Goal: Task Accomplishment & Management: Manage account settings

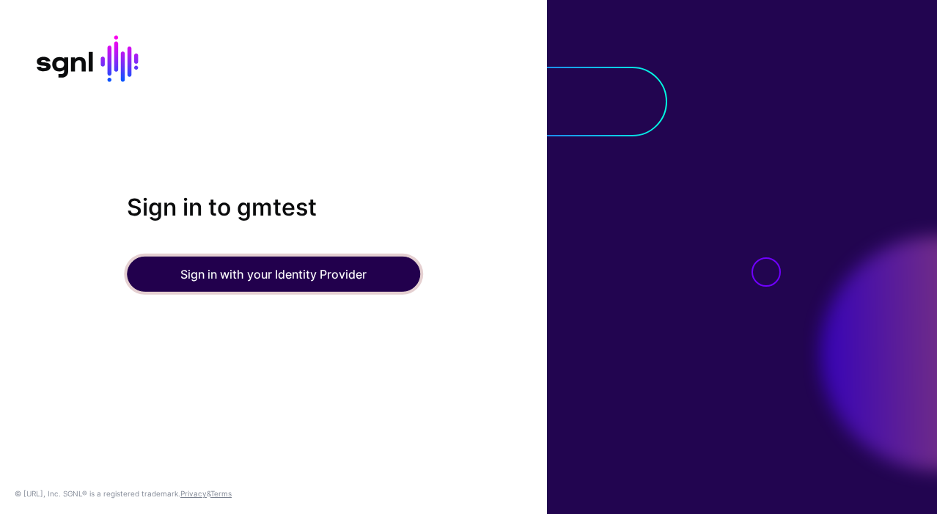
click at [234, 276] on button "Sign in with your Identity Provider" at bounding box center [273, 273] width 293 height 35
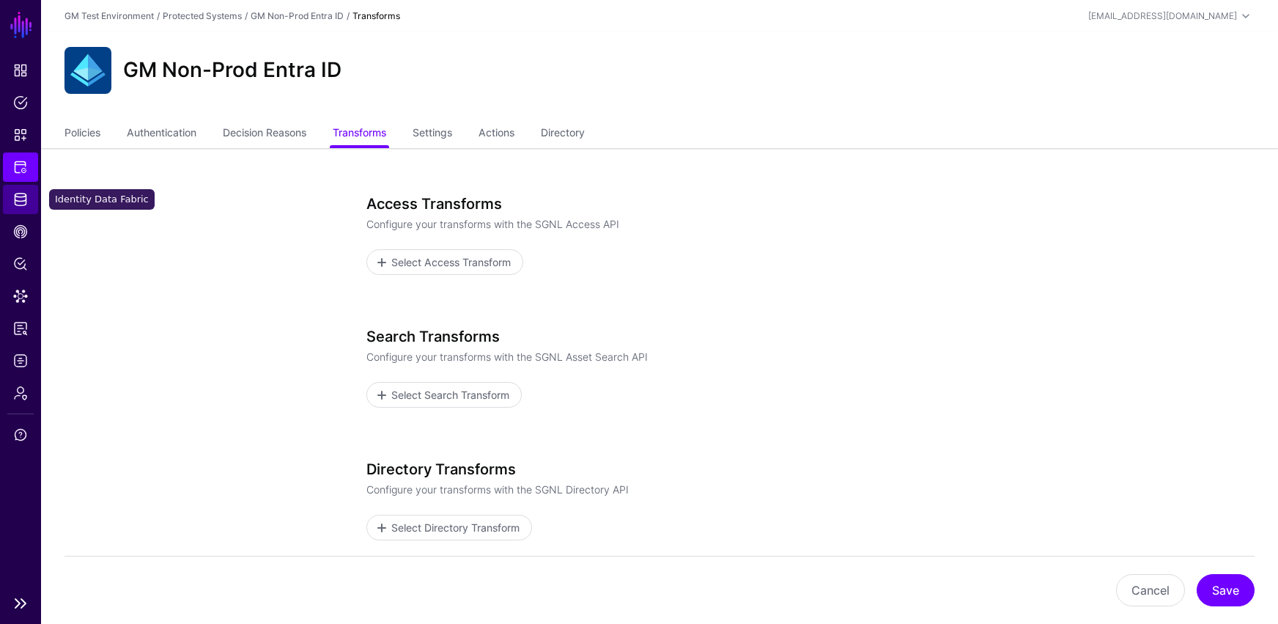
click at [18, 204] on span "Identity Data Fabric" at bounding box center [20, 199] width 15 height 15
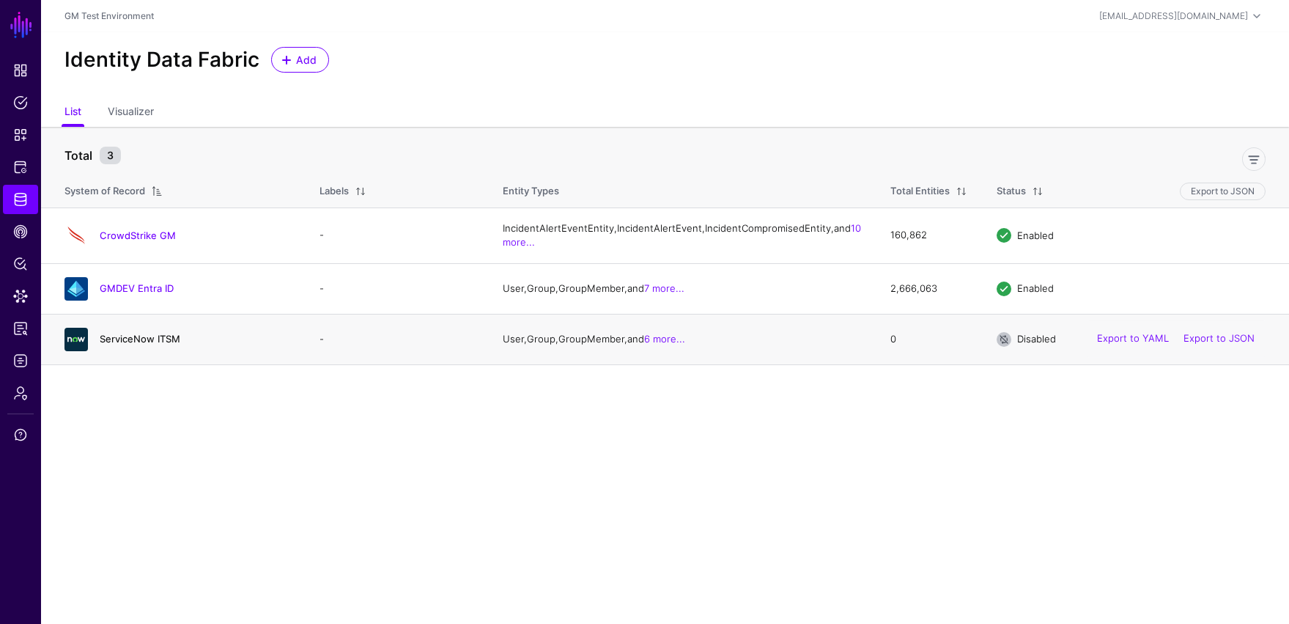
click at [135, 344] on link "ServiceNow ITSM" at bounding box center [140, 339] width 81 height 12
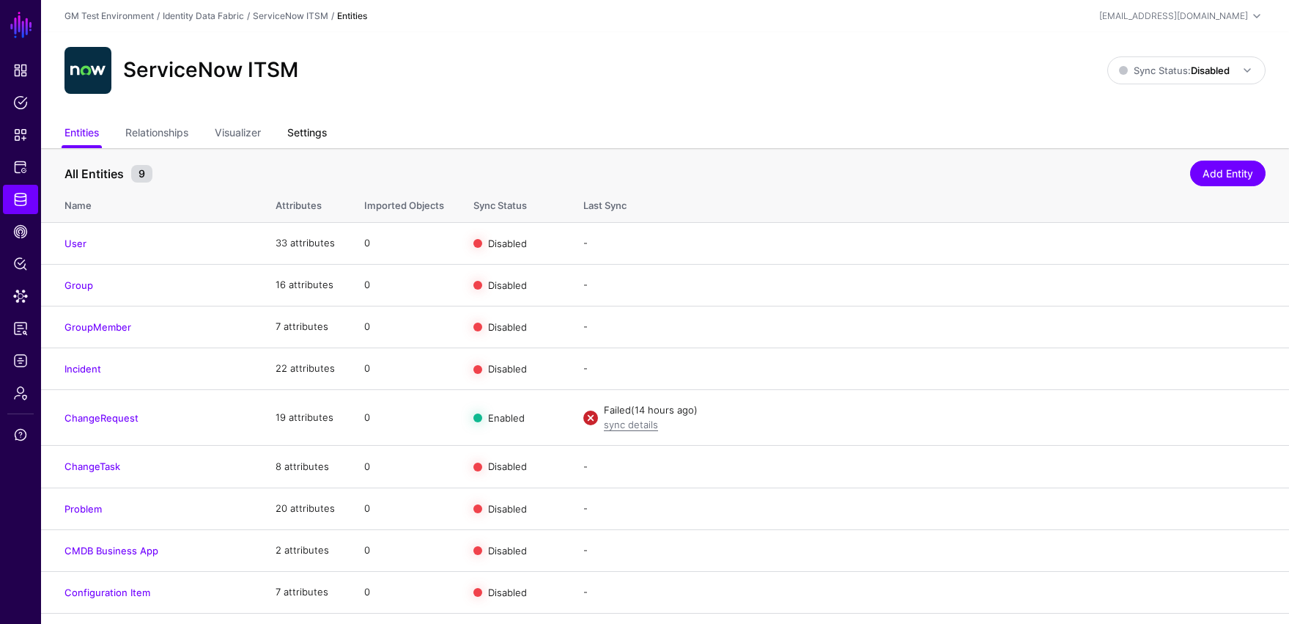
click at [307, 138] on link "Settings" at bounding box center [307, 134] width 40 height 28
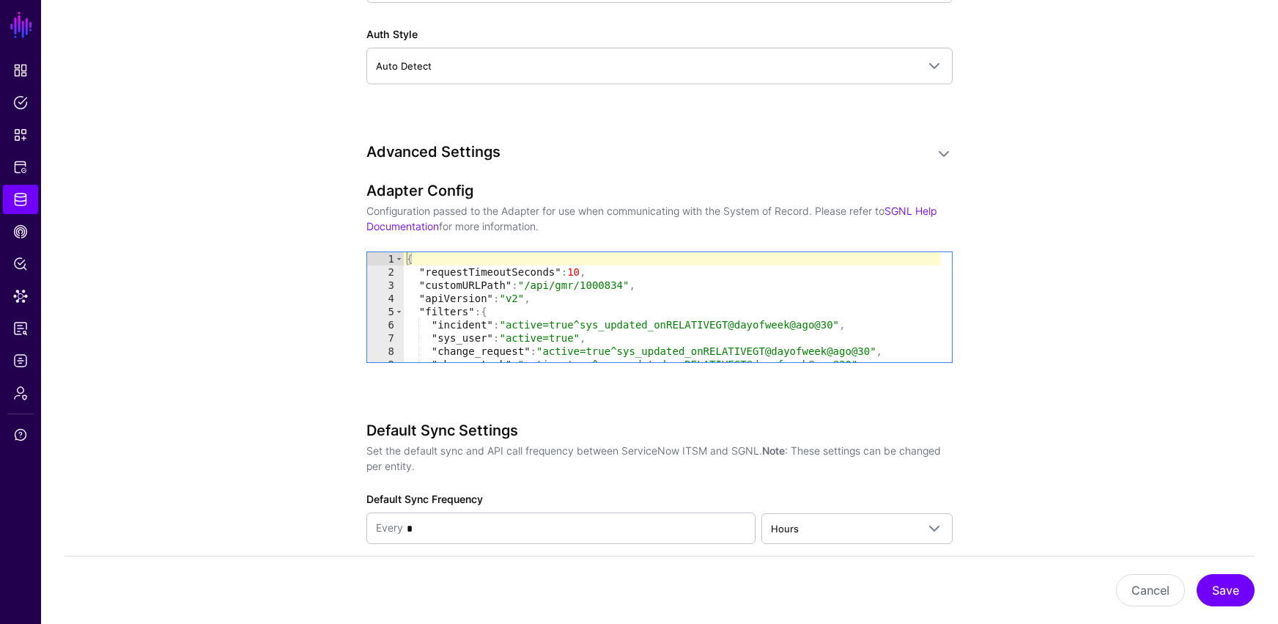
scroll to position [1406, 0]
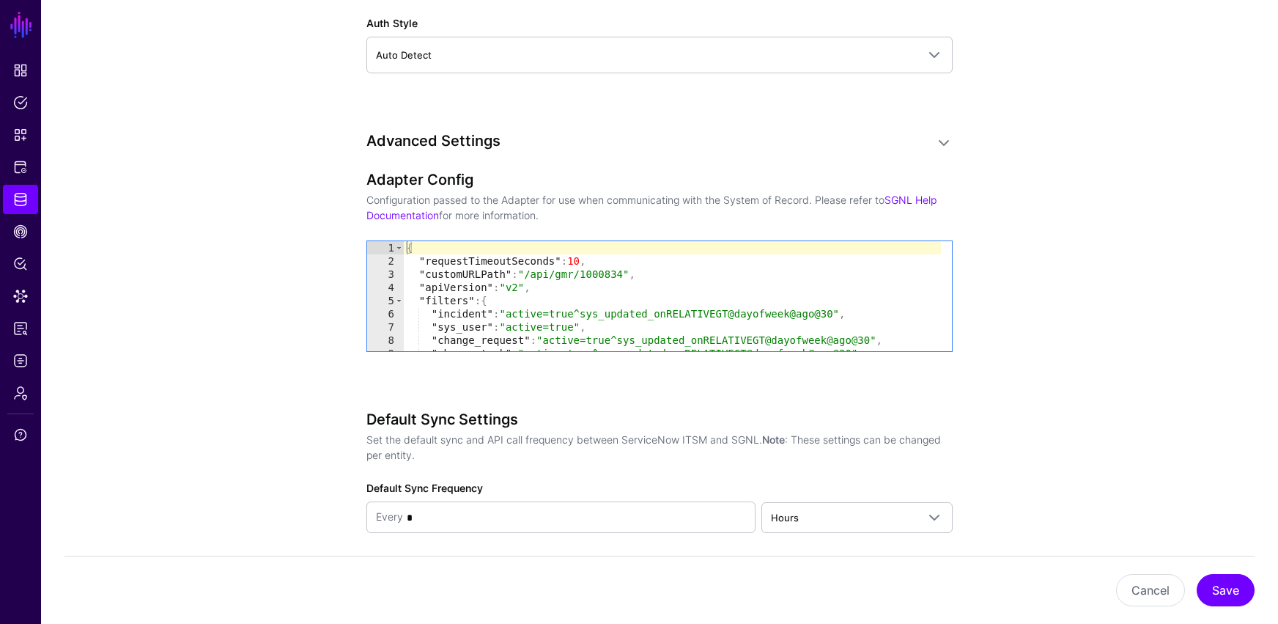
type textarea "**********"
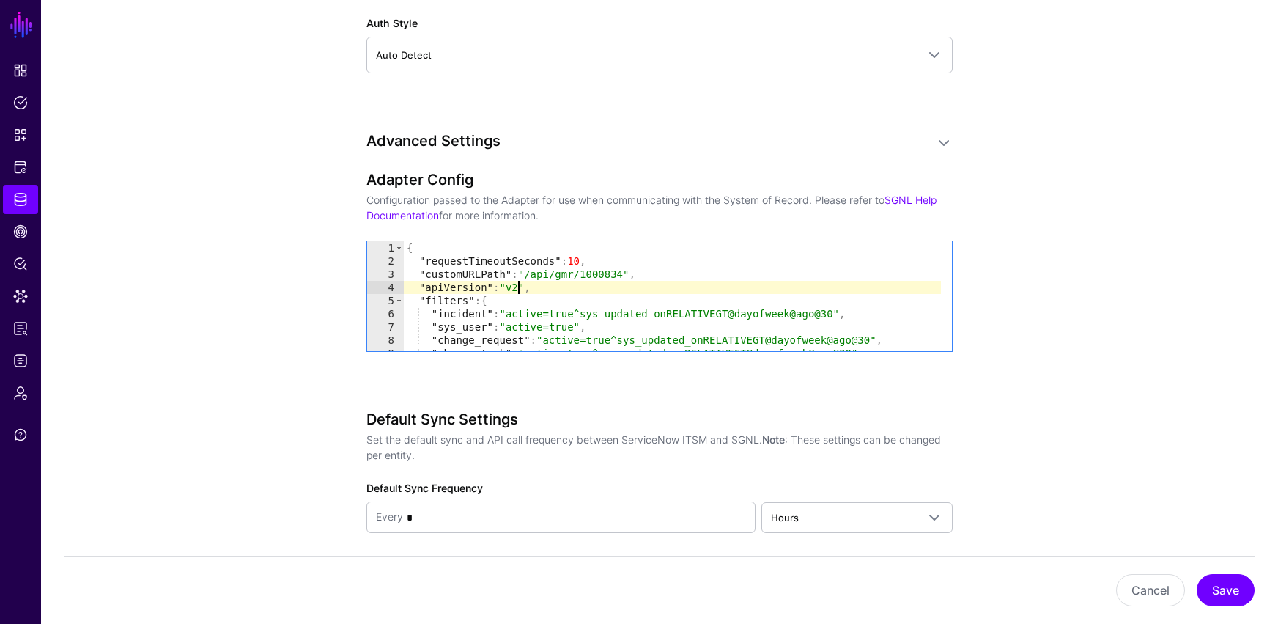
click at [519, 287] on div "{ "requestTimeoutSeconds" : 10 , "customURLPath" : "/api/gmr/1000834" , "apiVer…" at bounding box center [672, 309] width 537 height 136
drag, startPoint x: 415, startPoint y: 287, endPoint x: 533, endPoint y: 287, distance: 118.0
click at [533, 287] on div "{ "requestTimeoutSeconds" : 10 , "customURLPath" : "/api/gmr/1000834" , "apiVer…" at bounding box center [672, 309] width 537 height 136
click at [544, 291] on div "{ "requestTimeoutSeconds" : 10 , "customURLPath" : "/api/gmr/1000834" , "apiVer…" at bounding box center [672, 296] width 537 height 110
drag, startPoint x: 511, startPoint y: 288, endPoint x: 373, endPoint y: 285, distance: 137.8
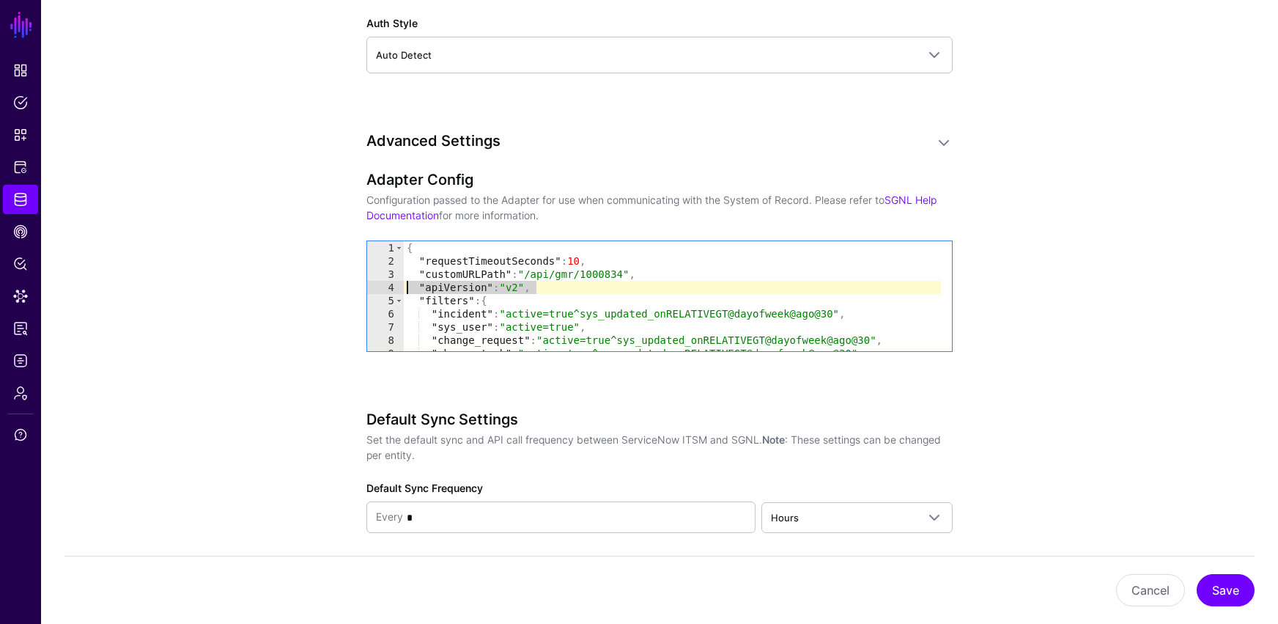
click at [373, 285] on div "**********" at bounding box center [659, 296] width 585 height 110
type textarea "**********"
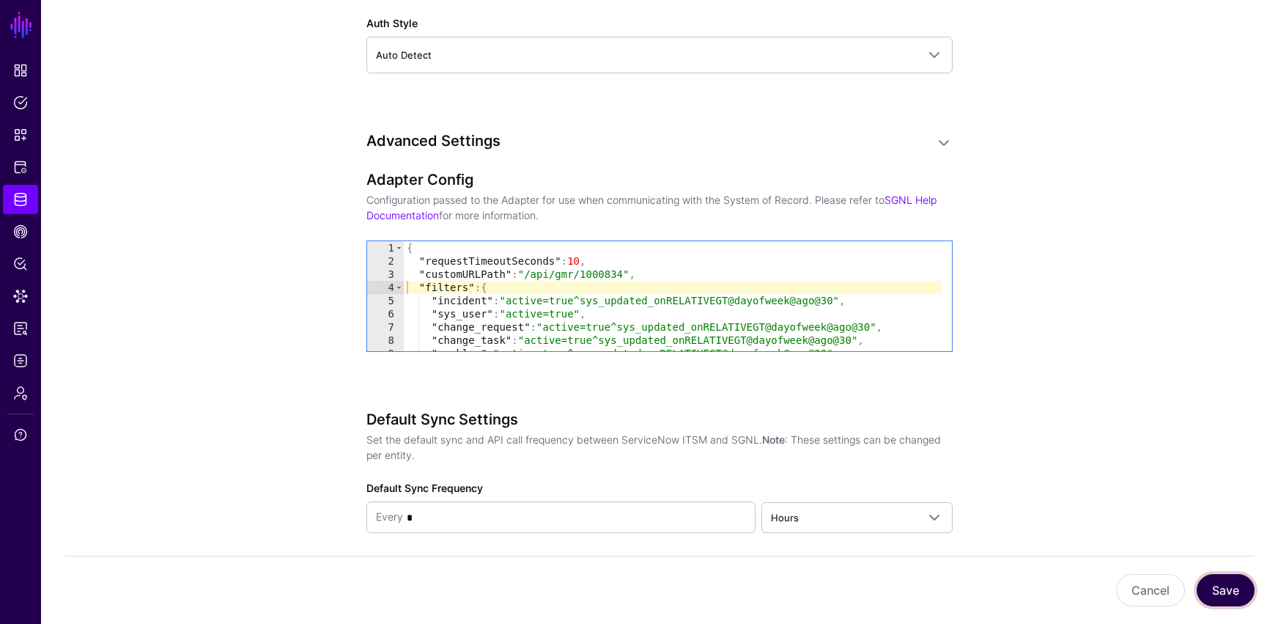
click at [936, 513] on button "Save" at bounding box center [1226, 590] width 58 height 32
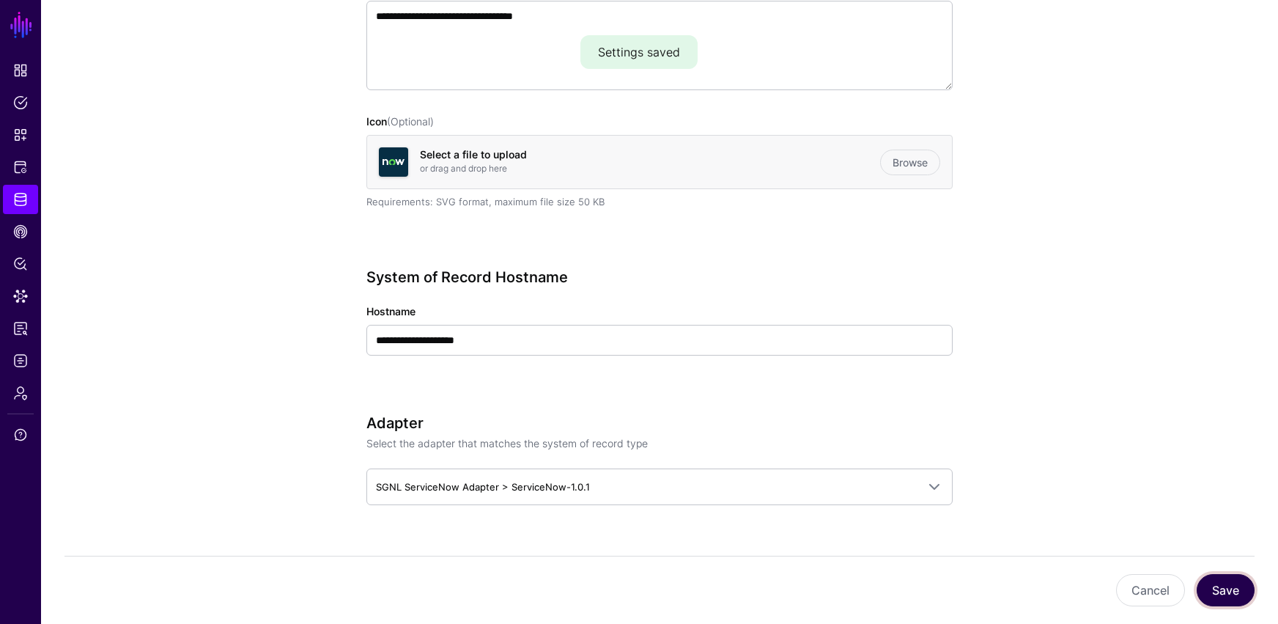
scroll to position [0, 0]
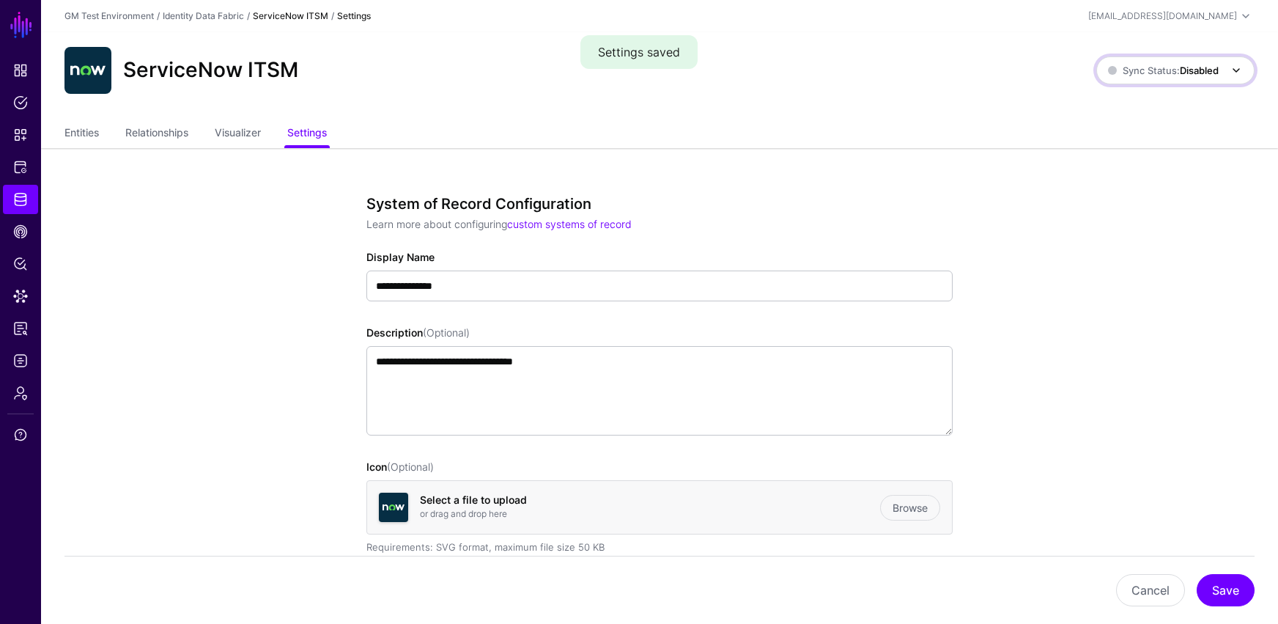
click at [936, 65] on strong "Disabled" at bounding box center [1199, 70] width 39 height 12
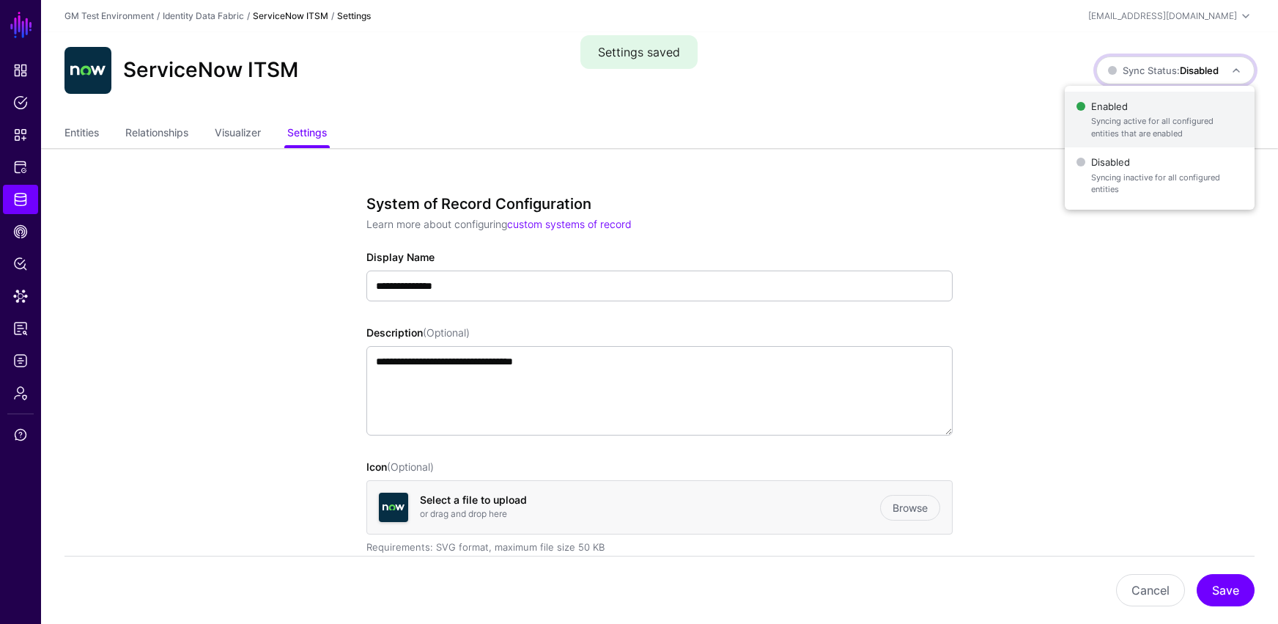
click at [936, 111] on span "Enabled Syncing active for all configured entities that are enabled" at bounding box center [1159, 120] width 166 height 48
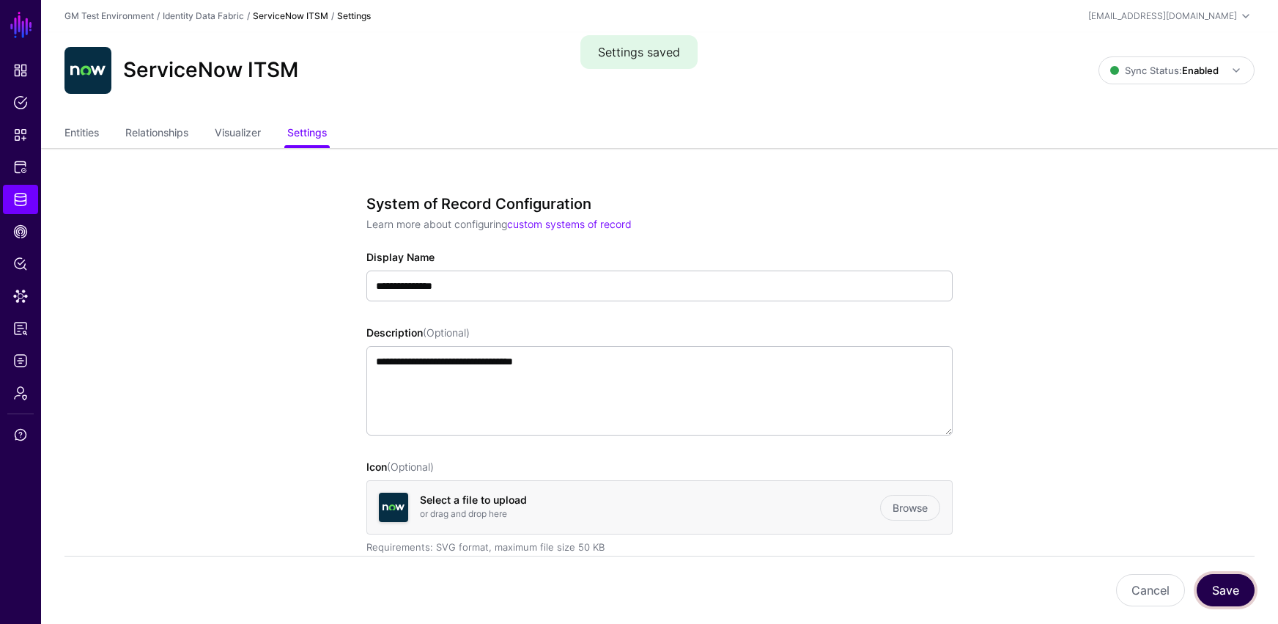
click at [936, 513] on button "Save" at bounding box center [1226, 590] width 58 height 32
click at [86, 136] on link "Entities" at bounding box center [81, 134] width 34 height 28
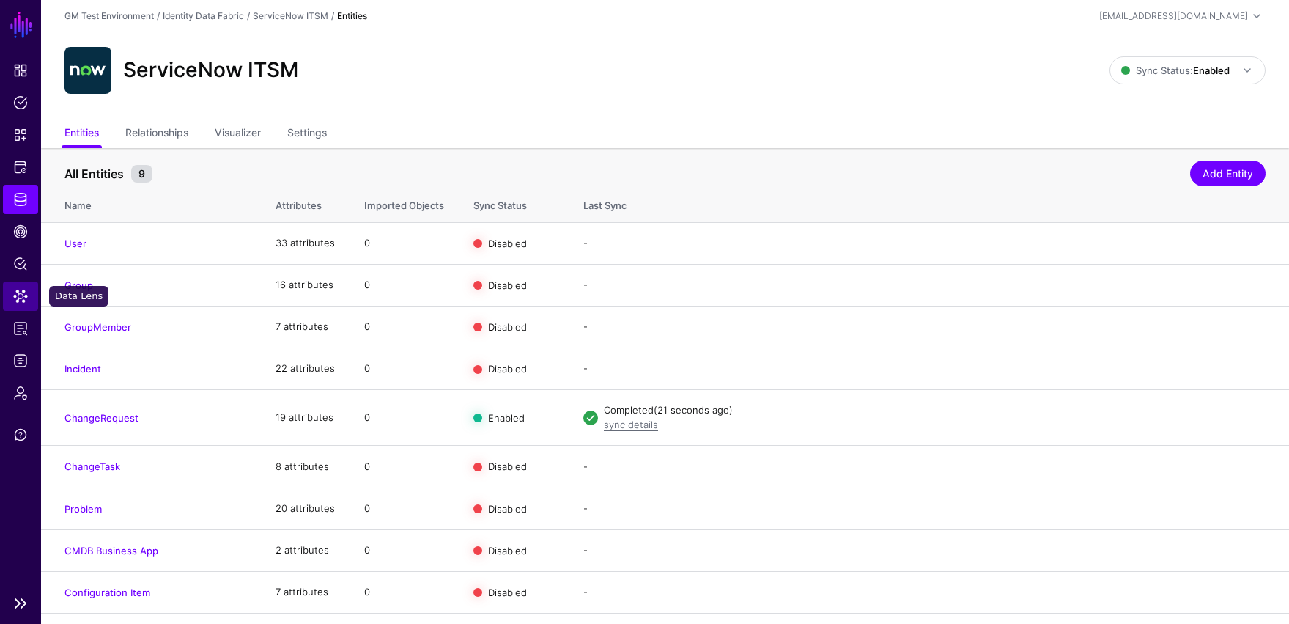
click at [23, 292] on span "Data Lens" at bounding box center [20, 296] width 15 height 15
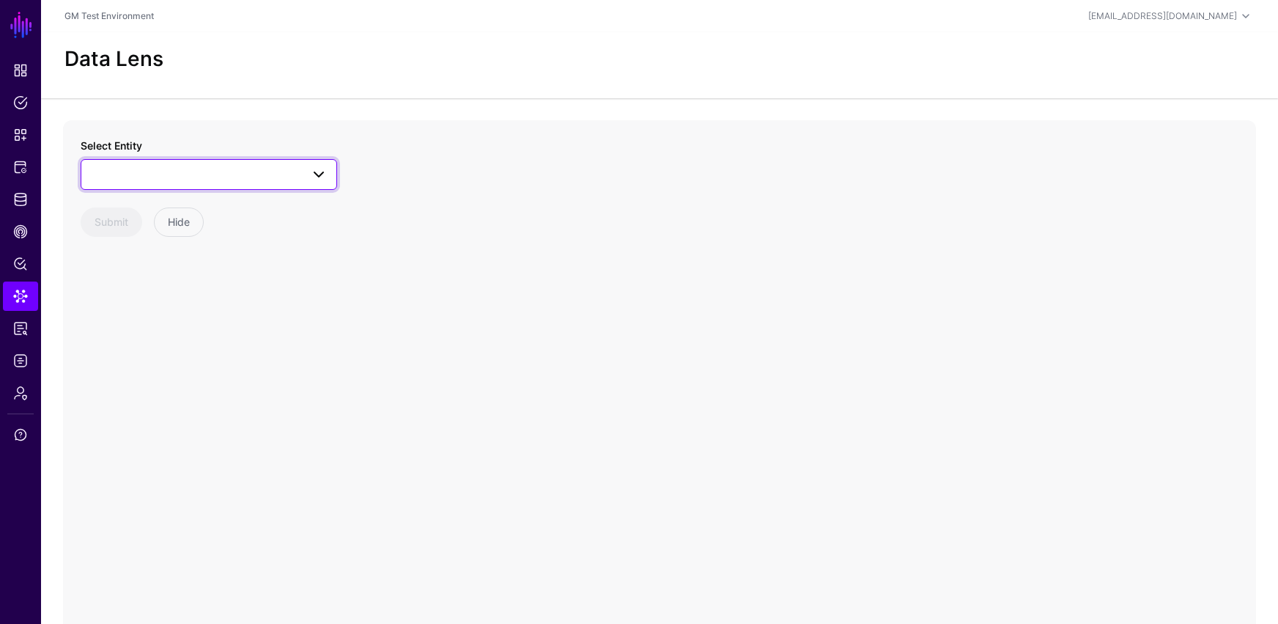
click at [316, 177] on span at bounding box center [319, 175] width 18 height 18
click at [308, 262] on span at bounding box center [317, 260] width 18 height 18
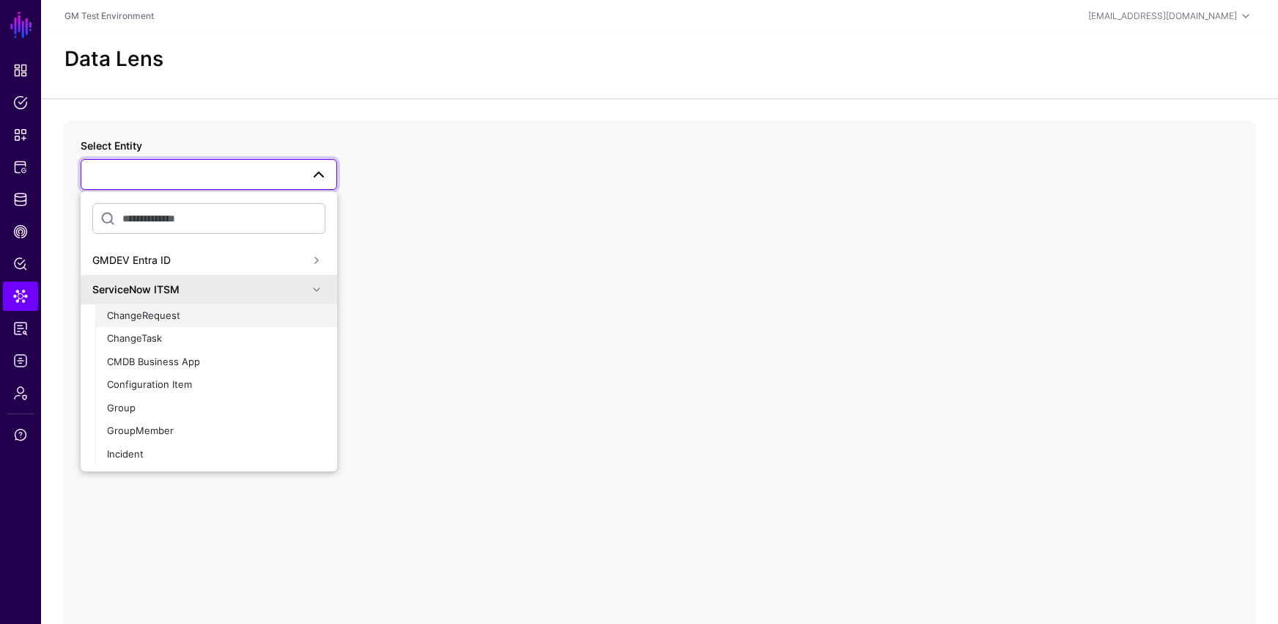
click at [138, 318] on span "ChangeRequest" at bounding box center [143, 315] width 73 height 12
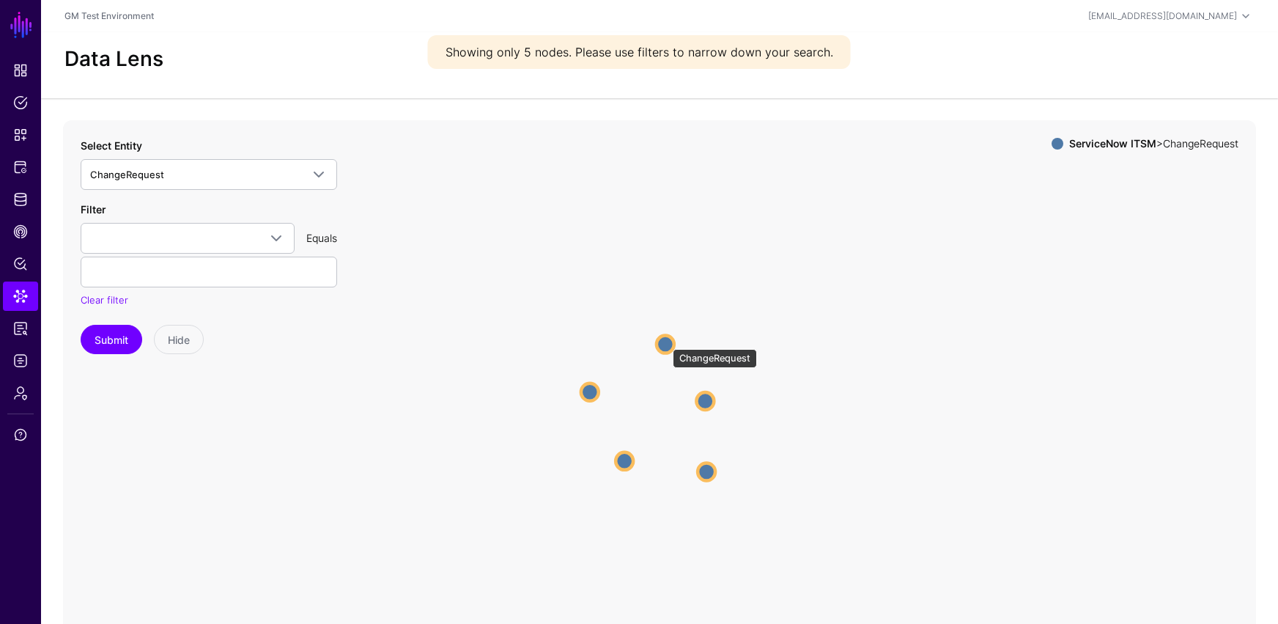
click at [665, 341] on circle at bounding box center [666, 344] width 18 height 18
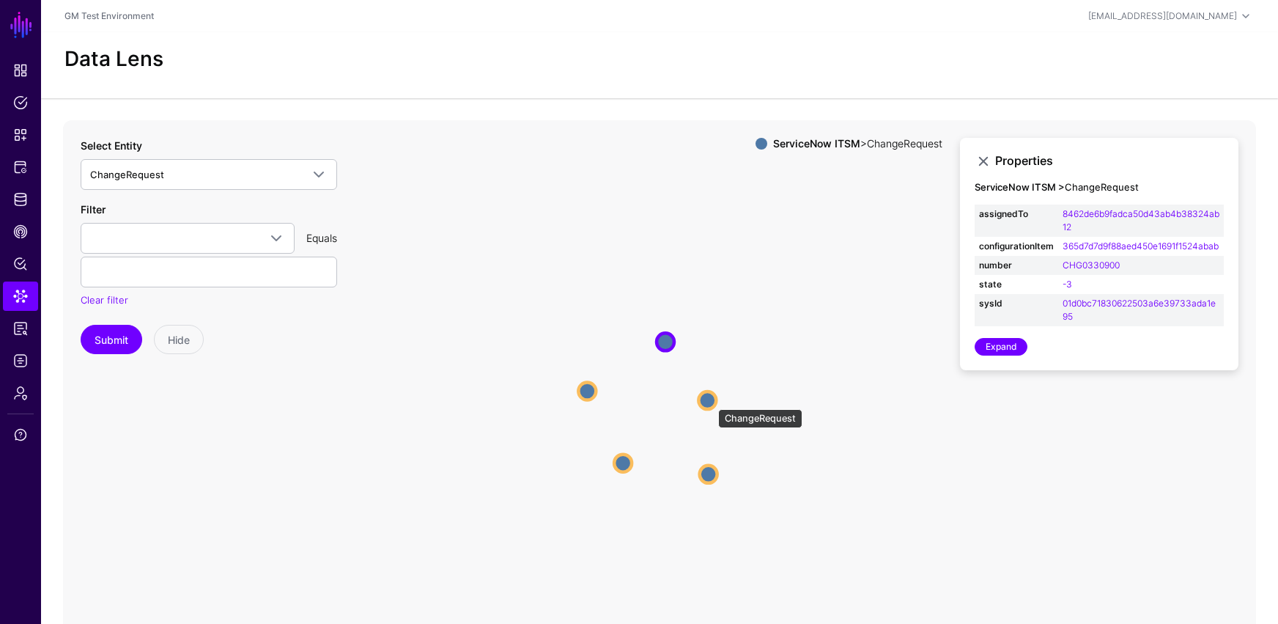
click at [711, 402] on circle at bounding box center [707, 400] width 18 height 18
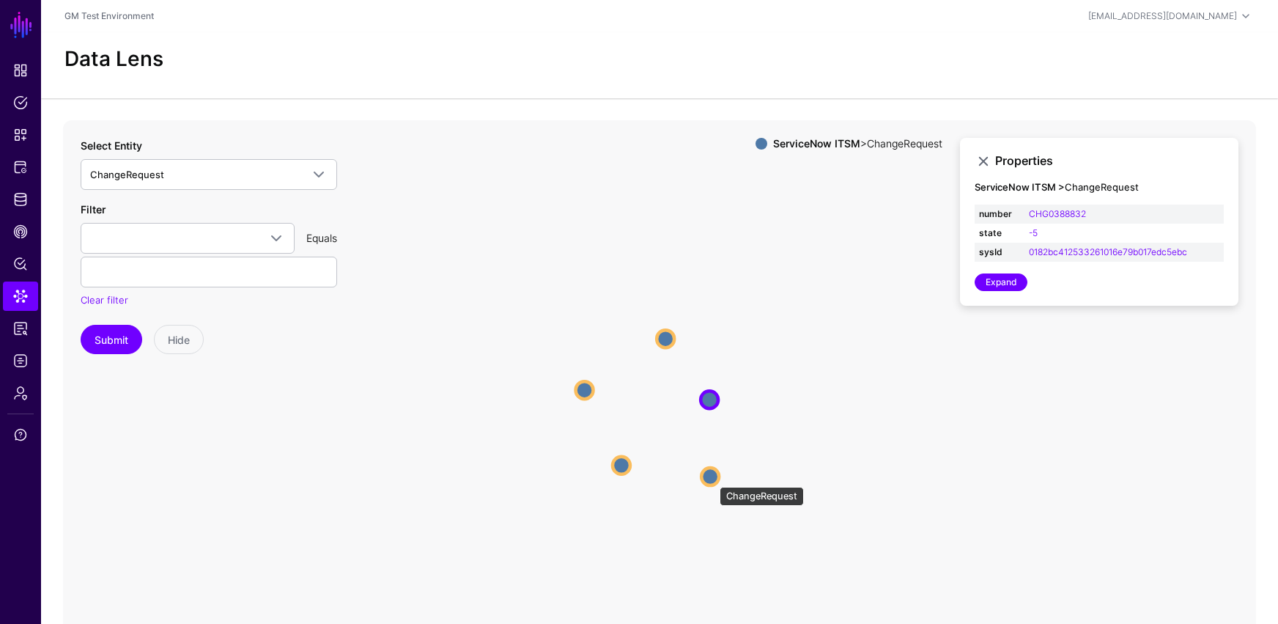
click at [712, 479] on circle at bounding box center [710, 477] width 18 height 18
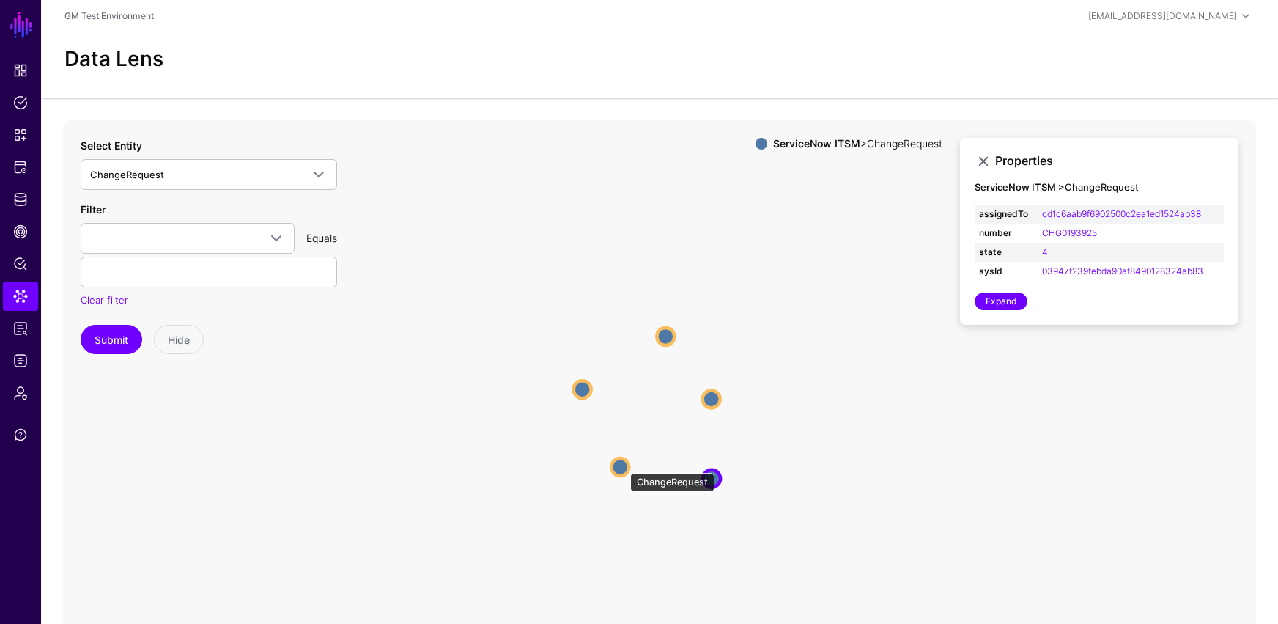
click at [623, 465] on circle at bounding box center [620, 467] width 18 height 18
click at [580, 382] on circle at bounding box center [581, 389] width 18 height 18
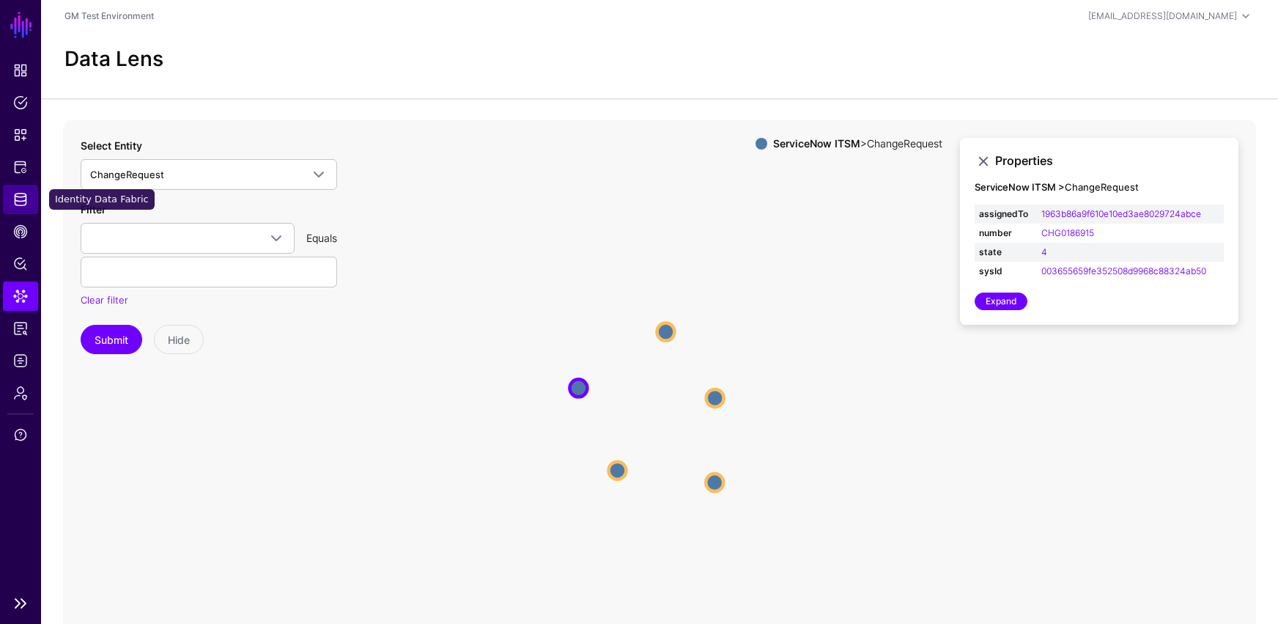
click at [27, 202] on span "Identity Data Fabric" at bounding box center [20, 199] width 15 height 15
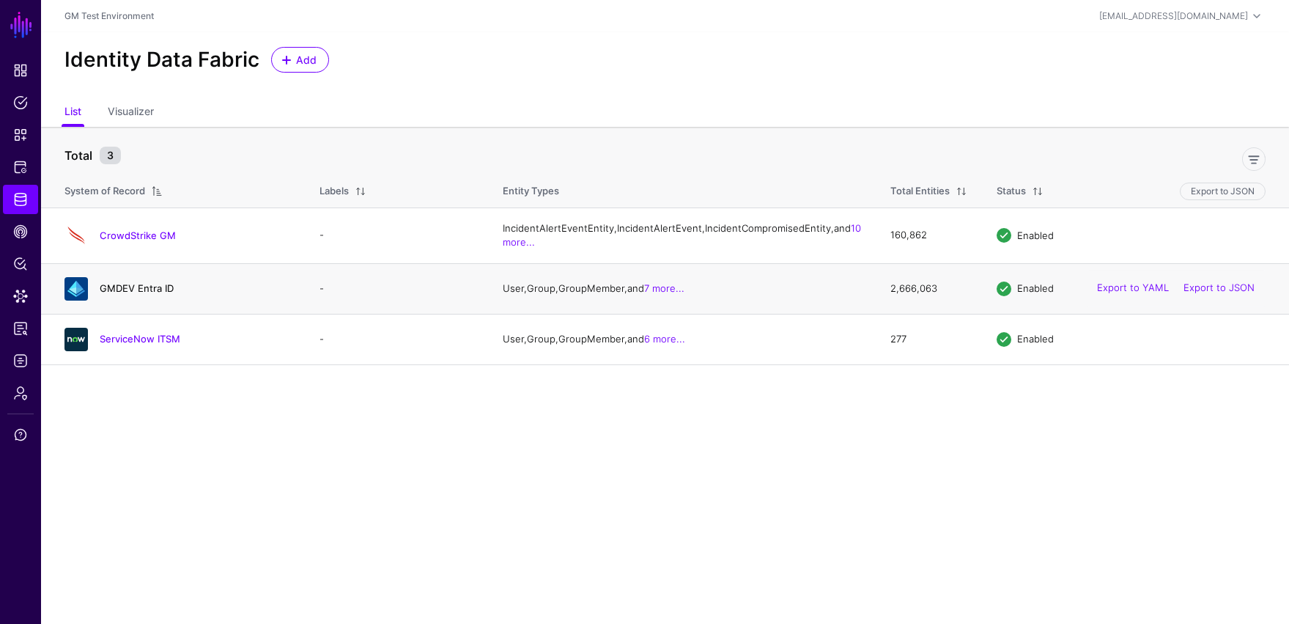
click at [137, 294] on link "GMDEV Entra ID" at bounding box center [137, 288] width 74 height 12
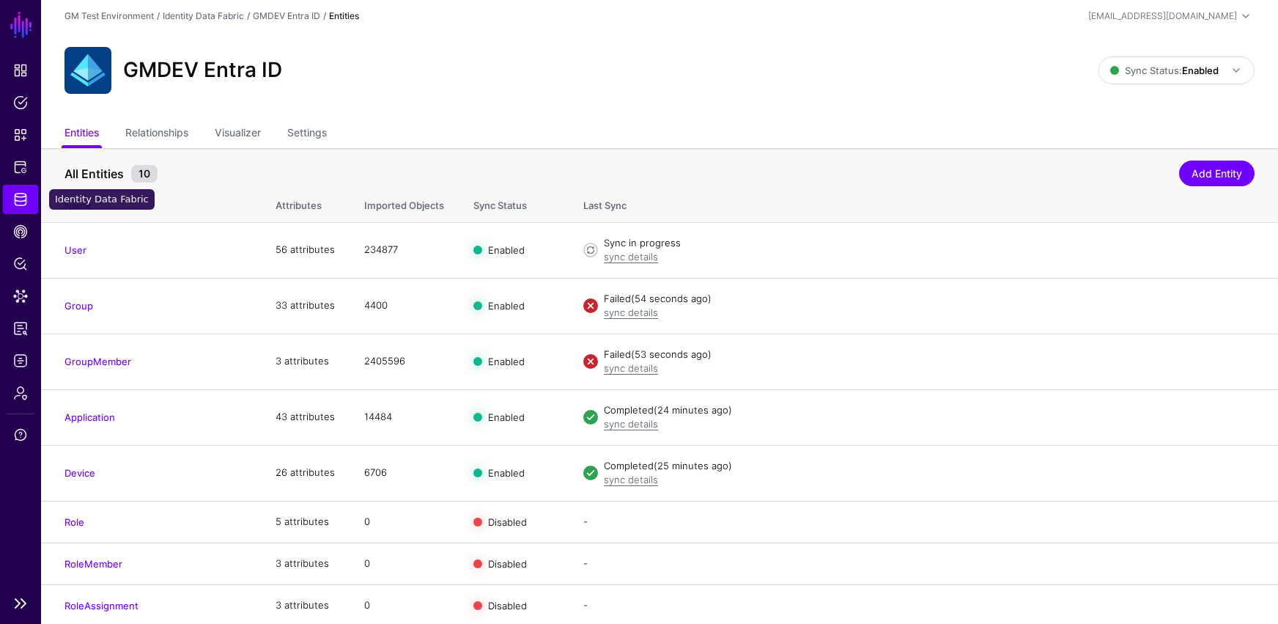
click at [21, 196] on span "Identity Data Fabric" at bounding box center [20, 199] width 15 height 15
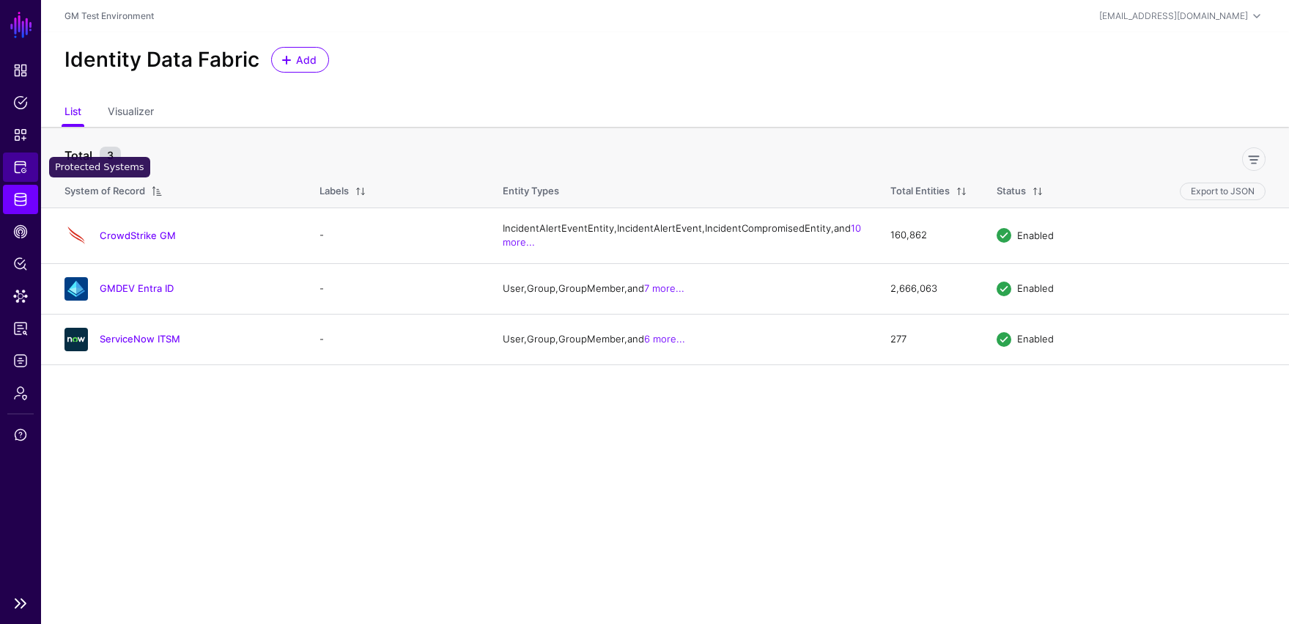
click at [19, 165] on span "Protected Systems" at bounding box center [20, 167] width 15 height 15
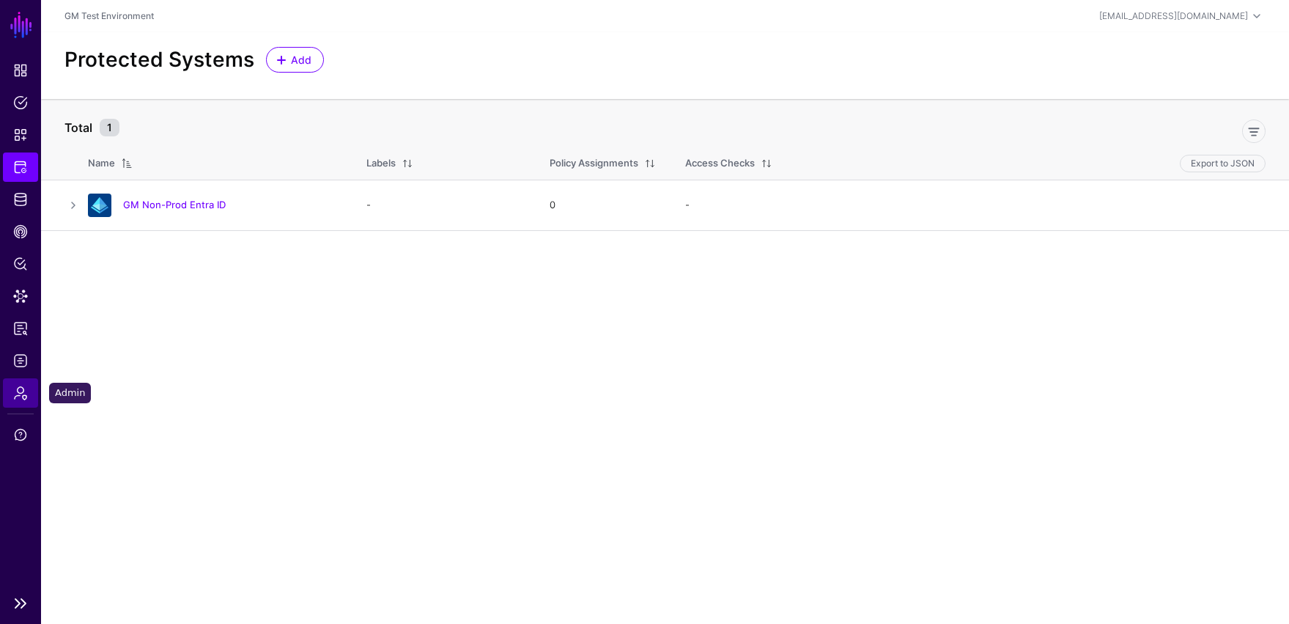
click at [23, 396] on span "Admin" at bounding box center [20, 392] width 15 height 15
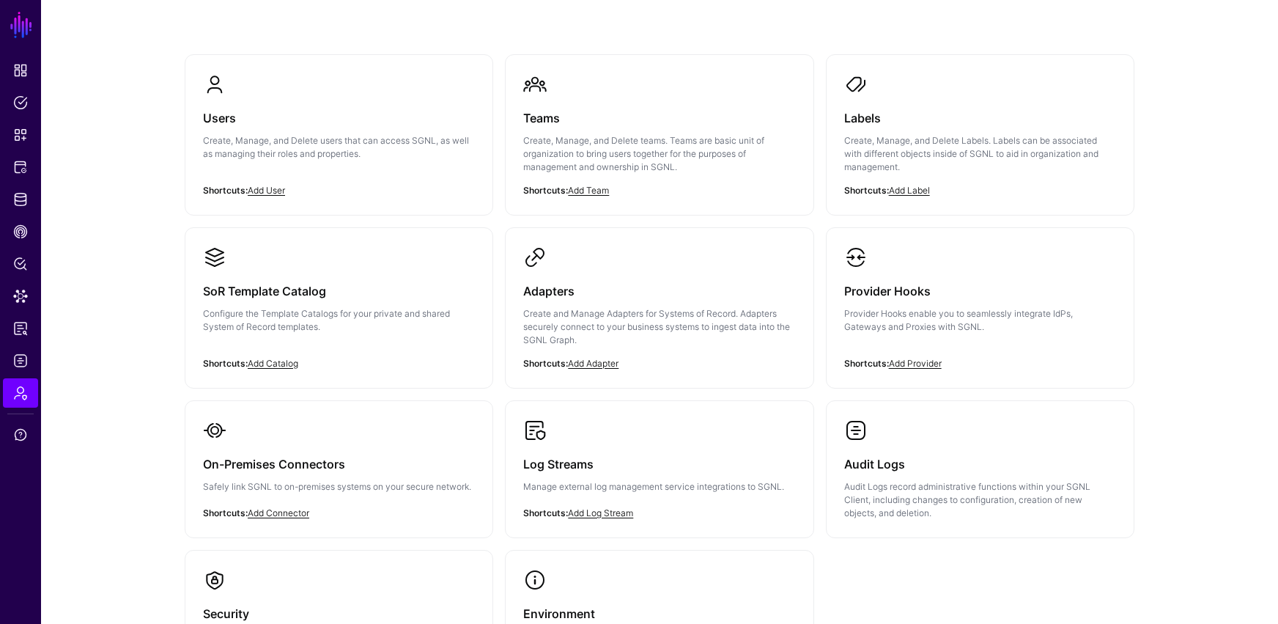
scroll to position [263, 0]
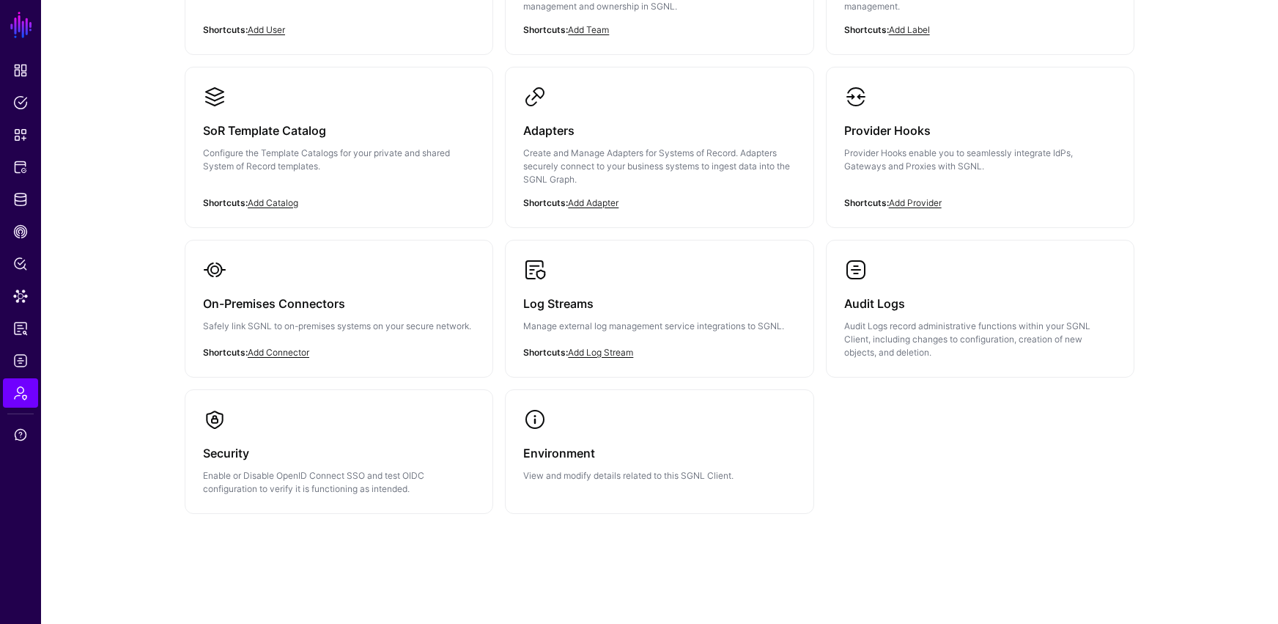
click at [285, 476] on p "Enable or Disable OpenID Connect SSO and test OIDC configuration to verify it i…" at bounding box center [339, 482] width 272 height 26
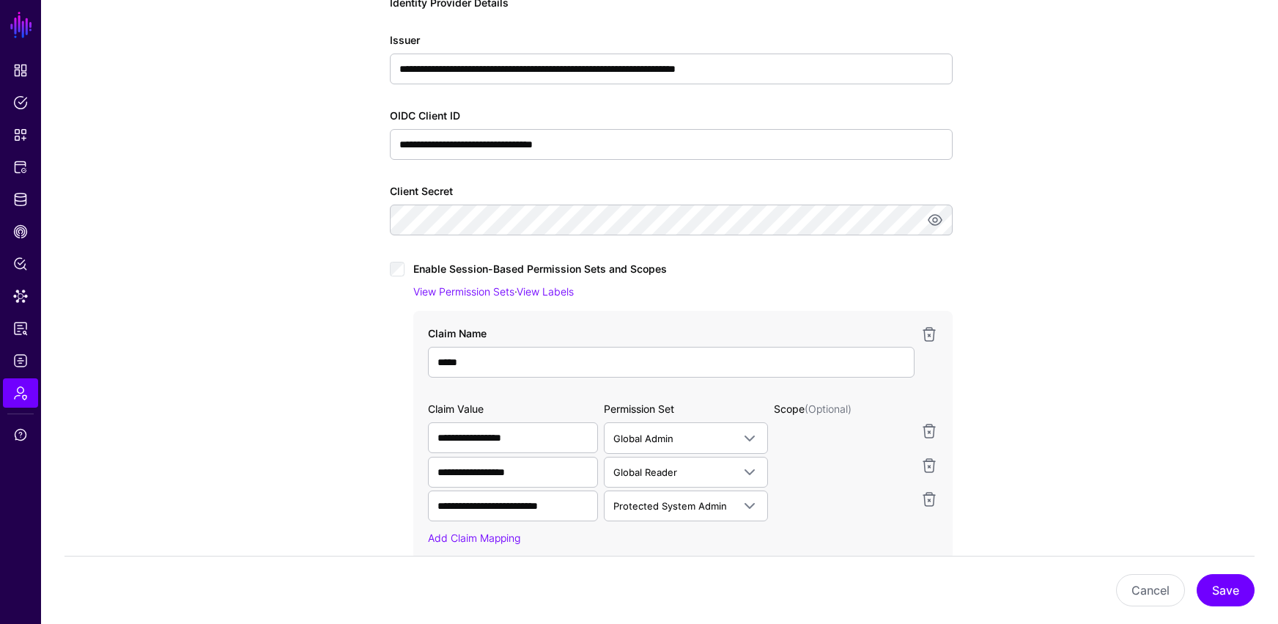
scroll to position [326, 0]
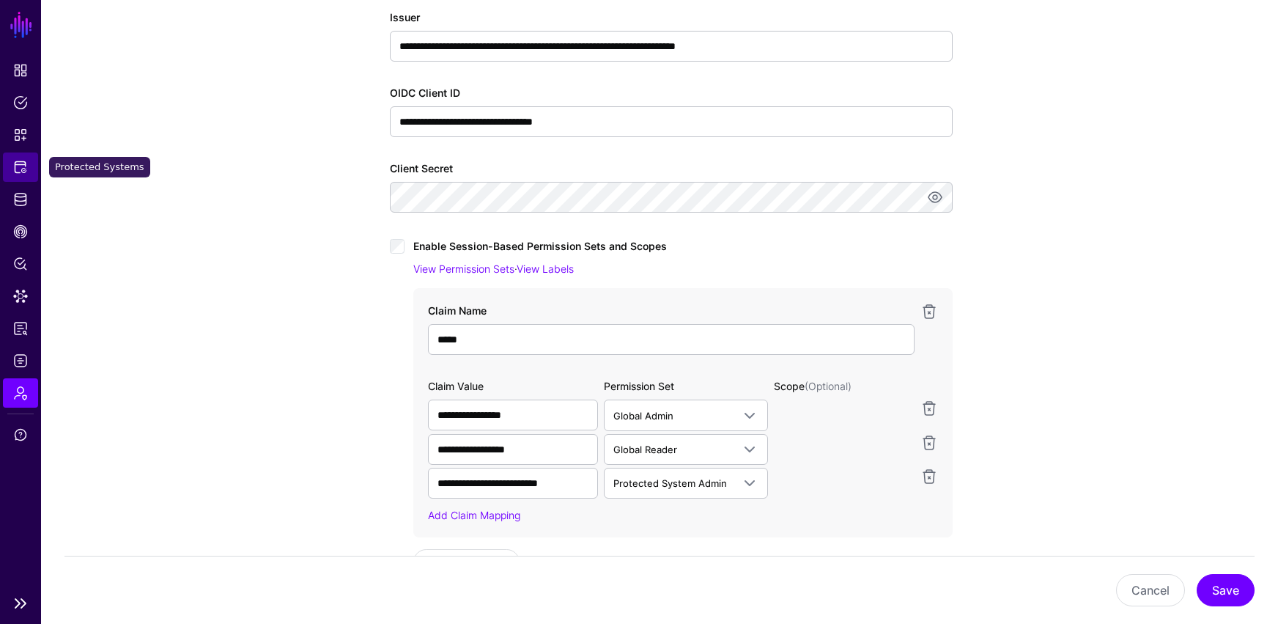
click at [20, 170] on span "Protected Systems" at bounding box center [20, 167] width 15 height 15
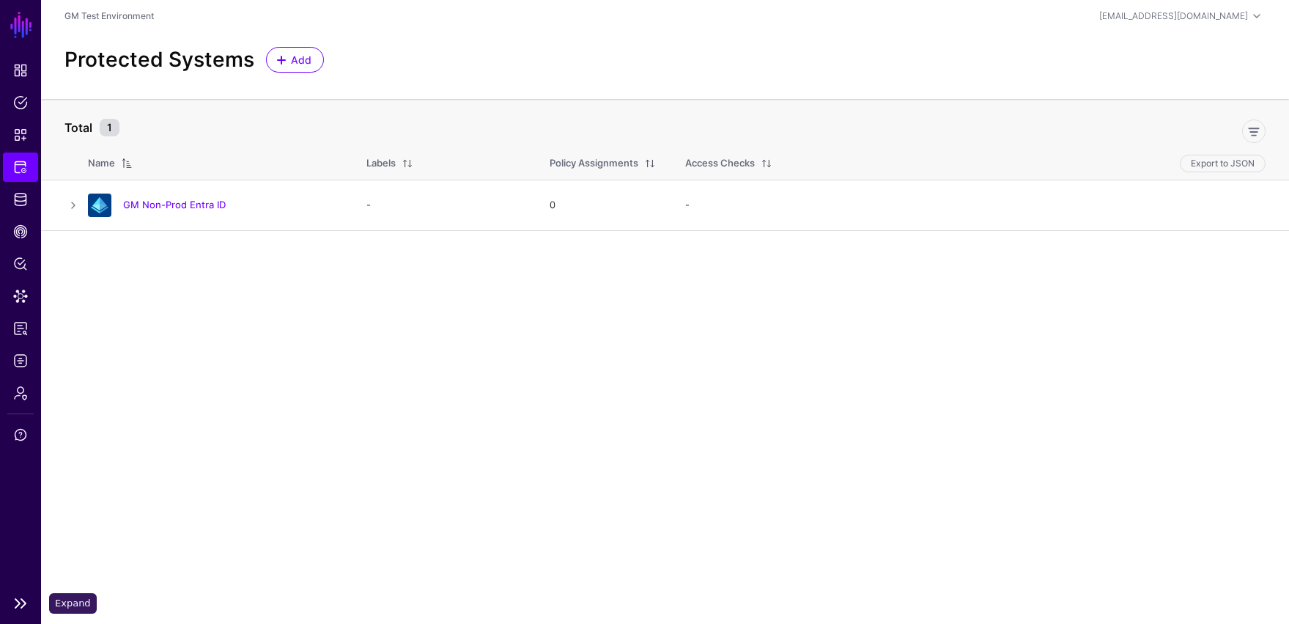
click at [21, 513] on link at bounding box center [20, 603] width 41 height 18
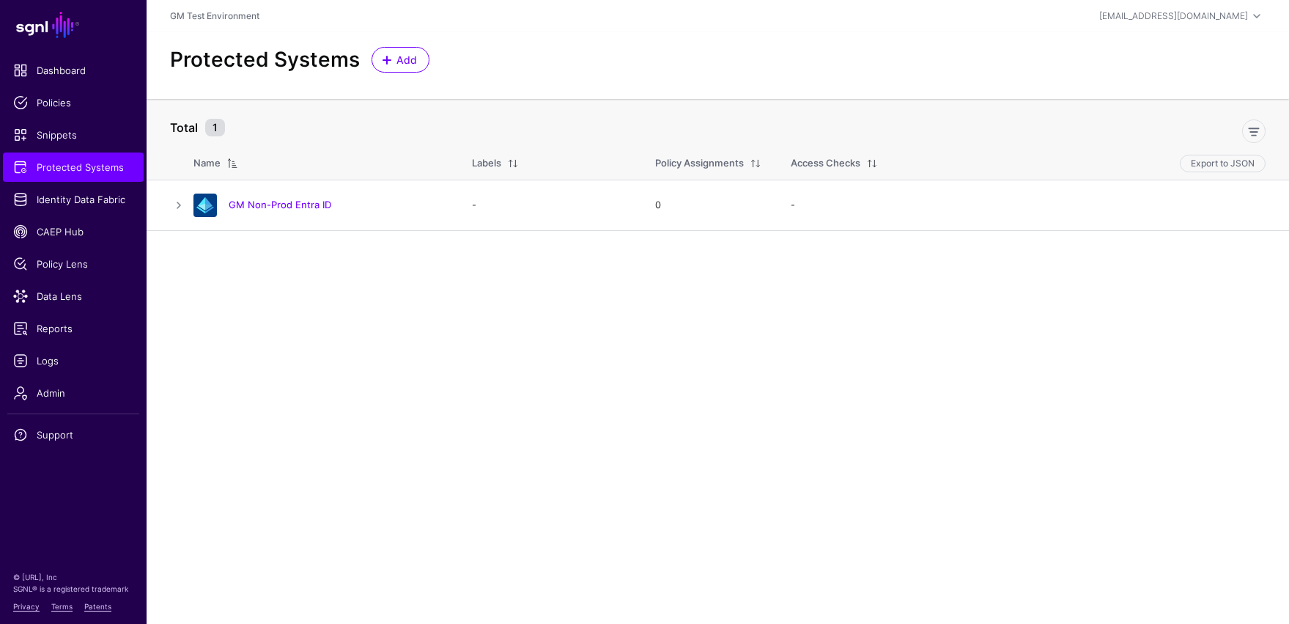
click at [476, 341] on main "SGNL Dashboard Policies Snippets Protected Systems Identity Data Fabric CAEP Hu…" at bounding box center [644, 312] width 1289 height 624
click at [259, 207] on link "GM Non-Prod Entra ID" at bounding box center [280, 205] width 103 height 12
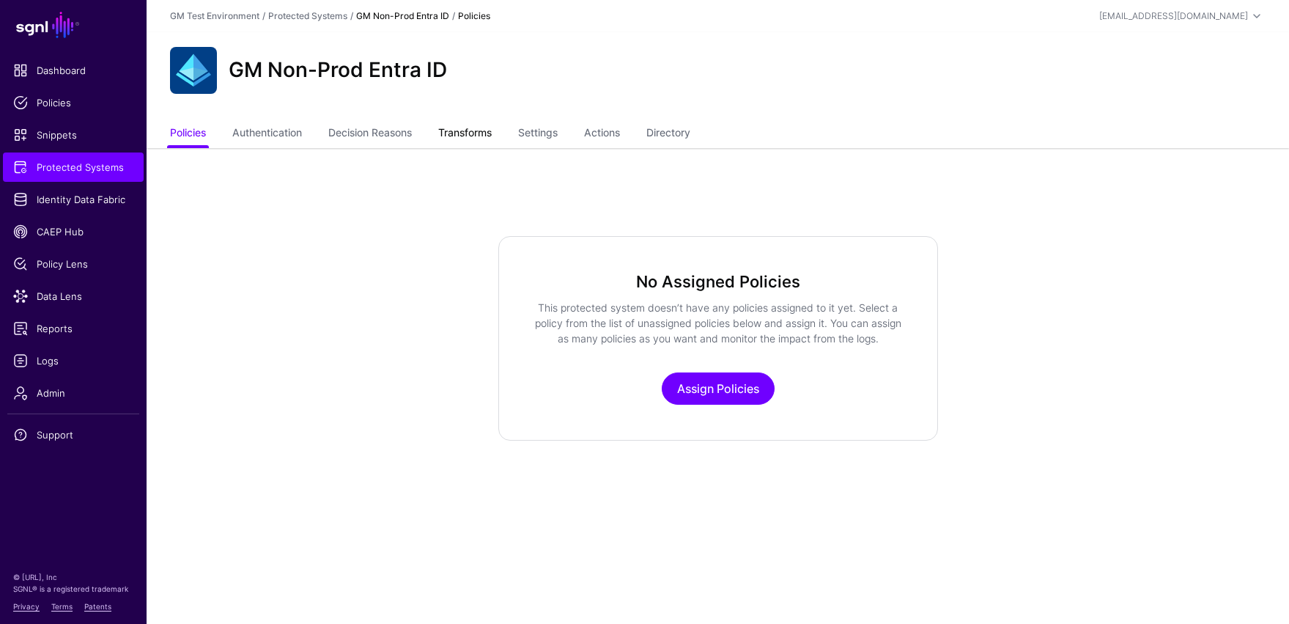
click at [469, 136] on link "Transforms" at bounding box center [464, 134] width 53 height 28
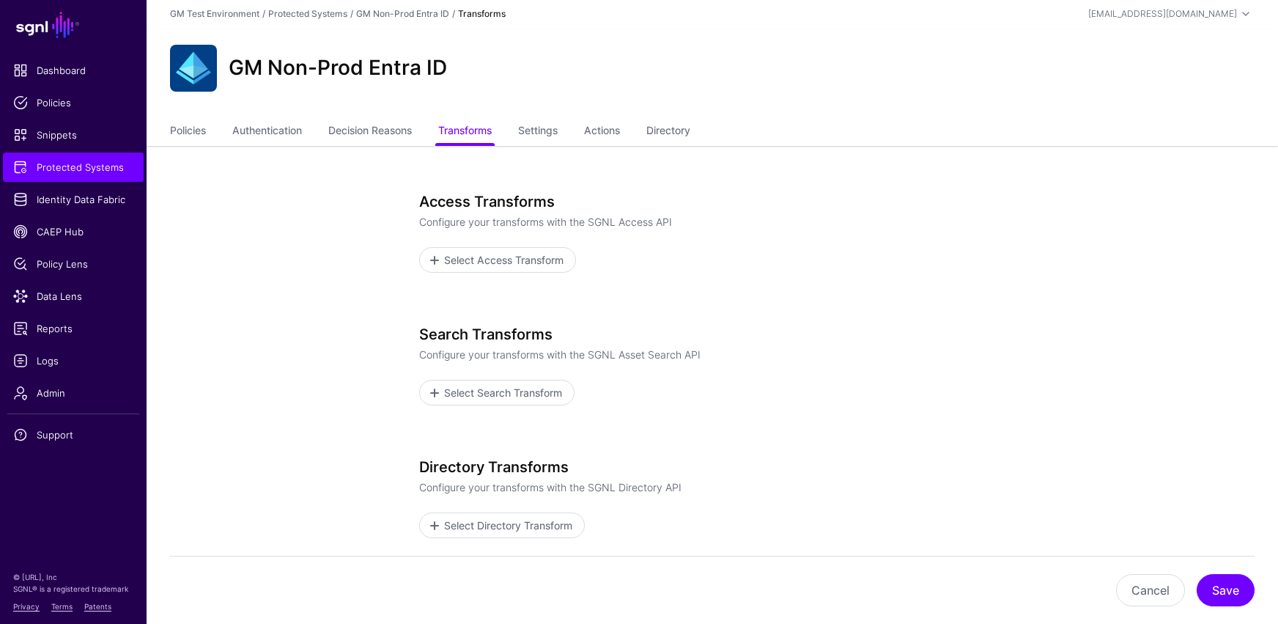
scroll to position [3, 0]
click at [544, 130] on link "Settings" at bounding box center [538, 131] width 40 height 28
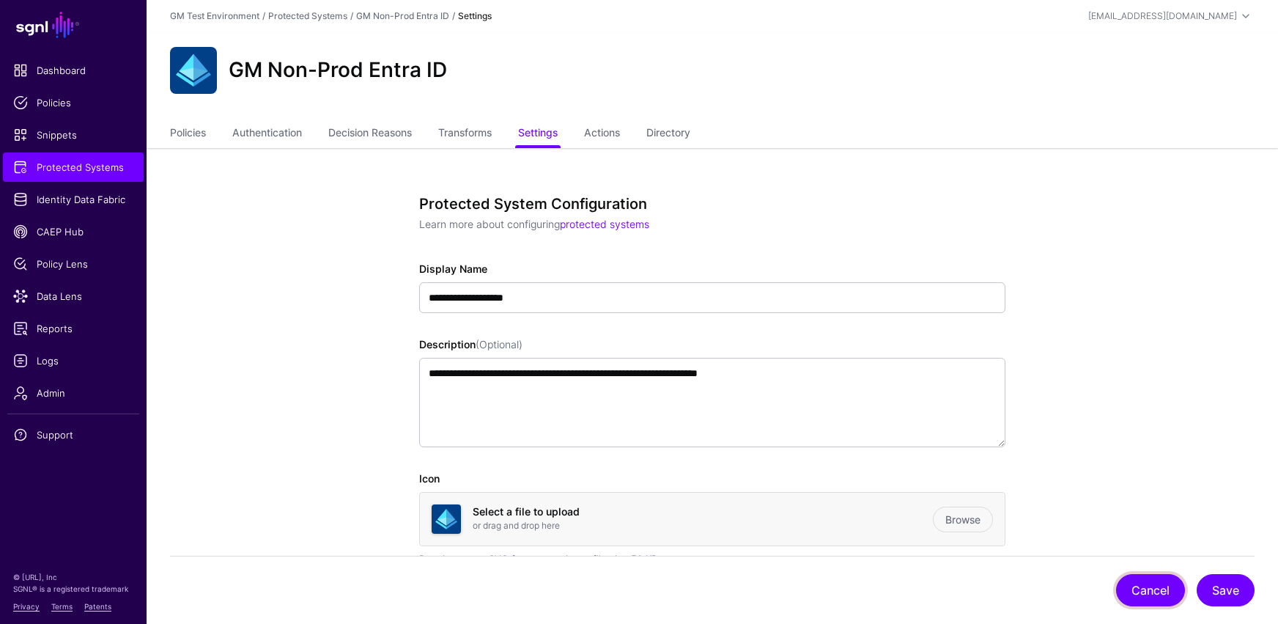
click at [936, 513] on button "Cancel" at bounding box center [1150, 590] width 69 height 32
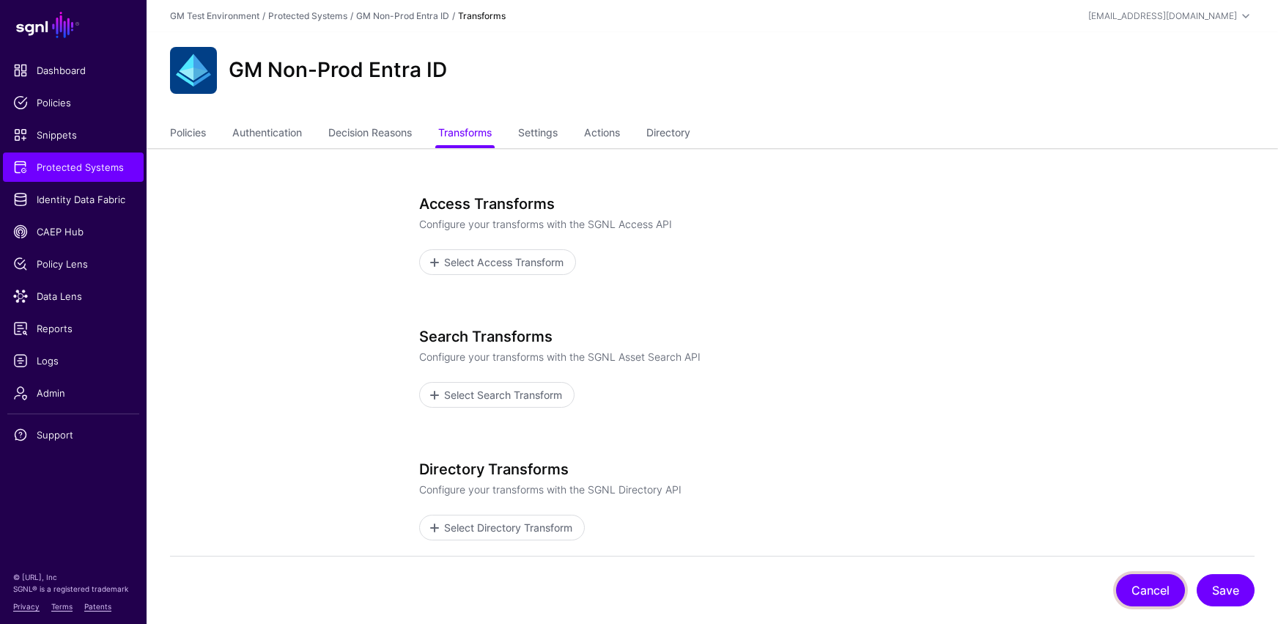
click at [936, 513] on button "Cancel" at bounding box center [1150, 590] width 69 height 32
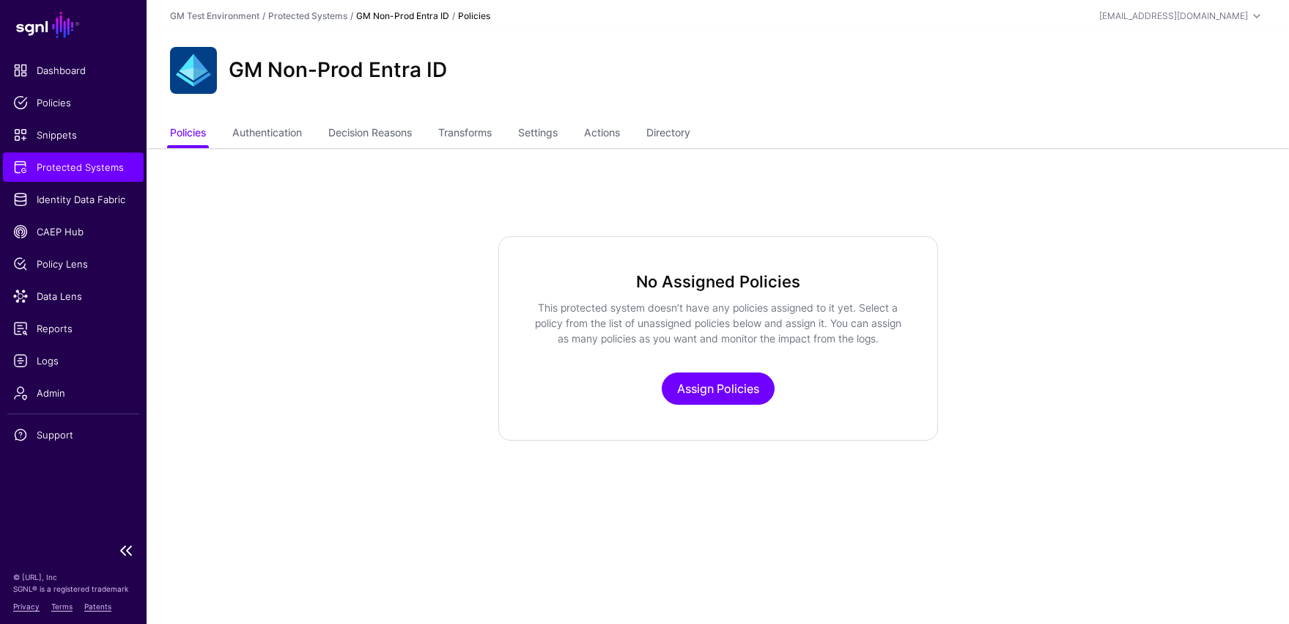
click at [74, 171] on span "Protected Systems" at bounding box center [73, 167] width 120 height 15
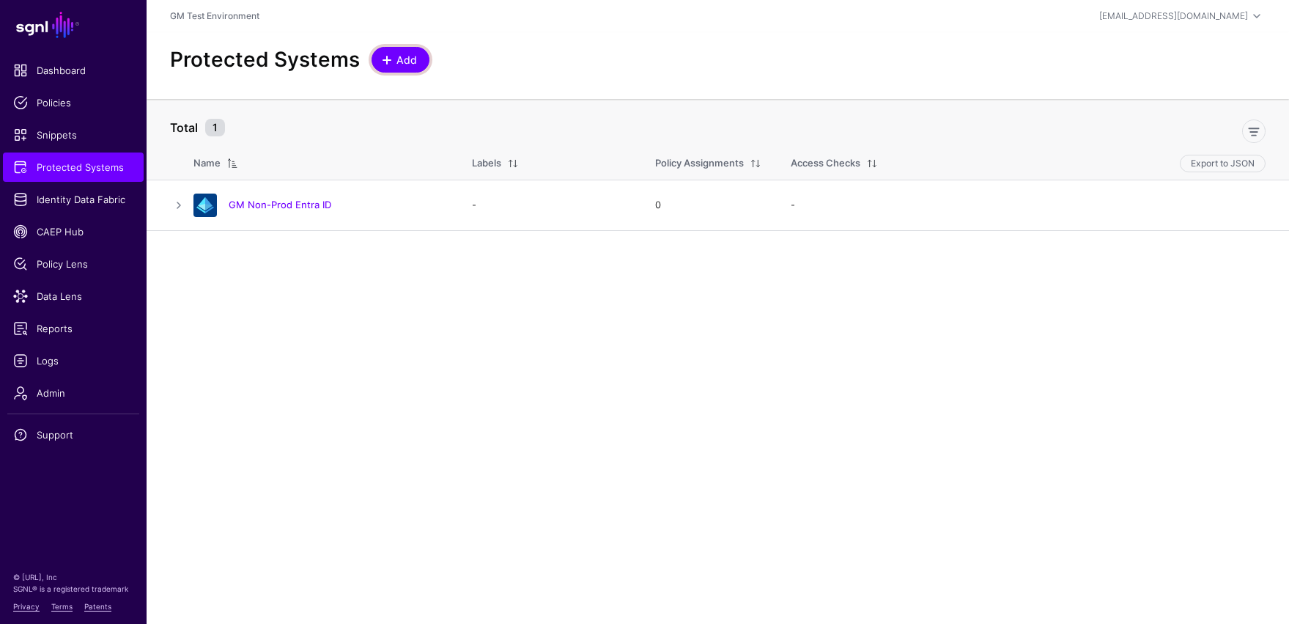
click at [382, 62] on span at bounding box center [387, 60] width 12 height 12
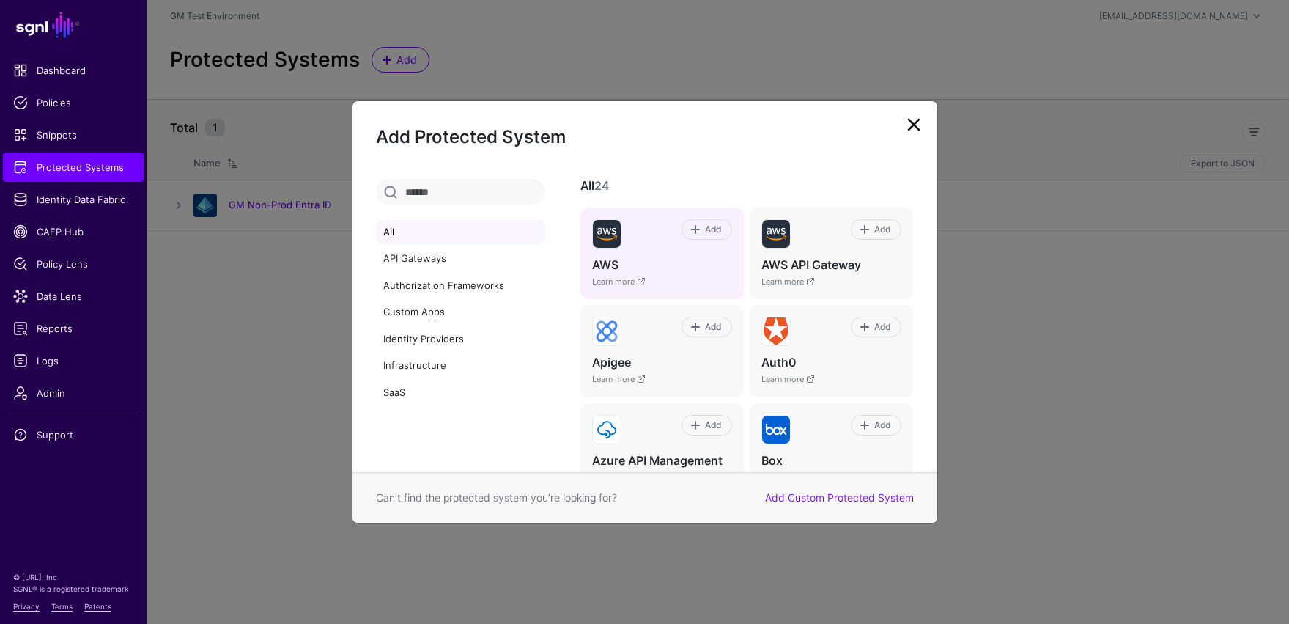
click at [610, 239] on img at bounding box center [607, 234] width 28 height 28
click at [694, 231] on span at bounding box center [696, 229] width 12 height 12
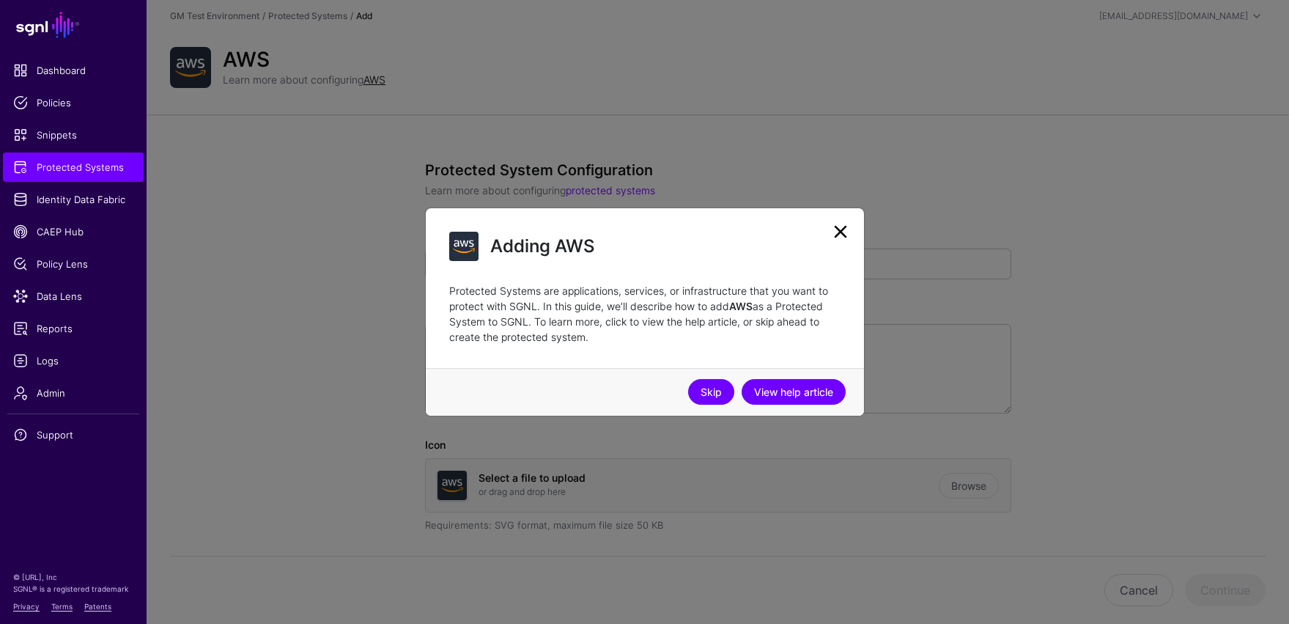
click at [712, 394] on link "Skip" at bounding box center [711, 392] width 46 height 26
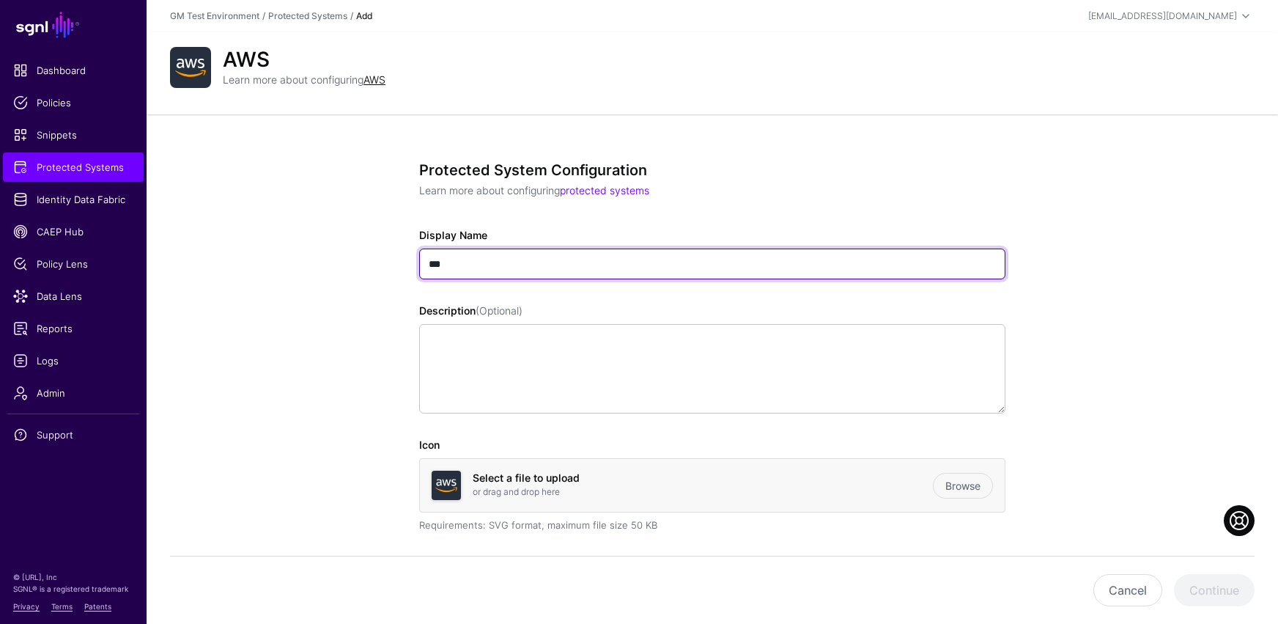
click at [464, 270] on input "***" at bounding box center [712, 263] width 586 height 31
drag, startPoint x: 483, startPoint y: 267, endPoint x: 389, endPoint y: 266, distance: 93.8
click at [462, 268] on input "***" at bounding box center [712, 263] width 586 height 31
type input "**********"
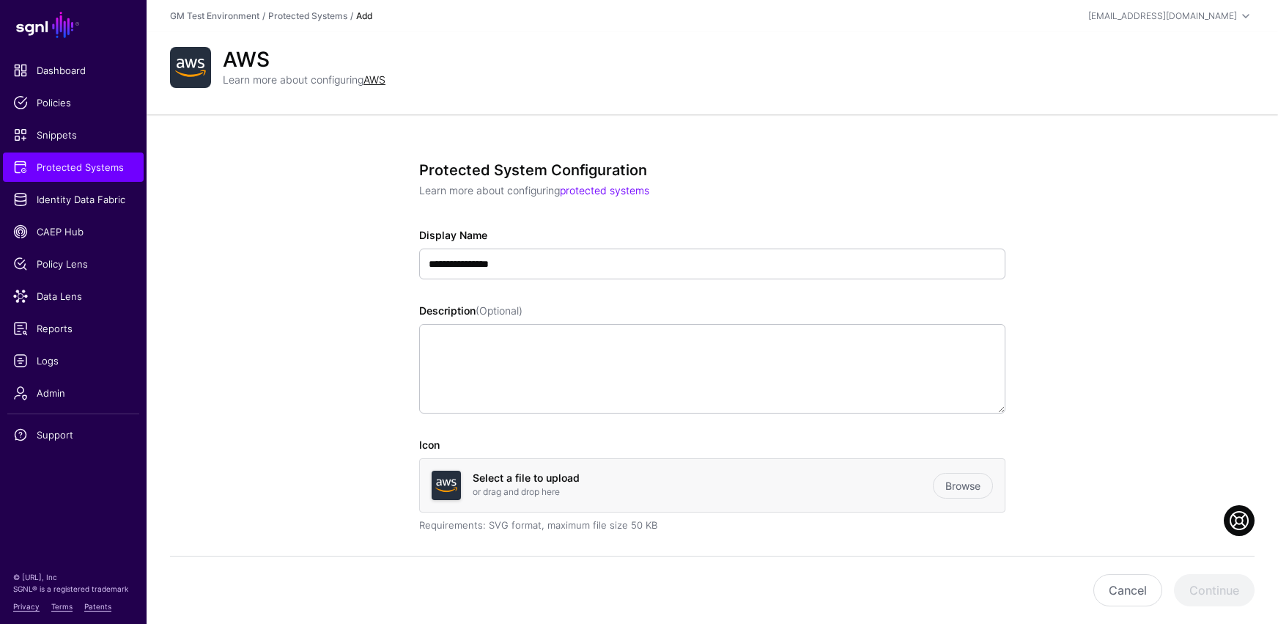
drag, startPoint x: 357, startPoint y: 404, endPoint x: 348, endPoint y: 407, distance: 9.1
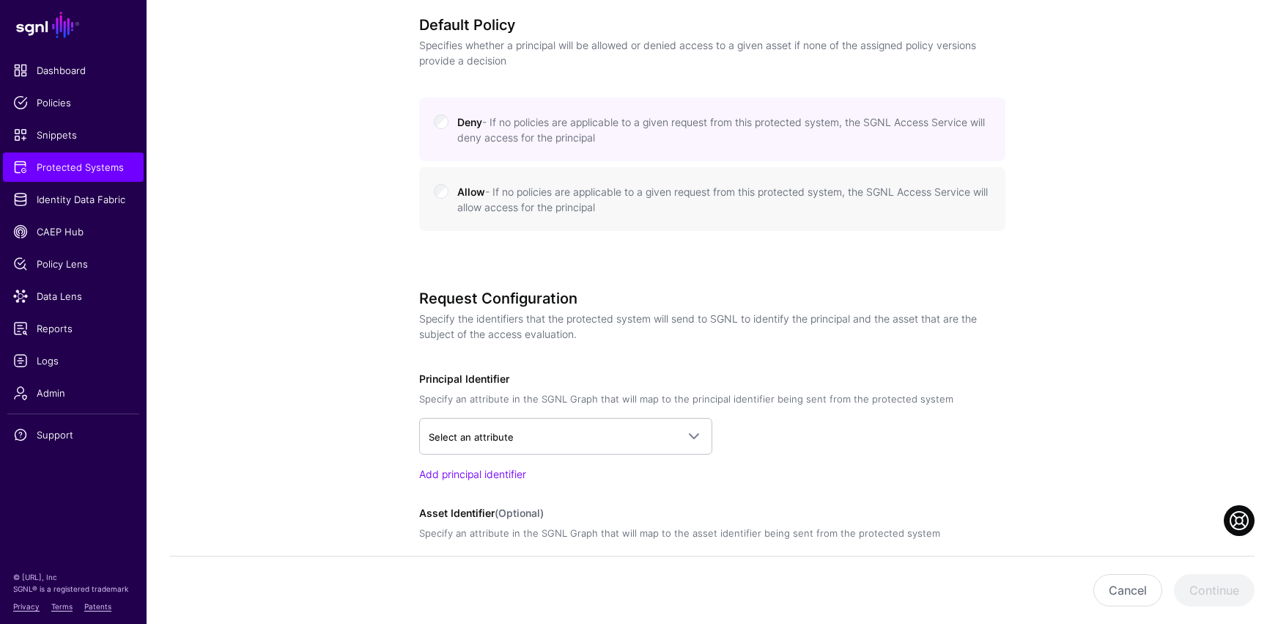
scroll to position [747, 0]
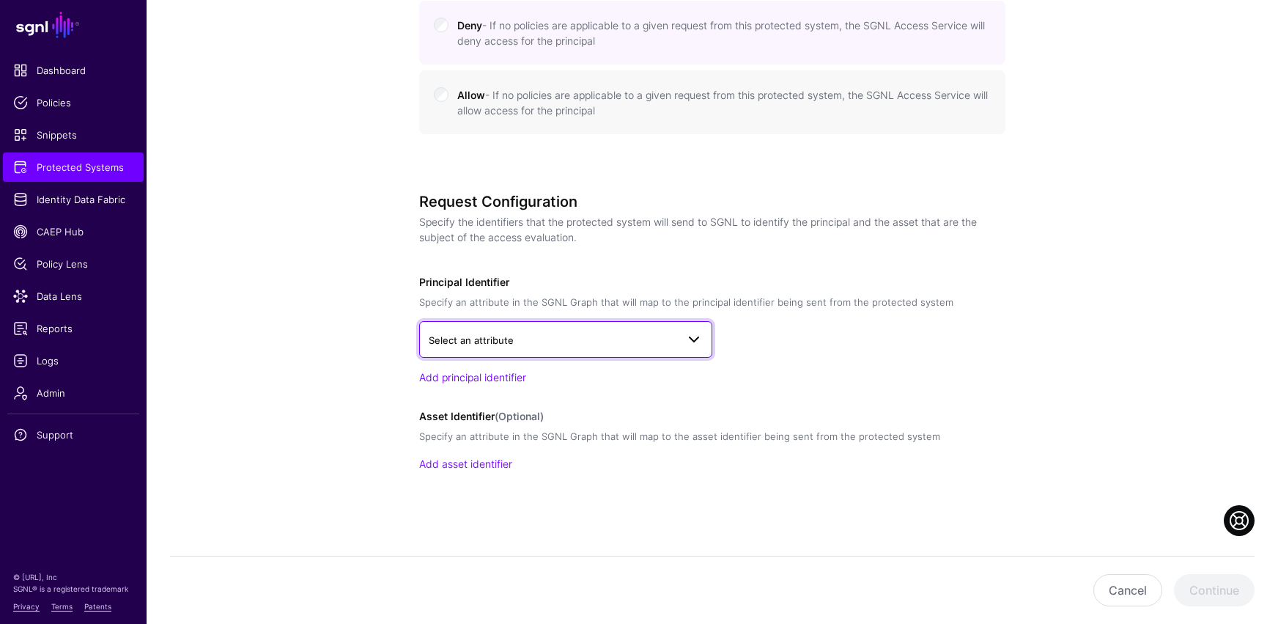
click at [687, 333] on span at bounding box center [694, 339] width 18 height 18
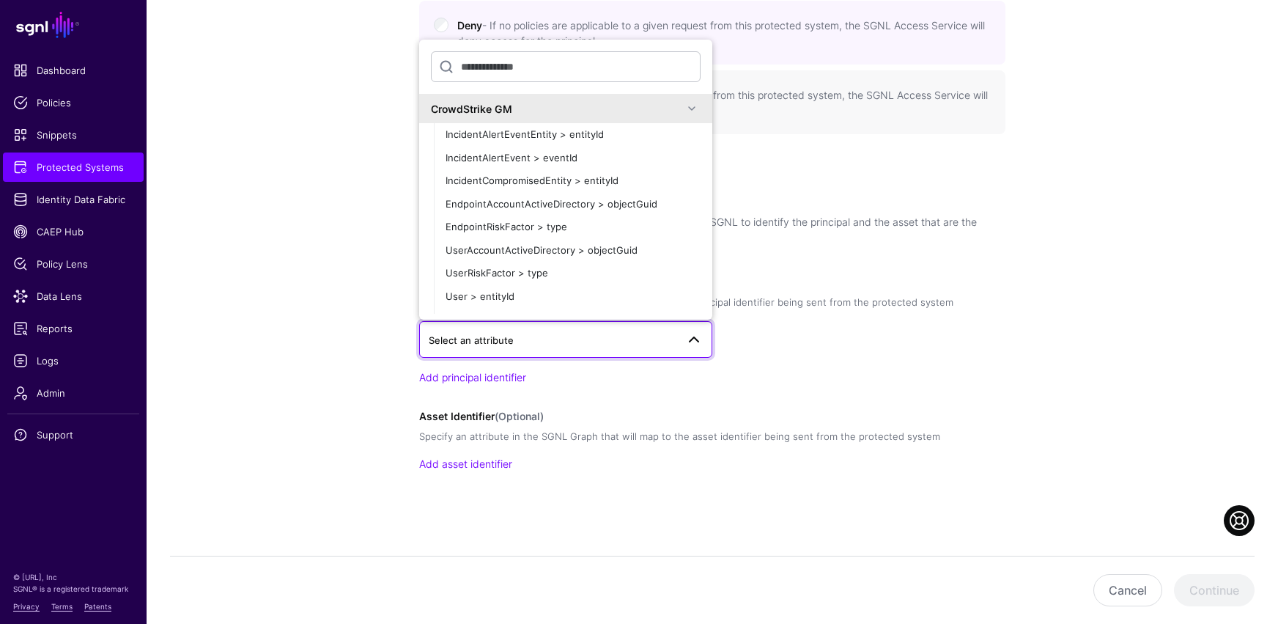
click at [683, 108] on span at bounding box center [692, 109] width 18 height 18
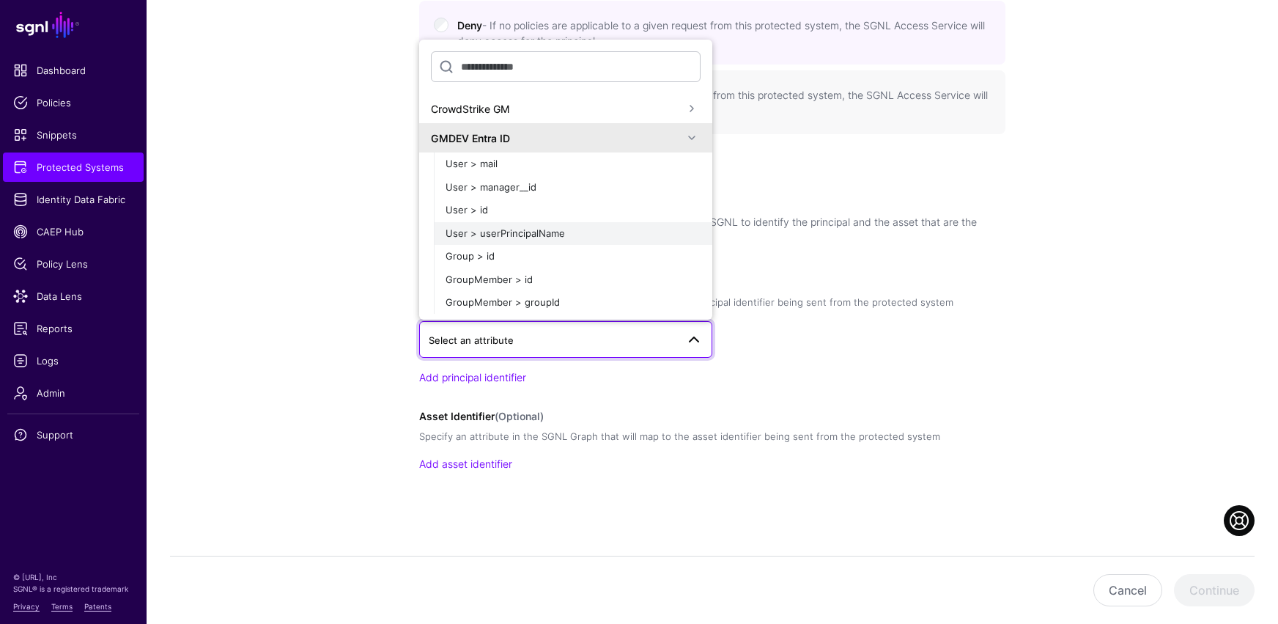
click at [501, 234] on span "User > userPrincipalName" at bounding box center [505, 233] width 119 height 12
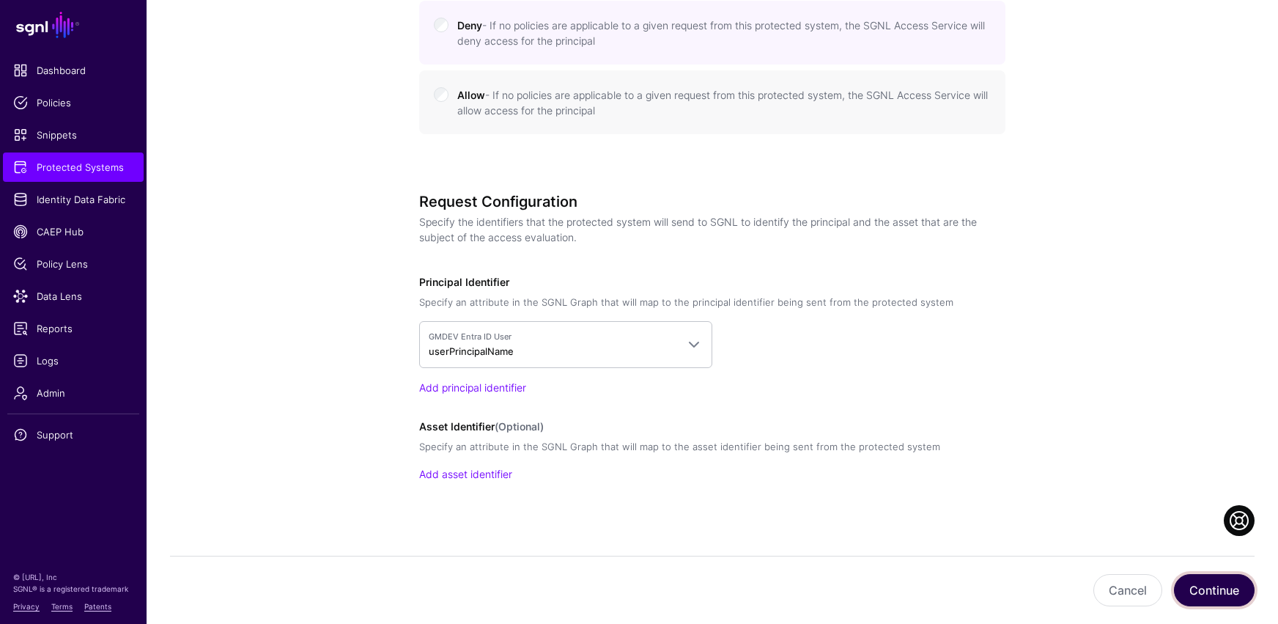
drag, startPoint x: 1213, startPoint y: 596, endPoint x: 624, endPoint y: 527, distance: 593.2
click at [892, 513] on div "**********" at bounding box center [712, 0] width 680 height 1267
click at [450, 477] on link "Add asset identifier" at bounding box center [465, 474] width 93 height 12
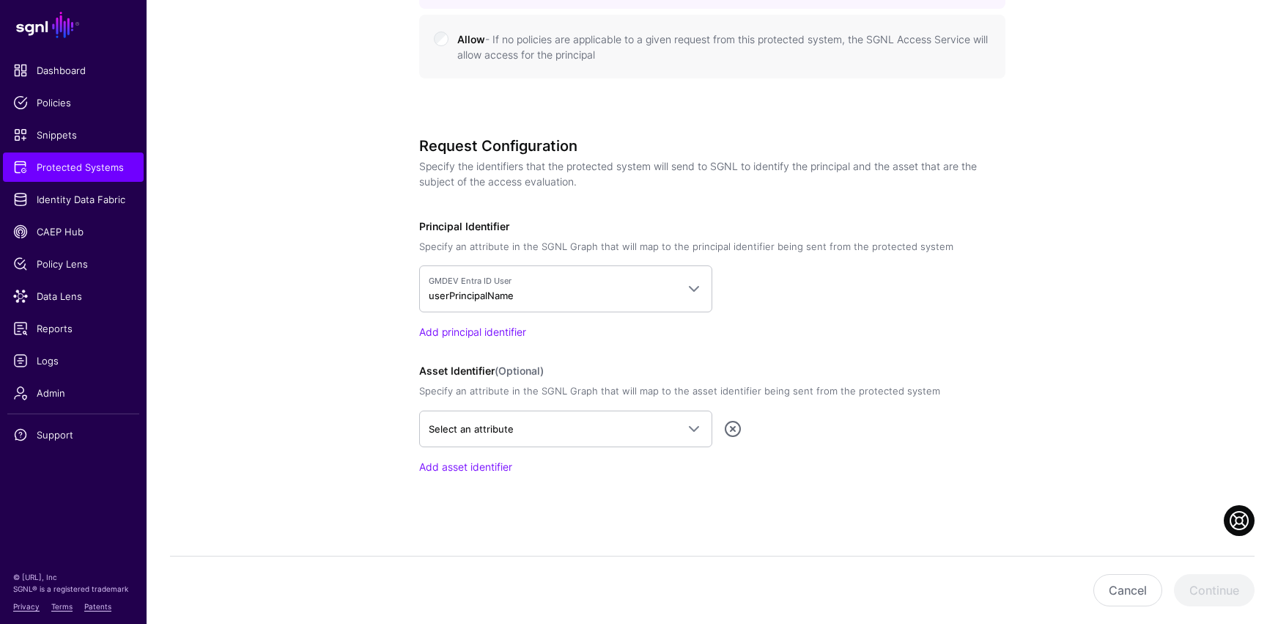
scroll to position [806, 0]
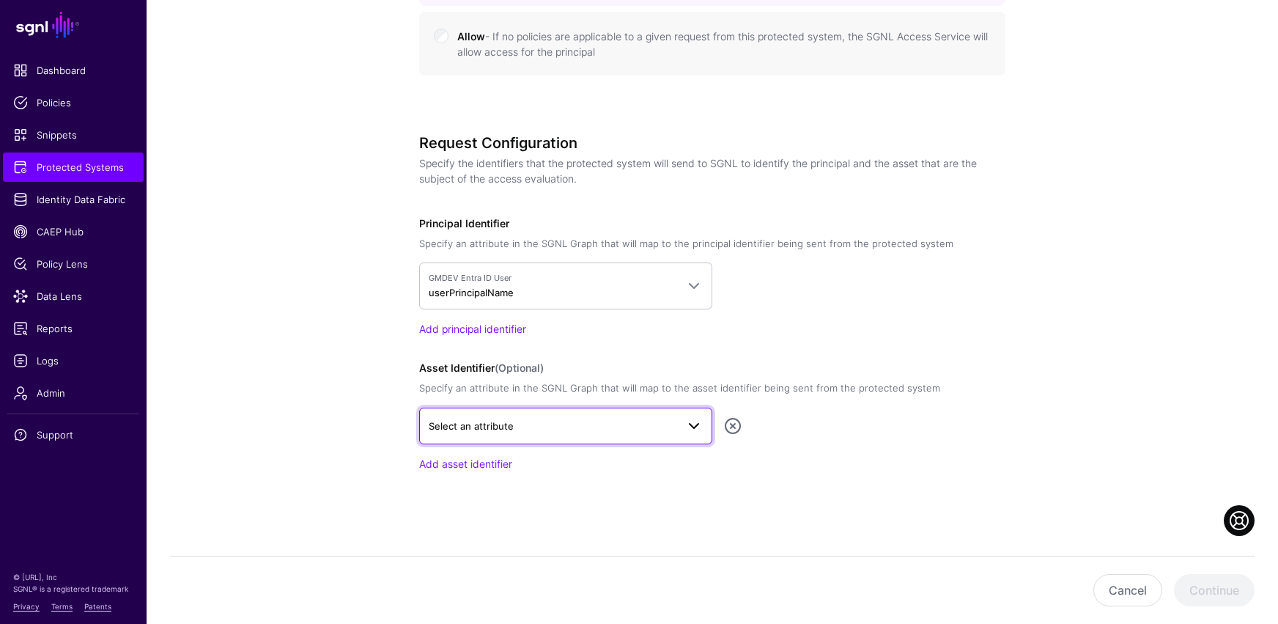
click at [694, 424] on span at bounding box center [694, 426] width 18 height 18
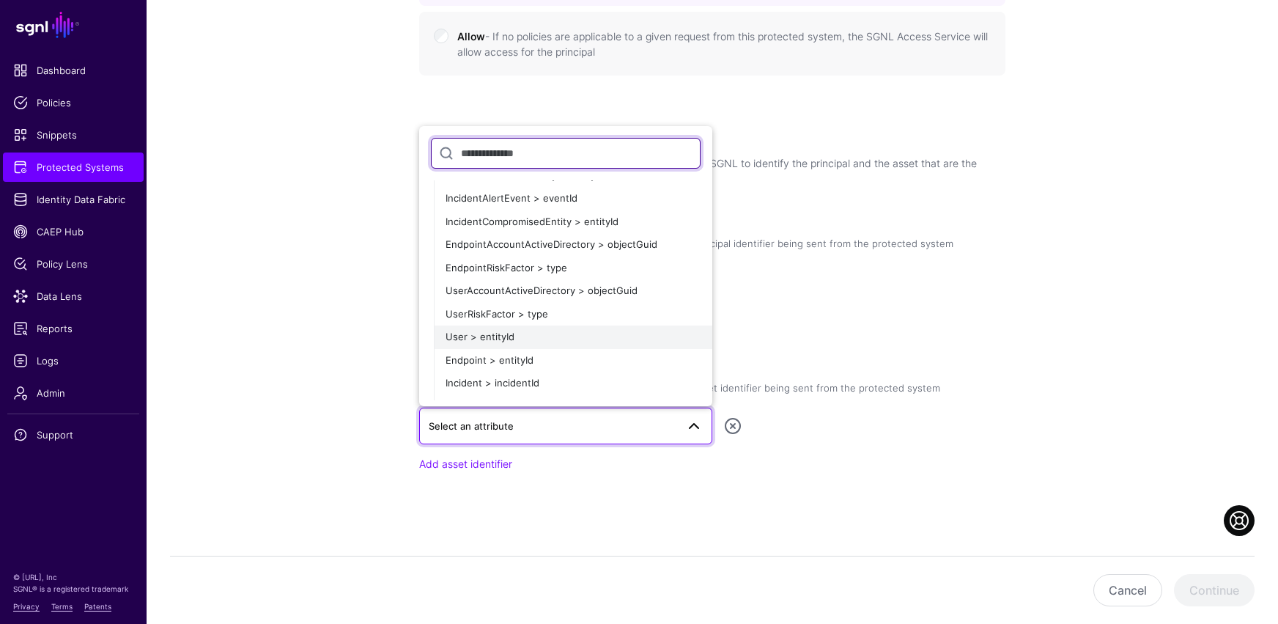
scroll to position [0, 0]
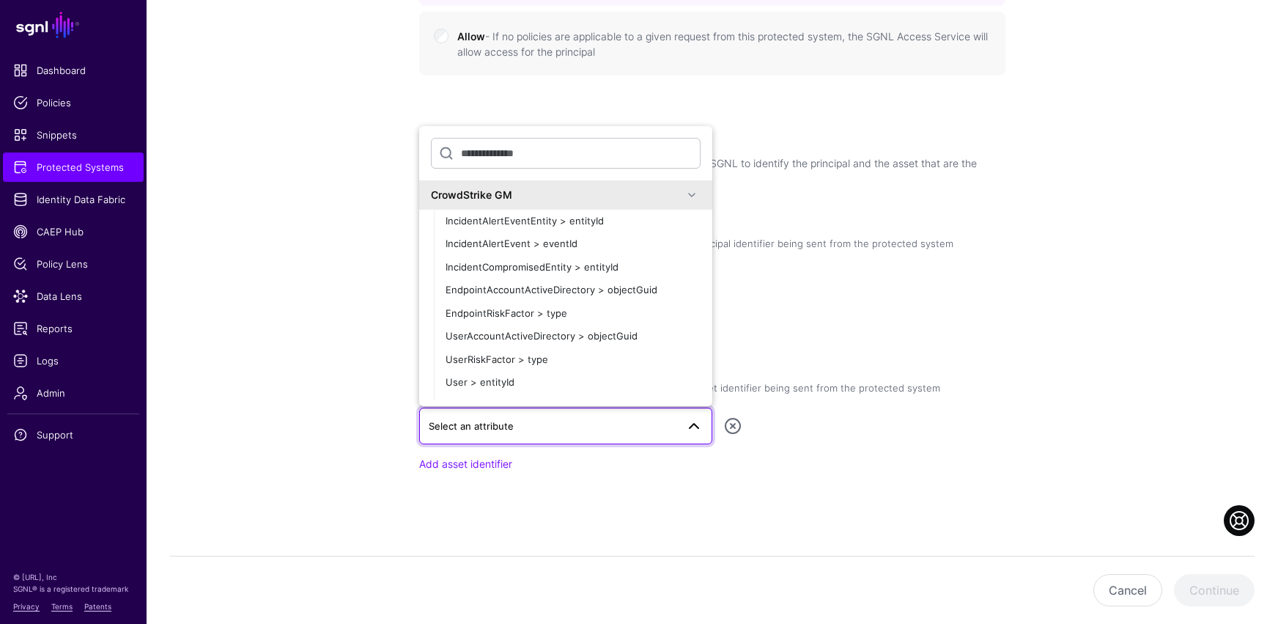
click at [683, 195] on span at bounding box center [692, 195] width 18 height 18
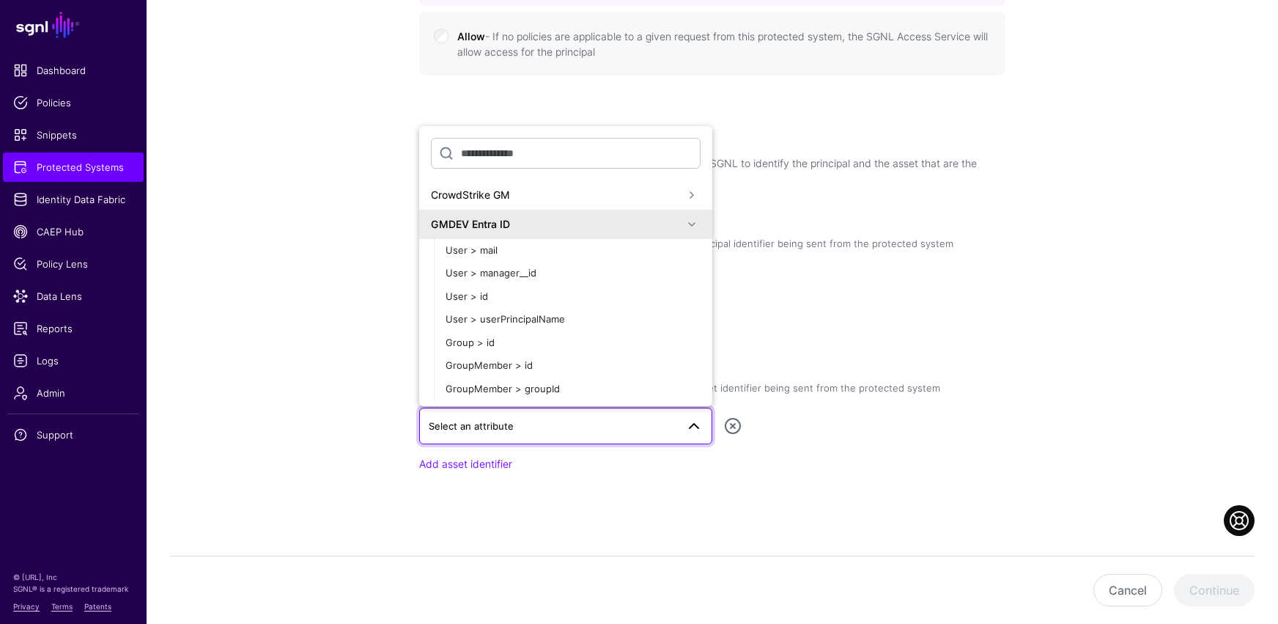
click at [683, 222] on span at bounding box center [692, 224] width 18 height 18
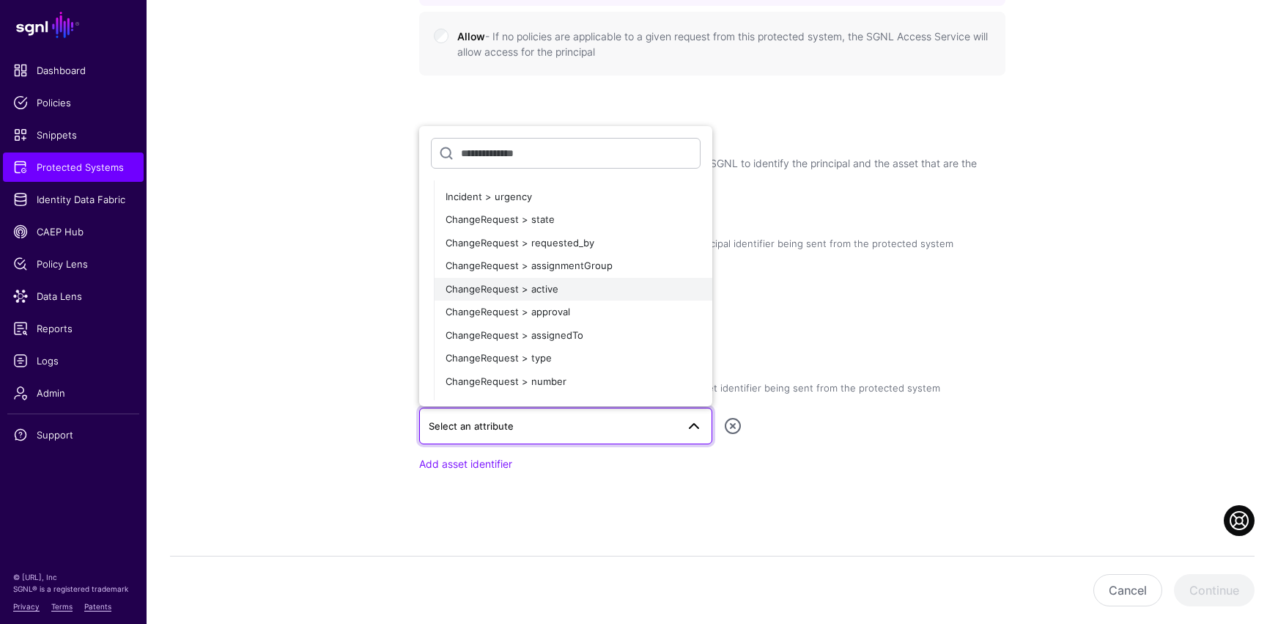
scroll to position [778, 0]
click at [472, 333] on span "ChangeRequest > assignedTo" at bounding box center [515, 332] width 138 height 12
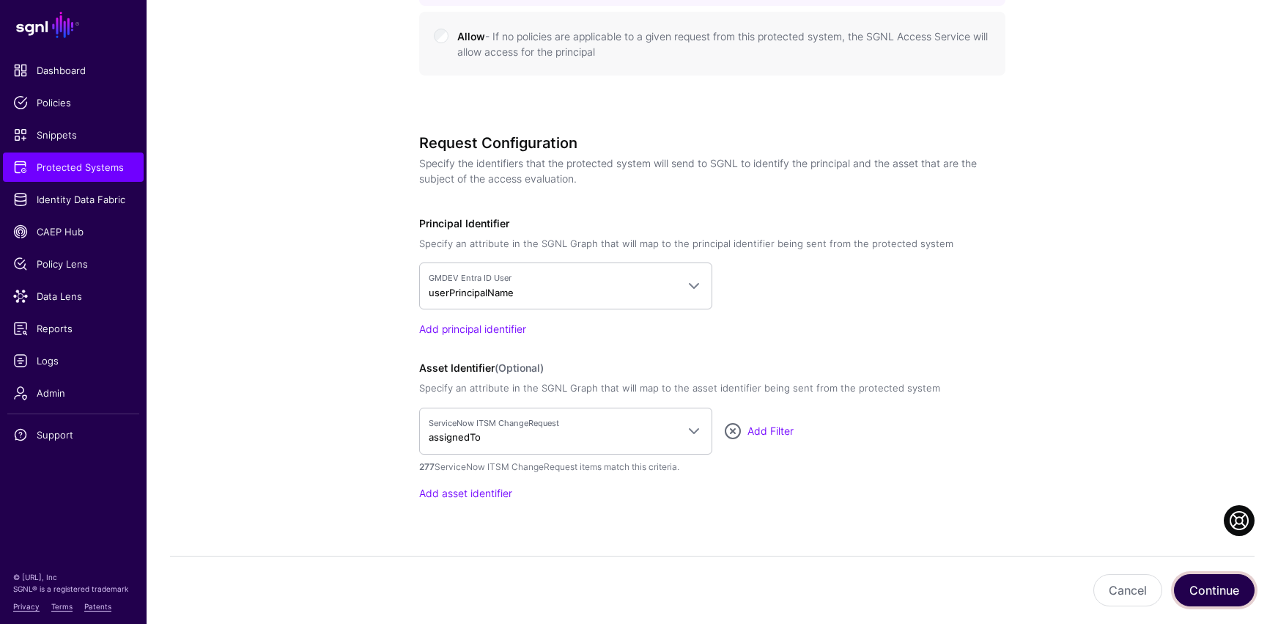
click at [936, 513] on button "Continue" at bounding box center [1214, 590] width 81 height 32
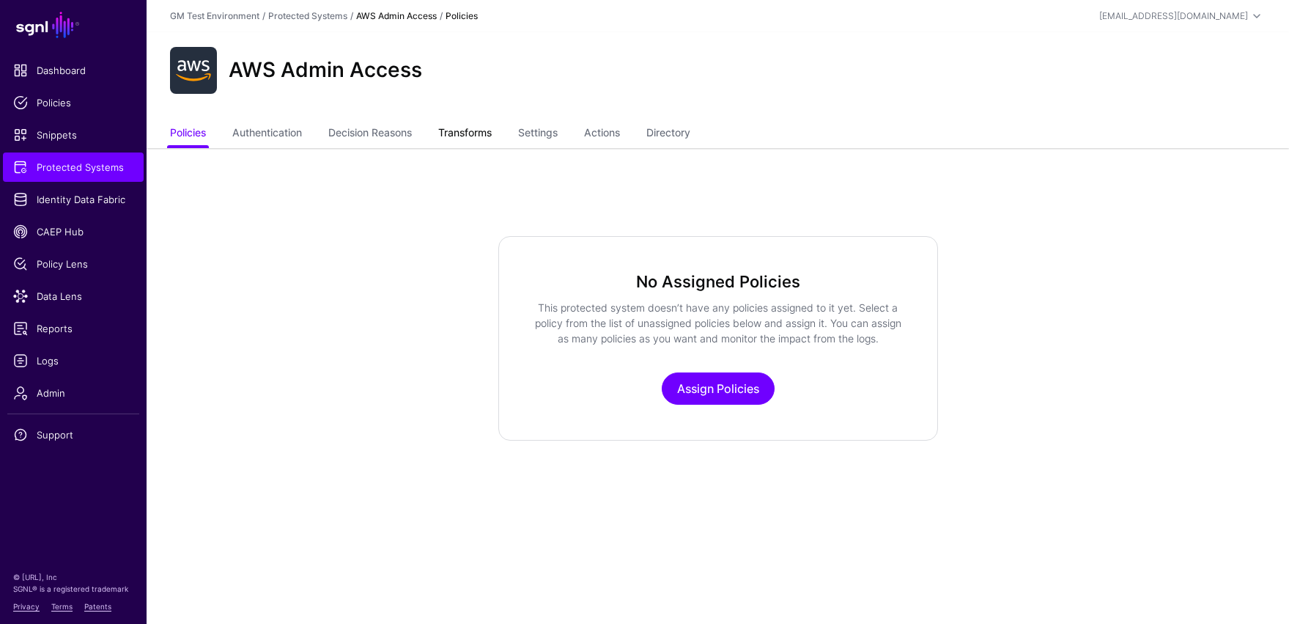
click at [473, 129] on link "Transforms" at bounding box center [464, 134] width 53 height 28
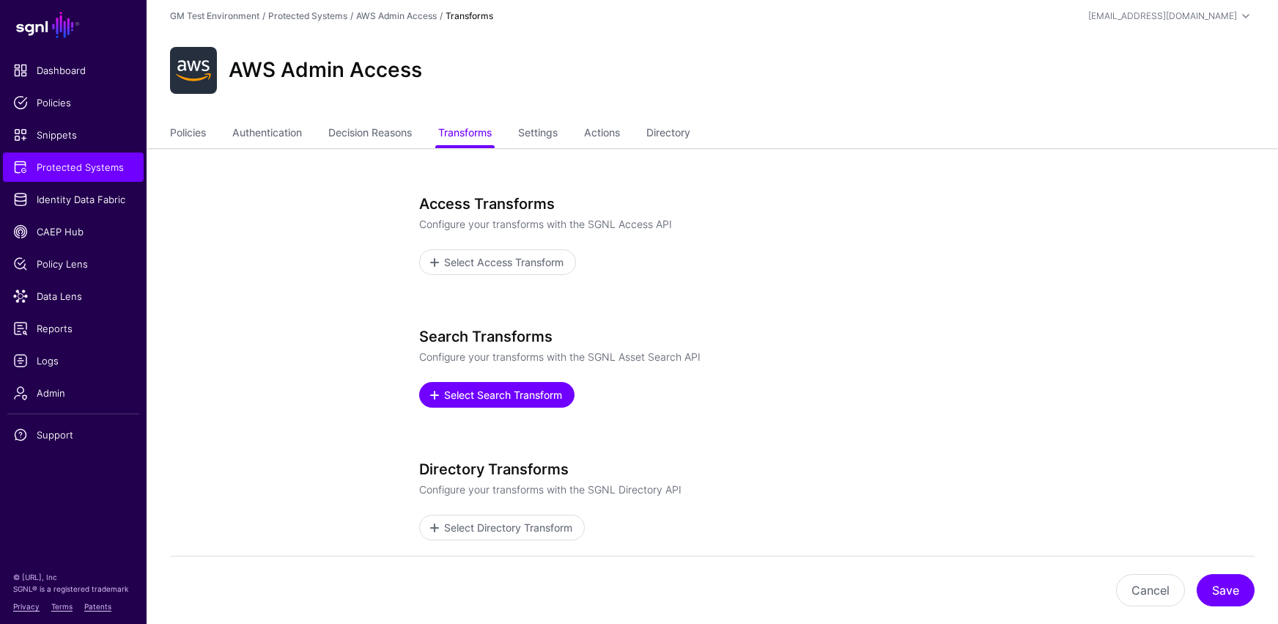
click at [468, 397] on span "Select Search Transform" at bounding box center [504, 394] width 122 height 15
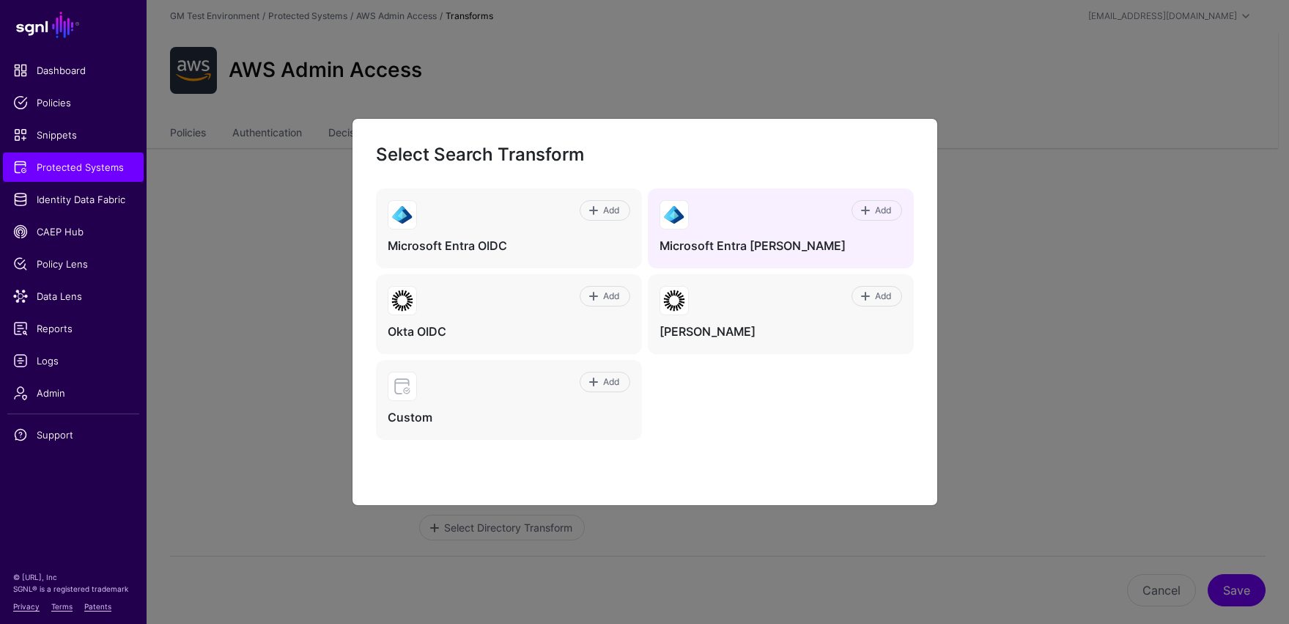
click at [690, 224] on div "Add" at bounding box center [795, 214] width 213 height 29
click at [868, 209] on span at bounding box center [866, 210] width 12 height 12
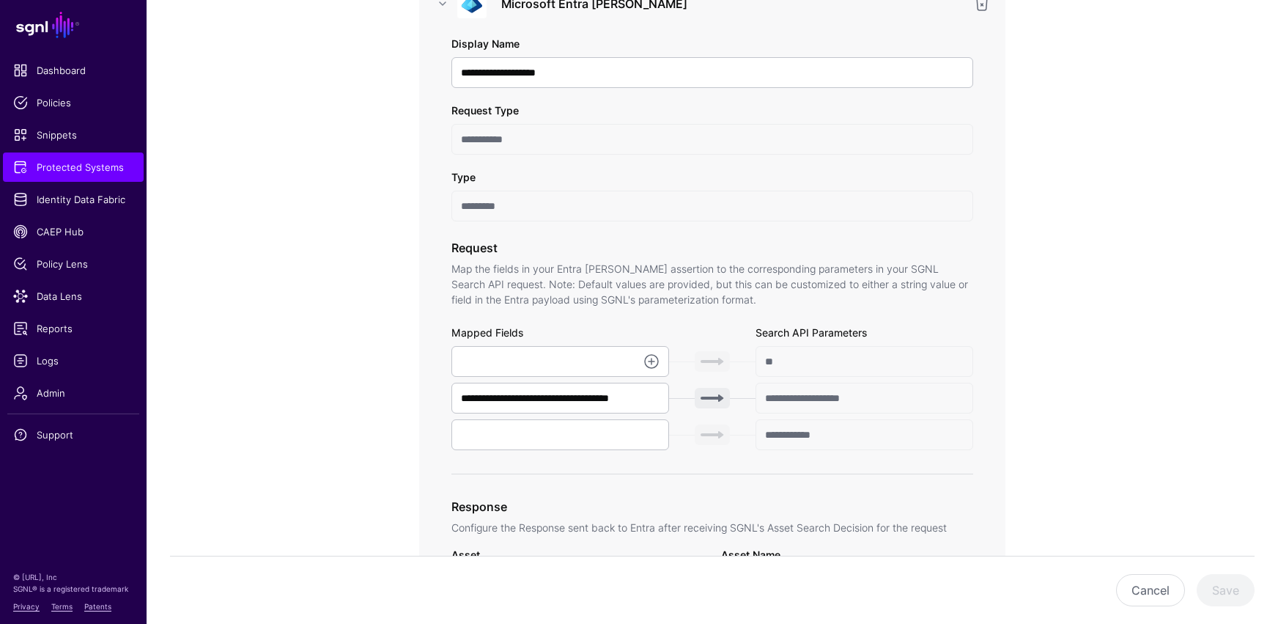
scroll to position [308, 0]
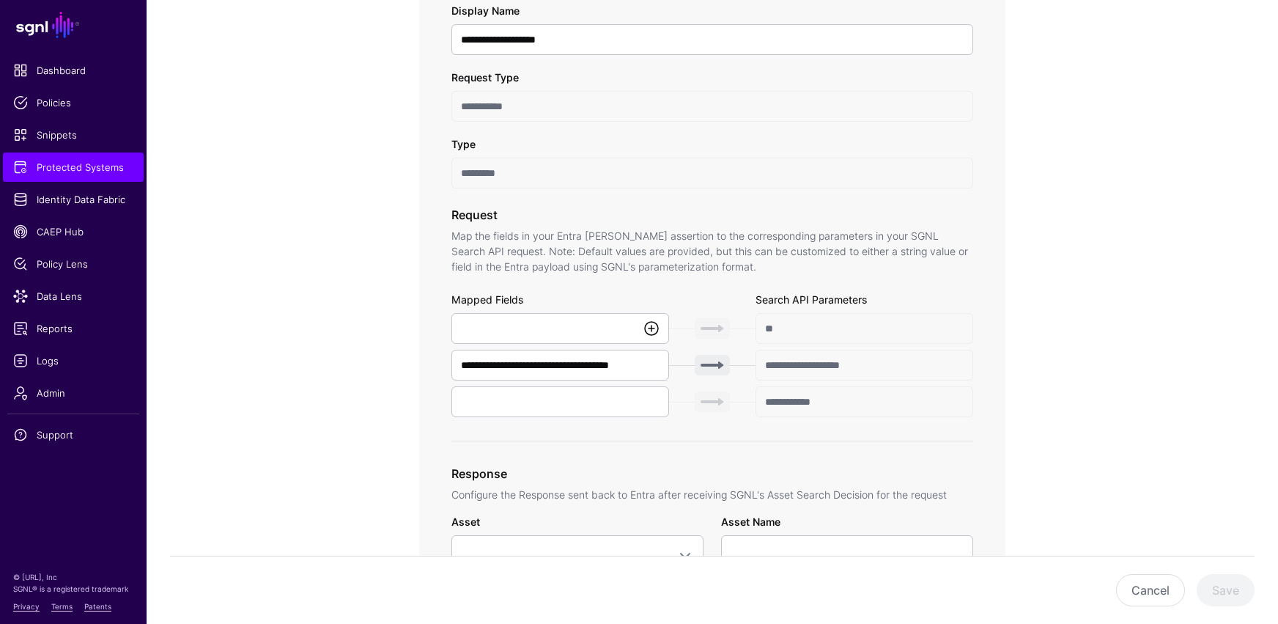
click at [651, 327] on link at bounding box center [652, 328] width 18 height 18
click at [528, 358] on span "{$.data.authenticationContext.user.userPrincipalName}" at bounding box center [589, 361] width 252 height 12
type input "**********"
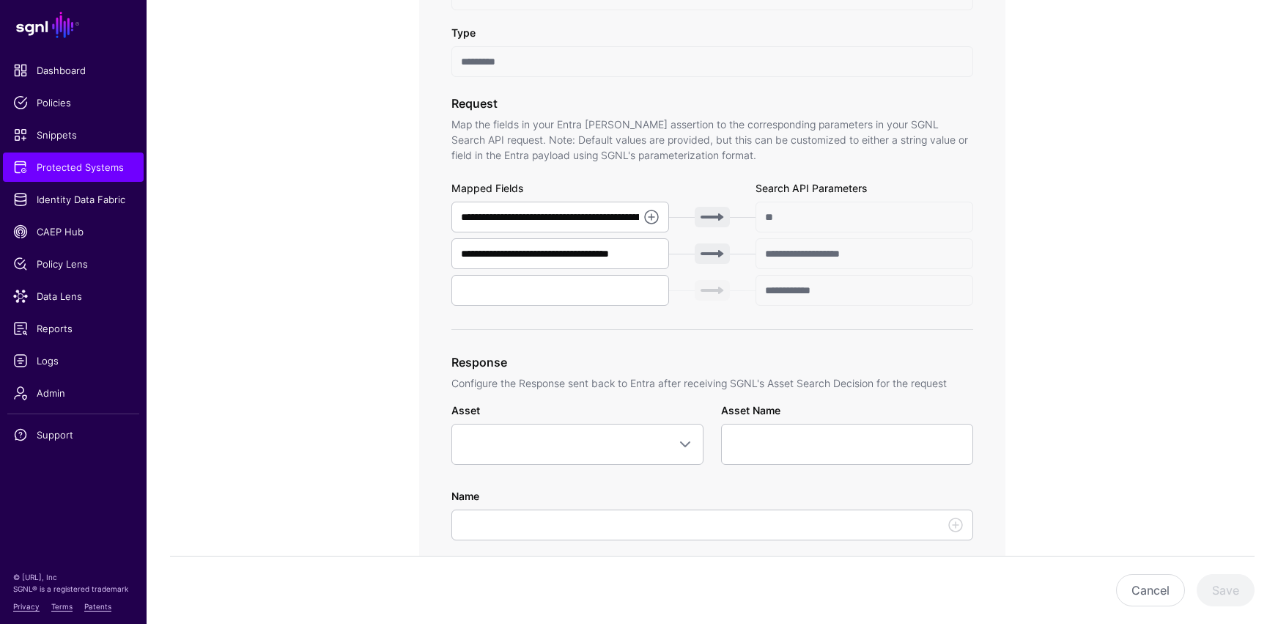
scroll to position [448, 0]
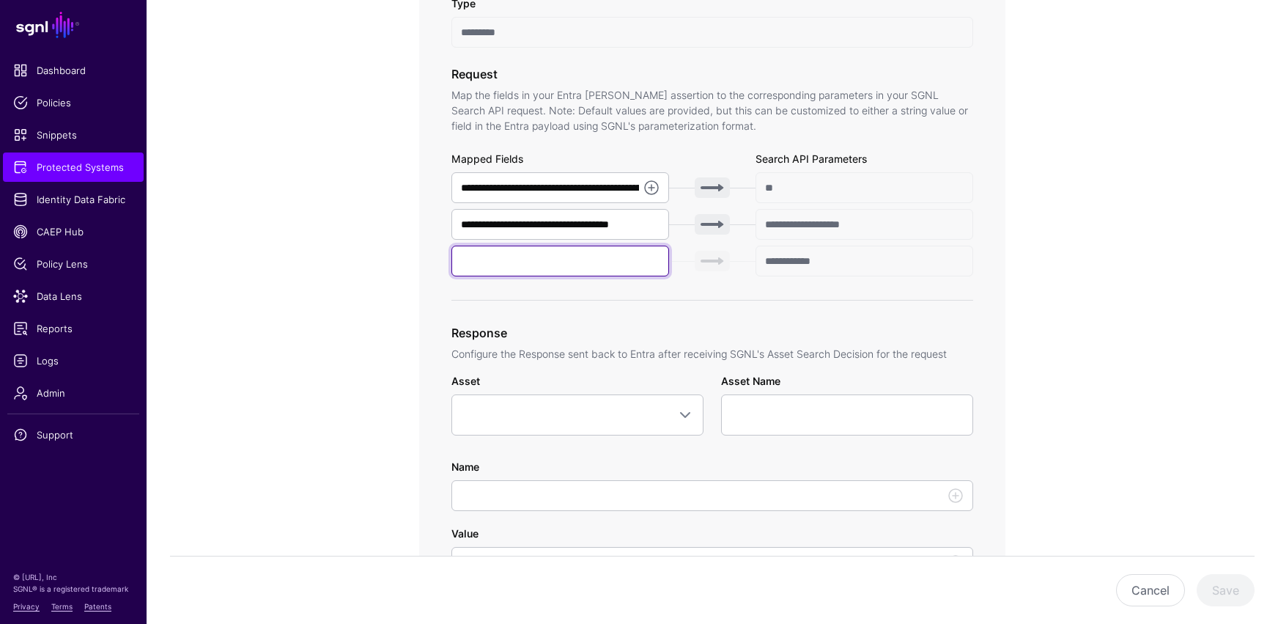
click at [553, 268] on input "text" at bounding box center [560, 260] width 218 height 31
type input "******"
click at [396, 328] on div "**********" at bounding box center [712, 437] width 680 height 1474
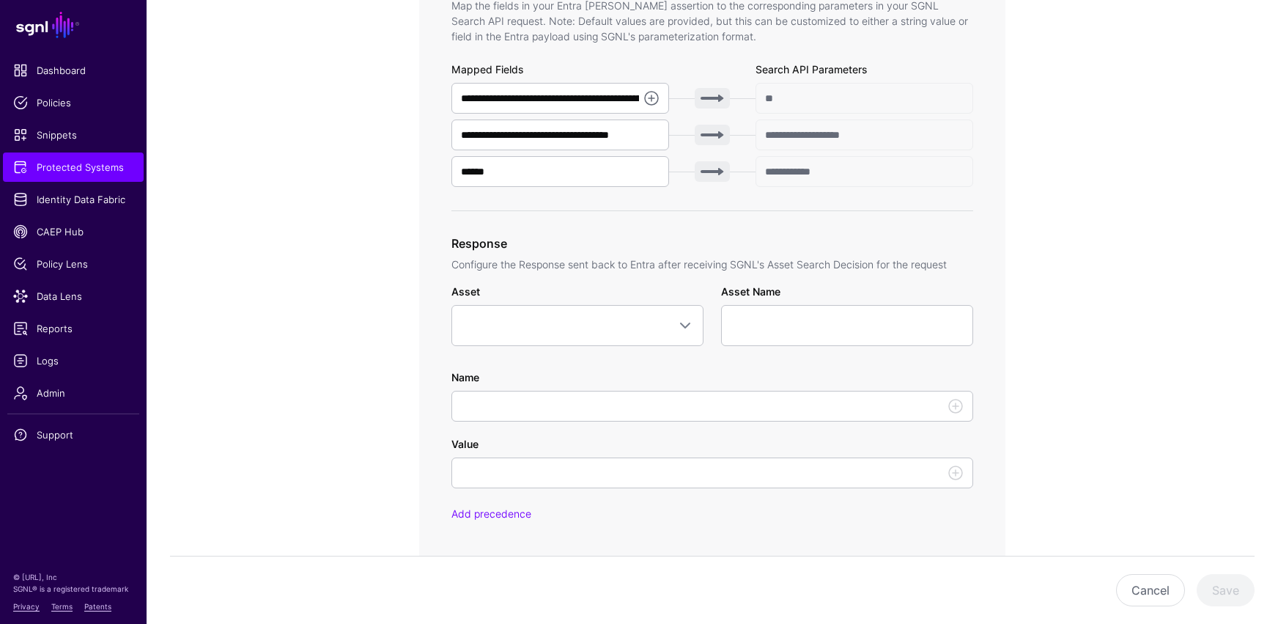
scroll to position [539, 0]
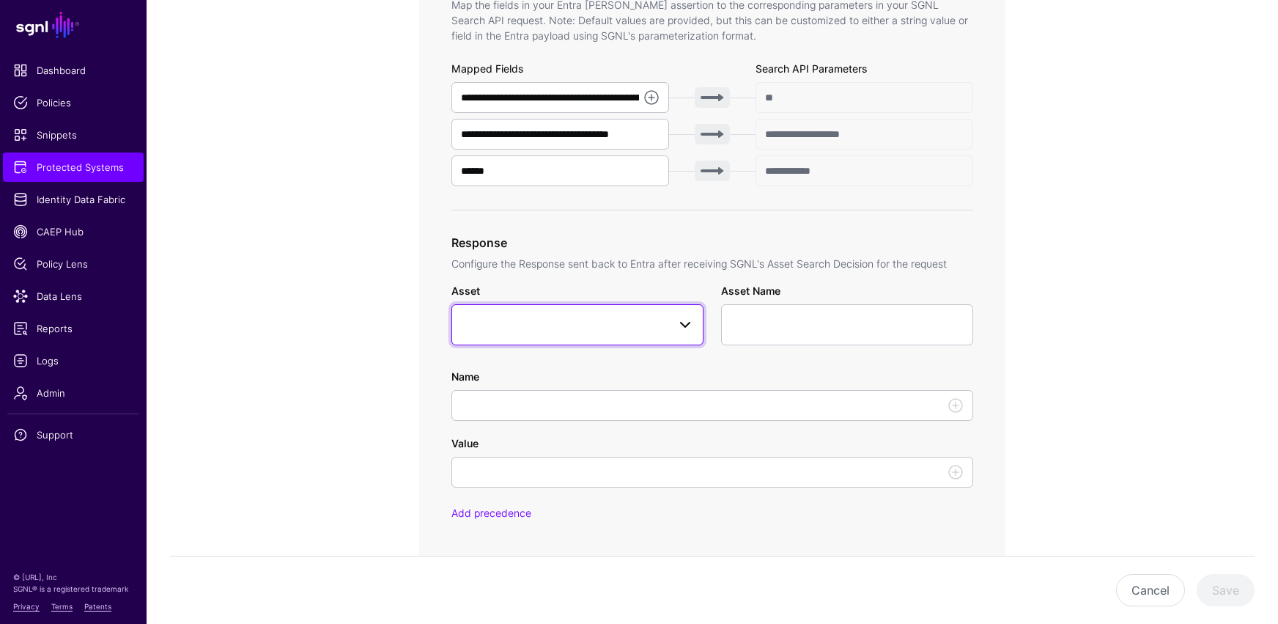
click at [686, 326] on span at bounding box center [685, 325] width 18 height 18
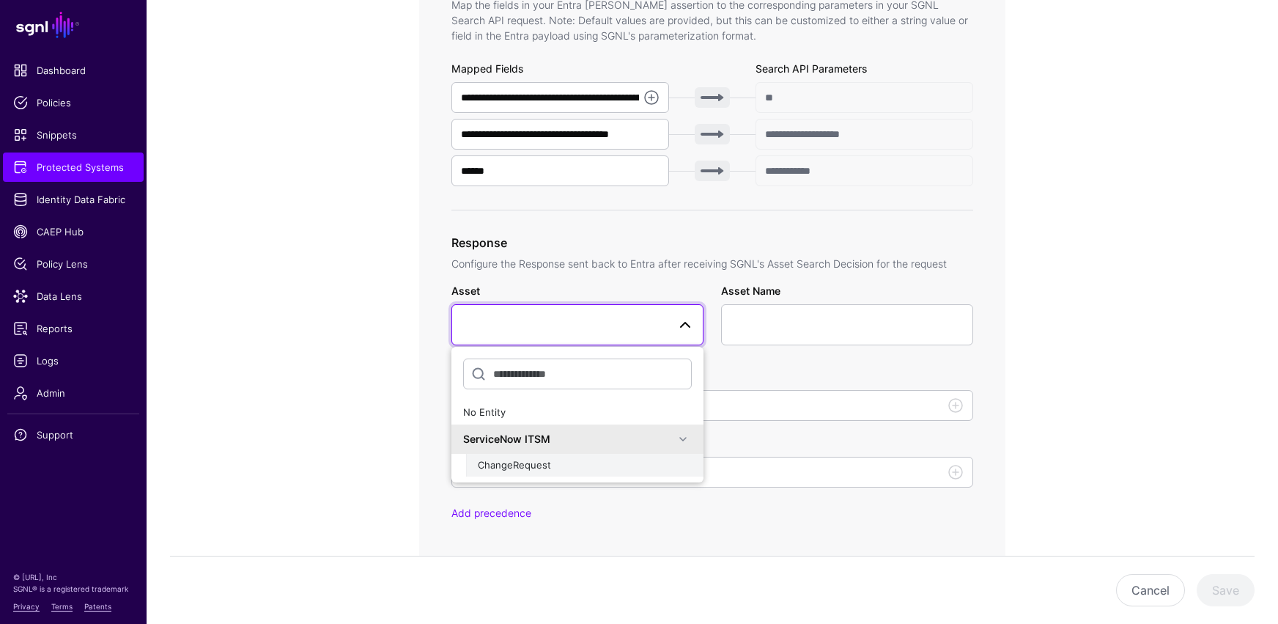
click at [517, 468] on span "ChangeRequest" at bounding box center [514, 465] width 73 height 12
type input "**********"
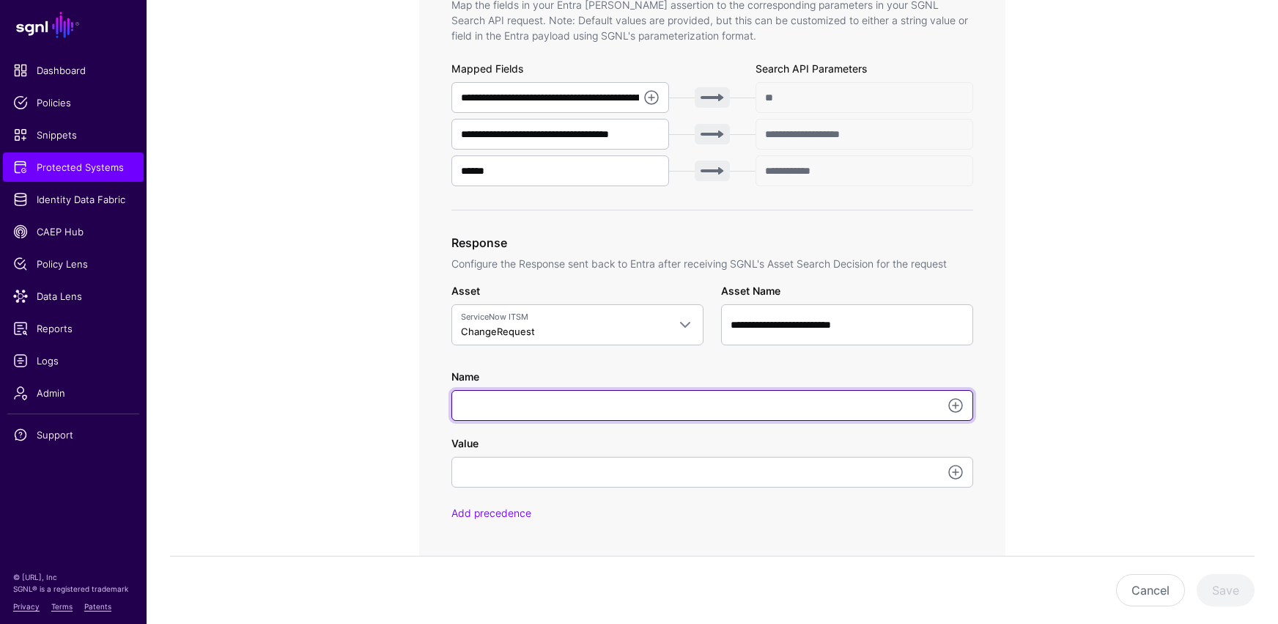
click at [485, 411] on input "Name" at bounding box center [712, 405] width 522 height 31
type input "*******"
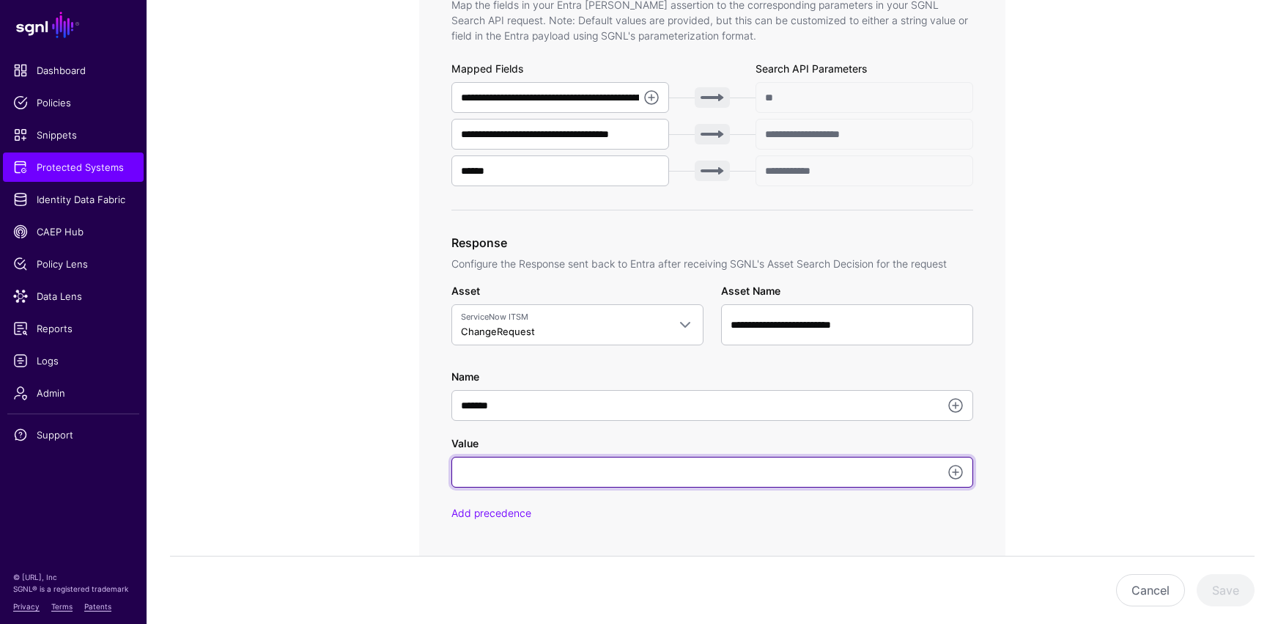
click at [488, 477] on input "Value" at bounding box center [712, 472] width 522 height 31
type input "**********"
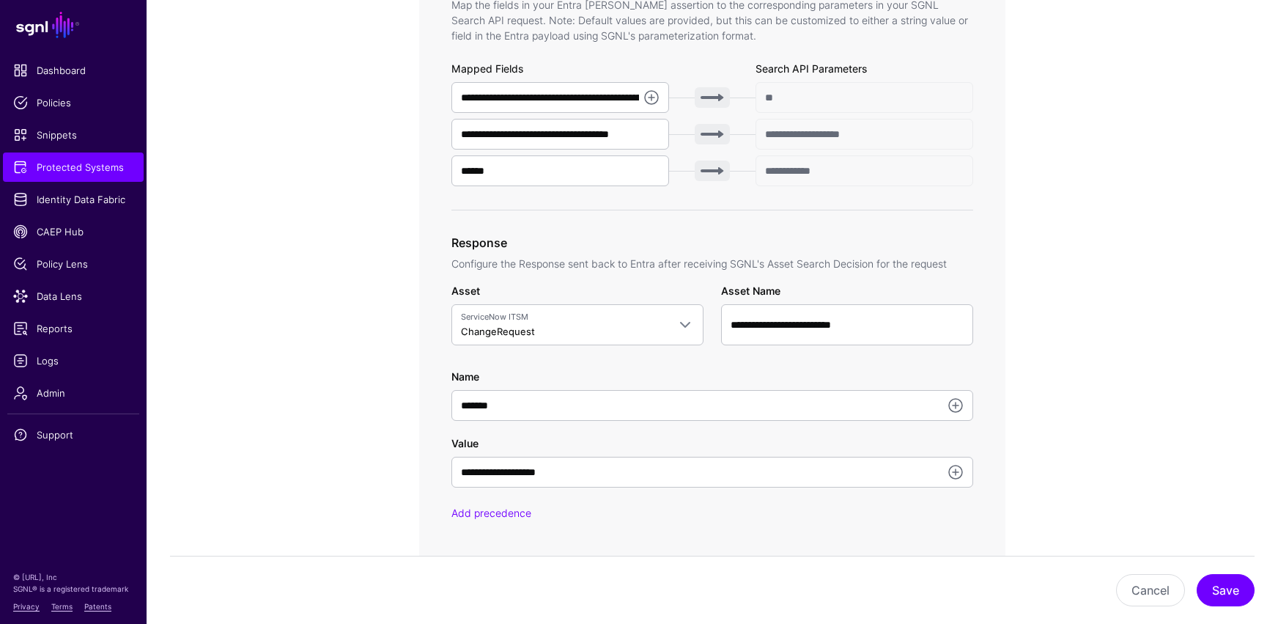
click at [620, 511] on div "Add precedence" at bounding box center [712, 512] width 522 height 15
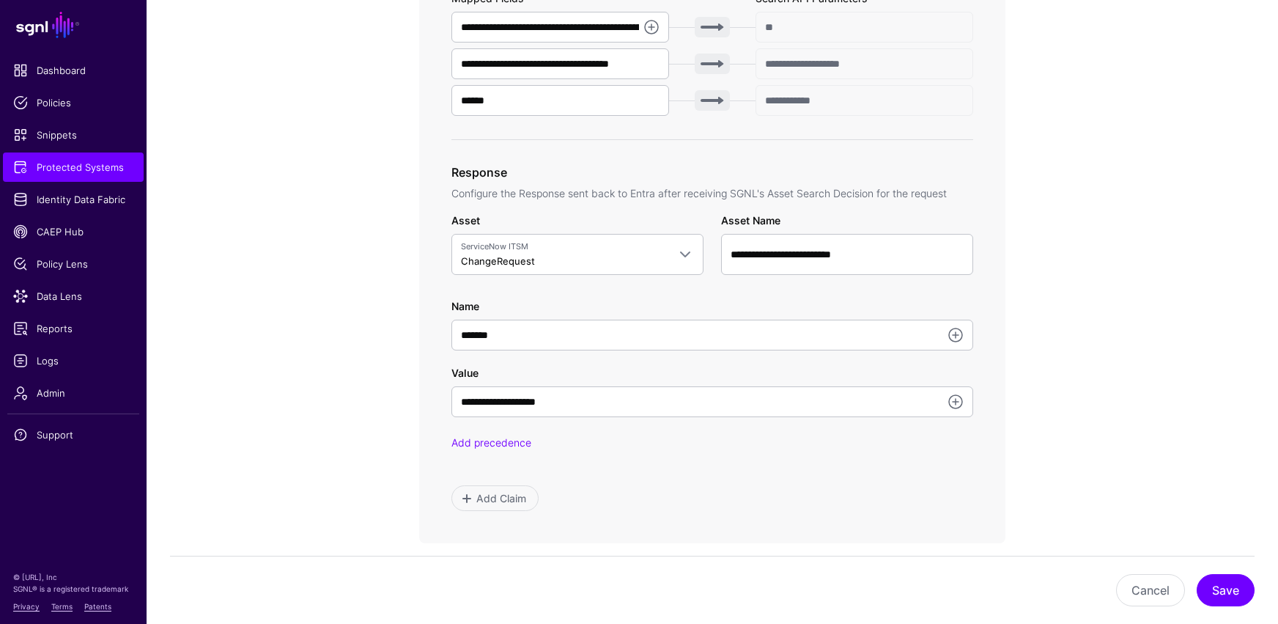
scroll to position [621, 0]
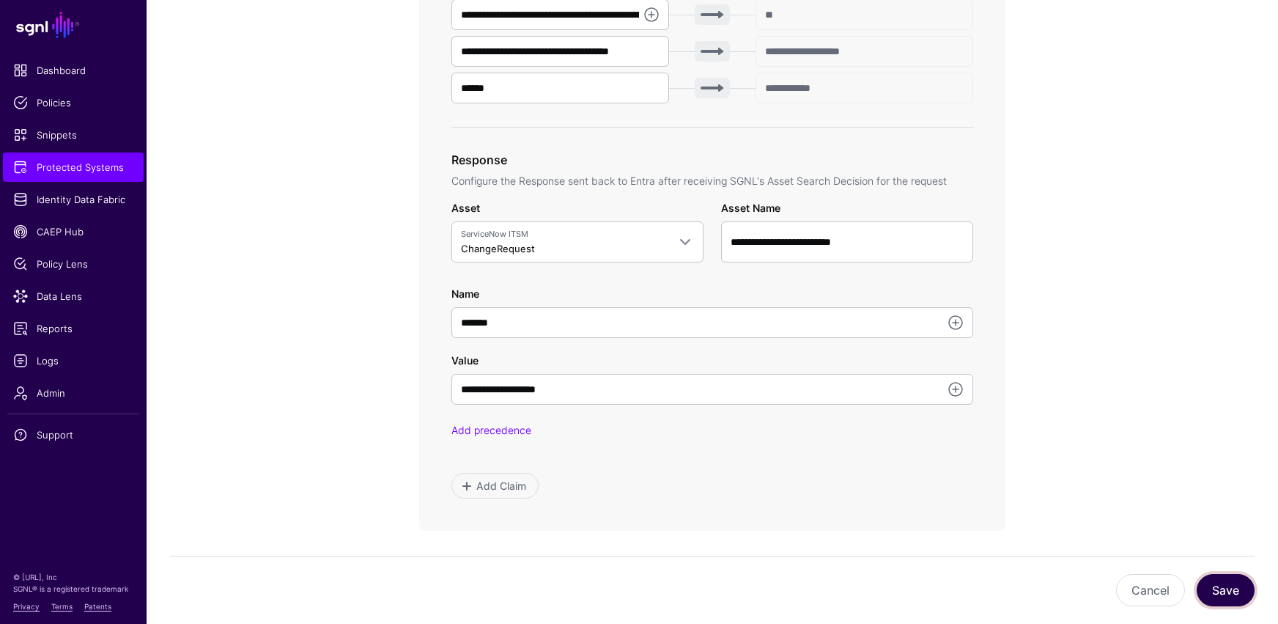
click at [936, 513] on button "Save" at bounding box center [1226, 590] width 58 height 32
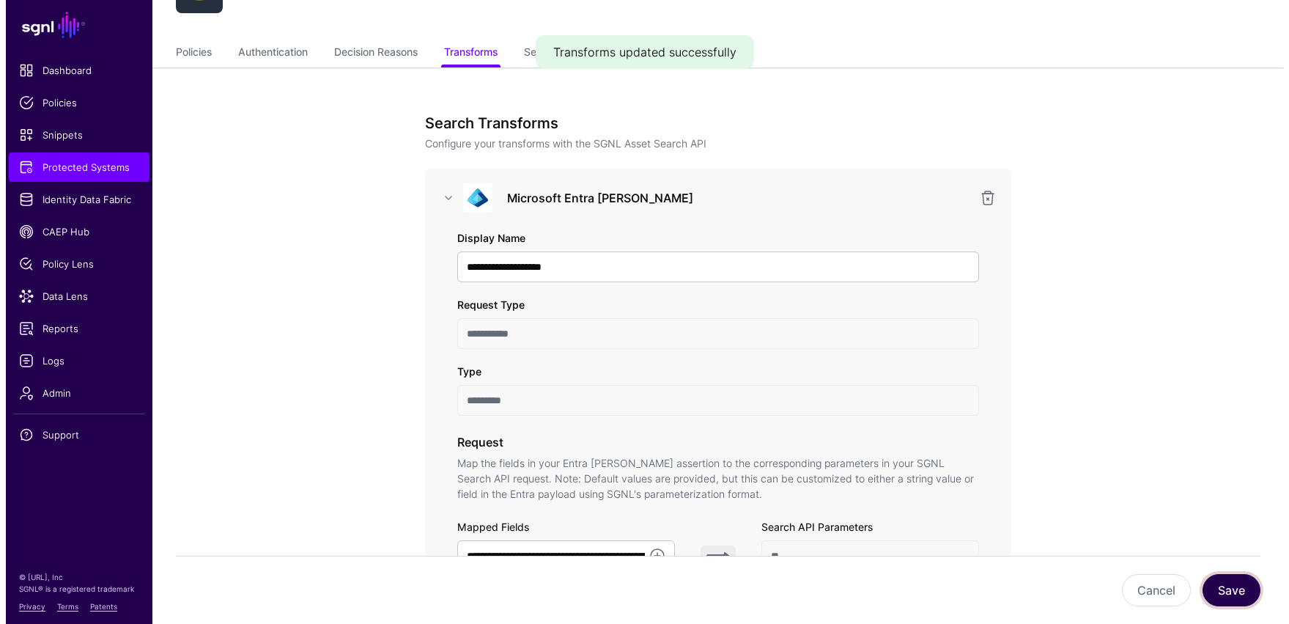
scroll to position [0, 0]
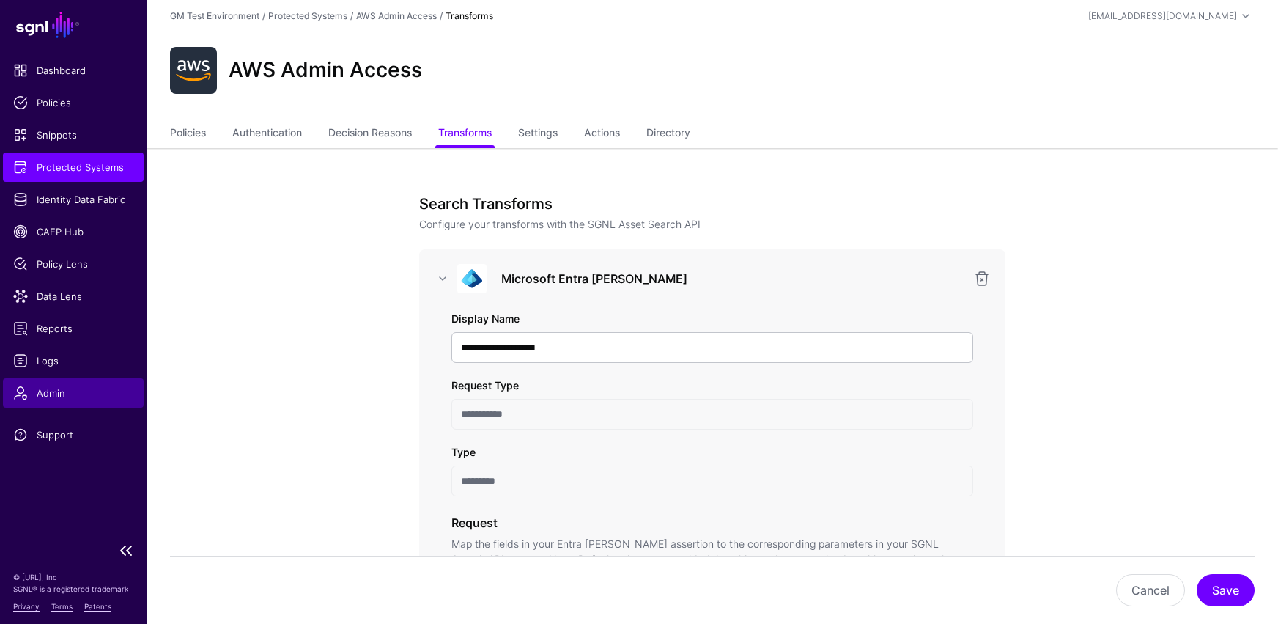
click at [49, 398] on span "Admin" at bounding box center [73, 392] width 120 height 15
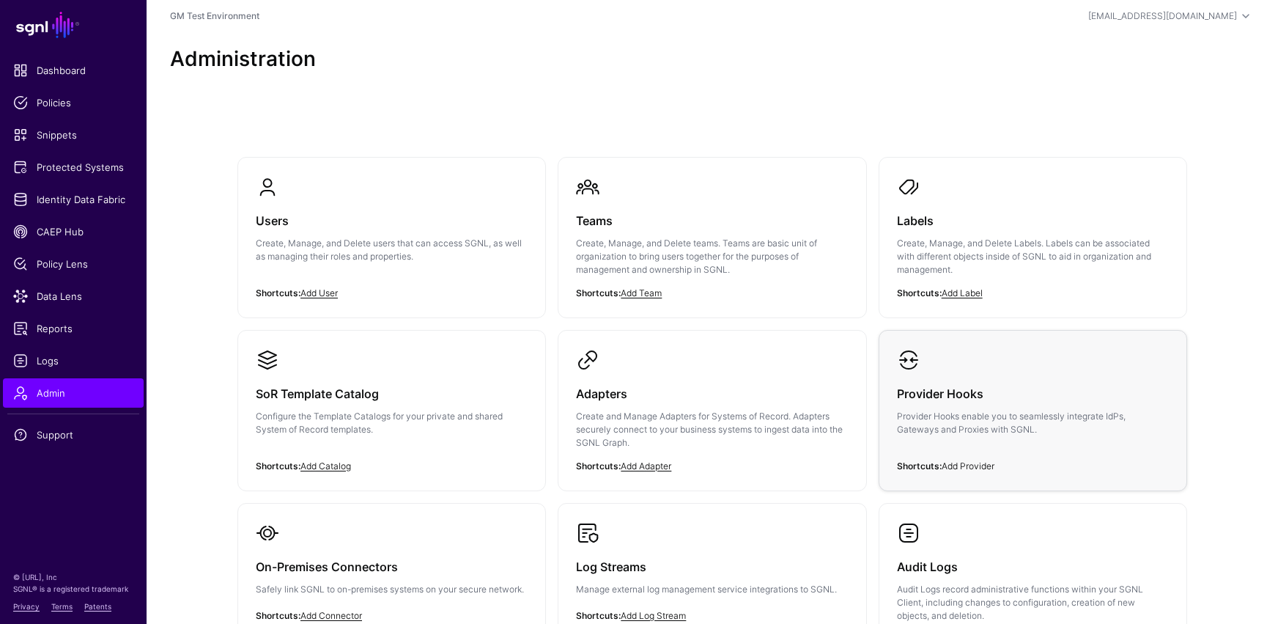
click at [936, 465] on link "Add Provider" at bounding box center [968, 465] width 53 height 11
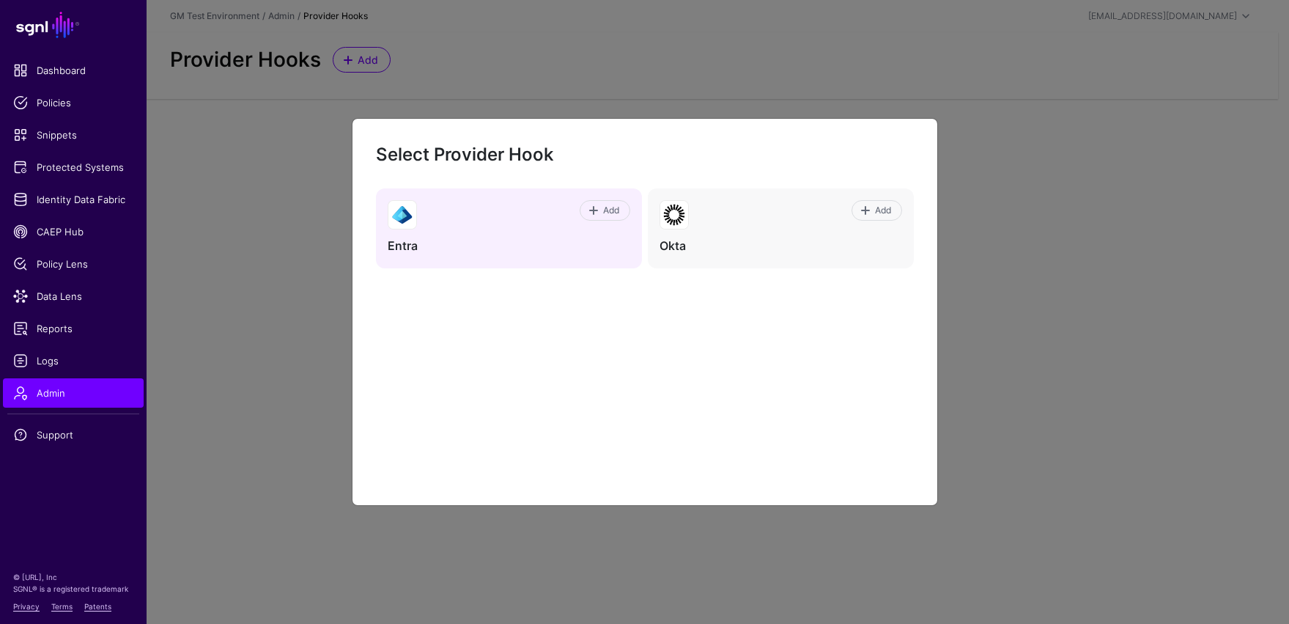
click at [444, 226] on div "Add" at bounding box center [523, 214] width 213 height 29
click at [588, 212] on span at bounding box center [594, 210] width 12 height 12
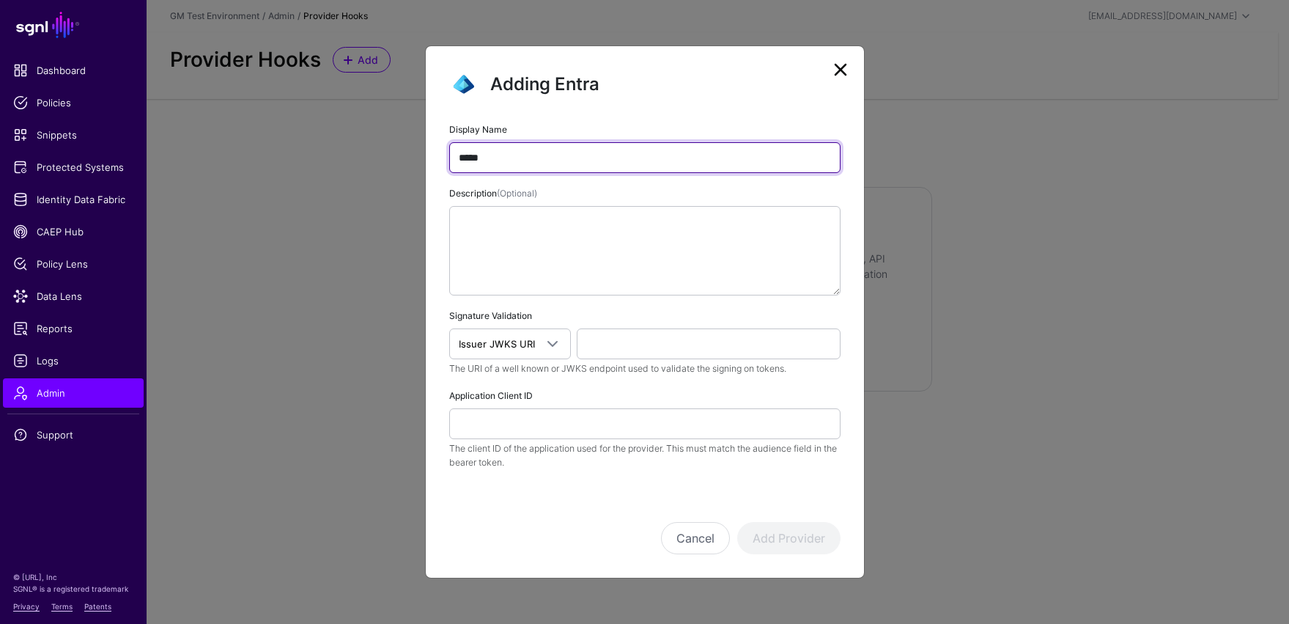
click at [520, 158] on input "*****" at bounding box center [644, 157] width 391 height 31
type input "**********"
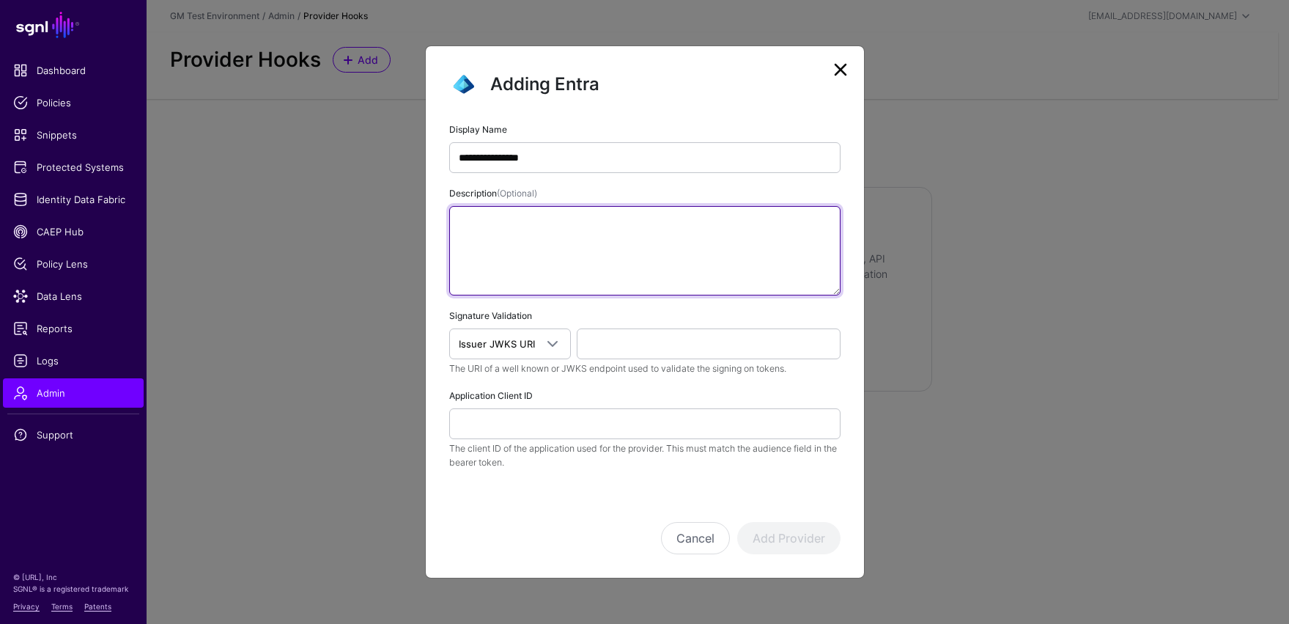
click at [570, 270] on textarea "Description (Optional)" at bounding box center [644, 250] width 391 height 89
type textarea "**********"
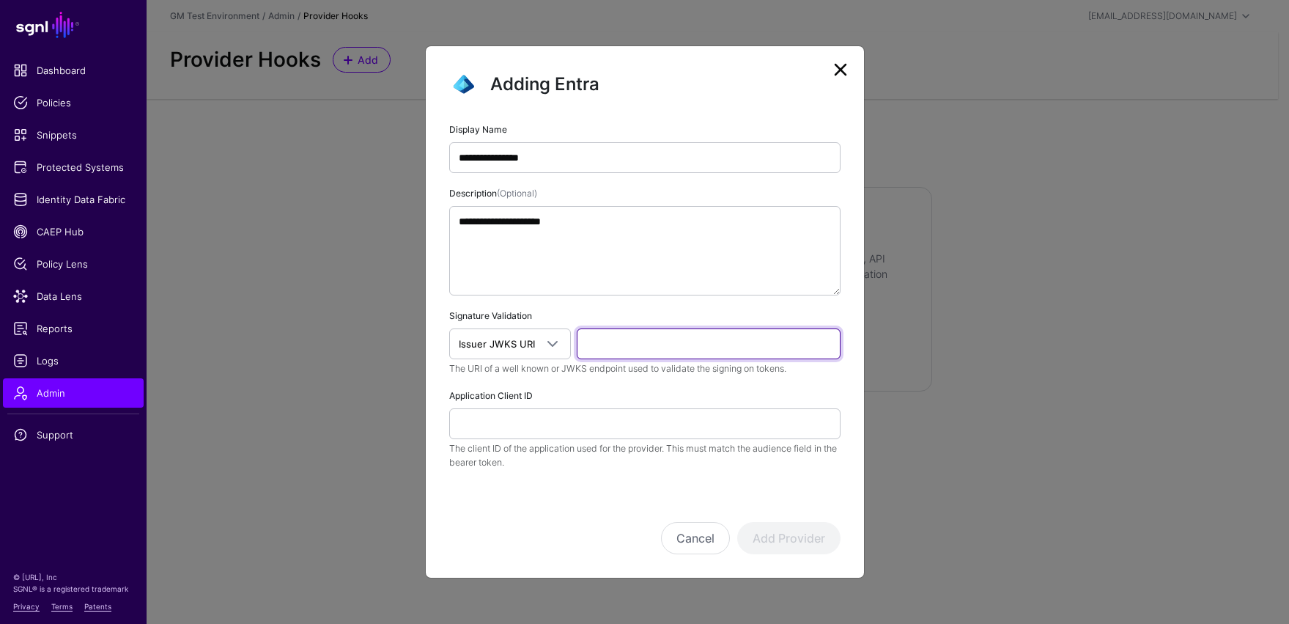
click at [609, 350] on input "text" at bounding box center [709, 343] width 264 height 31
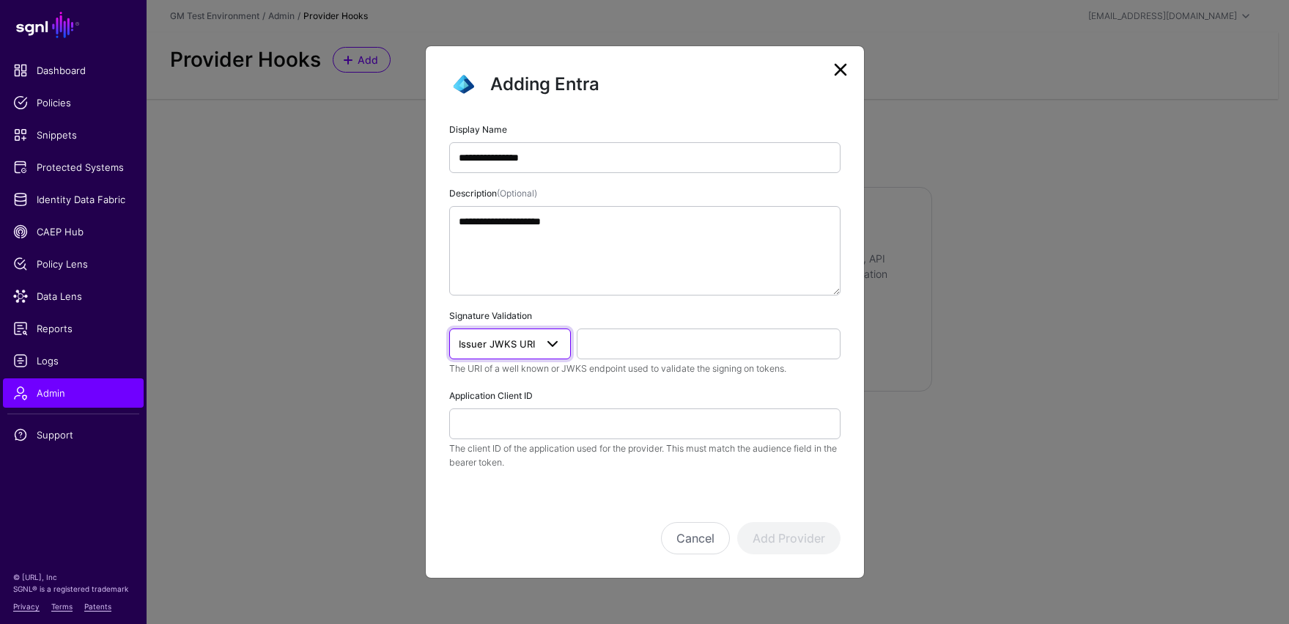
click at [558, 341] on span at bounding box center [553, 344] width 18 height 18
click at [499, 402] on span "Issuer Well Known URI" at bounding box center [512, 400] width 102 height 12
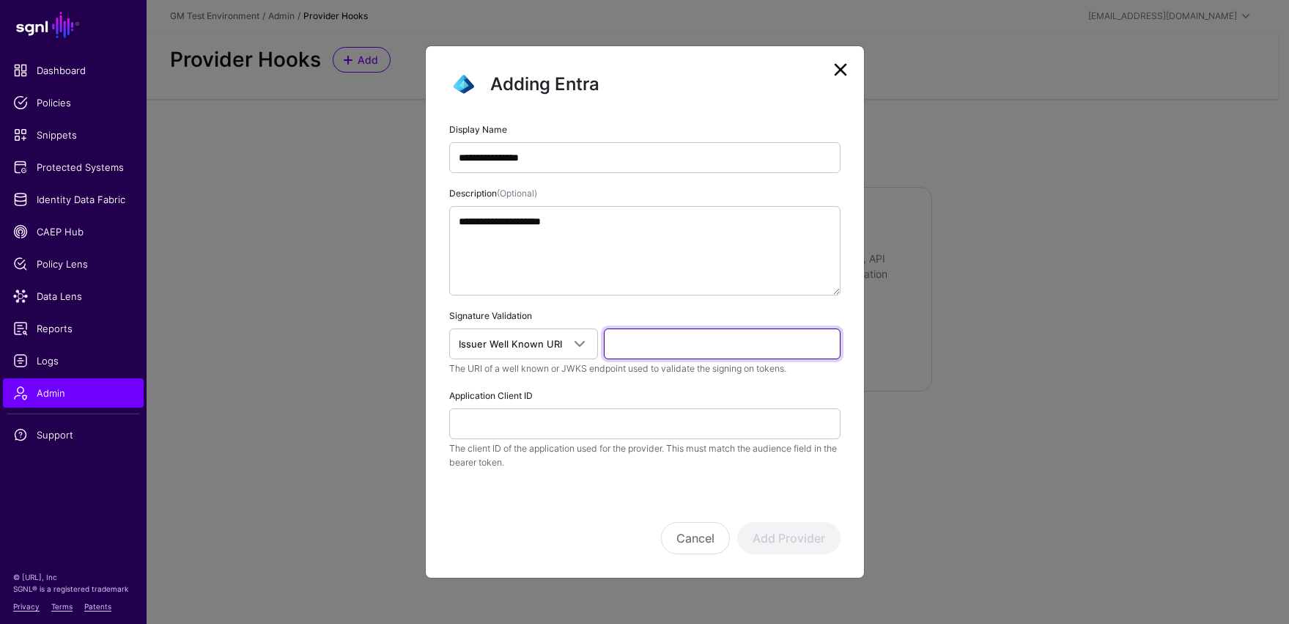
click at [634, 348] on input "text" at bounding box center [722, 343] width 237 height 31
paste input "**********"
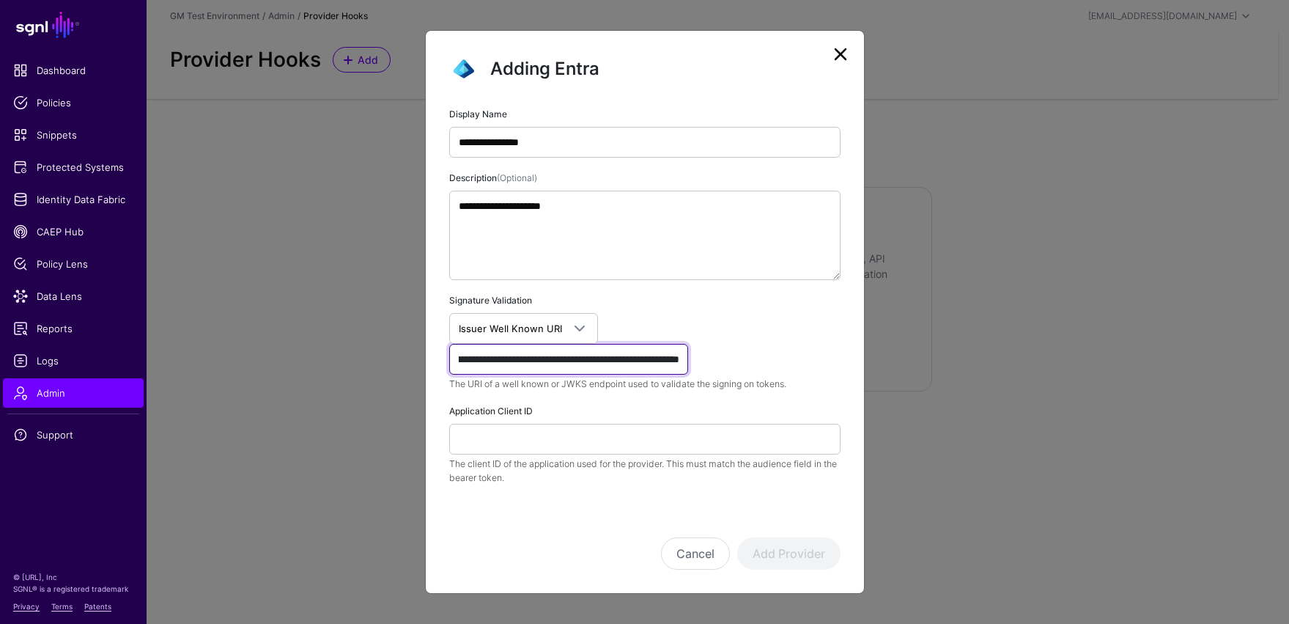
type input "**********"
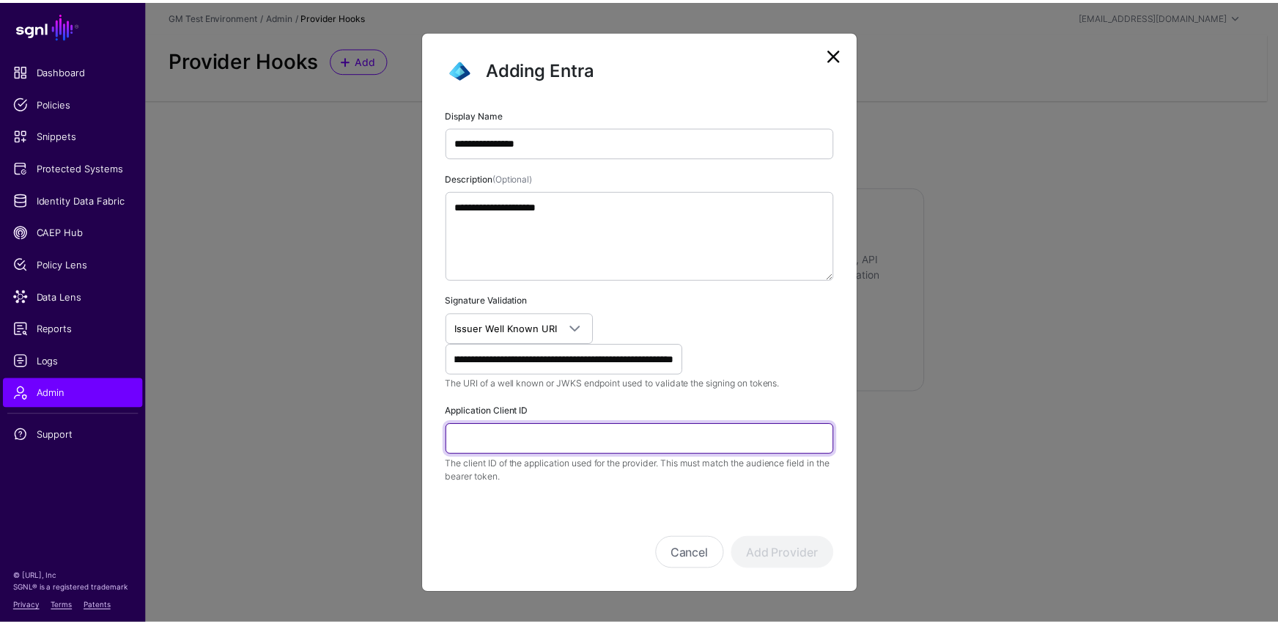
scroll to position [0, 0]
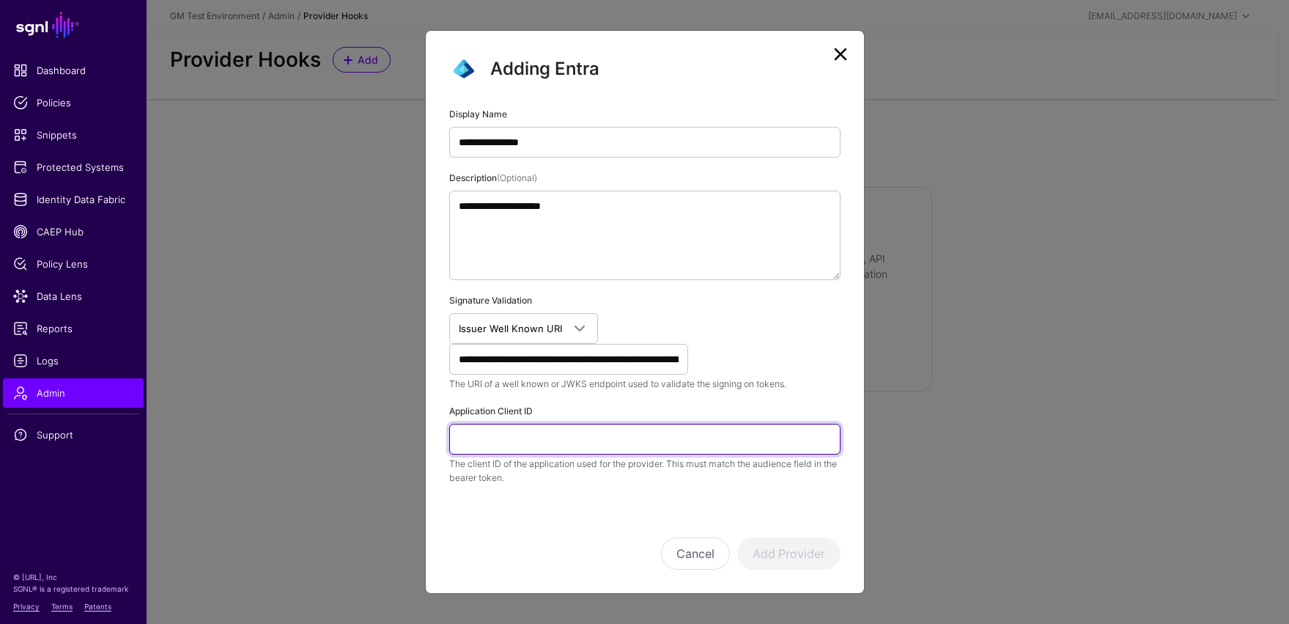
click at [602, 436] on input "Application Client ID" at bounding box center [644, 439] width 391 height 31
paste input "**********"
type input "**********"
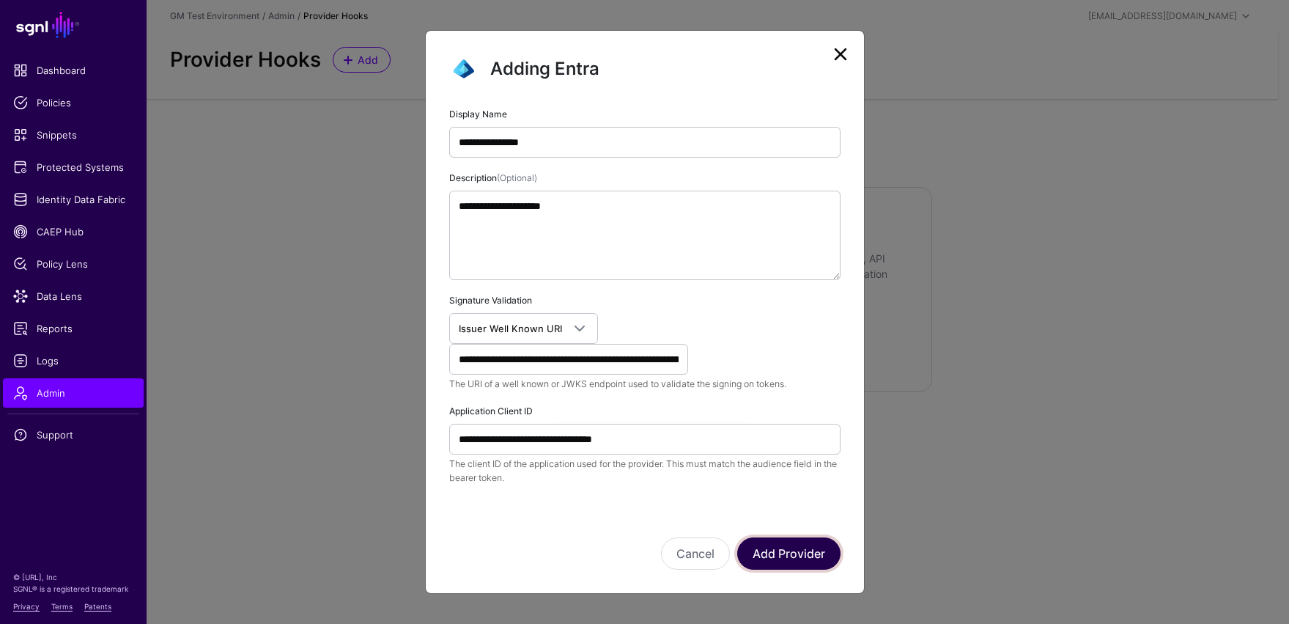
click at [777, 513] on button "Add Provider" at bounding box center [788, 553] width 103 height 32
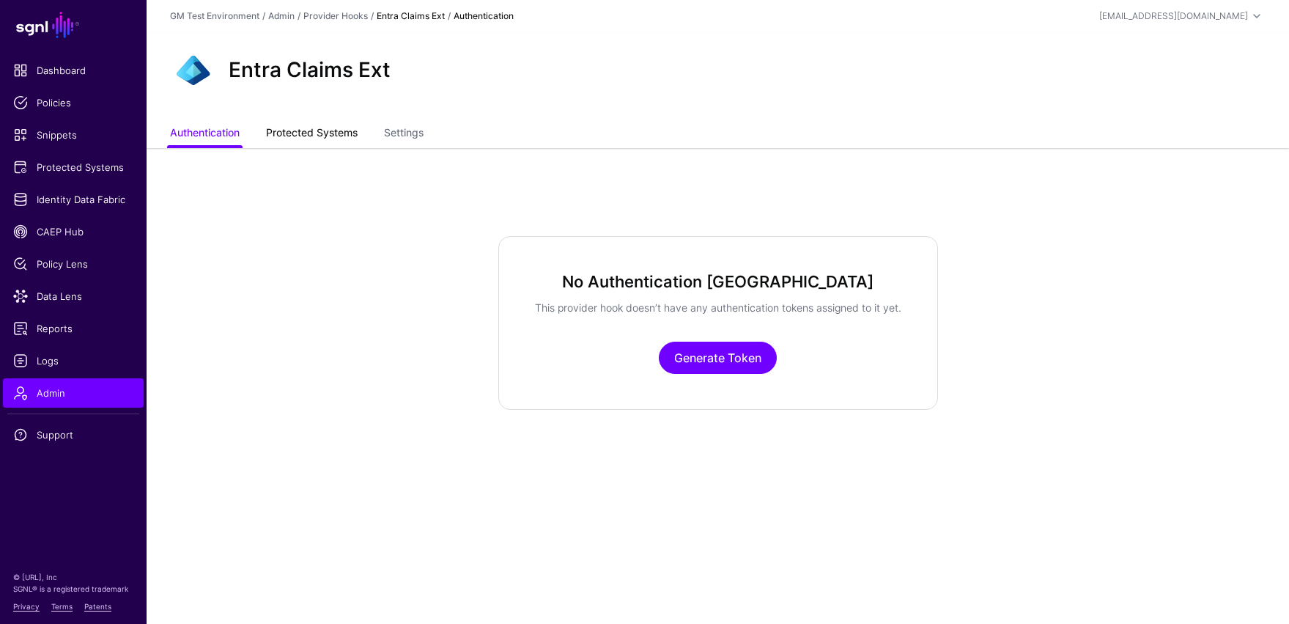
click at [306, 132] on link "Protected Systems" at bounding box center [312, 134] width 92 height 28
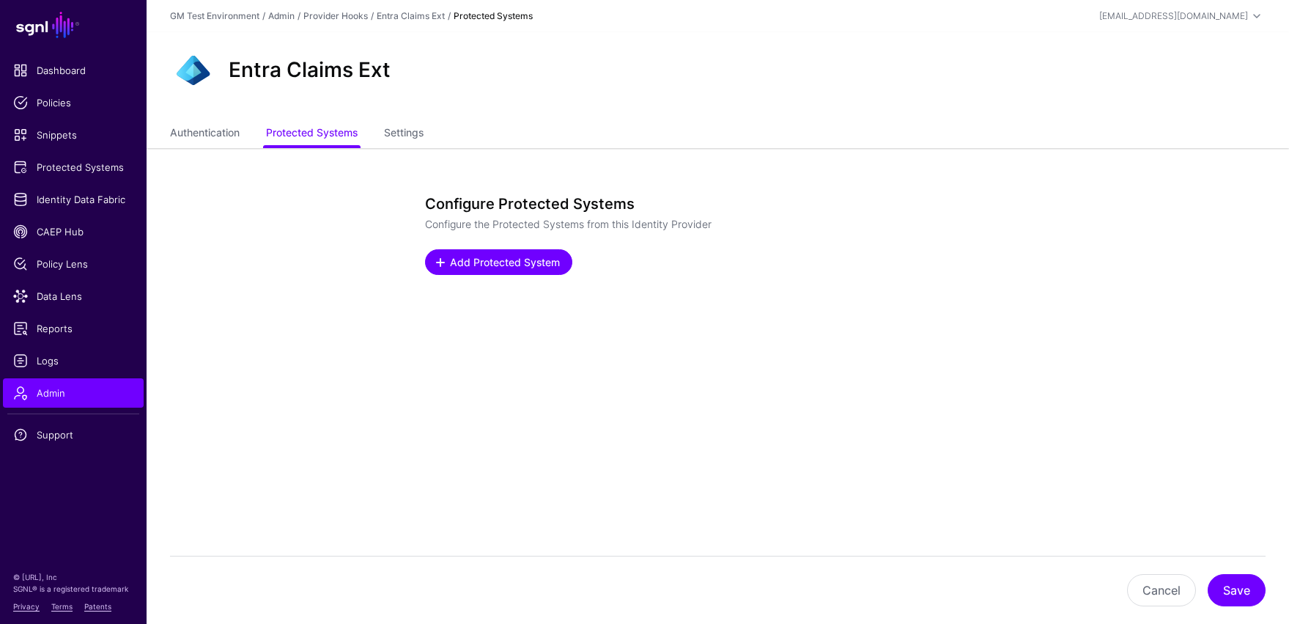
click at [446, 265] on span at bounding box center [441, 262] width 12 height 12
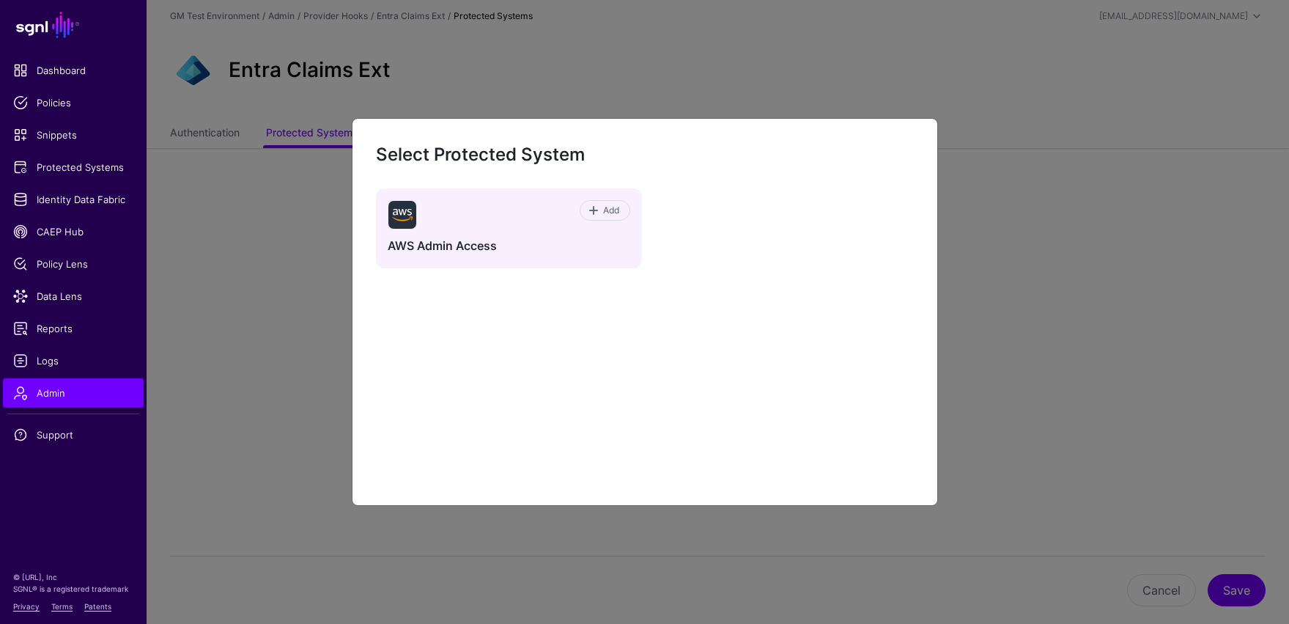
click at [480, 226] on div "Add" at bounding box center [523, 214] width 213 height 29
click at [603, 213] on span "Add" at bounding box center [611, 210] width 20 height 13
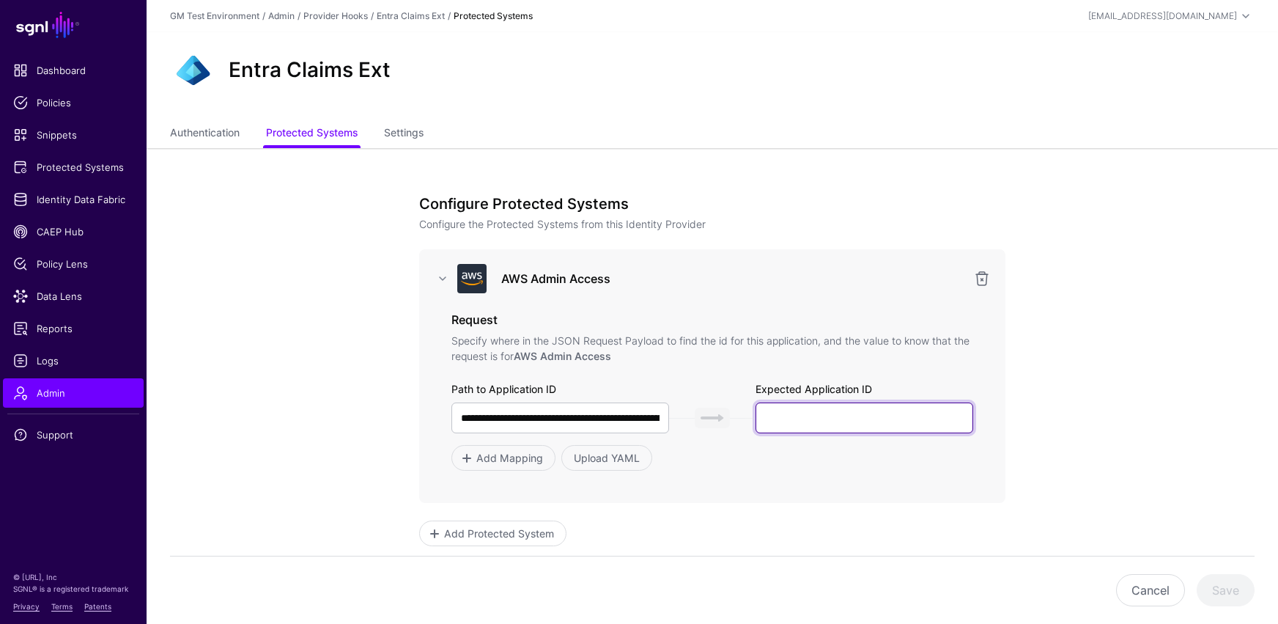
click at [812, 421] on input "text" at bounding box center [865, 417] width 218 height 31
paste input "**********"
type input "**********"
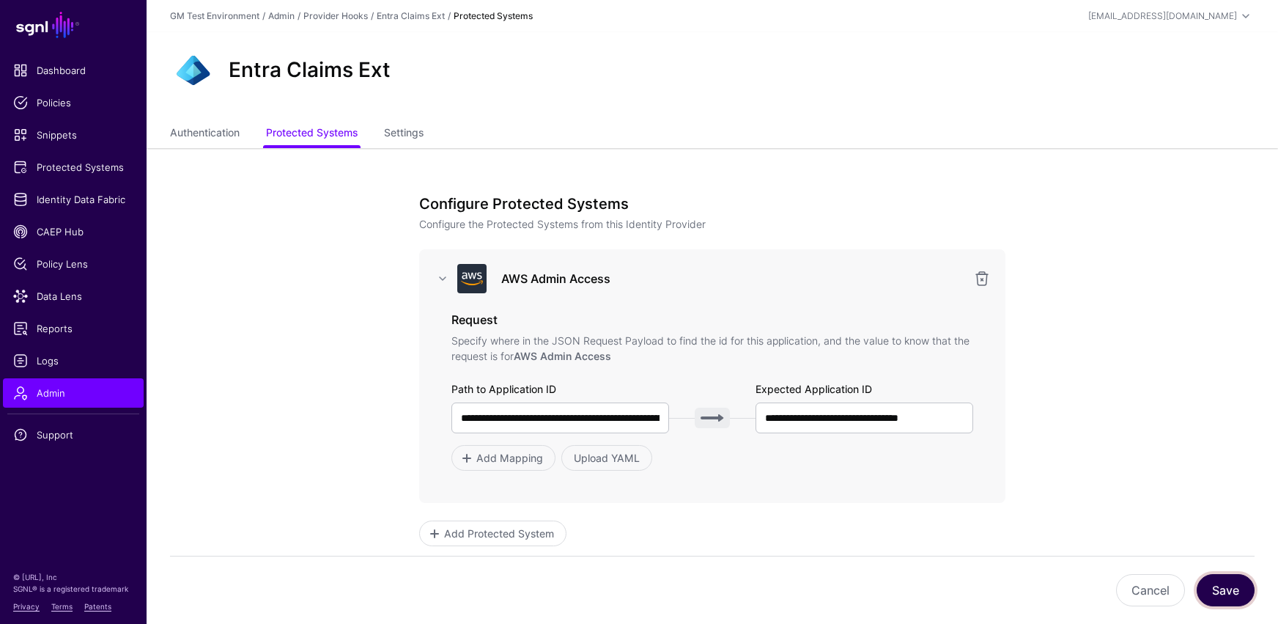
scroll to position [0, 0]
click at [936, 513] on button "Save" at bounding box center [1226, 590] width 58 height 32
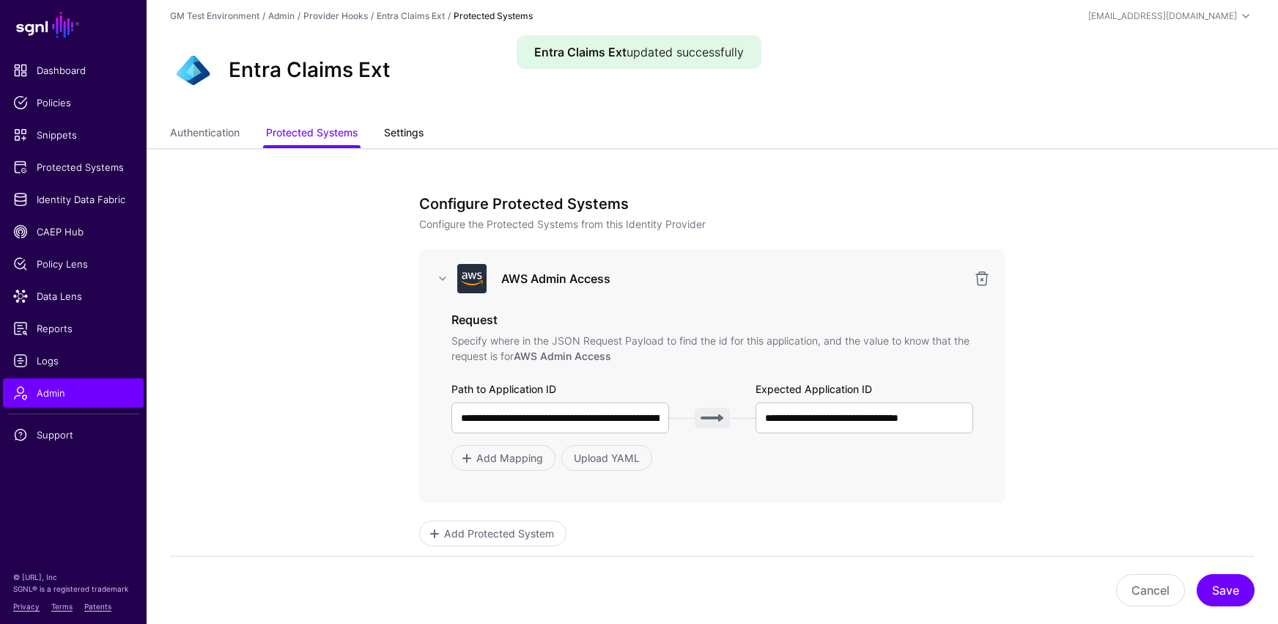
click at [410, 138] on link "Settings" at bounding box center [404, 134] width 40 height 28
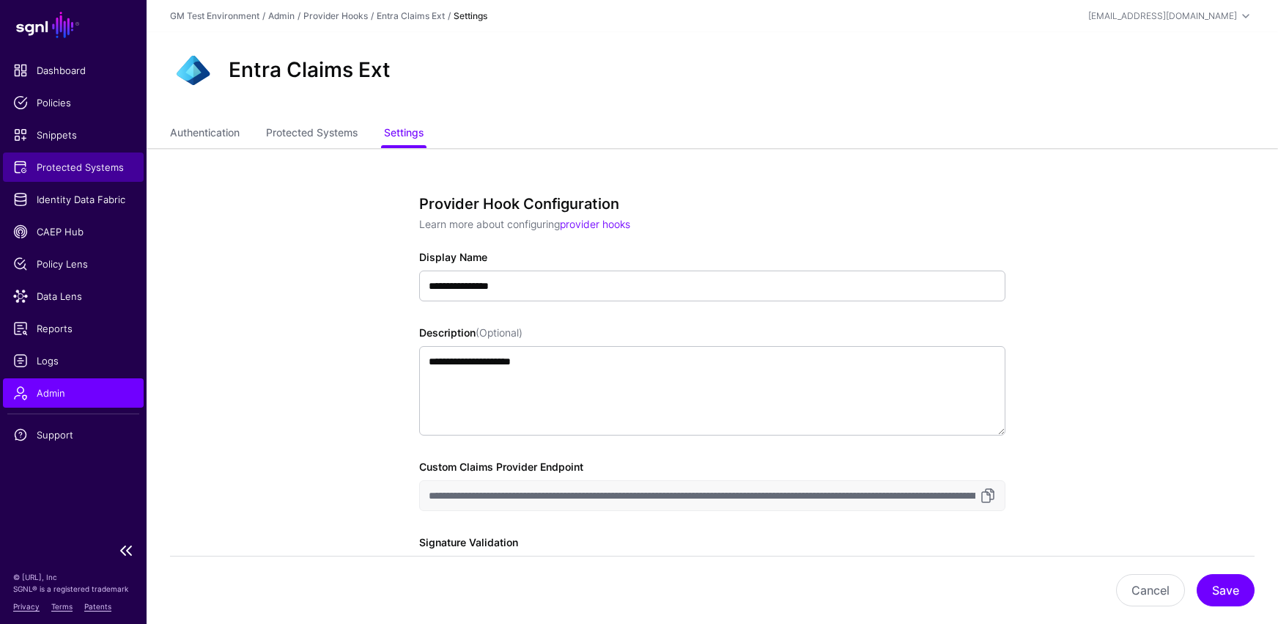
click at [56, 166] on span "Protected Systems" at bounding box center [73, 167] width 120 height 15
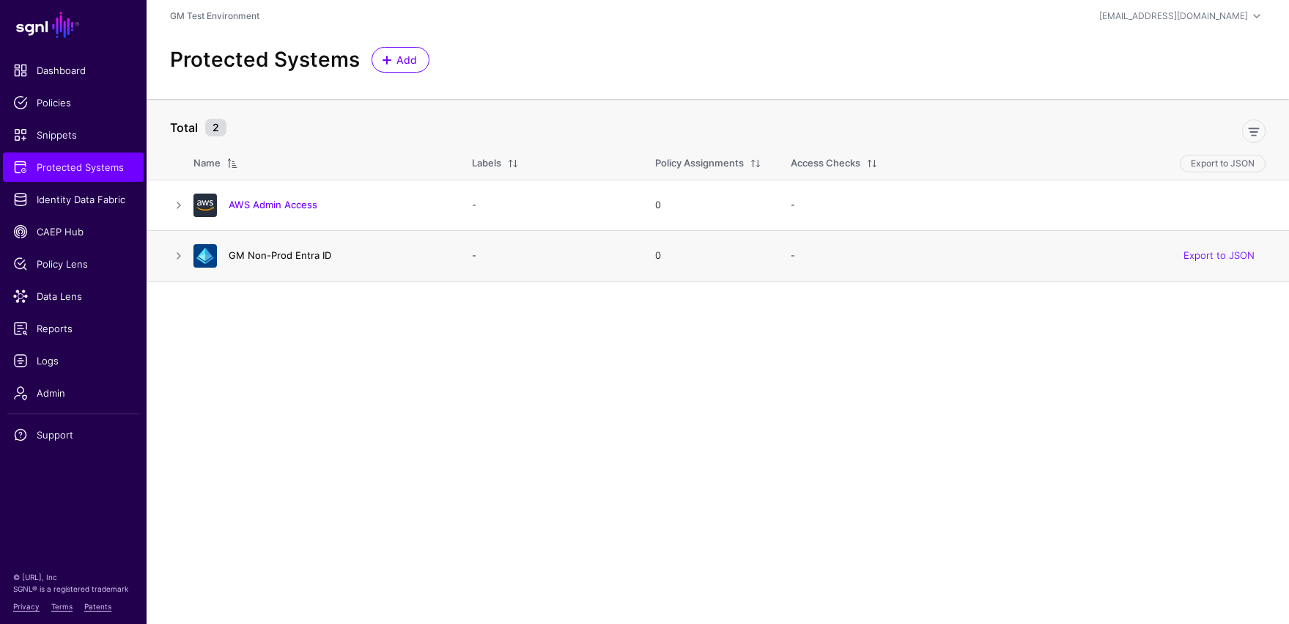
click at [262, 259] on link "GM Non-Prod Entra ID" at bounding box center [280, 255] width 103 height 12
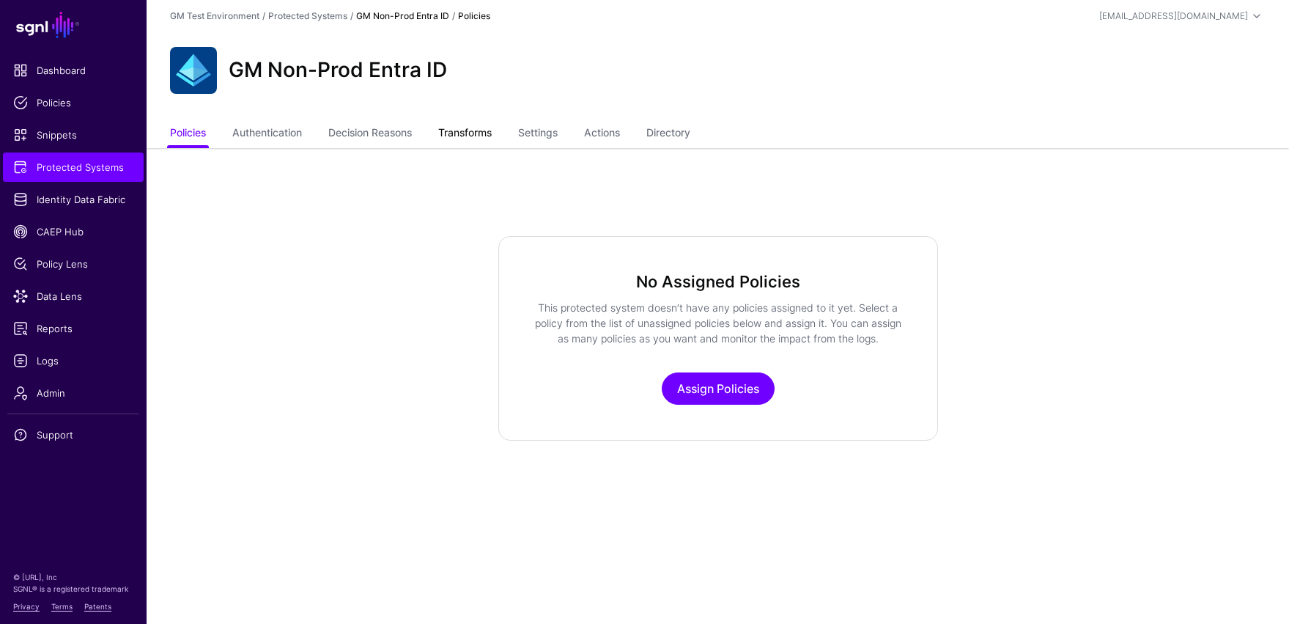
click at [469, 131] on link "Transforms" at bounding box center [464, 134] width 53 height 28
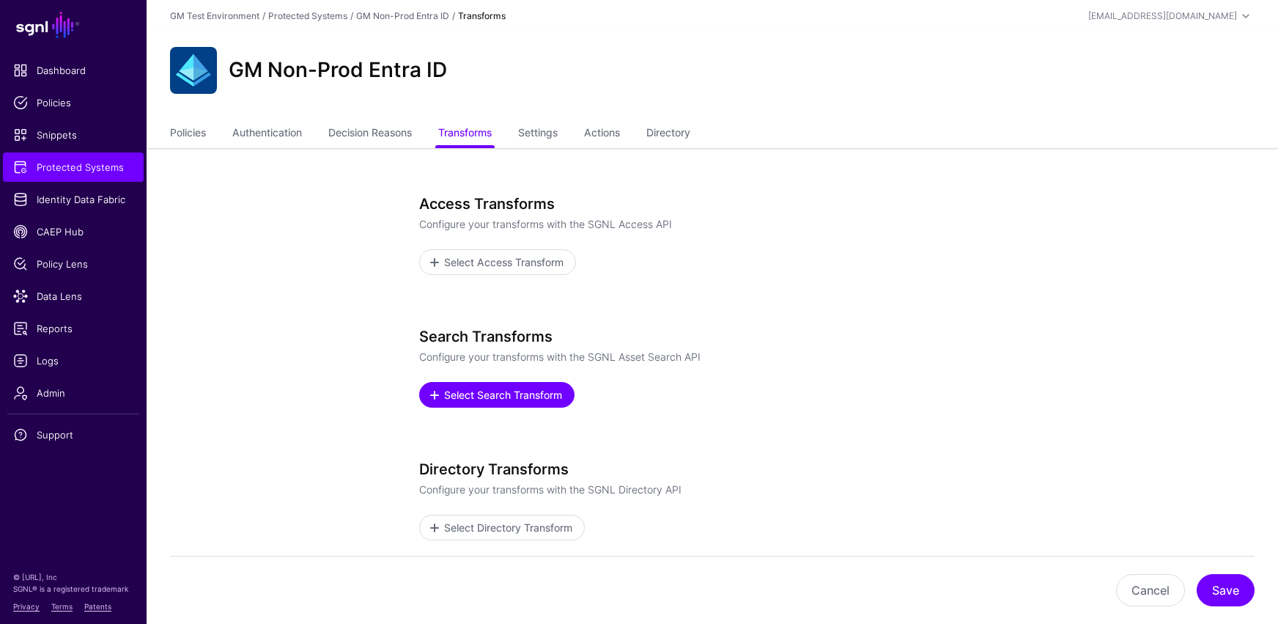
click at [485, 399] on span "Select Search Transform" at bounding box center [504, 394] width 122 height 15
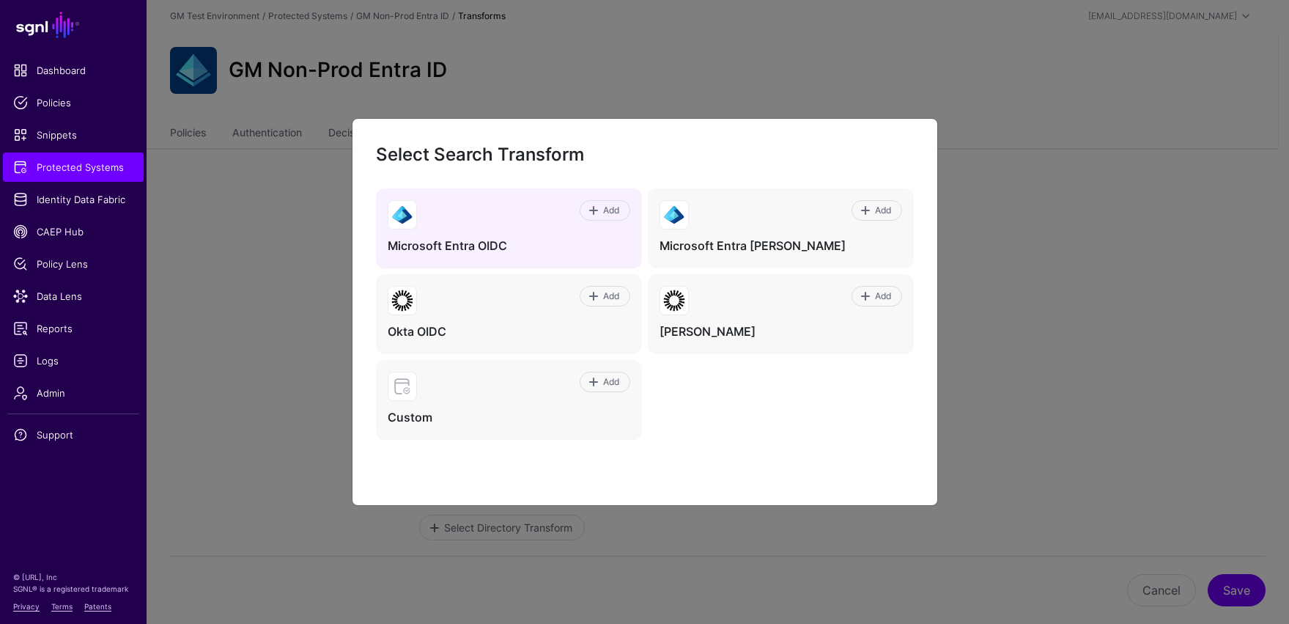
click at [548, 236] on div "Add Microsoft Entra OIDC" at bounding box center [509, 228] width 266 height 80
click at [609, 213] on span "Add" at bounding box center [611, 210] width 20 height 13
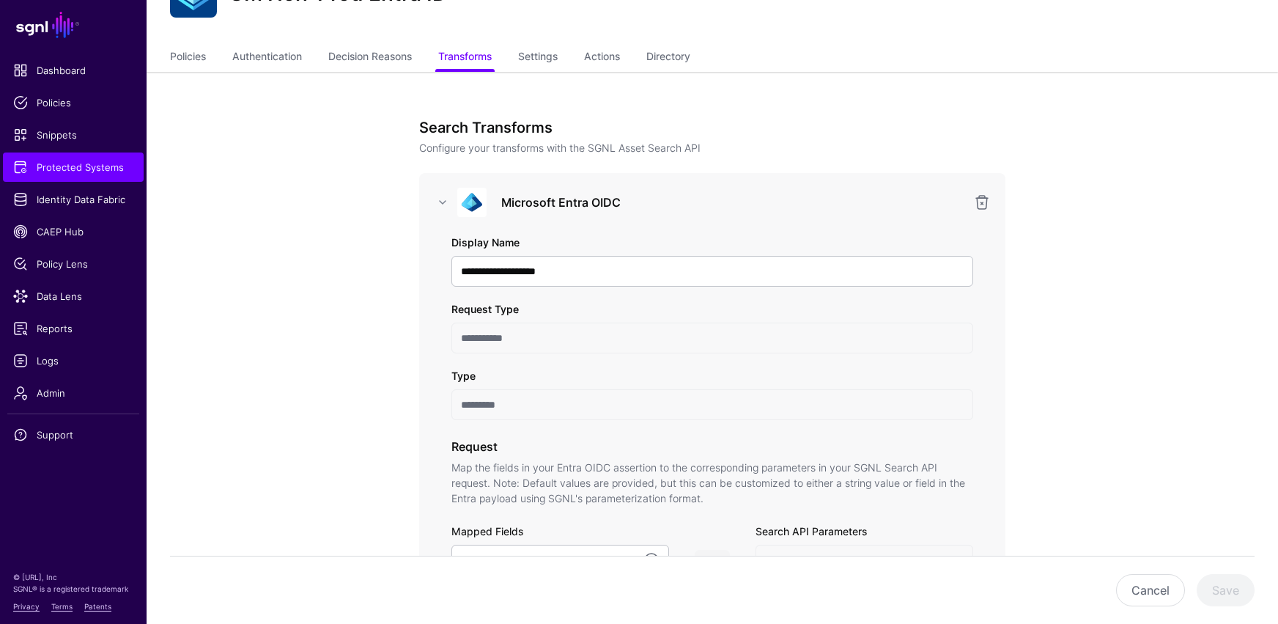
scroll to position [79, 0]
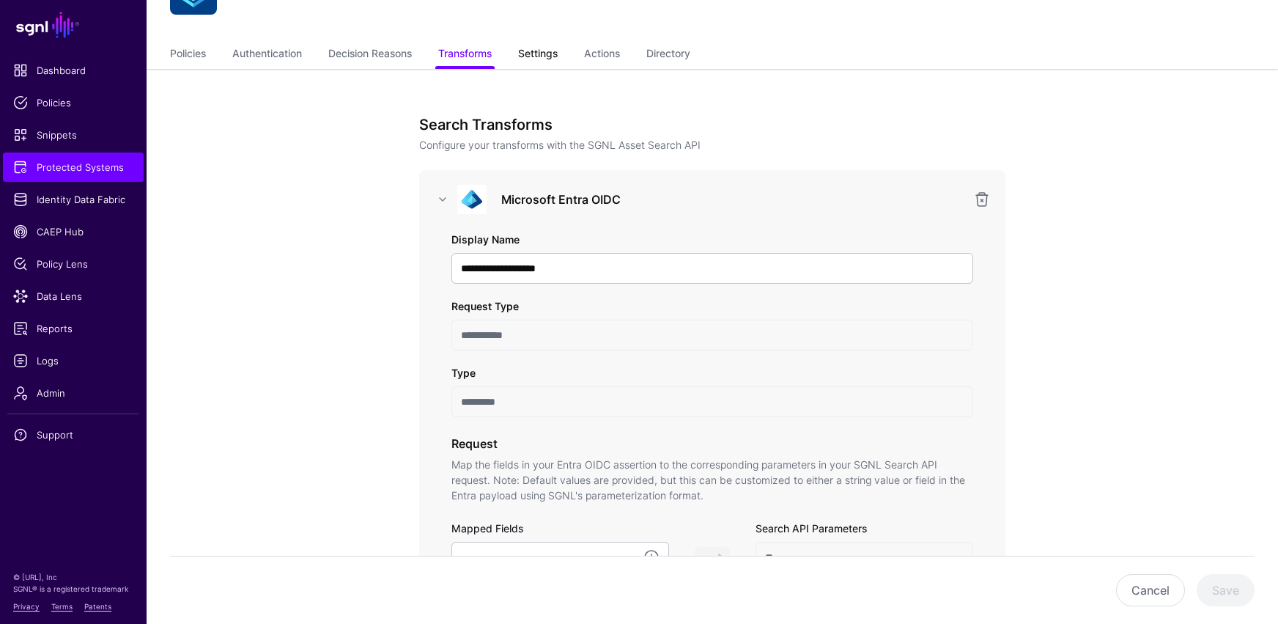
click at [544, 56] on link "Settings" at bounding box center [538, 55] width 40 height 28
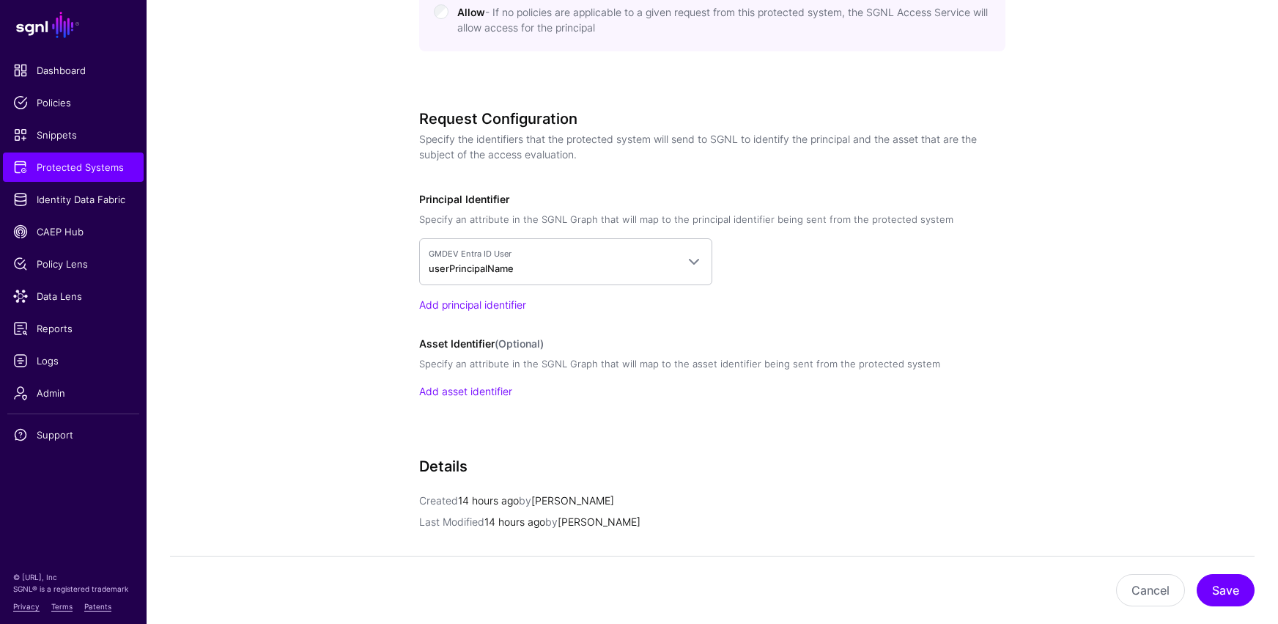
scroll to position [1029, 0]
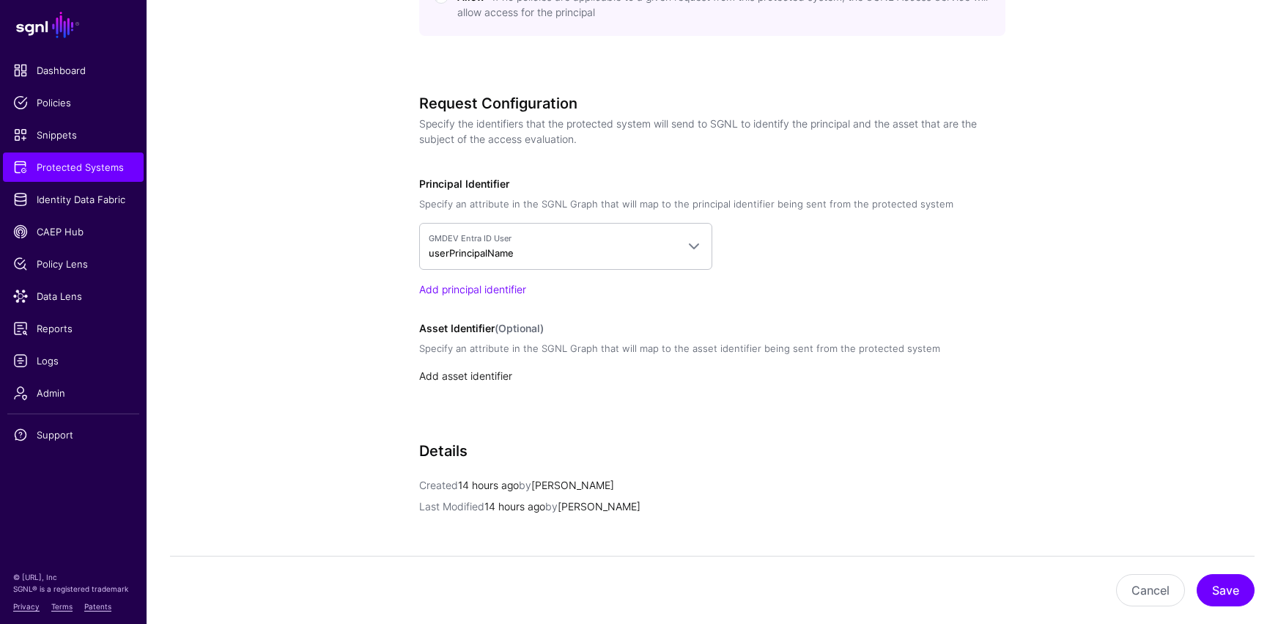
click at [477, 376] on link "Add asset identifier" at bounding box center [465, 375] width 93 height 12
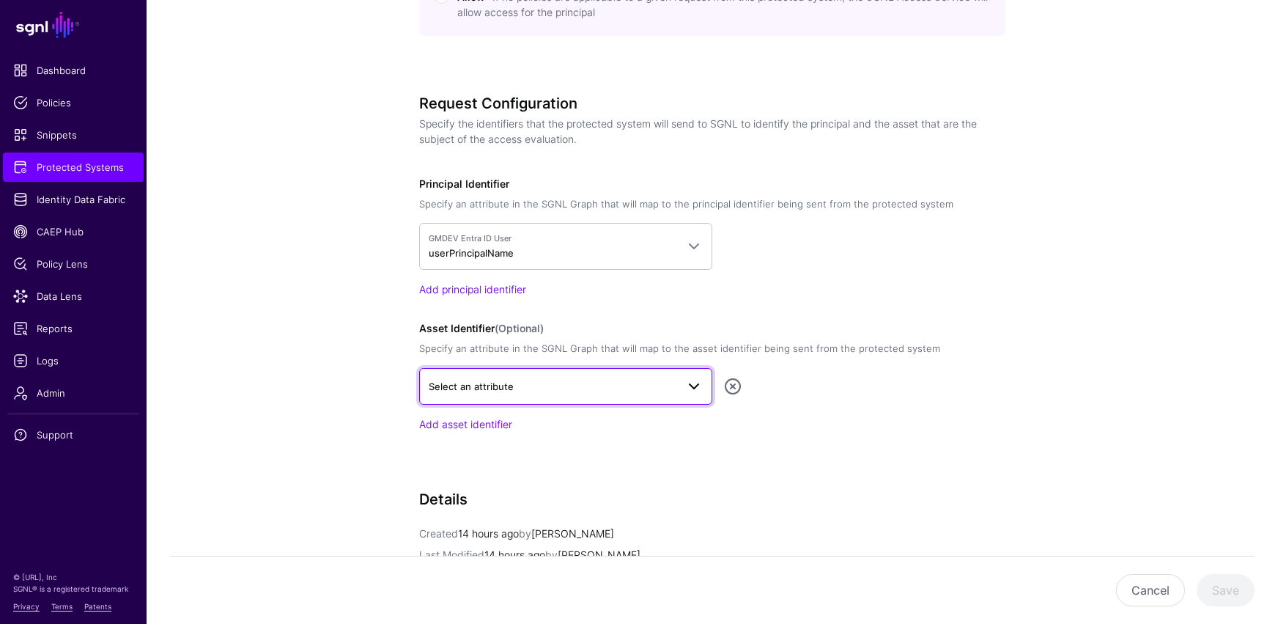
click at [673, 383] on span "Select an attribute" at bounding box center [553, 386] width 248 height 16
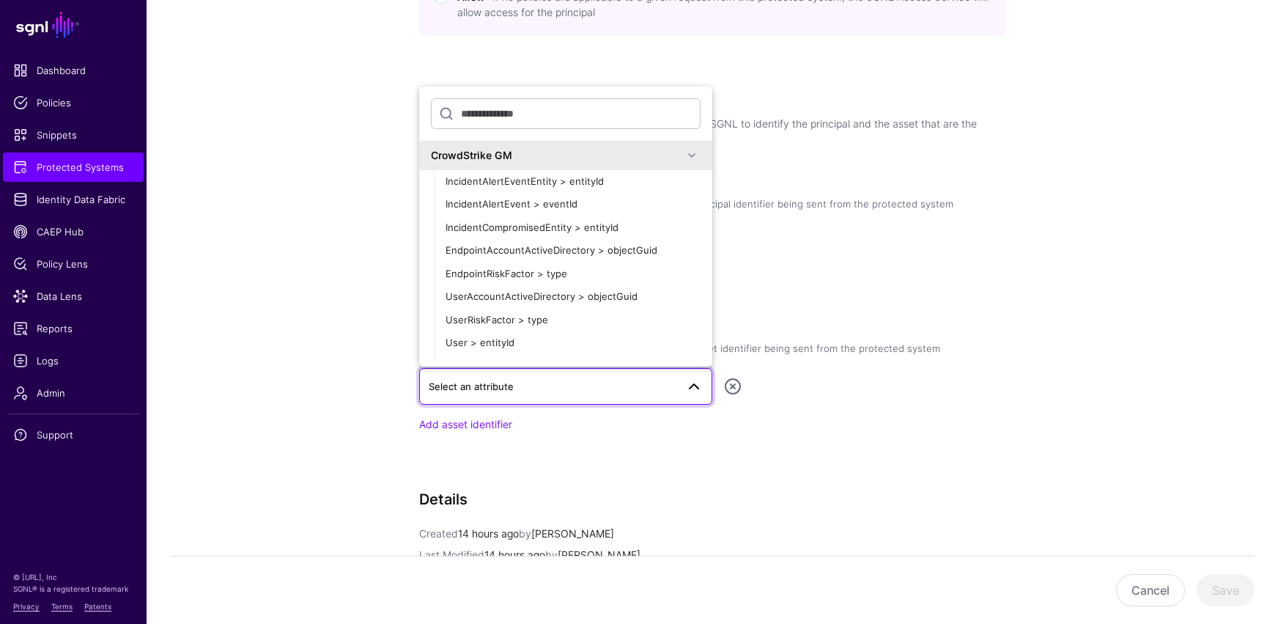
click at [683, 158] on span at bounding box center [692, 156] width 18 height 18
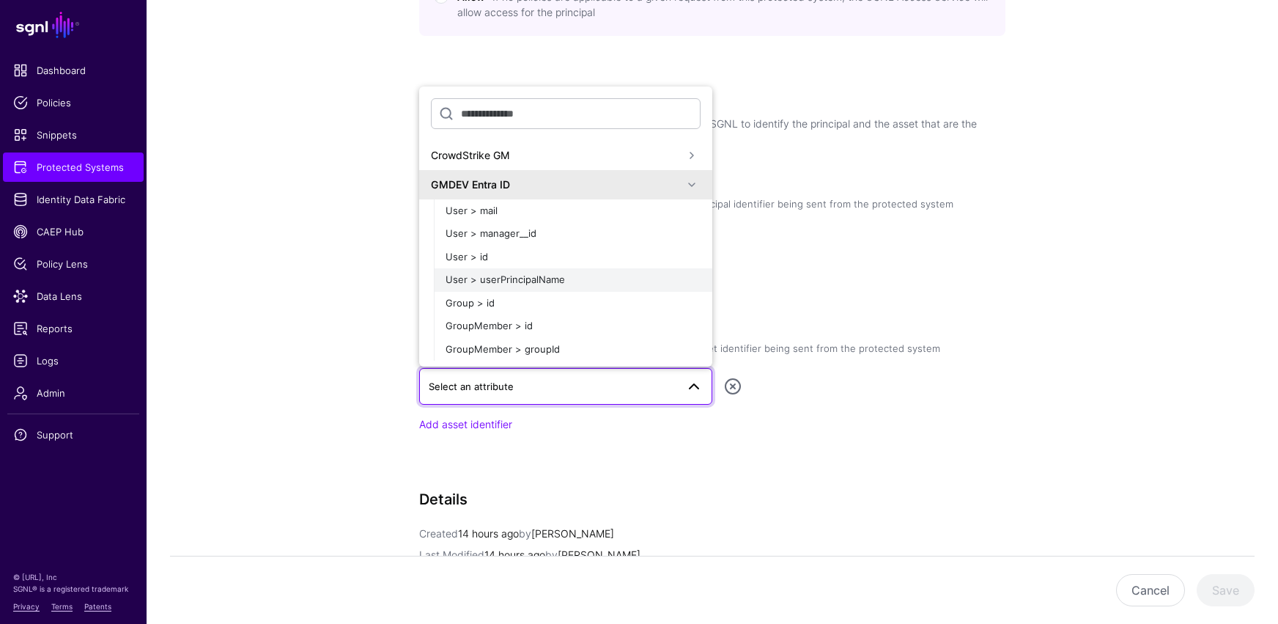
click at [518, 279] on span "User > userPrincipalName" at bounding box center [505, 279] width 119 height 12
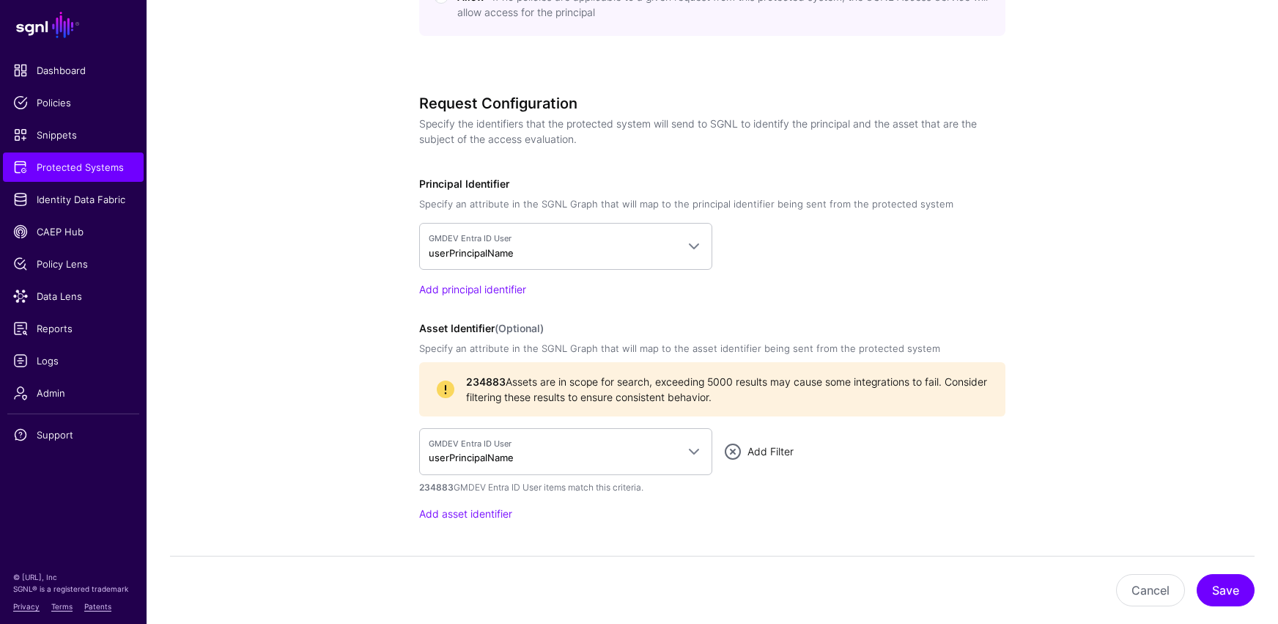
click at [779, 452] on link "Add Filter" at bounding box center [770, 451] width 46 height 12
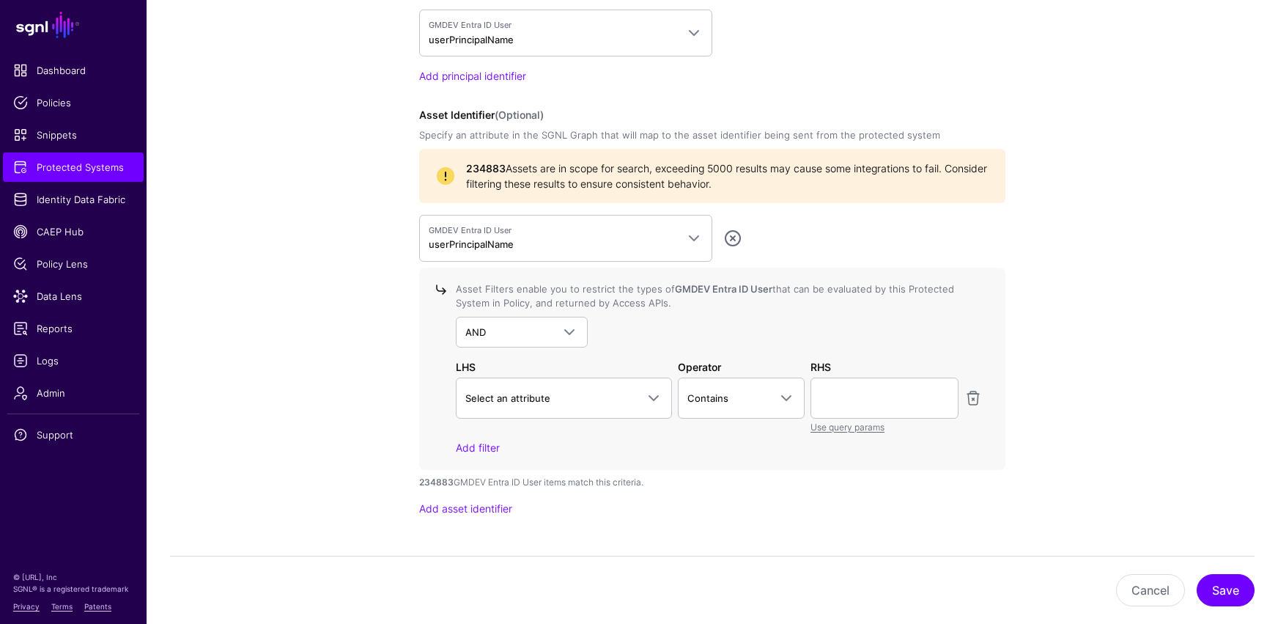
scroll to position [1252, 0]
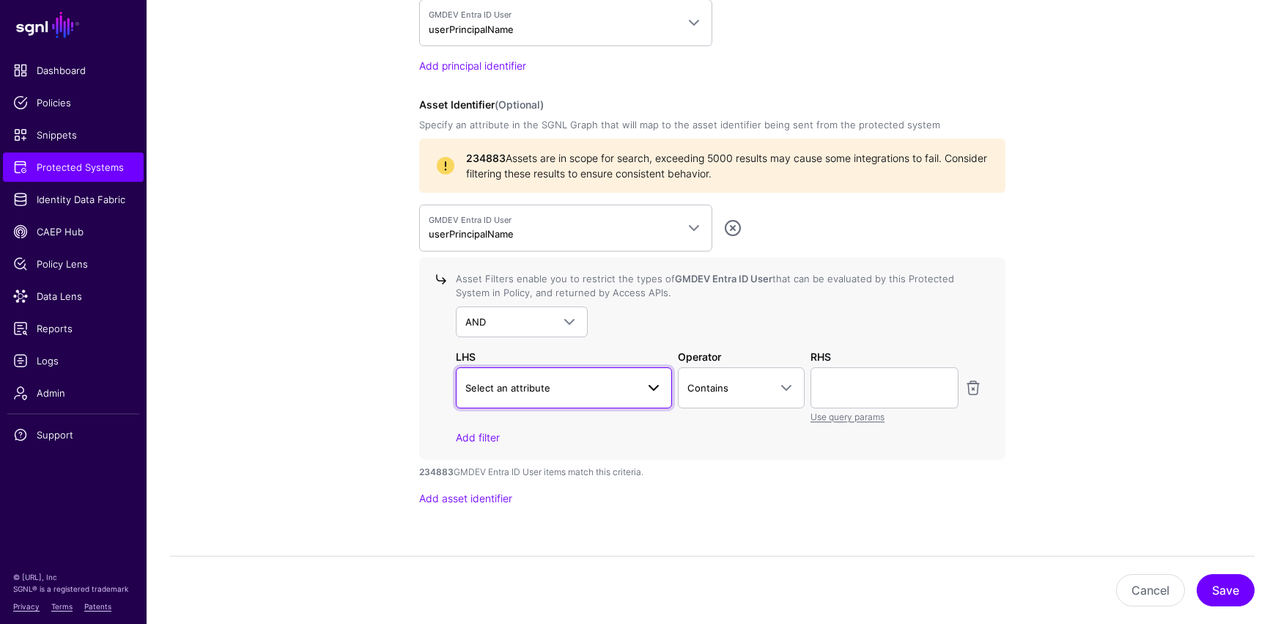
click at [656, 391] on span at bounding box center [654, 388] width 18 height 18
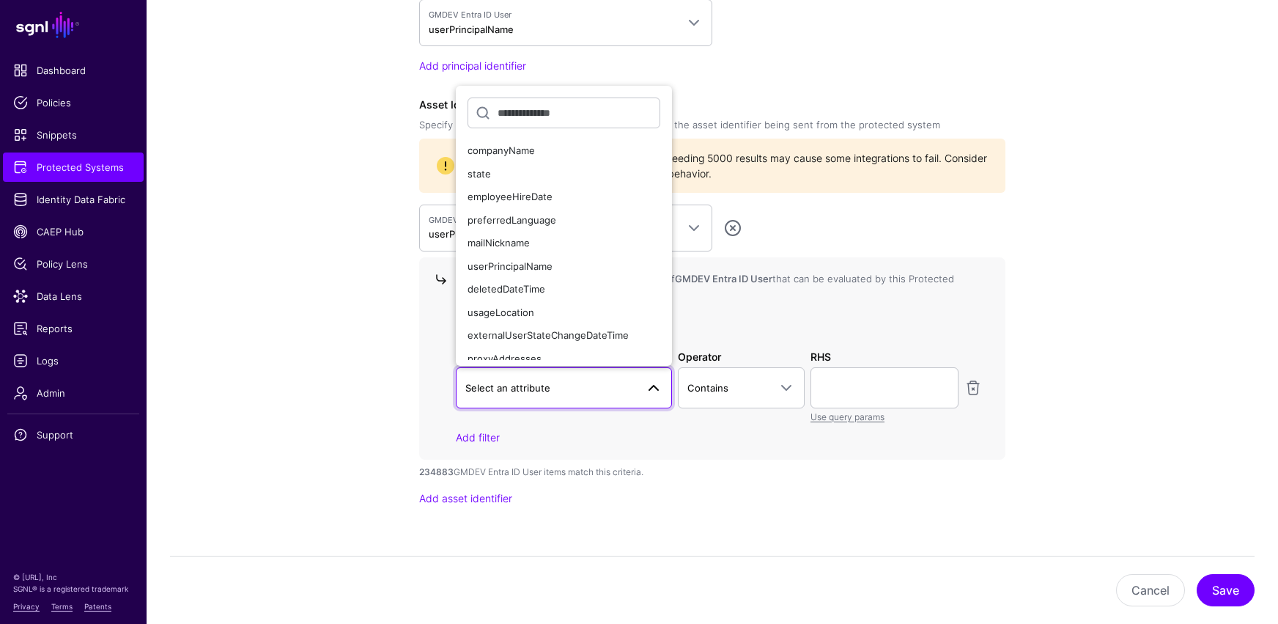
scroll to position [848, 0]
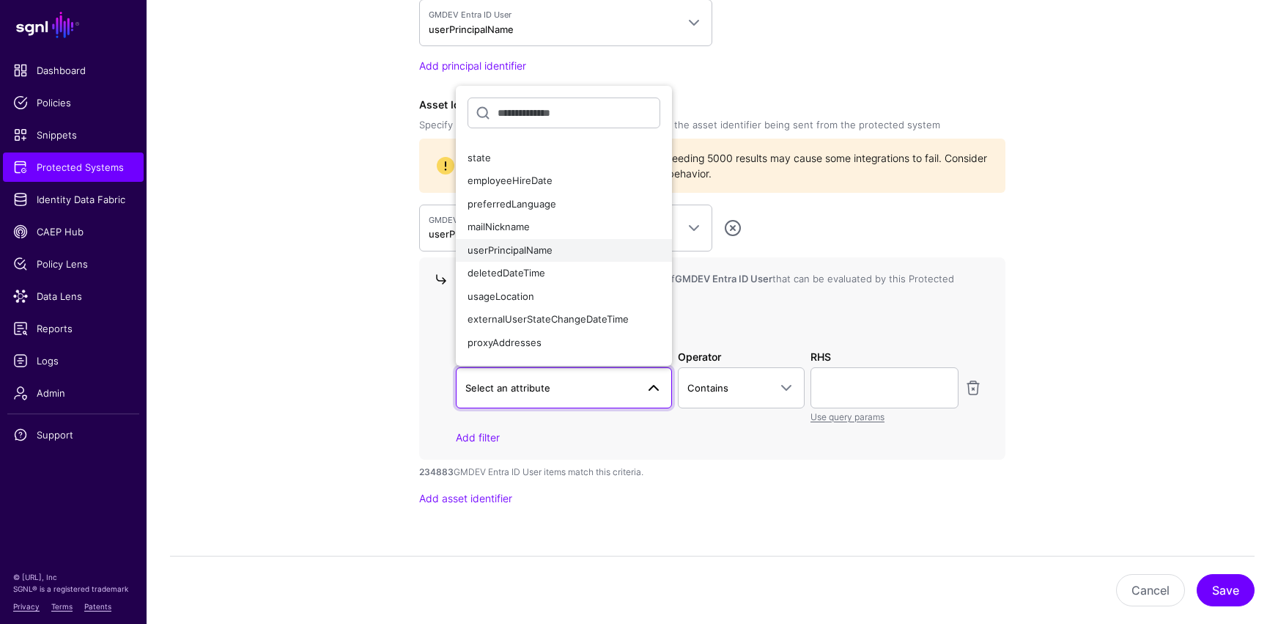
click at [527, 249] on span "userPrincipalName" at bounding box center [510, 250] width 85 height 12
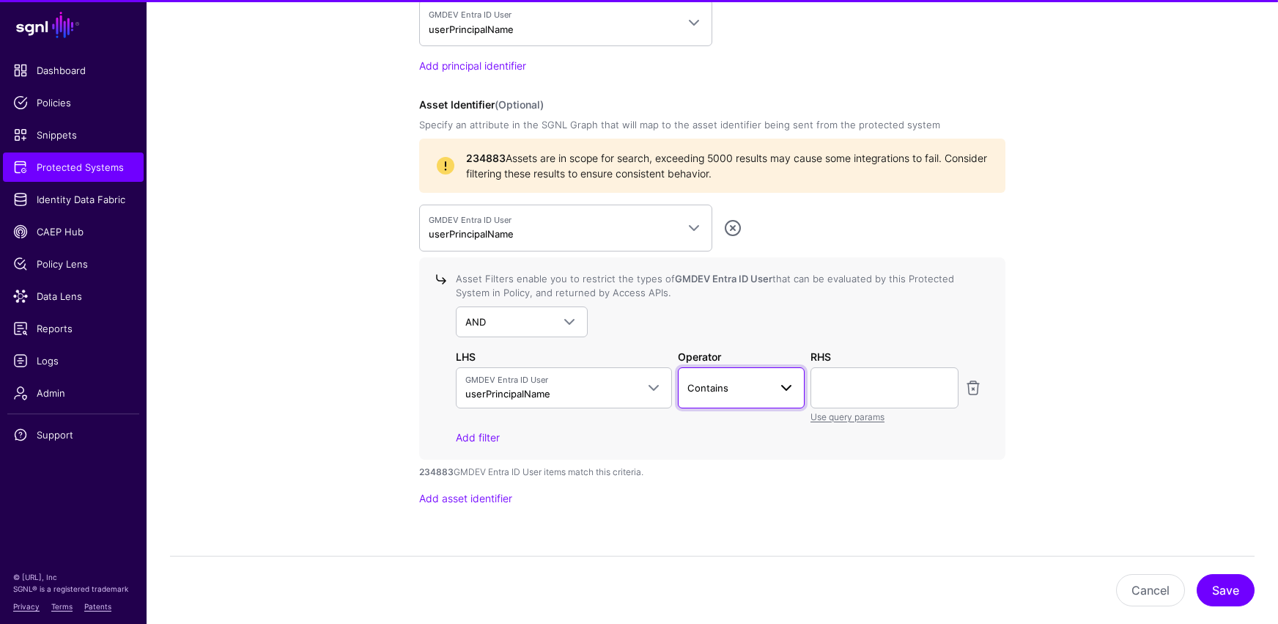
click at [771, 384] on span at bounding box center [782, 388] width 26 height 18
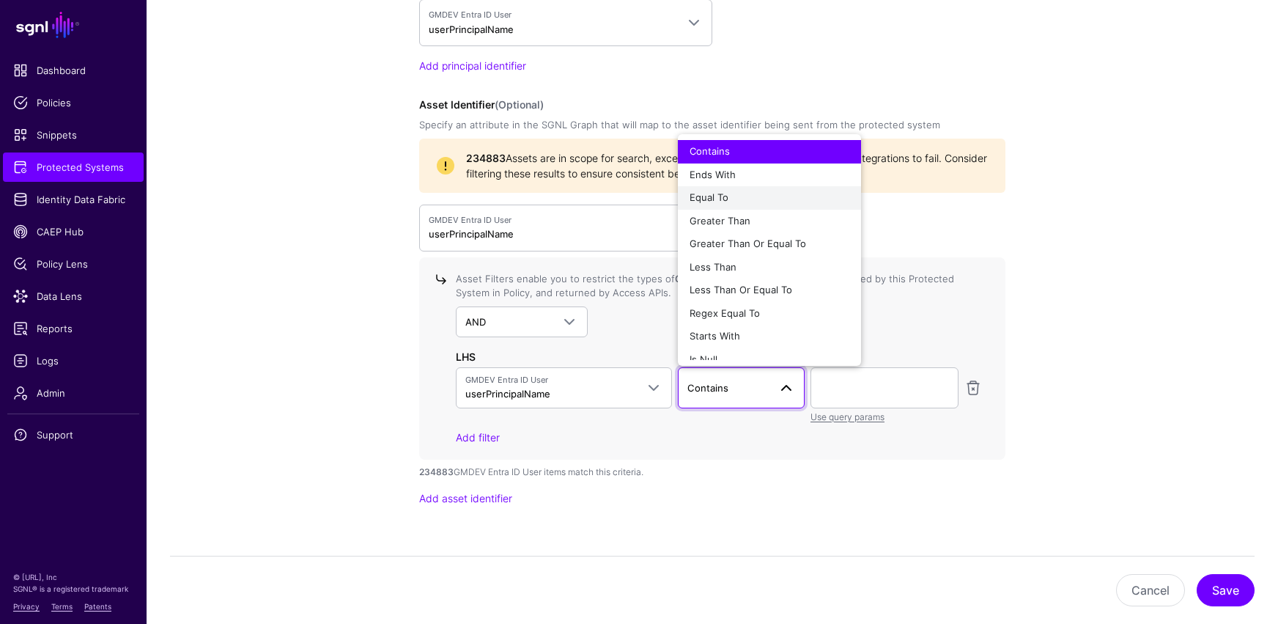
click at [725, 195] on span "Equal To" at bounding box center [709, 197] width 39 height 12
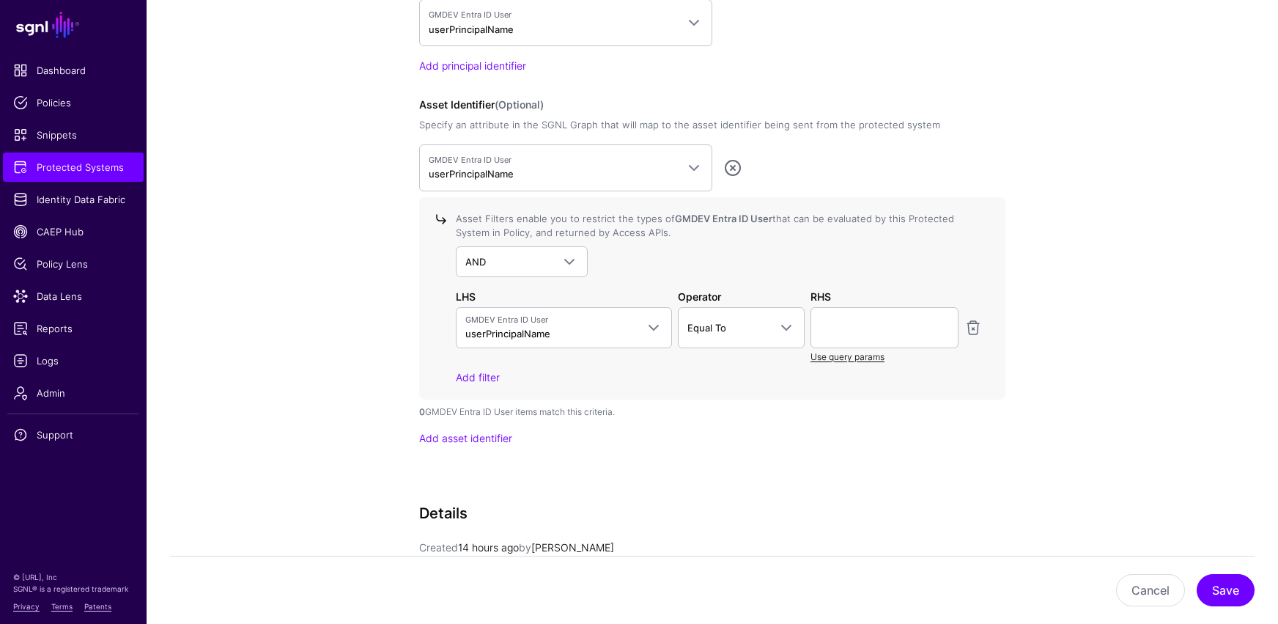
click at [858, 361] on link "Use query params" at bounding box center [847, 356] width 74 height 11
click at [936, 330] on span at bounding box center [940, 328] width 18 height 18
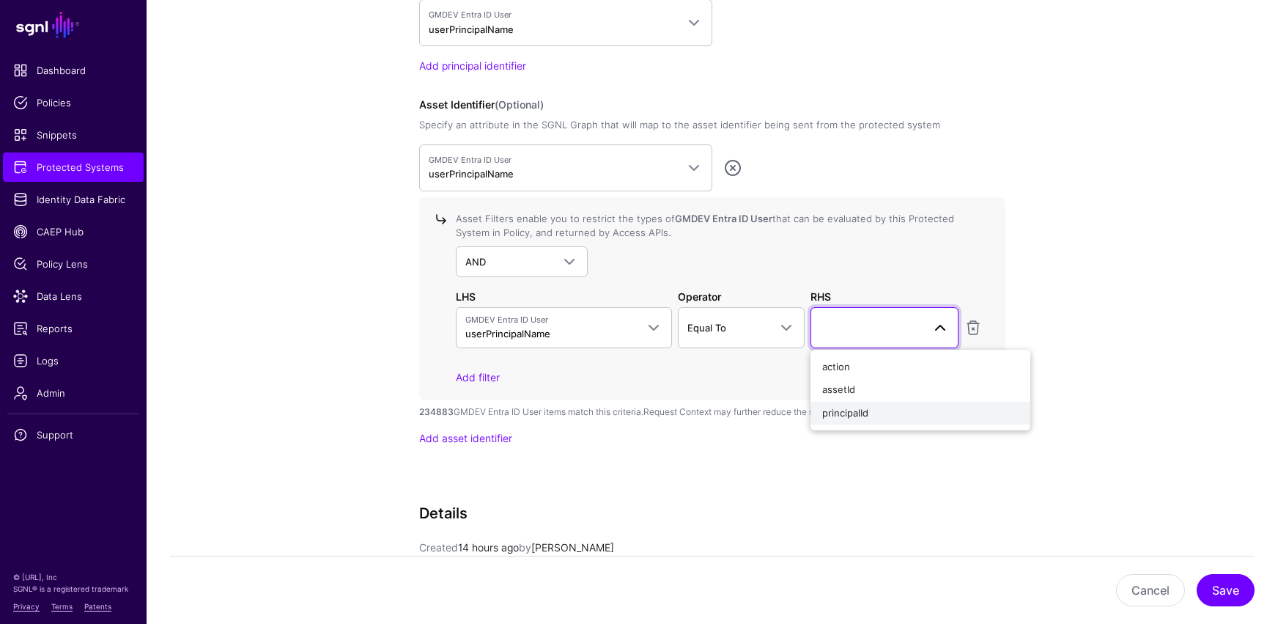
click at [862, 414] on span "principalId" at bounding box center [845, 413] width 46 height 12
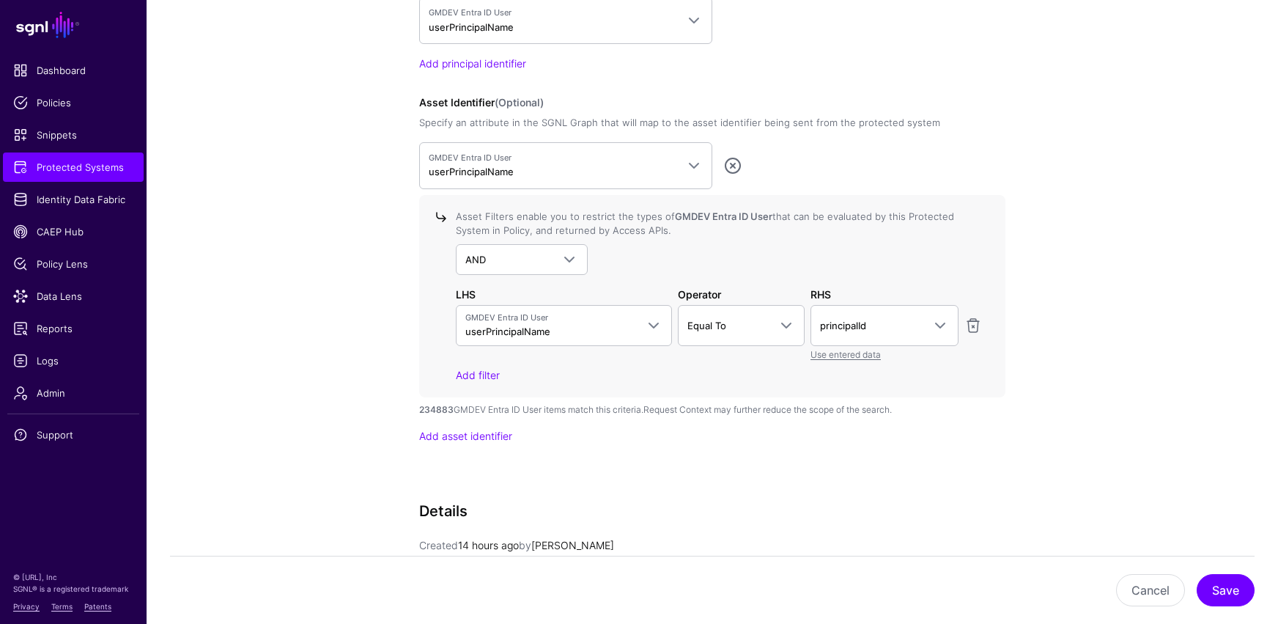
scroll to position [1256, 0]
click at [470, 436] on link "Add asset identifier" at bounding box center [465, 434] width 93 height 12
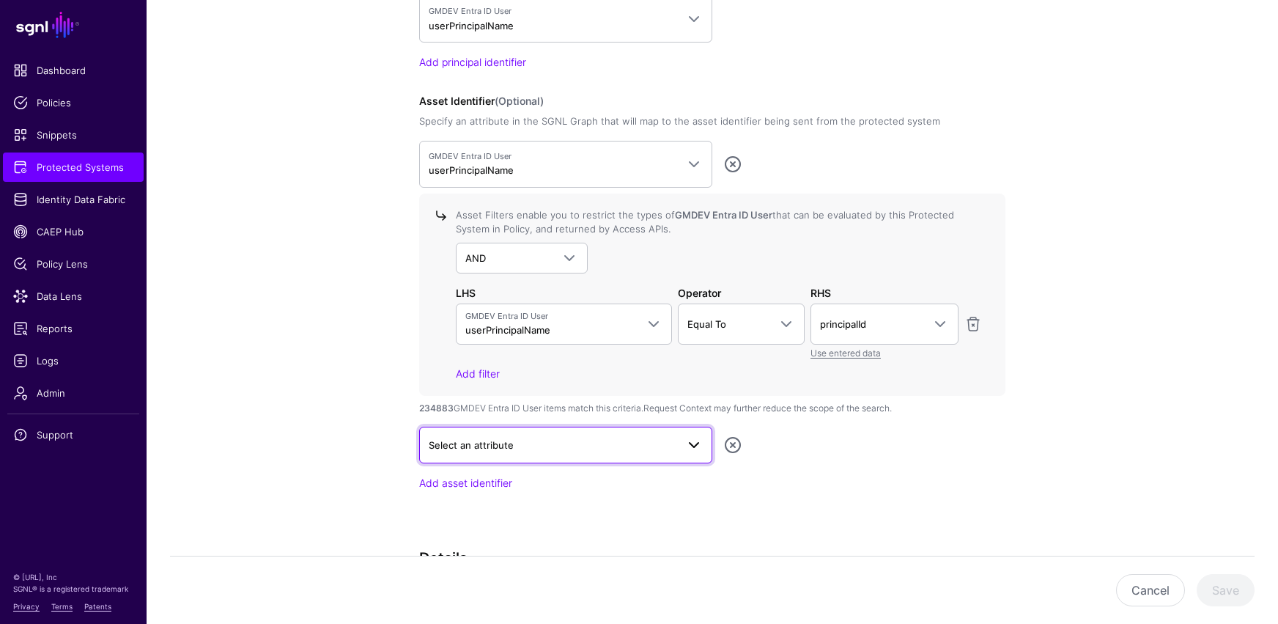
click at [584, 449] on span "Select an attribute" at bounding box center [553, 445] width 248 height 16
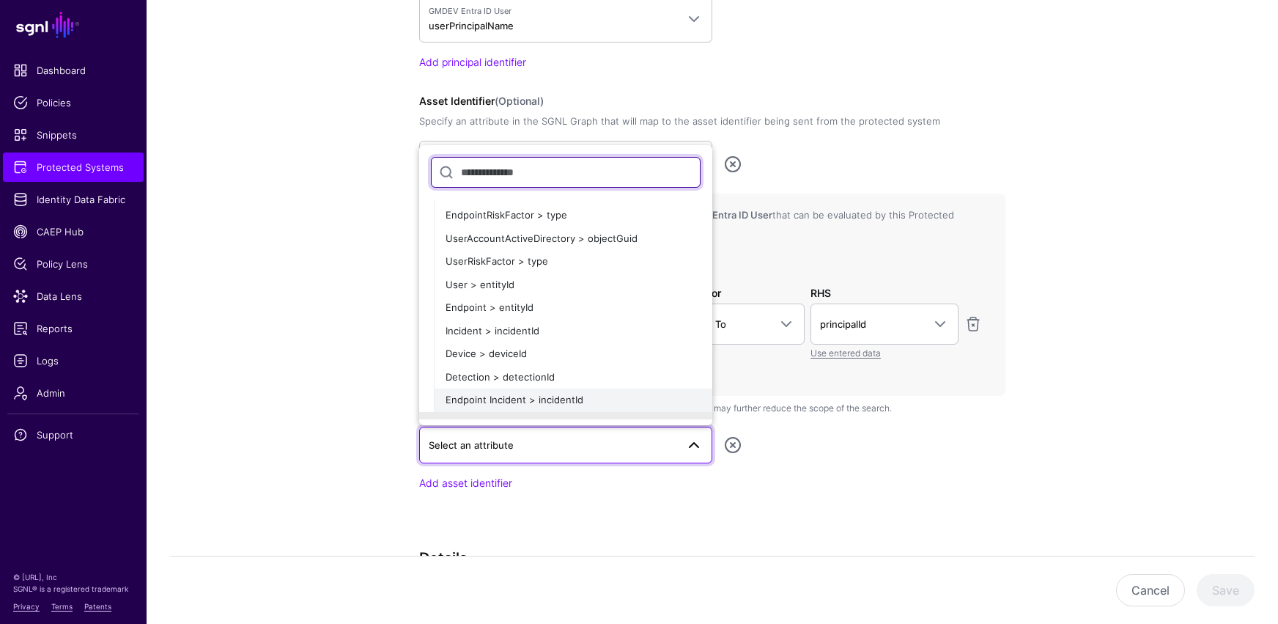
scroll to position [0, 0]
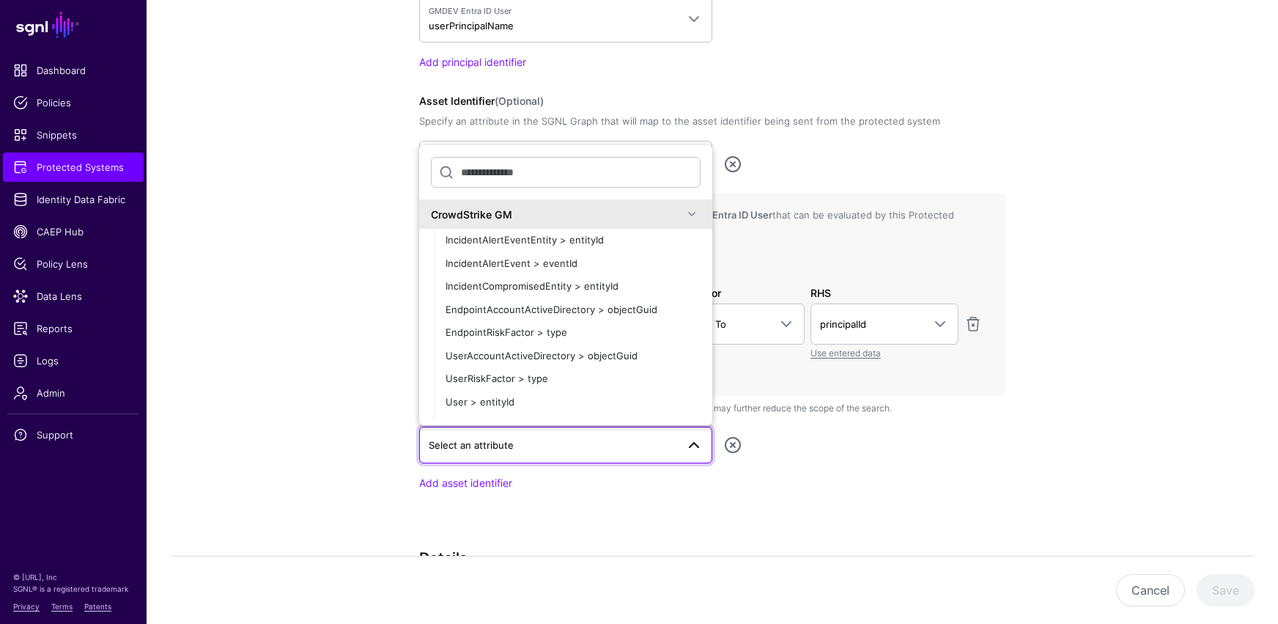
click at [683, 213] on span at bounding box center [692, 214] width 18 height 18
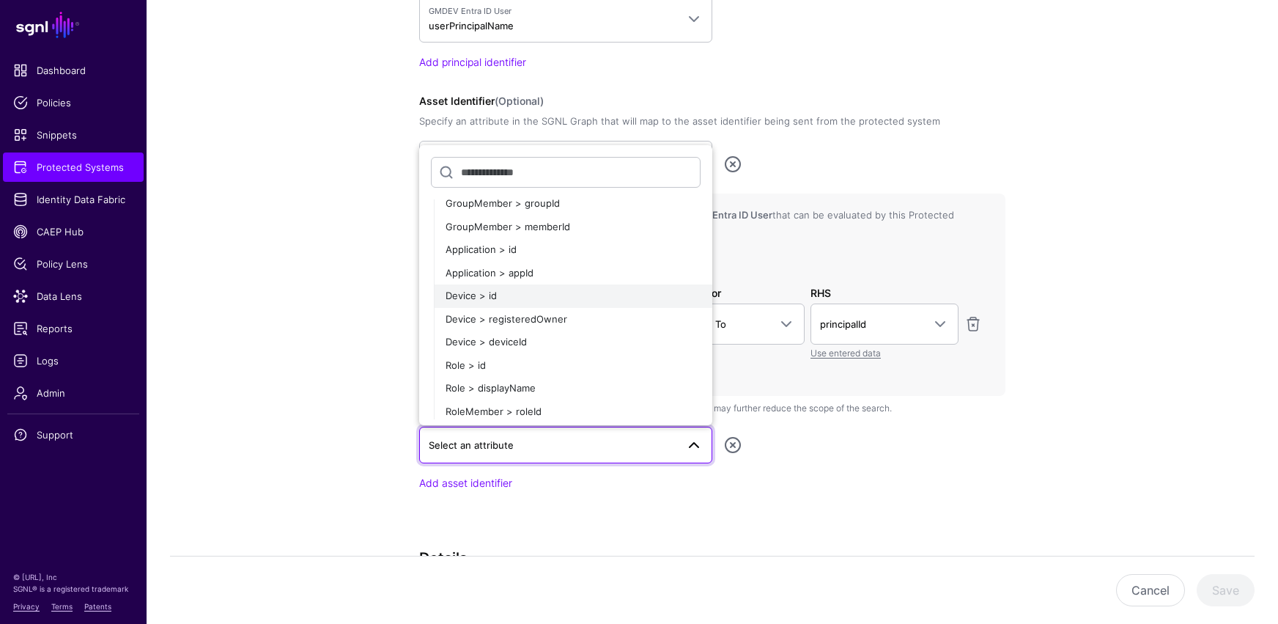
scroll to position [230, 0]
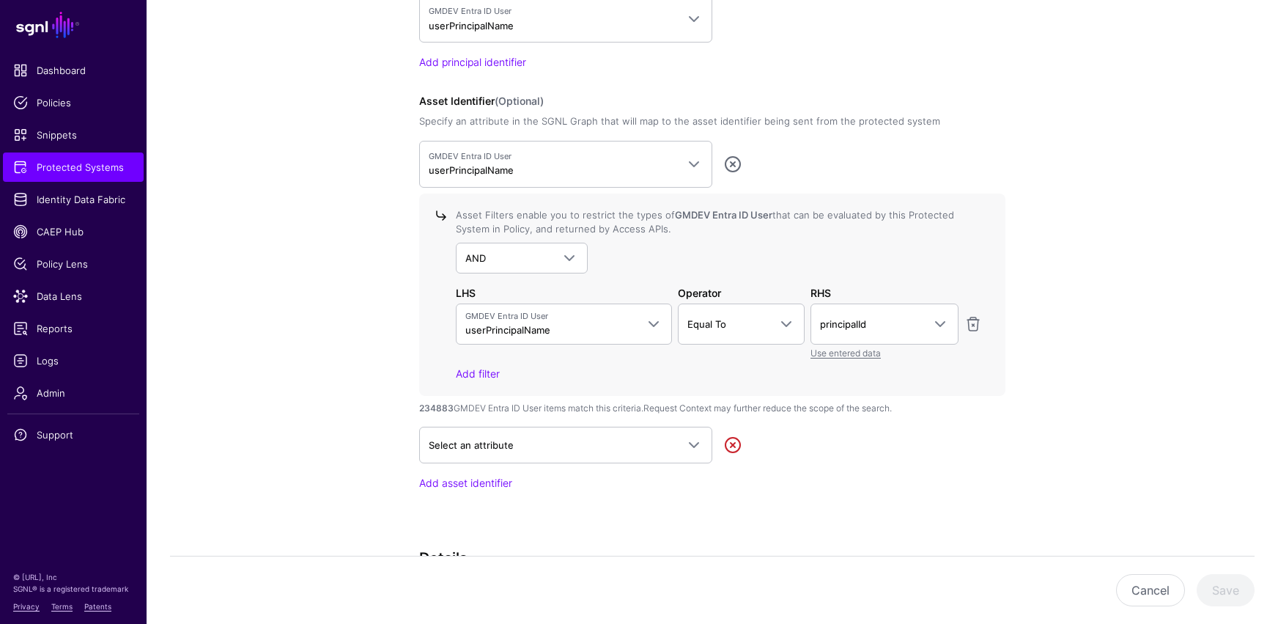
click at [732, 446] on link at bounding box center [733, 445] width 18 height 18
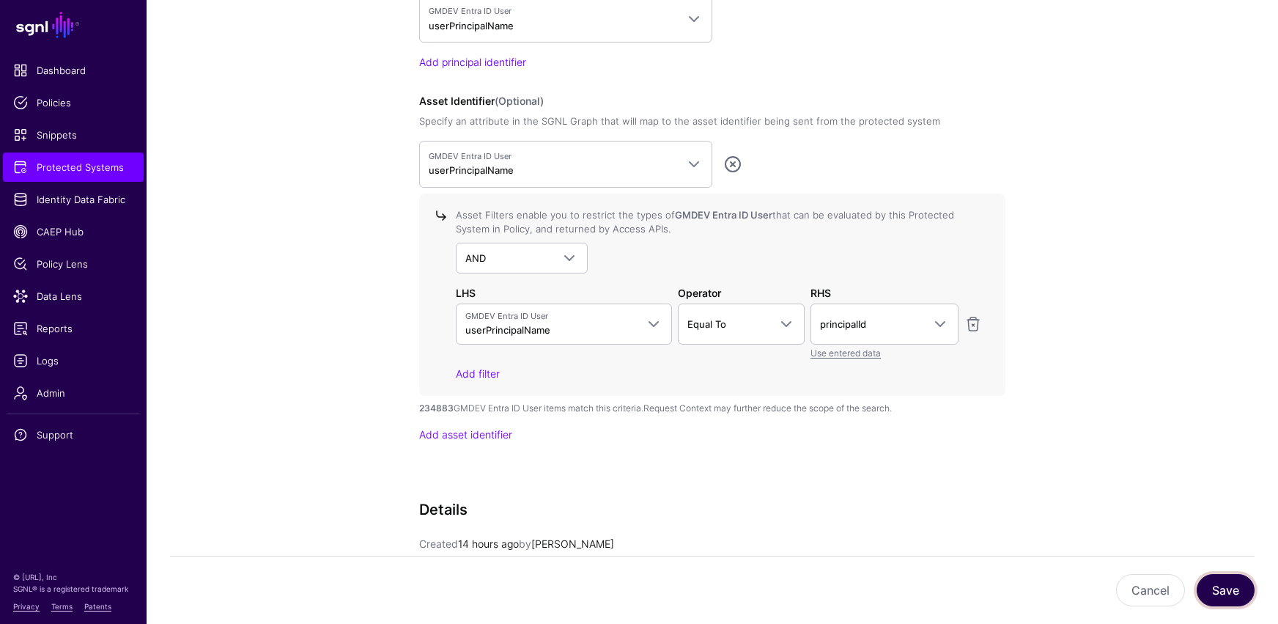
click at [936, 513] on button "Save" at bounding box center [1226, 590] width 58 height 32
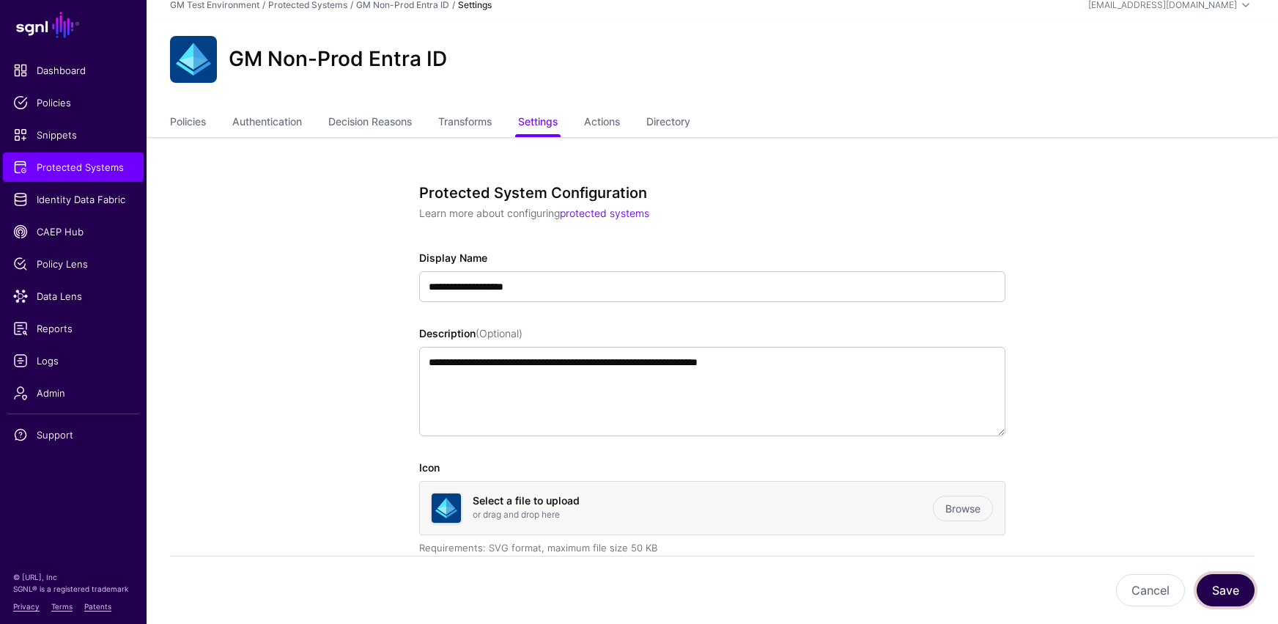
scroll to position [0, 0]
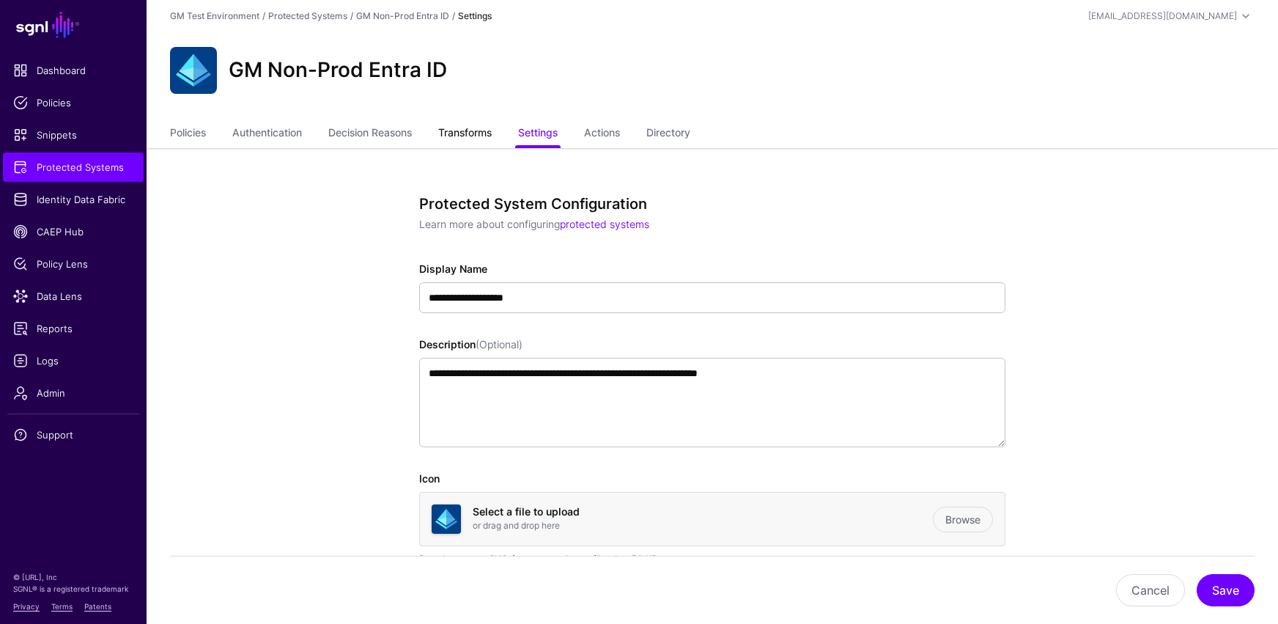
click at [456, 134] on link "Transforms" at bounding box center [464, 134] width 53 height 28
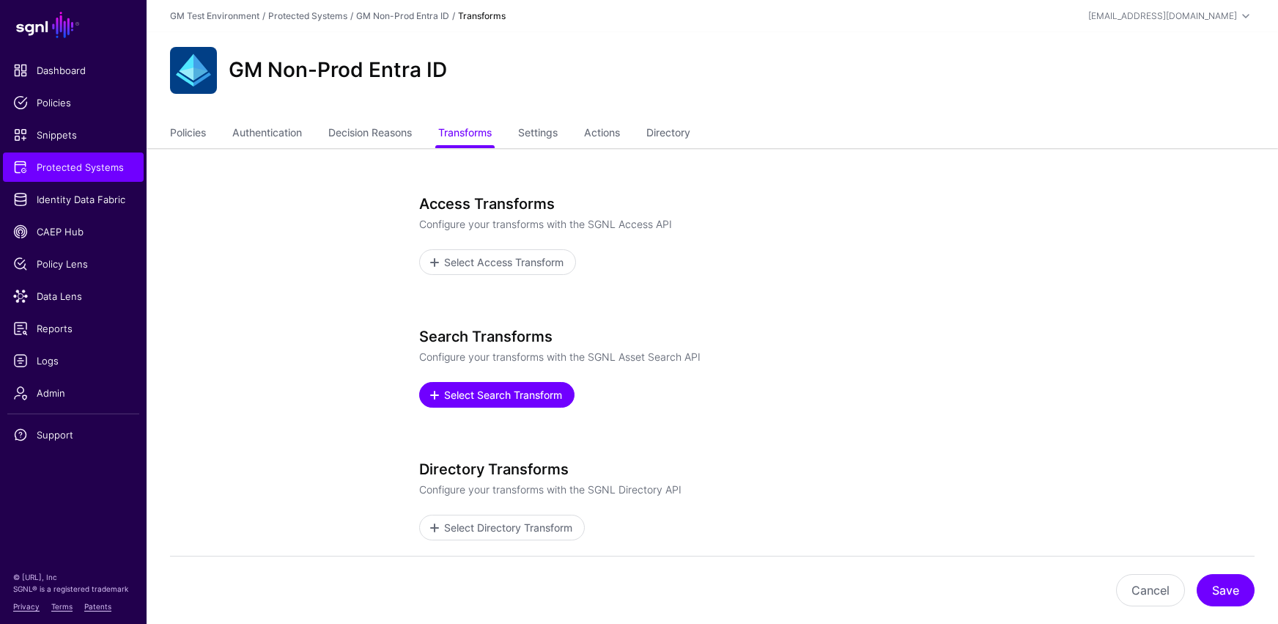
click at [493, 393] on span "Select Search Transform" at bounding box center [504, 394] width 122 height 15
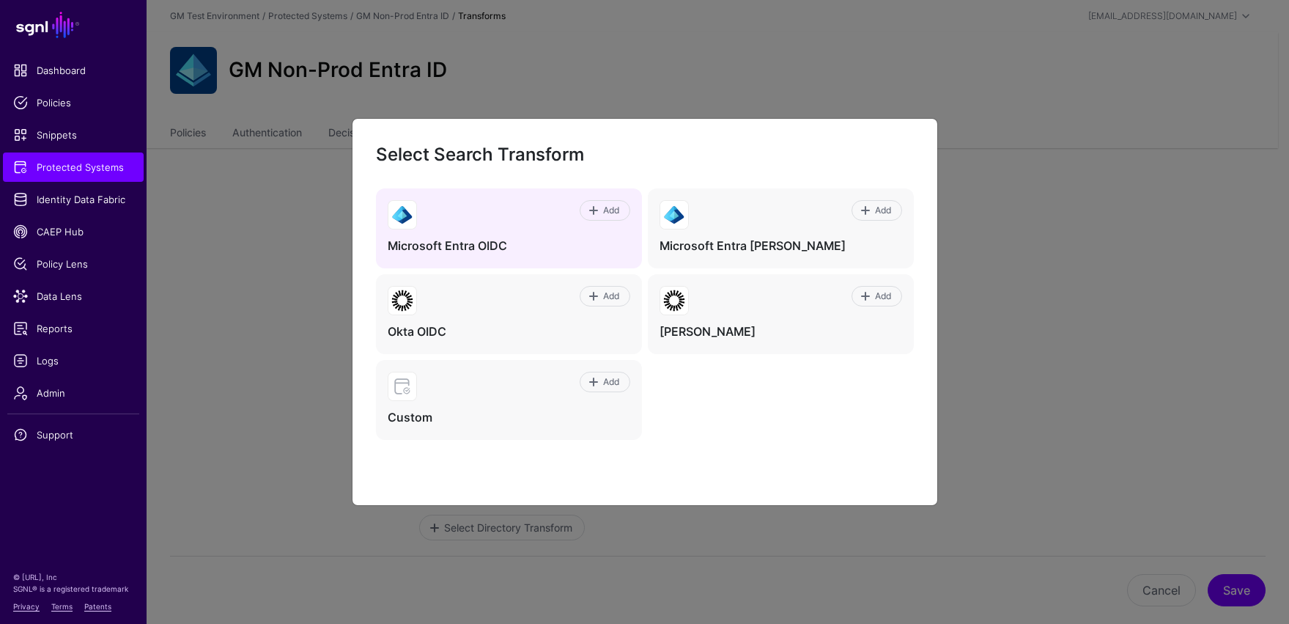
click at [481, 244] on h4 "Microsoft Entra OIDC" at bounding box center [509, 245] width 243 height 15
click at [596, 211] on span at bounding box center [594, 210] width 12 height 12
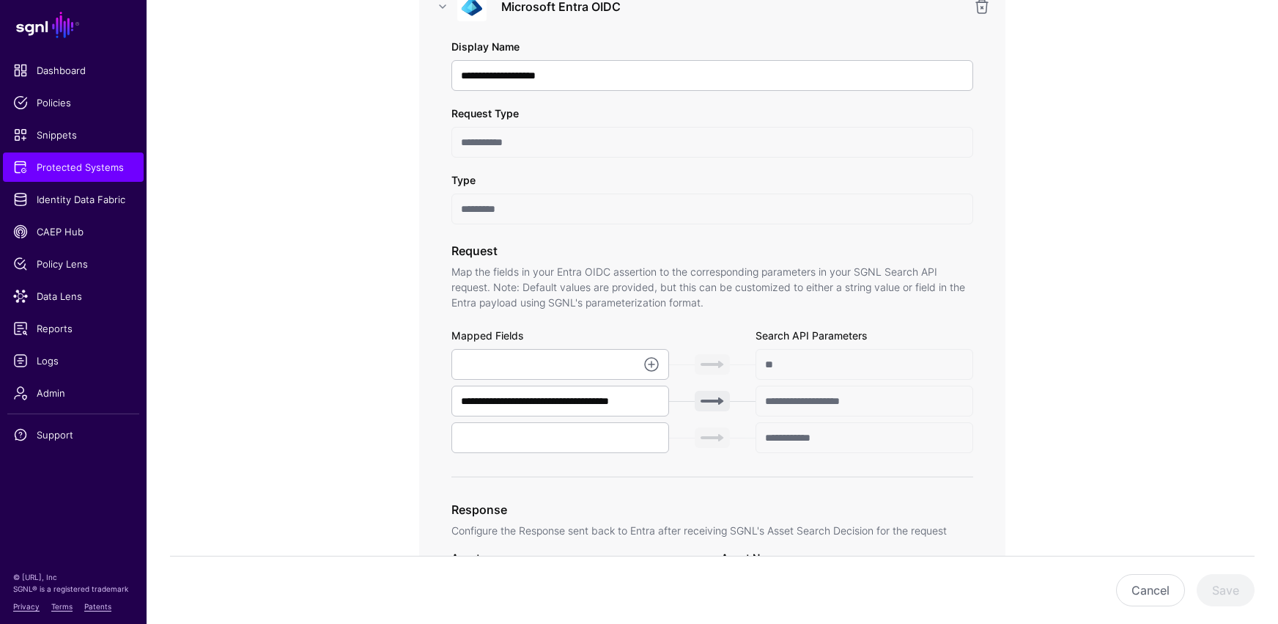
scroll to position [303, 0]
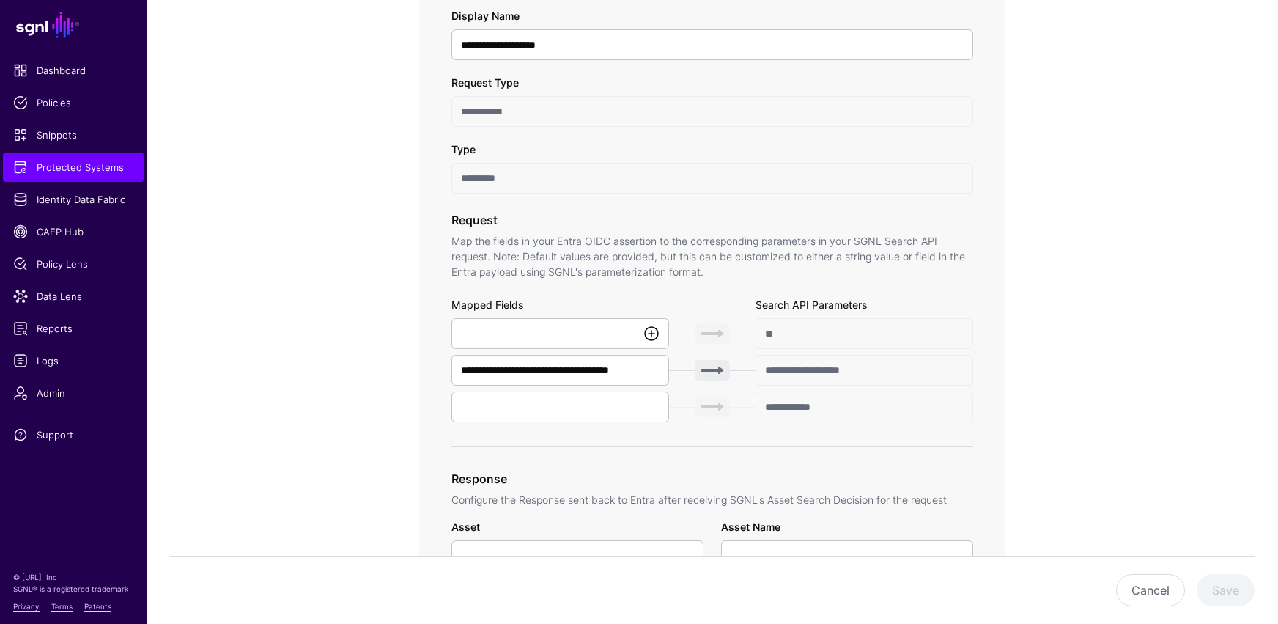
click at [652, 336] on link at bounding box center [652, 334] width 18 height 18
click at [560, 367] on span "{$.data.authenticationContext.user.userPrincipalName}" at bounding box center [589, 366] width 252 height 12
type input "**********"
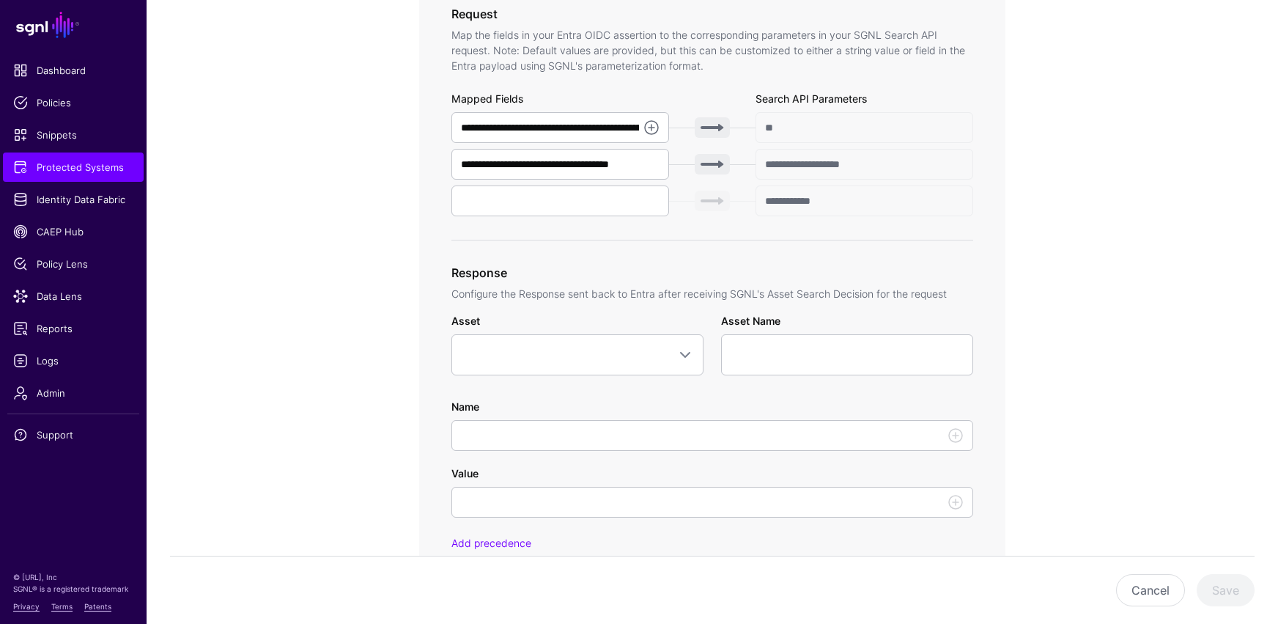
scroll to position [531, 0]
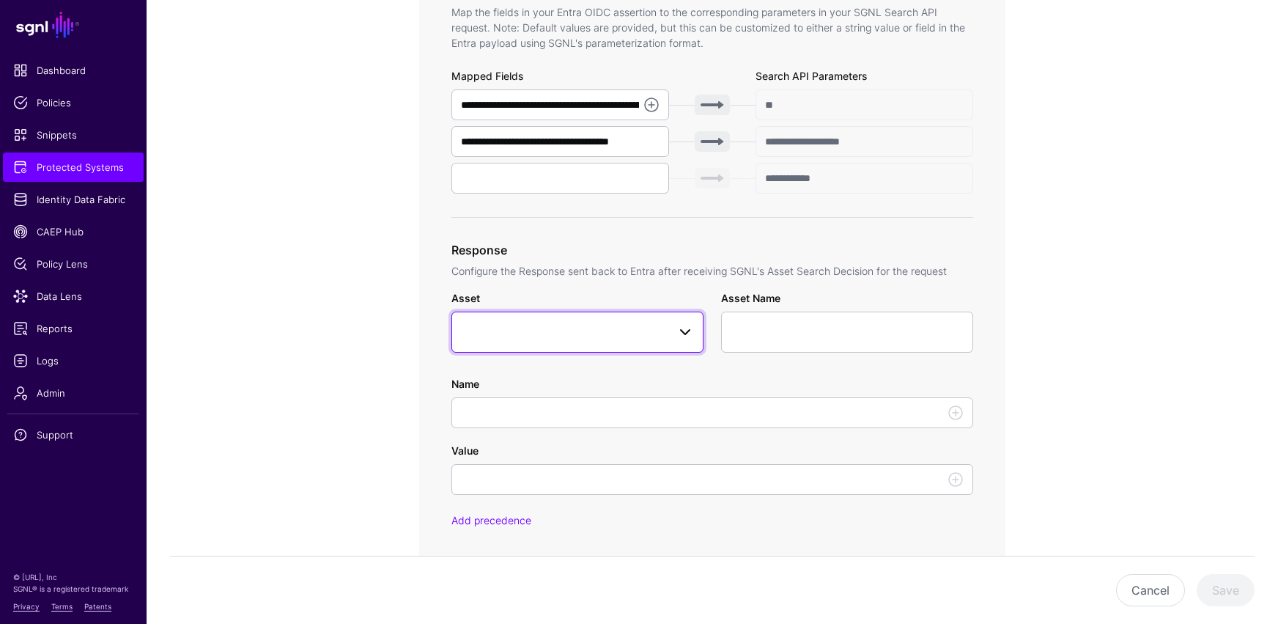
click at [688, 332] on span at bounding box center [685, 332] width 18 height 18
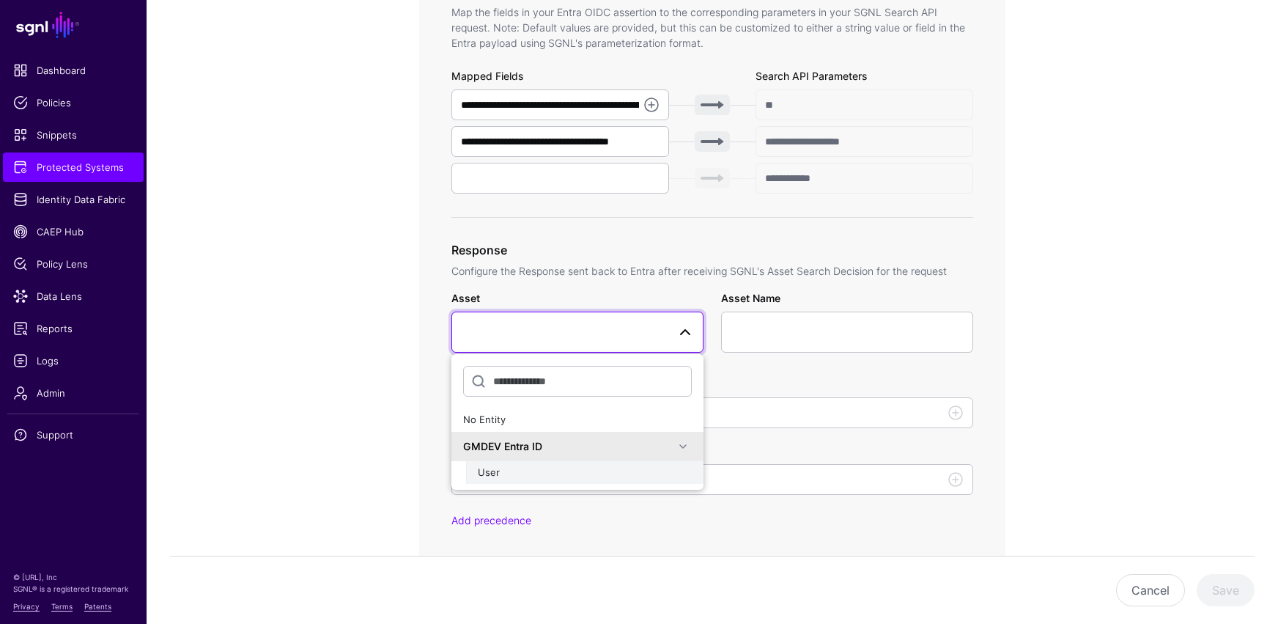
click at [511, 474] on div "User" at bounding box center [585, 472] width 214 height 15
type input "**********"
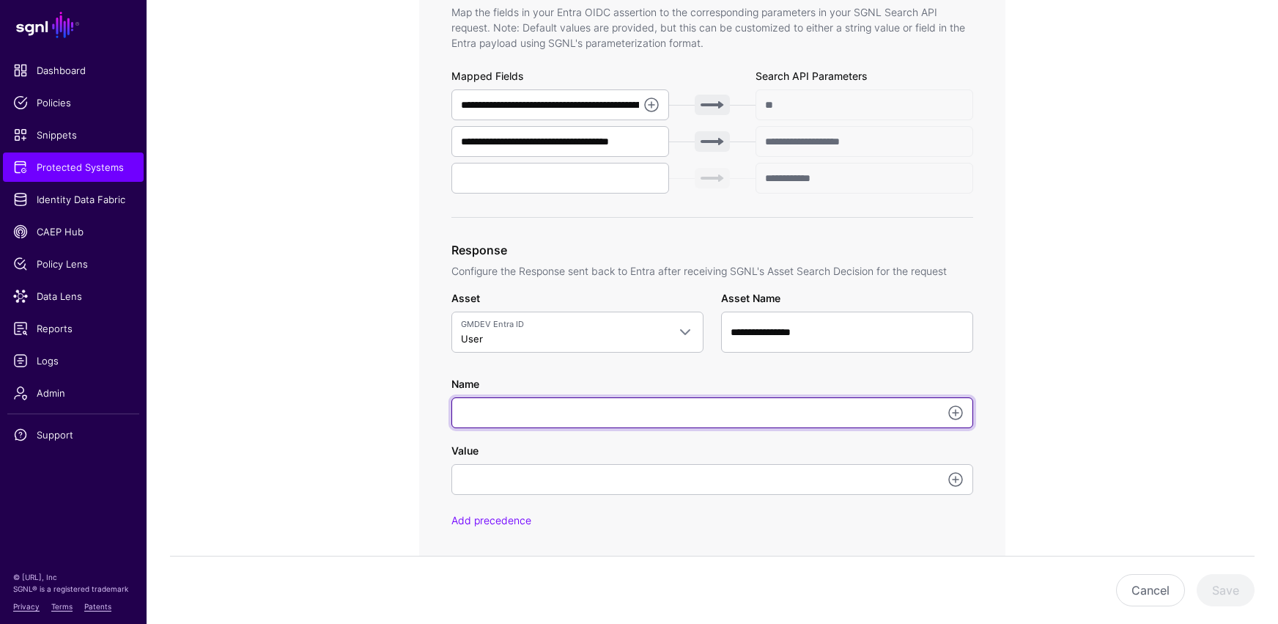
click at [503, 420] on input "Name" at bounding box center [712, 412] width 522 height 31
click at [468, 405] on input "Name" at bounding box center [712, 412] width 522 height 31
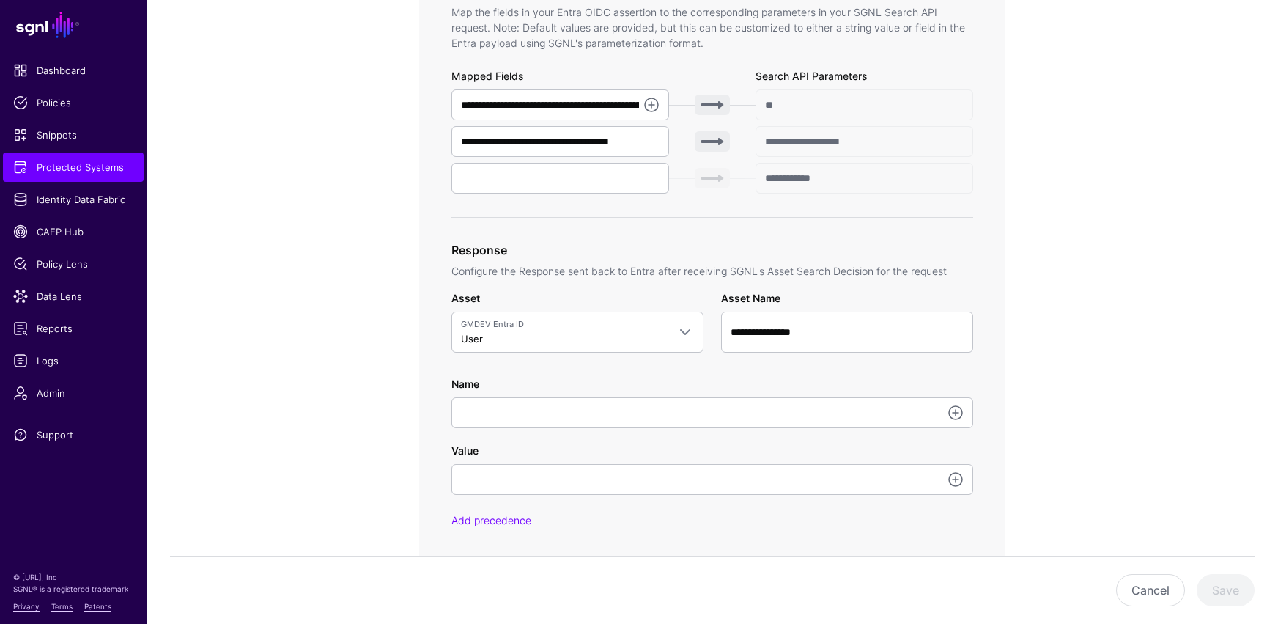
click at [384, 406] on div "**********" at bounding box center [712, 354] width 680 height 1474
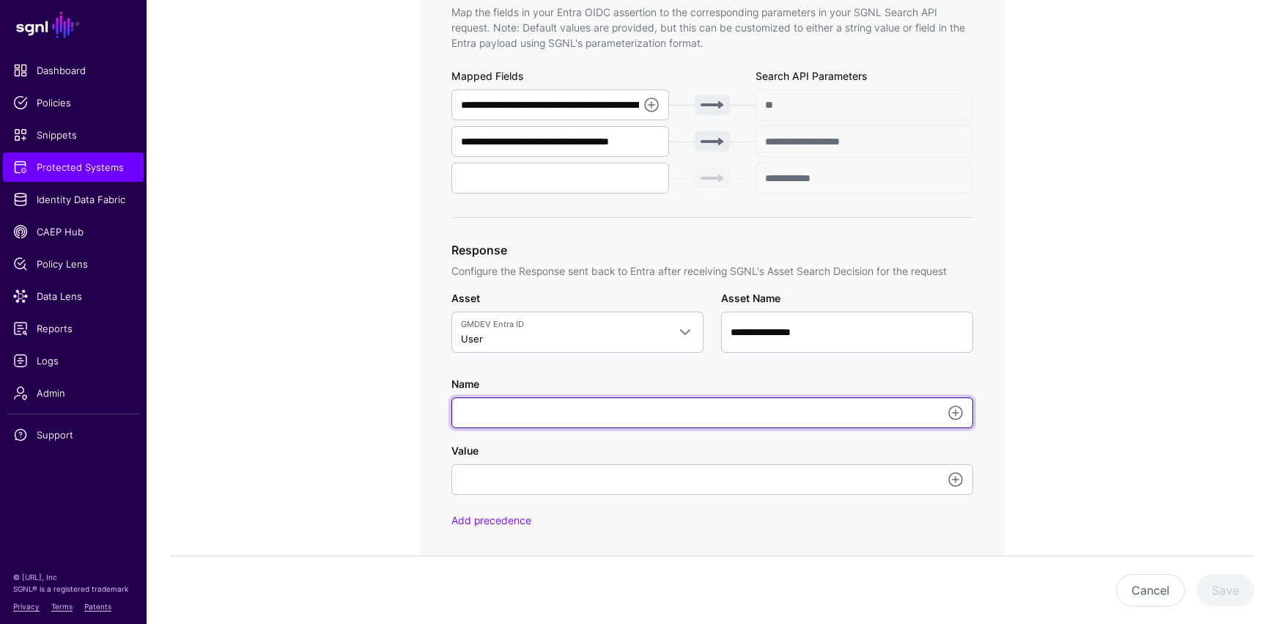
click at [468, 409] on input "Name" at bounding box center [712, 412] width 522 height 31
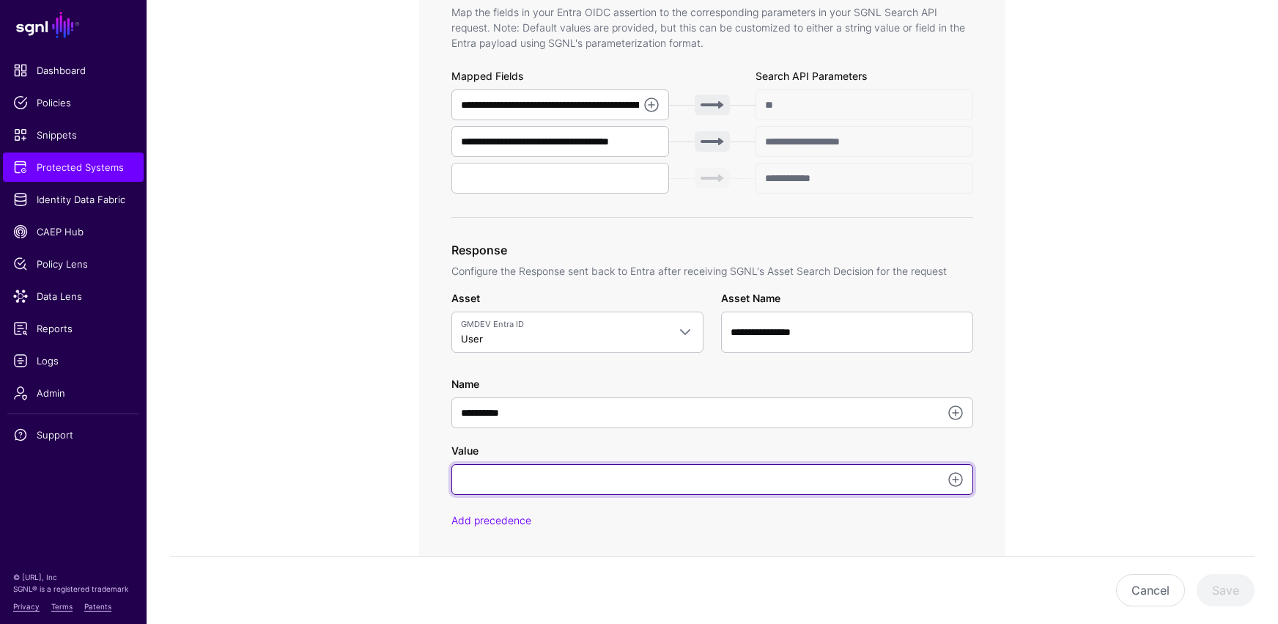
click at [517, 477] on input "Value" at bounding box center [712, 479] width 522 height 31
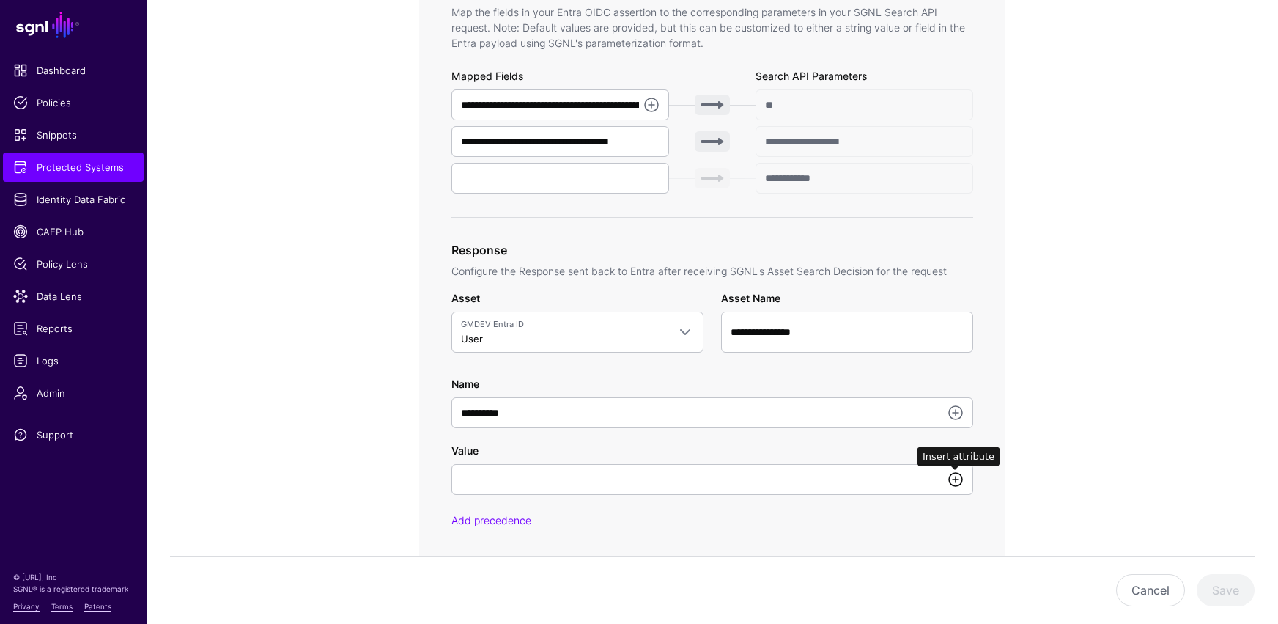
click at [936, 481] on link at bounding box center [956, 479] width 18 height 18
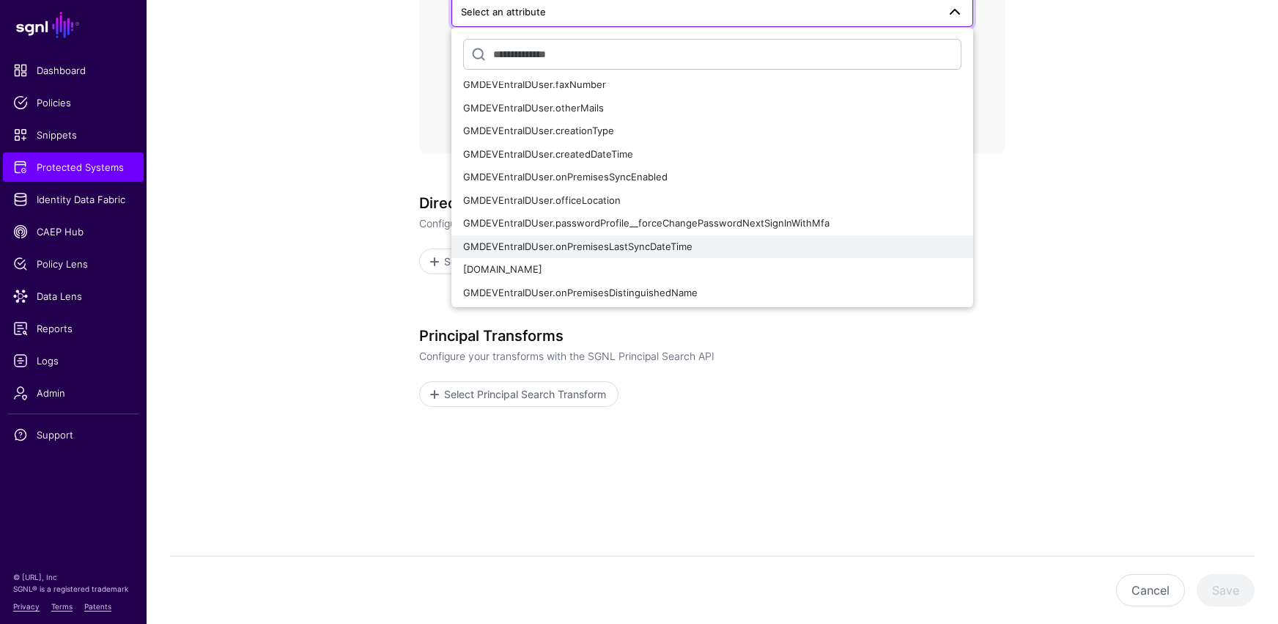
scroll to position [70, 0]
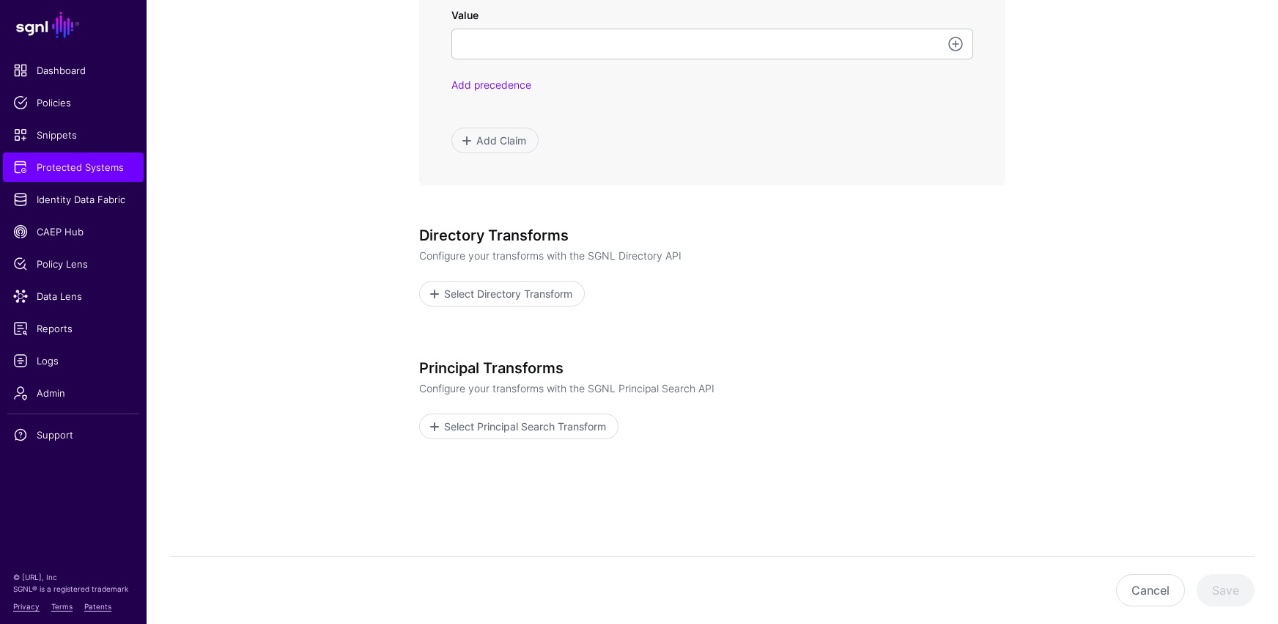
scroll to position [999, 0]
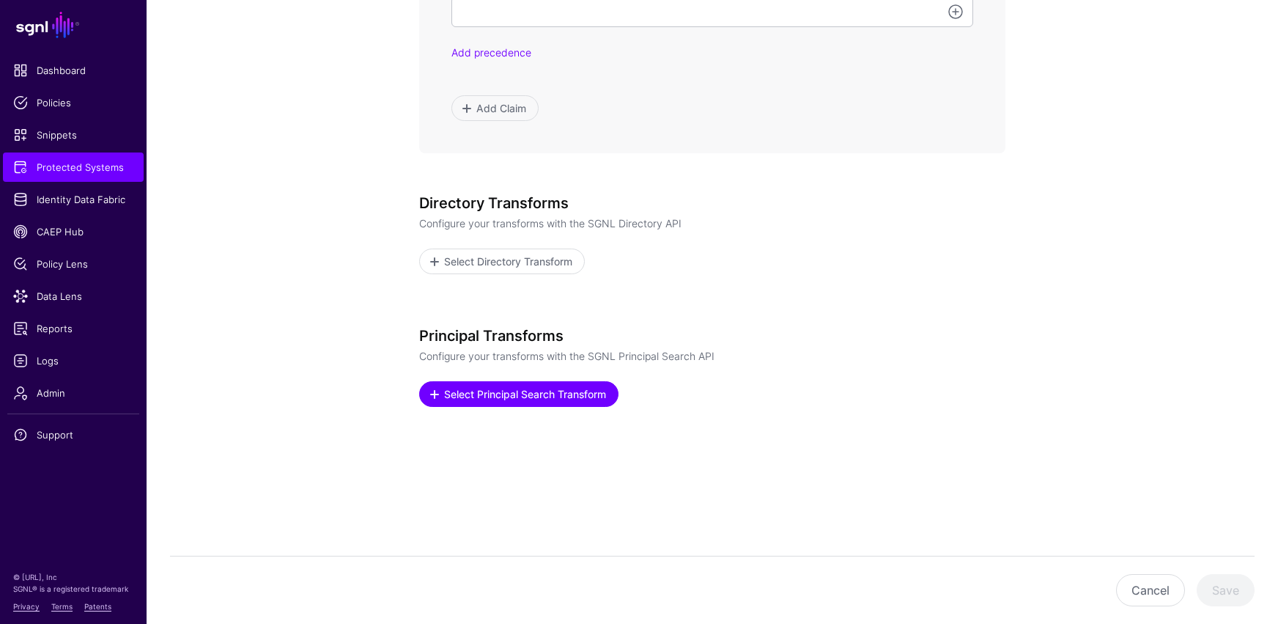
click at [479, 392] on span "Select Principal Search Transform" at bounding box center [526, 393] width 166 height 15
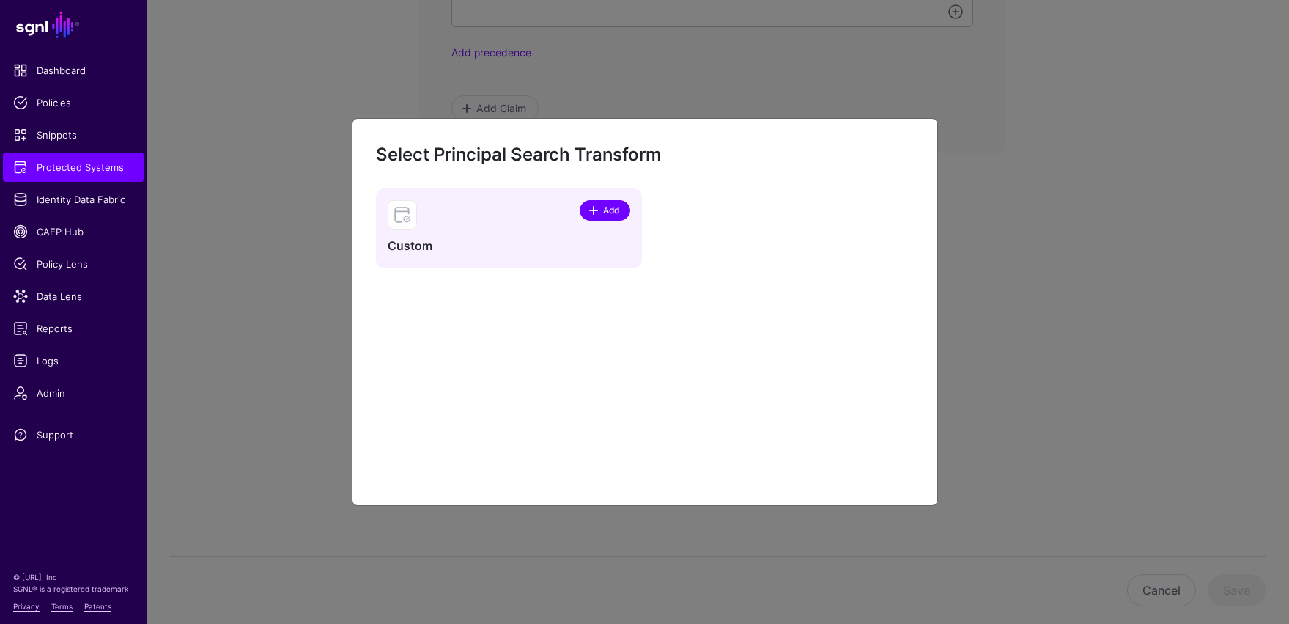
click at [597, 209] on span at bounding box center [594, 210] width 12 height 12
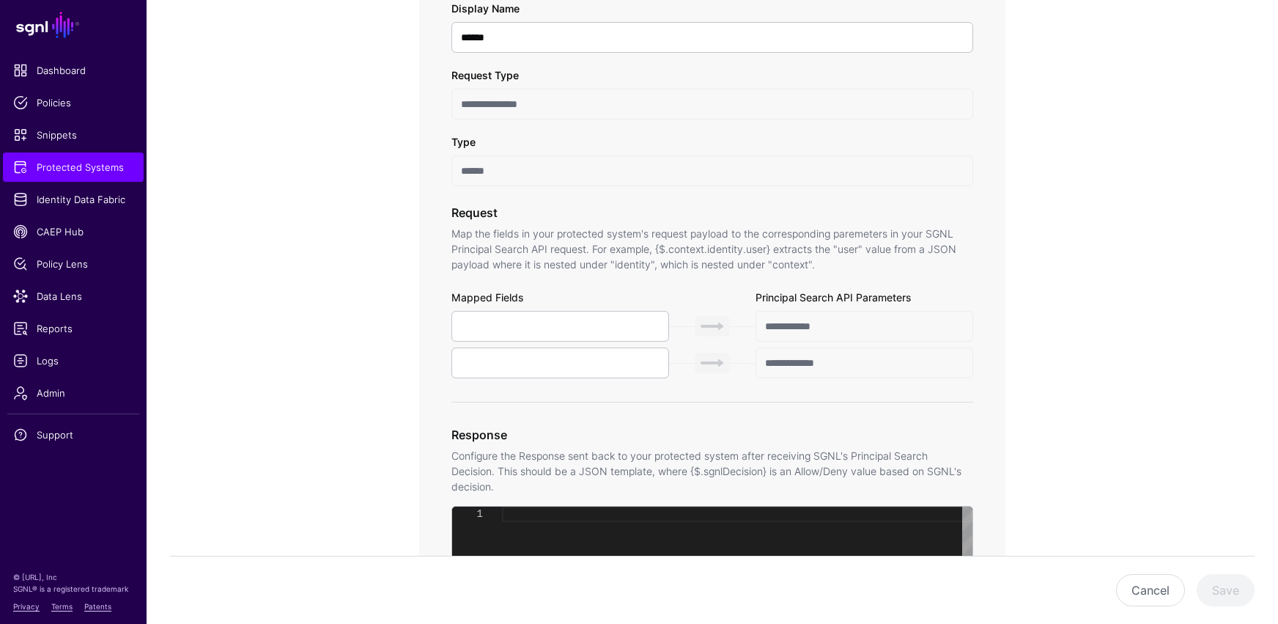
scroll to position [1161, 0]
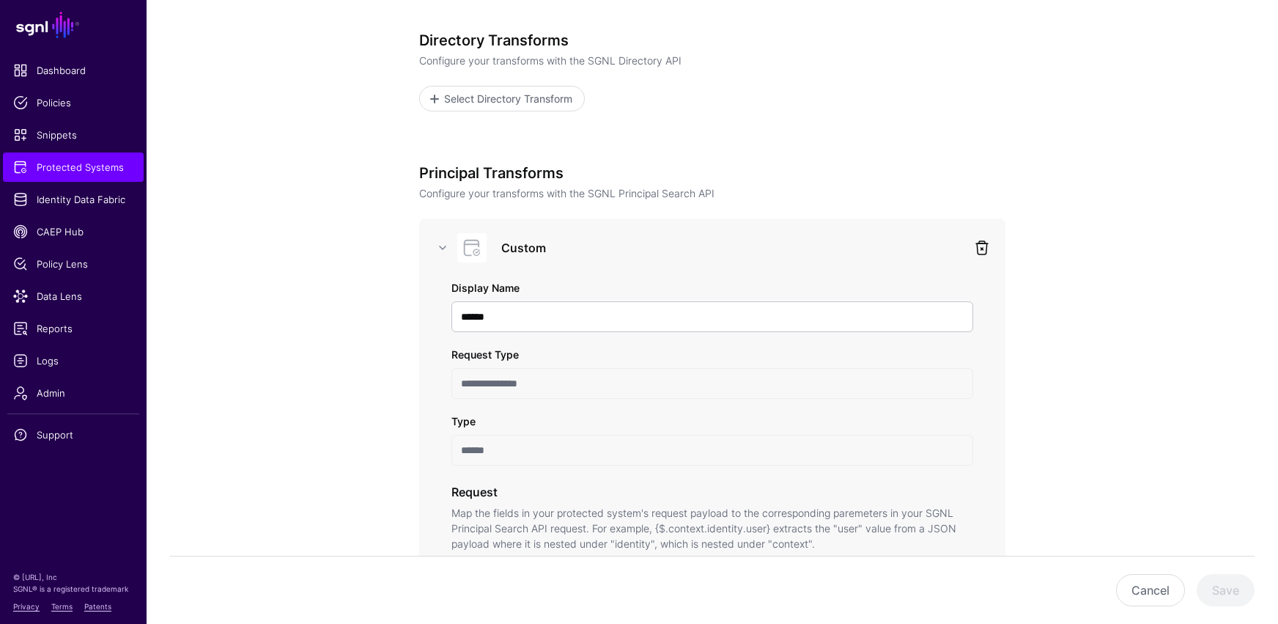
click at [936, 247] on link at bounding box center [982, 248] width 18 height 18
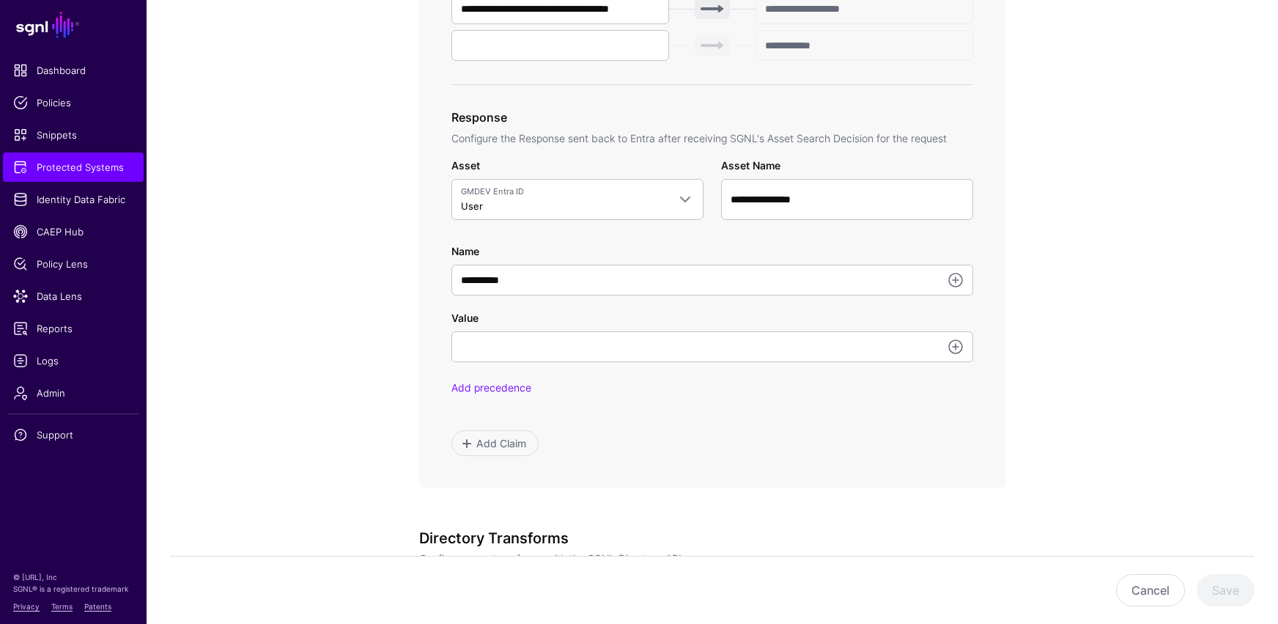
scroll to position [674, 0]
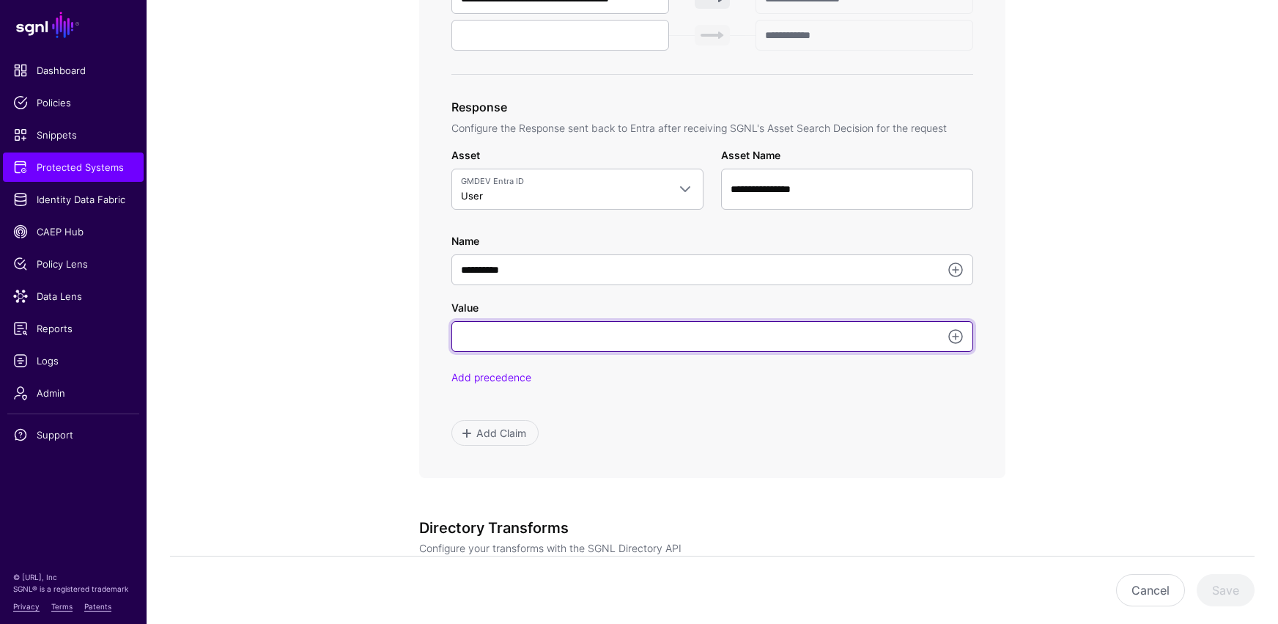
click at [511, 344] on input "Value" at bounding box center [712, 336] width 522 height 31
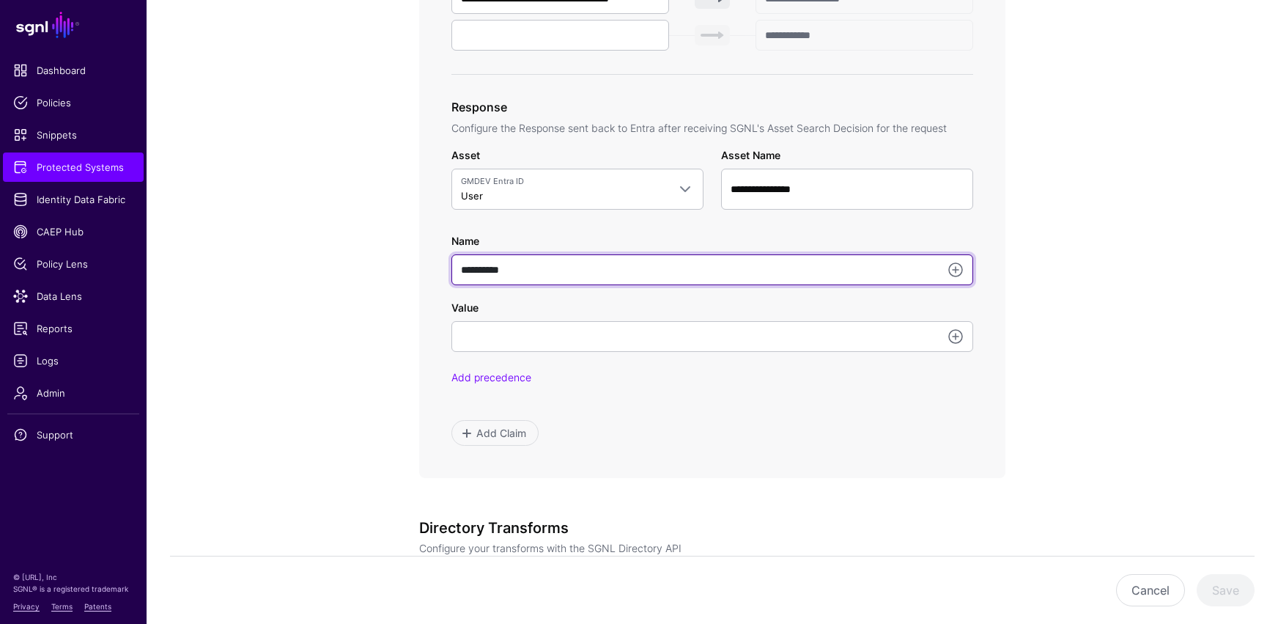
click at [521, 274] on input "**********" at bounding box center [712, 269] width 522 height 31
type input "*********"
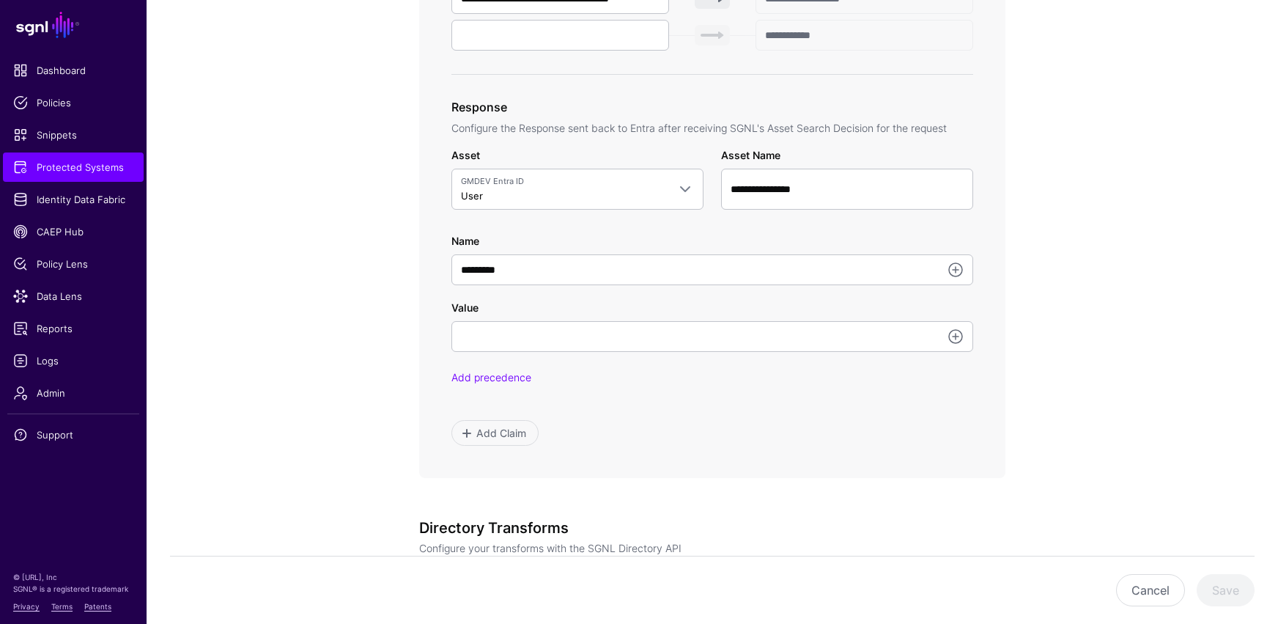
click at [370, 350] on app-integrations-item-transforms "**********" at bounding box center [712, 211] width 1131 height 1474
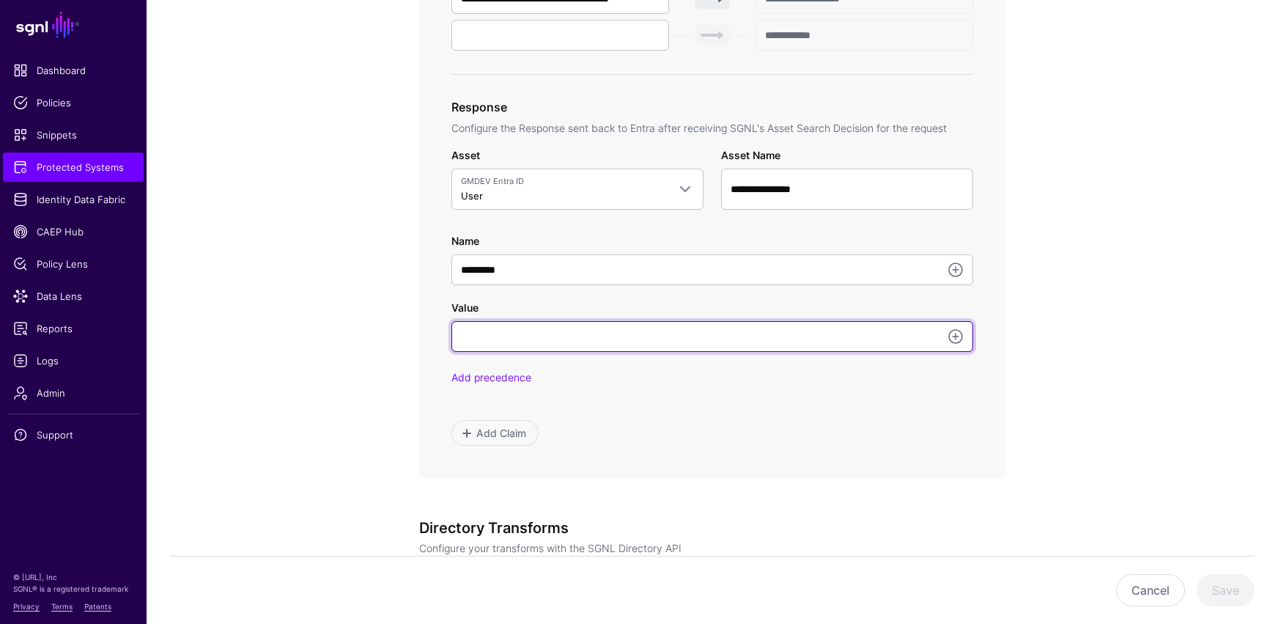
click at [468, 347] on input "Value" at bounding box center [712, 336] width 522 height 31
type input "********"
drag, startPoint x: 516, startPoint y: 337, endPoint x: 429, endPoint y: 336, distance: 86.5
click at [429, 336] on div "**********" at bounding box center [712, 26] width 586 height 903
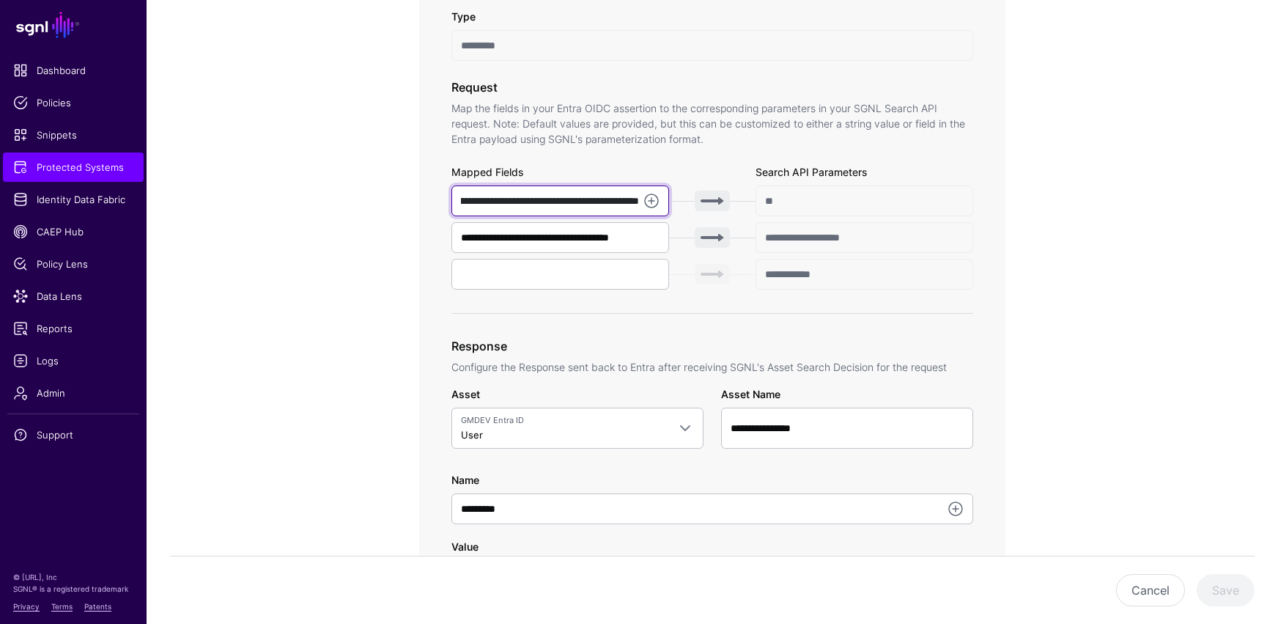
scroll to position [0, 86]
drag, startPoint x: 461, startPoint y: 199, endPoint x: 624, endPoint y: 215, distance: 163.5
click at [637, 203] on input "**********" at bounding box center [560, 200] width 218 height 31
click at [640, 201] on div at bounding box center [649, 201] width 21 height 18
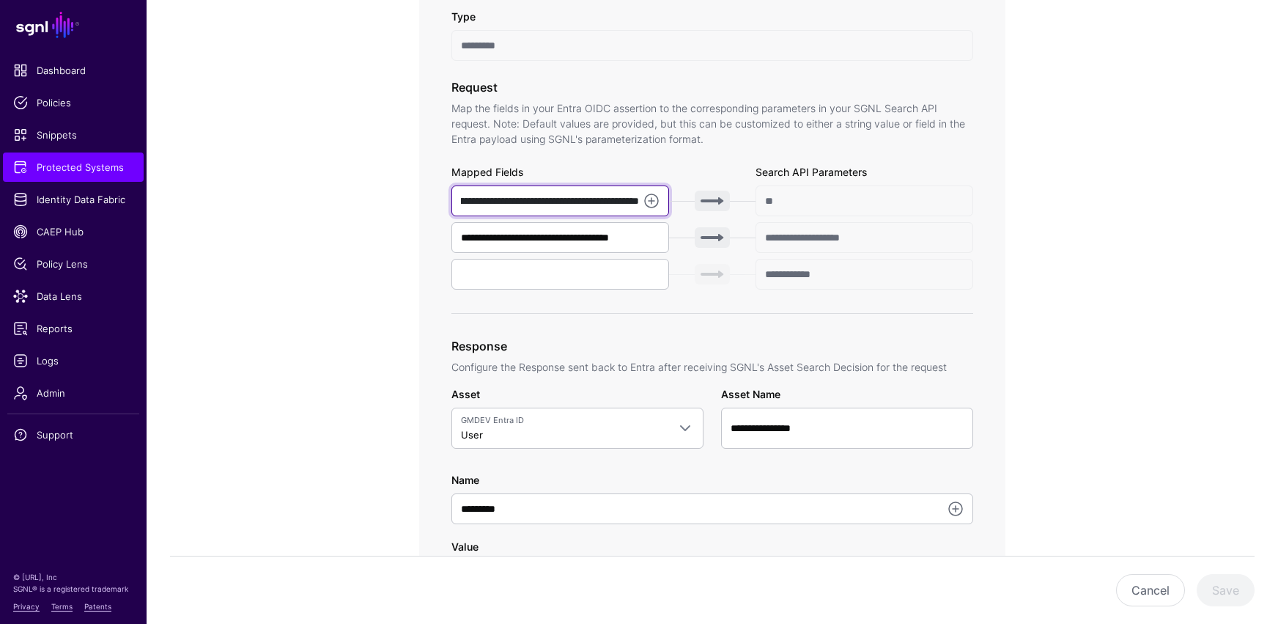
scroll to position [0, 86]
drag, startPoint x: 460, startPoint y: 201, endPoint x: 641, endPoint y: 202, distance: 181.0
click at [641, 202] on div "**********" at bounding box center [560, 200] width 218 height 31
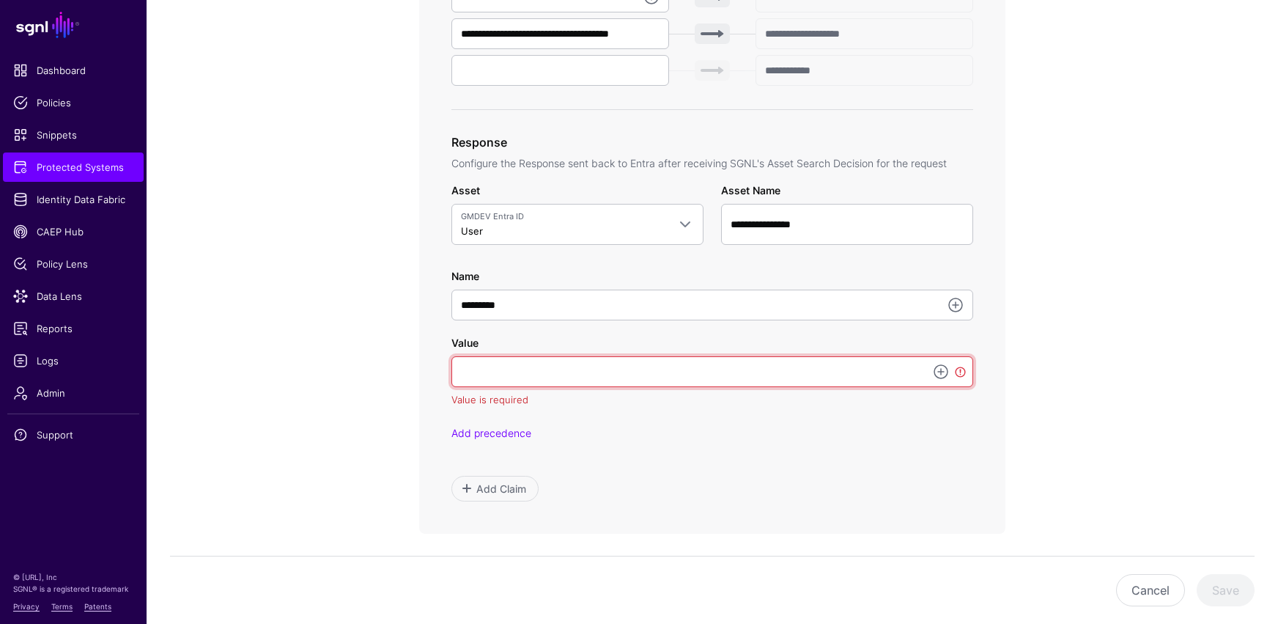
scroll to position [0, 0]
click at [502, 378] on input "Value" at bounding box center [712, 371] width 522 height 31
paste input "**********"
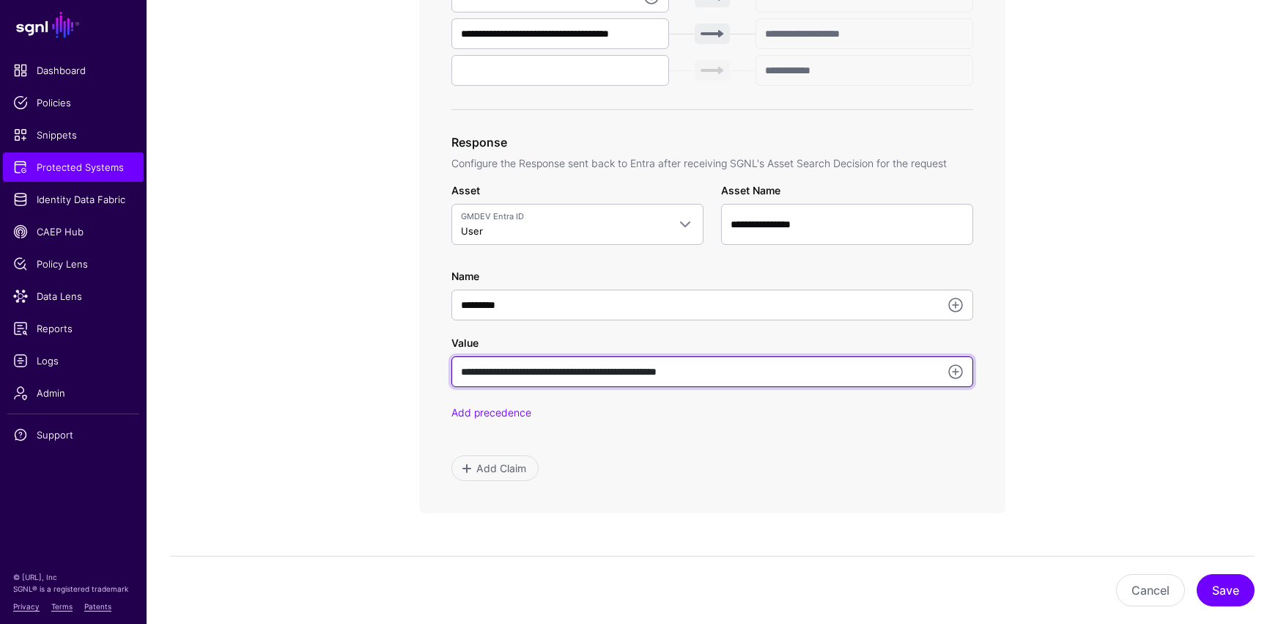
click at [635, 373] on input "**********" at bounding box center [712, 371] width 522 height 31
drag, startPoint x: 631, startPoint y: 373, endPoint x: 715, endPoint y: 371, distance: 84.3
click at [717, 371] on input "**********" at bounding box center [712, 371] width 522 height 31
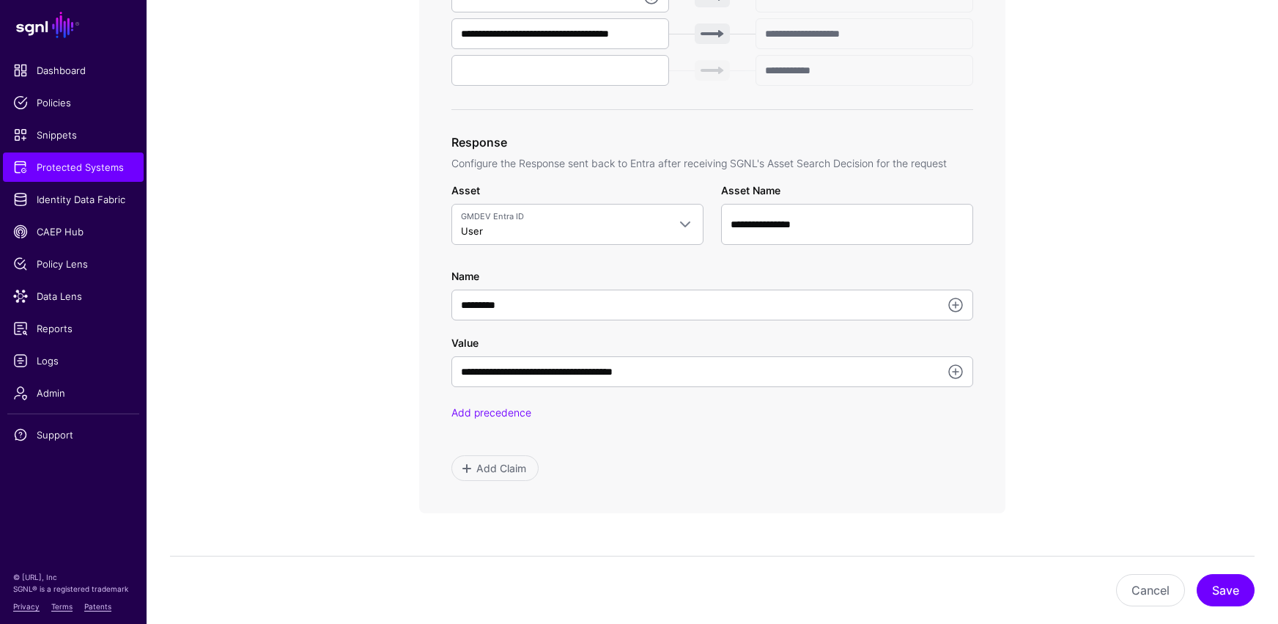
click at [936, 411] on app-integrations-item-transforms "**********" at bounding box center [712, 246] width 1131 height 1474
click at [936, 513] on button "Save" at bounding box center [1226, 590] width 58 height 32
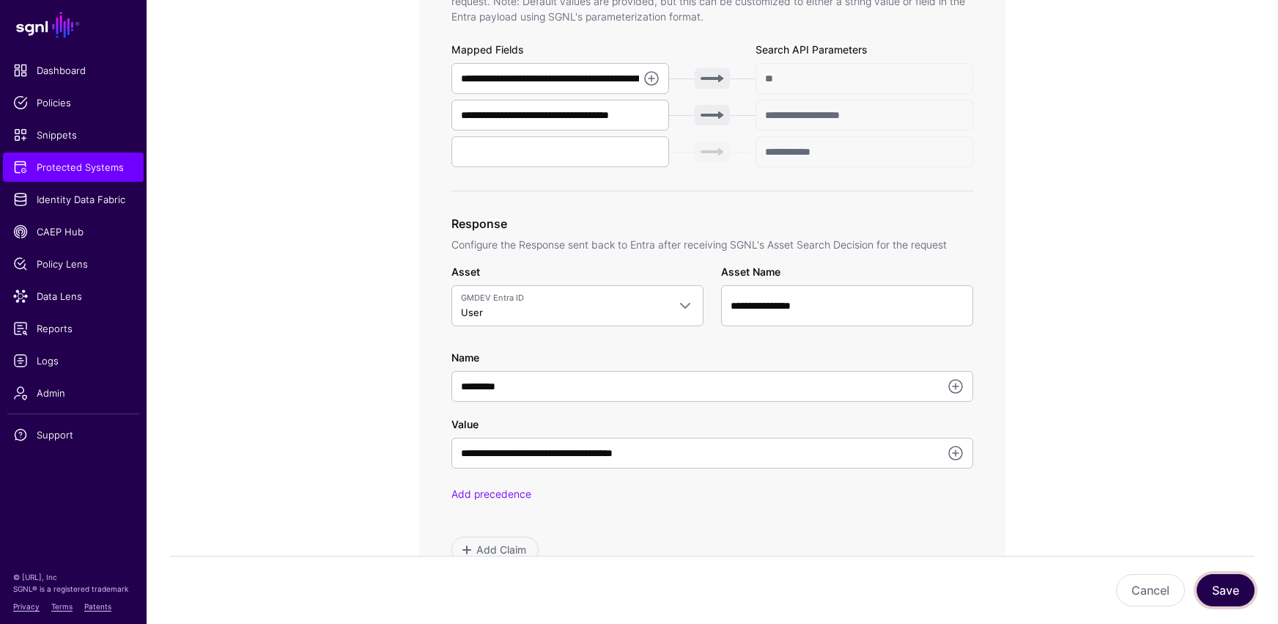
scroll to position [546, 0]
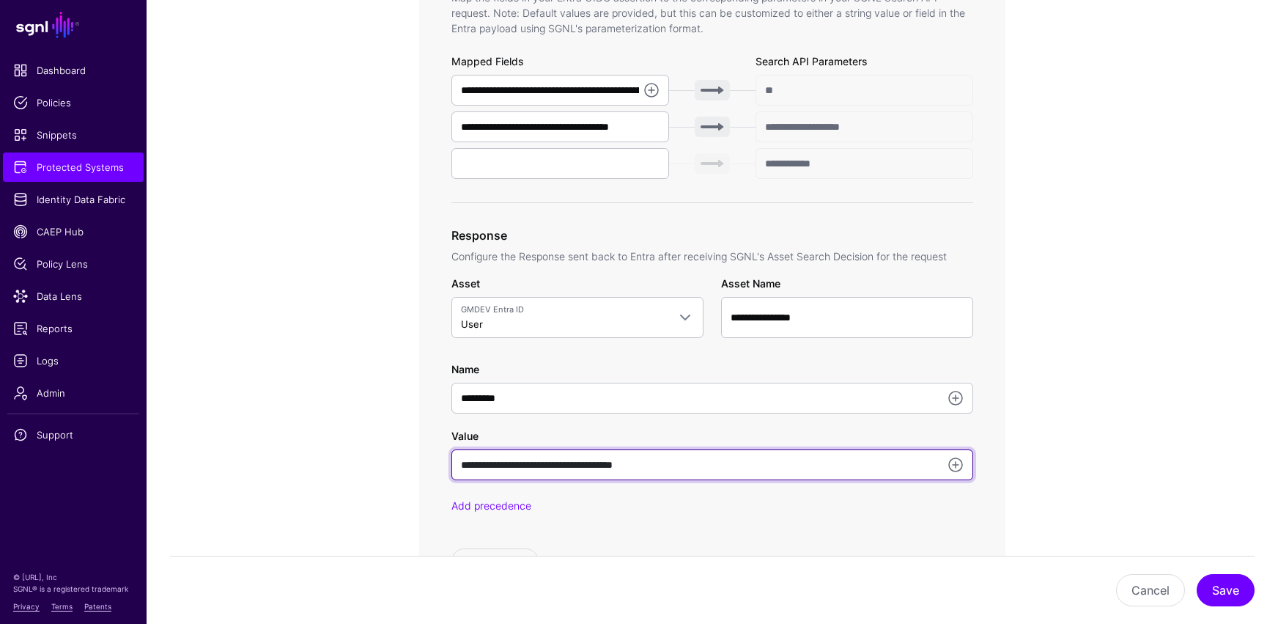
click at [669, 463] on input "**********" at bounding box center [712, 464] width 522 height 31
drag, startPoint x: 674, startPoint y: 464, endPoint x: 446, endPoint y: 462, distance: 227.9
click at [446, 462] on div "**********" at bounding box center [712, 154] width 586 height 903
type input "**********"
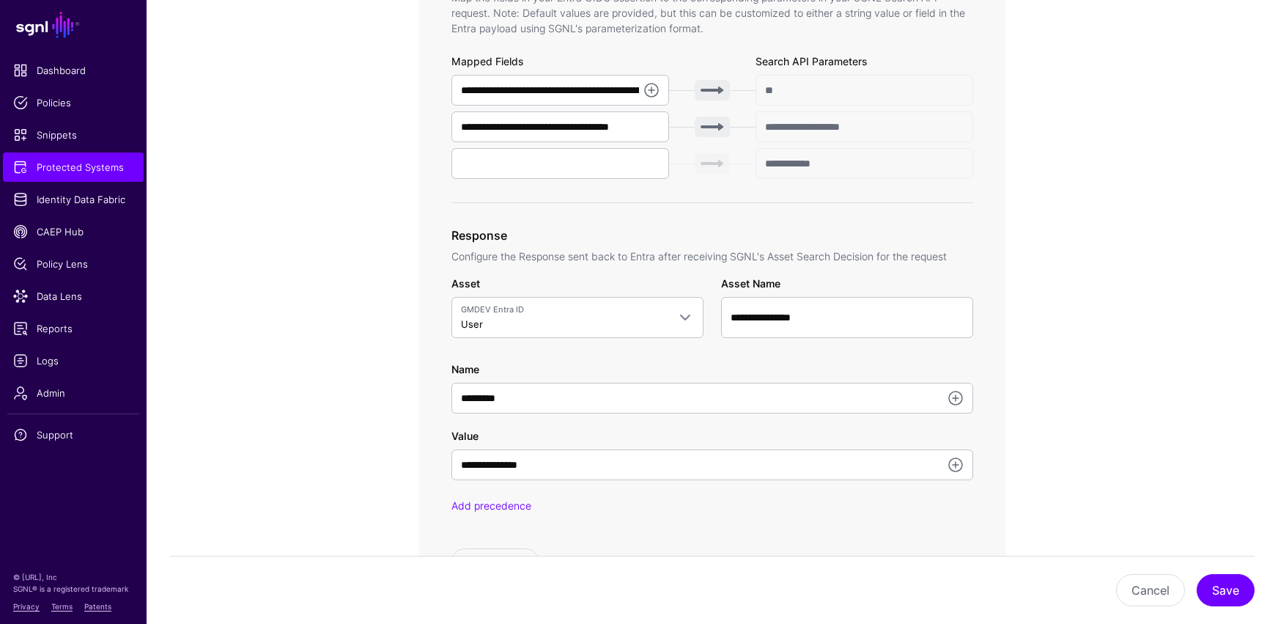
click at [936, 432] on app-integrations-item-transforms "**********" at bounding box center [712, 339] width 1131 height 1474
click at [936, 513] on button "Save" at bounding box center [1226, 590] width 58 height 32
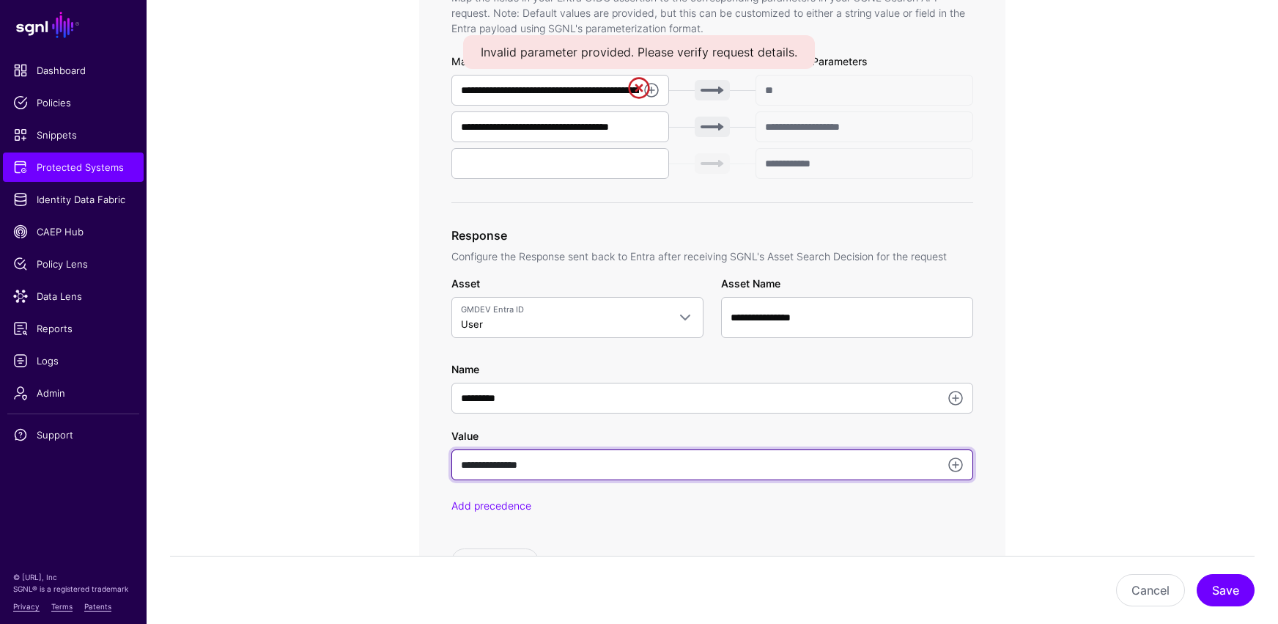
click at [509, 465] on input "**********" at bounding box center [712, 464] width 522 height 31
drag, startPoint x: 550, startPoint y: 465, endPoint x: 429, endPoint y: 470, distance: 121.8
click at [431, 470] on div "**********" at bounding box center [712, 154] width 586 height 903
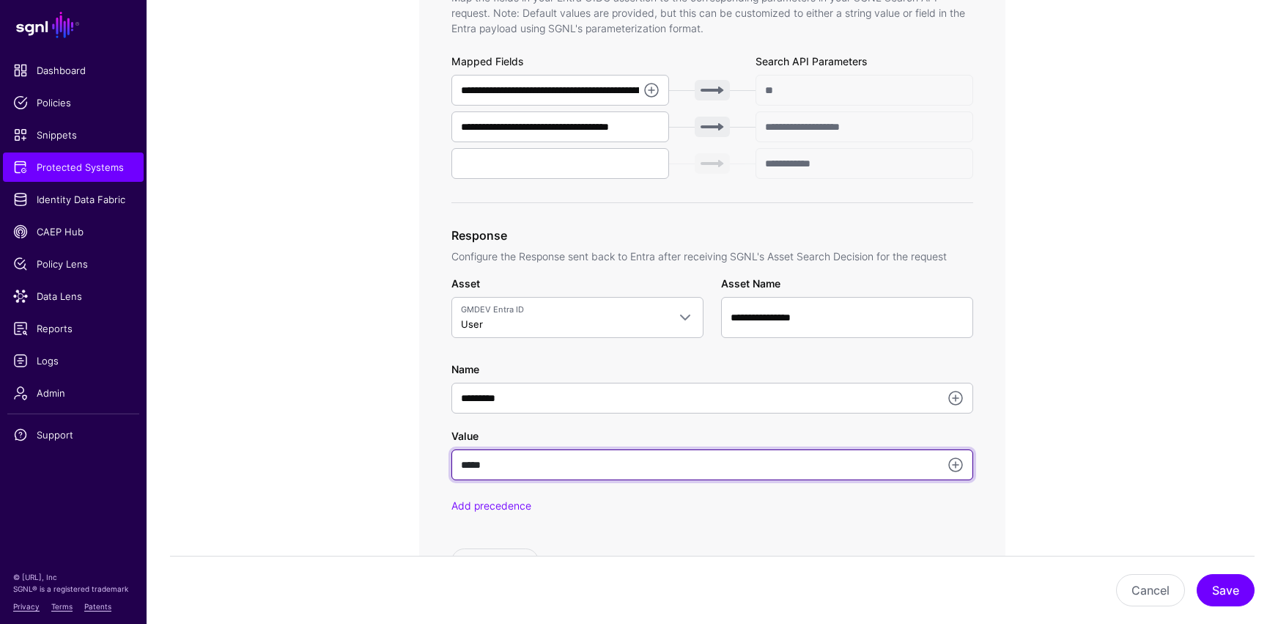
type input "*****"
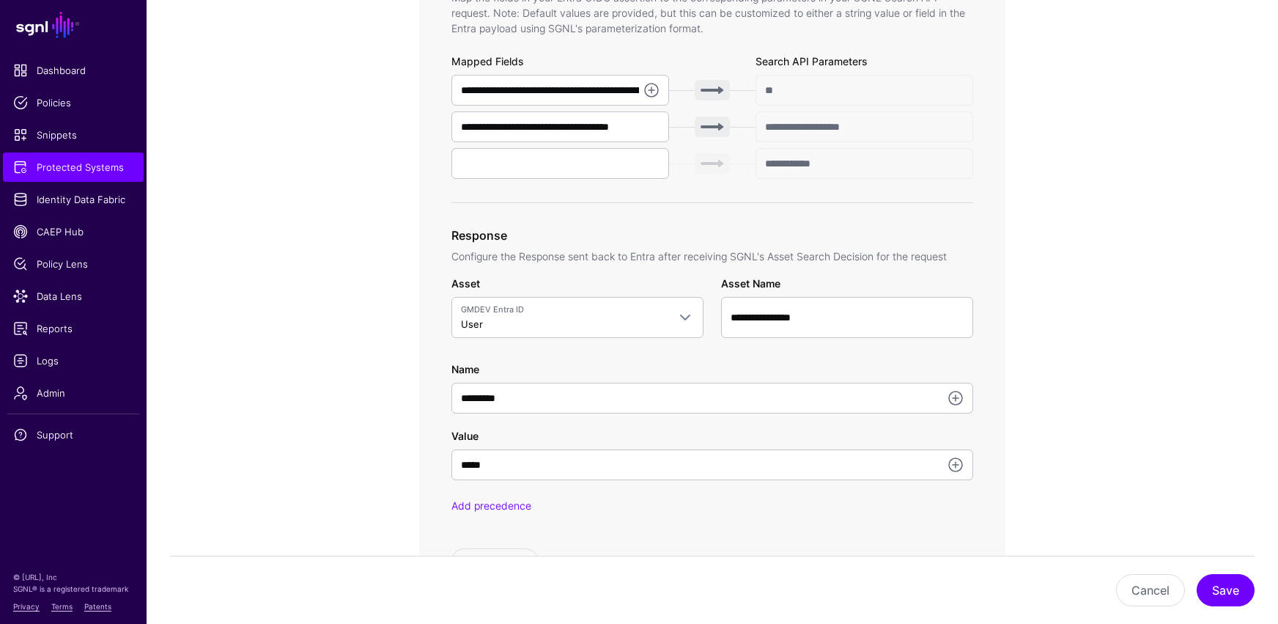
click at [936, 397] on app-integrations-item-transforms "**********" at bounding box center [712, 339] width 1131 height 1474
click at [936, 513] on button "Save" at bounding box center [1226, 590] width 58 height 32
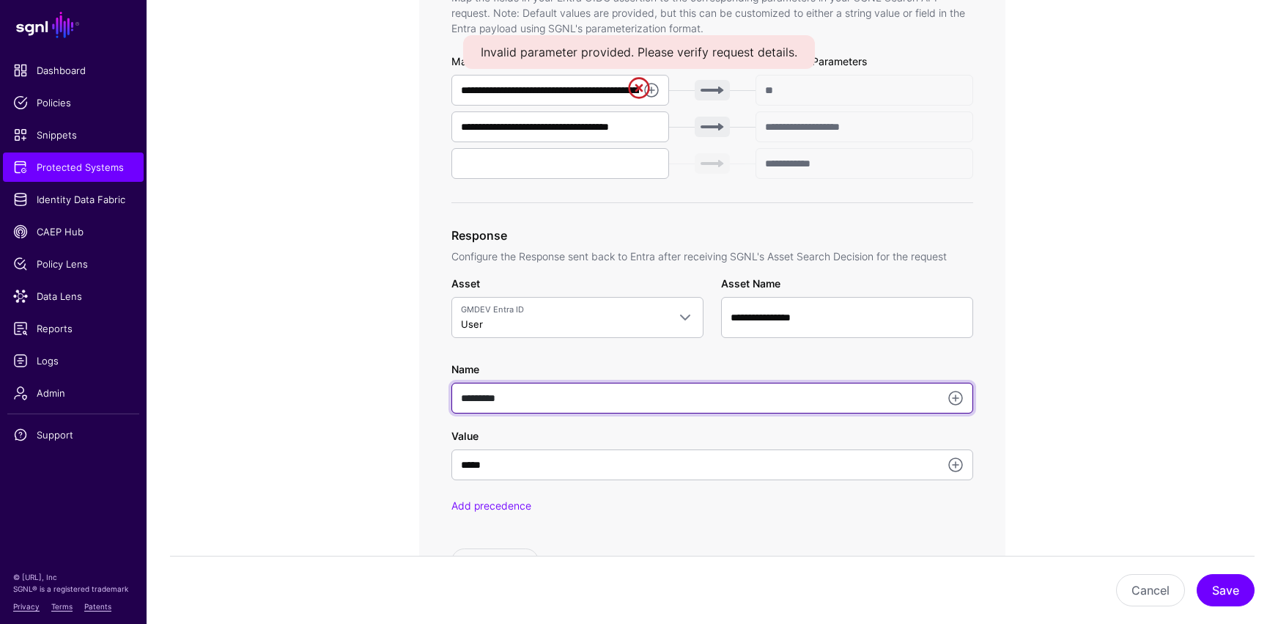
click at [518, 401] on input "*********" at bounding box center [712, 398] width 522 height 31
click at [484, 399] on input "*********" at bounding box center [712, 398] width 522 height 31
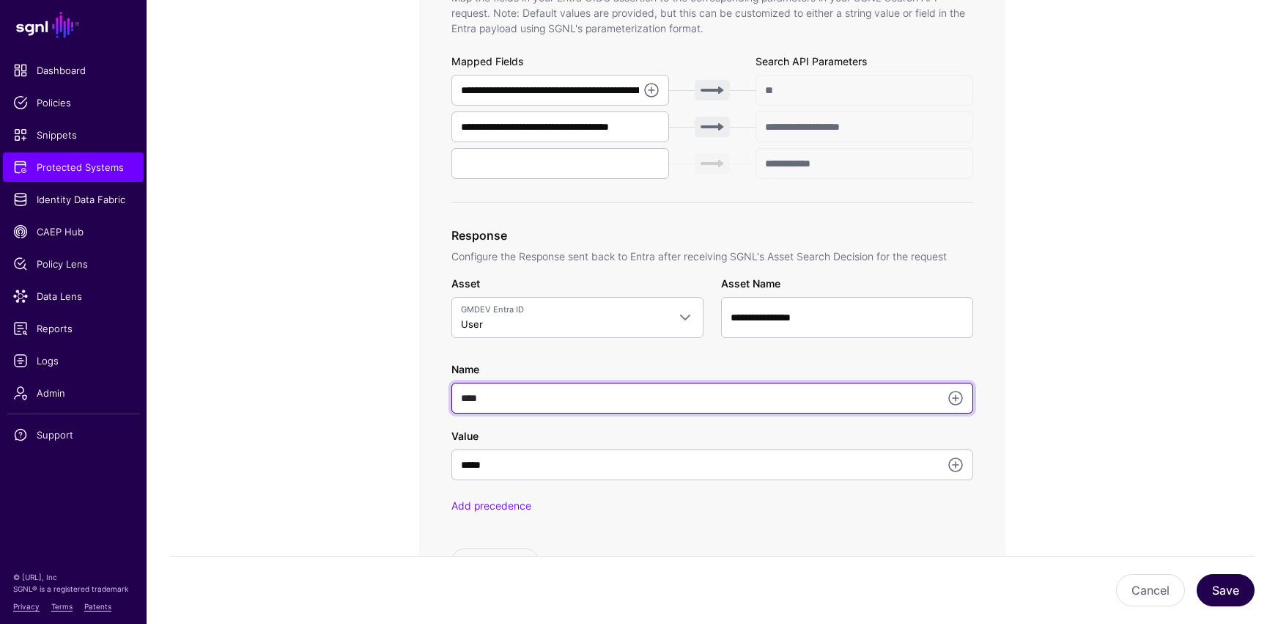
type input "****"
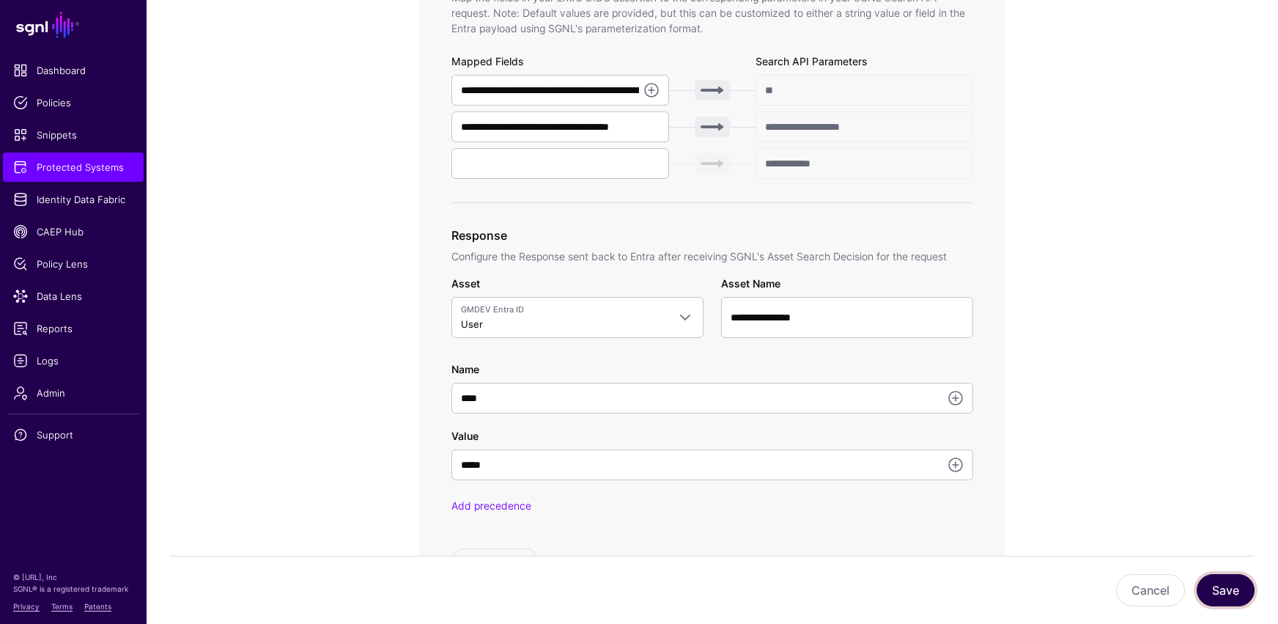
click at [936, 513] on button "Save" at bounding box center [1226, 590] width 58 height 32
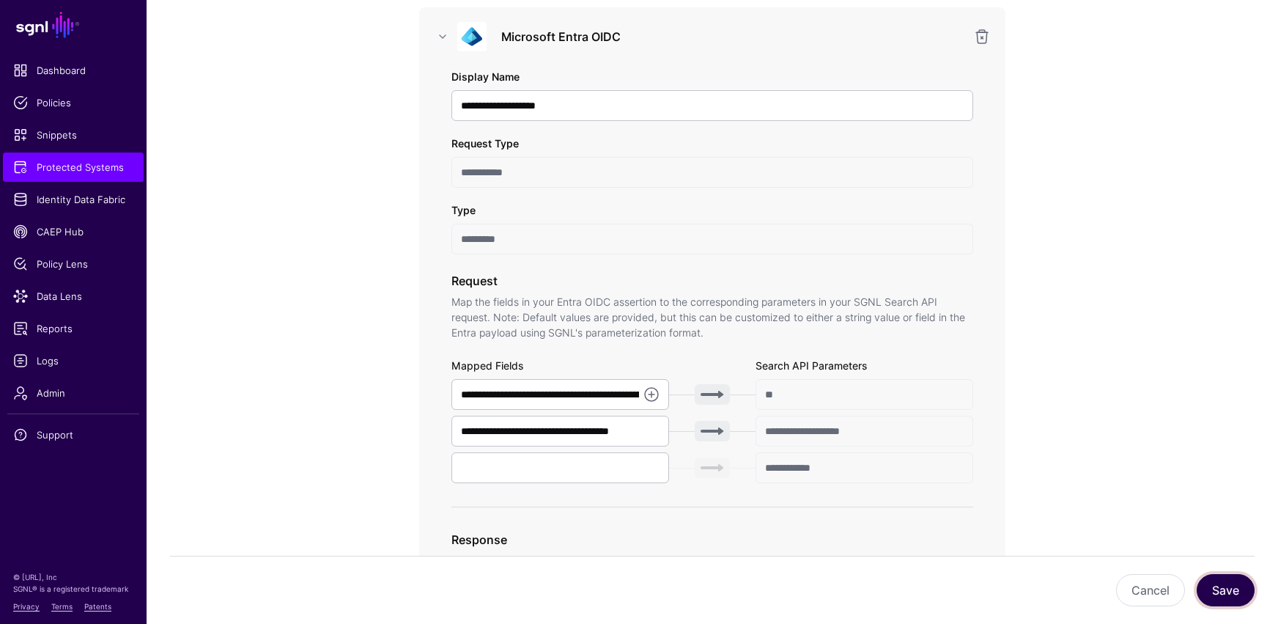
scroll to position [282, 0]
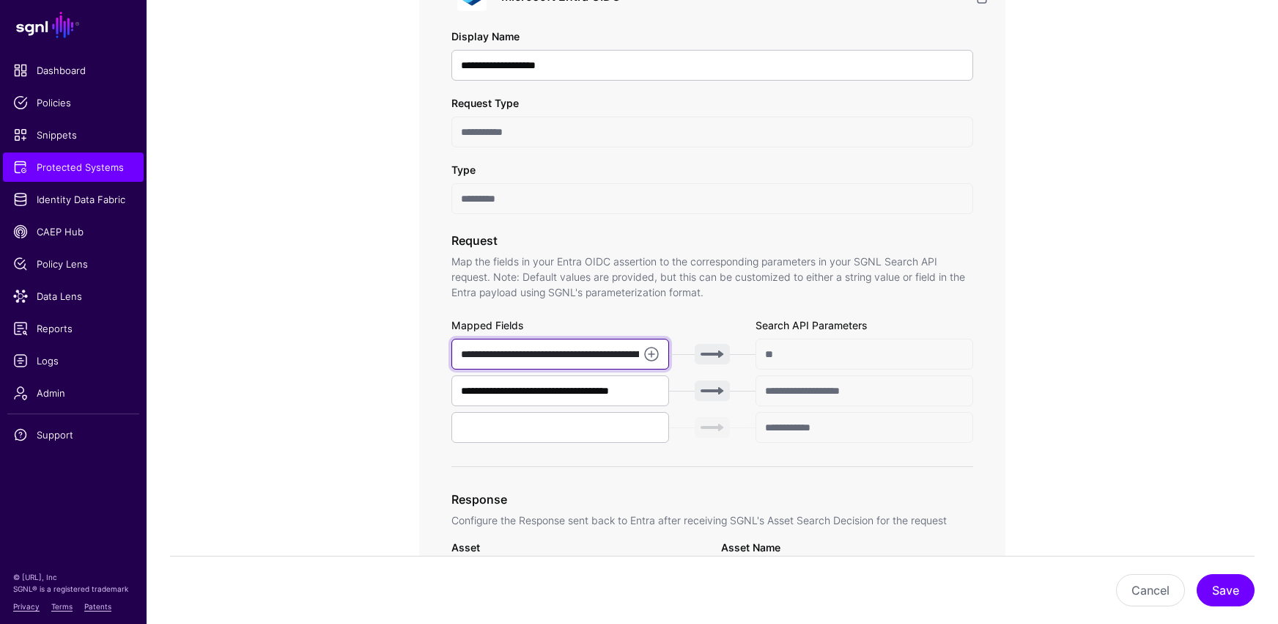
click at [510, 351] on input "**********" at bounding box center [560, 354] width 218 height 31
drag, startPoint x: 457, startPoint y: 354, endPoint x: 640, endPoint y: 354, distance: 183.2
click at [640, 354] on div "**********" at bounding box center [560, 354] width 218 height 31
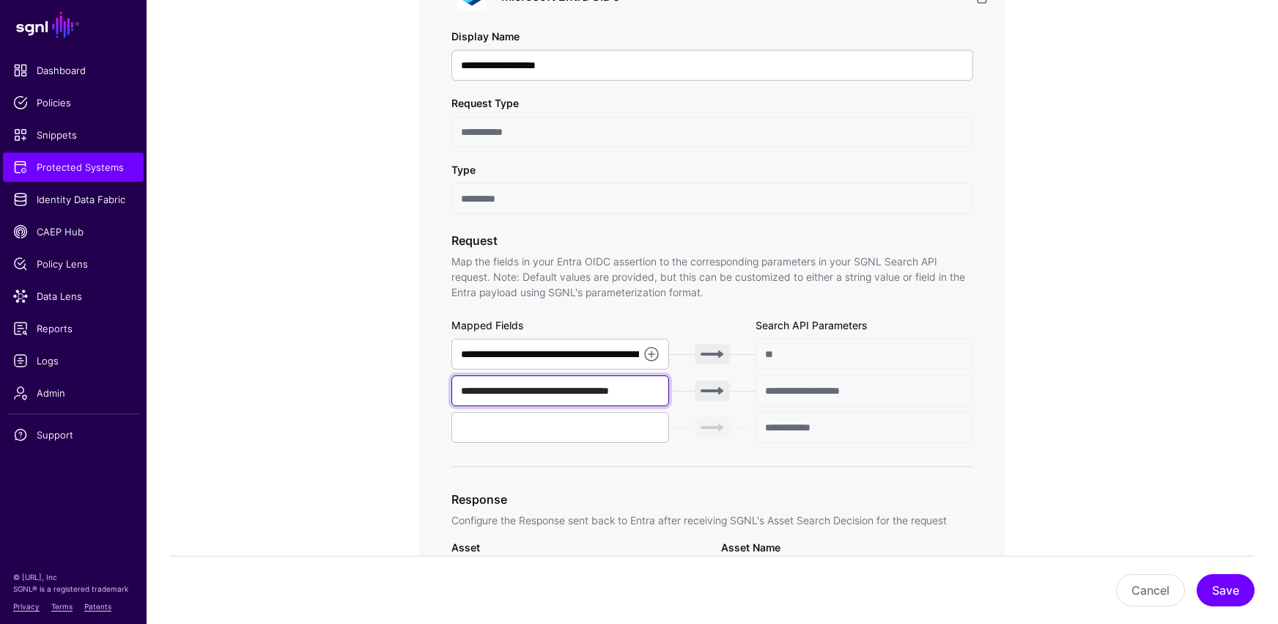
drag, startPoint x: 481, startPoint y: 395, endPoint x: 472, endPoint y: 395, distance: 8.8
click at [481, 395] on input "**********" at bounding box center [560, 390] width 218 height 31
drag, startPoint x: 460, startPoint y: 391, endPoint x: 653, endPoint y: 396, distance: 192.8
click at [653, 396] on input "**********" at bounding box center [560, 390] width 218 height 31
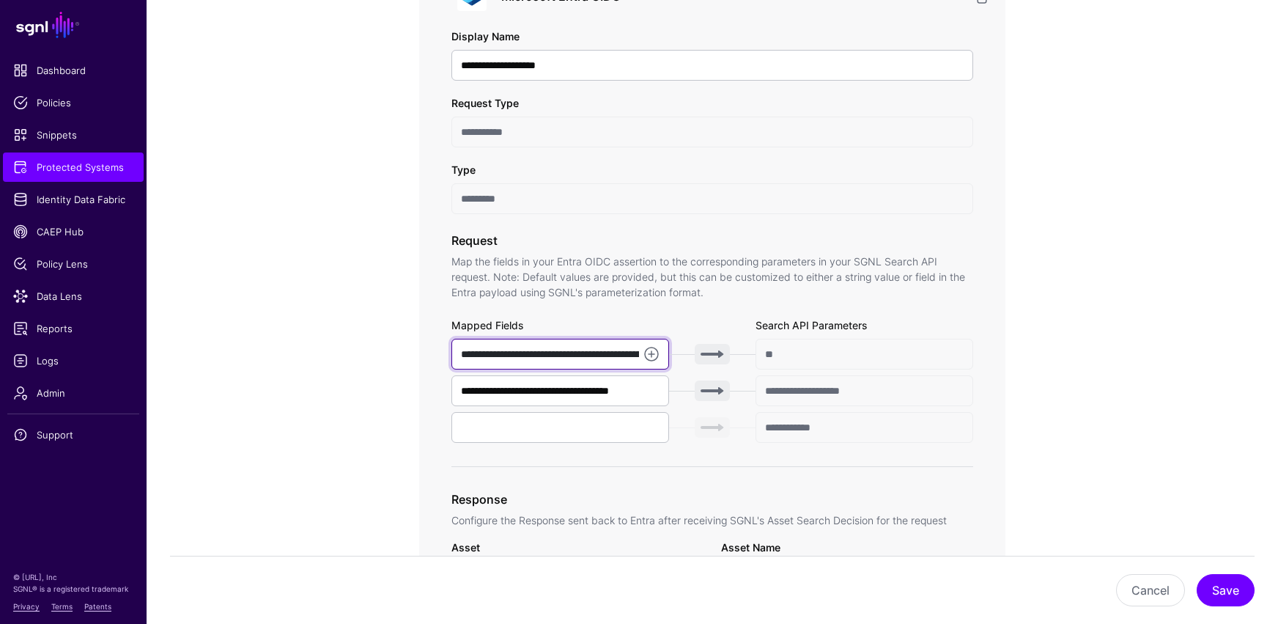
click at [484, 351] on input "**********" at bounding box center [560, 354] width 218 height 31
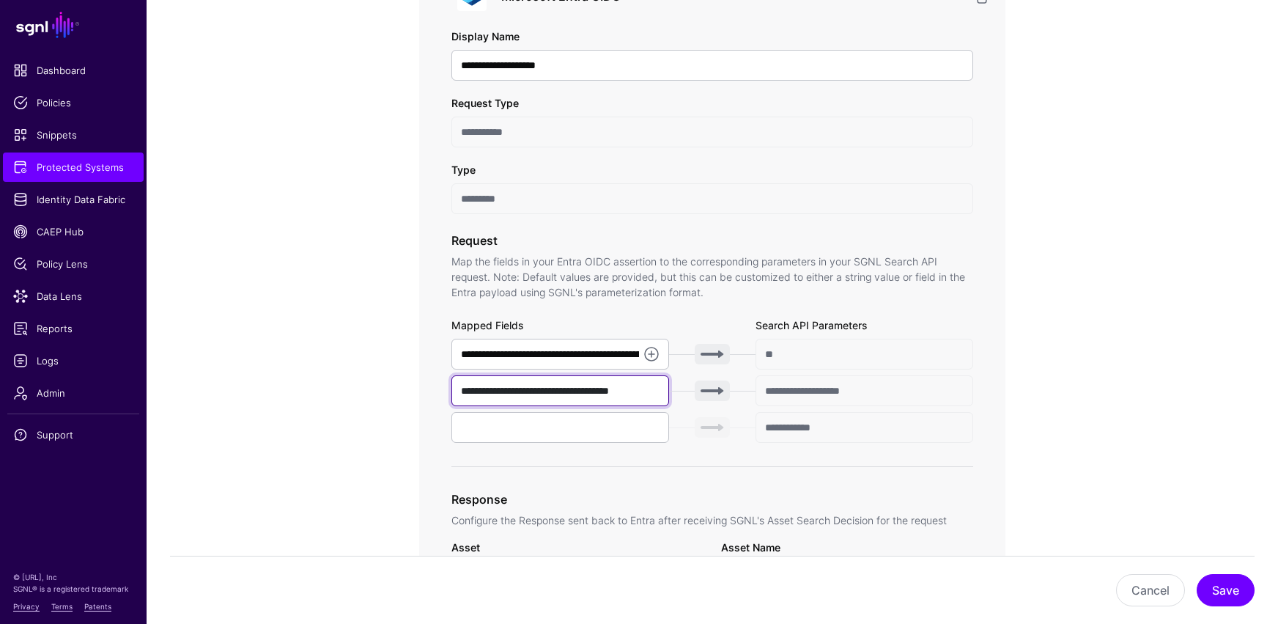
click at [486, 386] on input "**********" at bounding box center [560, 390] width 218 height 31
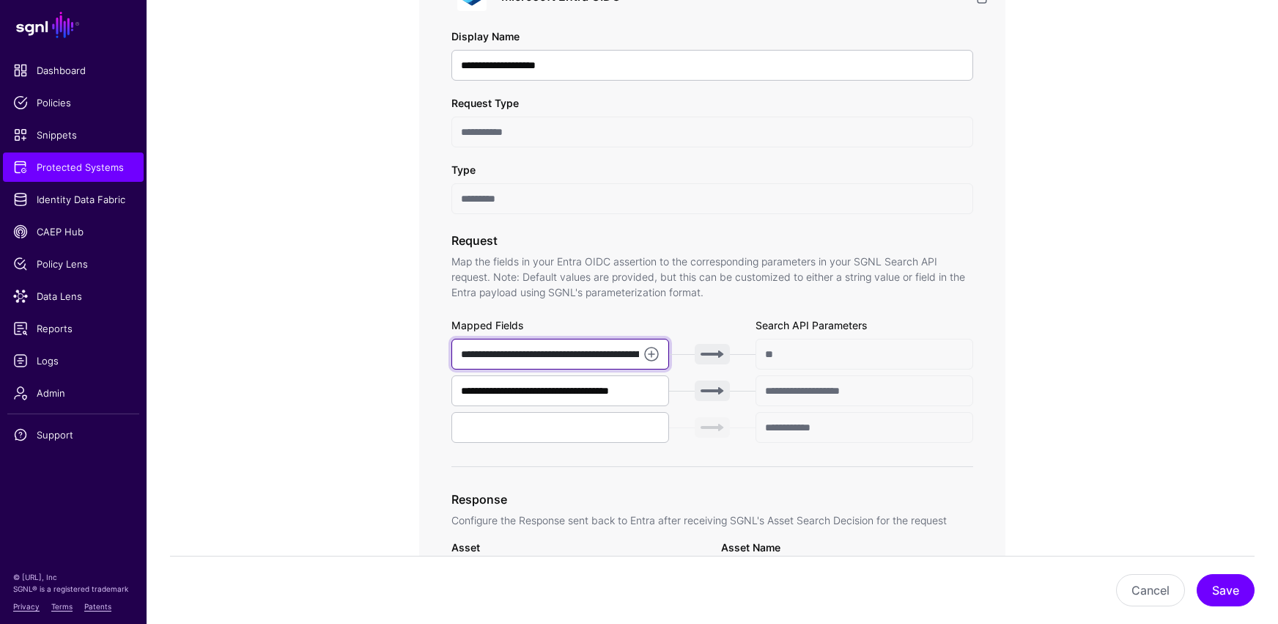
click at [473, 353] on input "**********" at bounding box center [560, 354] width 218 height 31
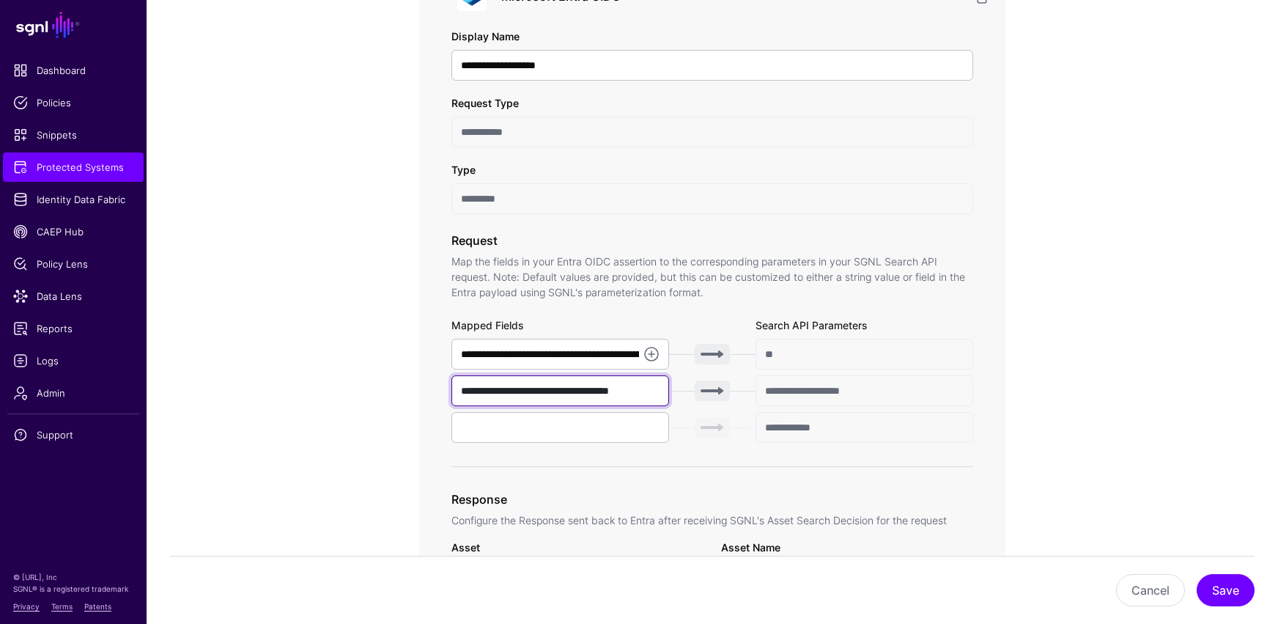
click at [478, 388] on input "**********" at bounding box center [560, 390] width 218 height 31
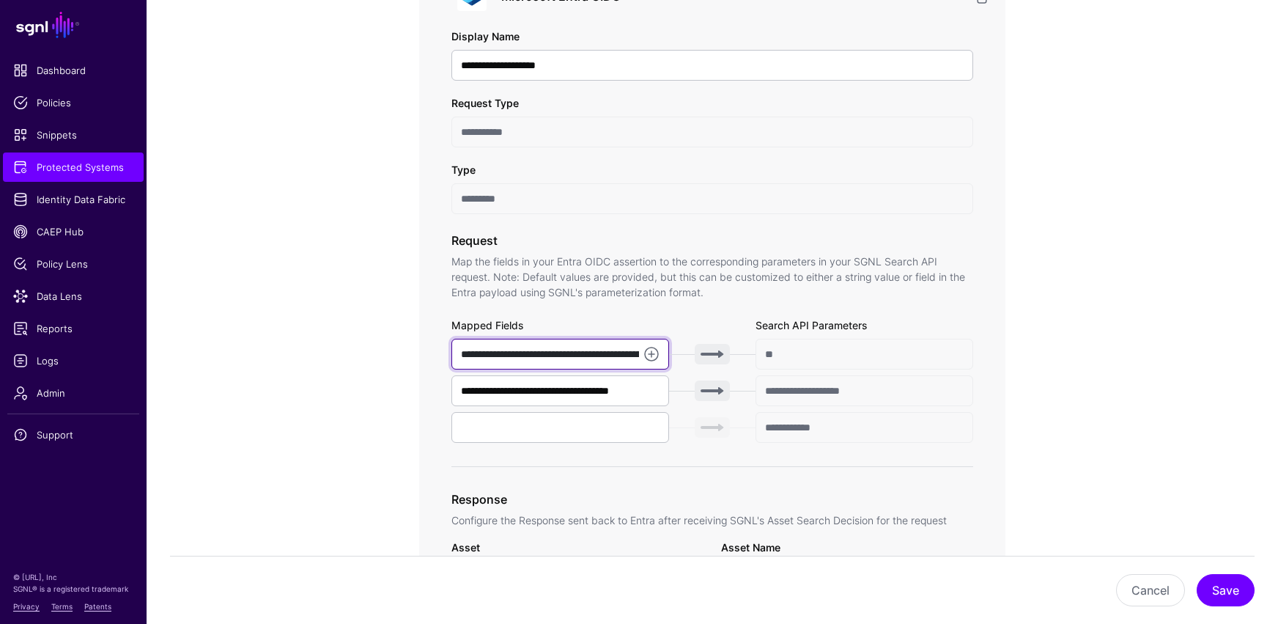
click at [474, 347] on input "**********" at bounding box center [560, 354] width 218 height 31
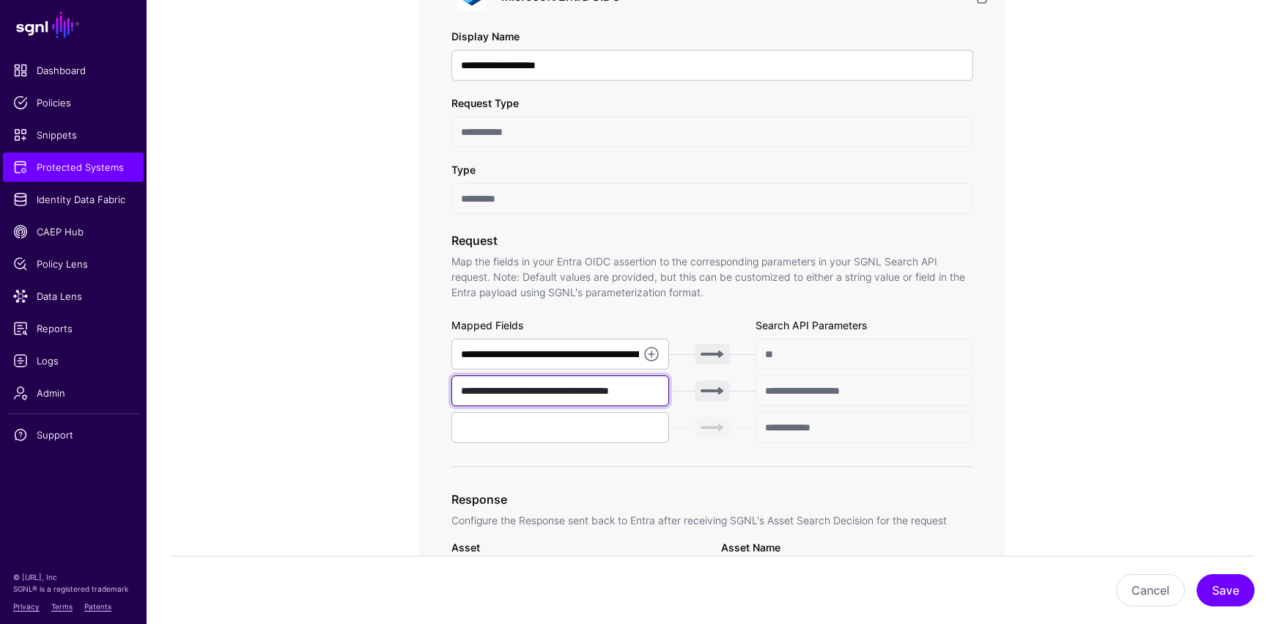
click at [480, 389] on input "**********" at bounding box center [560, 390] width 218 height 31
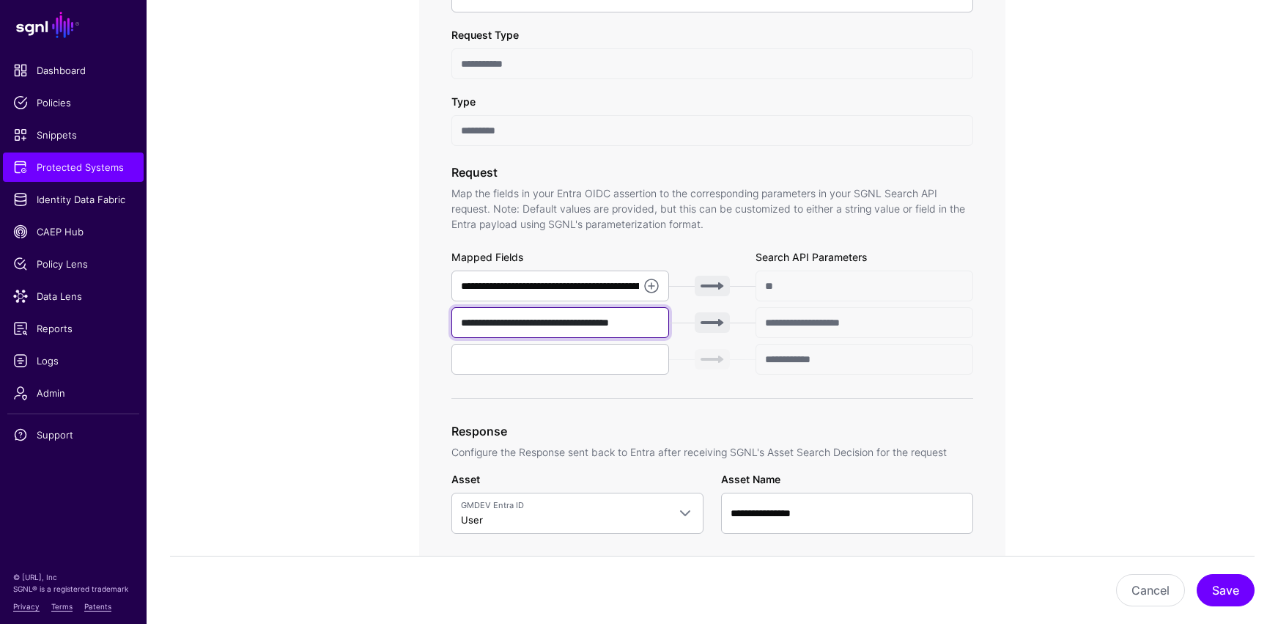
scroll to position [392, 0]
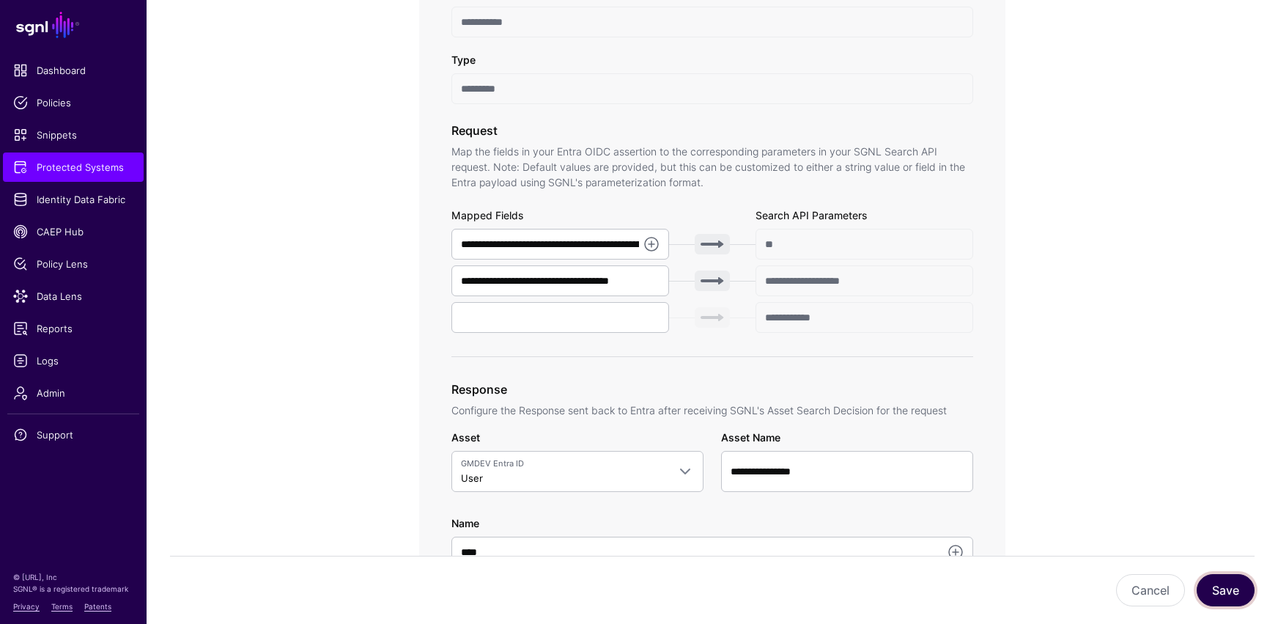
click at [936, 513] on button "Save" at bounding box center [1226, 590] width 58 height 32
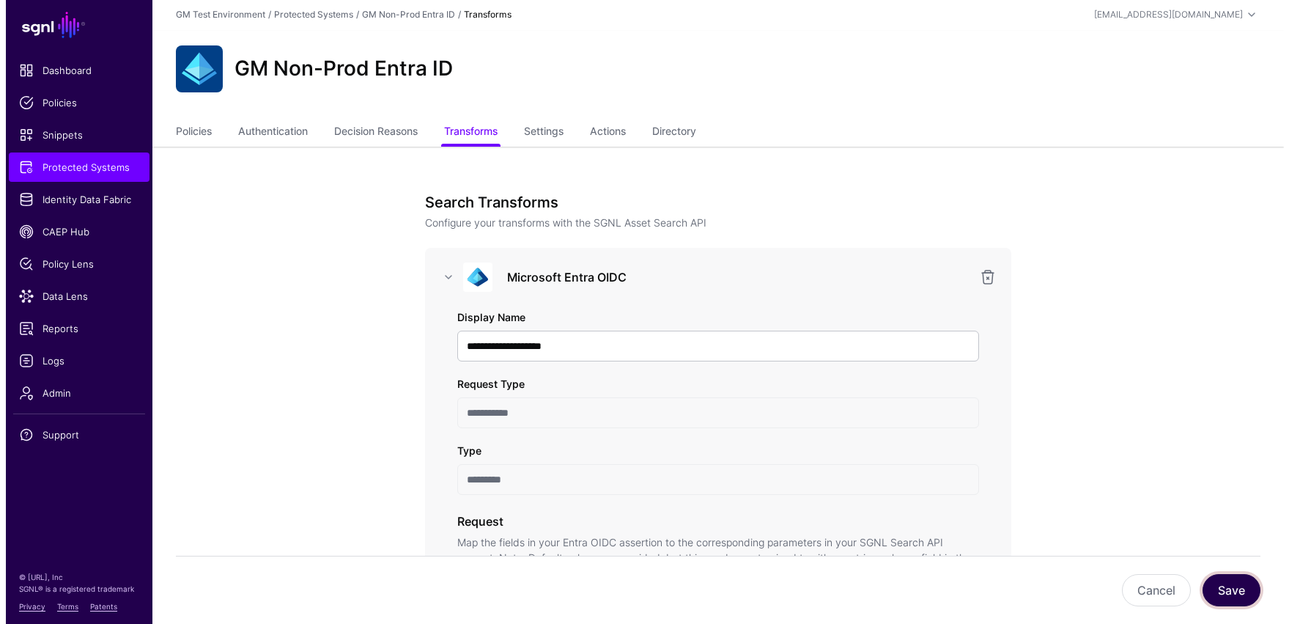
scroll to position [0, 0]
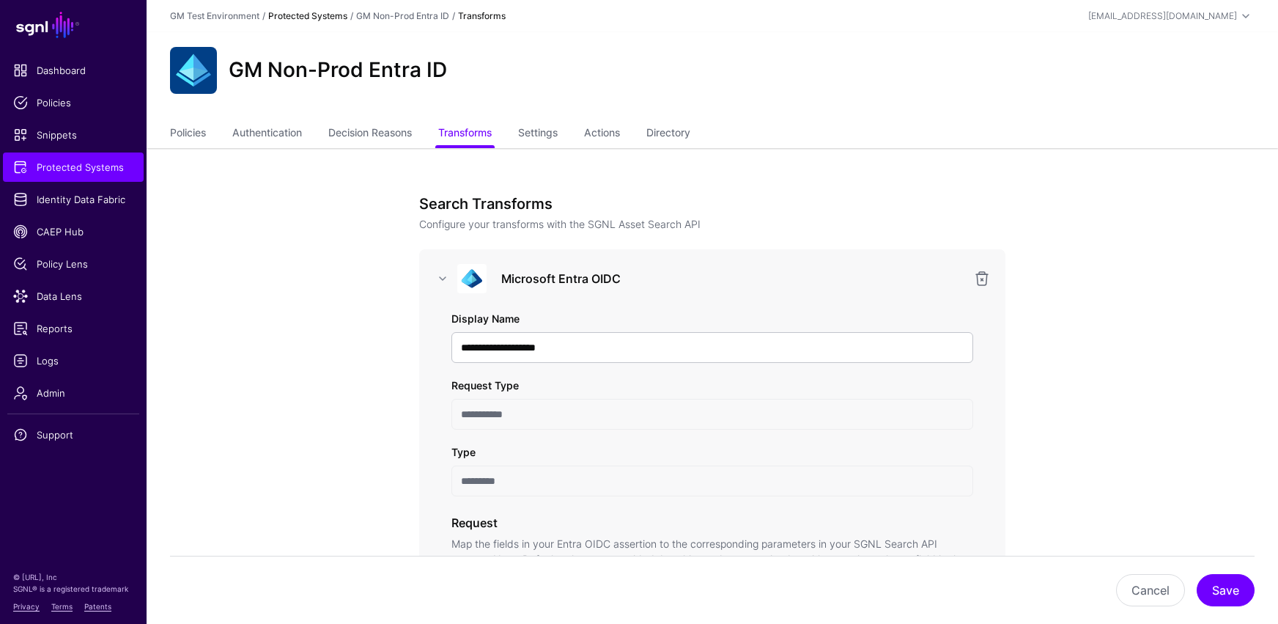
click at [325, 16] on link "Protected Systems" at bounding box center [307, 15] width 79 height 11
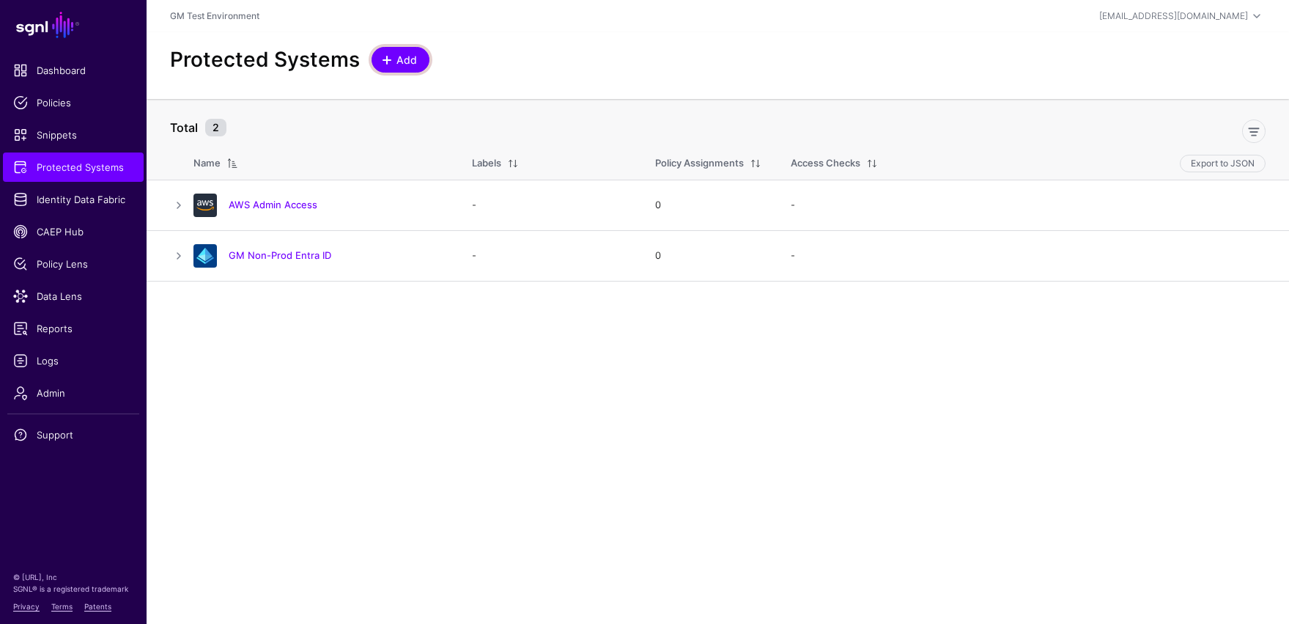
click at [381, 64] on span at bounding box center [387, 60] width 12 height 12
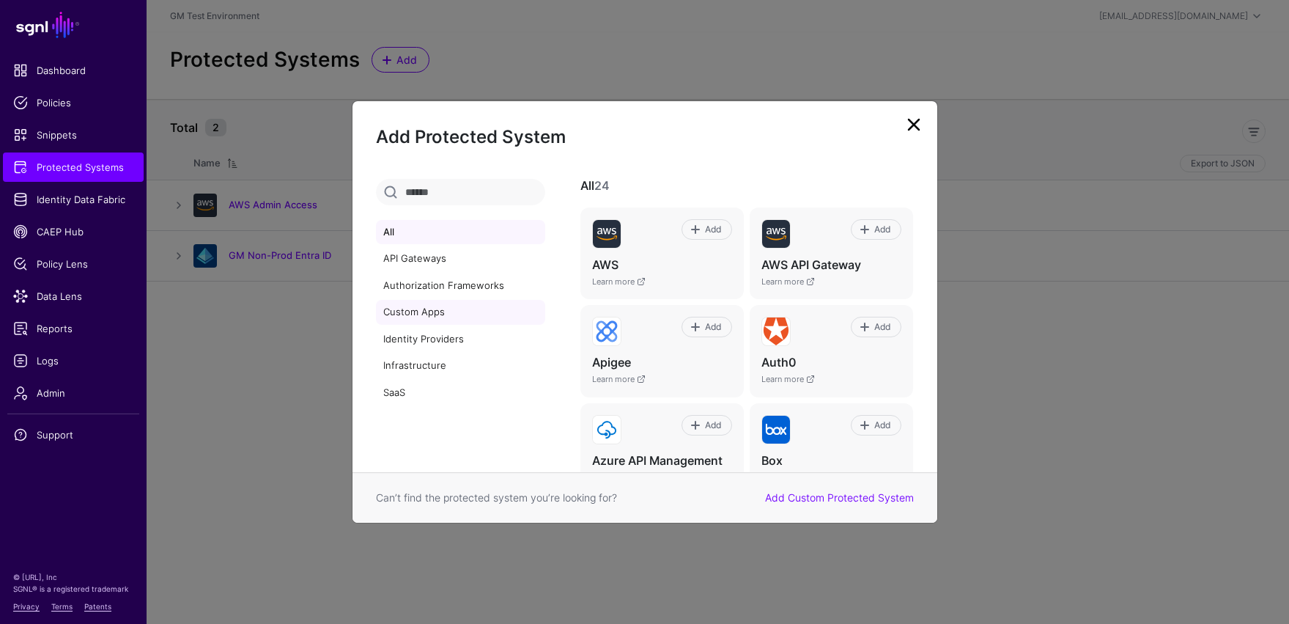
click at [415, 317] on link "Custom Apps" at bounding box center [460, 312] width 169 height 25
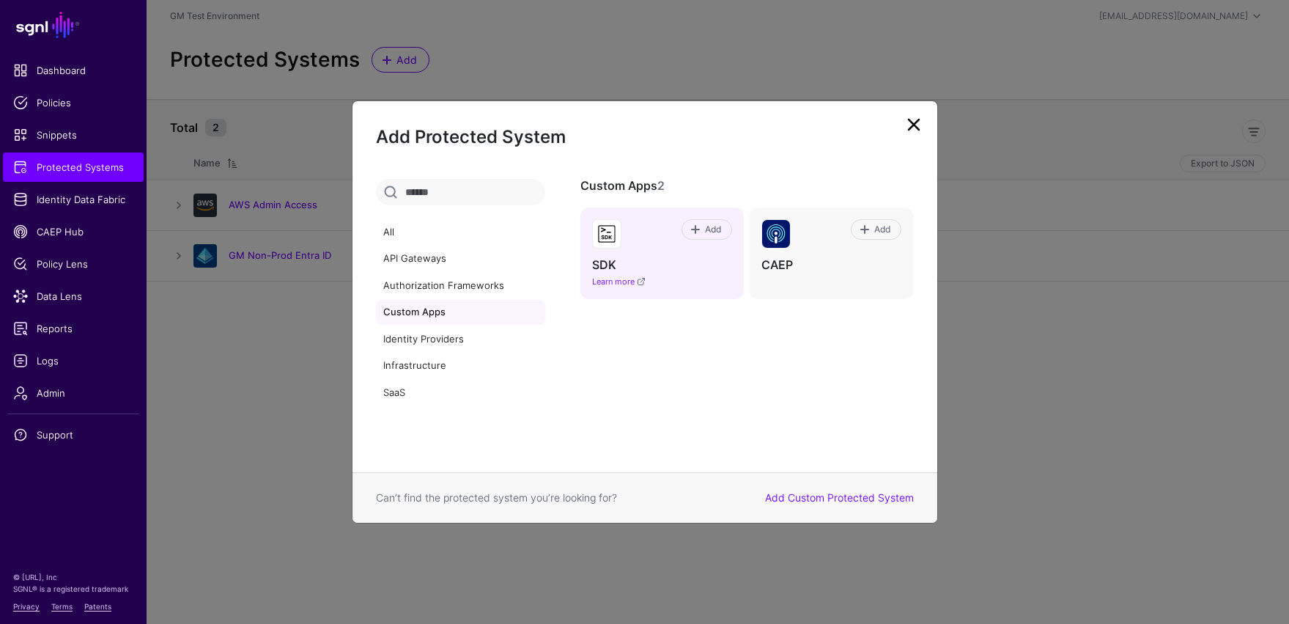
click at [629, 282] on link "Learn more" at bounding box center [618, 281] width 53 height 10
click at [402, 343] on link "Identity Providers" at bounding box center [460, 339] width 169 height 25
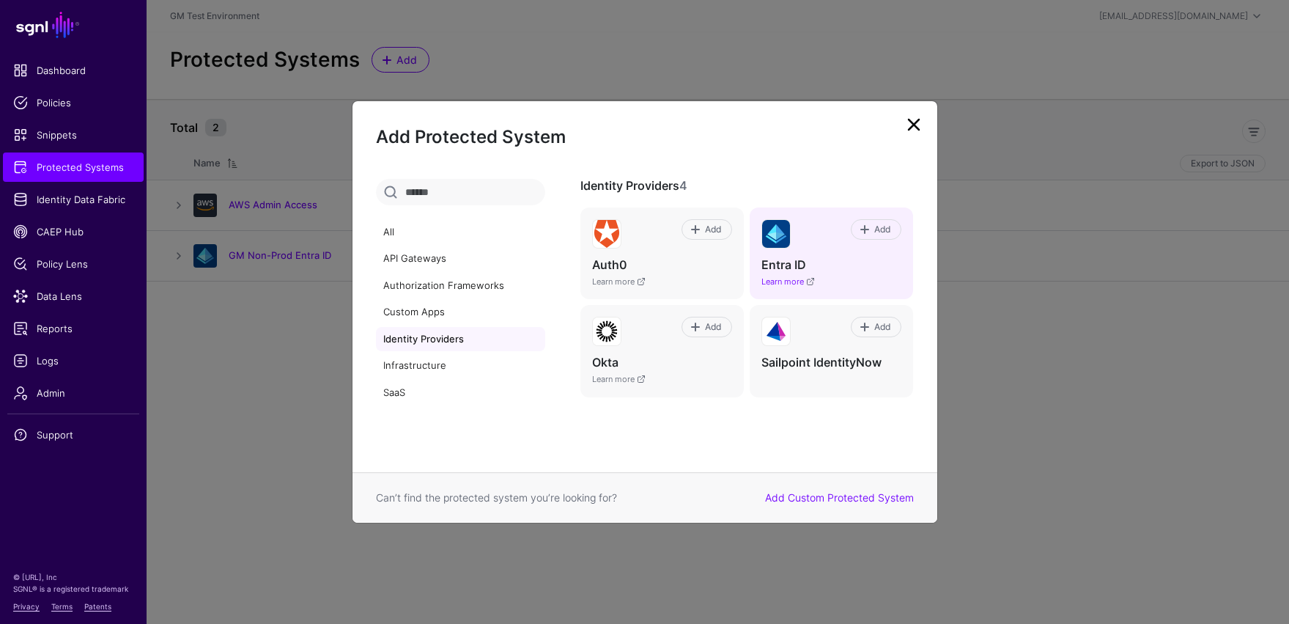
click at [793, 284] on link "Learn more" at bounding box center [787, 281] width 53 height 10
click at [873, 228] on span "Add" at bounding box center [883, 229] width 20 height 13
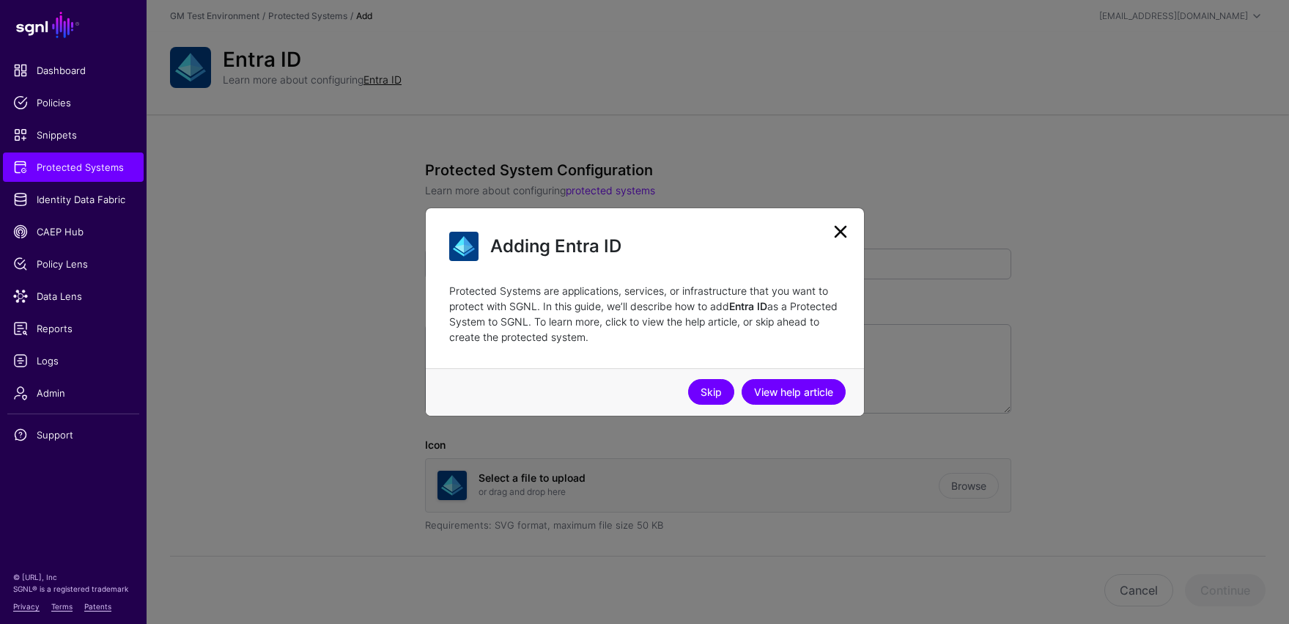
click at [717, 393] on link "Skip" at bounding box center [711, 392] width 46 height 26
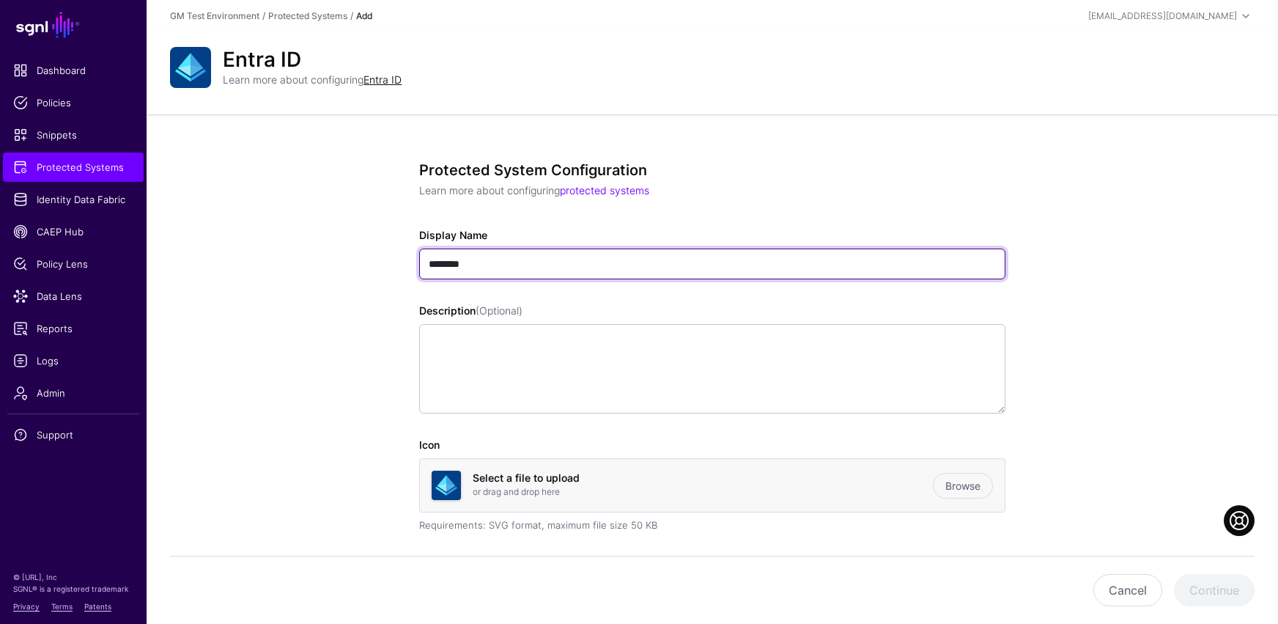
drag, startPoint x: 487, startPoint y: 264, endPoint x: 363, endPoint y: 260, distance: 123.9
type input "**********"
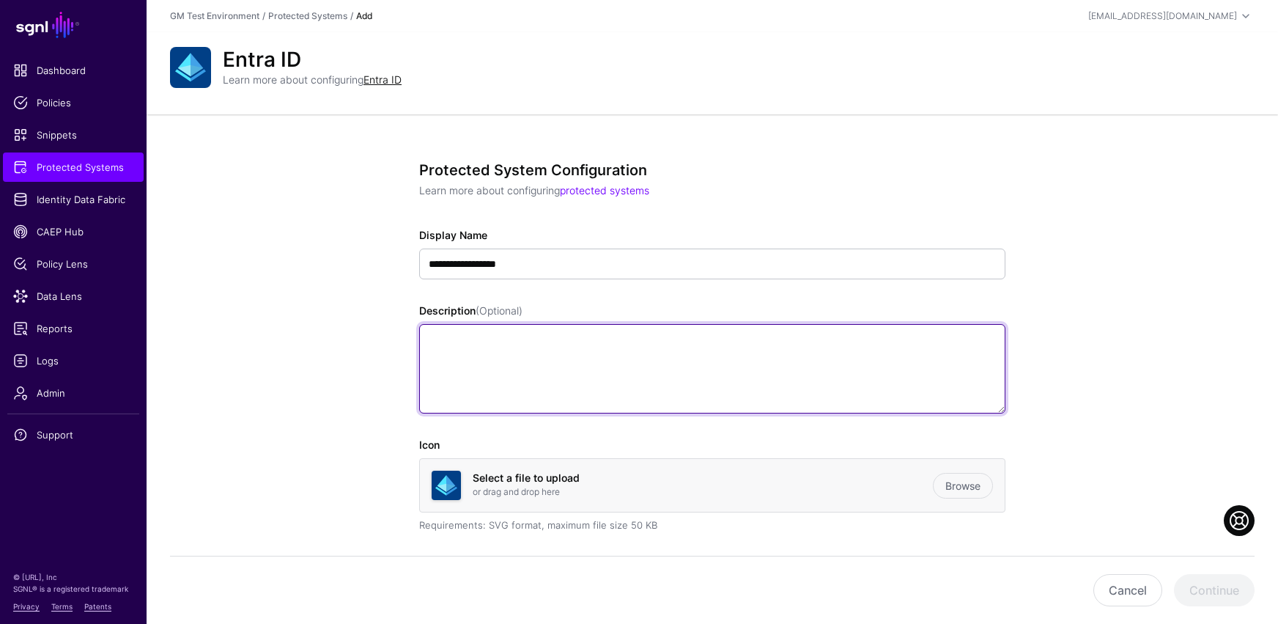
click at [605, 344] on textarea "Description (Optional)" at bounding box center [712, 368] width 586 height 89
type textarea "*"
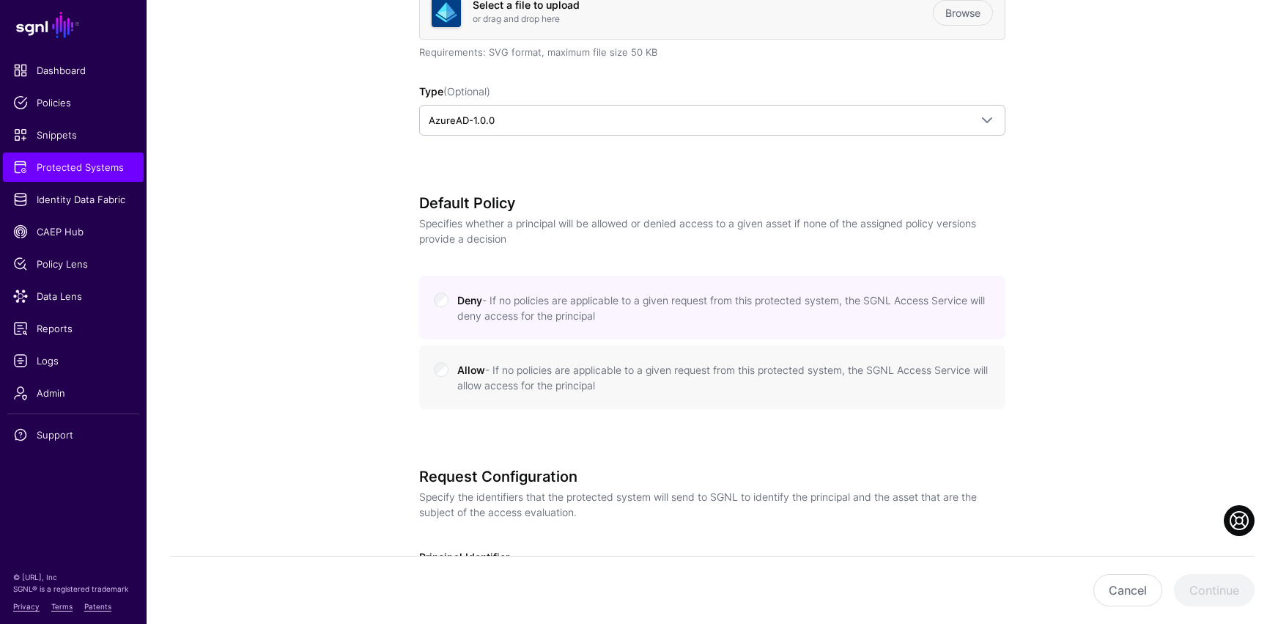
scroll to position [505, 0]
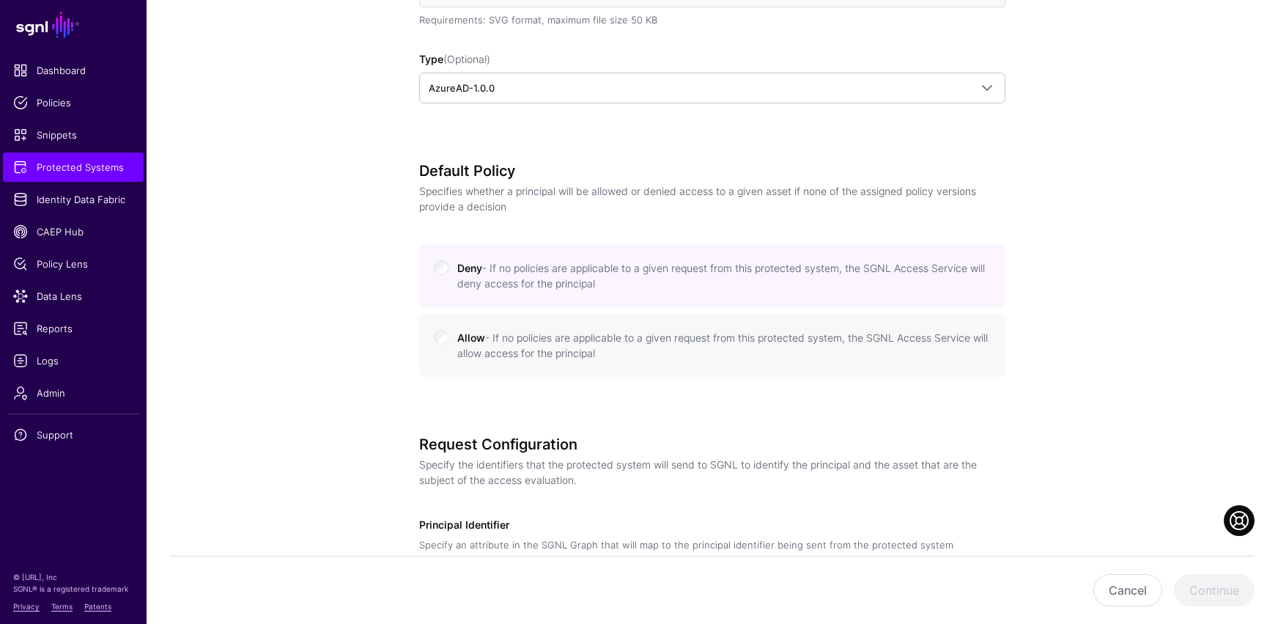
type textarea "**********"
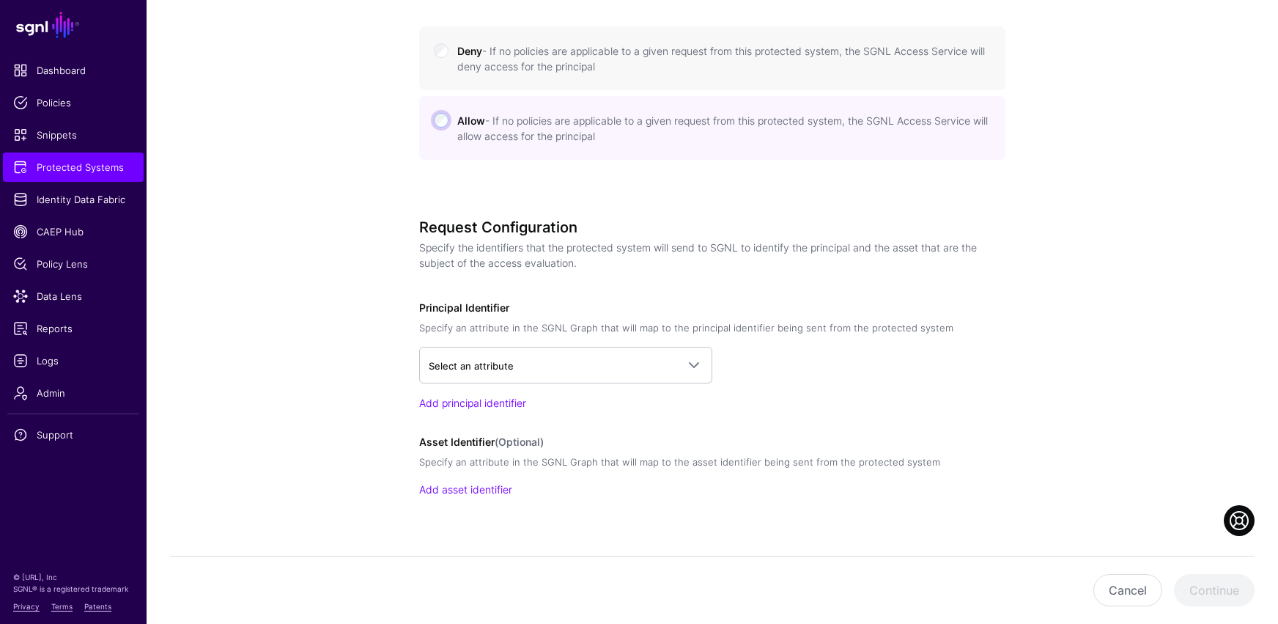
scroll to position [747, 0]
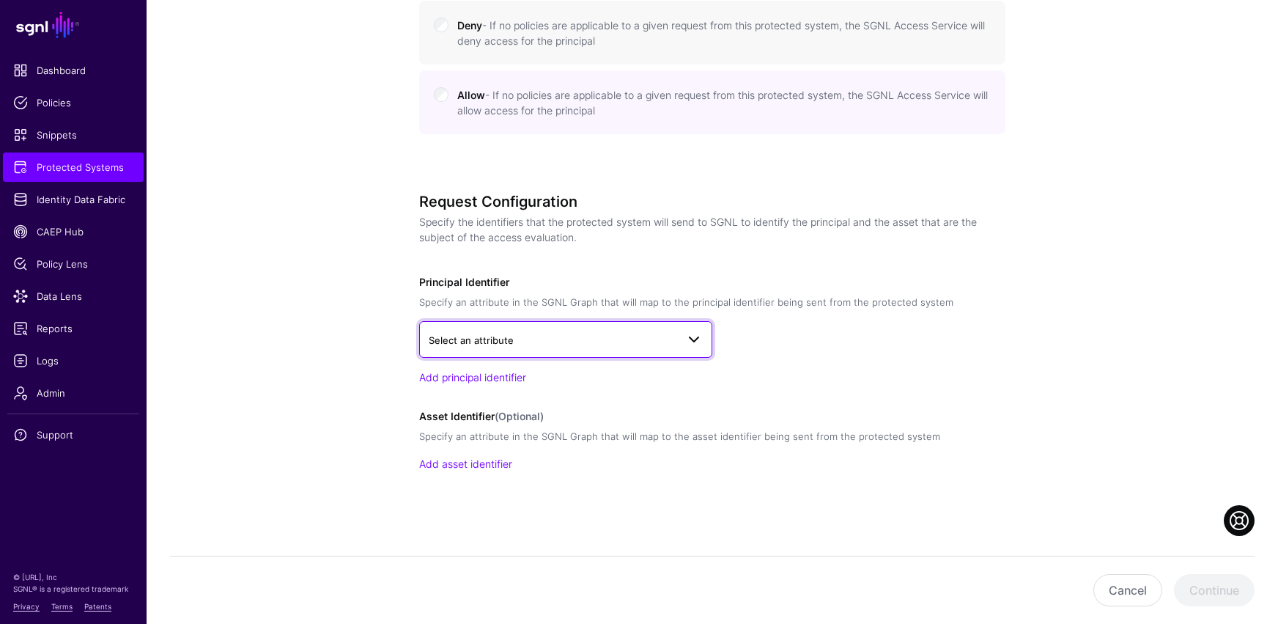
click at [536, 344] on span "Select an attribute" at bounding box center [553, 340] width 248 height 16
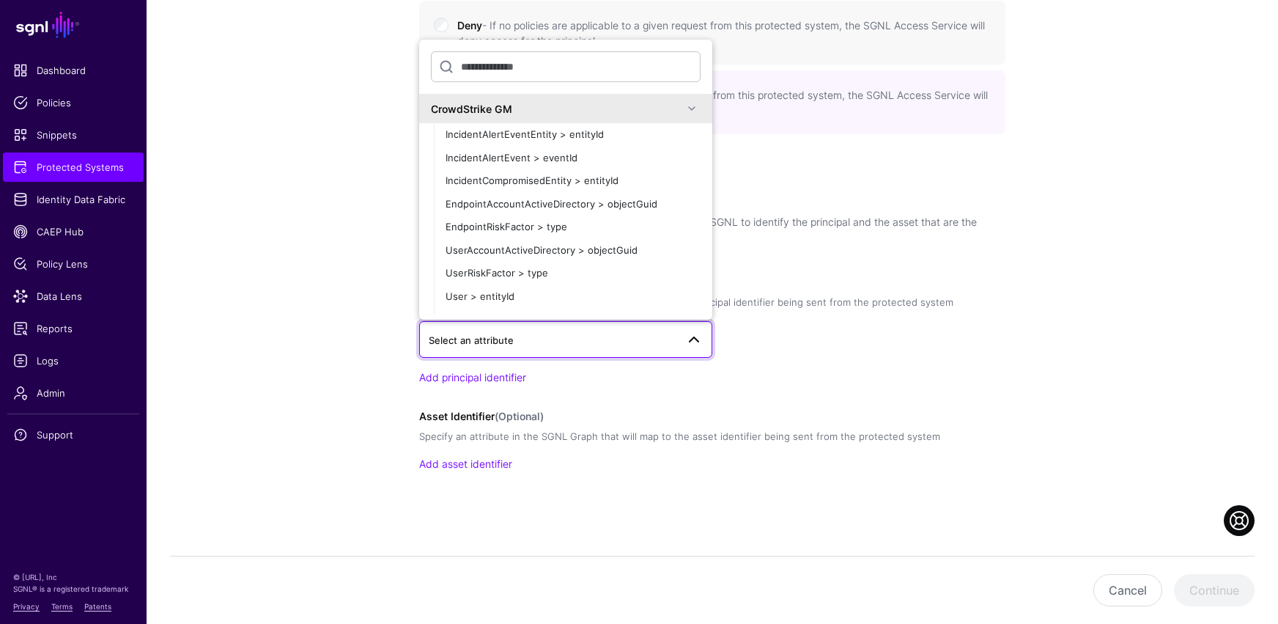
click at [683, 111] on span at bounding box center [692, 109] width 18 height 18
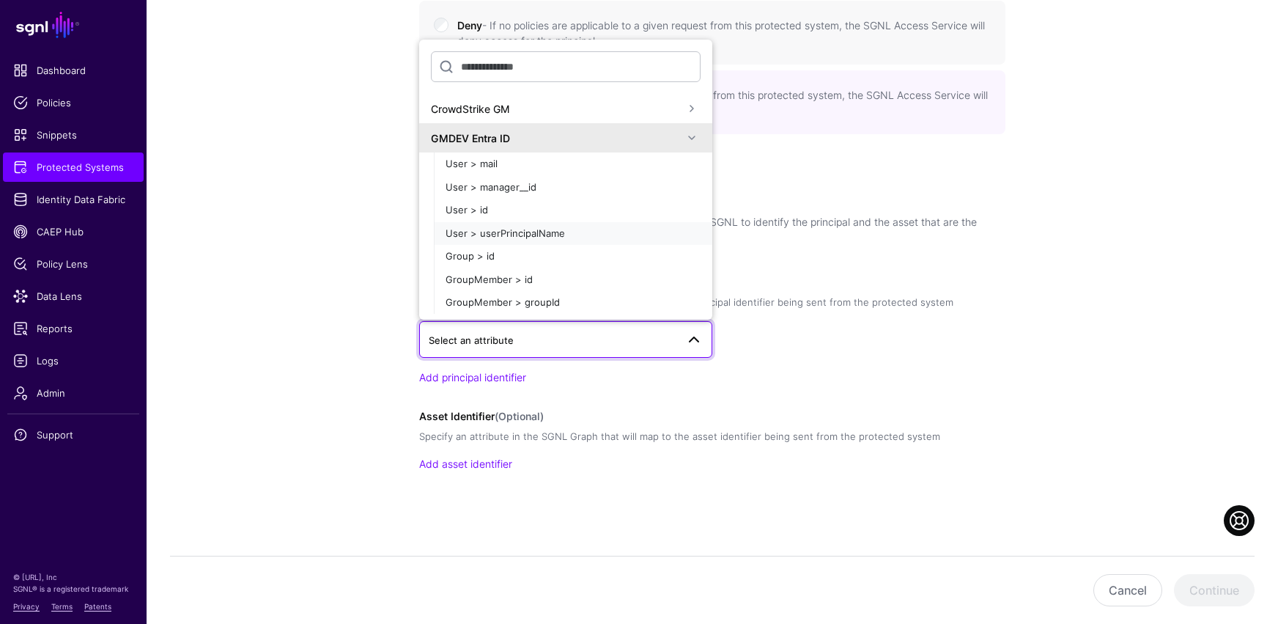
click at [522, 232] on span "User > userPrincipalName" at bounding box center [505, 233] width 119 height 12
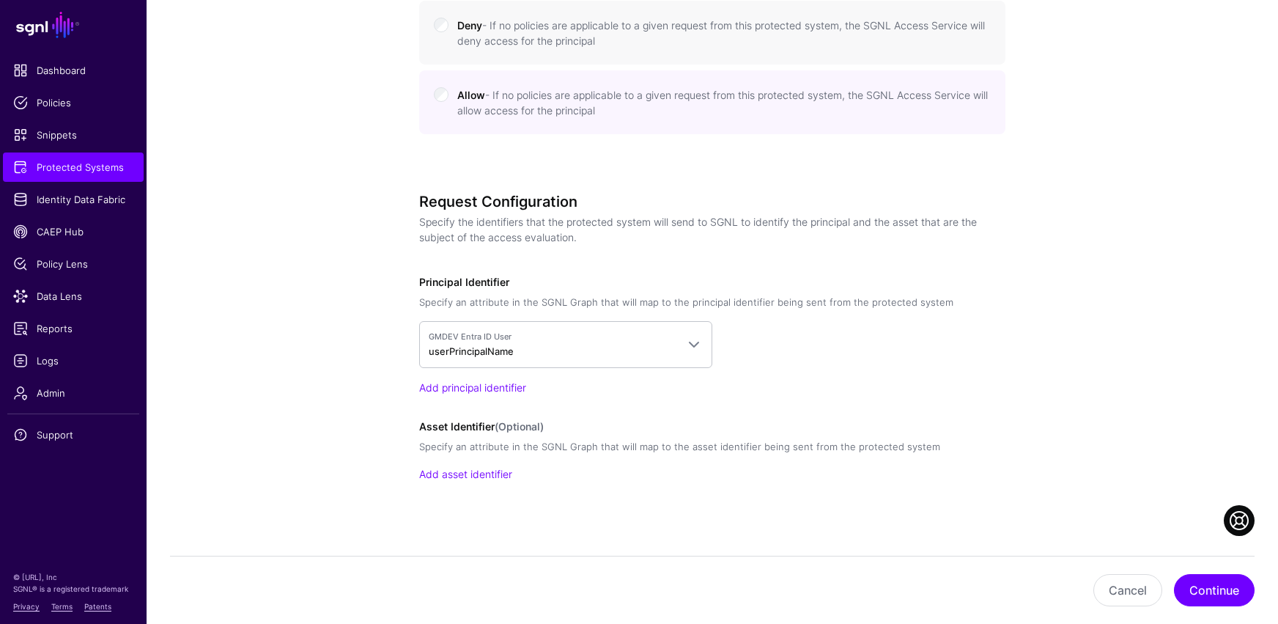
scroll to position [758, 0]
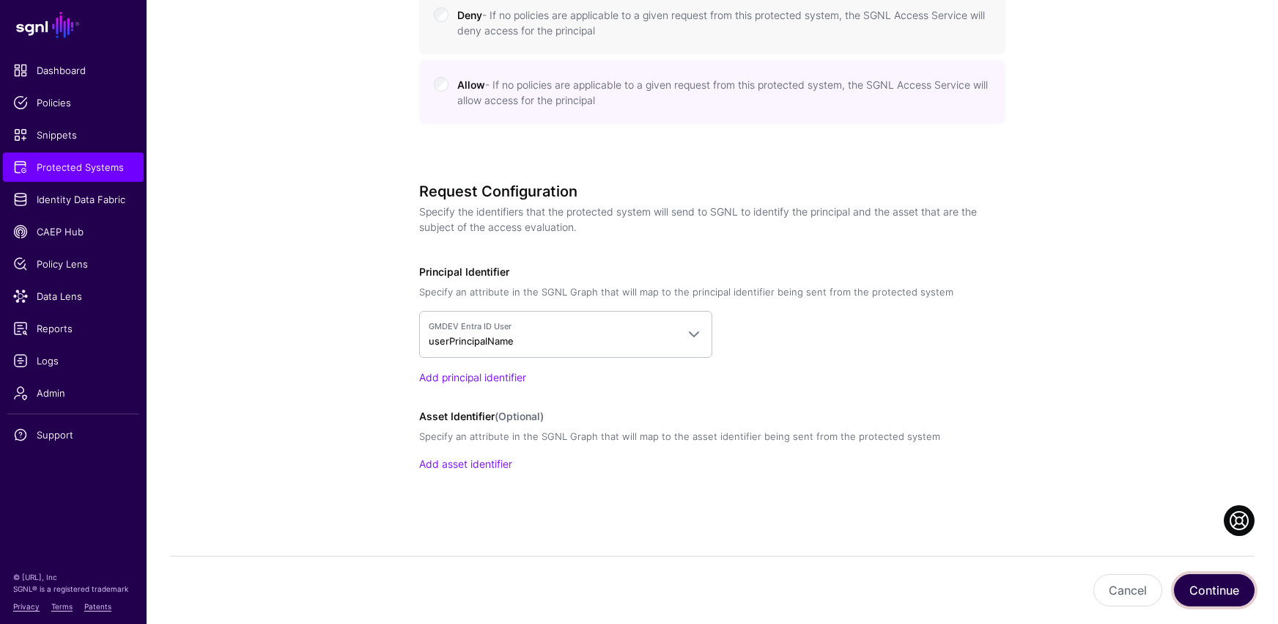
click at [936, 513] on button "Continue" at bounding box center [1214, 590] width 81 height 32
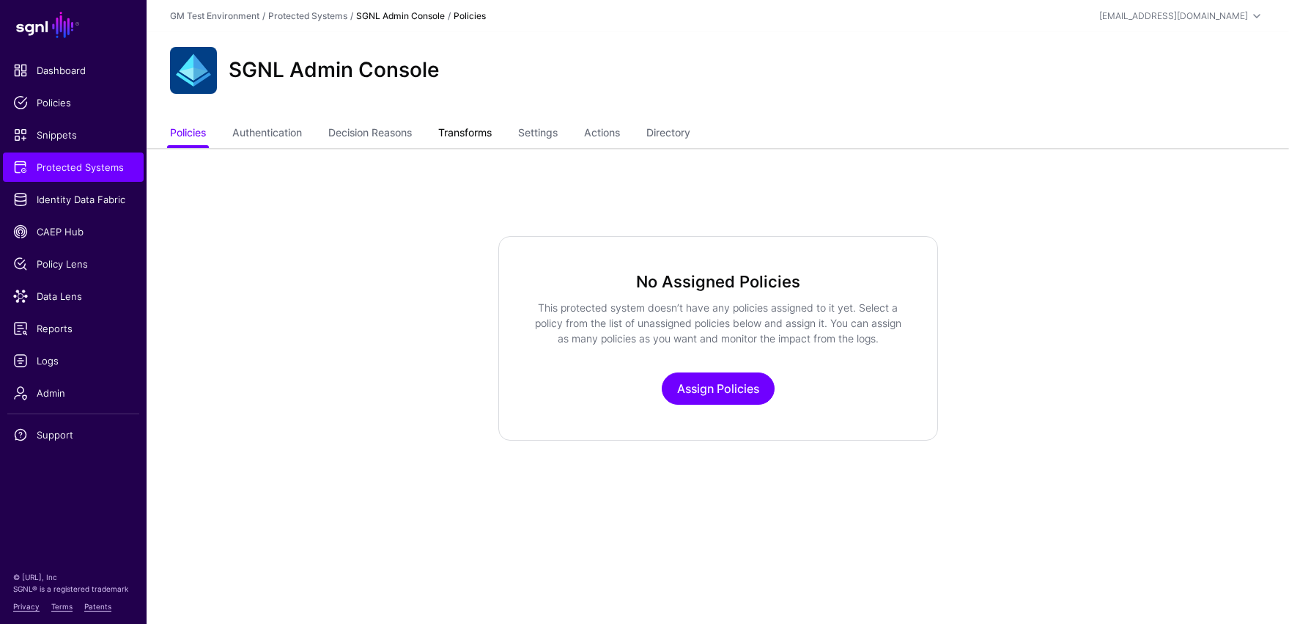
click at [474, 137] on link "Transforms" at bounding box center [464, 134] width 53 height 28
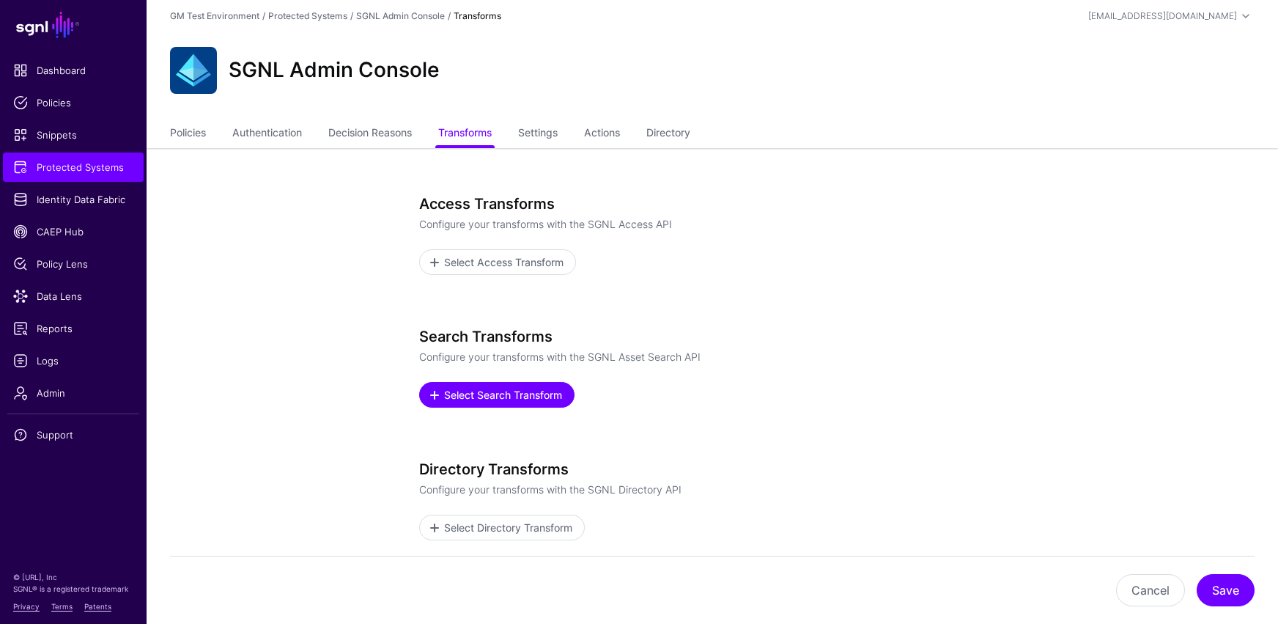
click at [506, 394] on span "Select Search Transform" at bounding box center [504, 394] width 122 height 15
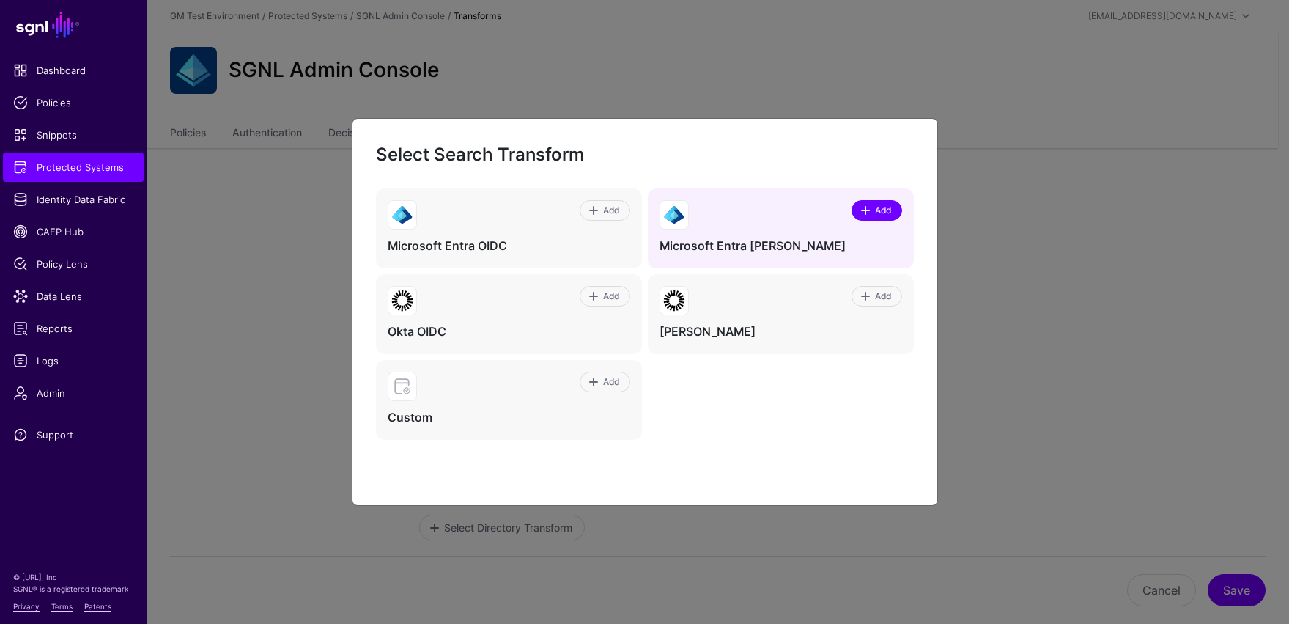
click at [865, 213] on span at bounding box center [866, 210] width 12 height 12
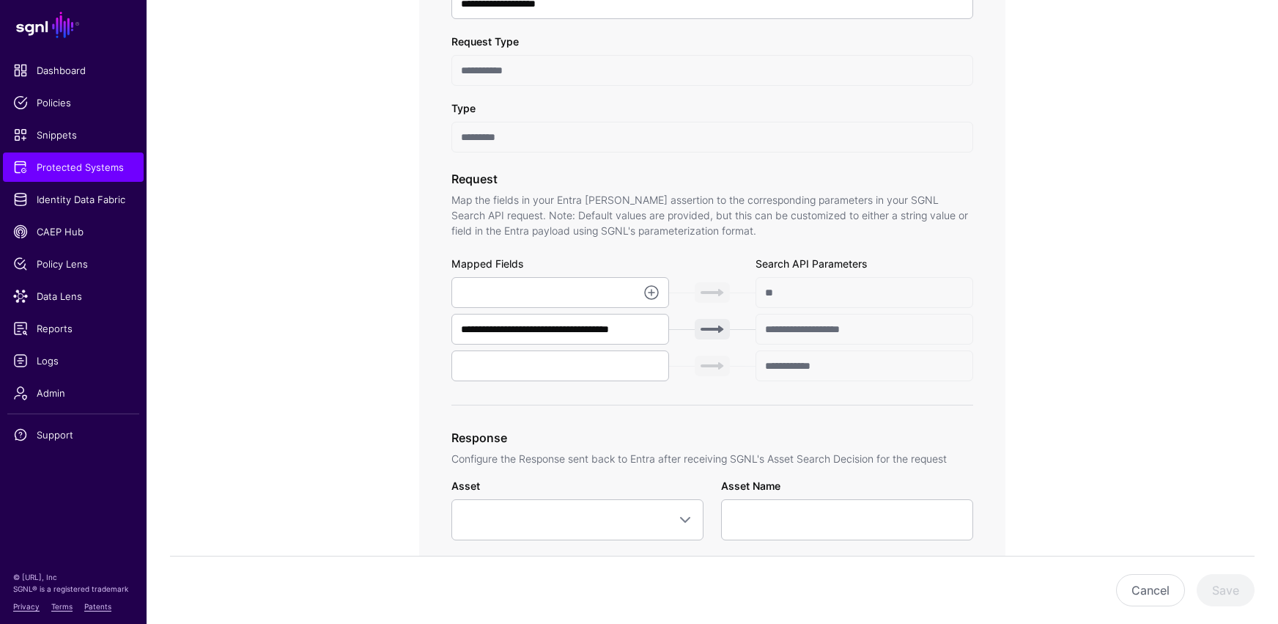
scroll to position [344, 0]
click at [654, 292] on link at bounding box center [652, 292] width 18 height 18
click at [622, 325] on span "{$.data.authenticationContext.user.userPrincipalName}" at bounding box center [589, 324] width 252 height 12
type input "**********"
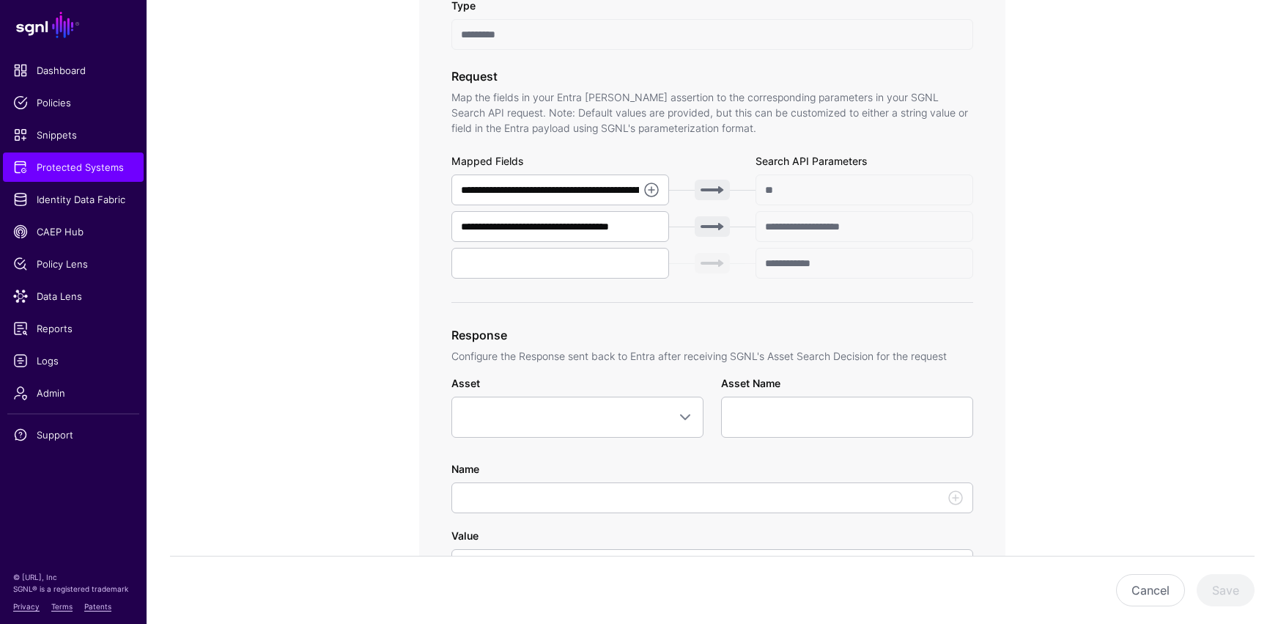
scroll to position [451, 0]
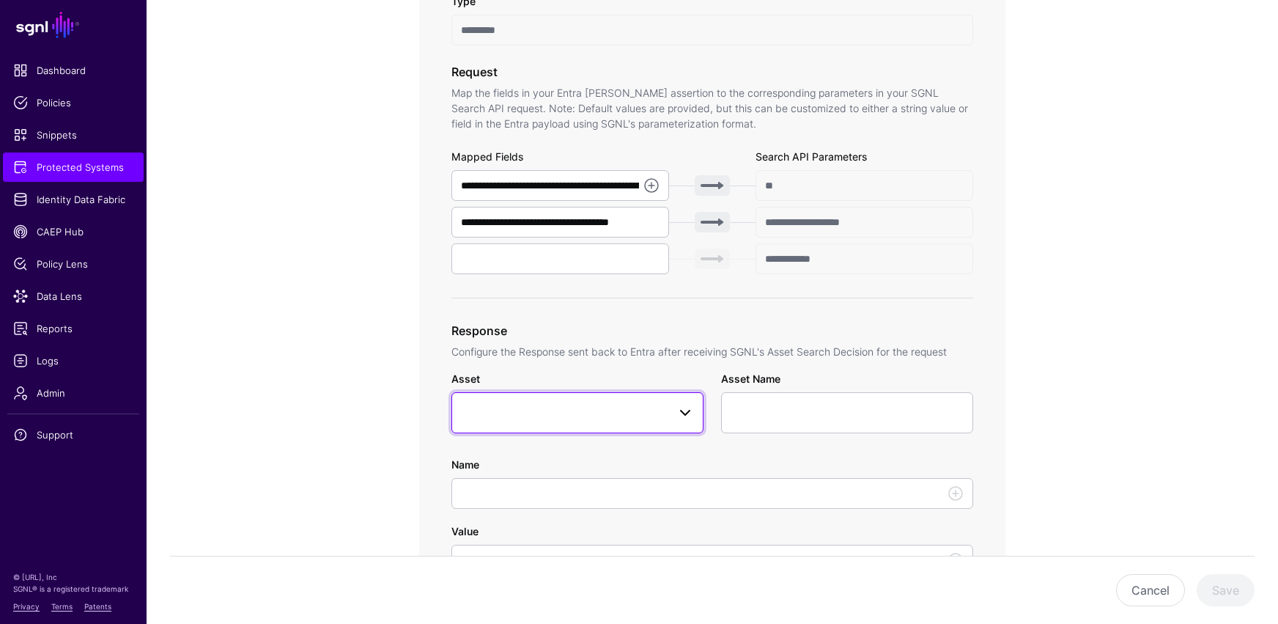
click at [686, 413] on span at bounding box center [685, 413] width 18 height 18
click at [628, 468] on input "text" at bounding box center [577, 461] width 229 height 31
click at [936, 369] on app-integrations-item-transforms "**********" at bounding box center [712, 434] width 1131 height 1474
click at [555, 417] on span at bounding box center [577, 413] width 233 height 18
click at [936, 322] on app-integrations-item-transforms "**********" at bounding box center [712, 434] width 1131 height 1474
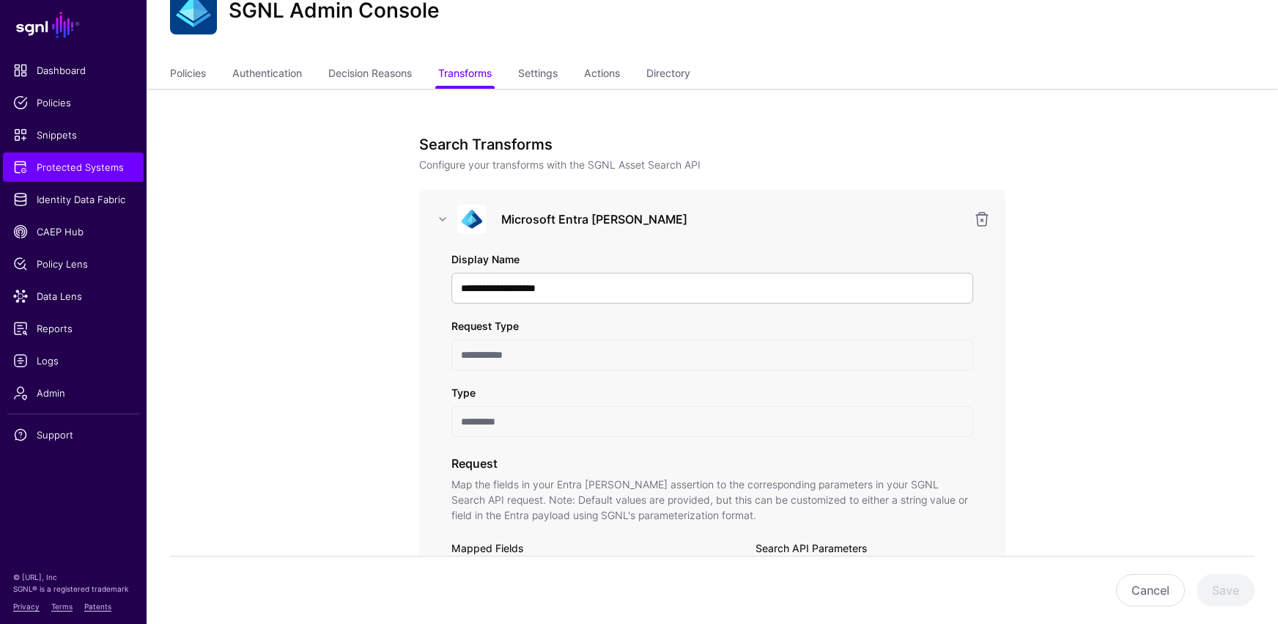
scroll to position [0, 0]
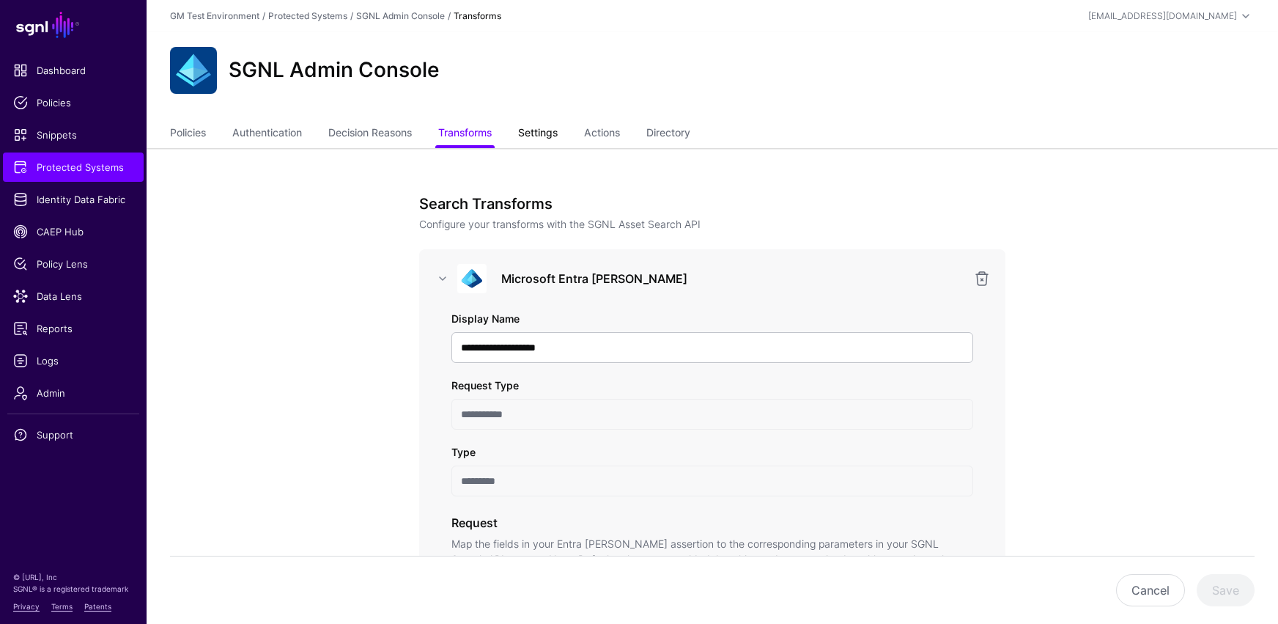
click at [538, 136] on link "Settings" at bounding box center [538, 134] width 40 height 28
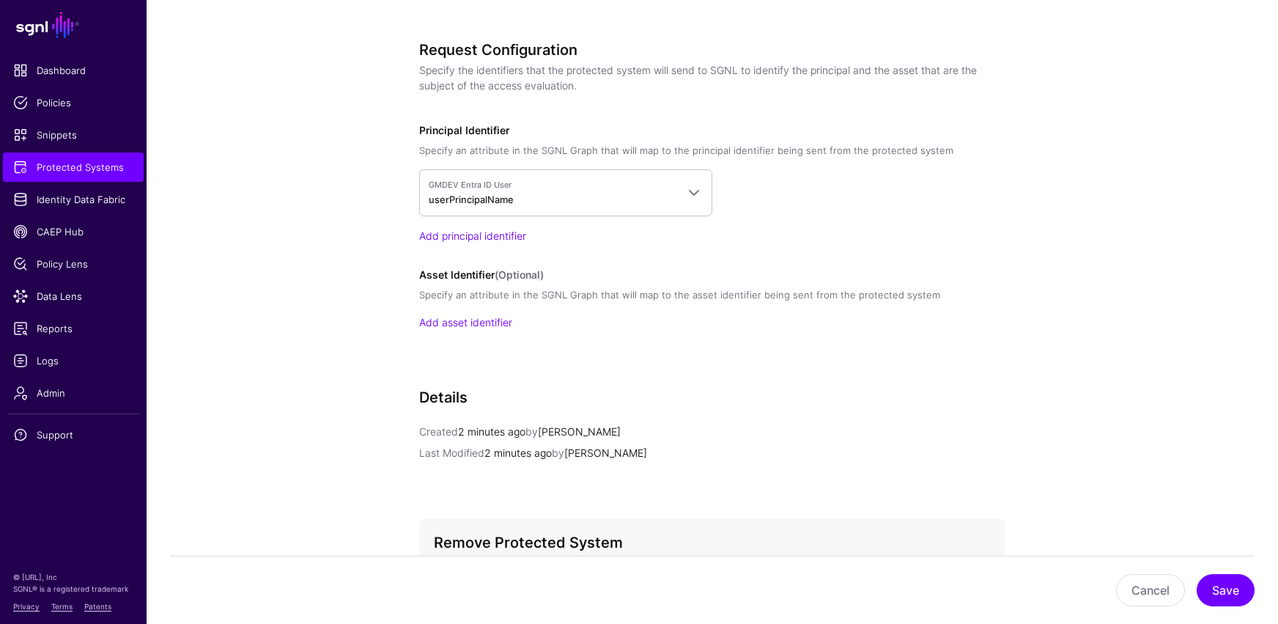
scroll to position [1145, 0]
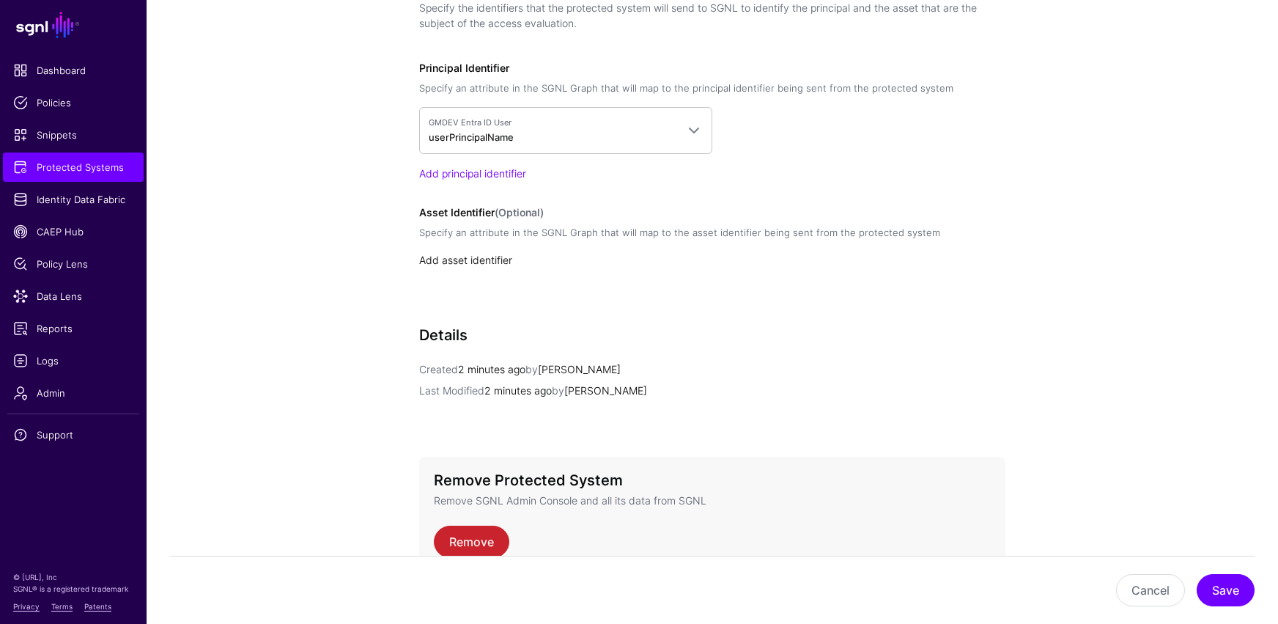
click at [481, 262] on link "Add asset identifier" at bounding box center [465, 260] width 93 height 12
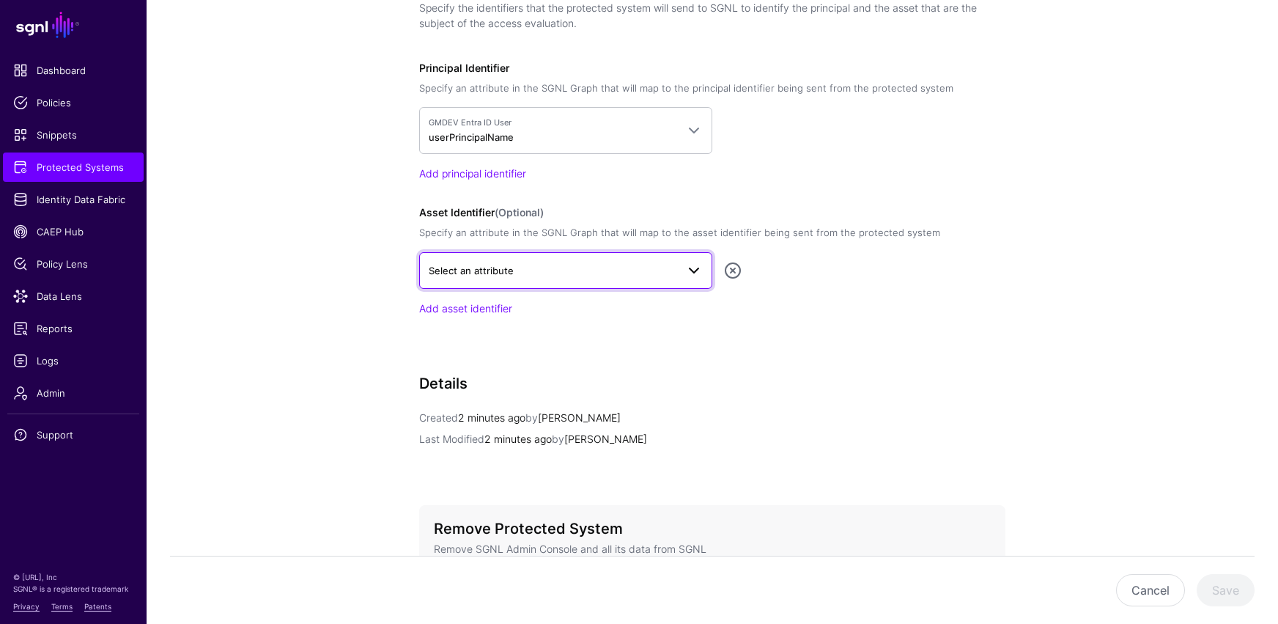
click at [619, 262] on span "Select an attribute" at bounding box center [553, 270] width 248 height 16
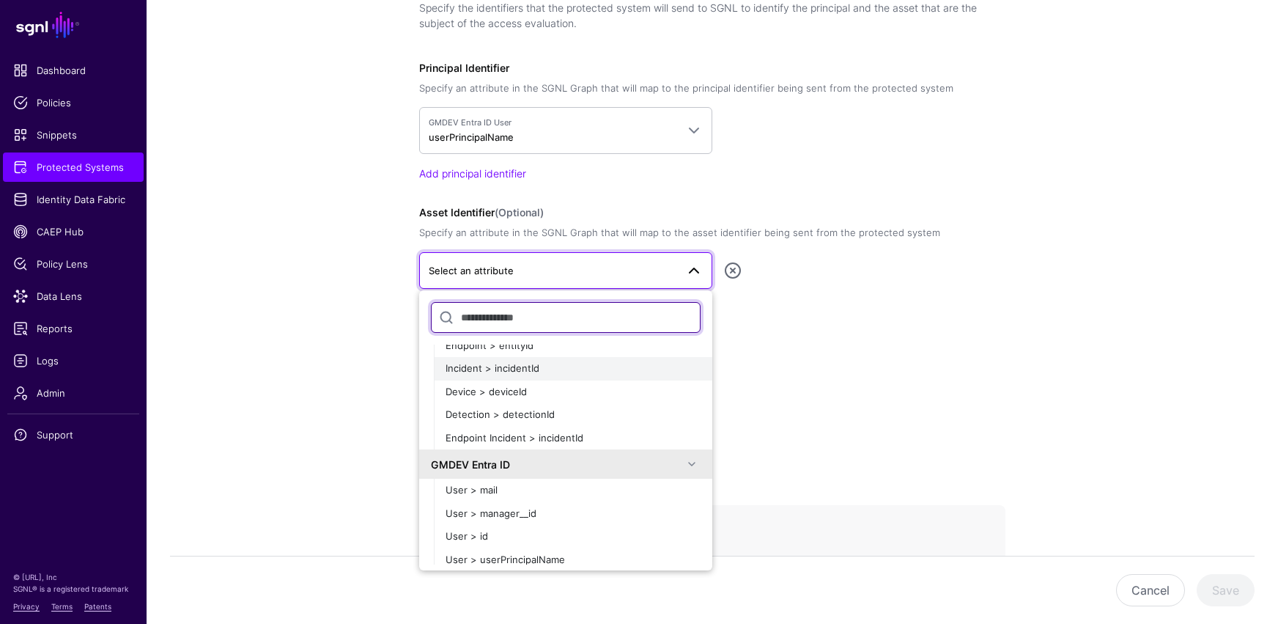
scroll to position [234, 0]
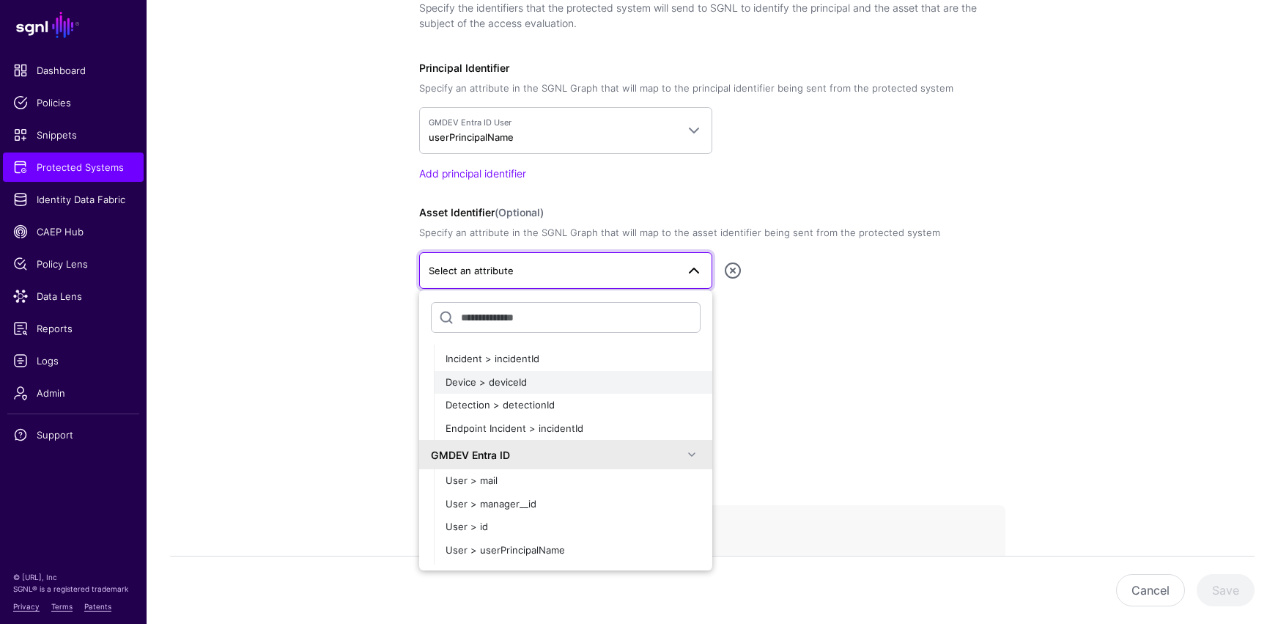
click at [483, 381] on span "Device > deviceId" at bounding box center [486, 382] width 81 height 12
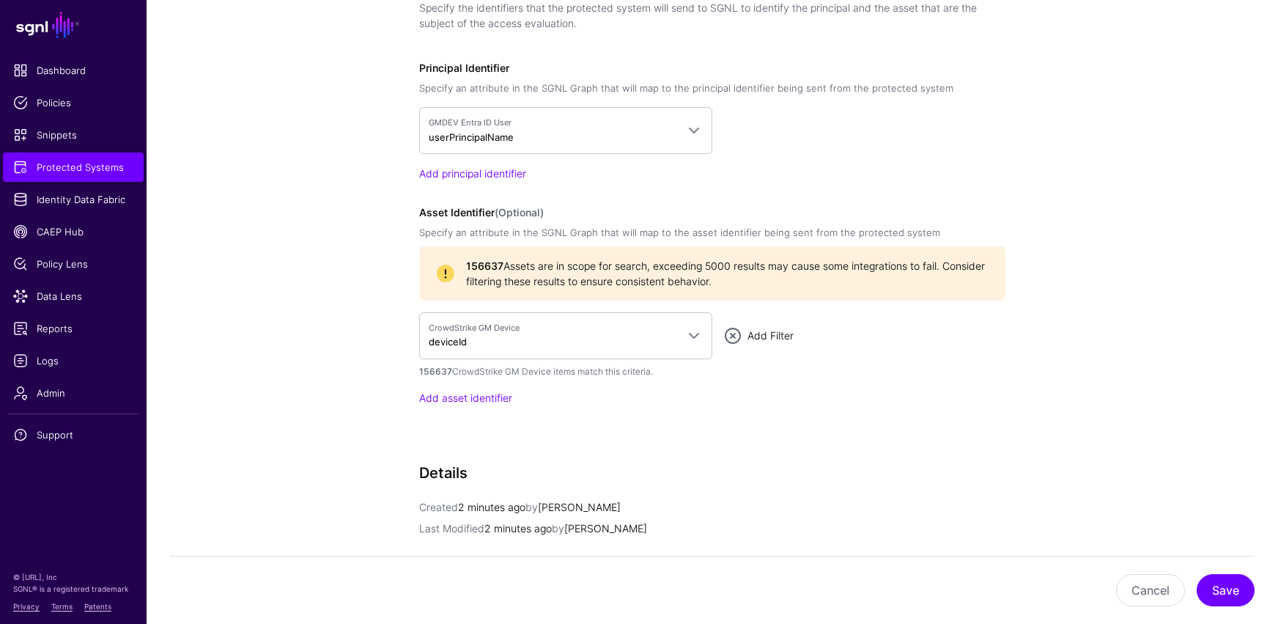
click at [780, 336] on link "Add Filter" at bounding box center [770, 335] width 46 height 12
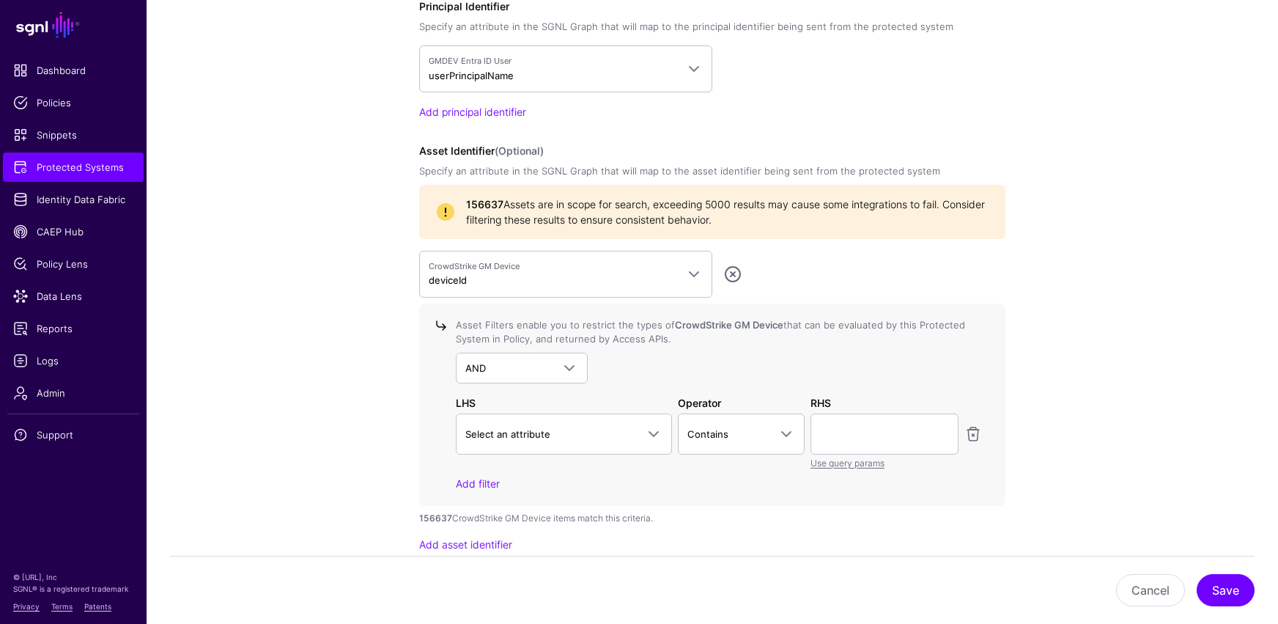
scroll to position [1219, 0]
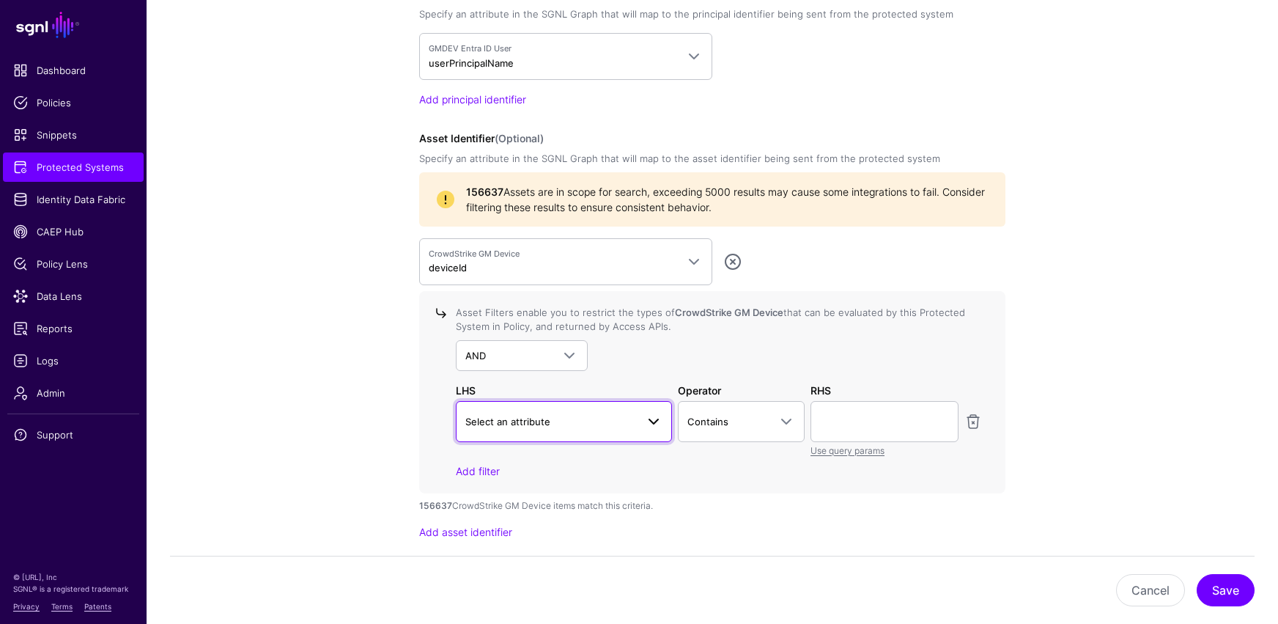
click at [642, 419] on span at bounding box center [649, 422] width 26 height 18
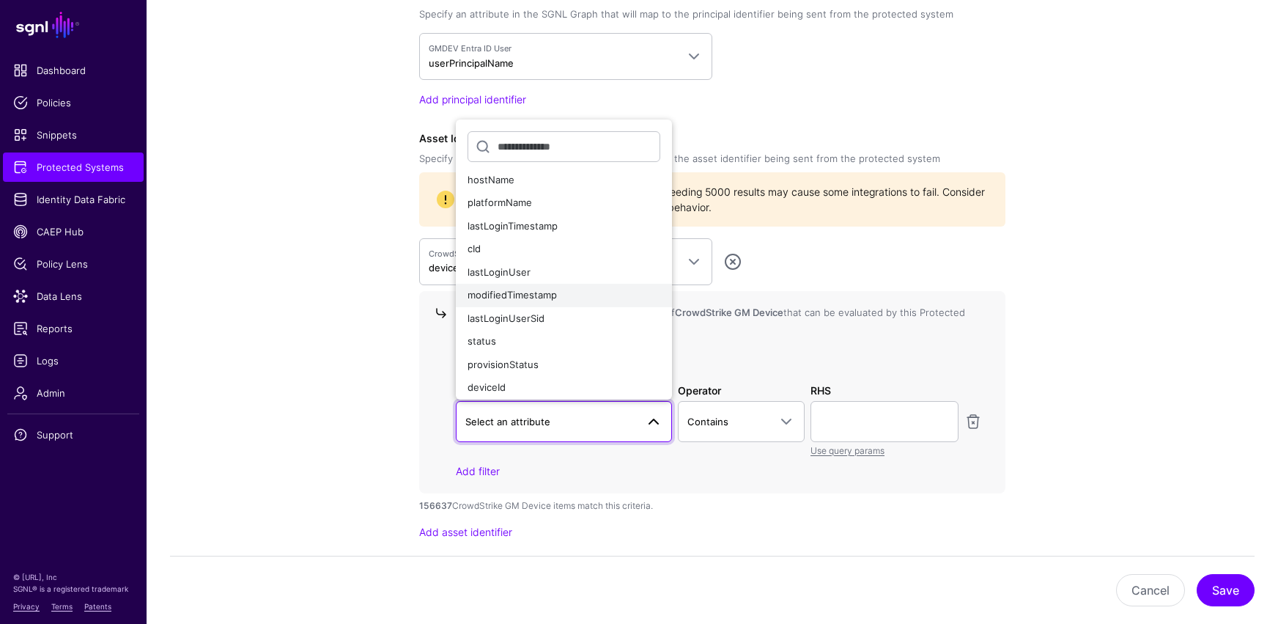
scroll to position [103, 0]
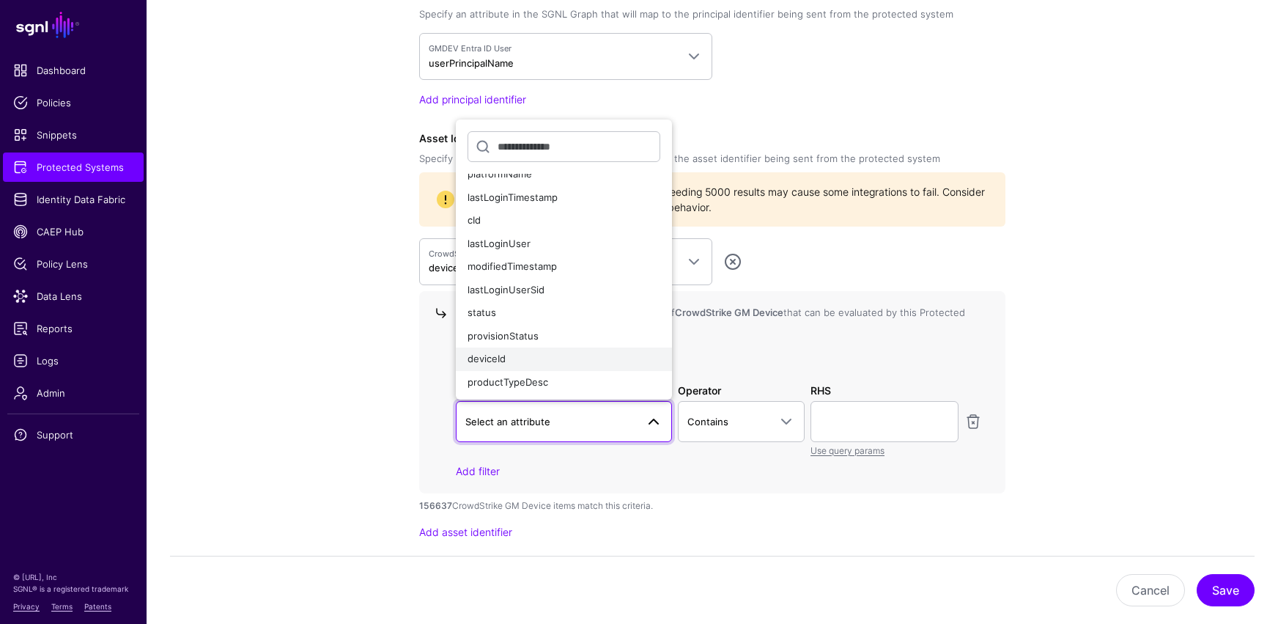
click at [508, 357] on div "deviceId" at bounding box center [564, 359] width 193 height 15
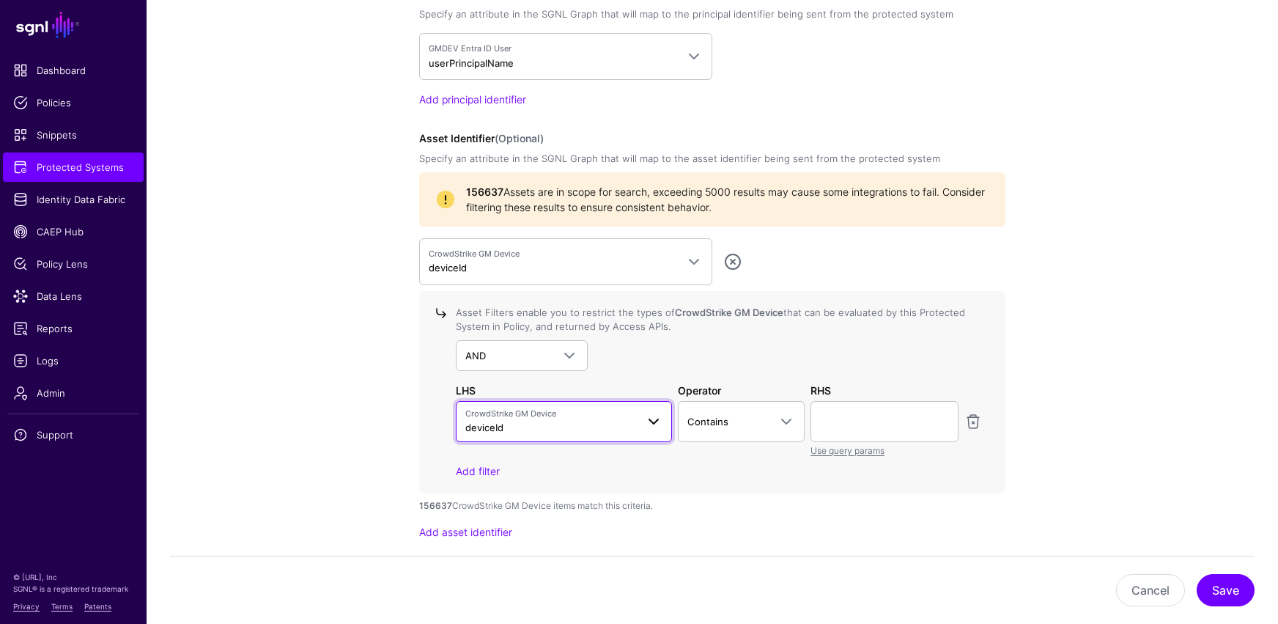
click at [659, 419] on span at bounding box center [654, 422] width 18 height 18
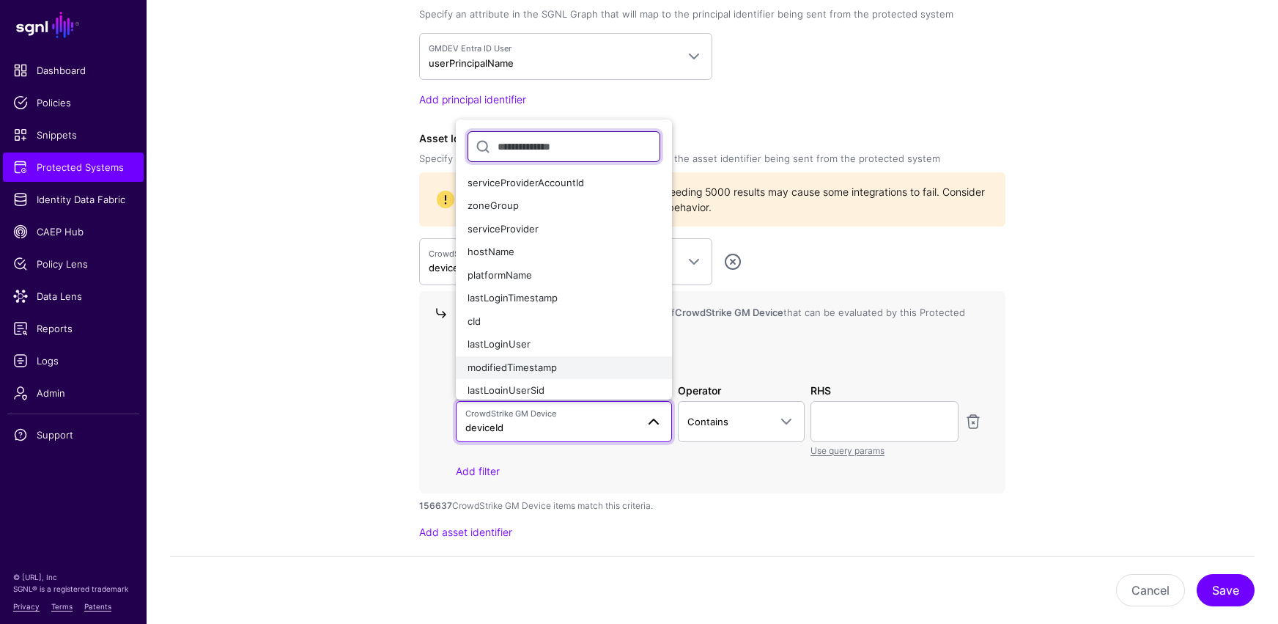
scroll to position [0, 0]
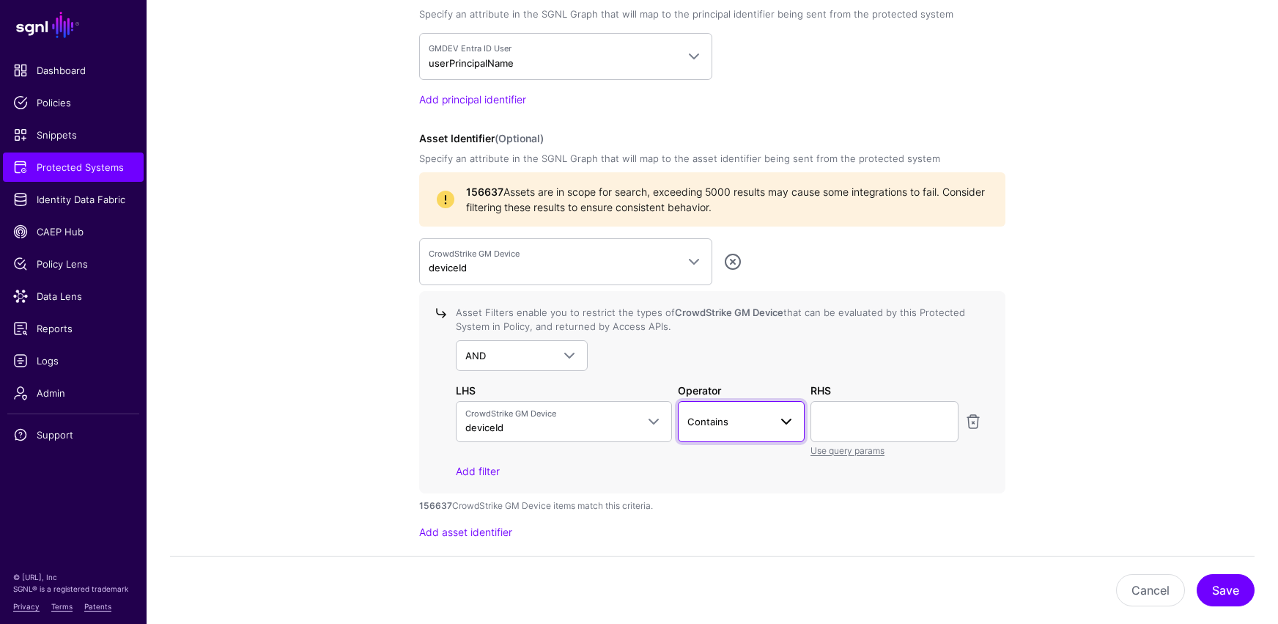
click at [783, 418] on span at bounding box center [786, 422] width 18 height 18
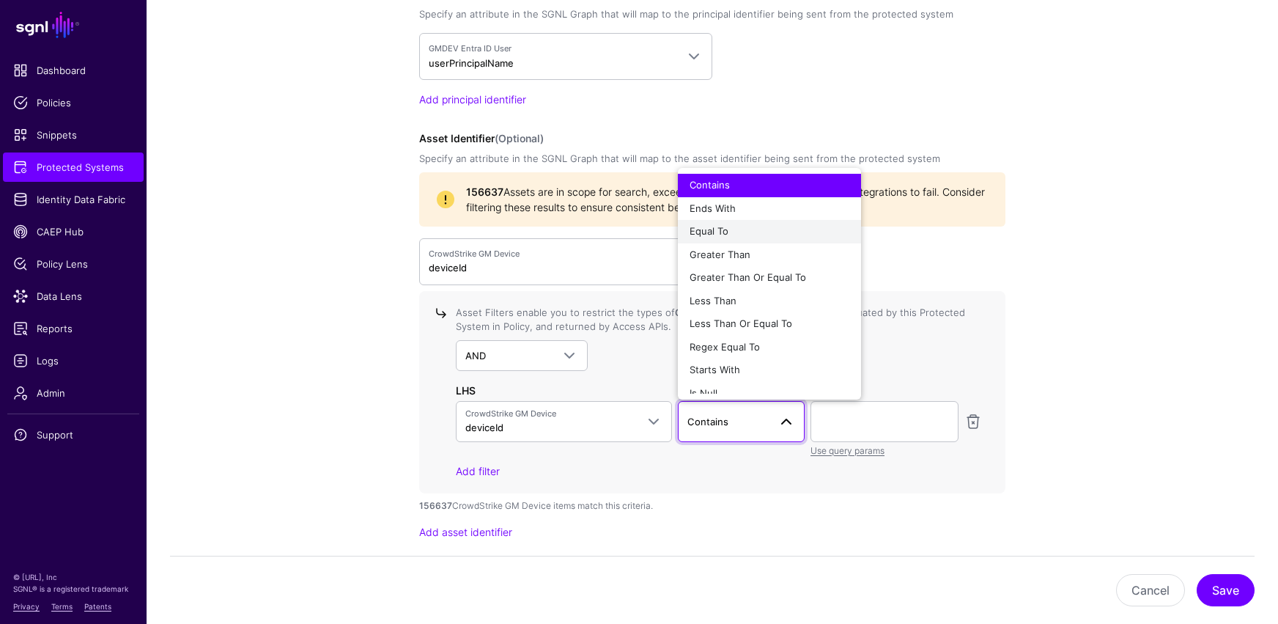
click at [739, 232] on div "Equal To" at bounding box center [770, 231] width 160 height 15
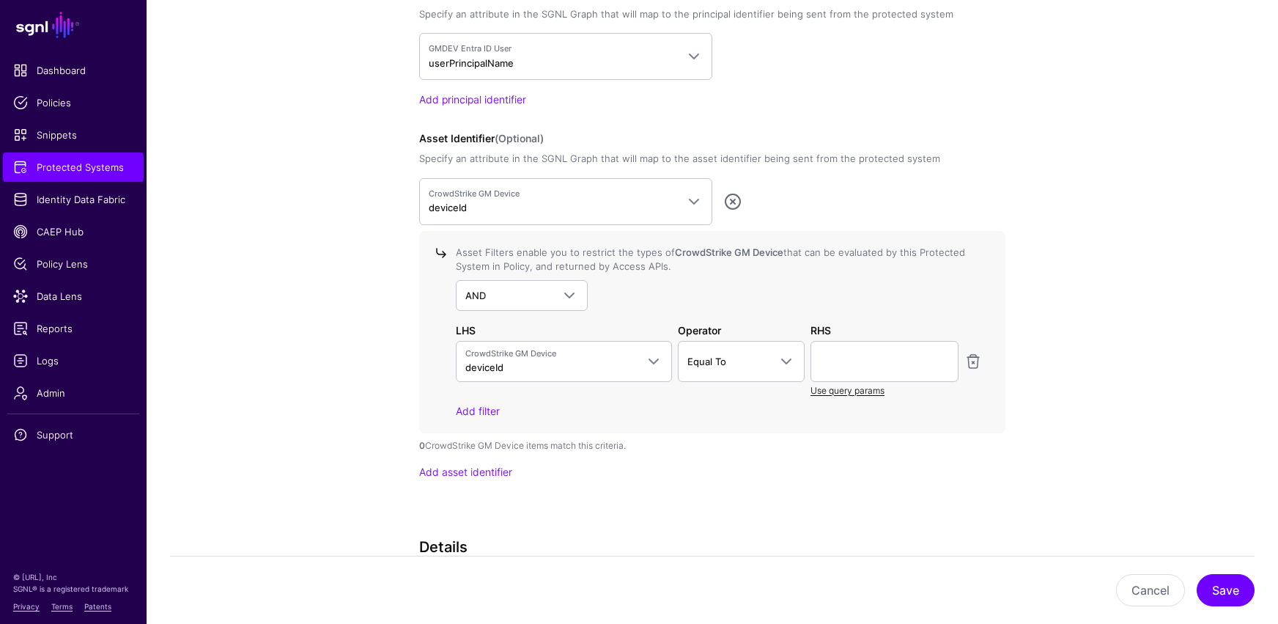
click at [855, 392] on link "Use query params" at bounding box center [847, 390] width 74 height 11
click at [936, 365] on span at bounding box center [940, 361] width 18 height 18
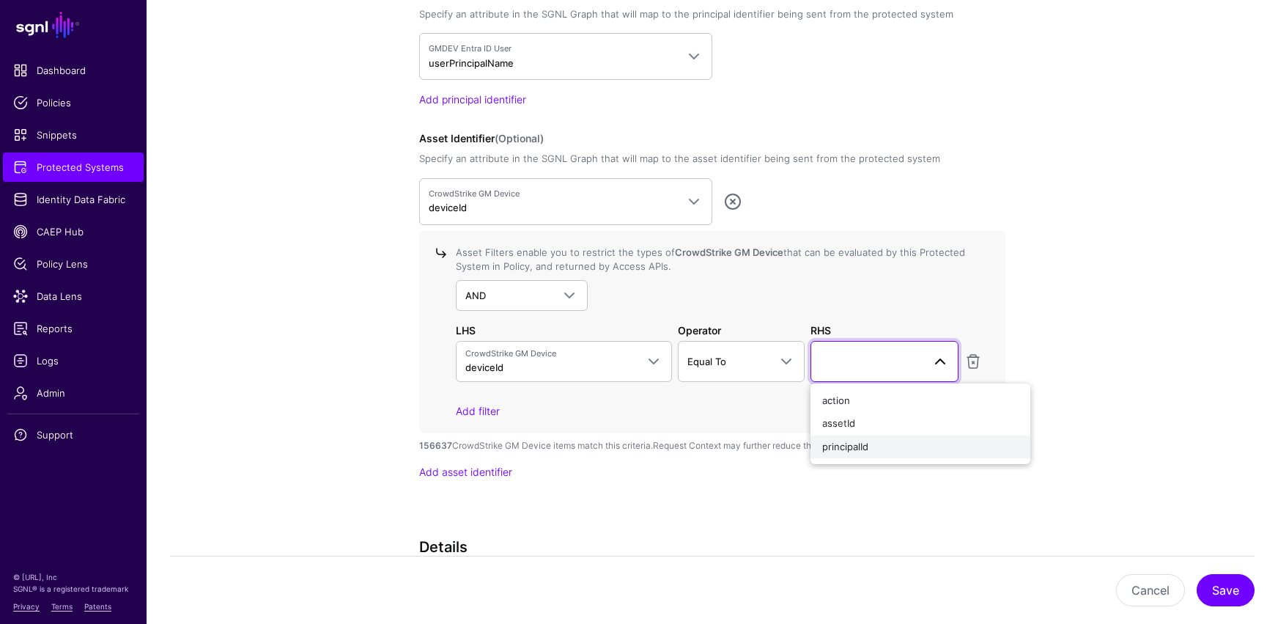
click at [842, 446] on span "principalId" at bounding box center [845, 446] width 46 height 12
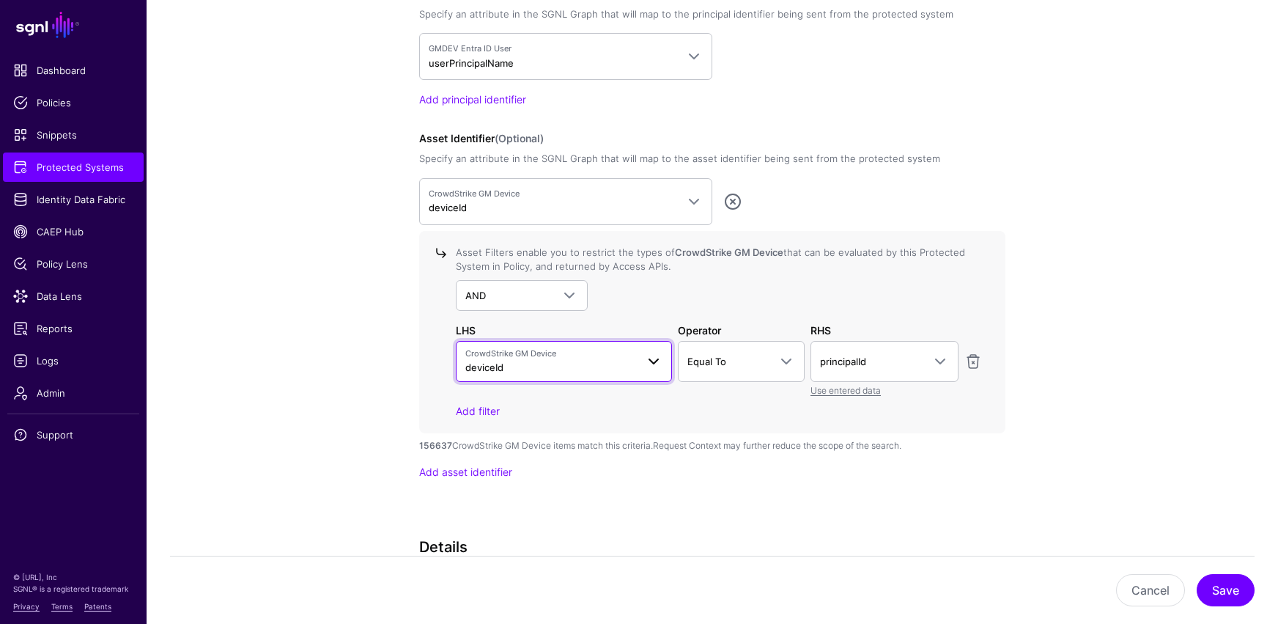
click at [652, 361] on span at bounding box center [654, 361] width 18 height 18
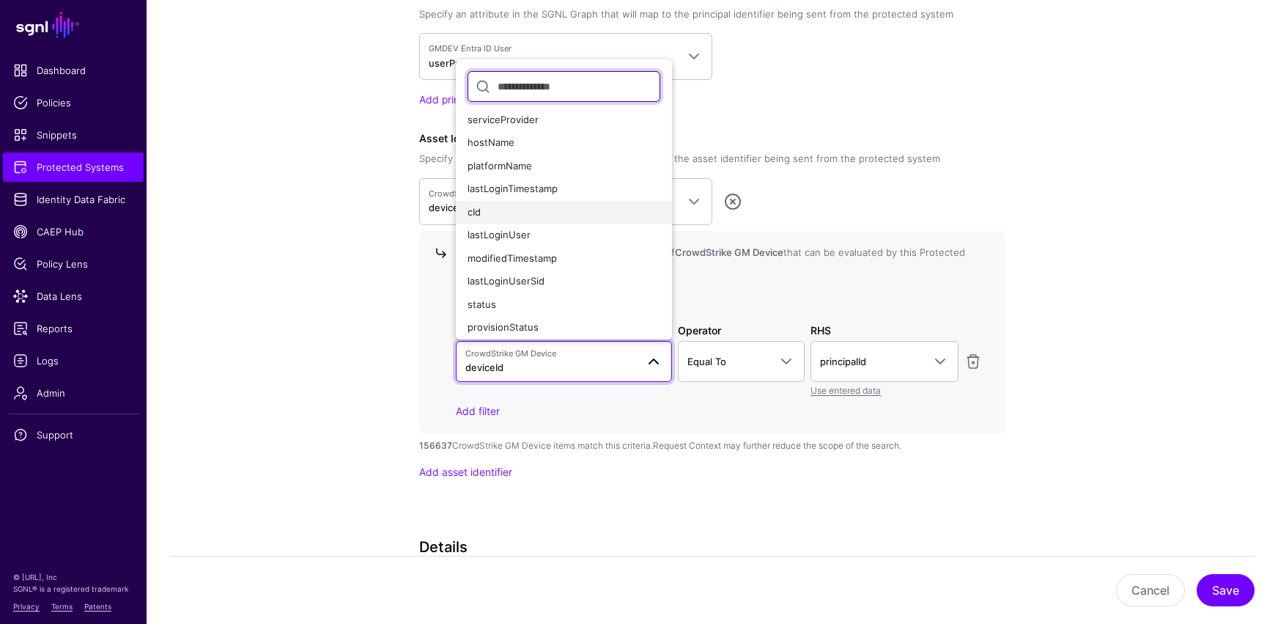
scroll to position [103, 0]
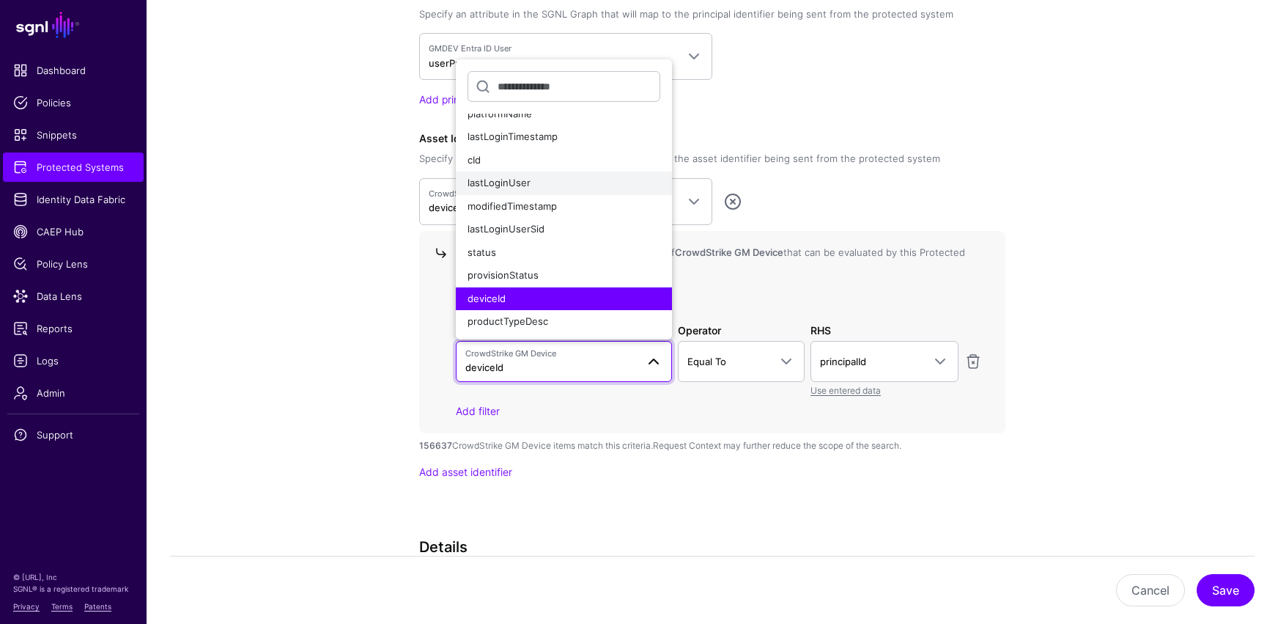
click at [528, 183] on span "lastLoginUser" at bounding box center [499, 183] width 63 height 12
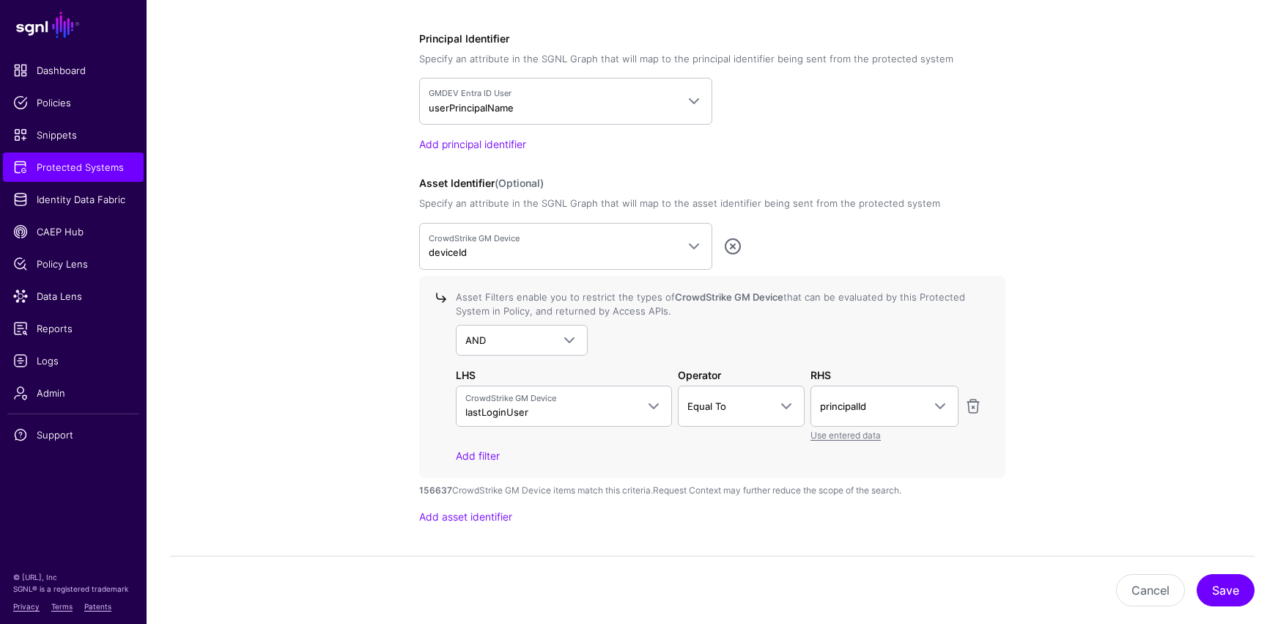
scroll to position [1266, 0]
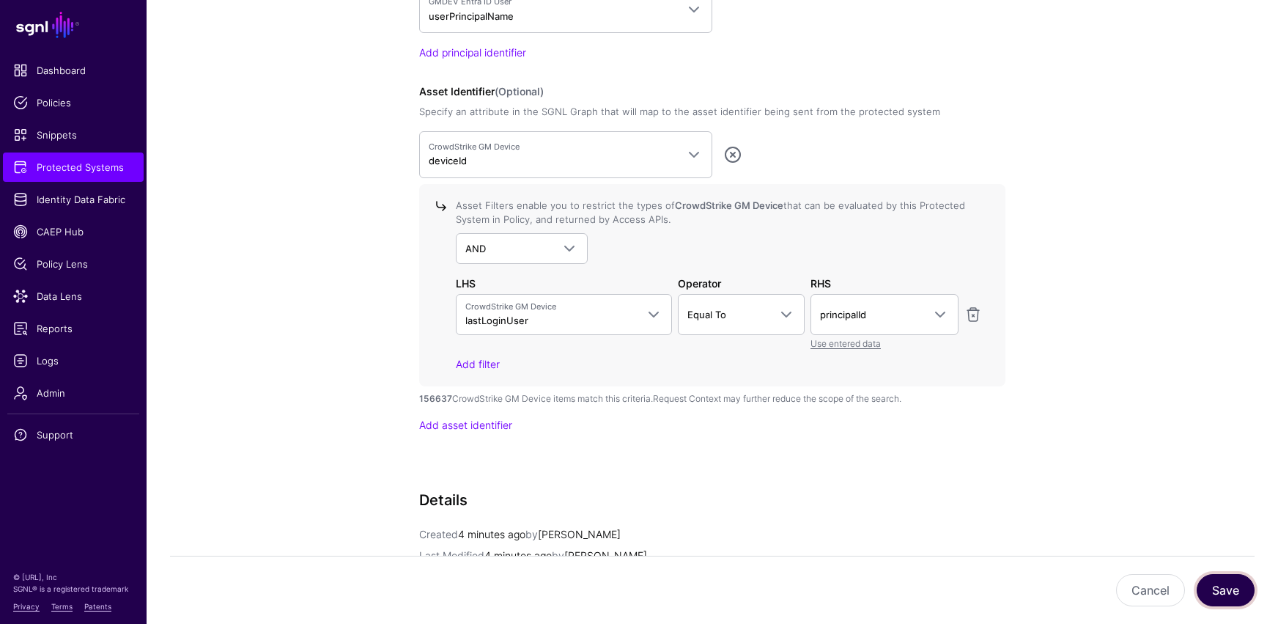
click at [936, 513] on button "Save" at bounding box center [1226, 590] width 58 height 32
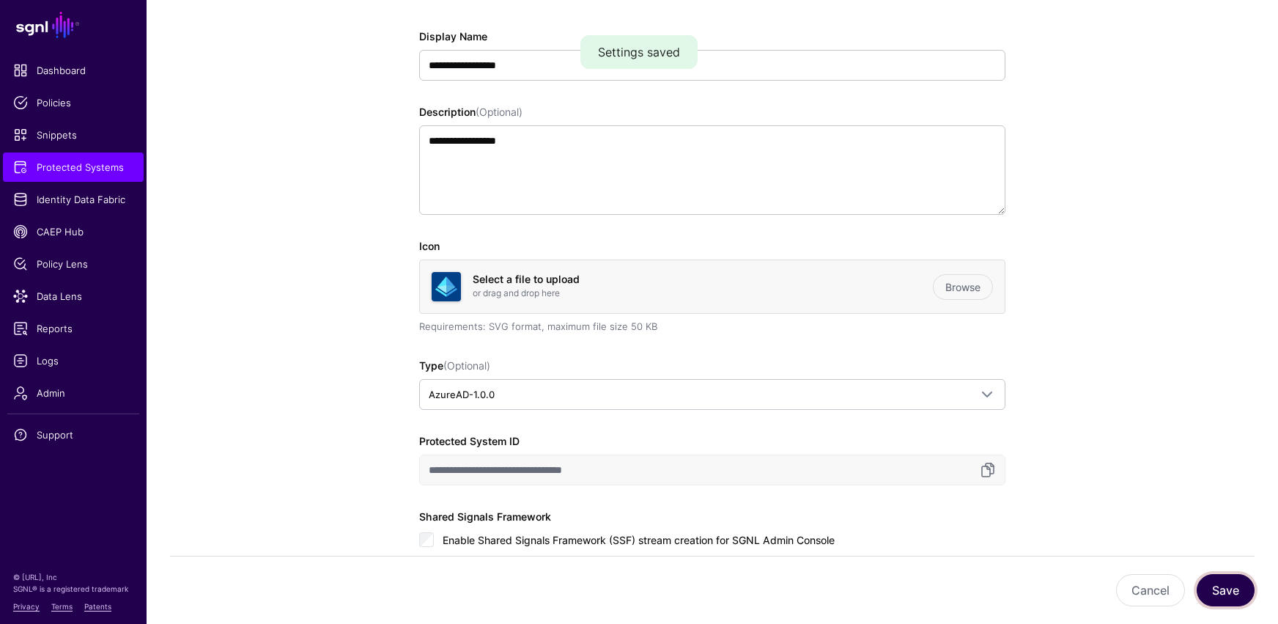
scroll to position [0, 0]
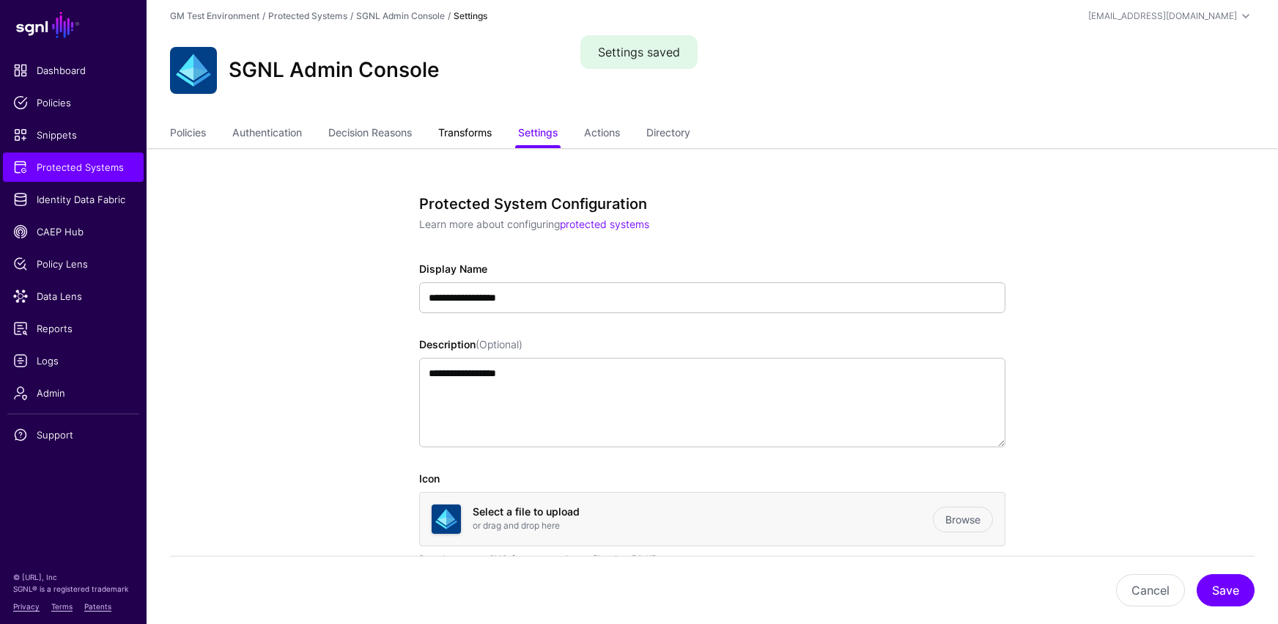
click at [466, 136] on link "Transforms" at bounding box center [464, 134] width 53 height 28
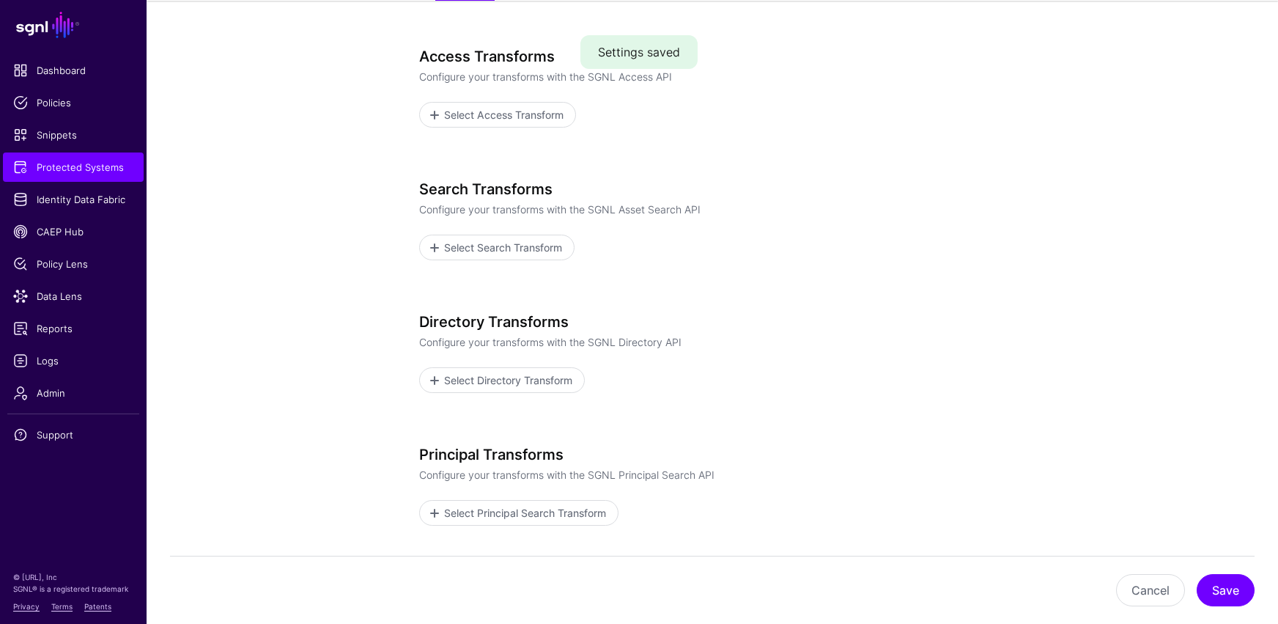
scroll to position [118, 0]
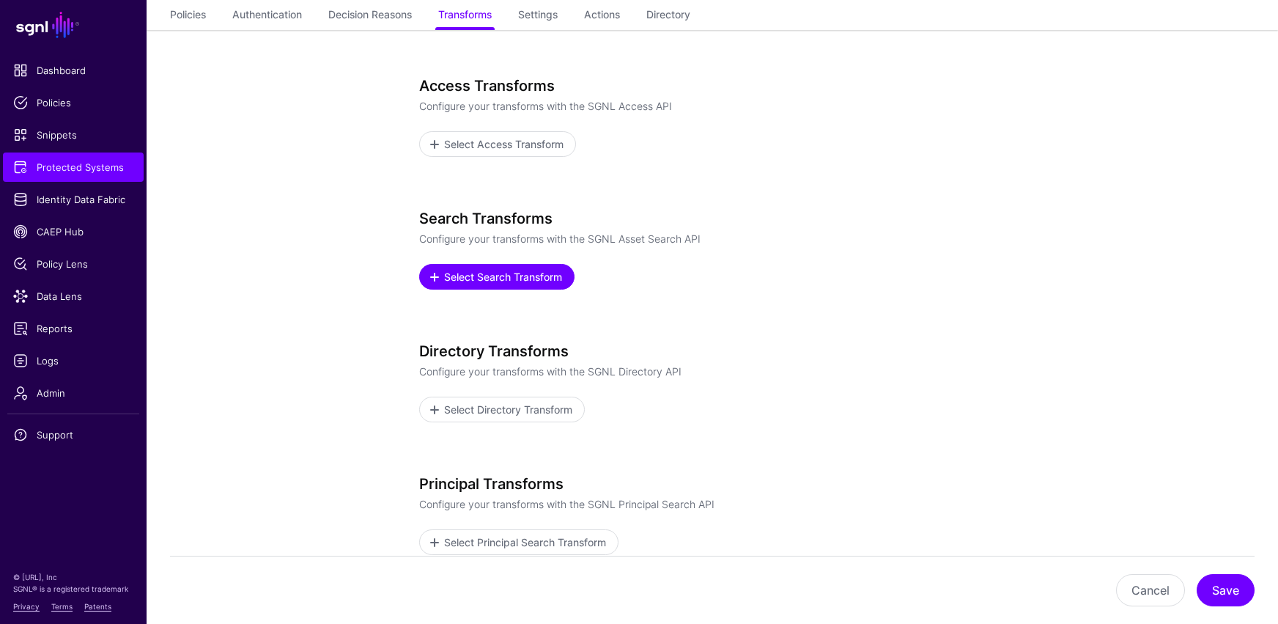
click at [438, 279] on span at bounding box center [435, 277] width 12 height 12
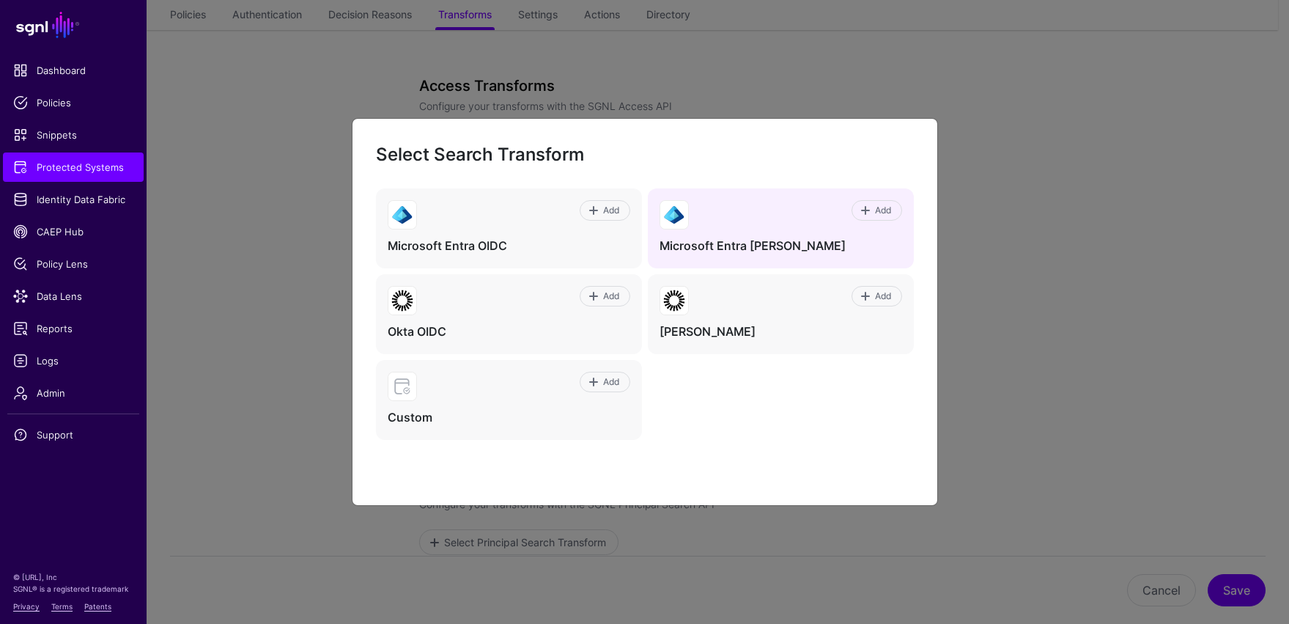
click at [739, 232] on div "Add Microsoft Entra [PERSON_NAME]" at bounding box center [781, 228] width 266 height 80
click at [867, 212] on span at bounding box center [866, 210] width 12 height 12
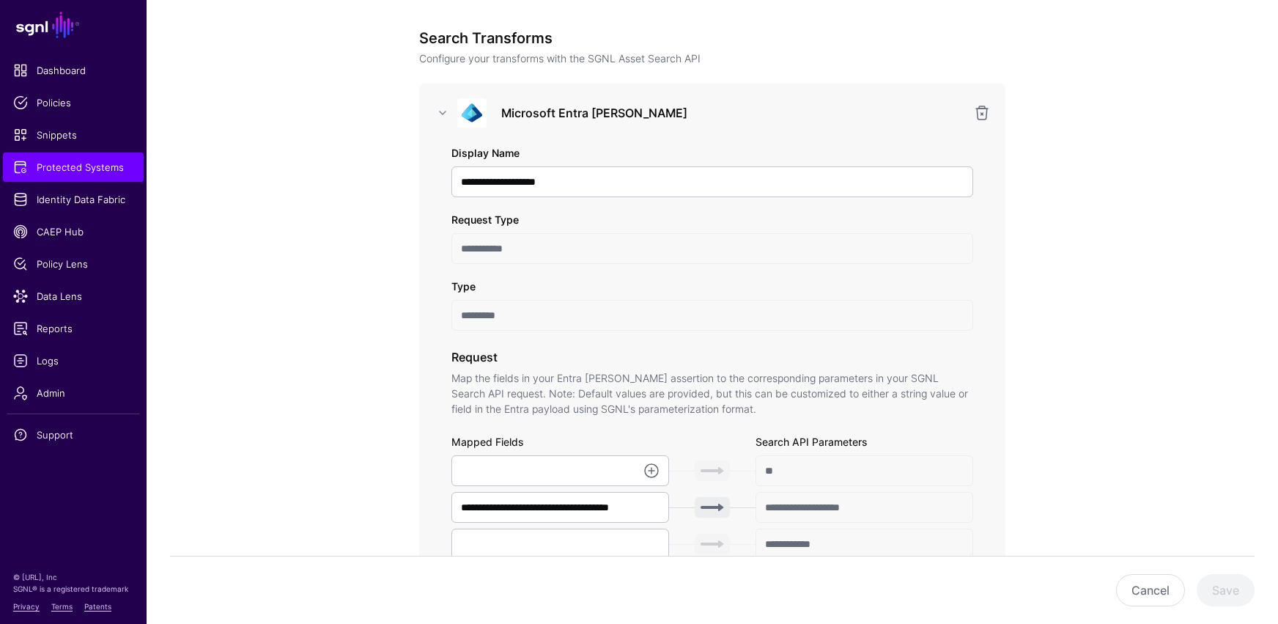
scroll to position [287, 0]
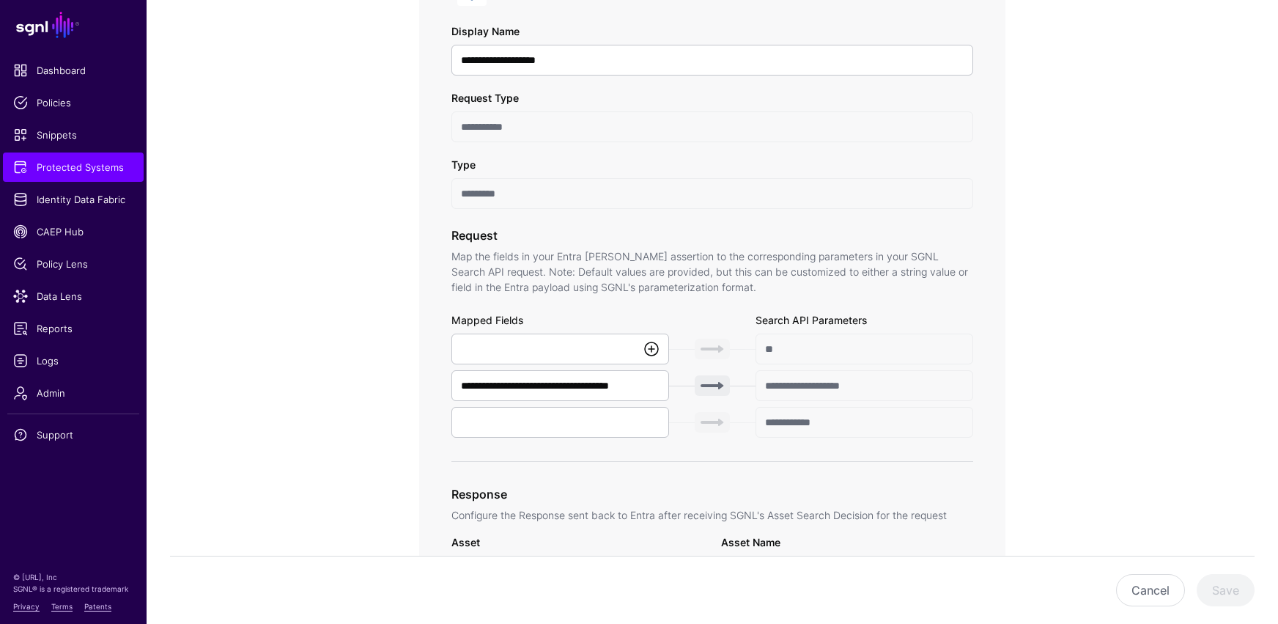
click at [652, 352] on link at bounding box center [652, 349] width 18 height 18
click at [619, 383] on span "{$.data.authenticationContext.user.userPrincipalName}" at bounding box center [589, 381] width 252 height 12
type input "**********"
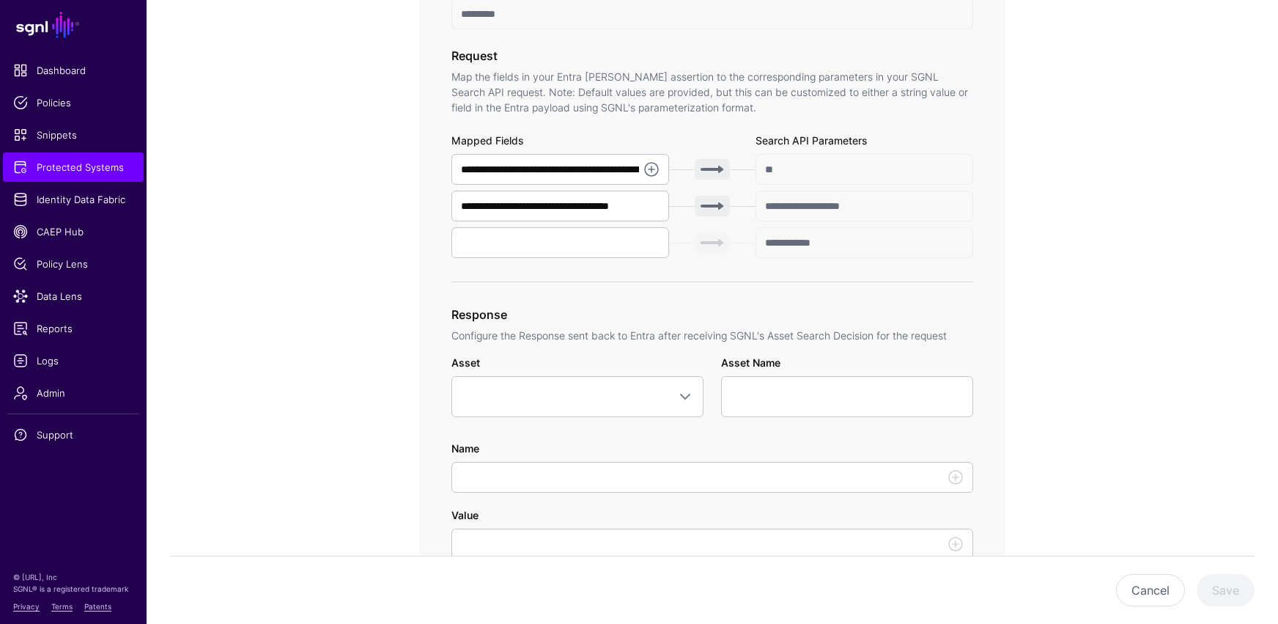
scroll to position [497, 0]
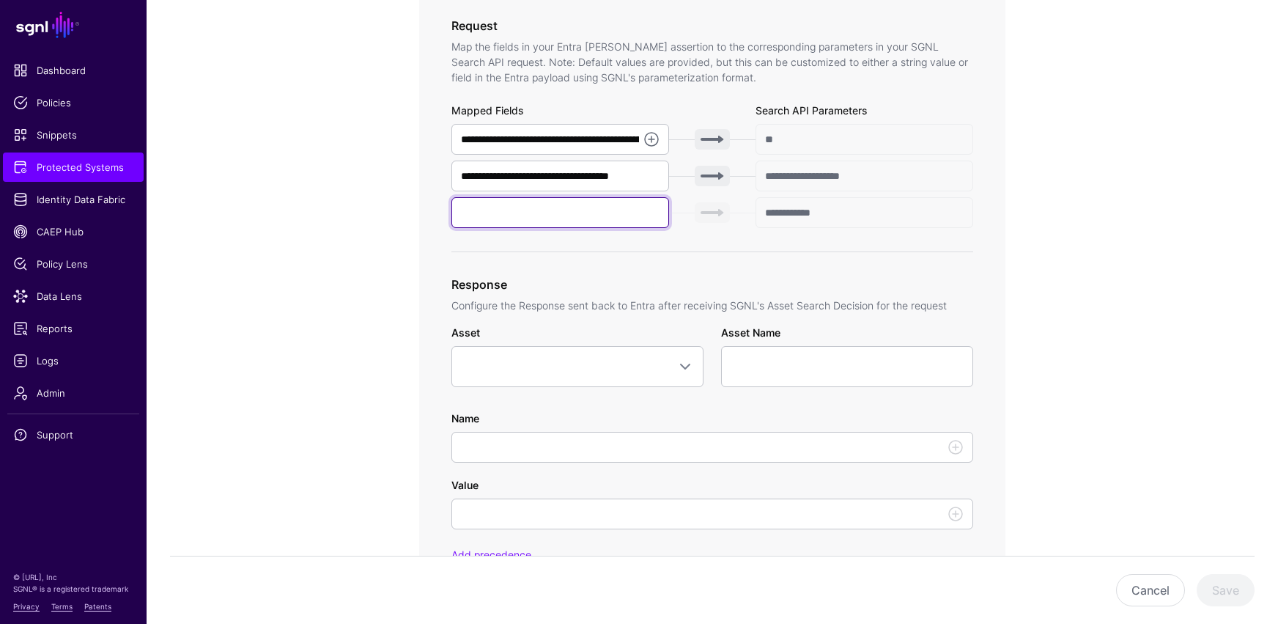
click at [595, 218] on input "text" at bounding box center [560, 212] width 218 height 31
click at [376, 225] on div "**********" at bounding box center [712, 388] width 680 height 1474
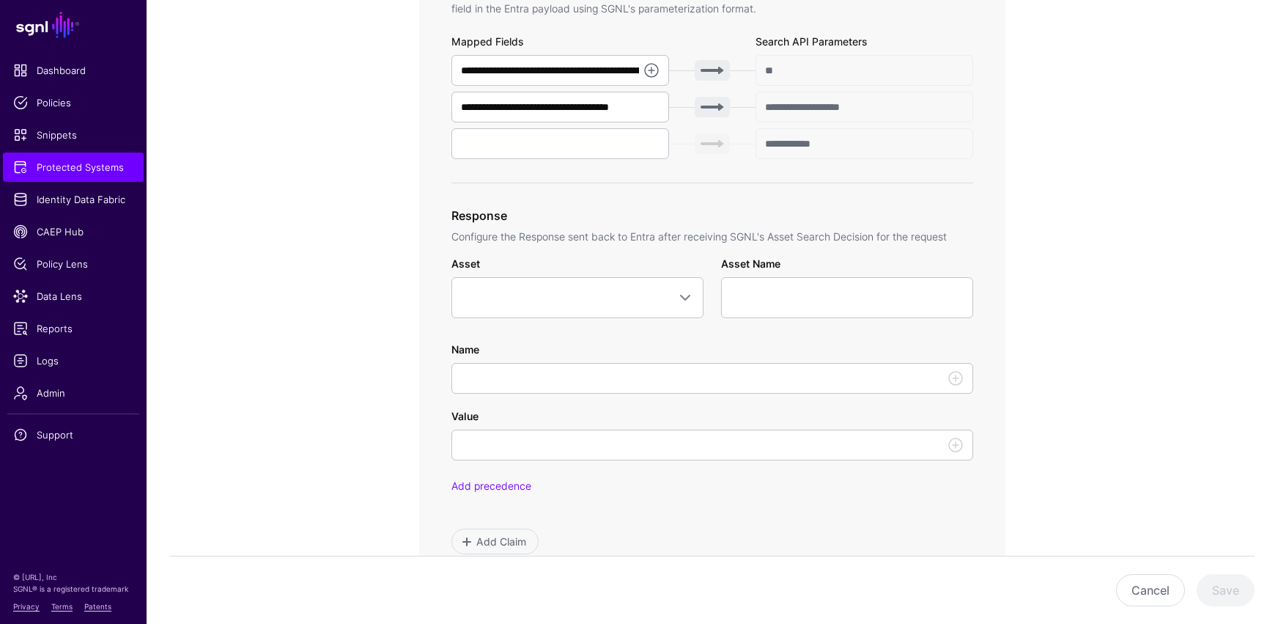
scroll to position [566, 0]
click at [687, 300] on span at bounding box center [685, 297] width 18 height 18
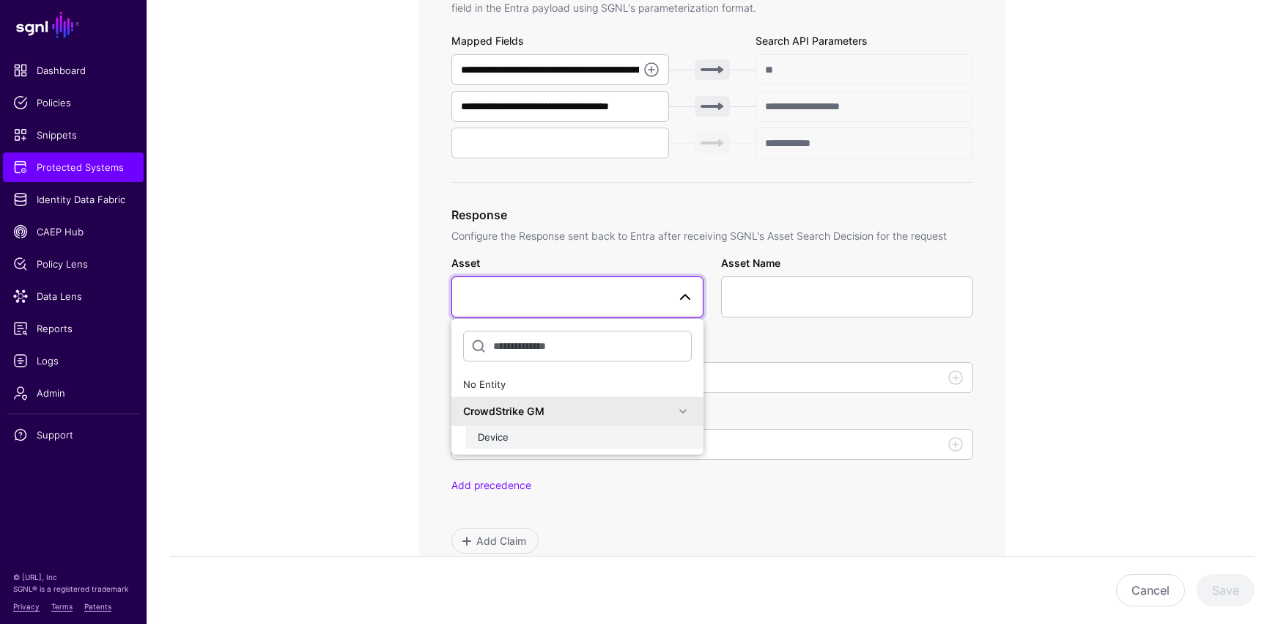
click at [498, 439] on span "Device" at bounding box center [493, 437] width 31 height 12
type input "**********"
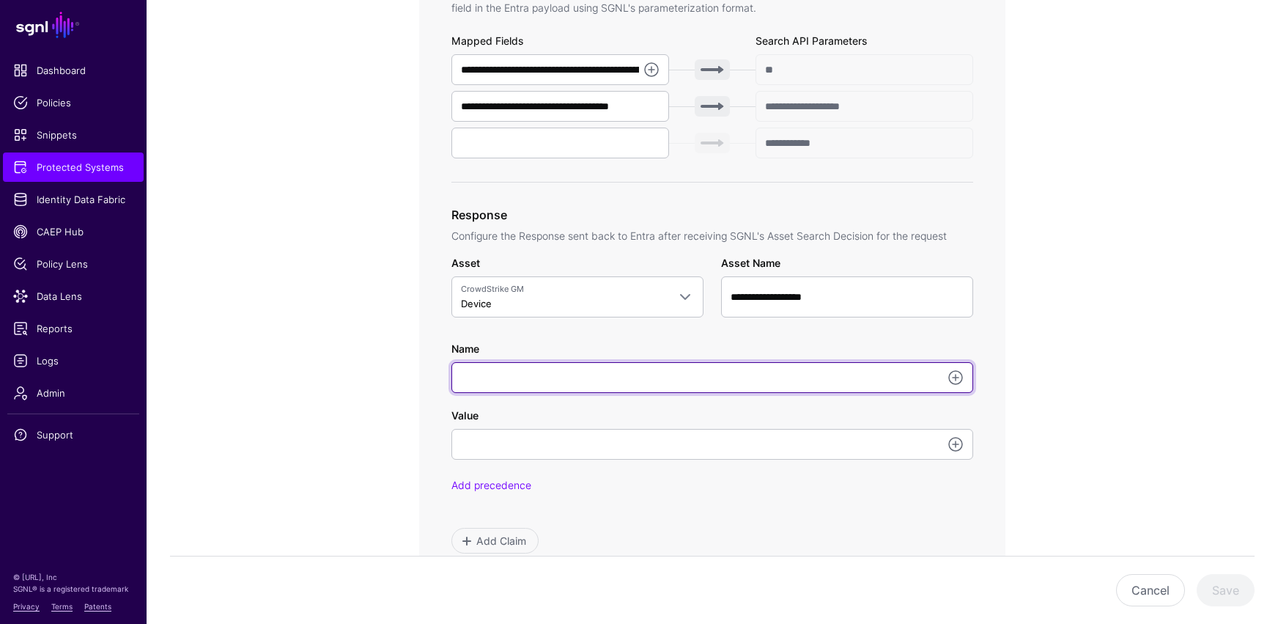
click at [683, 382] on input "Name" at bounding box center [712, 377] width 522 height 31
type input "*********"
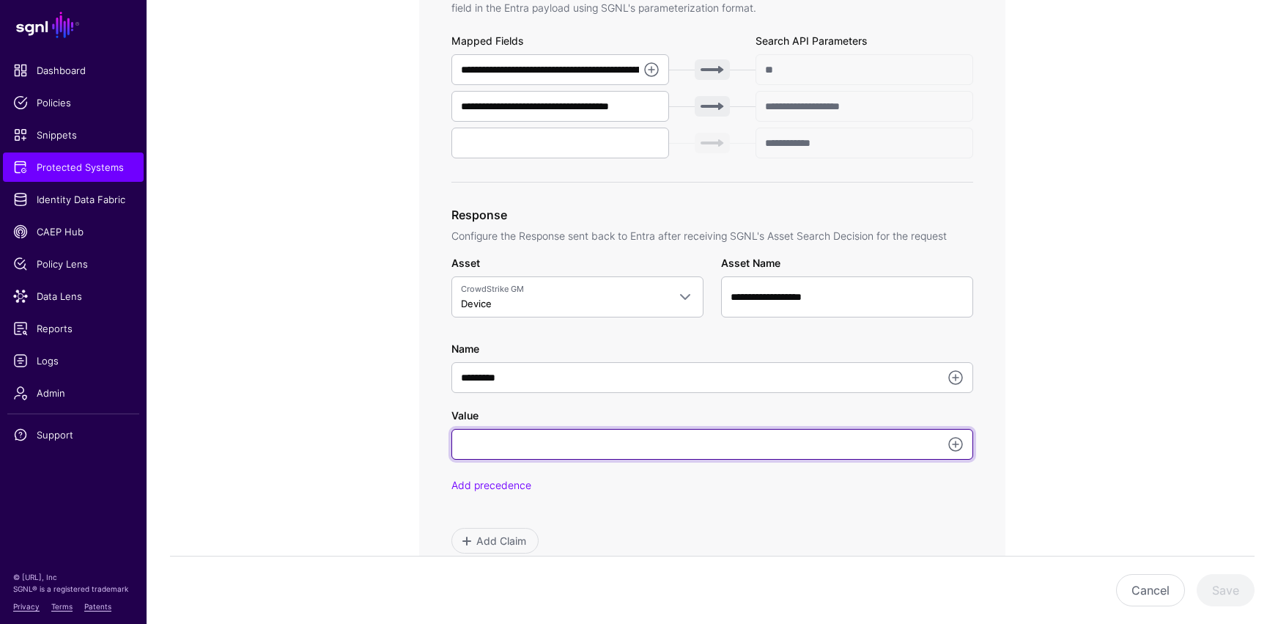
click at [504, 448] on input "Value" at bounding box center [712, 444] width 522 height 31
type input "*****"
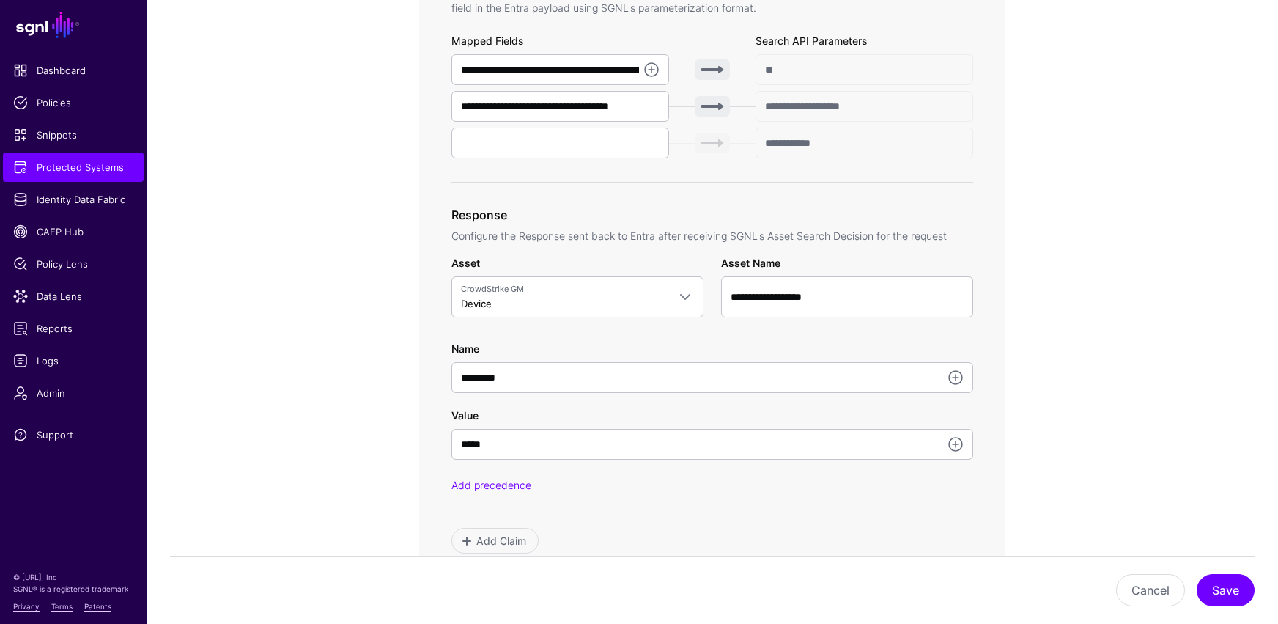
click at [936, 452] on app-integrations-item-transforms "**********" at bounding box center [712, 319] width 1131 height 1474
click at [936, 513] on button "Save" at bounding box center [1226, 590] width 58 height 32
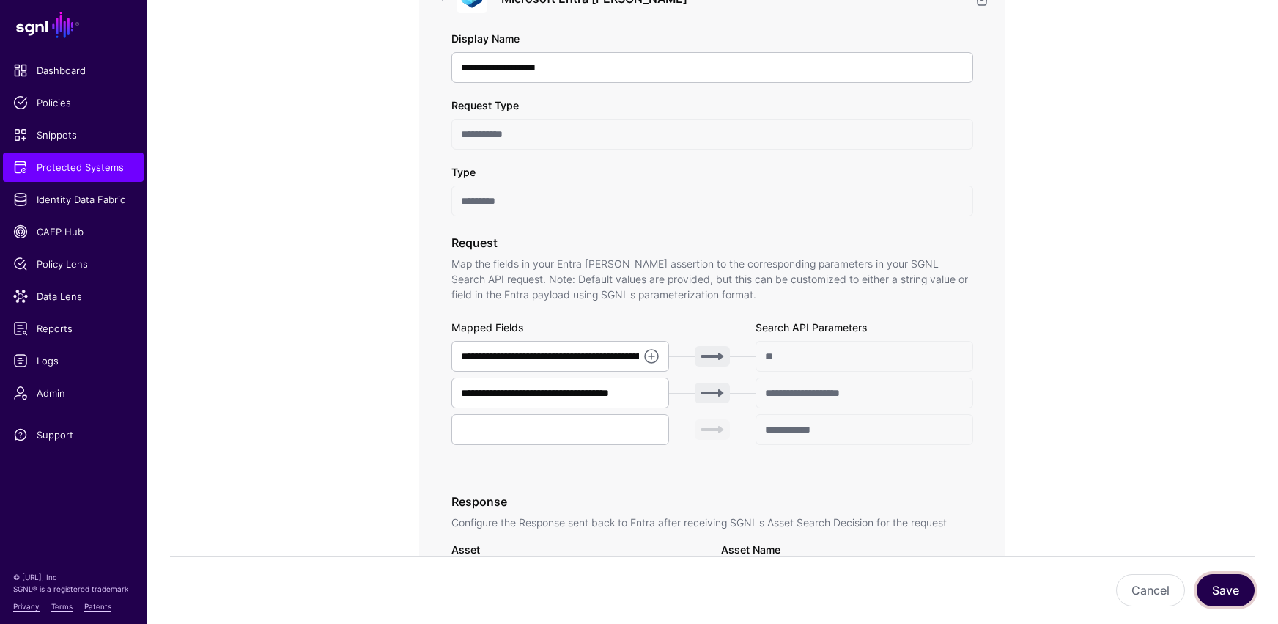
scroll to position [319, 0]
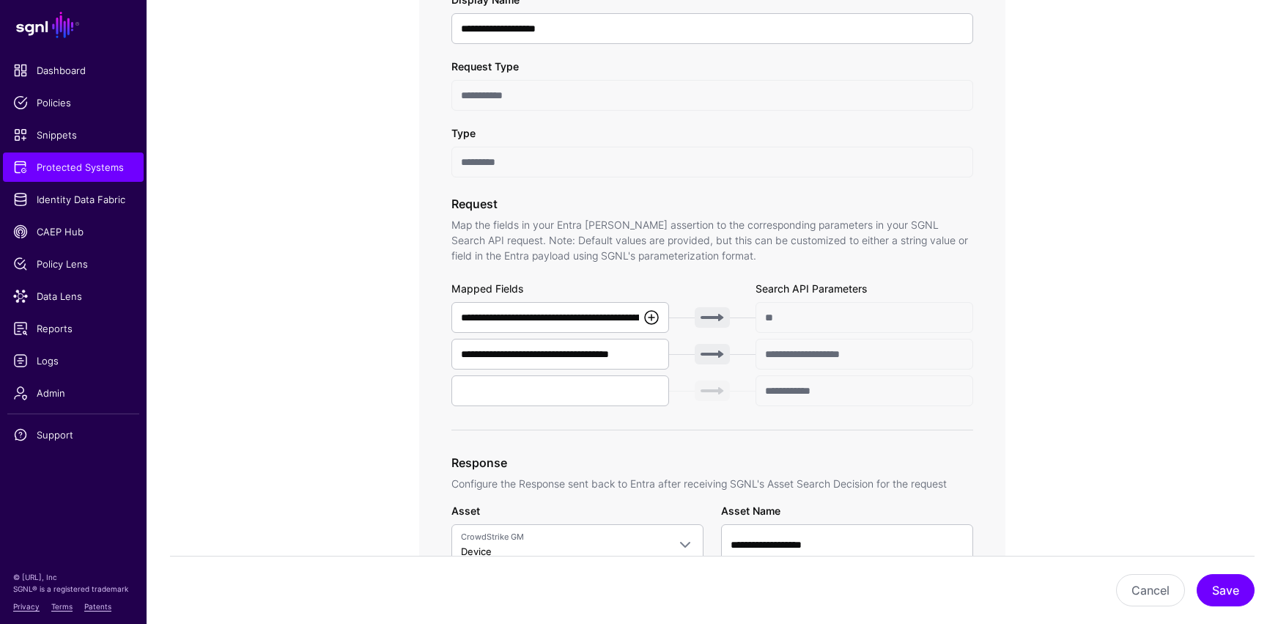
click at [651, 317] on link at bounding box center [652, 318] width 18 height 18
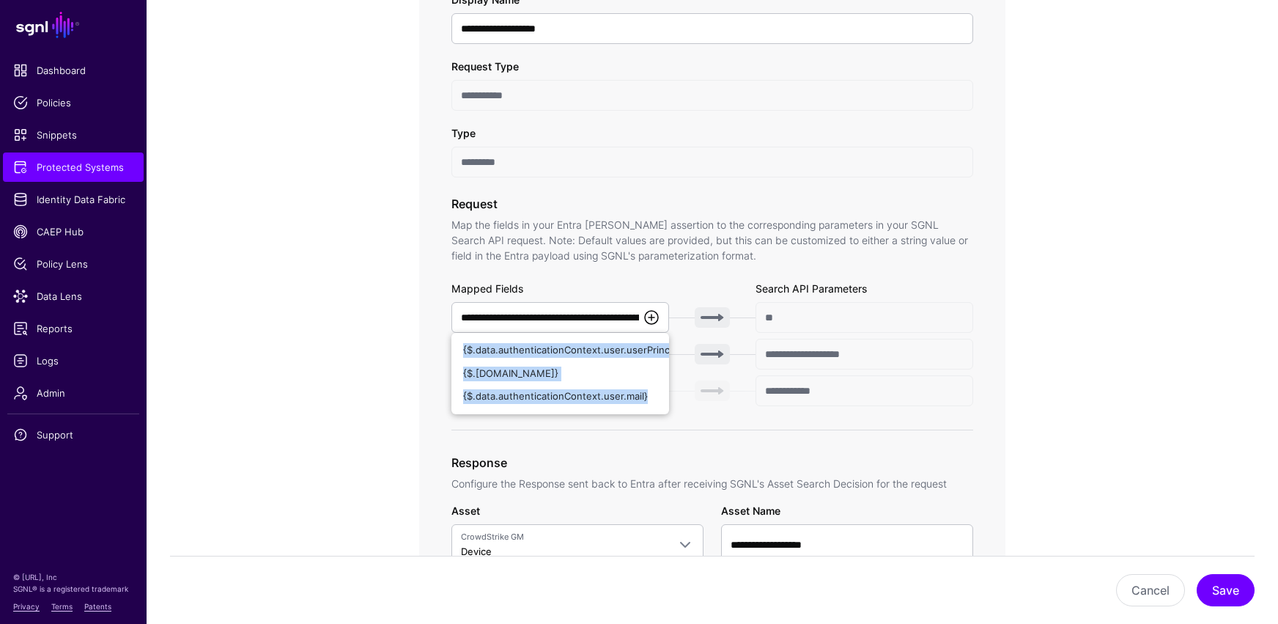
click at [651, 317] on link at bounding box center [652, 318] width 18 height 18
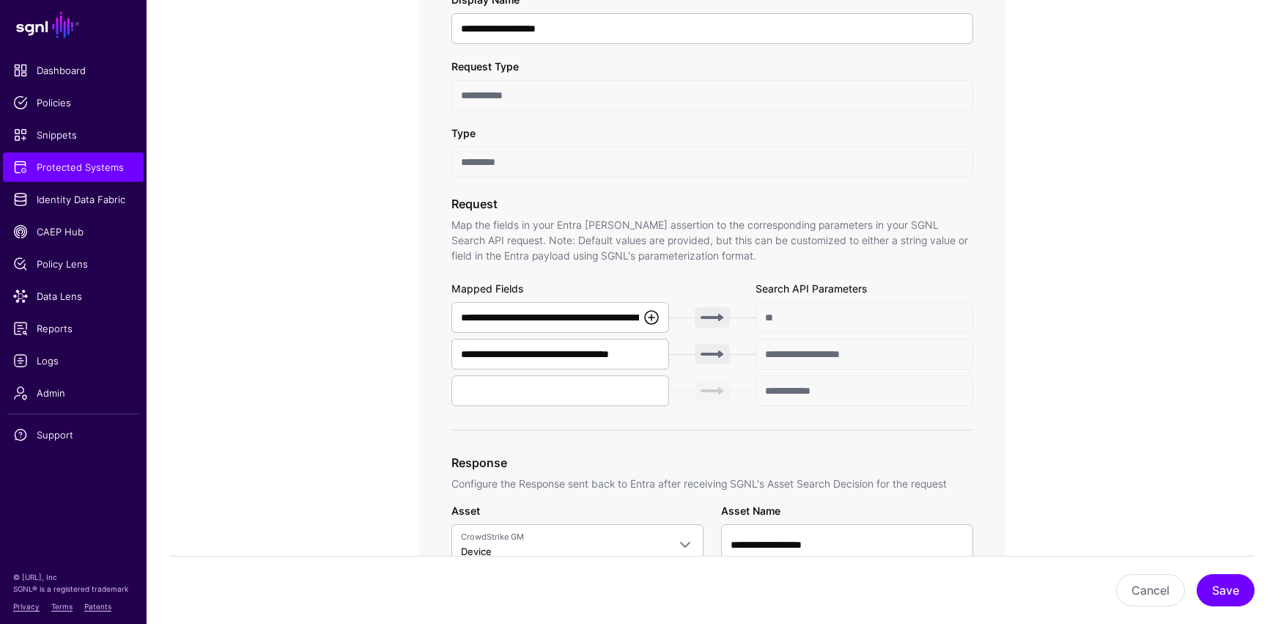
click at [651, 317] on link at bounding box center [652, 318] width 18 height 18
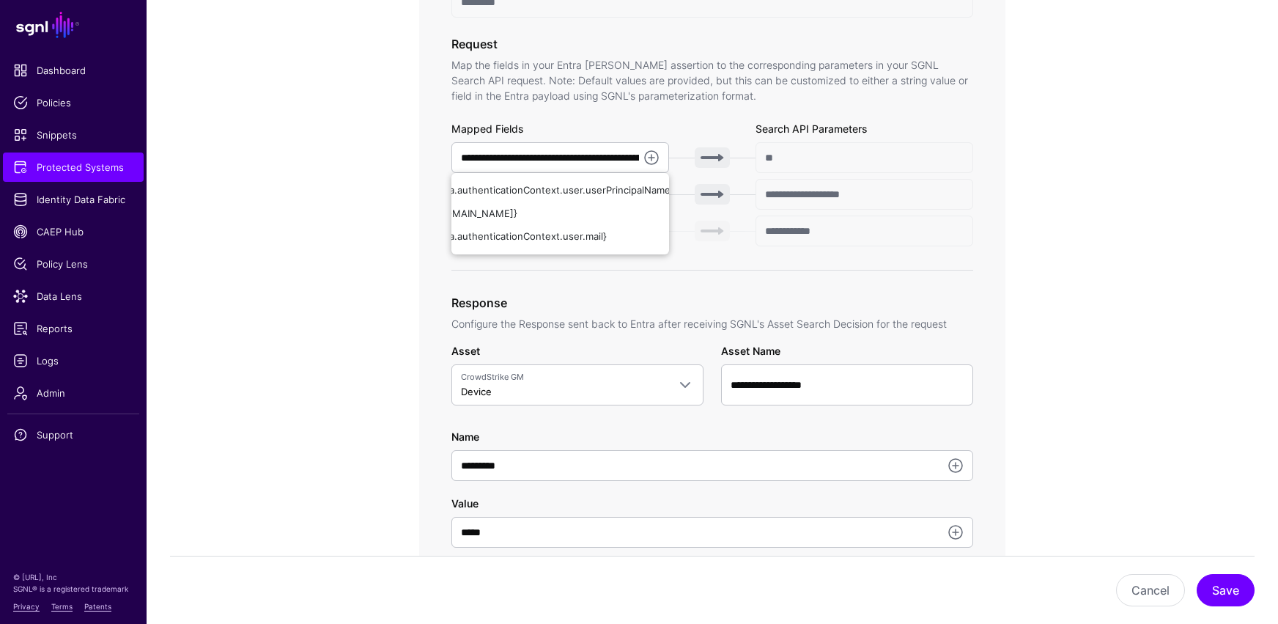
scroll to position [0, 0]
click at [397, 265] on div "**********" at bounding box center [712, 407] width 680 height 1474
click at [936, 176] on div "**********" at bounding box center [712, 222] width 586 height 903
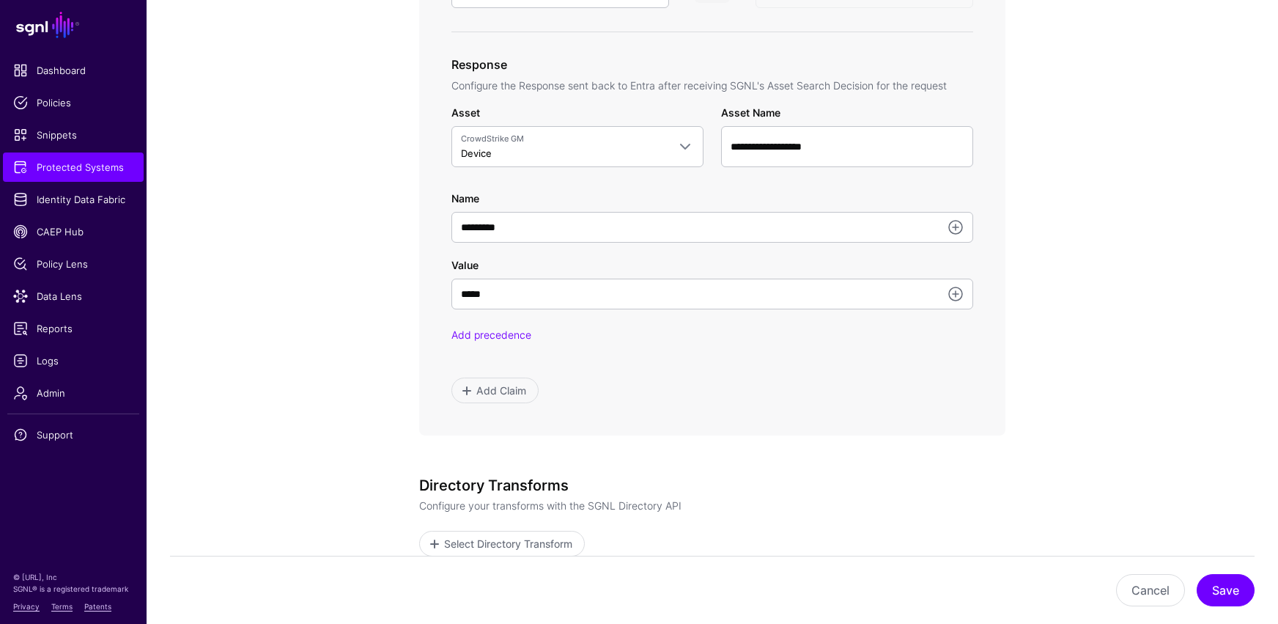
scroll to position [716, 0]
click at [936, 513] on button "Save" at bounding box center [1226, 590] width 58 height 32
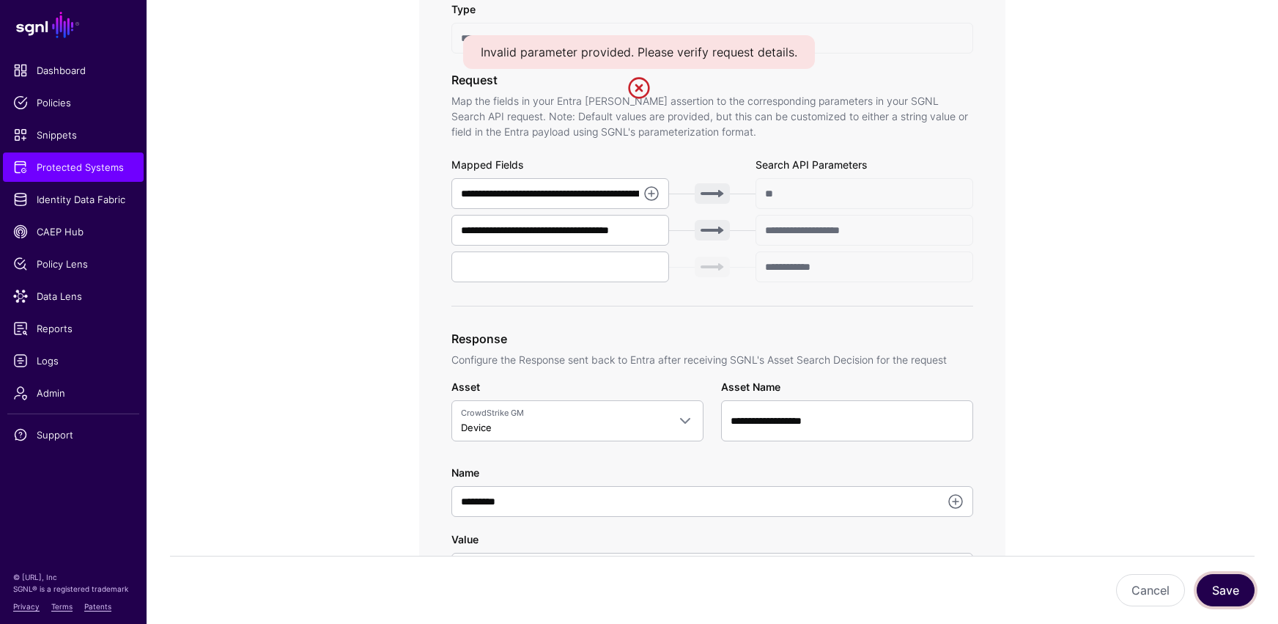
scroll to position [439, 0]
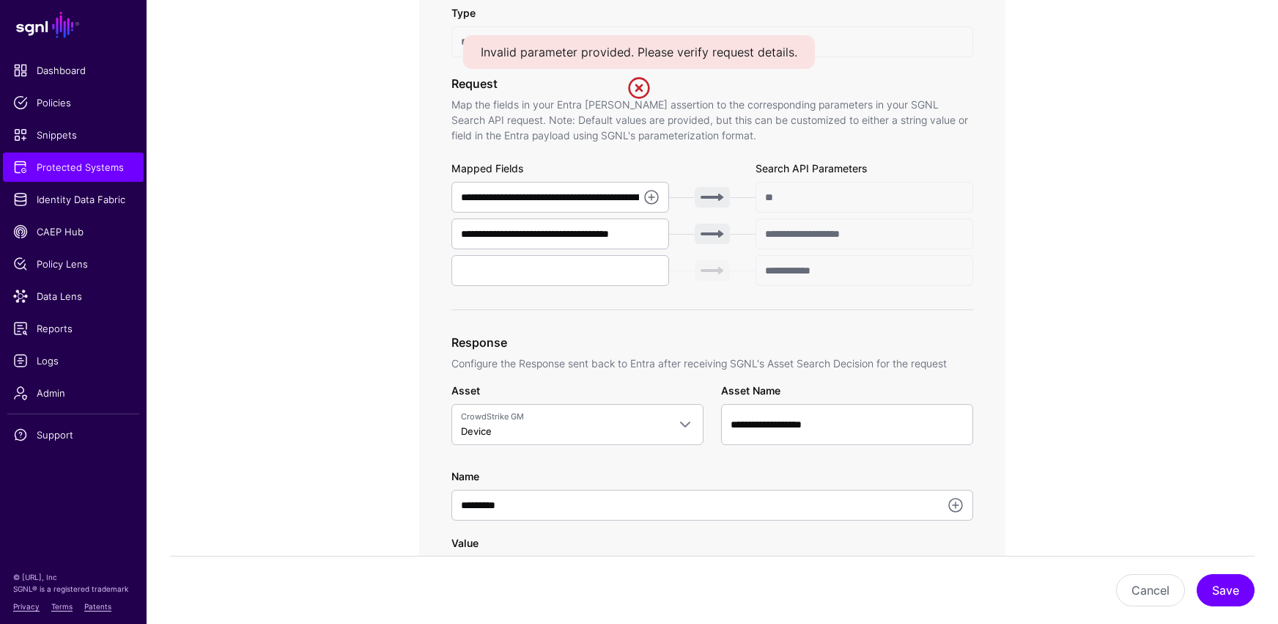
click at [638, 90] on link at bounding box center [638, 87] width 23 height 23
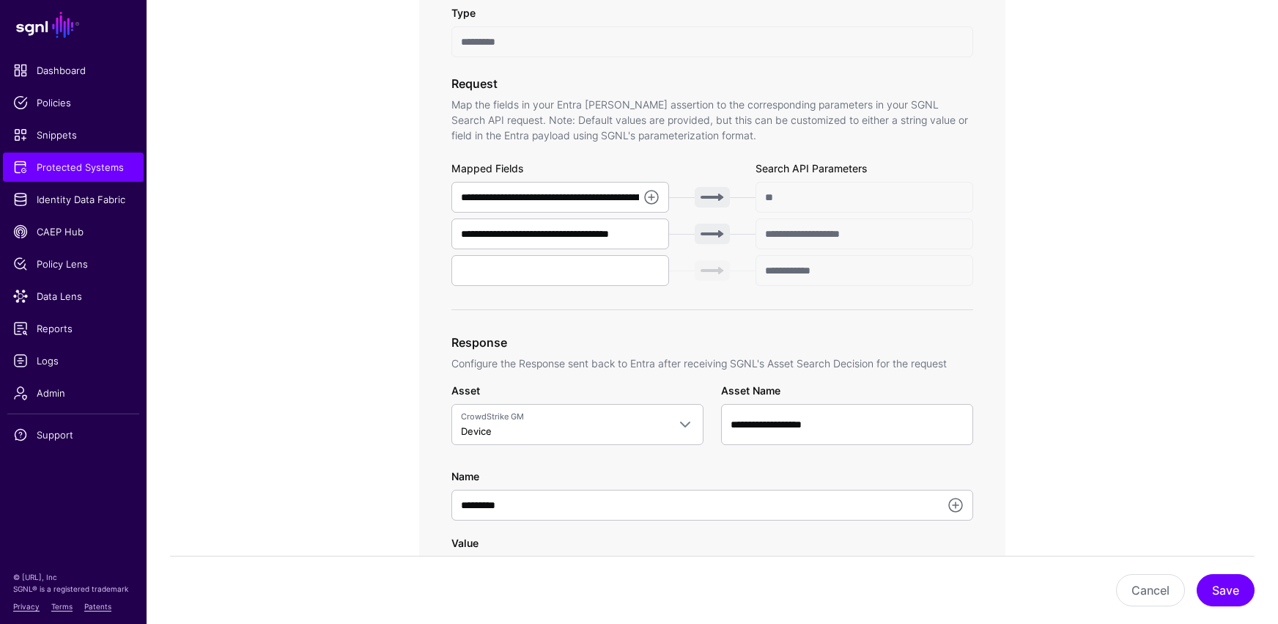
scroll to position [0, 0]
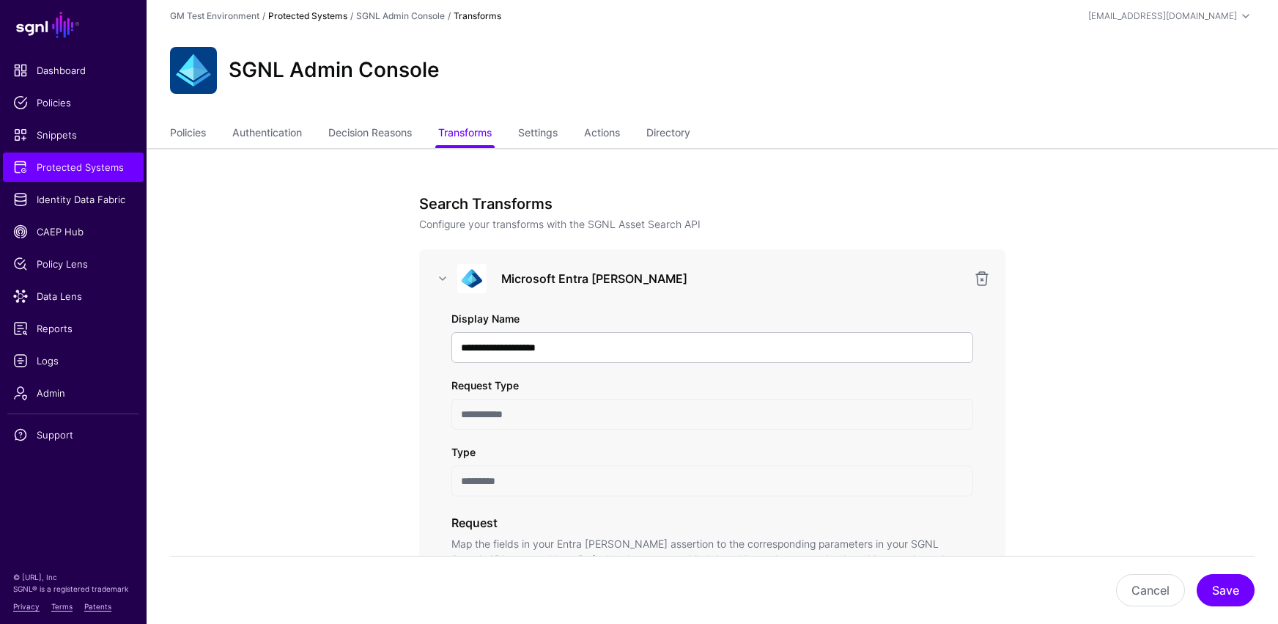
click at [295, 17] on link "Protected Systems" at bounding box center [307, 15] width 79 height 11
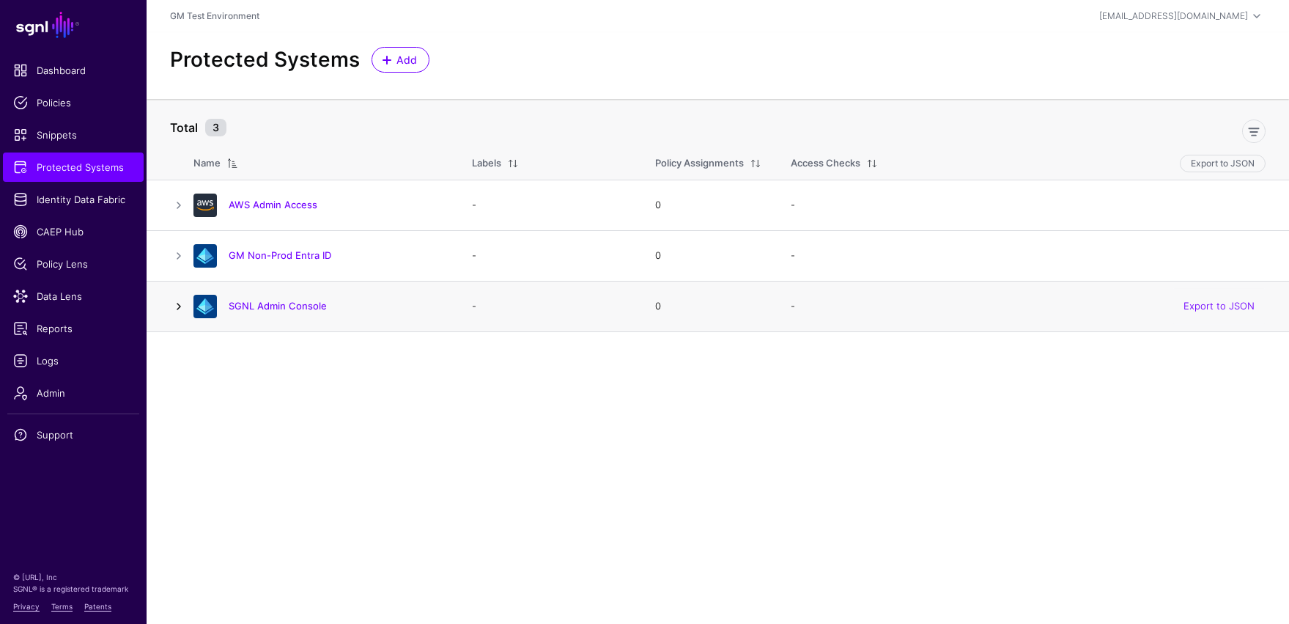
click at [178, 306] on link at bounding box center [179, 307] width 18 height 18
click at [267, 306] on link "SGNL Admin Console" at bounding box center [278, 306] width 98 height 12
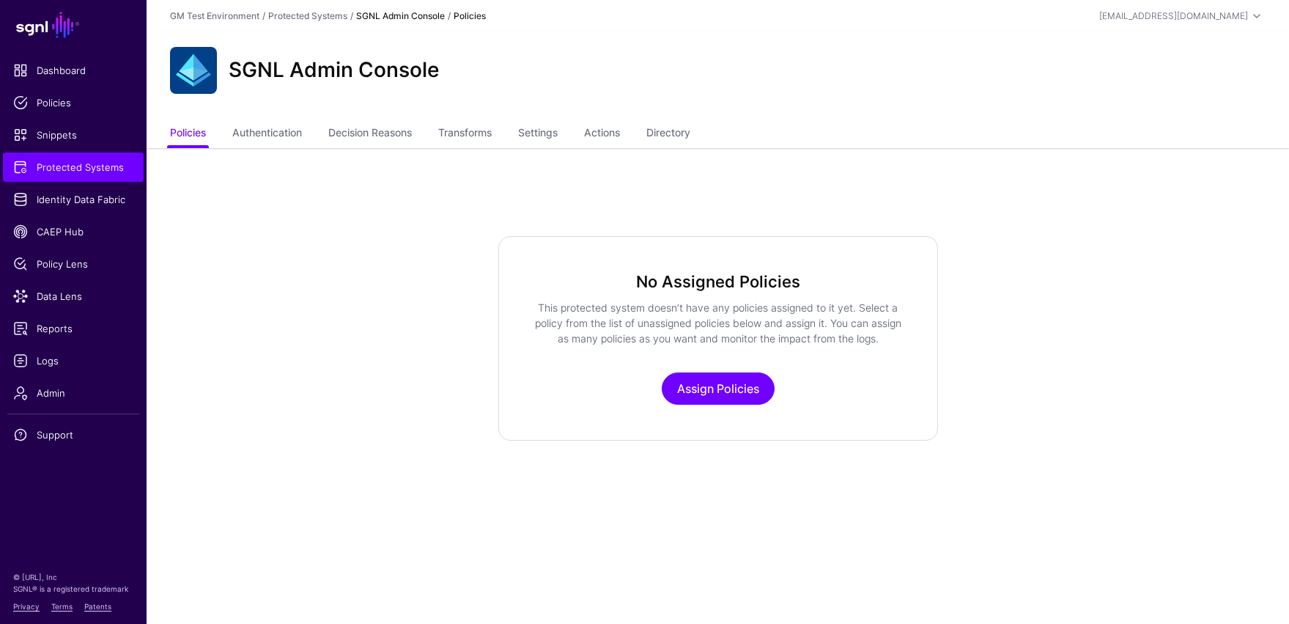
click at [391, 12] on strong "SGNL Admin Console" at bounding box center [400, 15] width 89 height 11
click at [321, 17] on link "Protected Systems" at bounding box center [307, 15] width 79 height 11
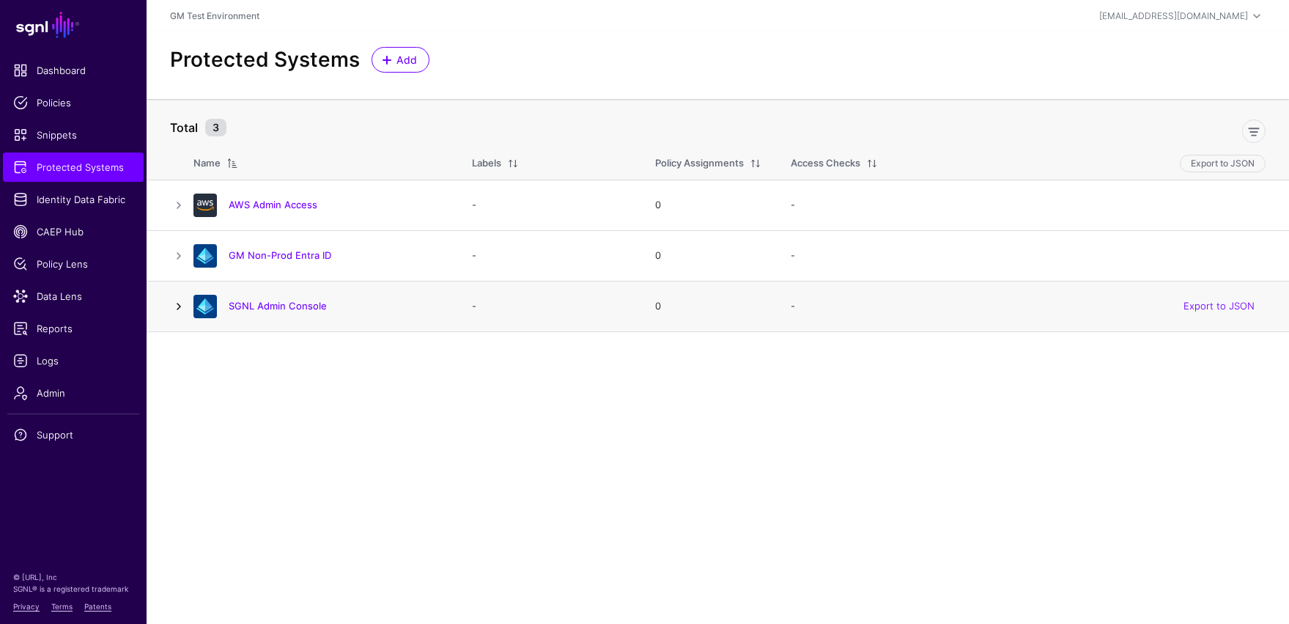
click at [182, 306] on link at bounding box center [179, 307] width 18 height 18
click at [252, 309] on link "SGNL Admin Console" at bounding box center [278, 306] width 98 height 12
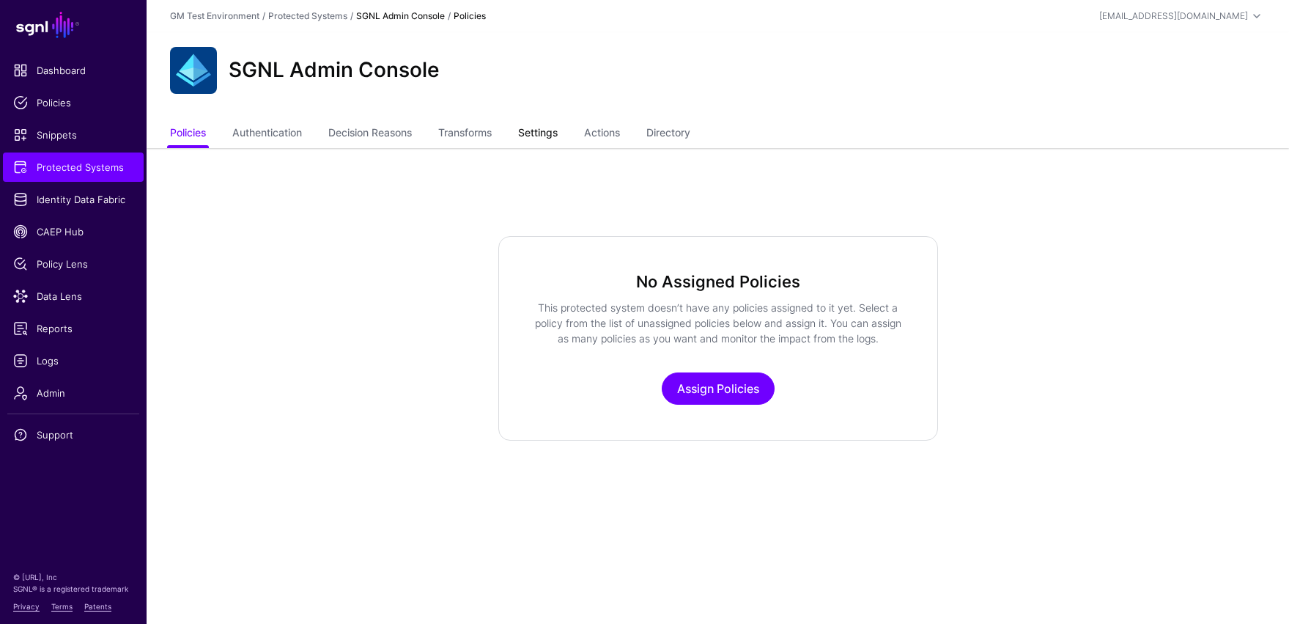
click at [552, 137] on link "Settings" at bounding box center [538, 134] width 40 height 28
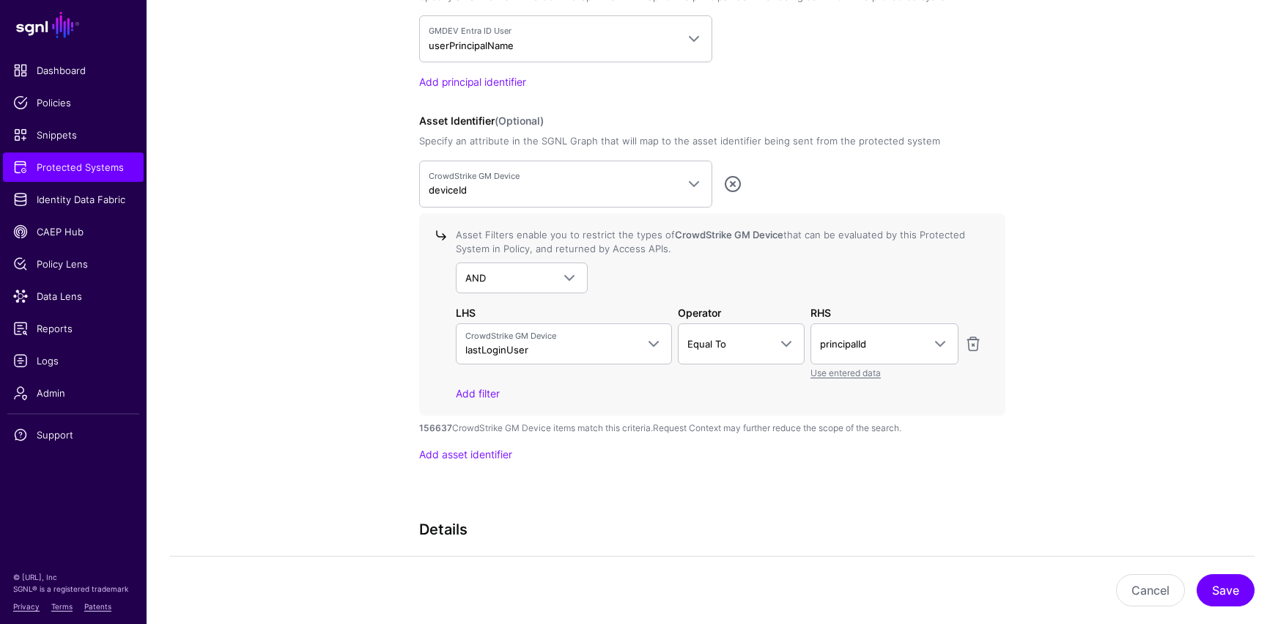
scroll to position [1514, 0]
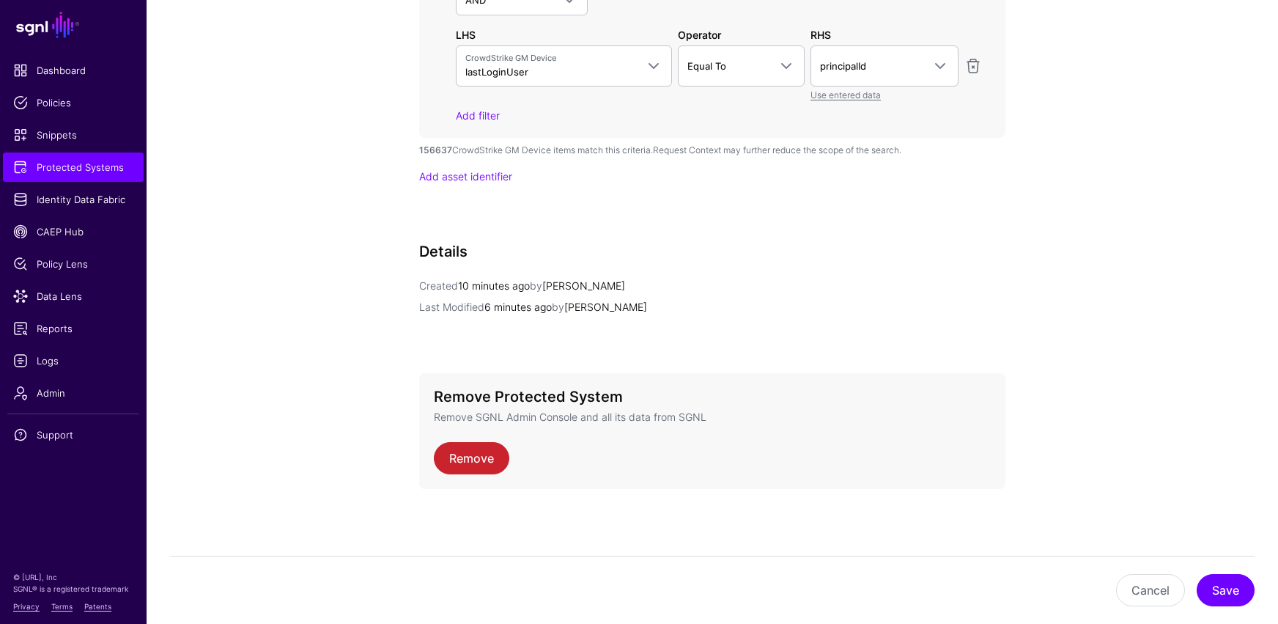
drag, startPoint x: 463, startPoint y: 458, endPoint x: 358, endPoint y: 416, distance: 113.5
click at [464, 467] on link "Remove" at bounding box center [471, 458] width 75 height 32
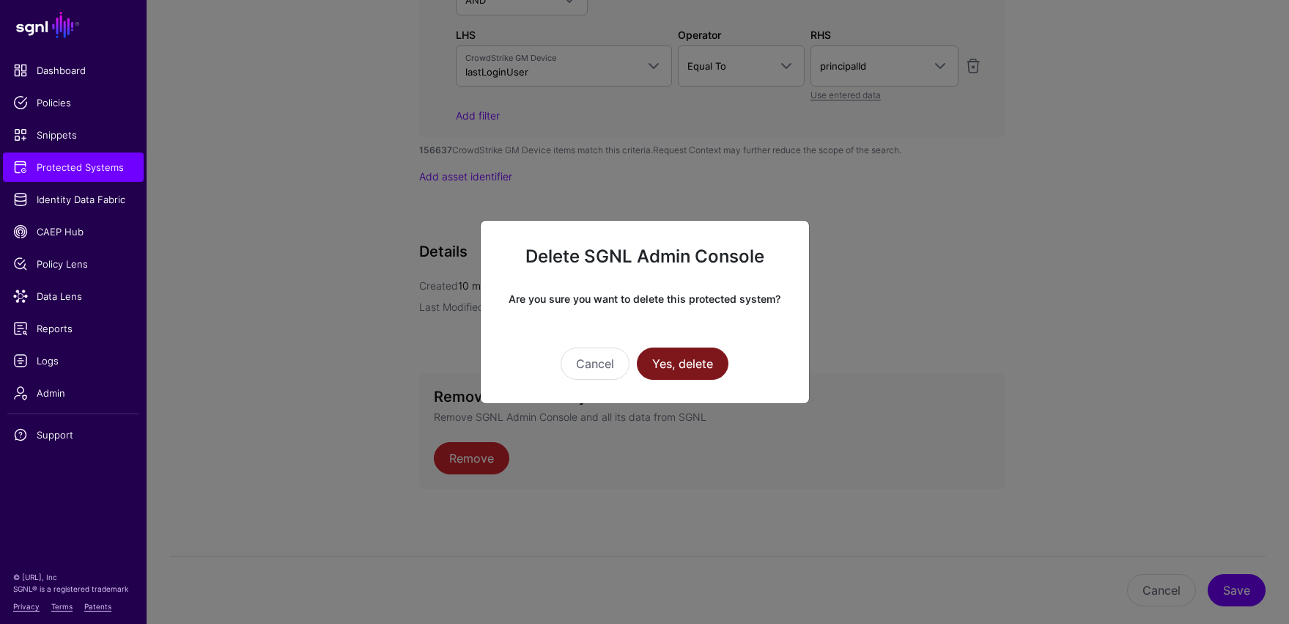
click at [660, 365] on button "Yes, delete" at bounding box center [683, 363] width 92 height 32
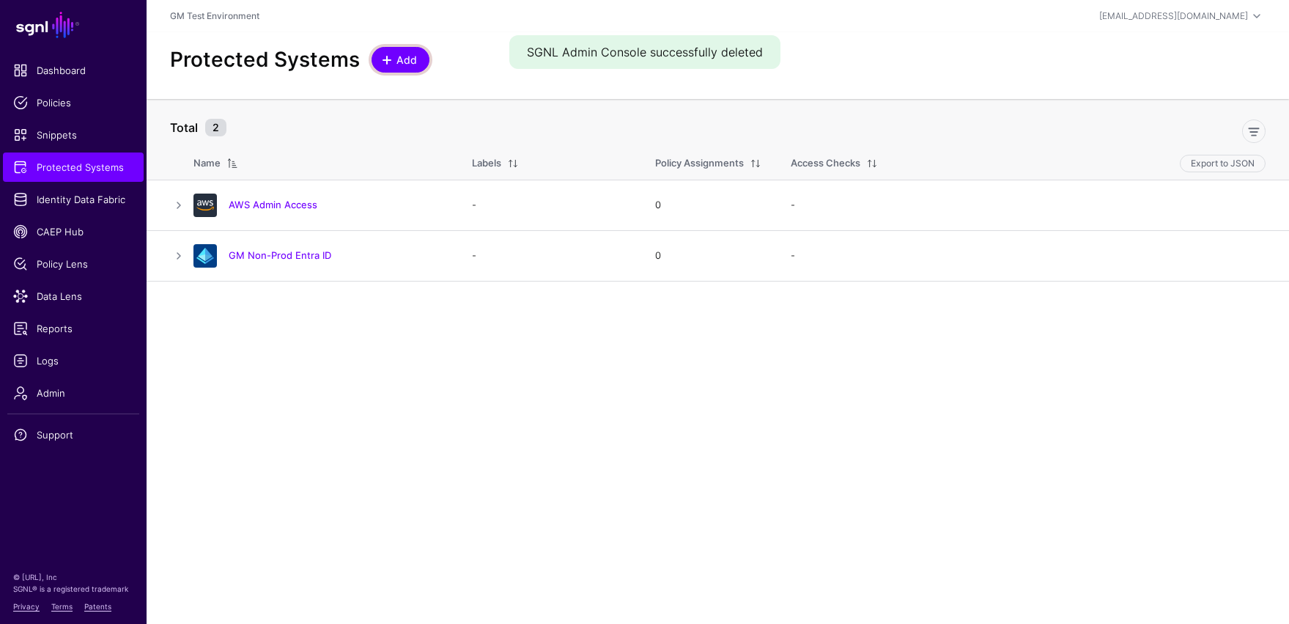
click at [391, 65] on span "Add" at bounding box center [401, 59] width 37 height 15
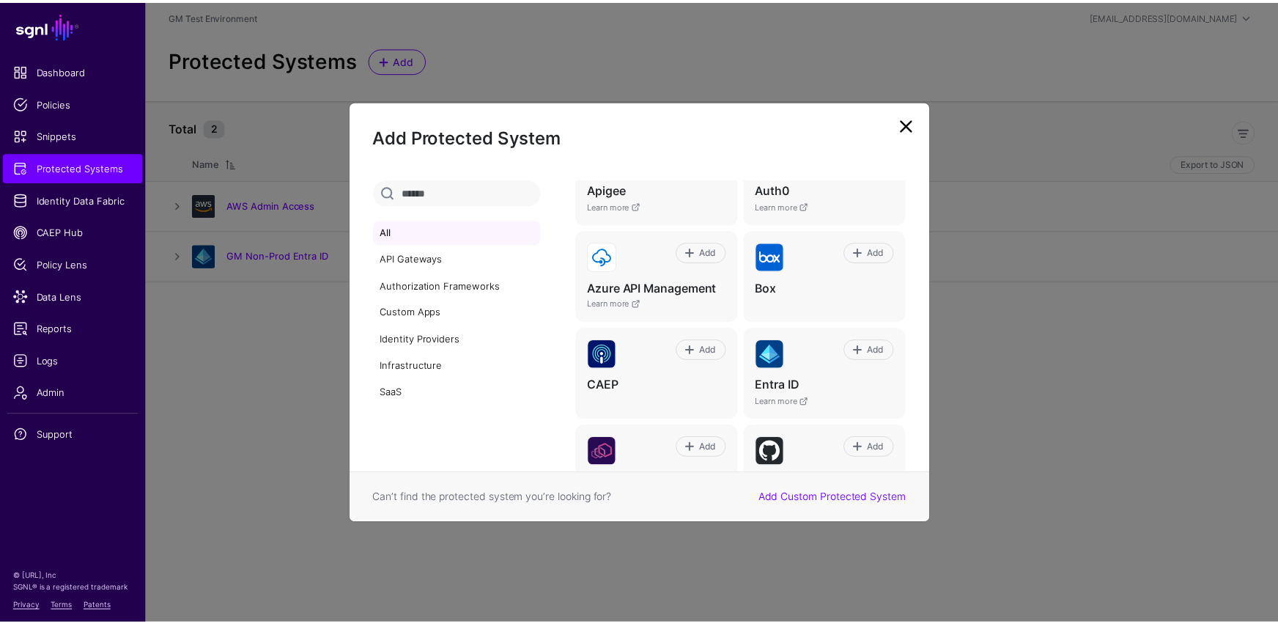
scroll to position [170, 0]
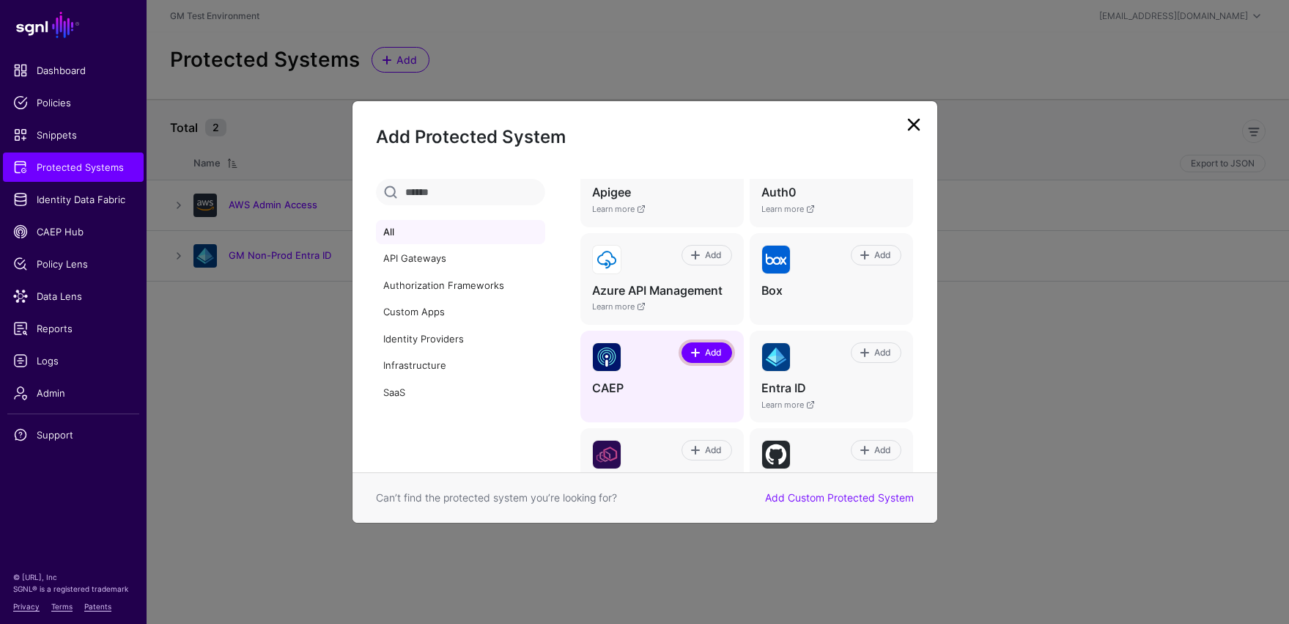
click at [690, 349] on span at bounding box center [696, 353] width 12 height 12
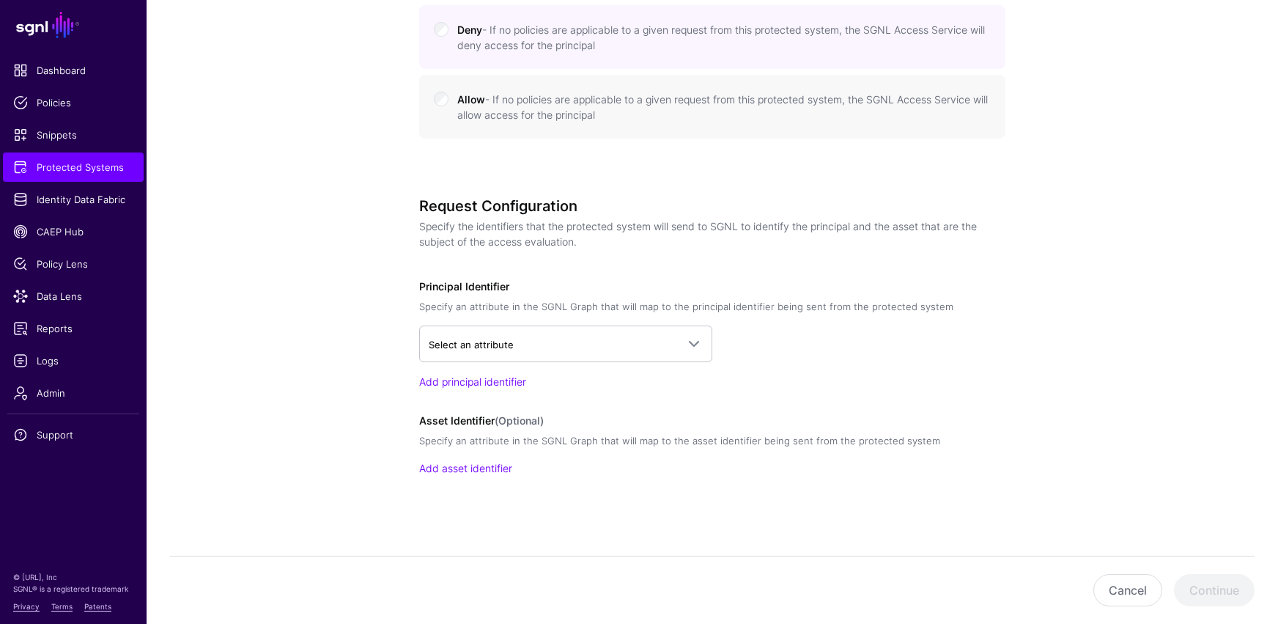
scroll to position [747, 0]
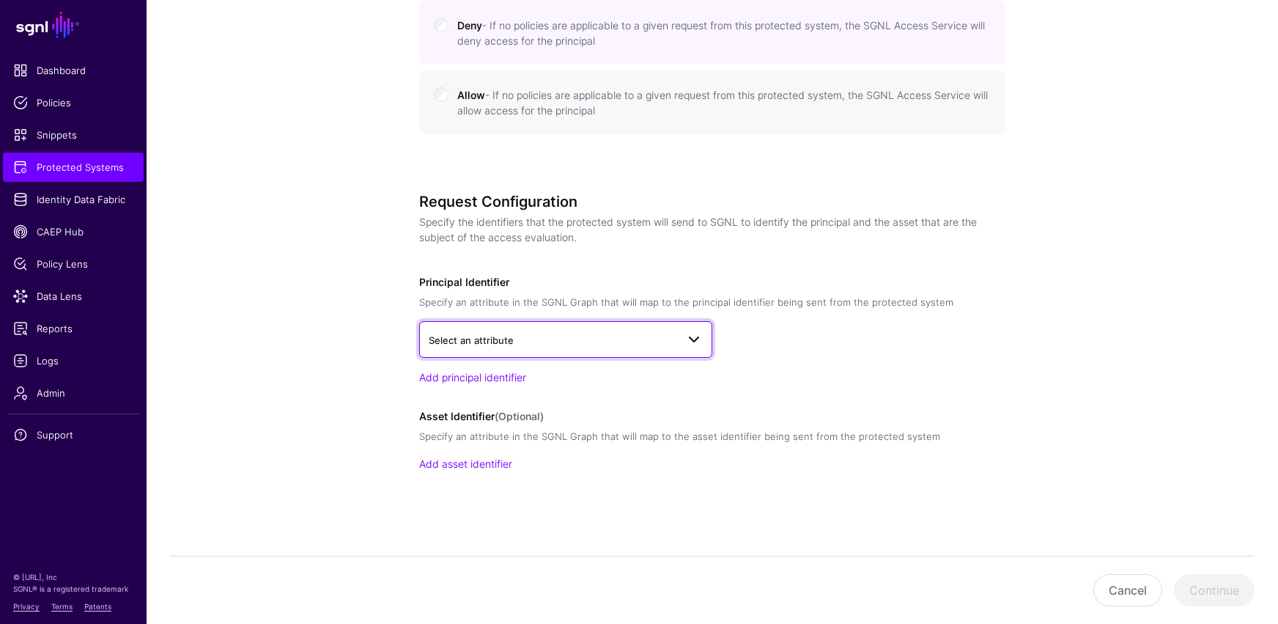
click at [698, 340] on span at bounding box center [694, 339] width 18 height 18
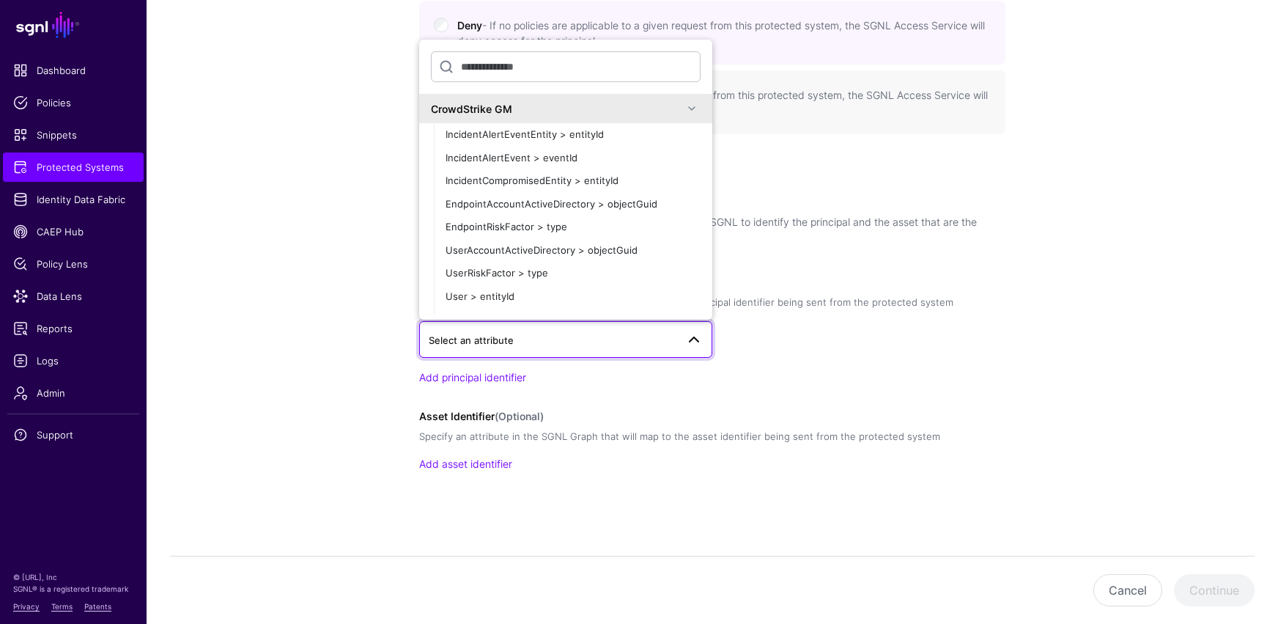
click at [842, 336] on div "Select an attribute CrowdStrike GM IncidentAlertEventEntity > entityId Incident…" at bounding box center [712, 339] width 586 height 37
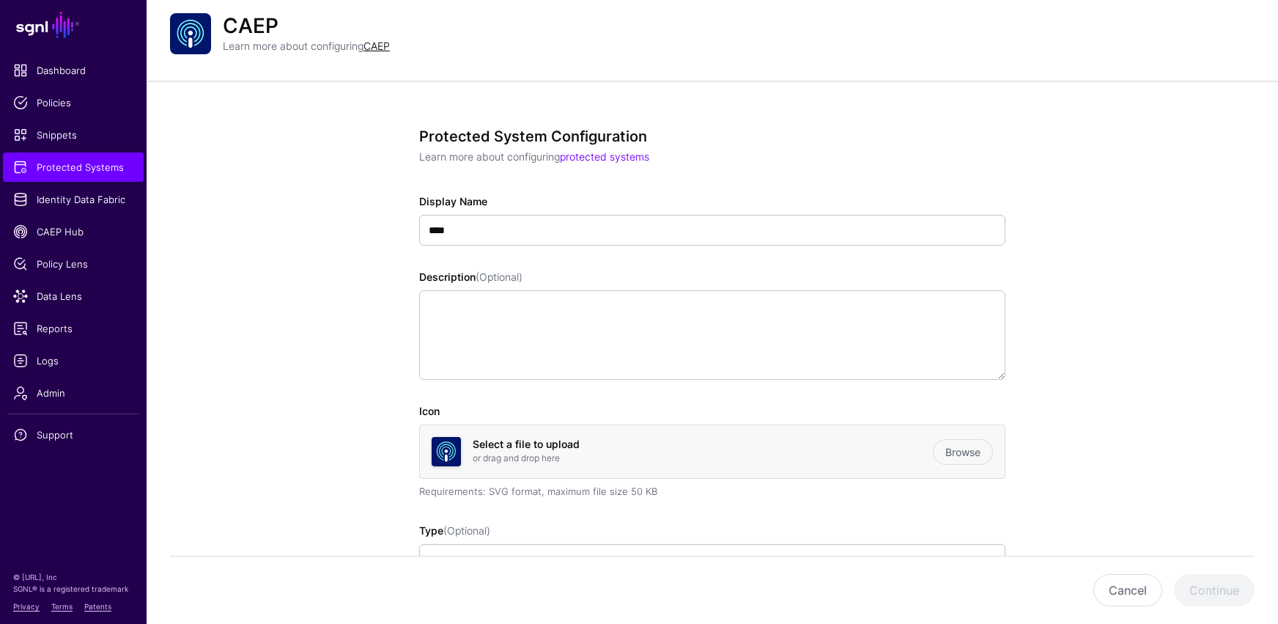
scroll to position [29, 0]
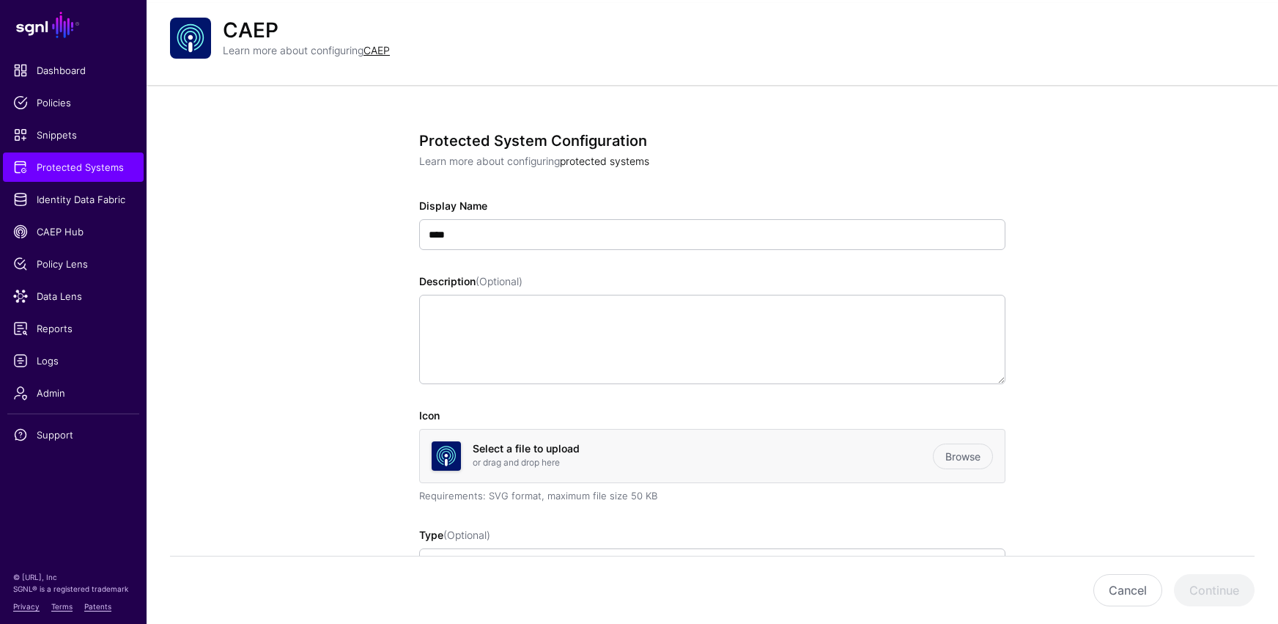
click at [587, 165] on link "protected systems" at bounding box center [604, 161] width 89 height 12
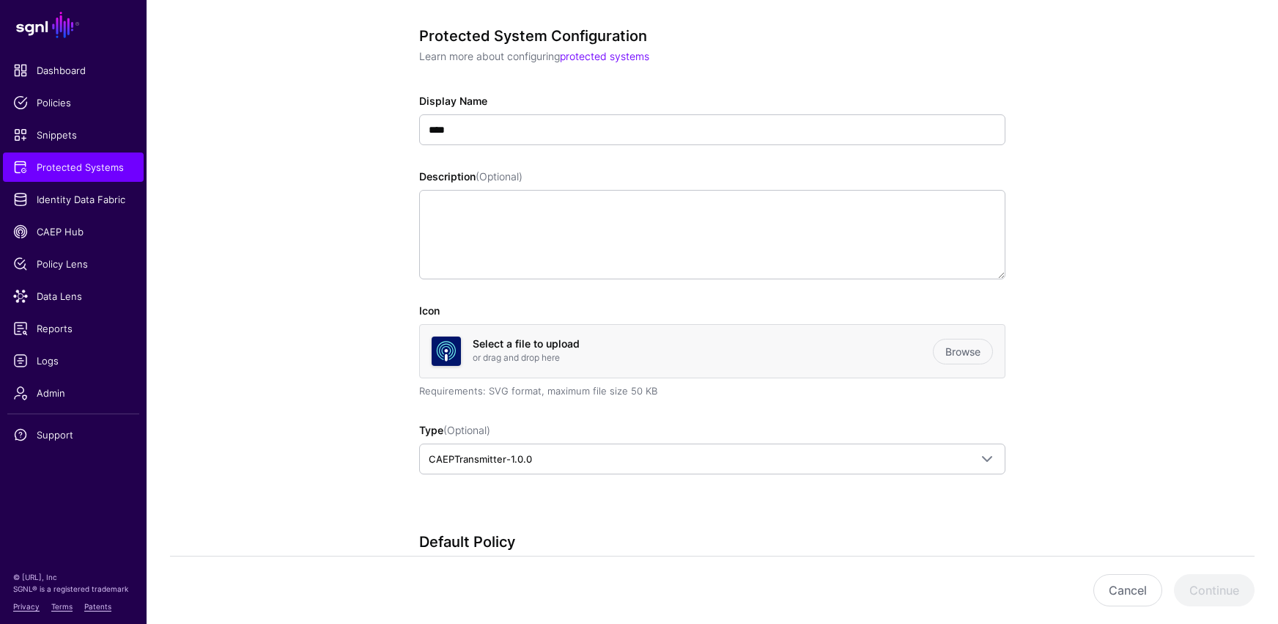
scroll to position [10, 0]
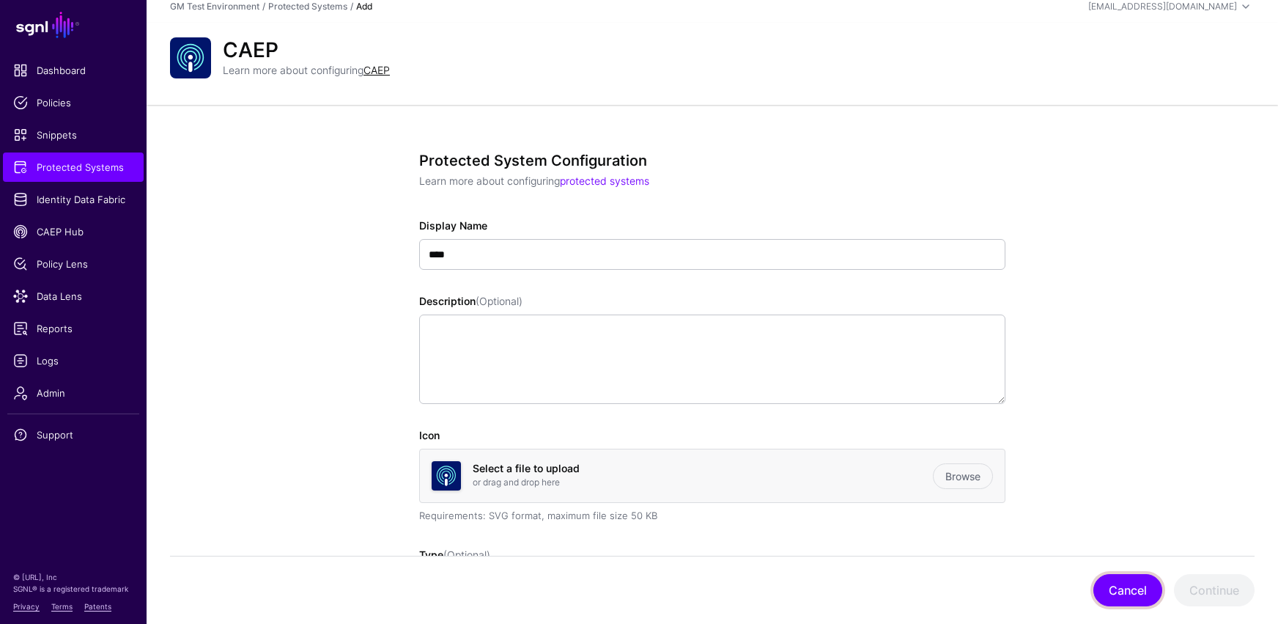
click at [936, 513] on button "Cancel" at bounding box center [1127, 590] width 69 height 32
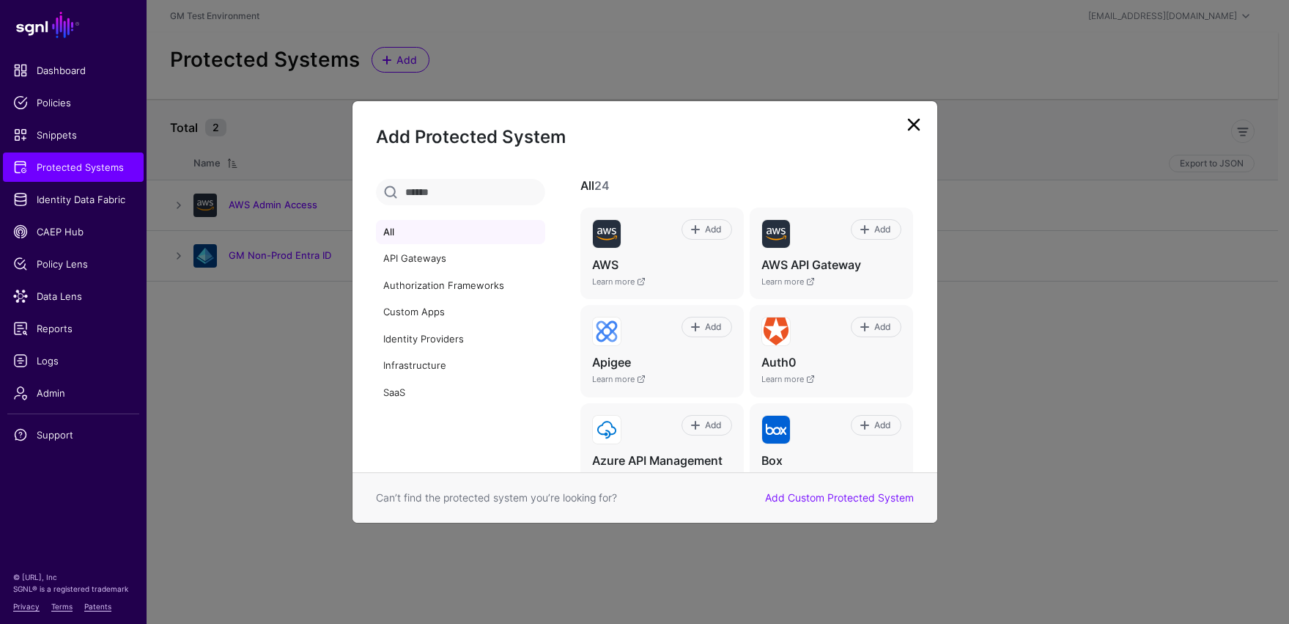
click at [912, 130] on link at bounding box center [913, 124] width 23 height 23
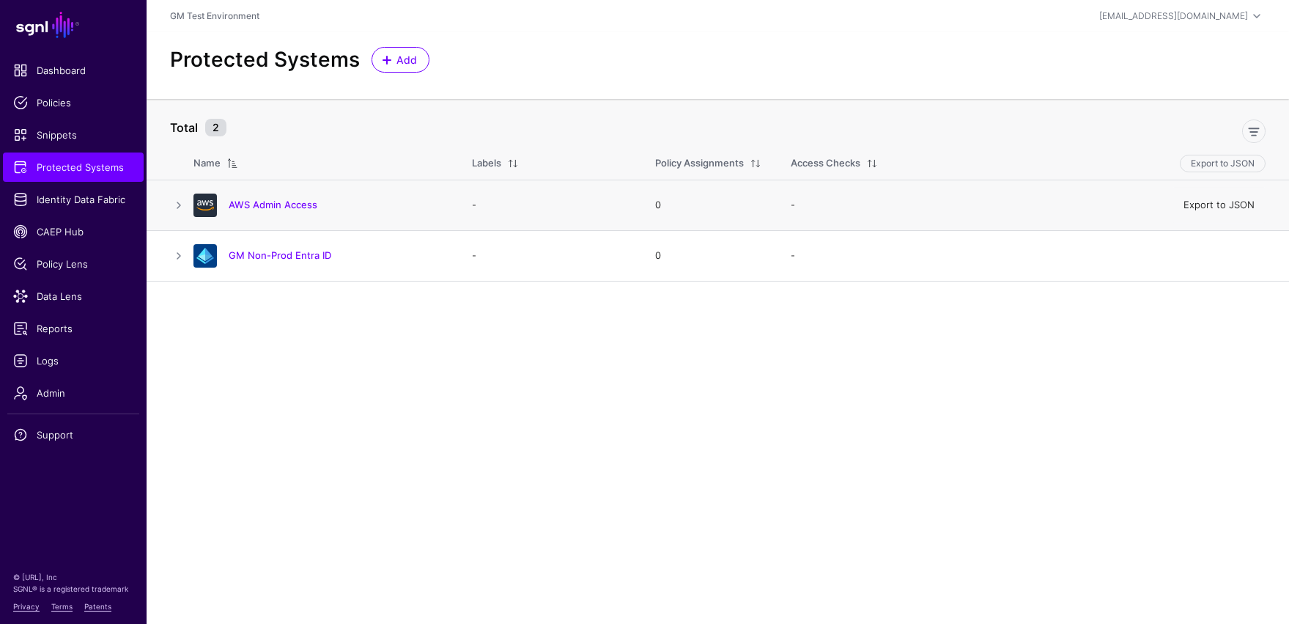
click at [936, 204] on link "Export to JSON" at bounding box center [1218, 205] width 71 height 12
click at [268, 207] on link "AWS Admin Access" at bounding box center [273, 205] width 89 height 12
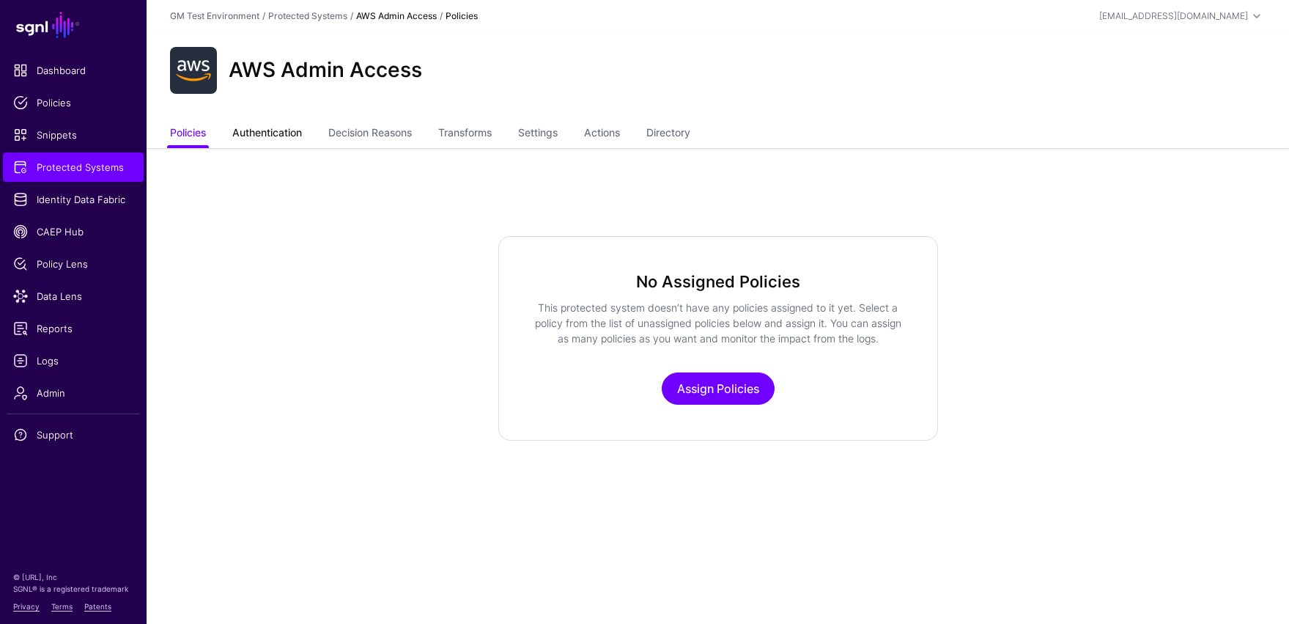
click at [265, 136] on link "Authentication" at bounding box center [267, 134] width 70 height 28
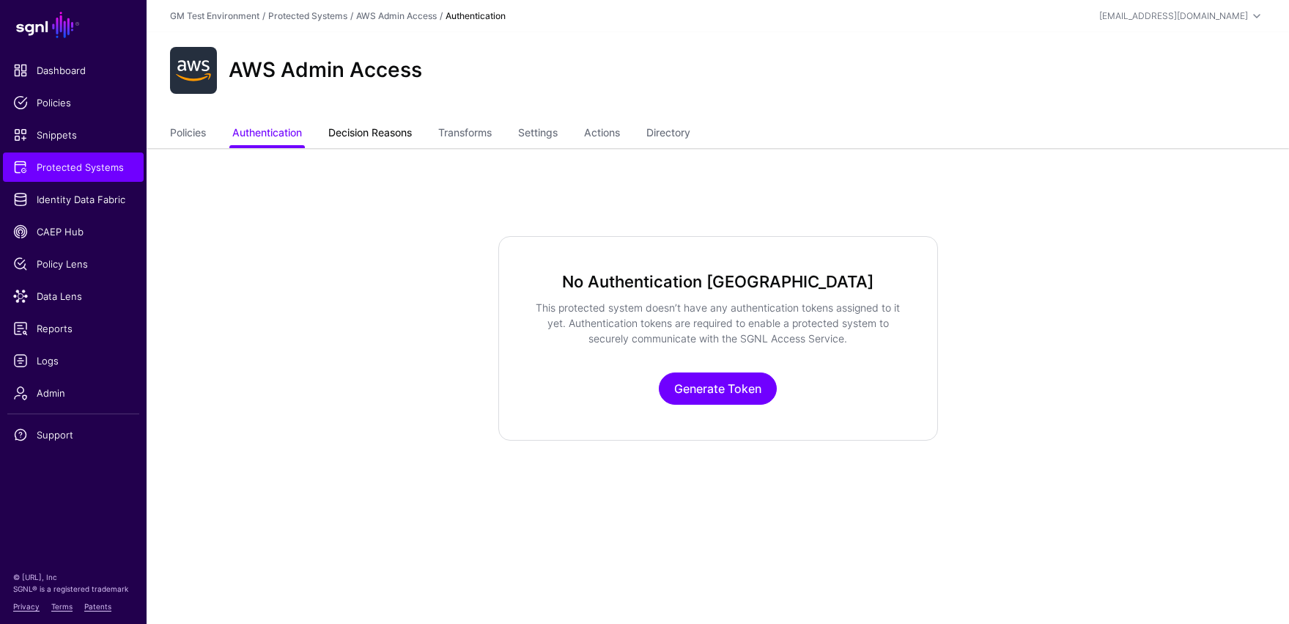
click at [363, 133] on link "Decision Reasons" at bounding box center [370, 134] width 84 height 28
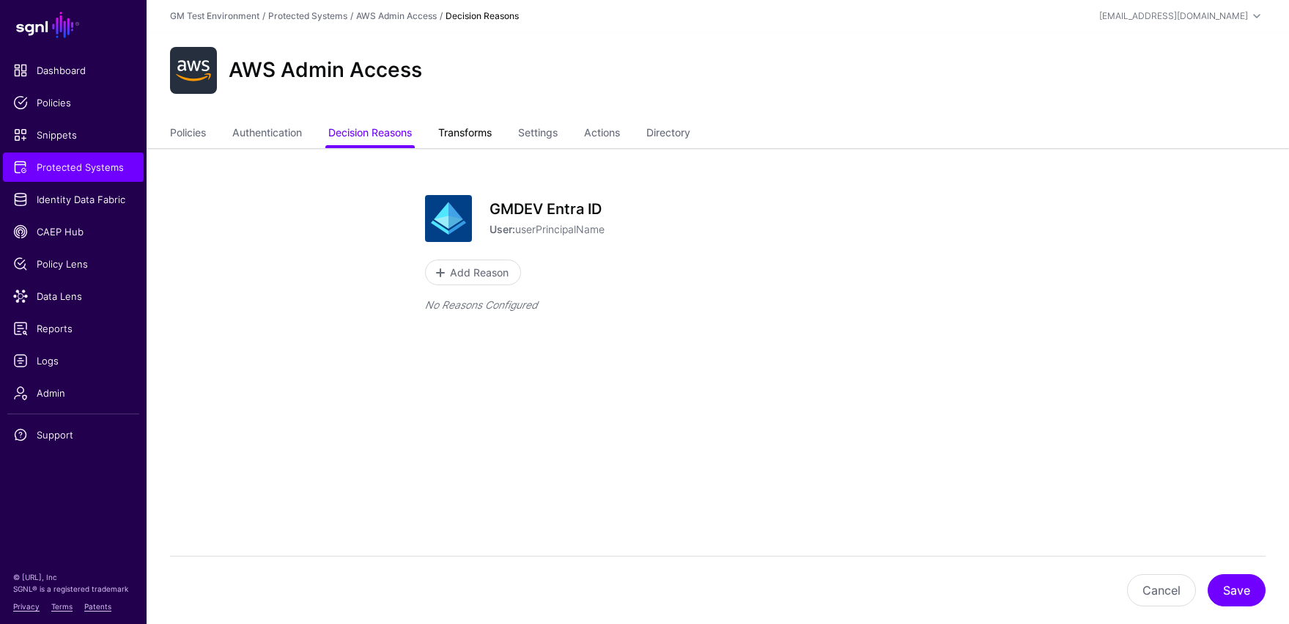
click at [454, 135] on link "Transforms" at bounding box center [464, 134] width 53 height 28
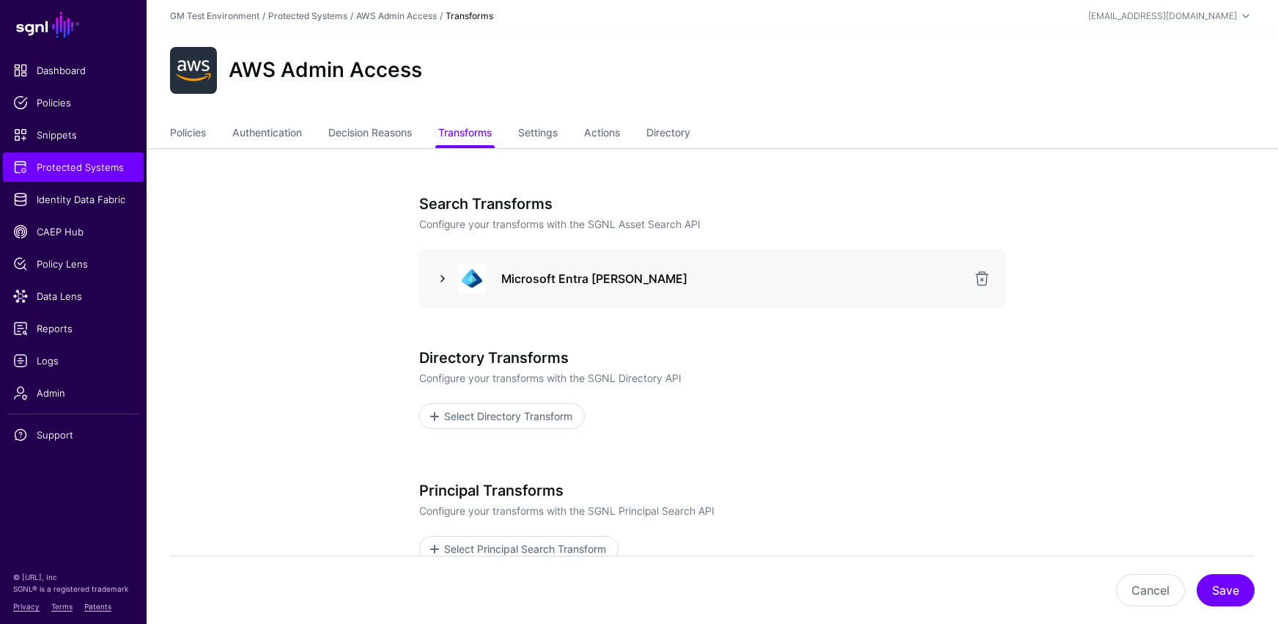
click at [443, 278] on link at bounding box center [443, 279] width 18 height 18
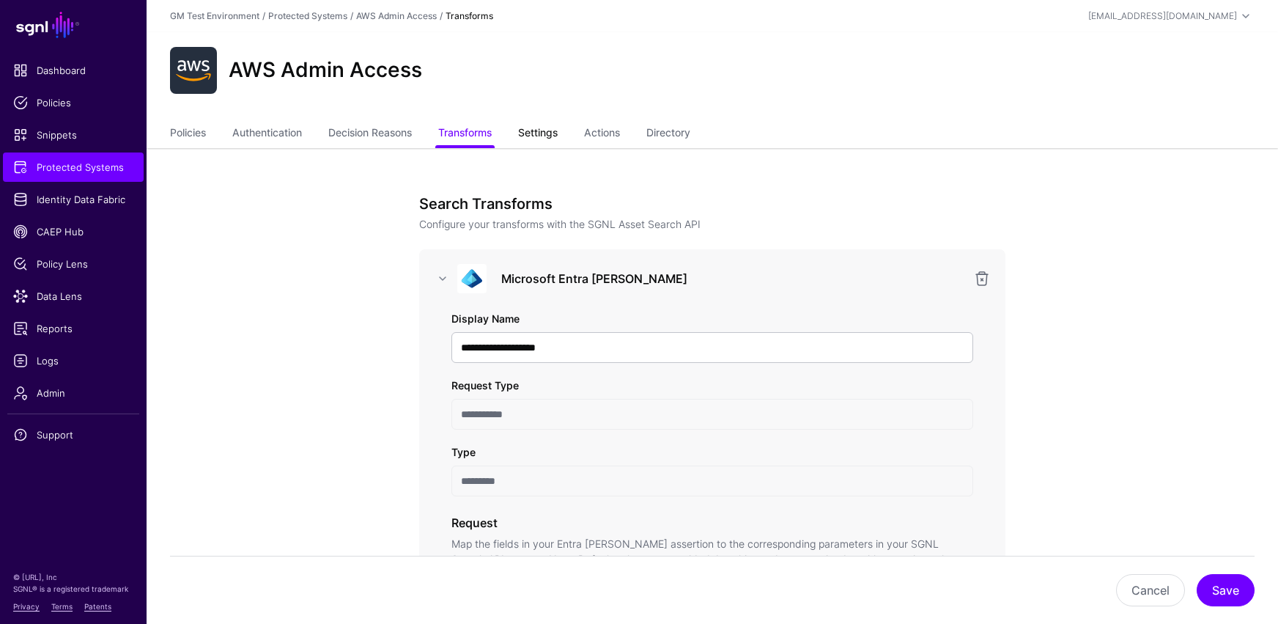
click at [547, 141] on link "Settings" at bounding box center [538, 134] width 40 height 28
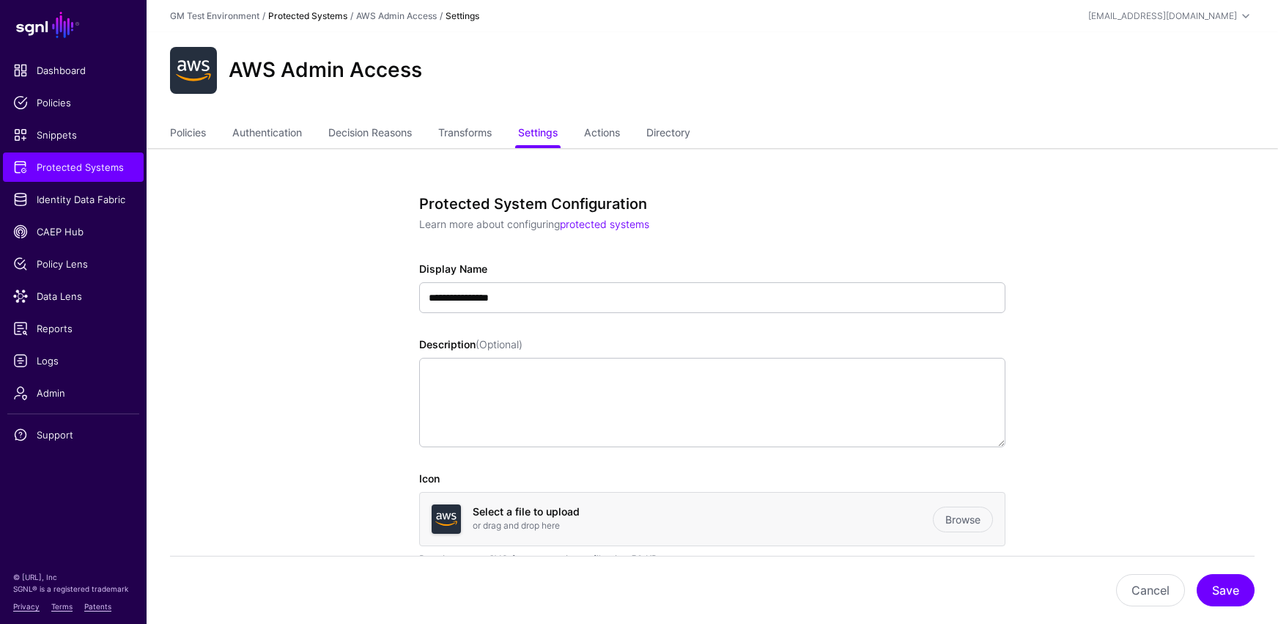
click at [293, 17] on link "Protected Systems" at bounding box center [307, 15] width 79 height 11
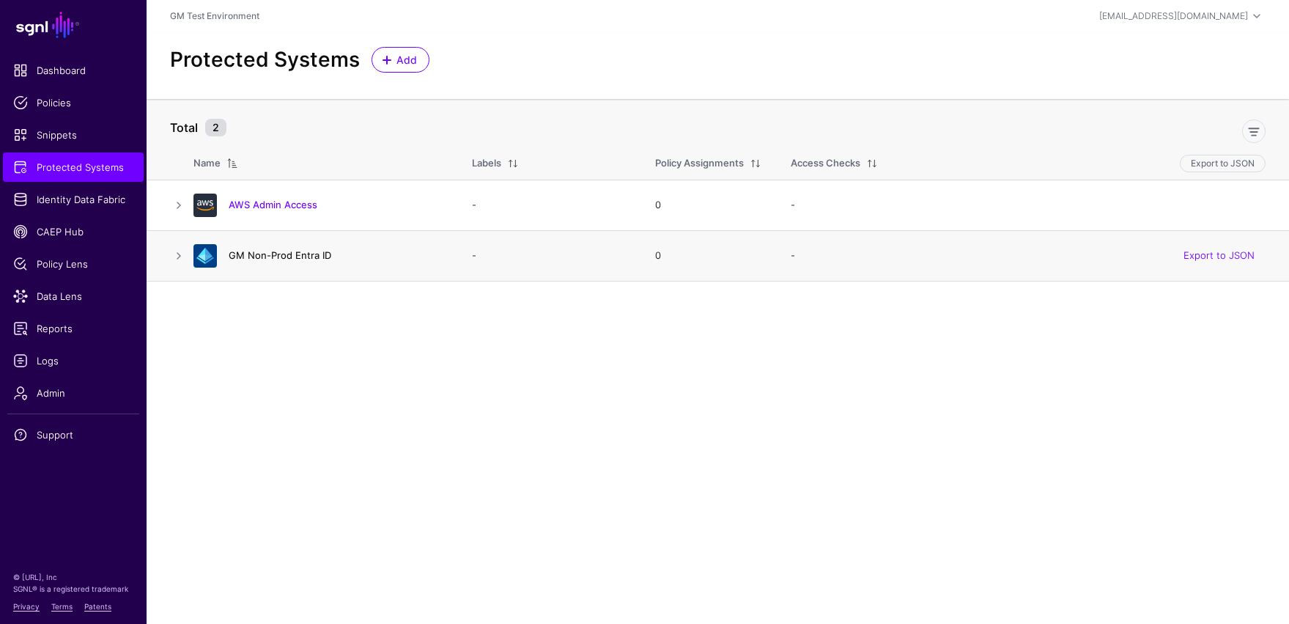
click at [262, 260] on link "GM Non-Prod Entra ID" at bounding box center [280, 255] width 103 height 12
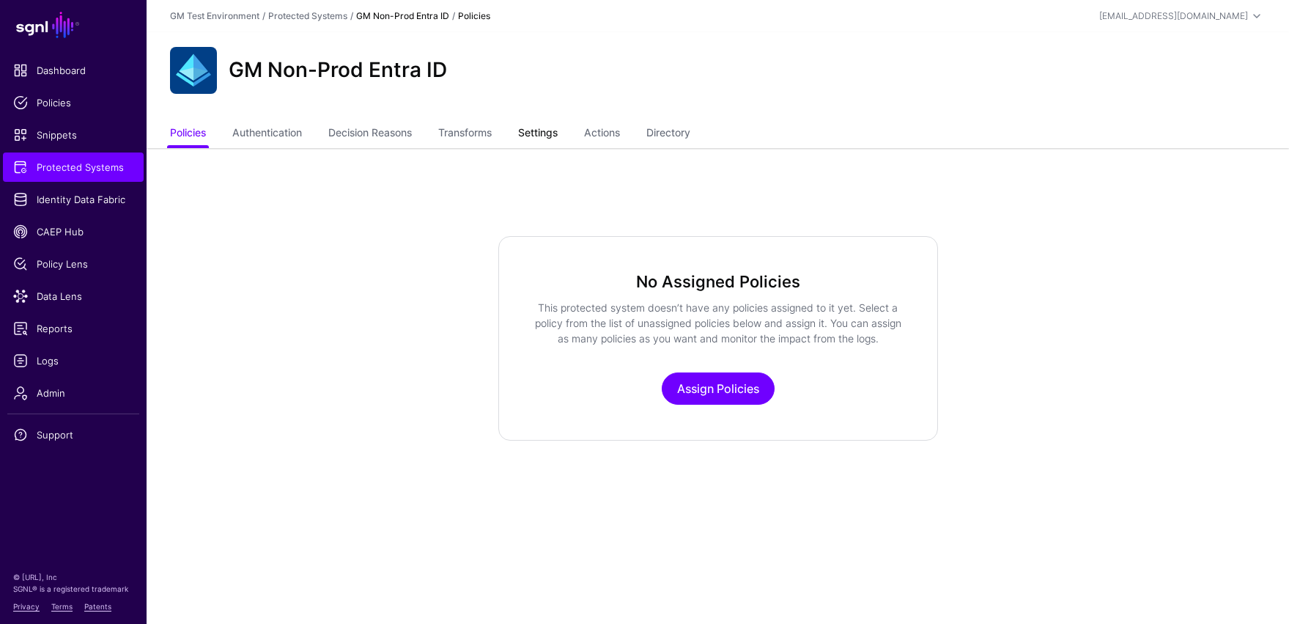
click at [541, 134] on link "Settings" at bounding box center [538, 134] width 40 height 28
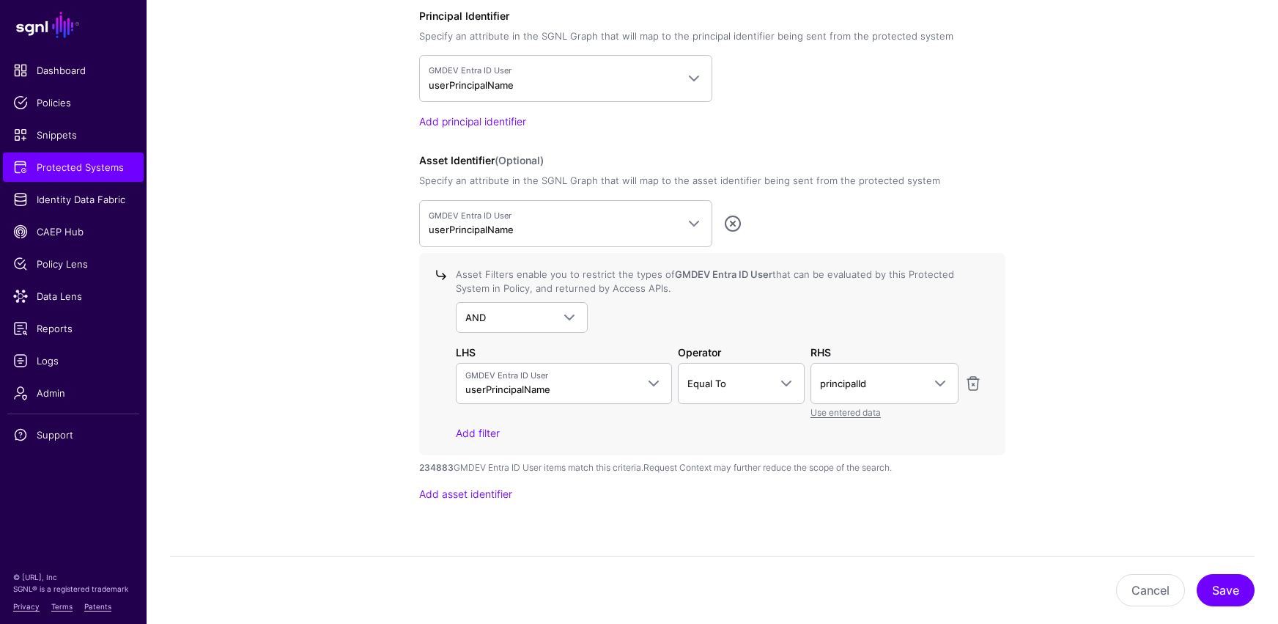
scroll to position [1211, 0]
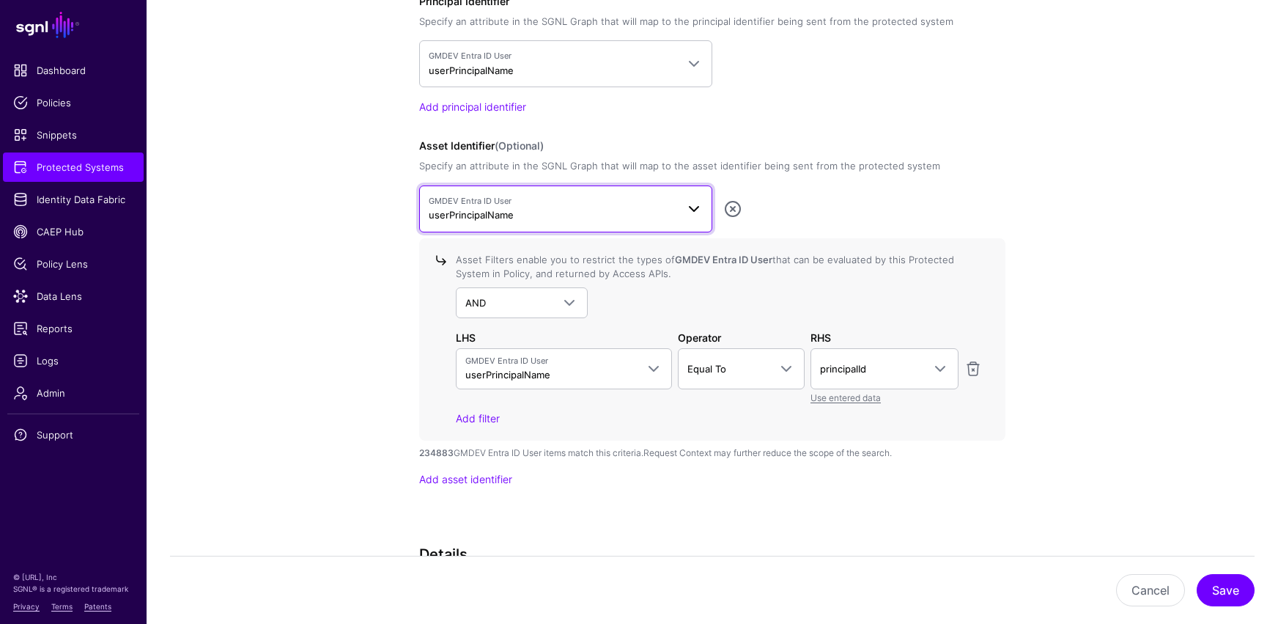
click at [696, 208] on span at bounding box center [694, 209] width 18 height 18
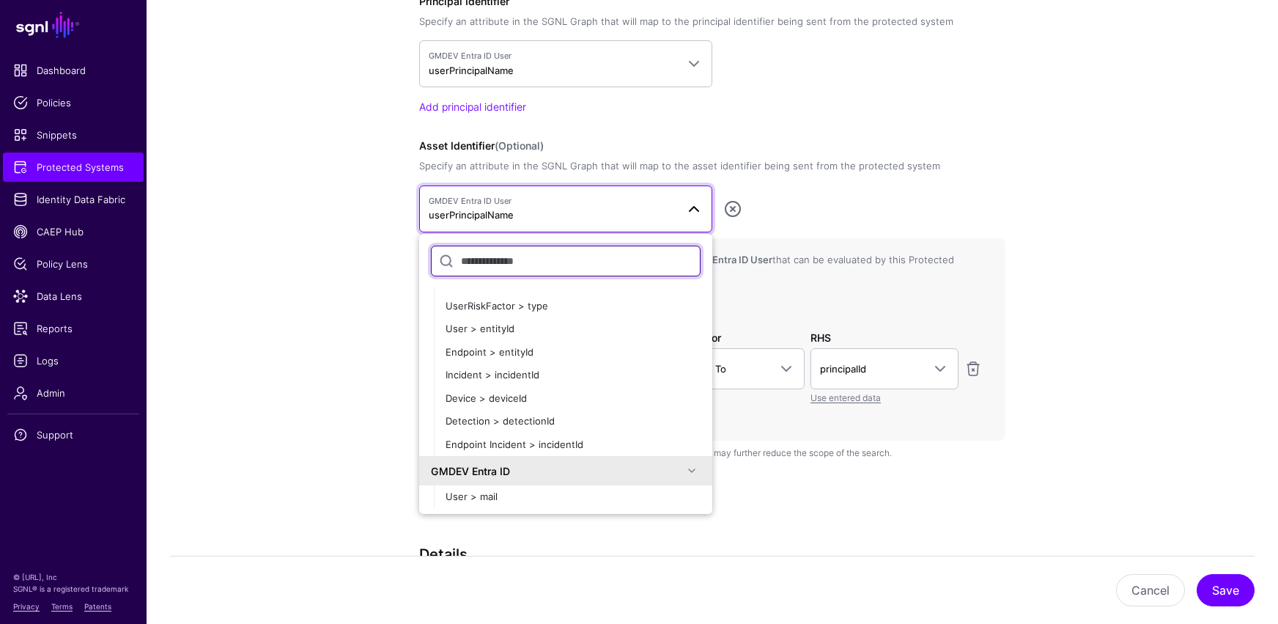
scroll to position [0, 0]
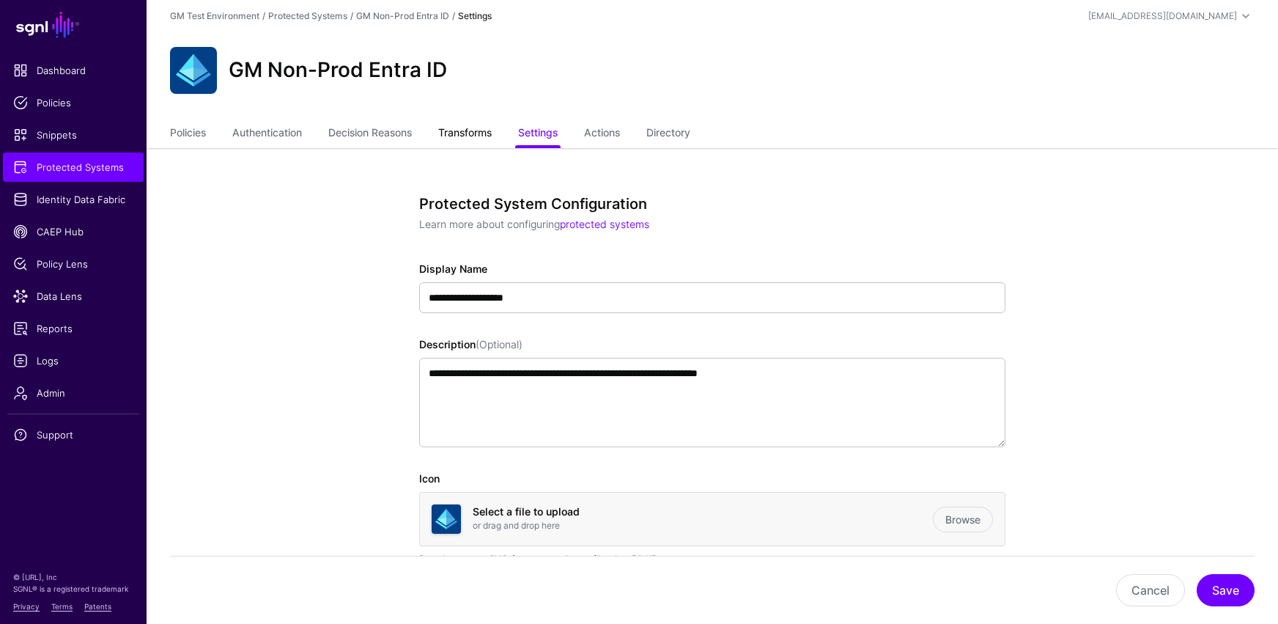
click at [471, 138] on link "Transforms" at bounding box center [464, 134] width 53 height 28
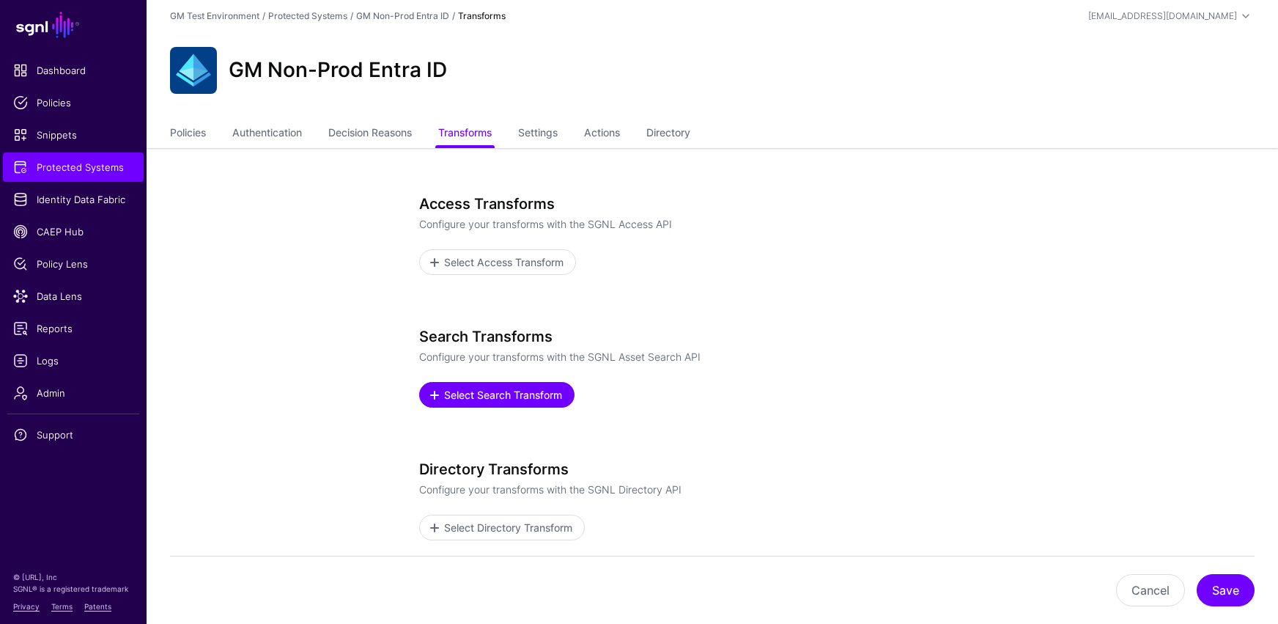
click at [501, 394] on span "Select Search Transform" at bounding box center [504, 394] width 122 height 15
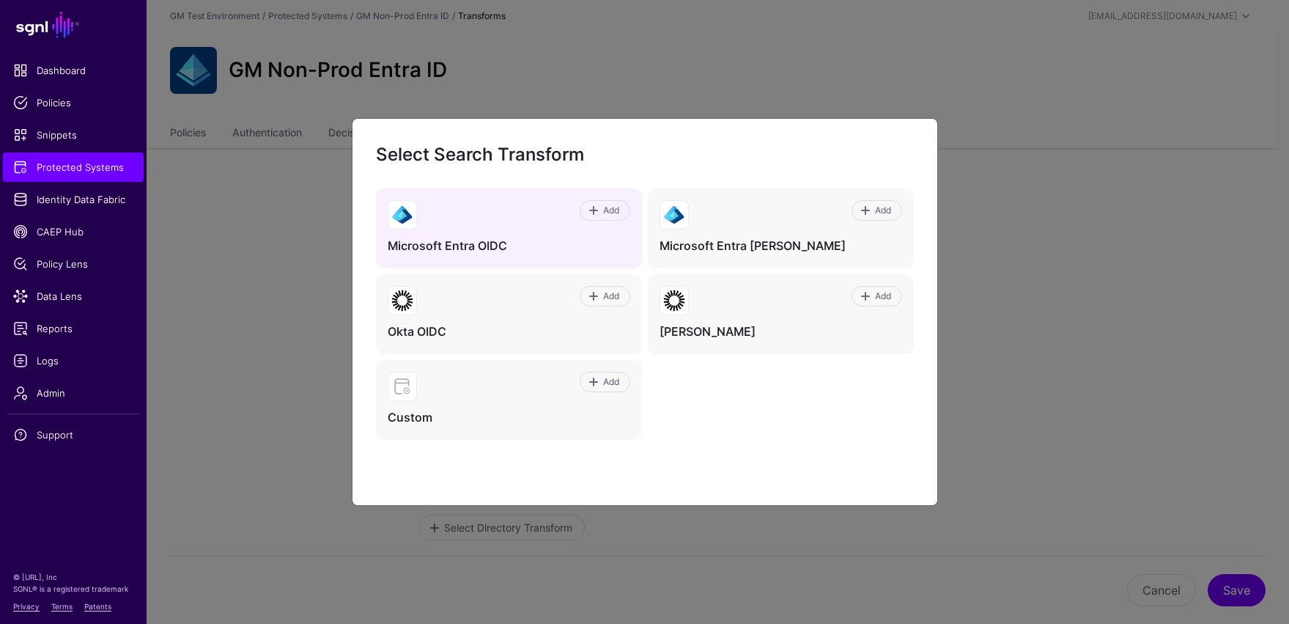
click at [558, 233] on div "Add Microsoft Entra OIDC" at bounding box center [509, 228] width 266 height 80
click at [605, 213] on span "Add" at bounding box center [611, 210] width 20 height 13
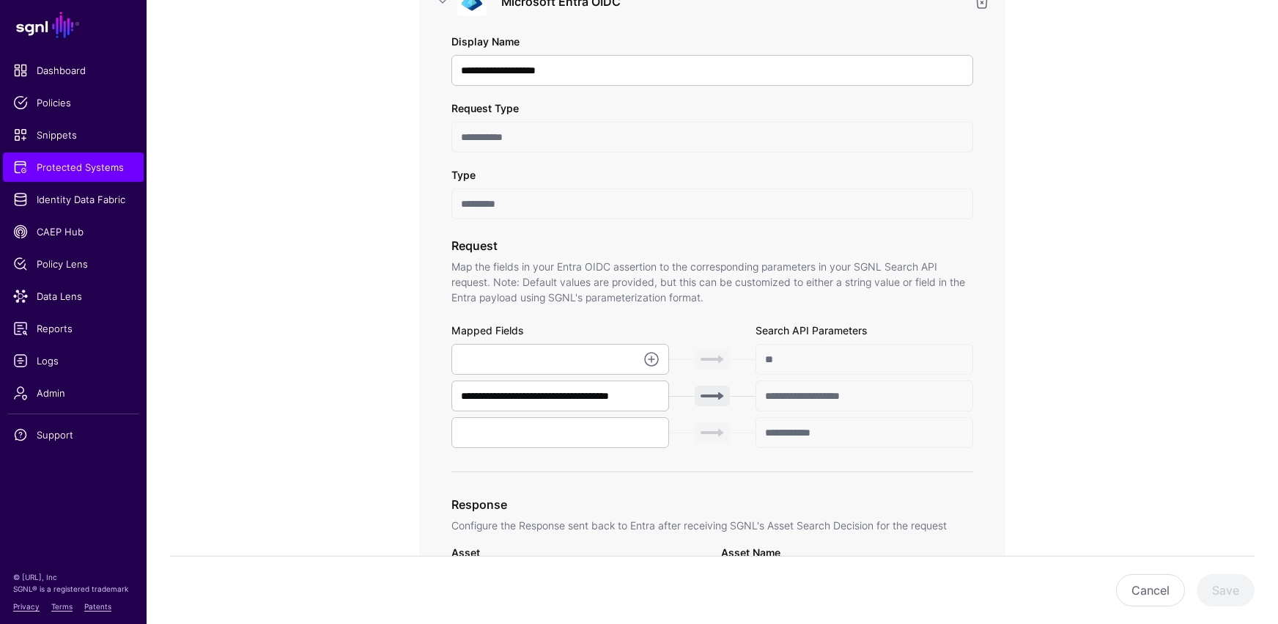
scroll to position [278, 0]
click at [651, 361] on link at bounding box center [652, 358] width 18 height 18
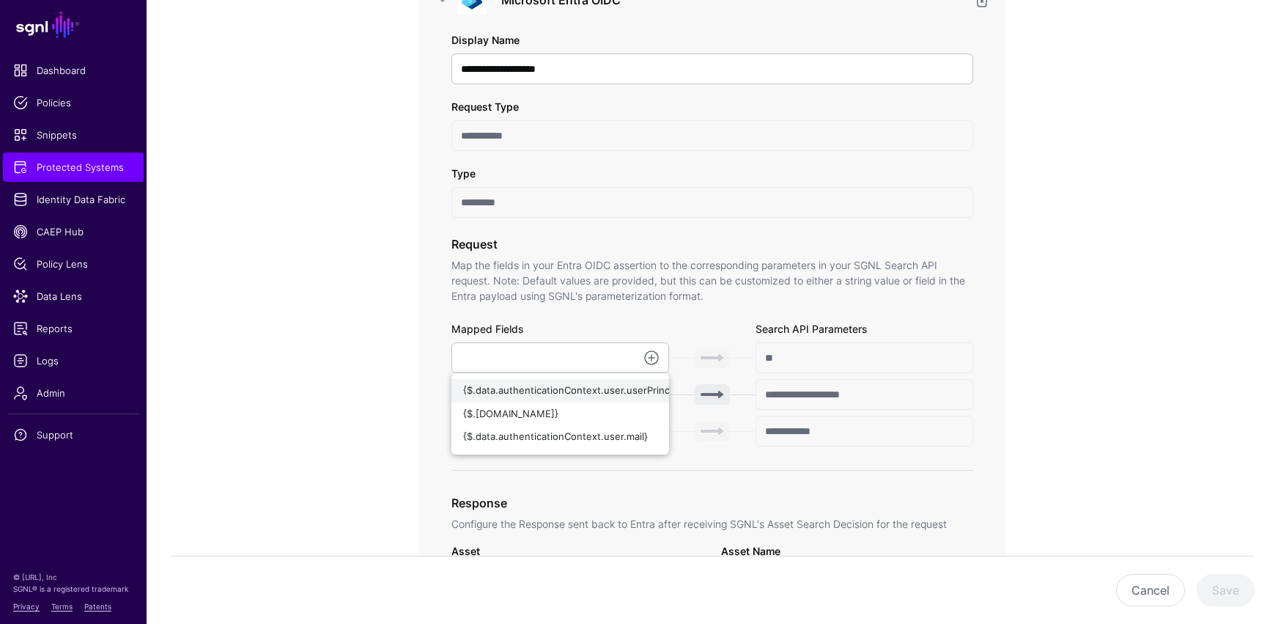
click at [573, 394] on span "{$.data.authenticationContext.user.userPrincipalName}" at bounding box center [589, 390] width 252 height 12
type input "**********"
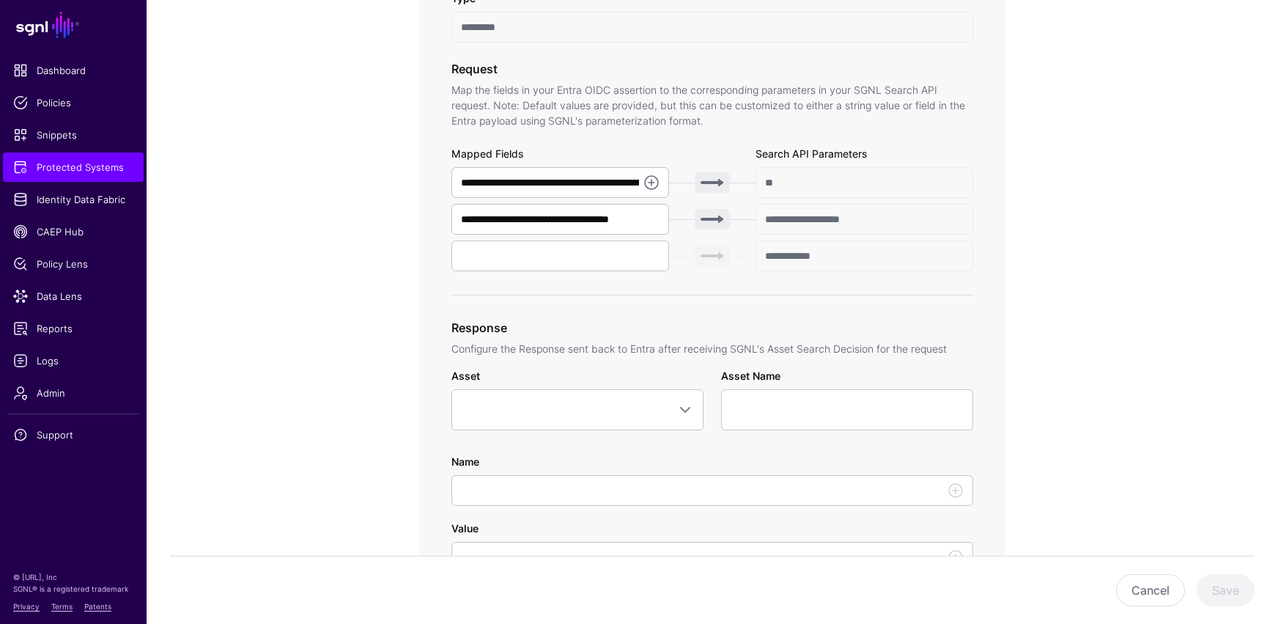
scroll to position [473, 0]
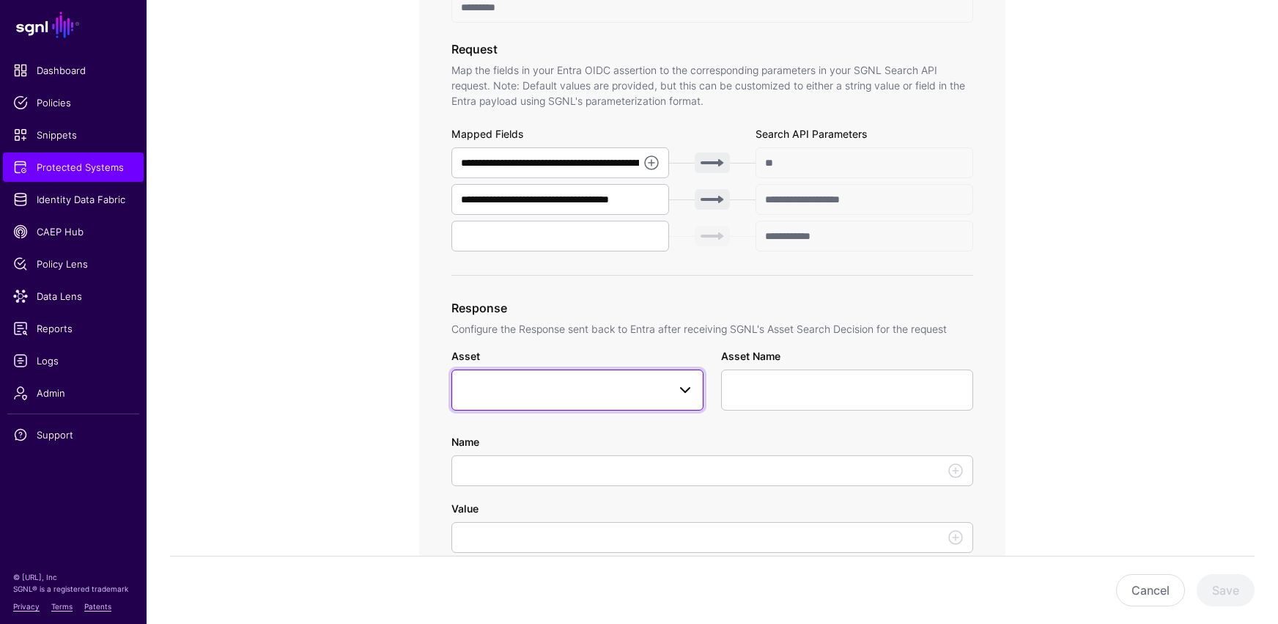
click at [678, 394] on span at bounding box center [685, 390] width 18 height 18
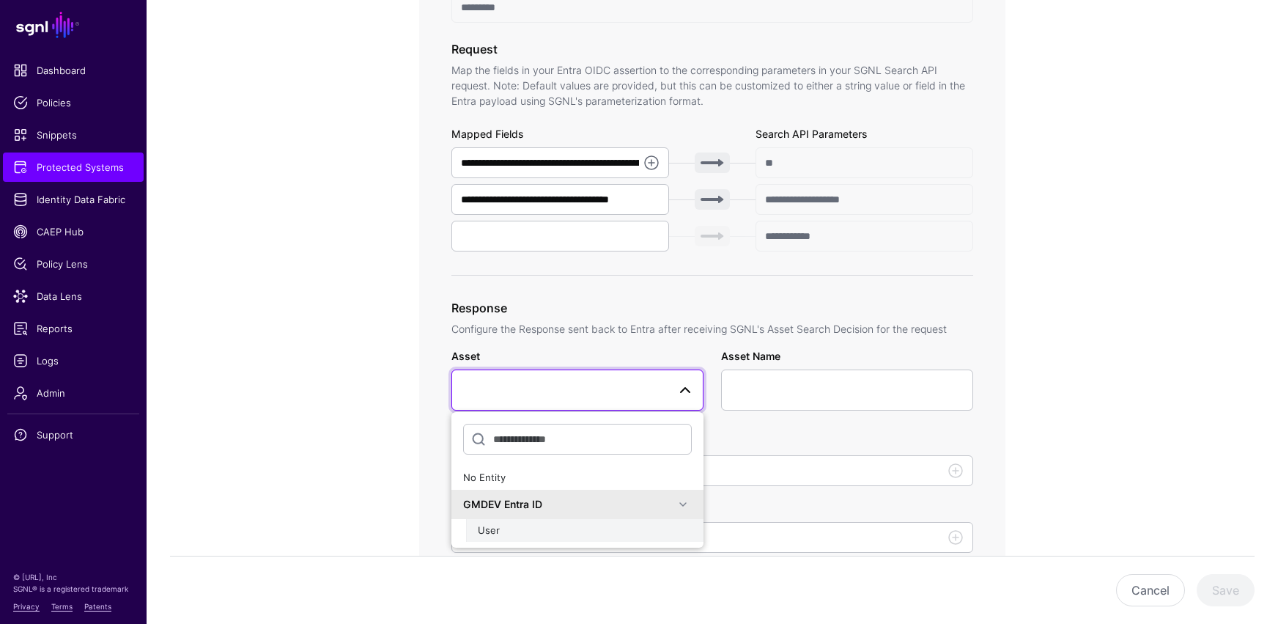
click at [492, 513] on span "User" at bounding box center [489, 530] width 22 height 12
type input "**********"
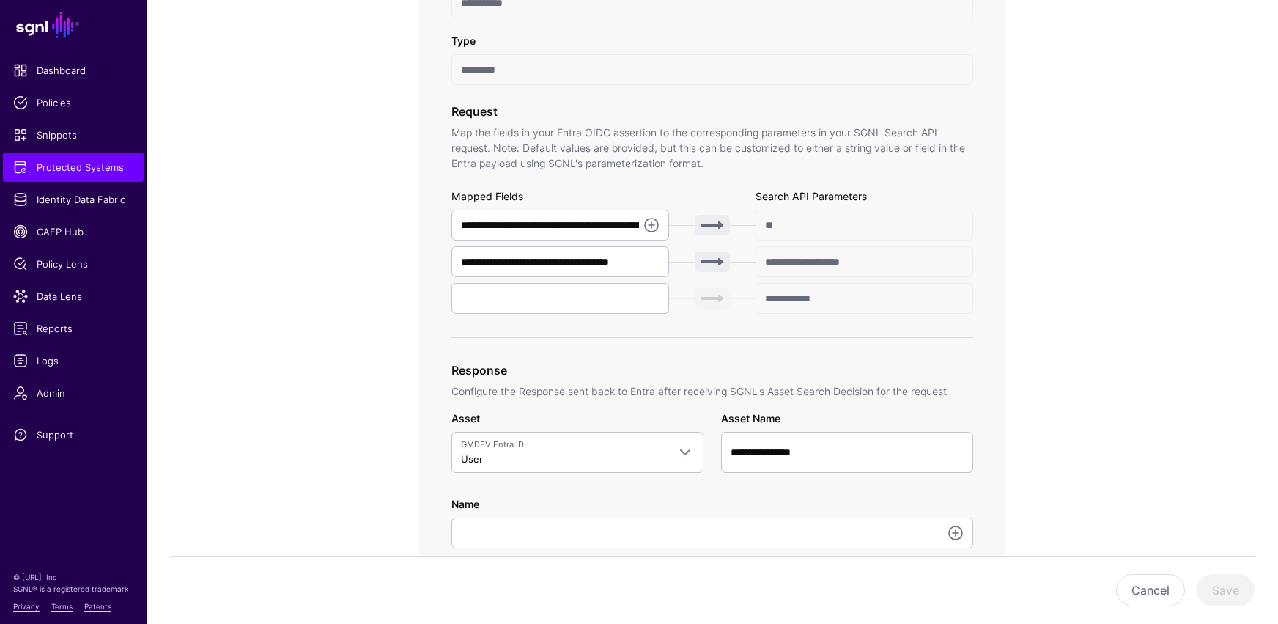
scroll to position [526, 0]
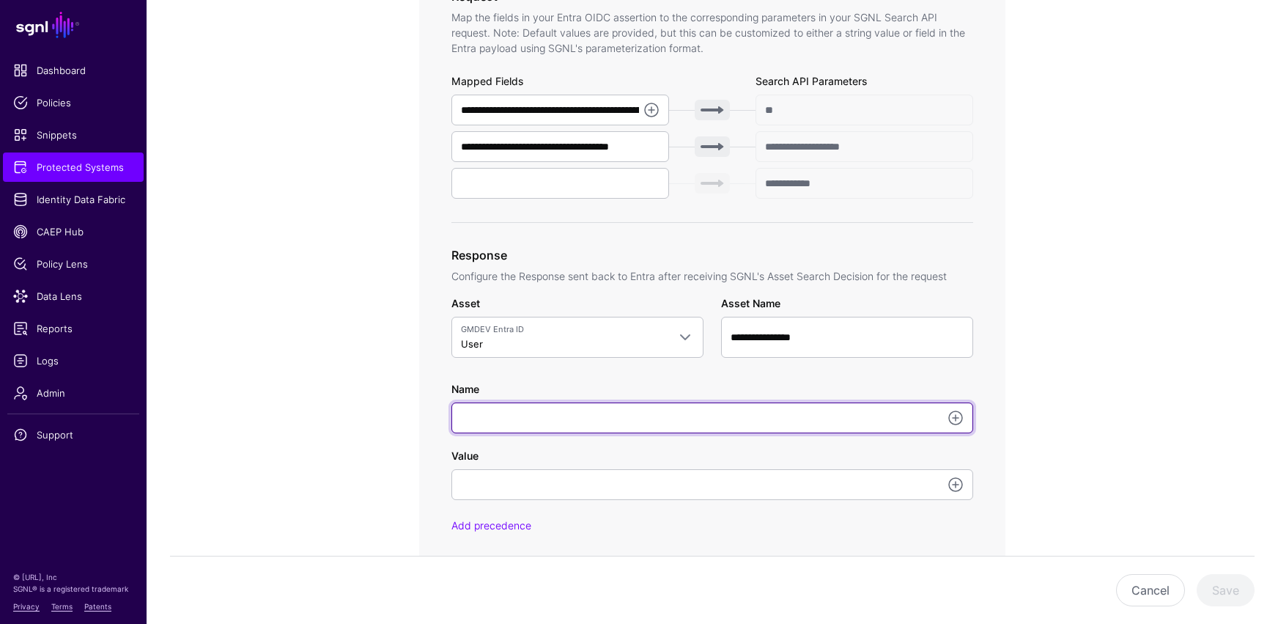
click at [488, 412] on input "Name" at bounding box center [712, 417] width 522 height 31
type input "********"
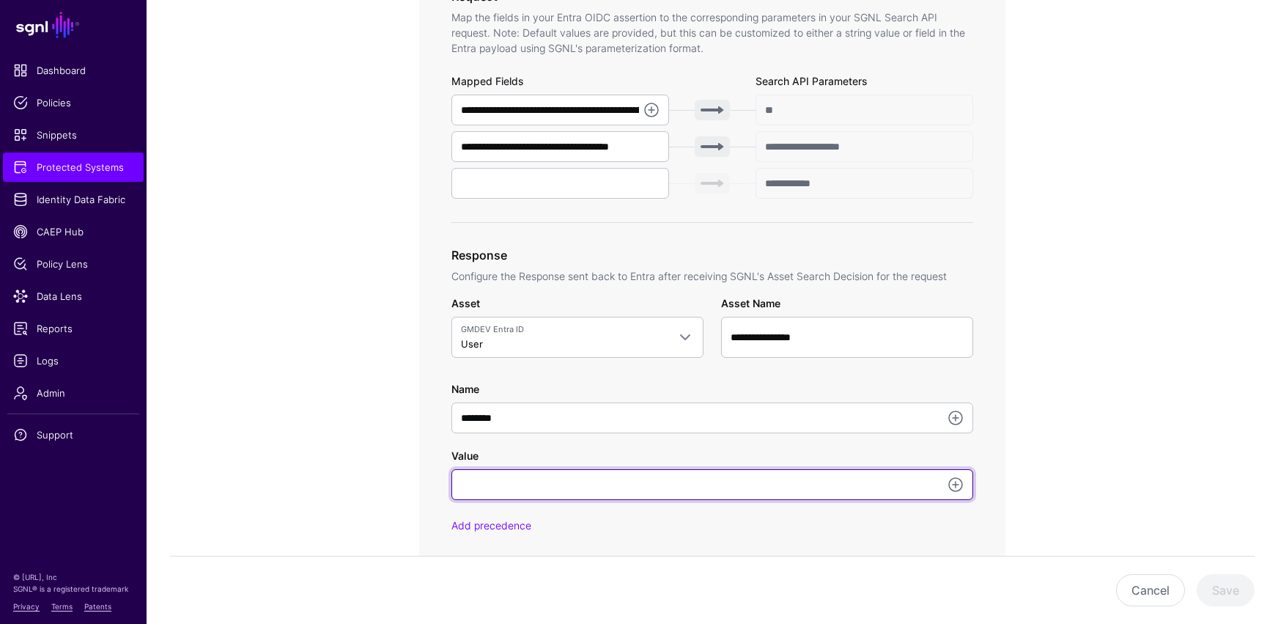
click at [498, 483] on input "Value" at bounding box center [712, 484] width 522 height 31
type input "*****"
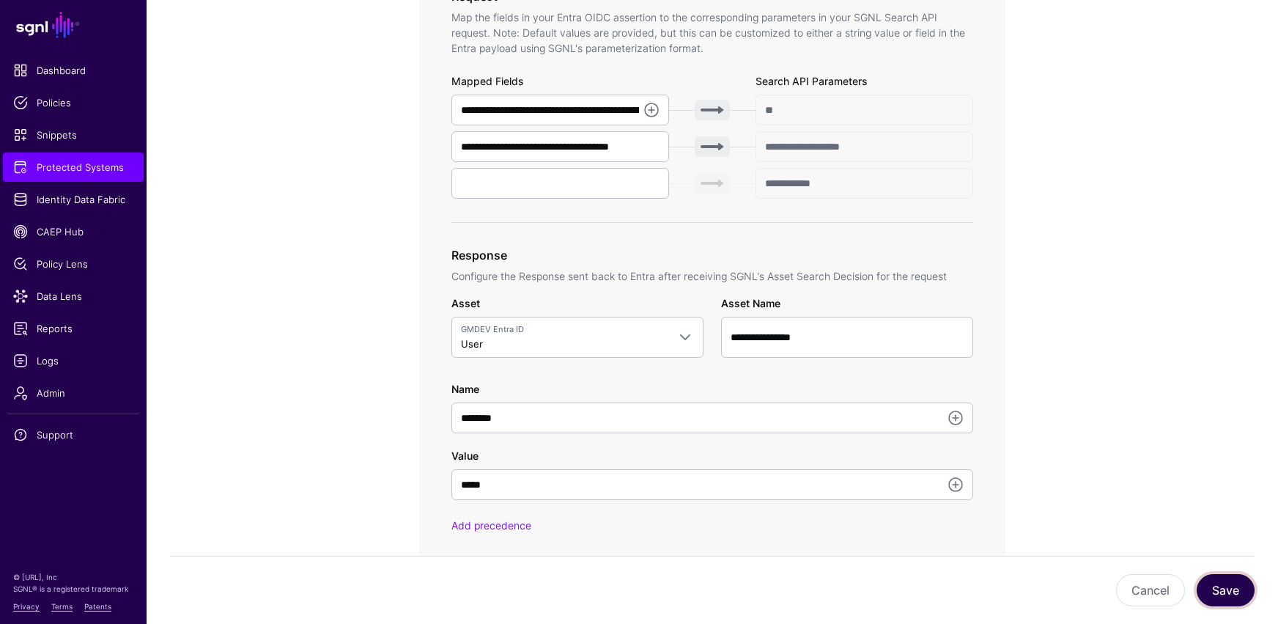
click at [936, 513] on button "Save" at bounding box center [1226, 590] width 58 height 32
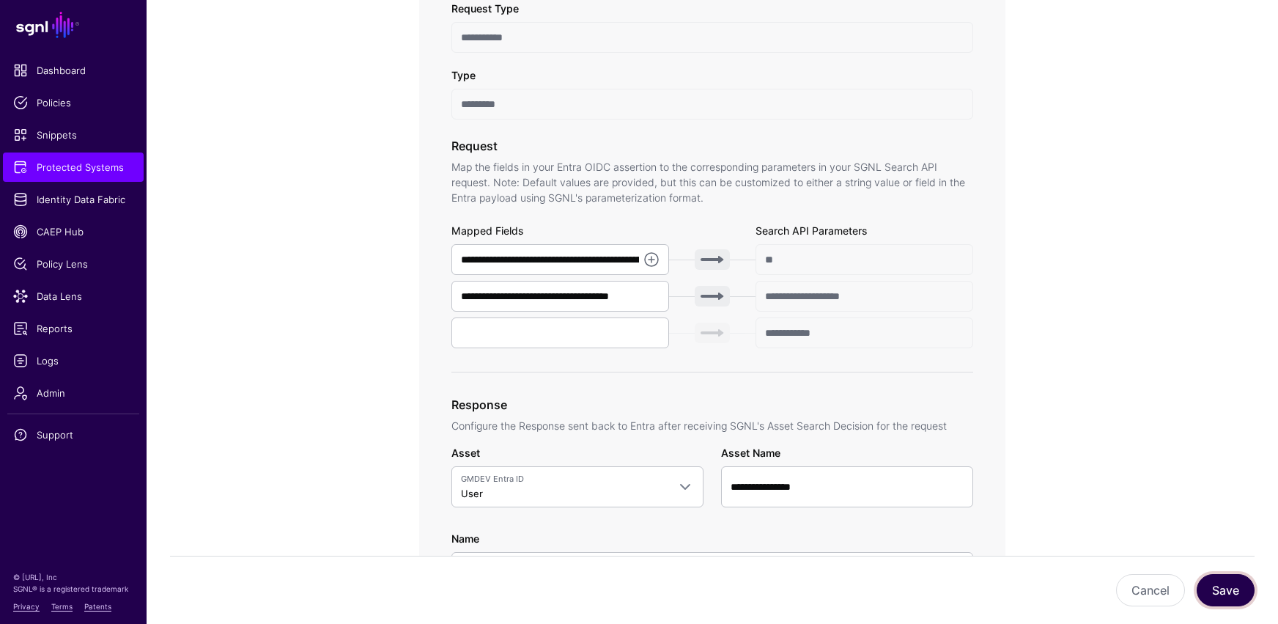
scroll to position [460, 0]
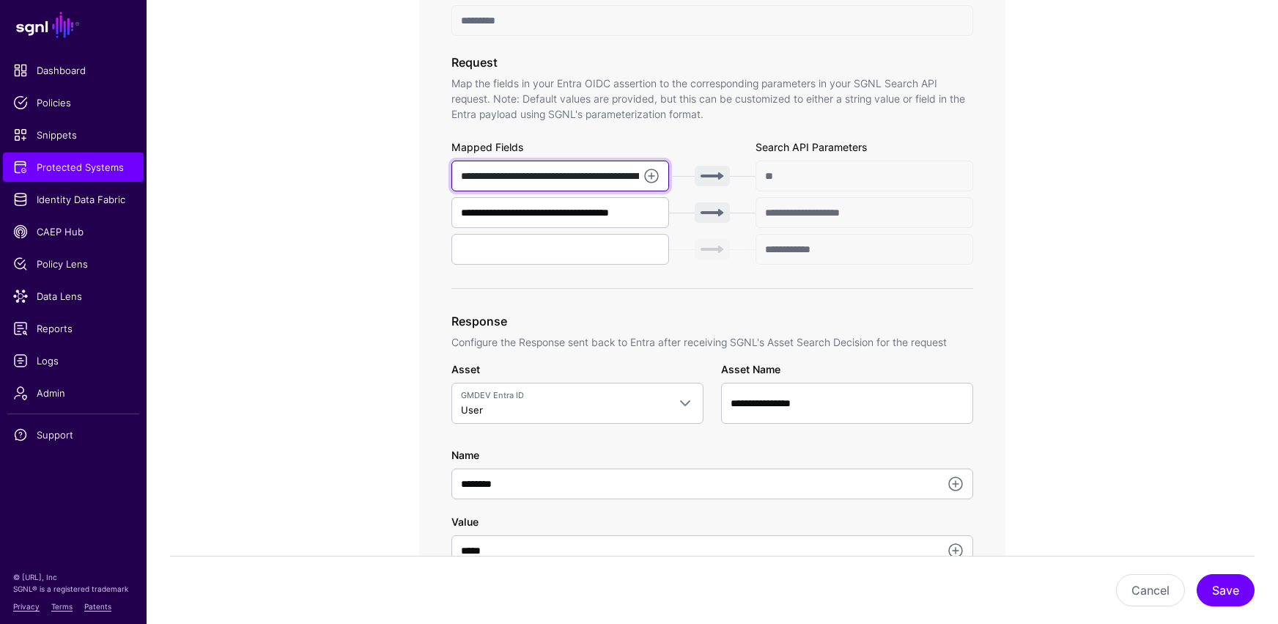
drag, startPoint x: 552, startPoint y: 176, endPoint x: 528, endPoint y: 177, distance: 24.2
click at [552, 176] on input "**********" at bounding box center [560, 175] width 218 height 31
drag, startPoint x: 458, startPoint y: 176, endPoint x: 636, endPoint y: 178, distance: 178.1
click at [636, 178] on input "**********" at bounding box center [560, 175] width 218 height 31
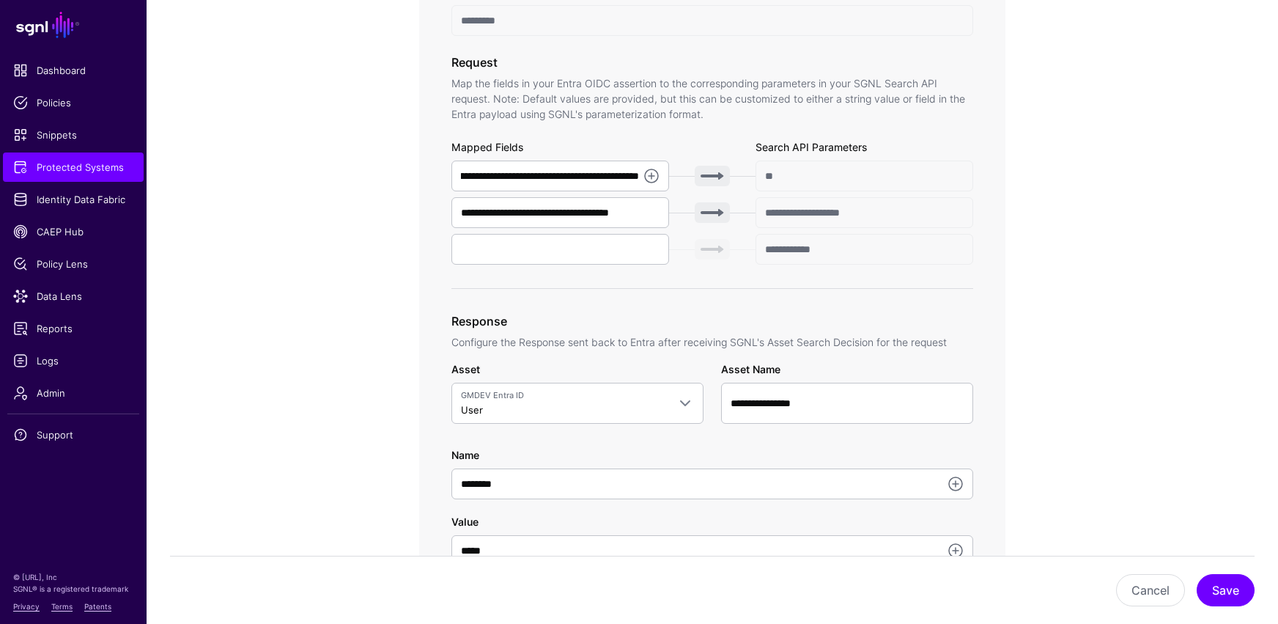
scroll to position [0, 0]
click at [936, 203] on app-integrations-item-transforms "**********" at bounding box center [712, 425] width 1131 height 1474
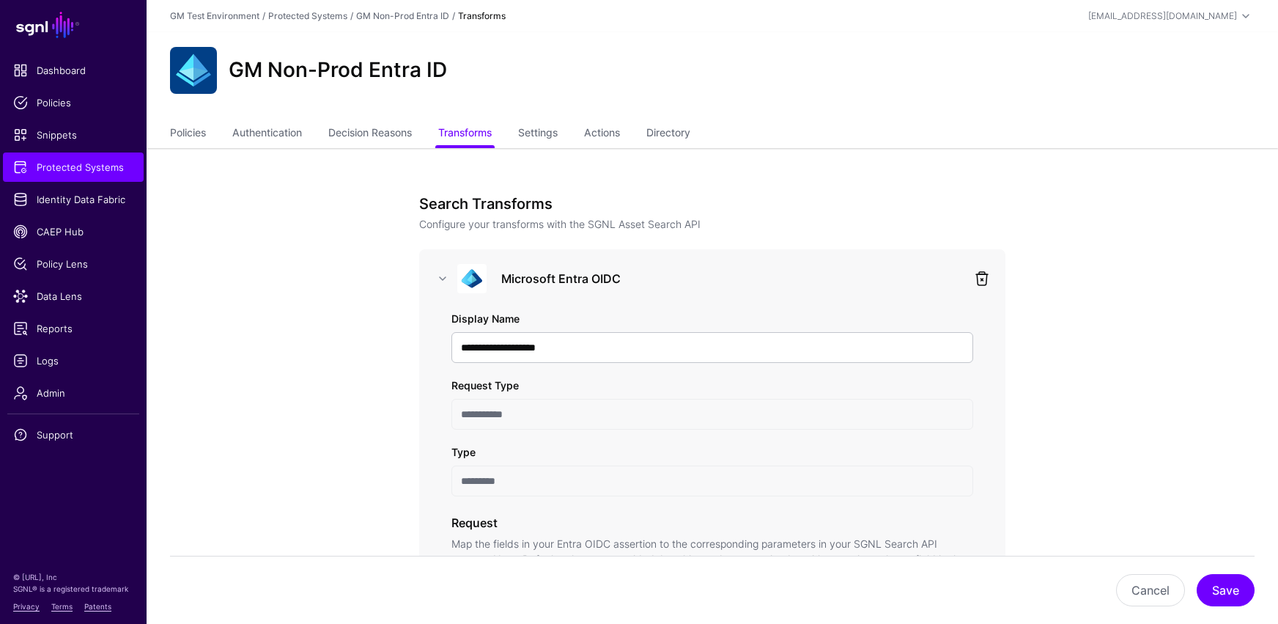
click at [936, 278] on link at bounding box center [982, 279] width 18 height 18
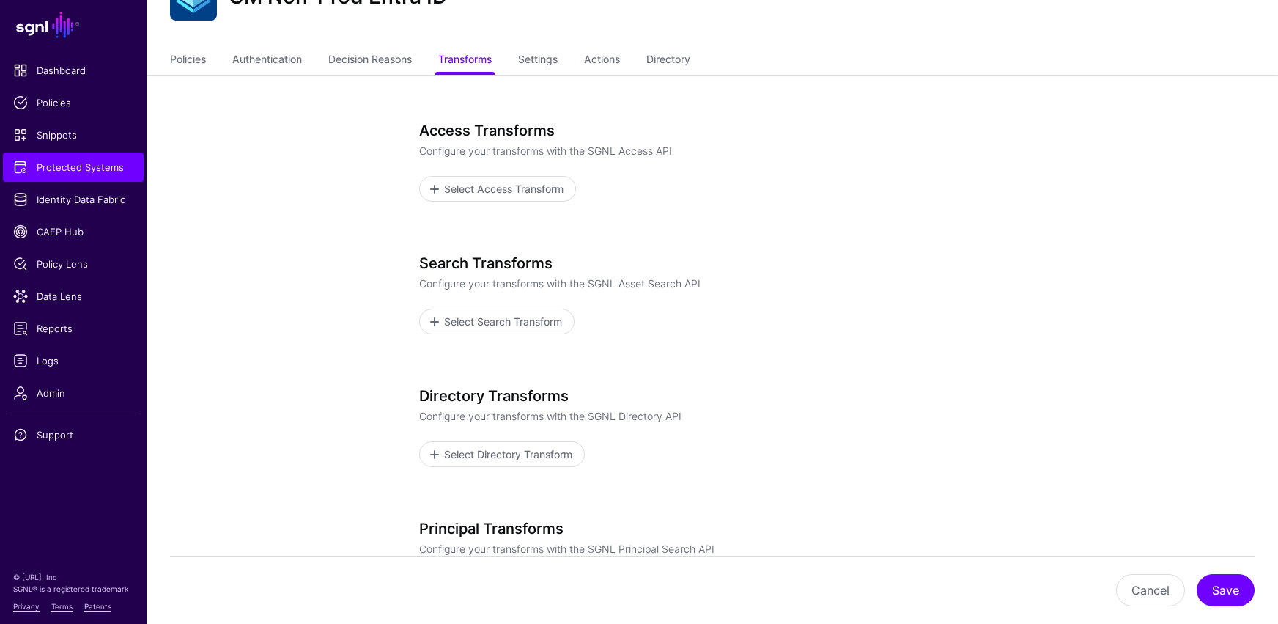
scroll to position [97, 0]
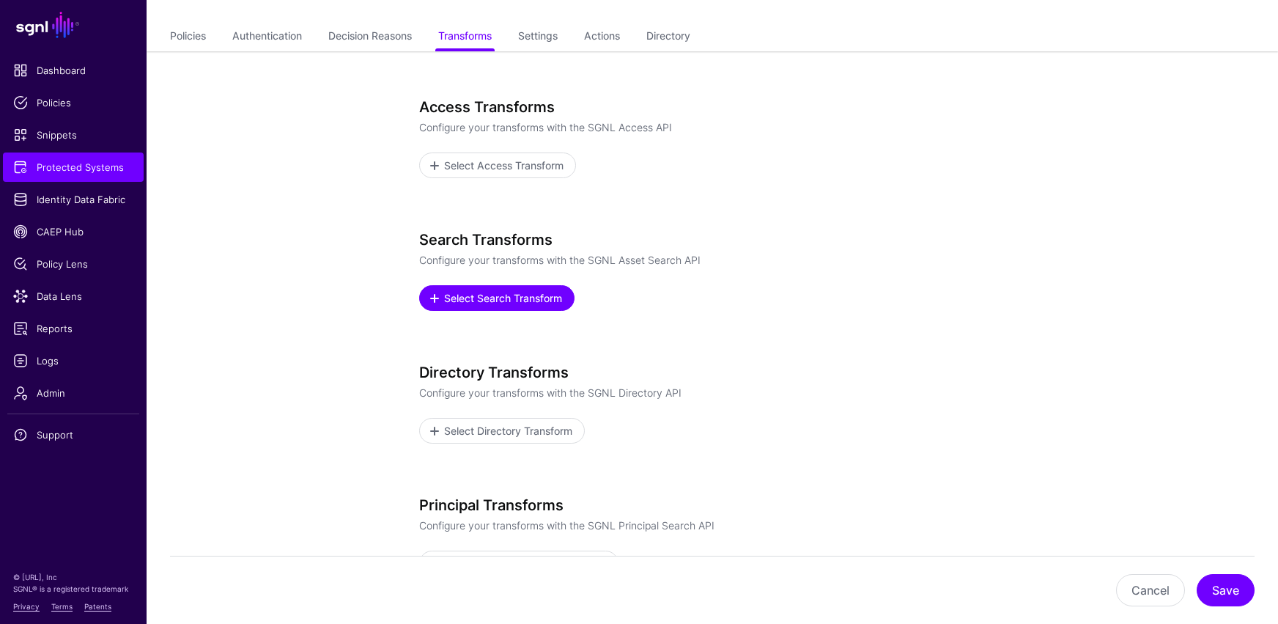
click at [432, 301] on span at bounding box center [435, 298] width 12 height 12
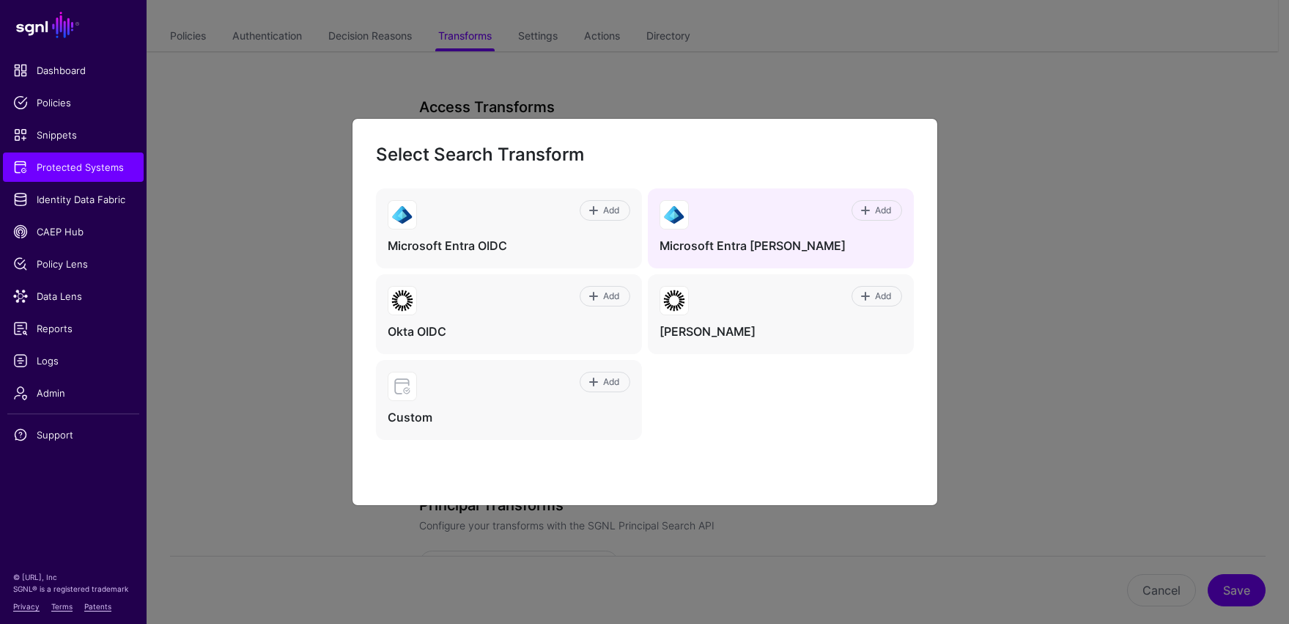
click at [679, 223] on img at bounding box center [674, 215] width 28 height 28
click at [868, 213] on span at bounding box center [866, 210] width 12 height 12
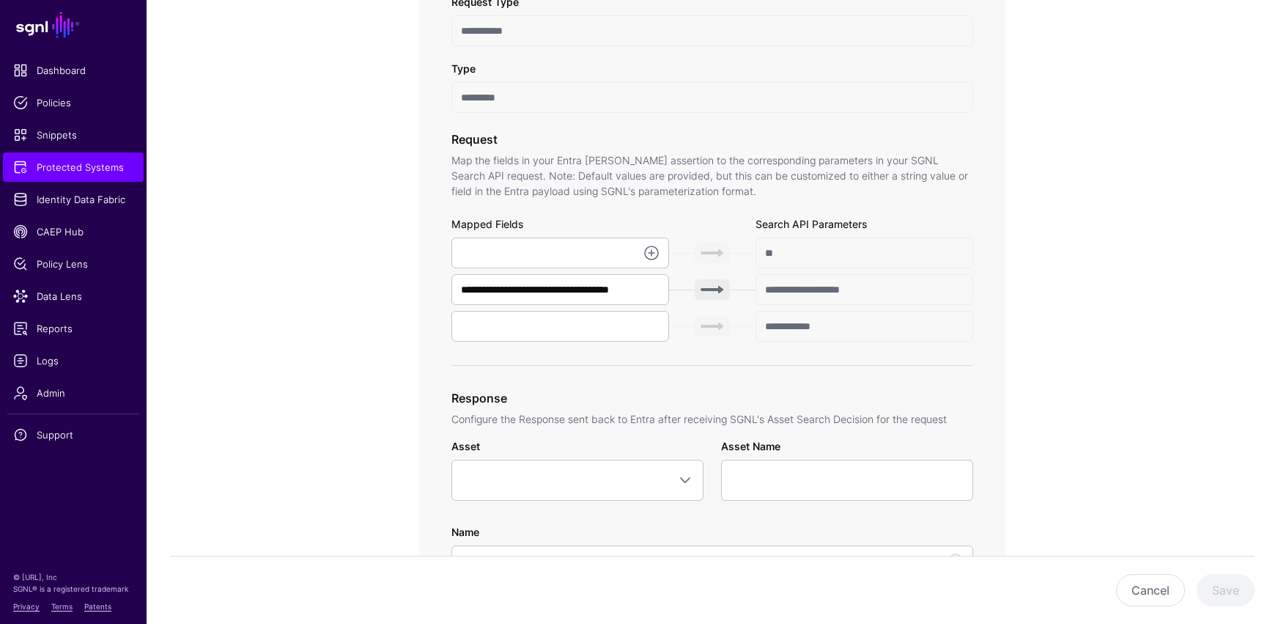
scroll to position [483, 0]
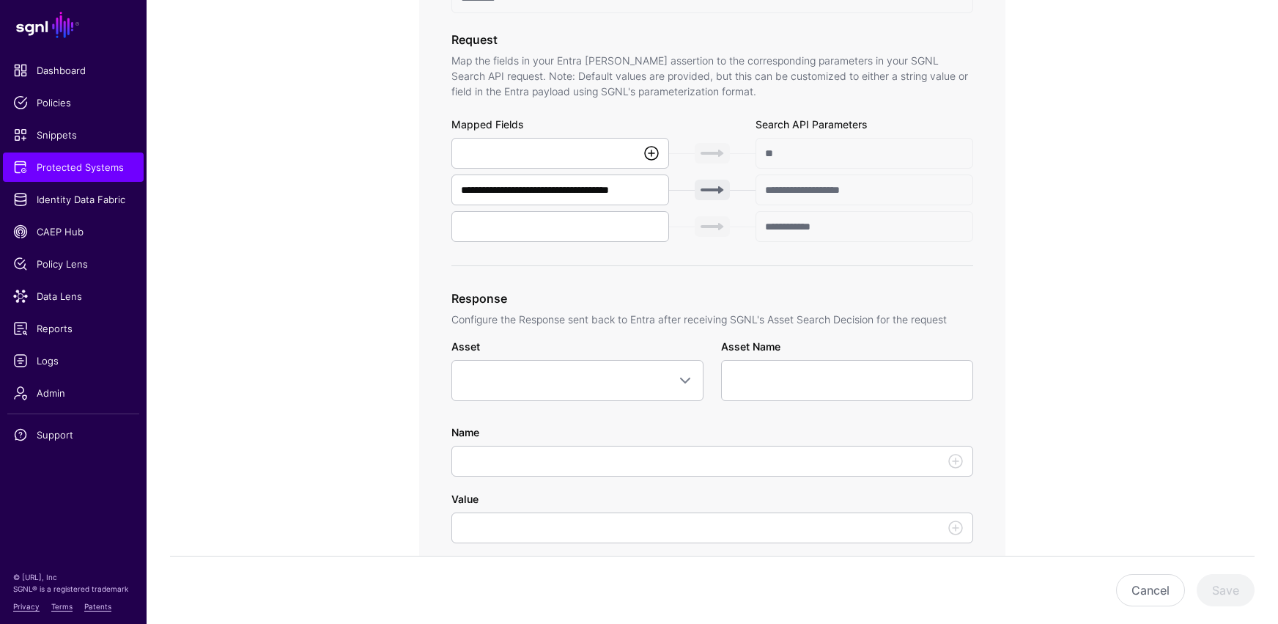
click at [651, 155] on link at bounding box center [652, 153] width 18 height 18
click at [558, 212] on span "{$.[DOMAIN_NAME]}" at bounding box center [510, 209] width 95 height 12
type input "**********"
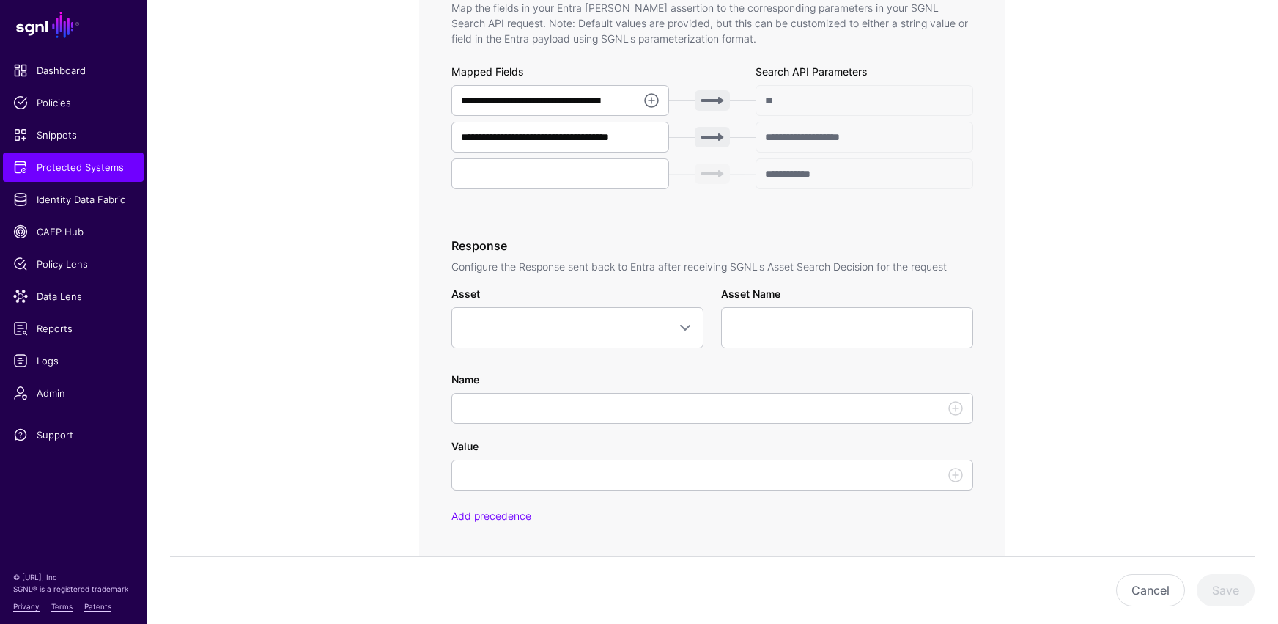
scroll to position [539, 0]
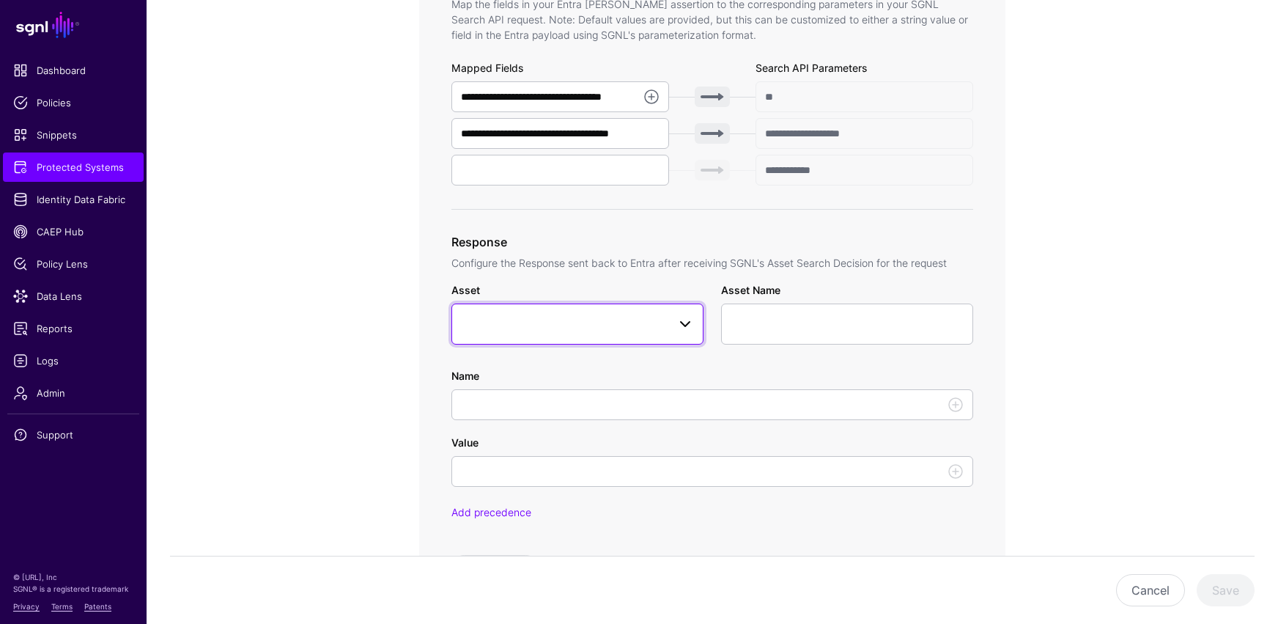
click at [681, 325] on span at bounding box center [685, 324] width 18 height 18
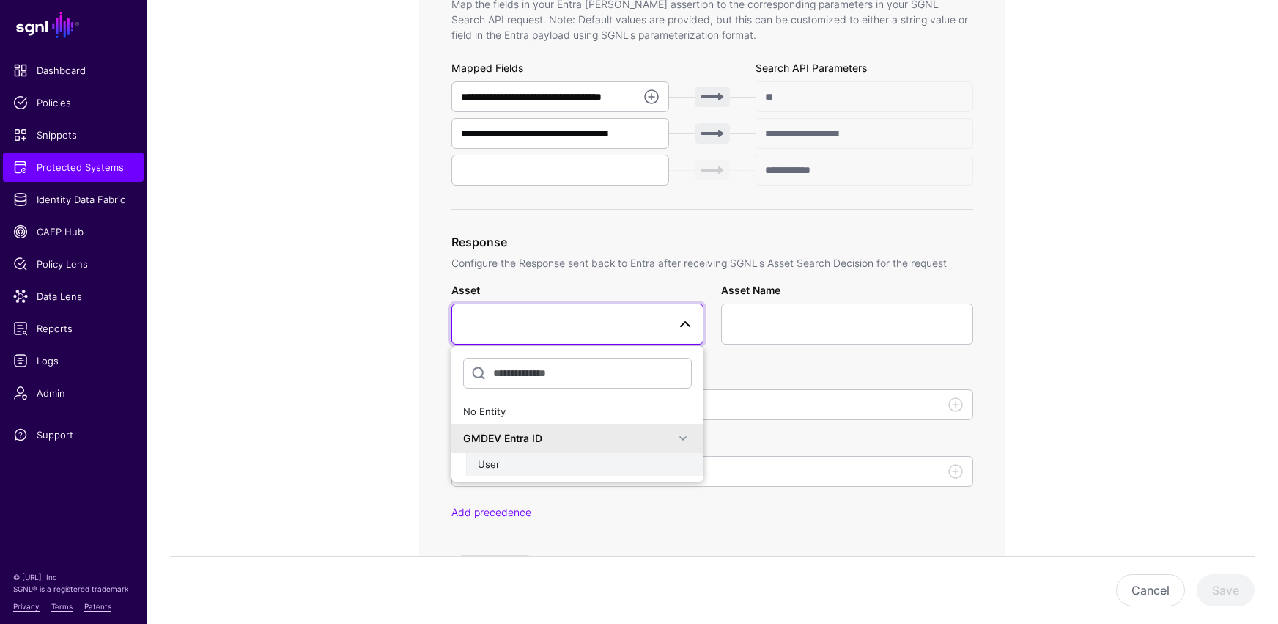
click at [495, 464] on span "User" at bounding box center [489, 464] width 22 height 12
type input "**********"
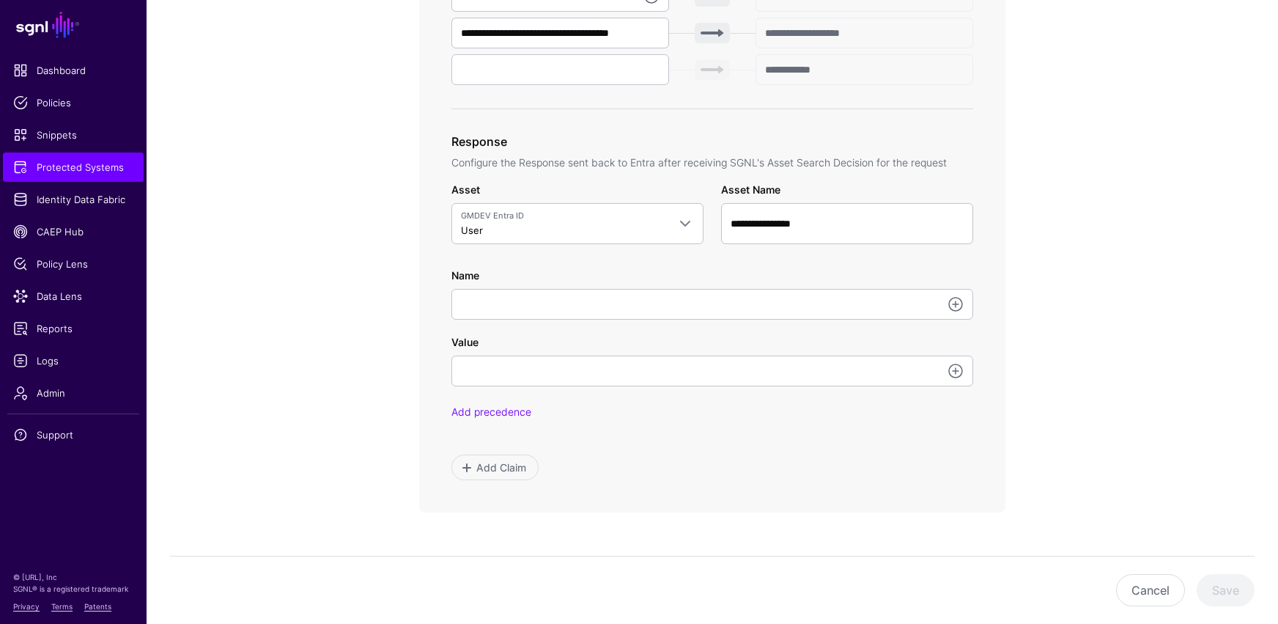
scroll to position [727, 0]
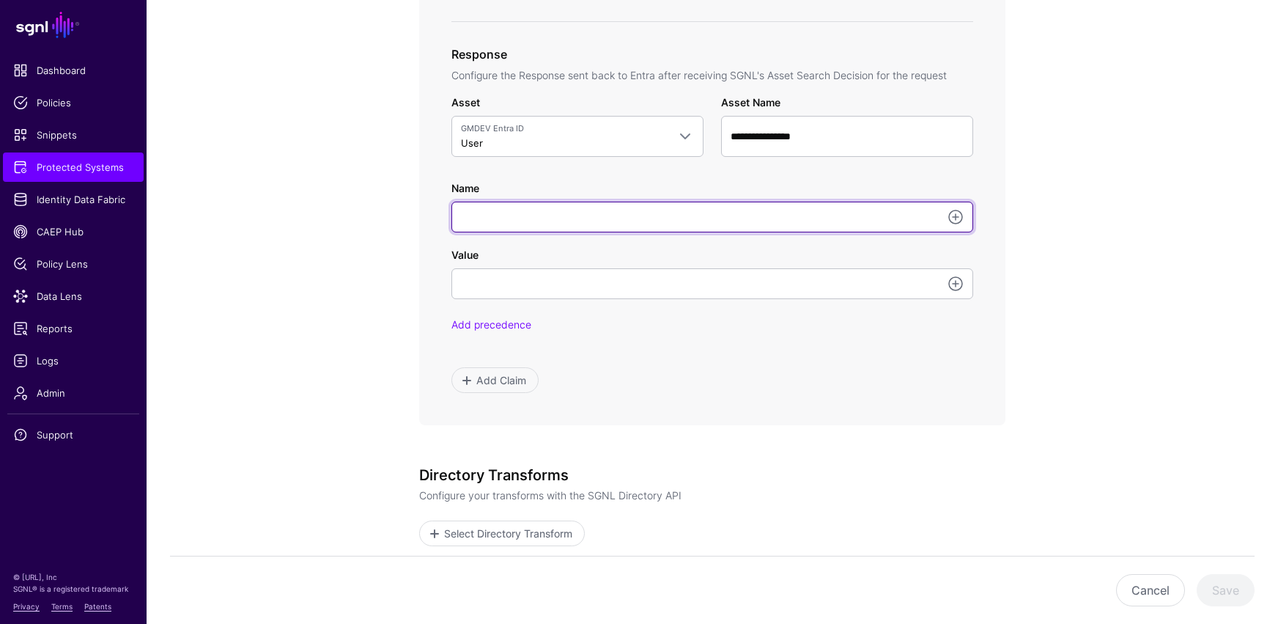
click at [511, 218] on input "Name" at bounding box center [712, 217] width 522 height 31
type input "*********"
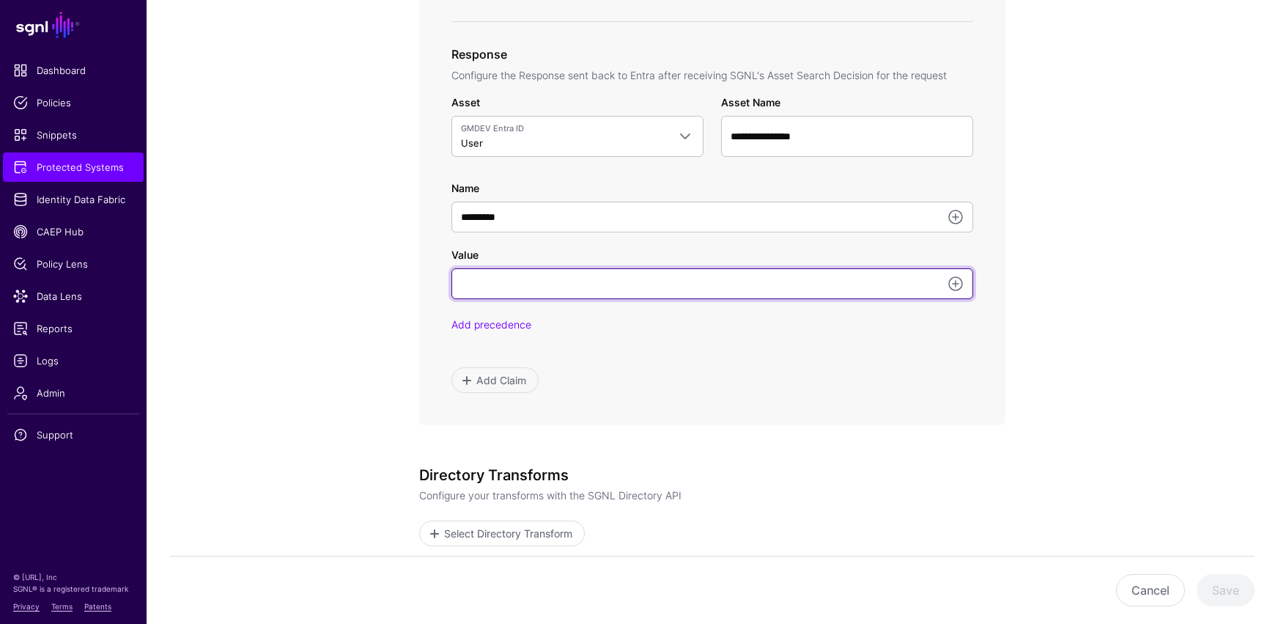
click at [520, 282] on input "Value" at bounding box center [712, 283] width 522 height 31
type input "*****"
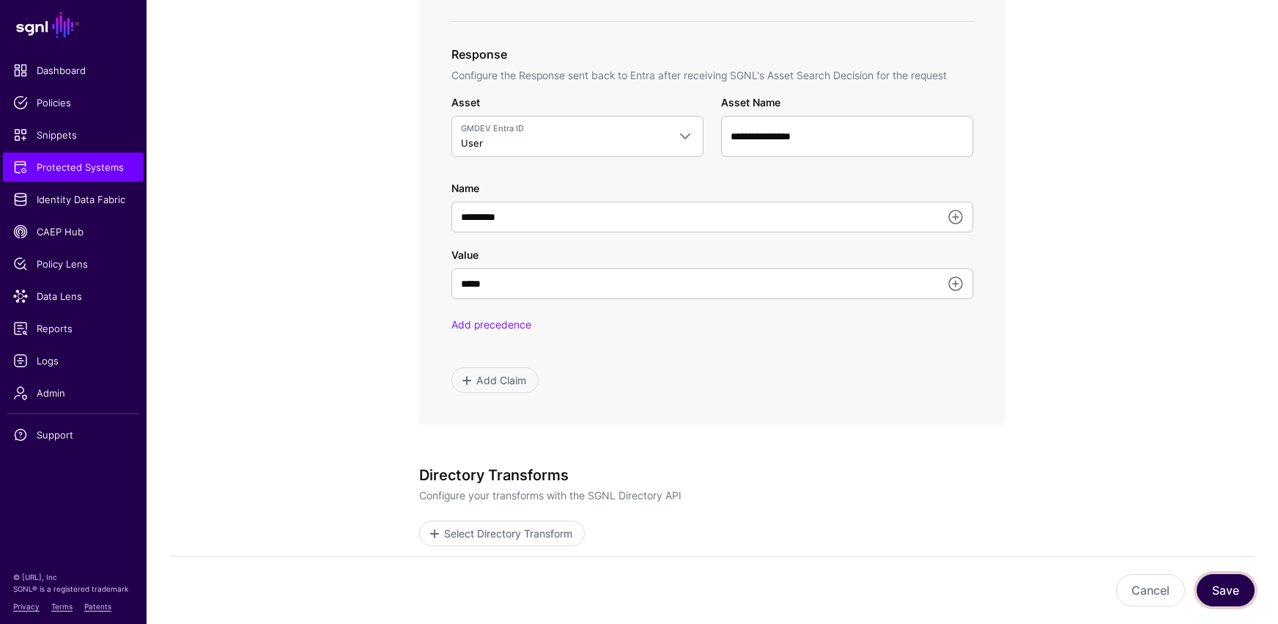
click at [936, 513] on button "Save" at bounding box center [1226, 590] width 58 height 32
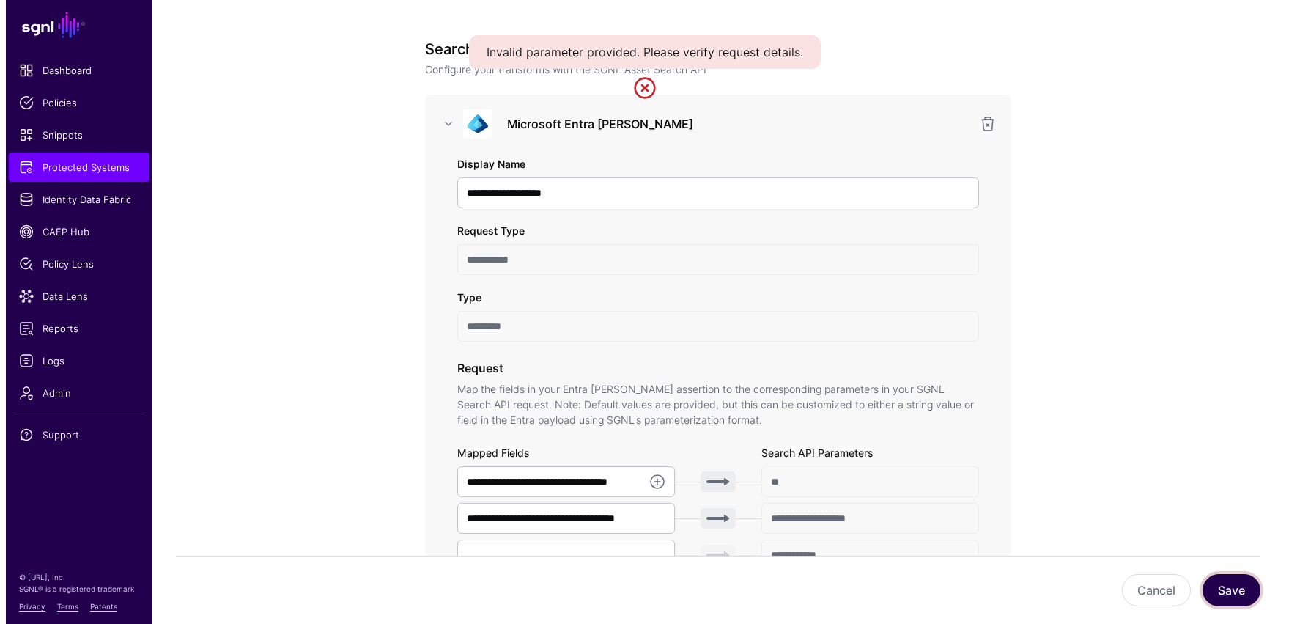
scroll to position [0, 0]
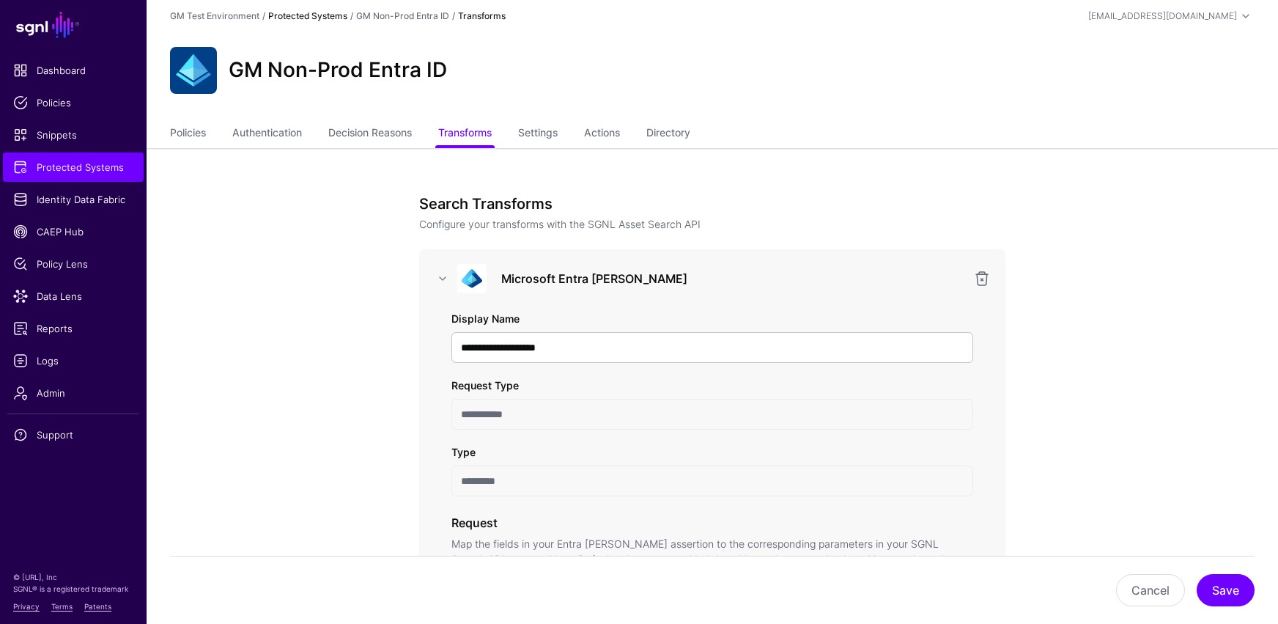
click at [311, 18] on link "Protected Systems" at bounding box center [307, 15] width 79 height 11
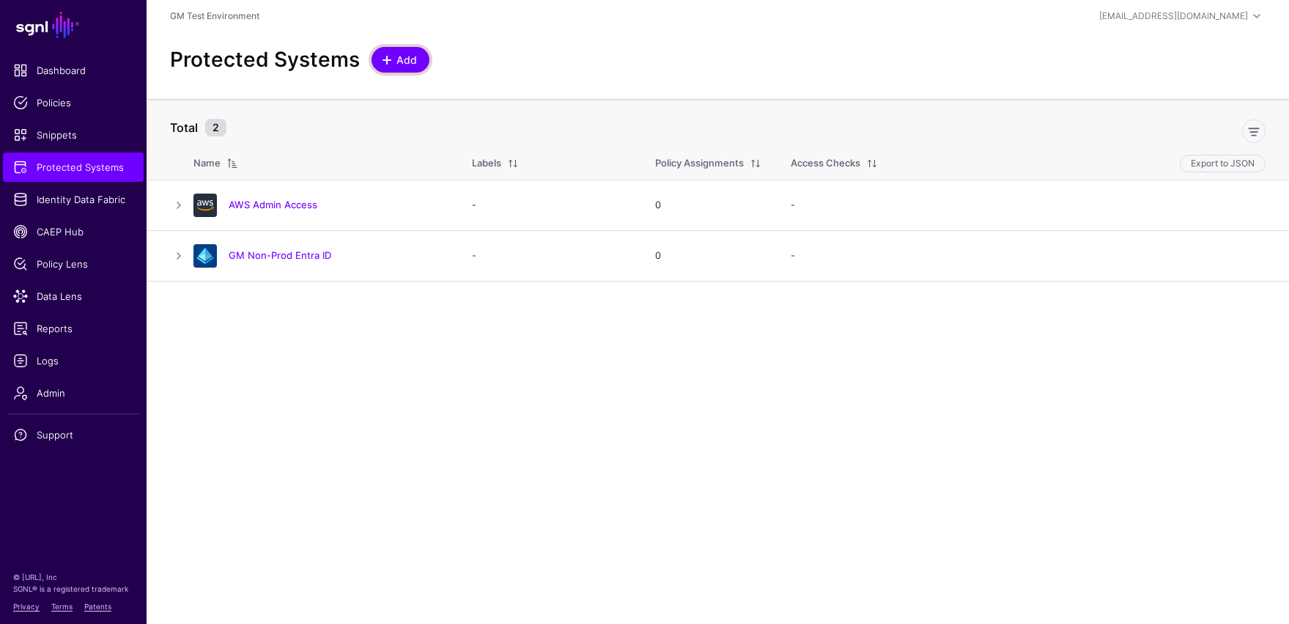
click at [384, 64] on span at bounding box center [387, 60] width 12 height 12
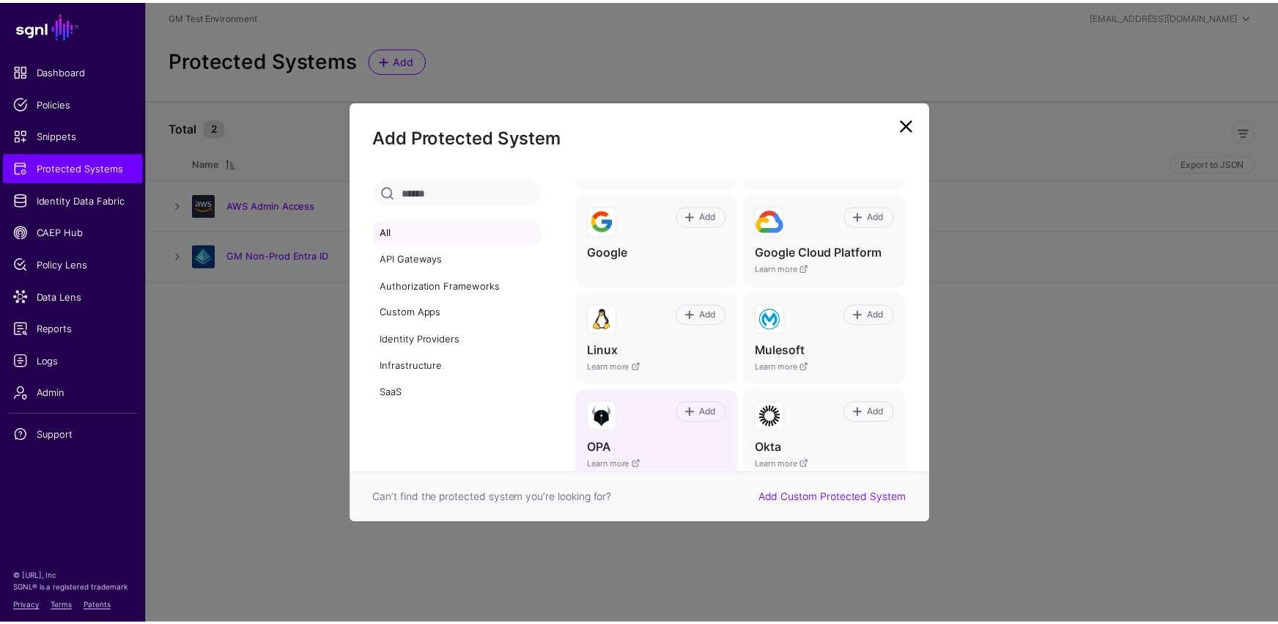
scroll to position [512, 0]
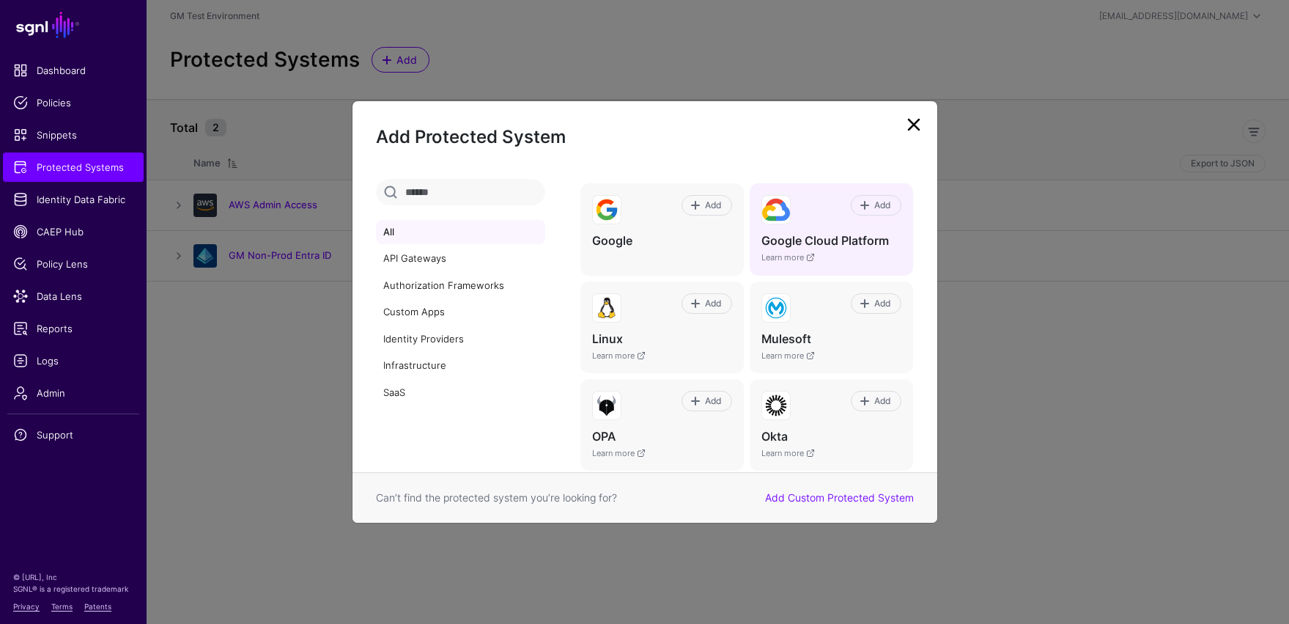
click at [813, 239] on h4 "Google Cloud Platform" at bounding box center [831, 240] width 140 height 15
click at [859, 207] on span at bounding box center [865, 205] width 12 height 12
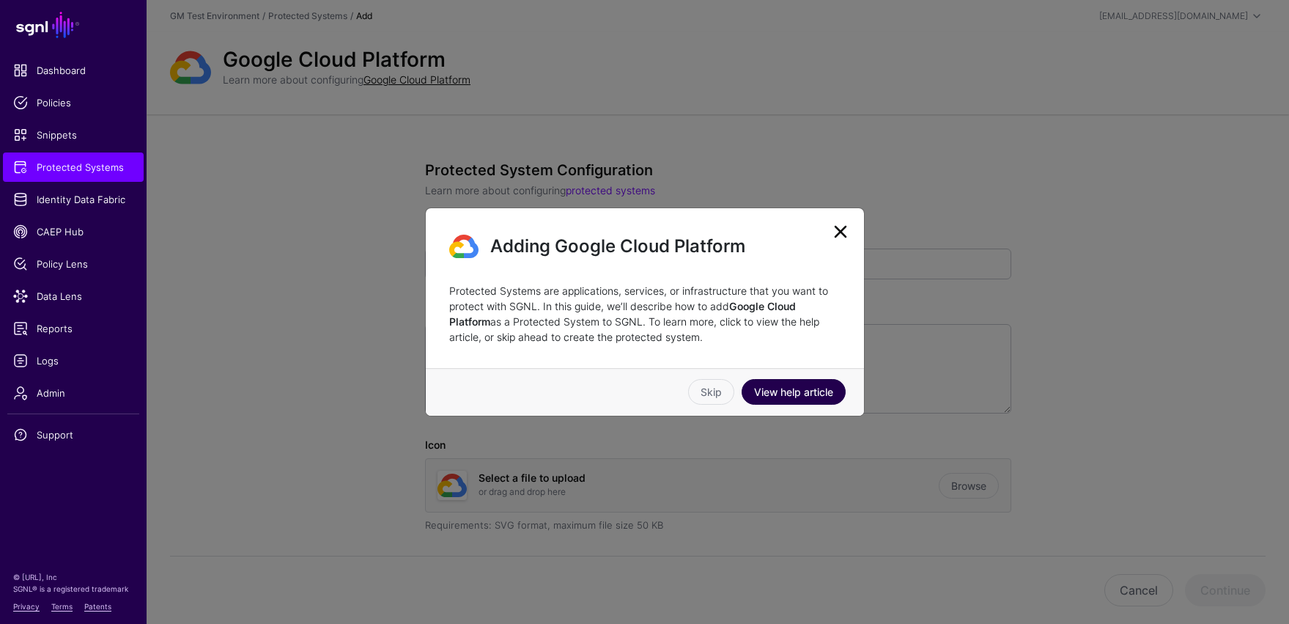
click at [815, 394] on link "View help article" at bounding box center [794, 392] width 104 height 26
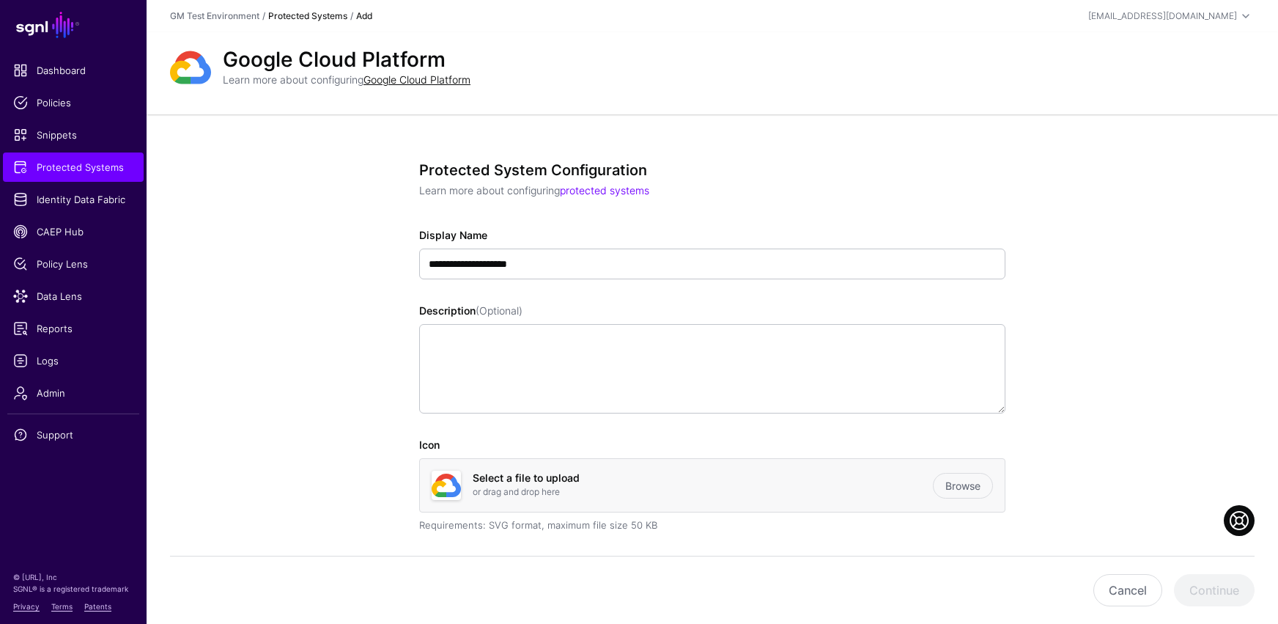
click at [298, 18] on link "Protected Systems" at bounding box center [307, 15] width 79 height 11
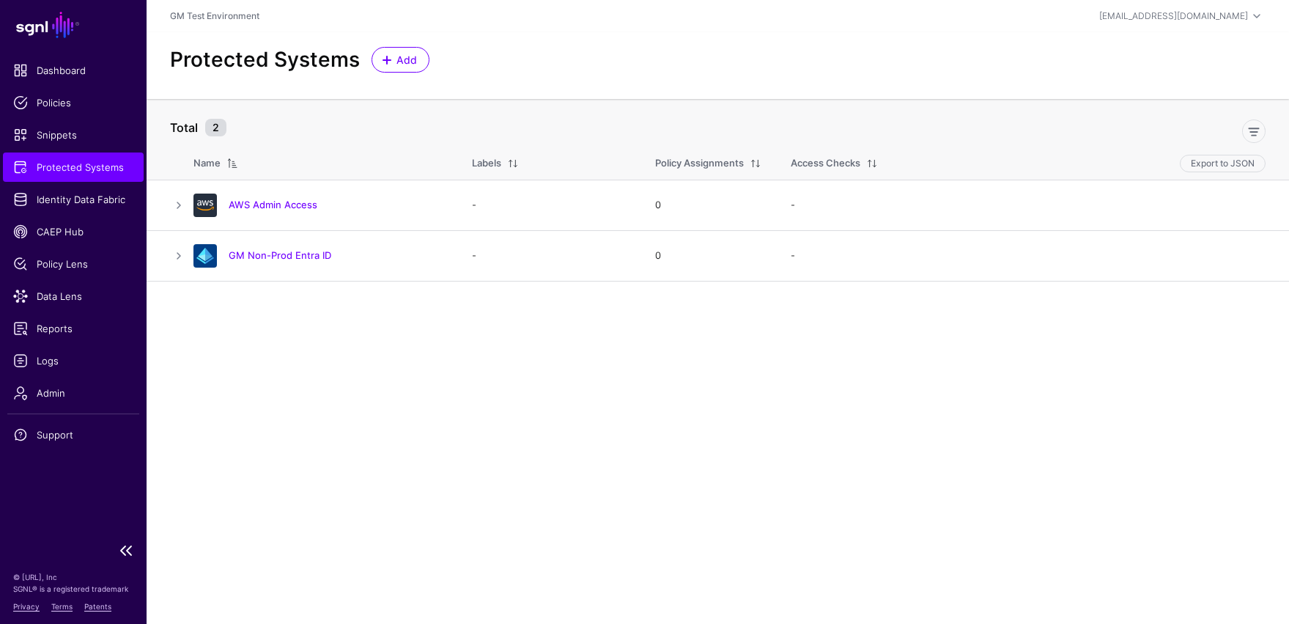
click at [58, 30] on link "SGNL" at bounding box center [73, 25] width 129 height 32
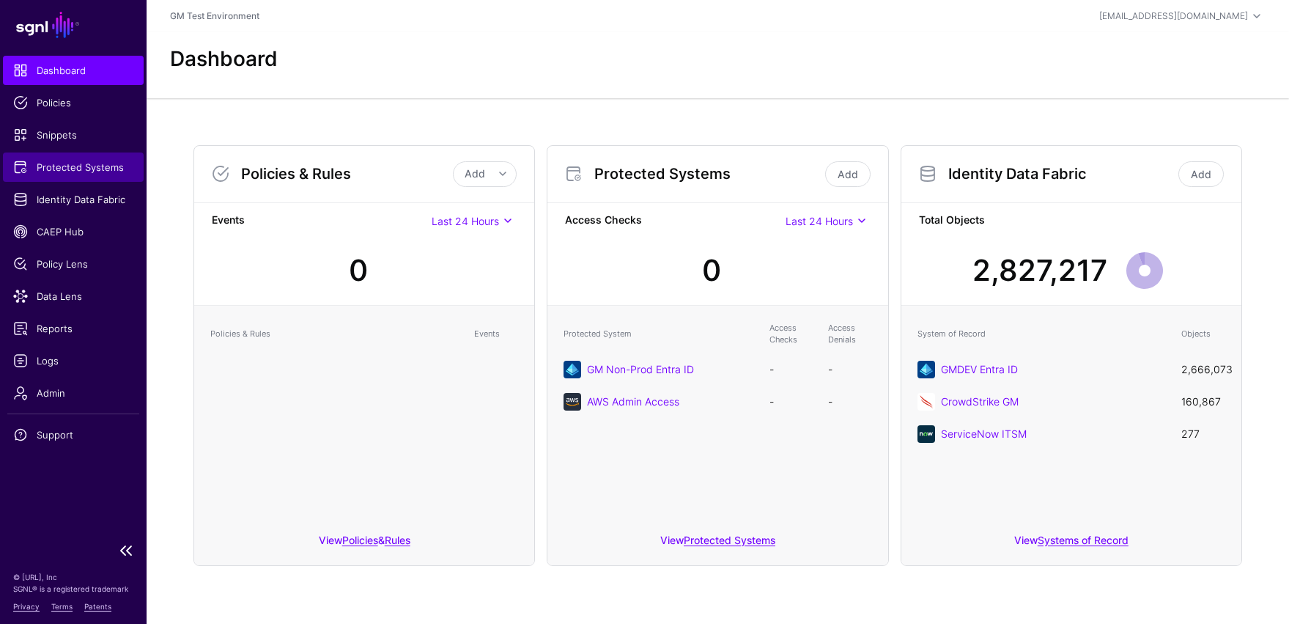
click at [50, 167] on span "Protected Systems" at bounding box center [73, 167] width 120 height 15
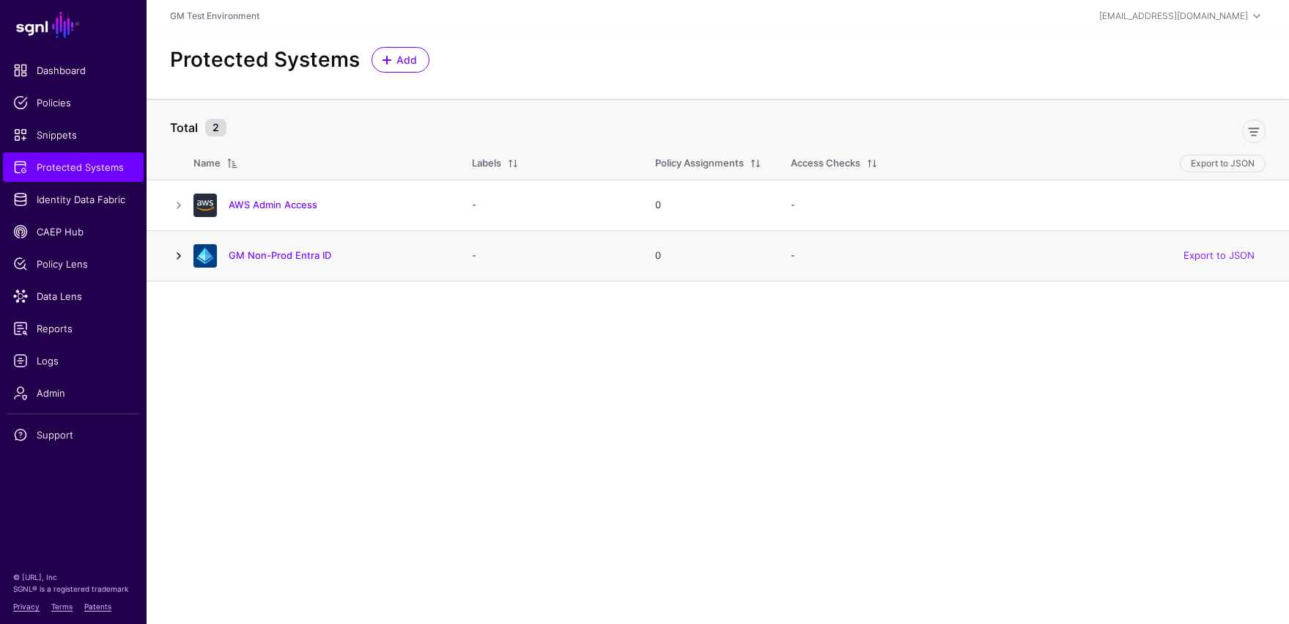
click at [180, 256] on link at bounding box center [179, 256] width 18 height 18
click at [276, 256] on link "GM Non-Prod Entra ID" at bounding box center [280, 255] width 103 height 12
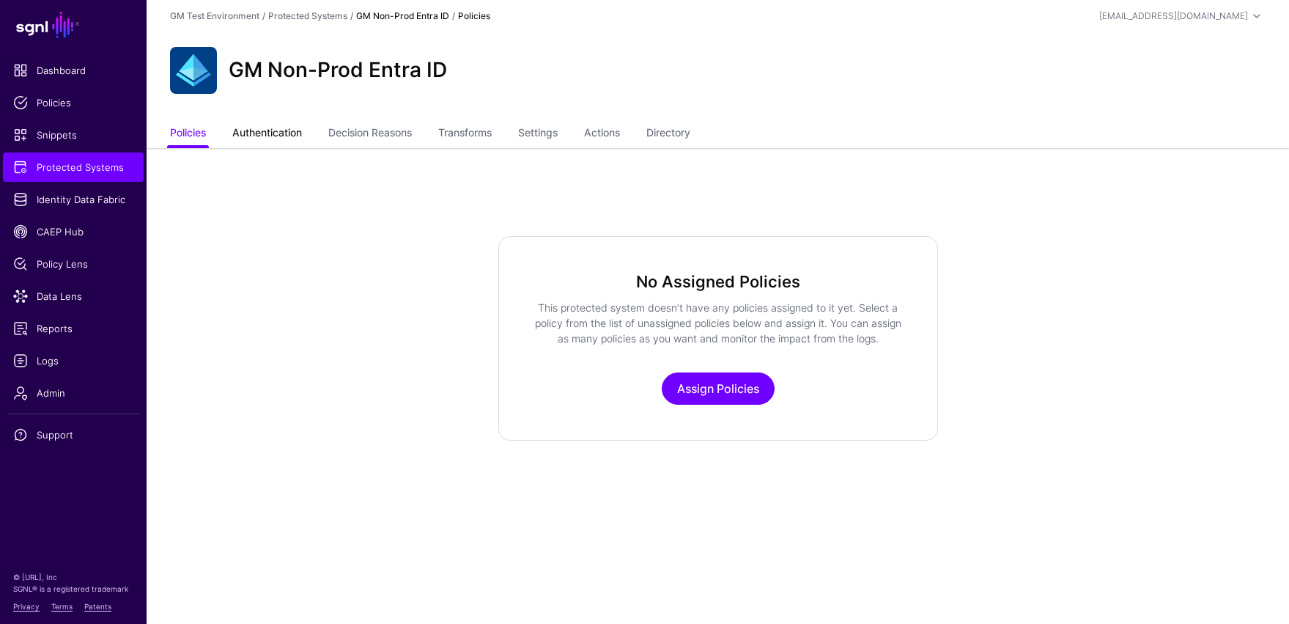
click at [281, 131] on link "Authentication" at bounding box center [267, 134] width 70 height 28
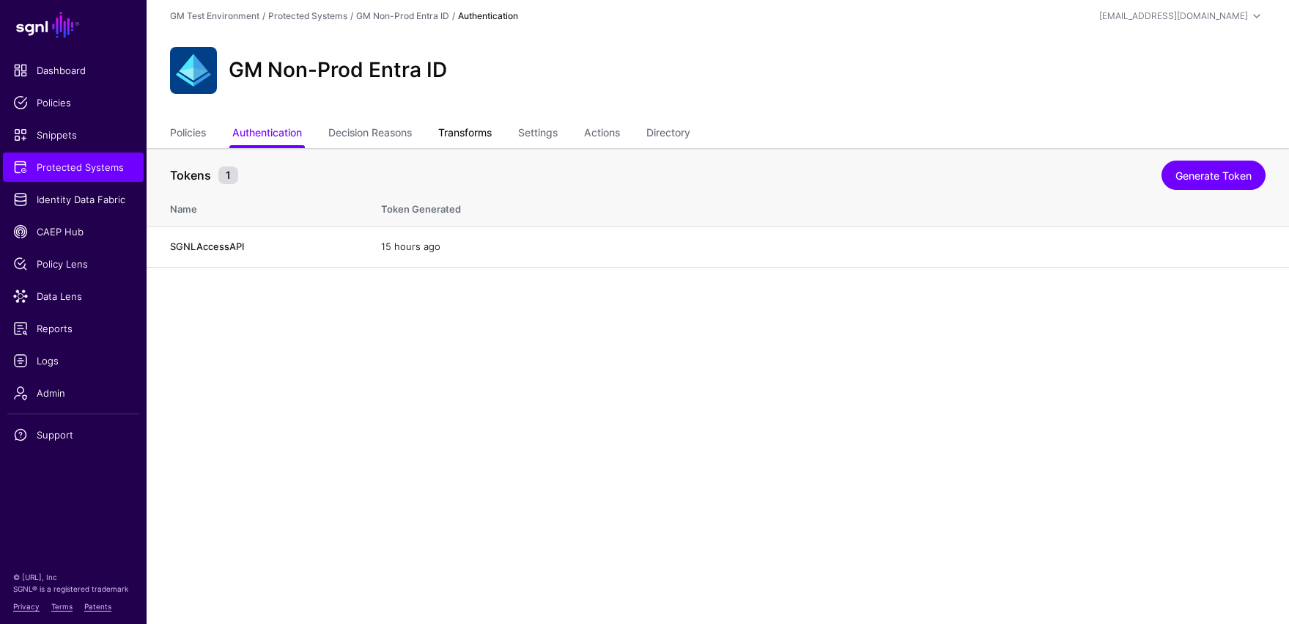
click at [471, 133] on link "Transforms" at bounding box center [464, 134] width 53 height 28
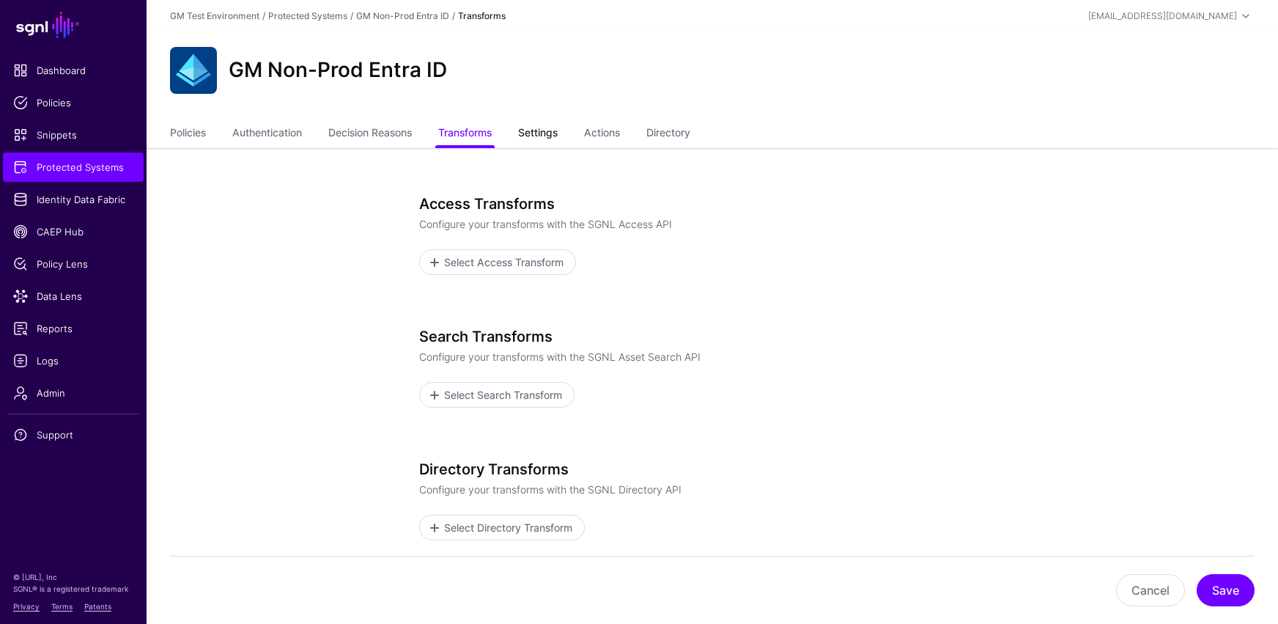
click at [547, 136] on link "Settings" at bounding box center [538, 134] width 40 height 28
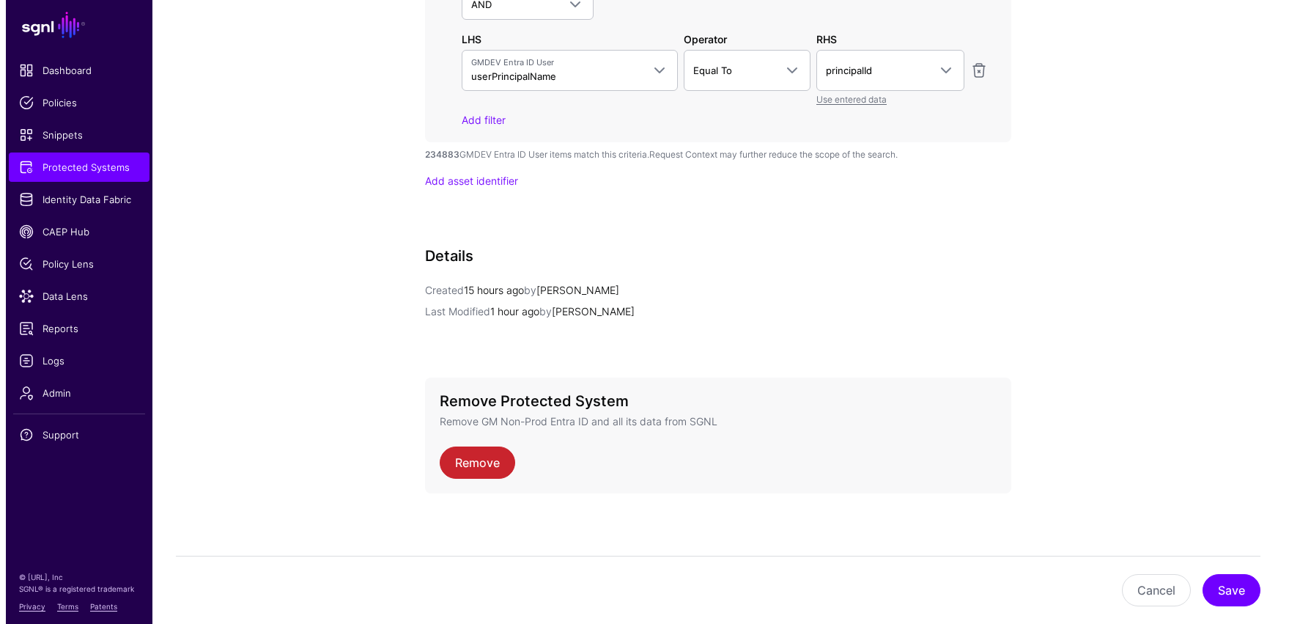
scroll to position [1514, 0]
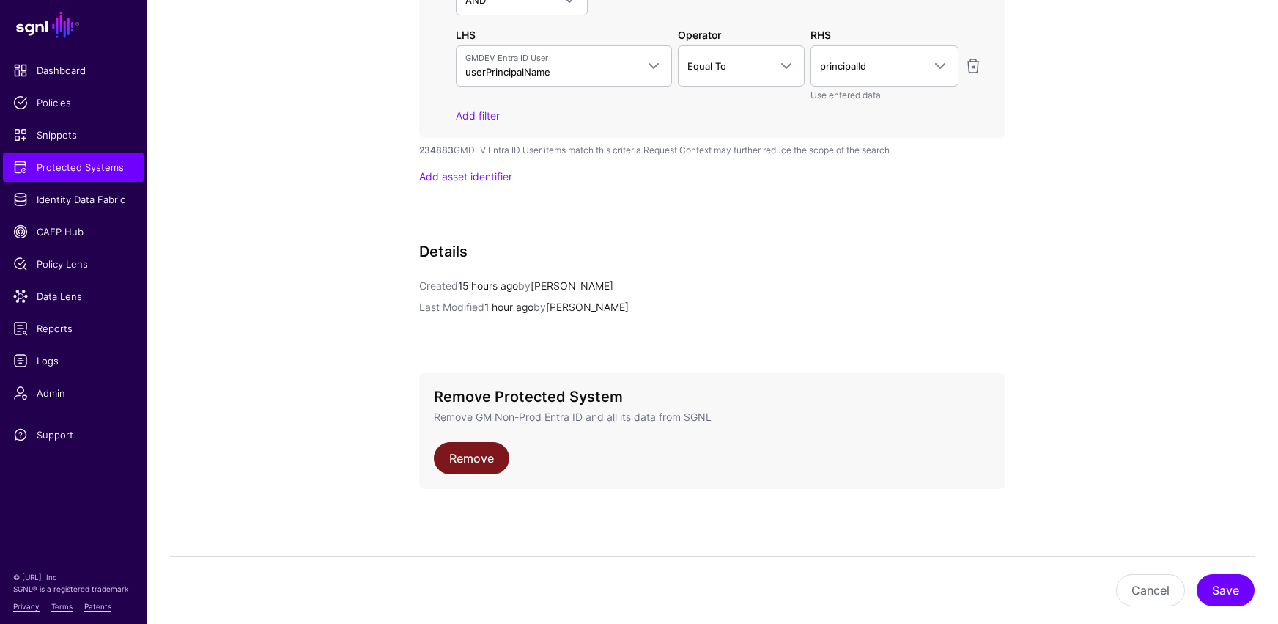
click at [487, 466] on link "Remove" at bounding box center [471, 458] width 75 height 32
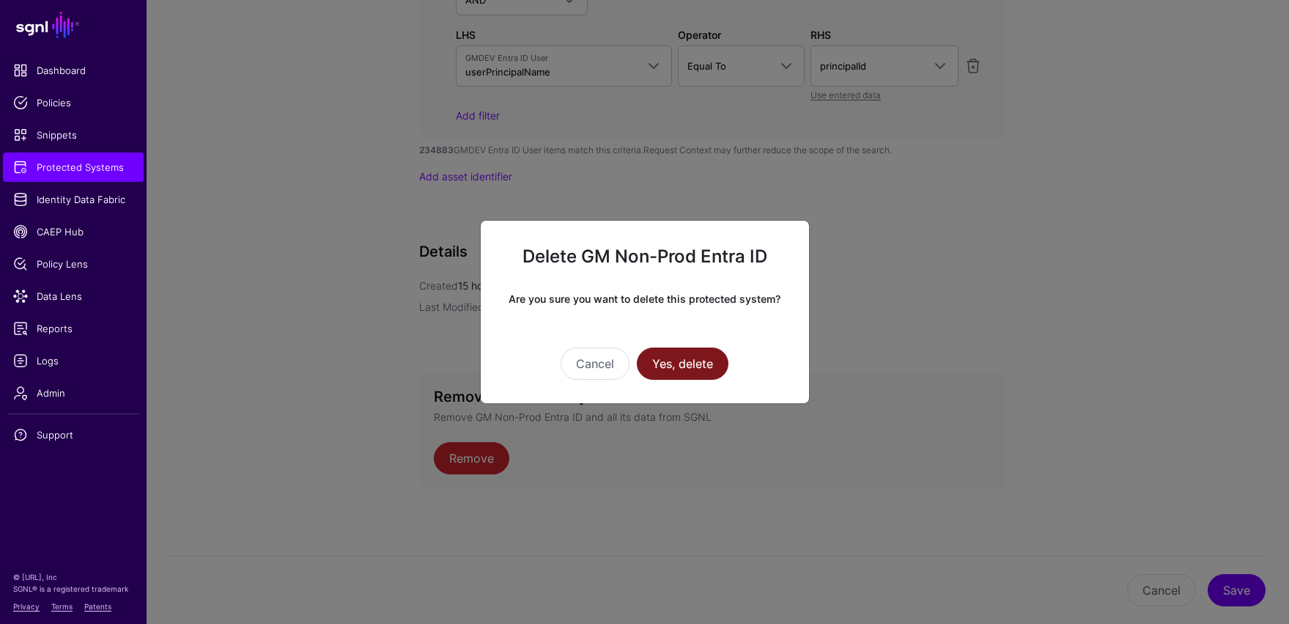
click at [678, 358] on button "Yes, delete" at bounding box center [683, 363] width 92 height 32
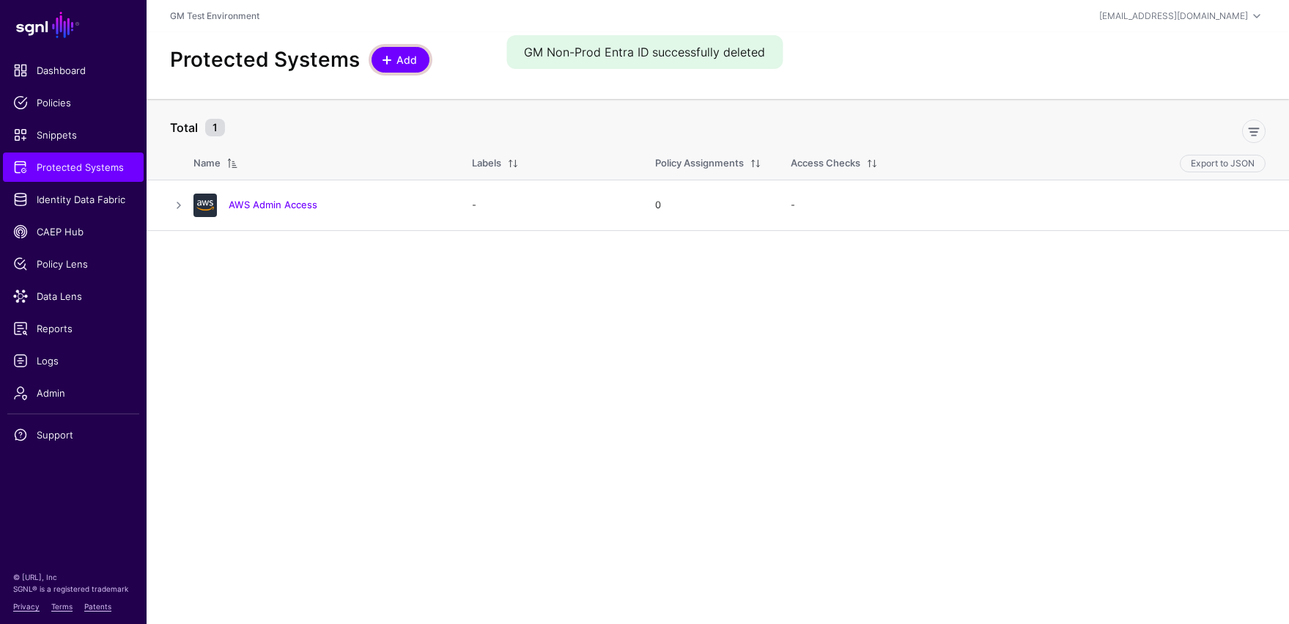
click at [396, 57] on span "Add" at bounding box center [407, 59] width 24 height 15
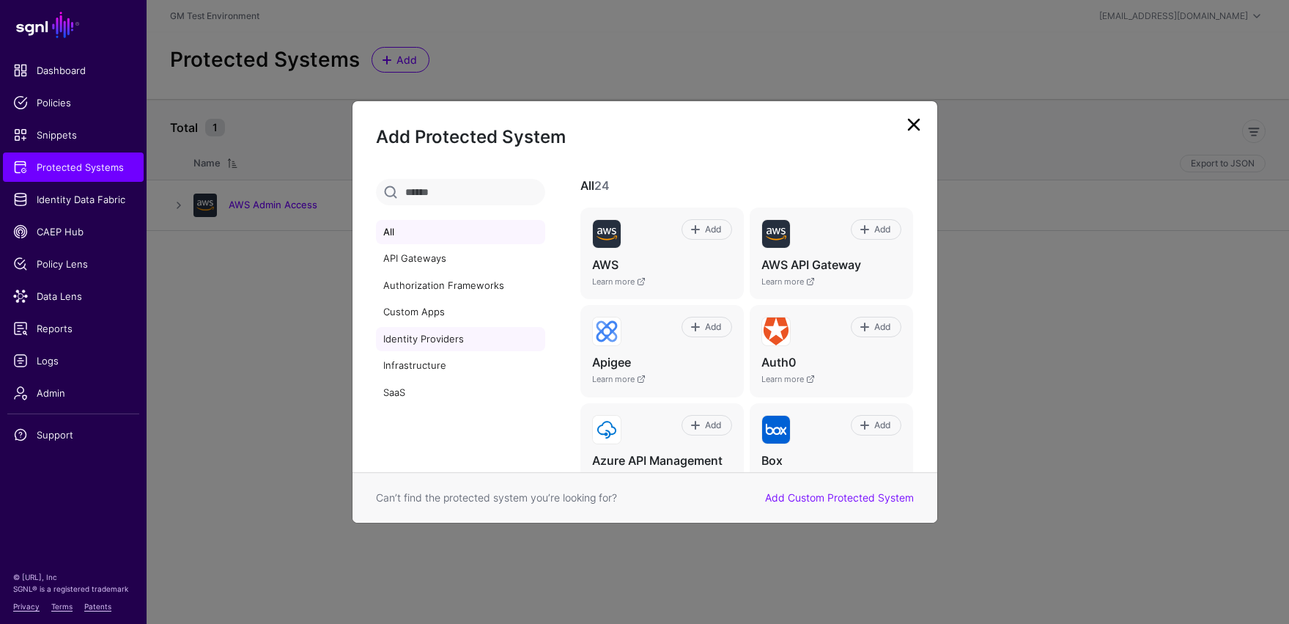
click at [415, 341] on link "Identity Providers" at bounding box center [460, 339] width 169 height 25
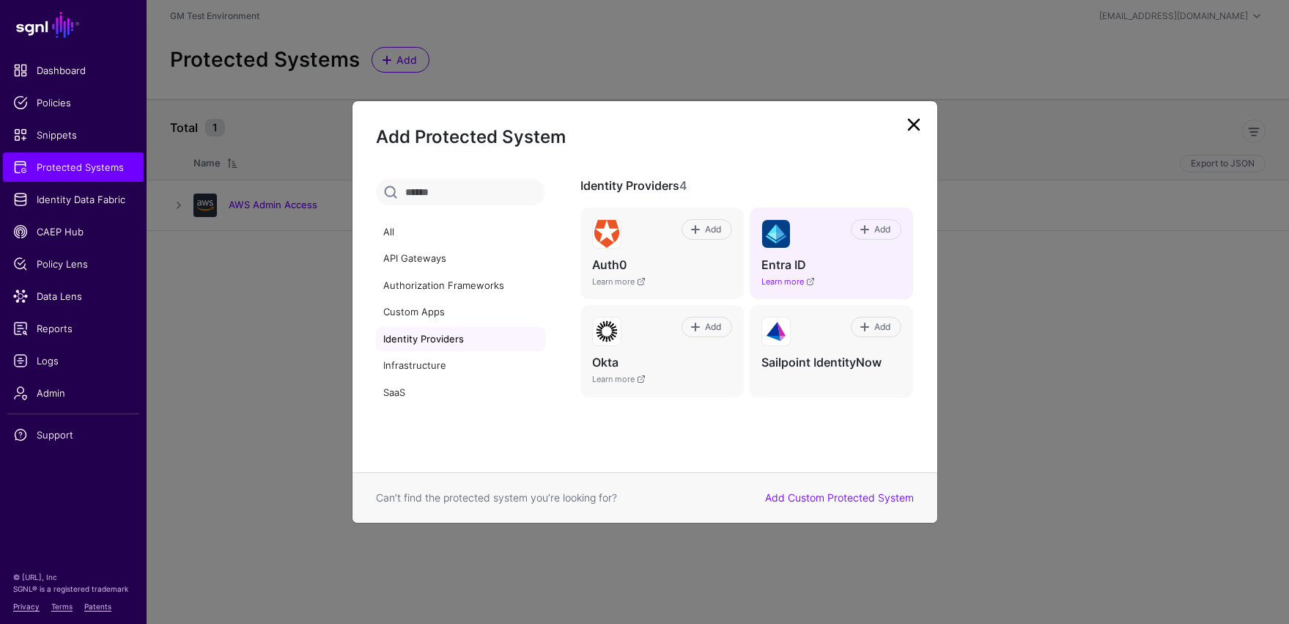
click at [782, 282] on link "Learn more" at bounding box center [787, 281] width 53 height 10
click at [871, 230] on span at bounding box center [866, 229] width 12 height 12
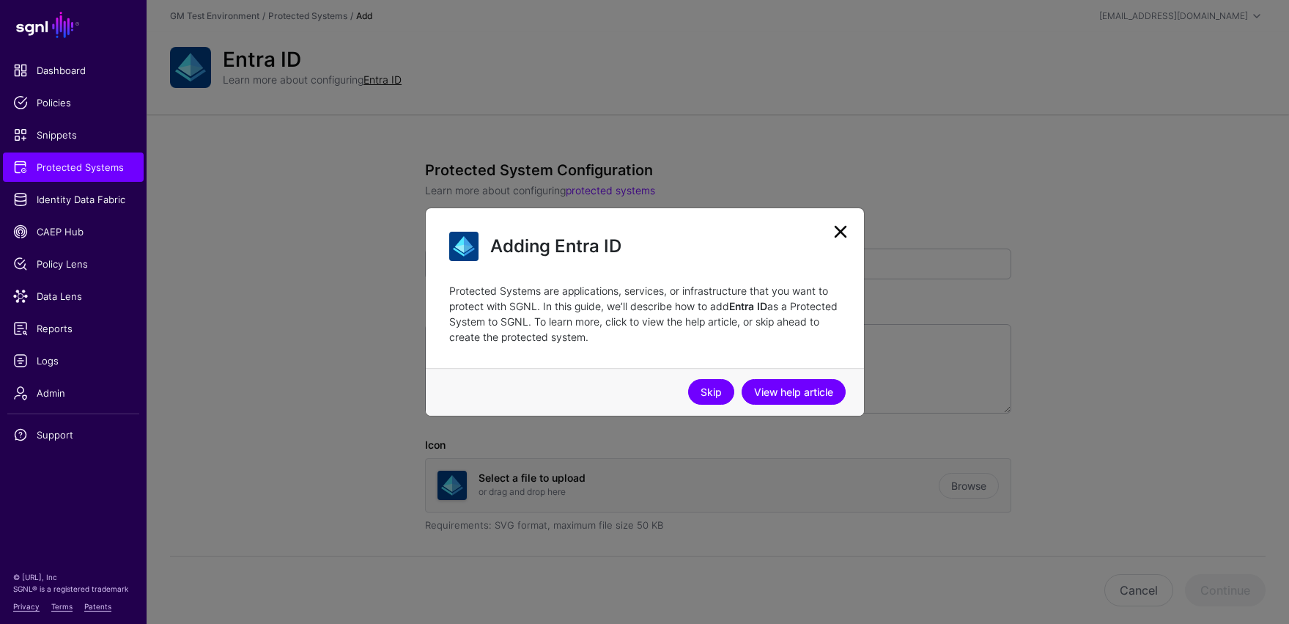
click at [708, 394] on link "Skip" at bounding box center [711, 392] width 46 height 26
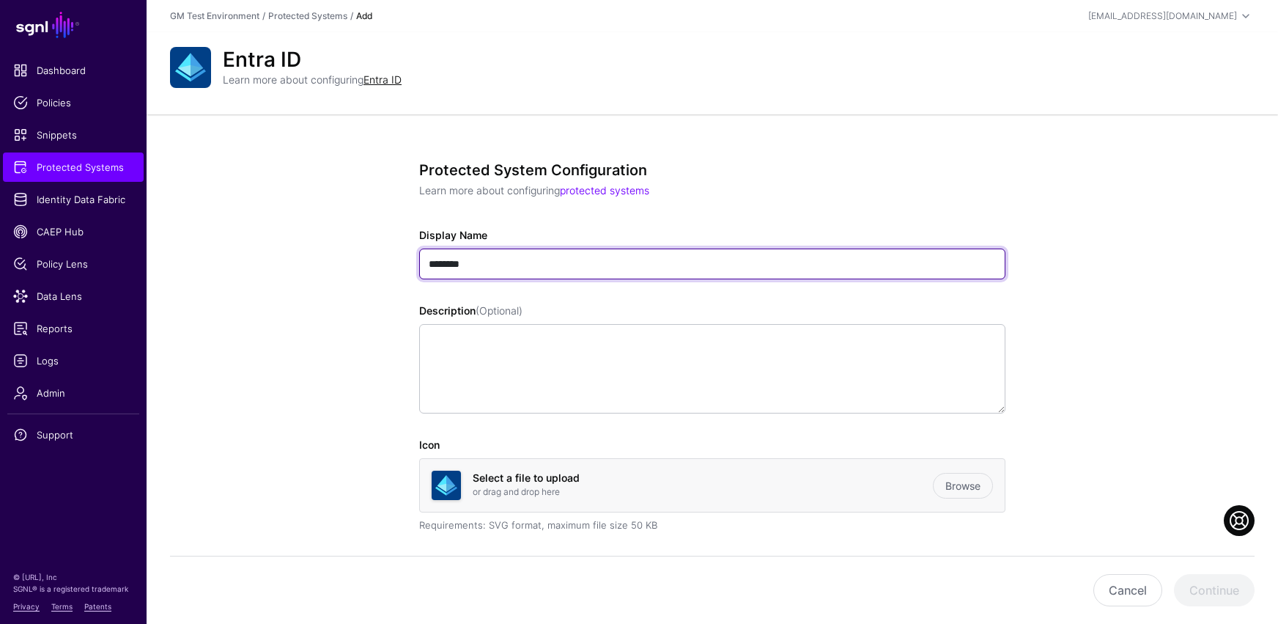
click at [481, 260] on input "********" at bounding box center [712, 263] width 586 height 31
drag, startPoint x: 482, startPoint y: 259, endPoint x: 374, endPoint y: 256, distance: 108.5
type input "**********"
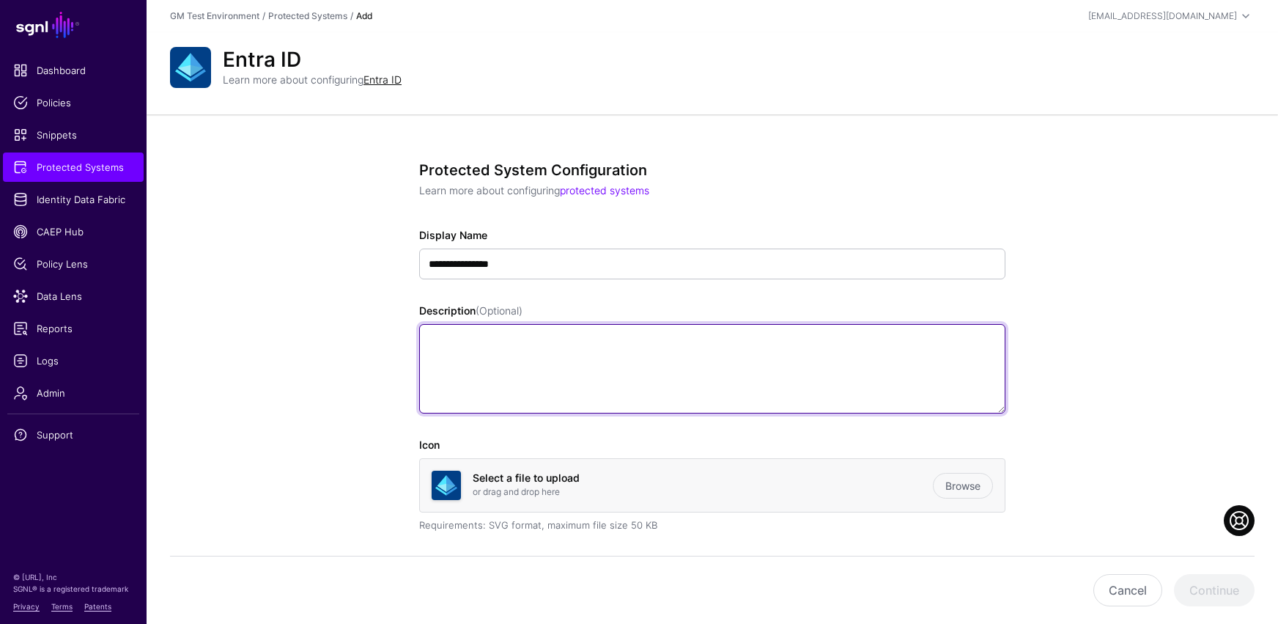
click at [535, 369] on textarea "Description (Optional)" at bounding box center [712, 368] width 586 height 89
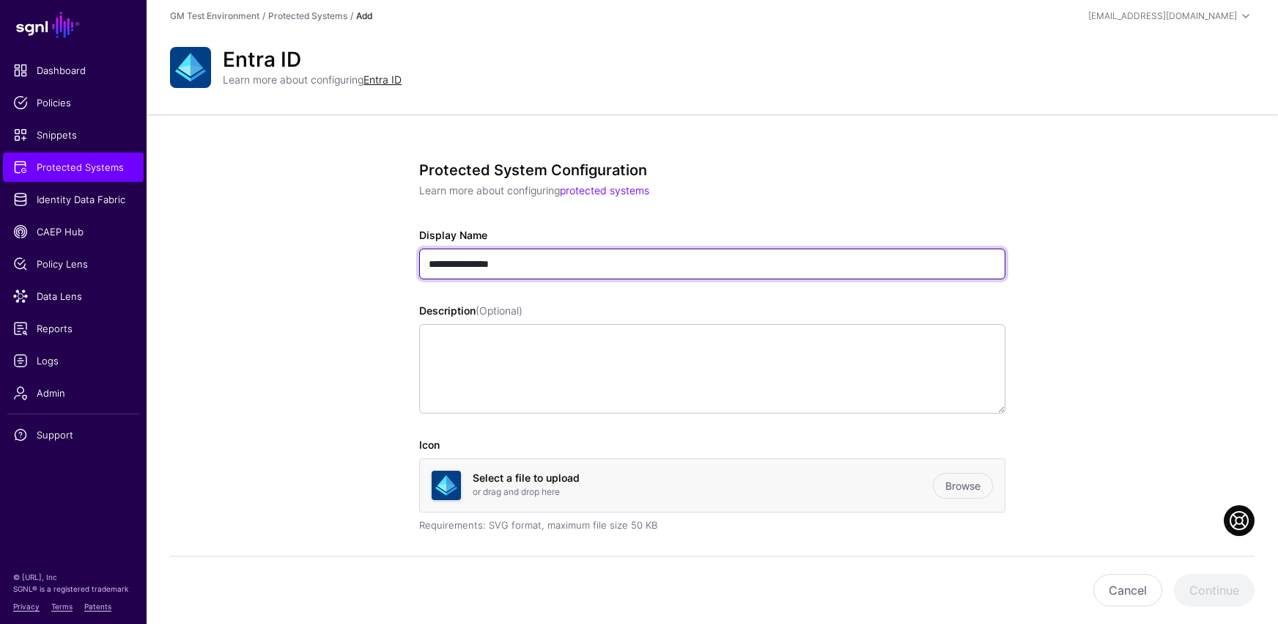
drag, startPoint x: 536, startPoint y: 260, endPoint x: 382, endPoint y: 268, distance: 154.8
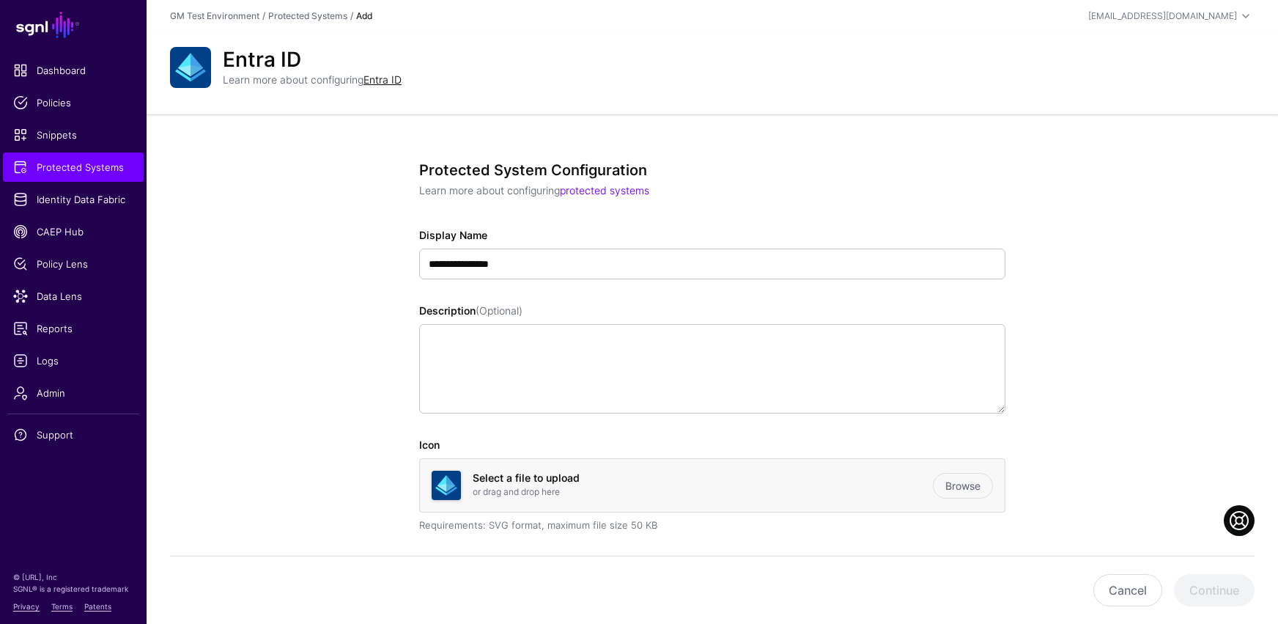
drag, startPoint x: 863, startPoint y: 550, endPoint x: 817, endPoint y: 553, distance: 46.3
click at [863, 513] on div "**********" at bounding box center [712, 405] width 586 height 488
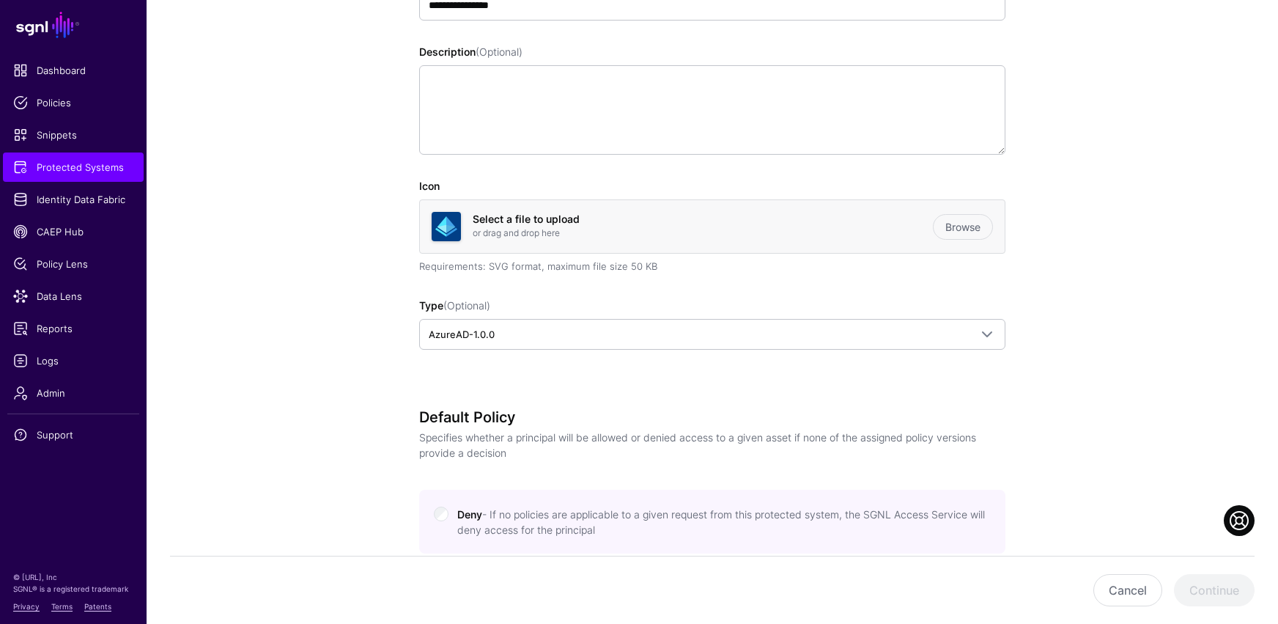
scroll to position [264, 0]
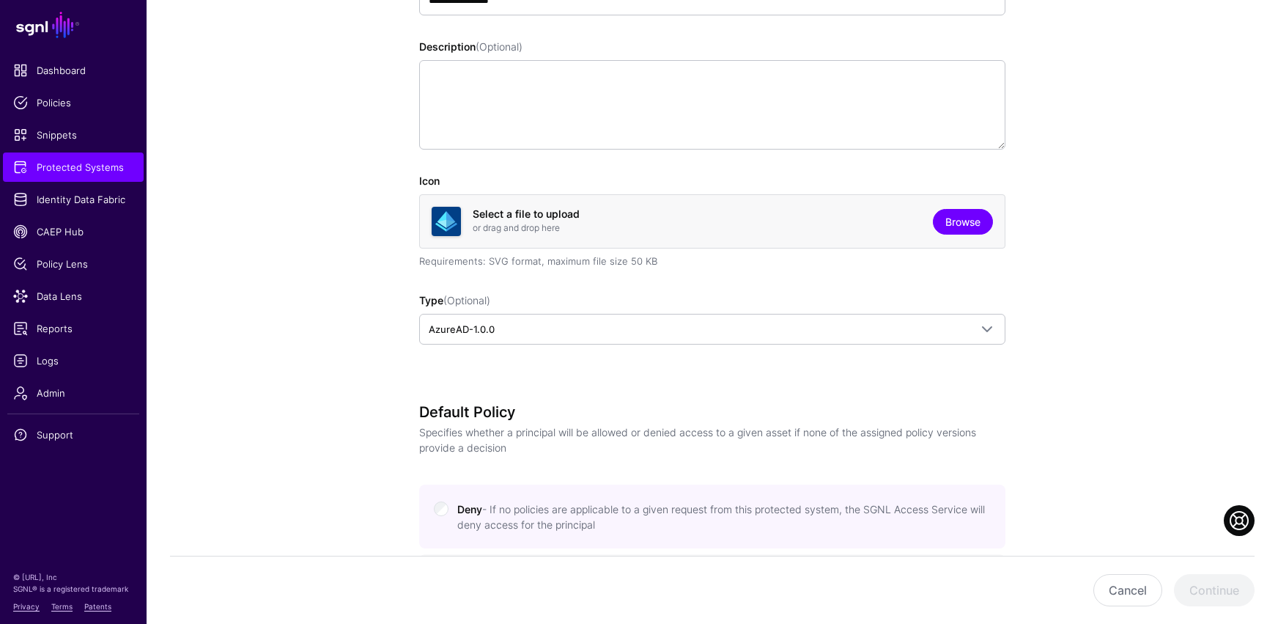
click at [936, 228] on link "Browse" at bounding box center [963, 222] width 60 height 26
click at [294, 256] on app-integrations-details-form "**********" at bounding box center [712, 479] width 1131 height 1257
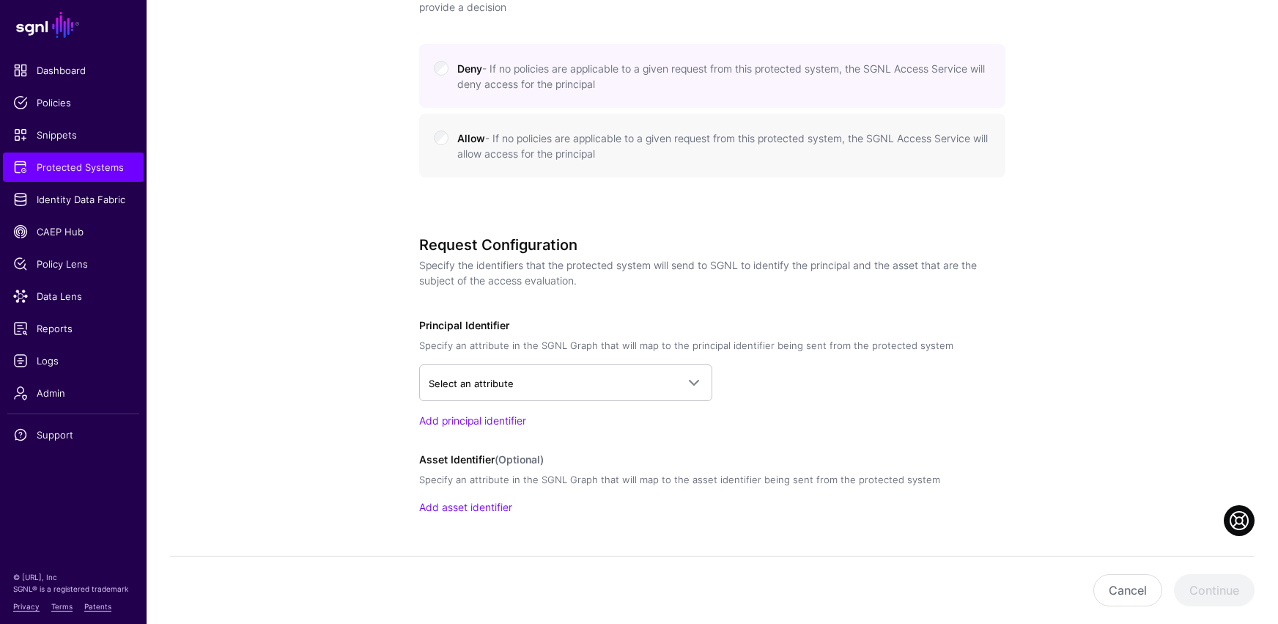
scroll to position [705, 0]
click at [695, 379] on span at bounding box center [694, 382] width 18 height 18
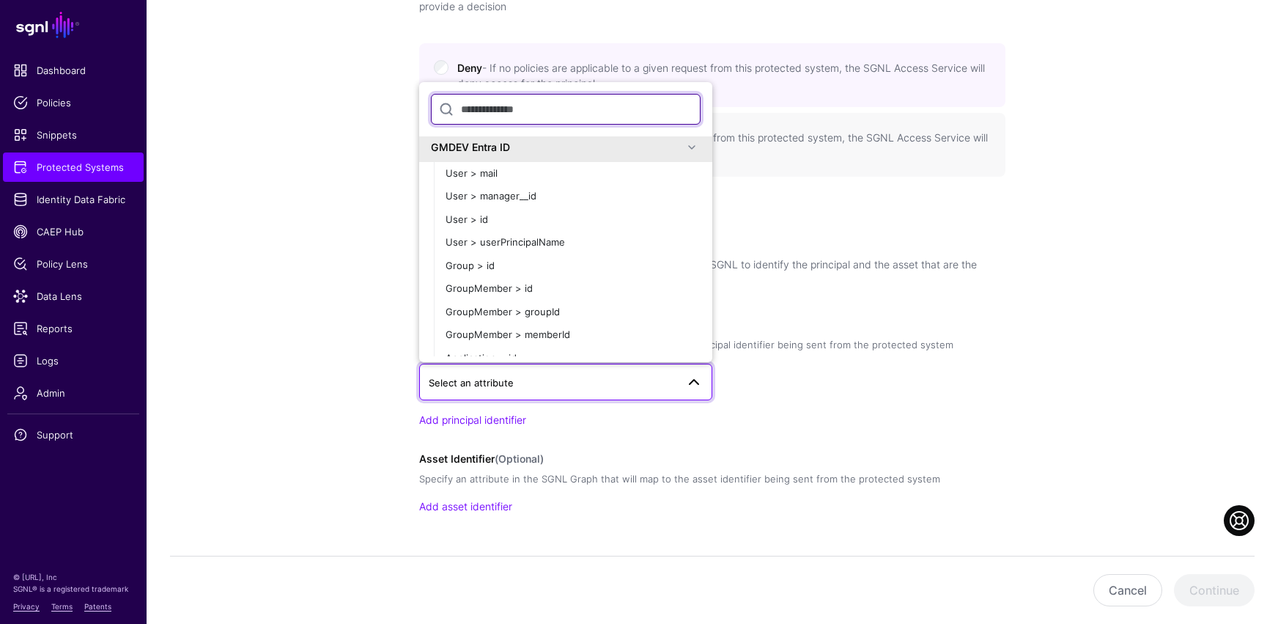
scroll to position [333, 0]
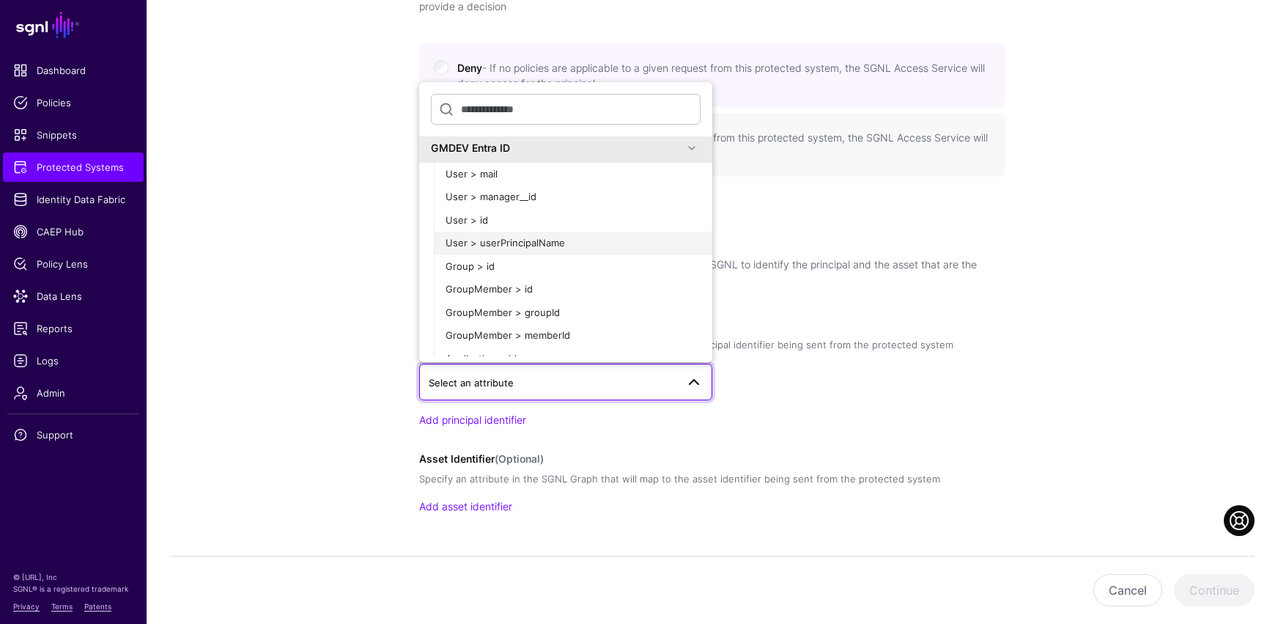
click at [539, 248] on div "User > userPrincipalName" at bounding box center [573, 243] width 255 height 15
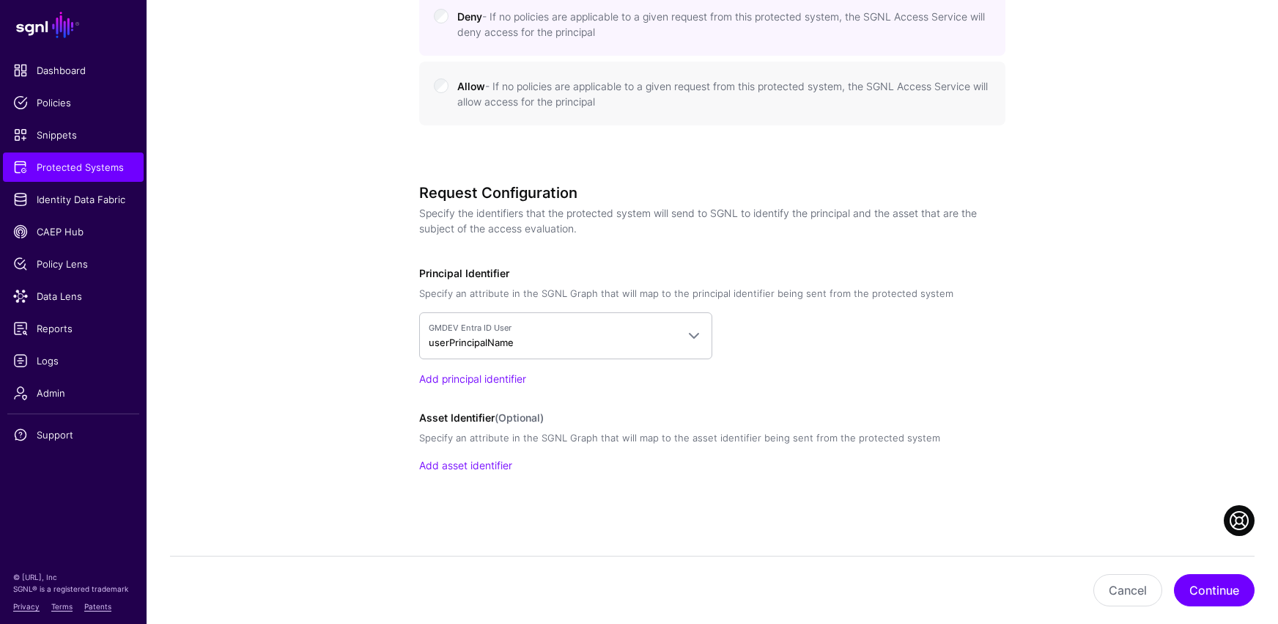
scroll to position [758, 0]
click at [490, 468] on link "Add asset identifier" at bounding box center [465, 463] width 93 height 12
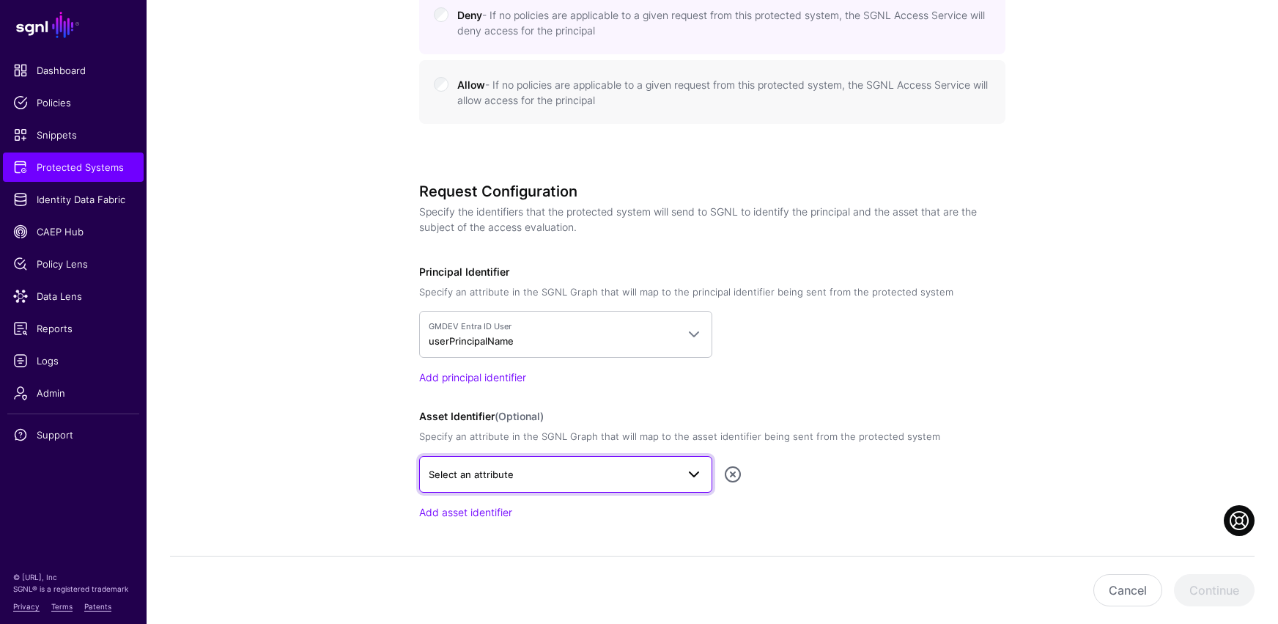
click at [688, 477] on span at bounding box center [694, 474] width 18 height 18
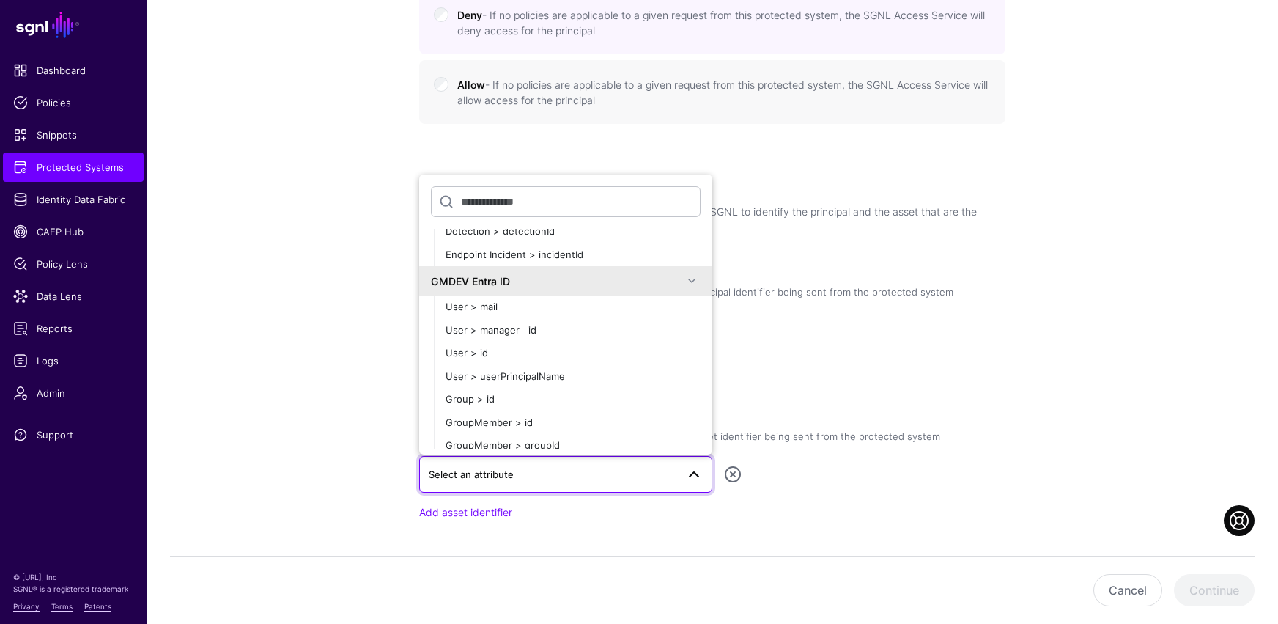
scroll to position [324, 0]
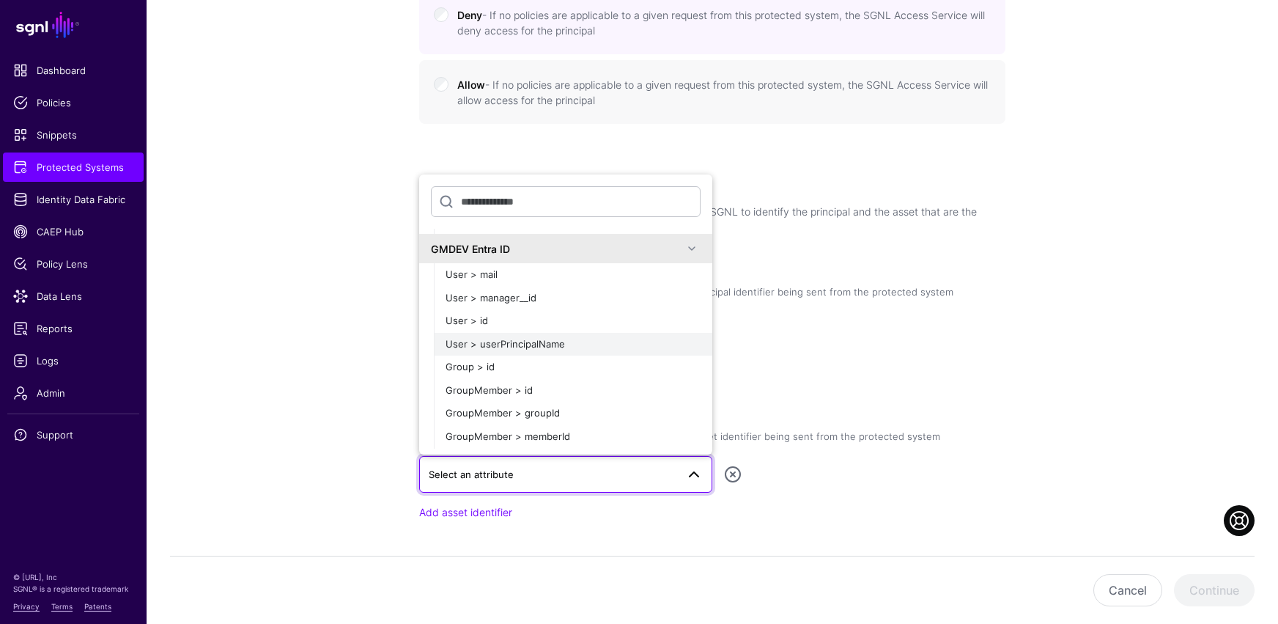
click at [558, 346] on span "User > userPrincipalName" at bounding box center [505, 344] width 119 height 12
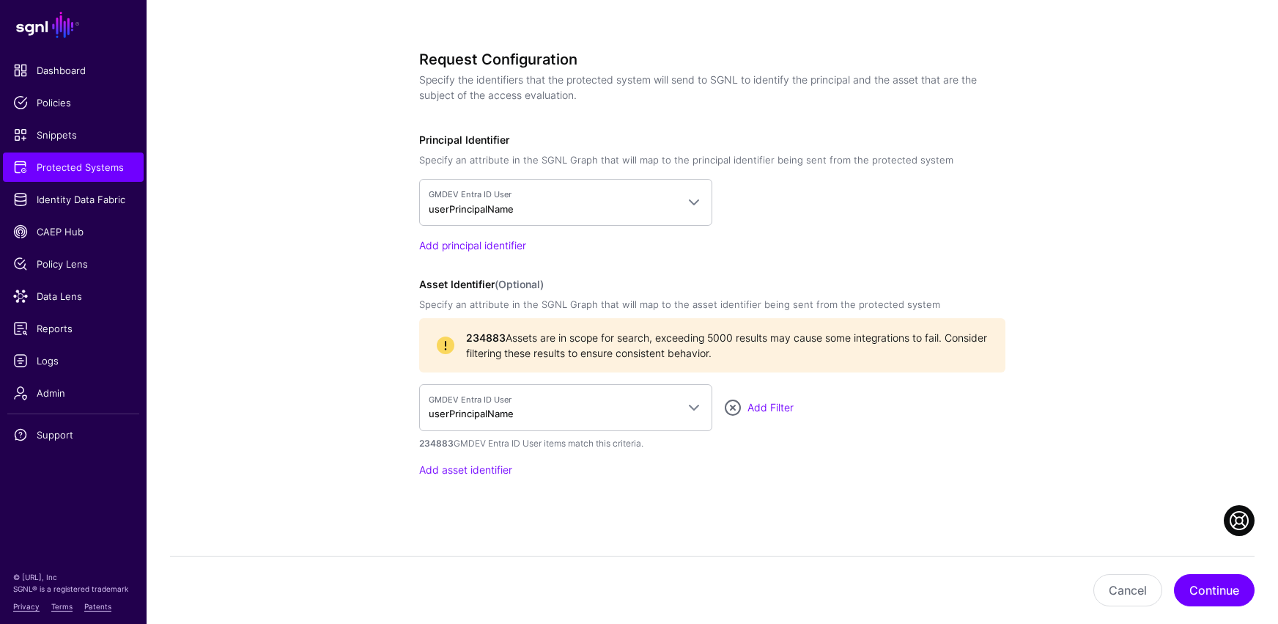
scroll to position [895, 0]
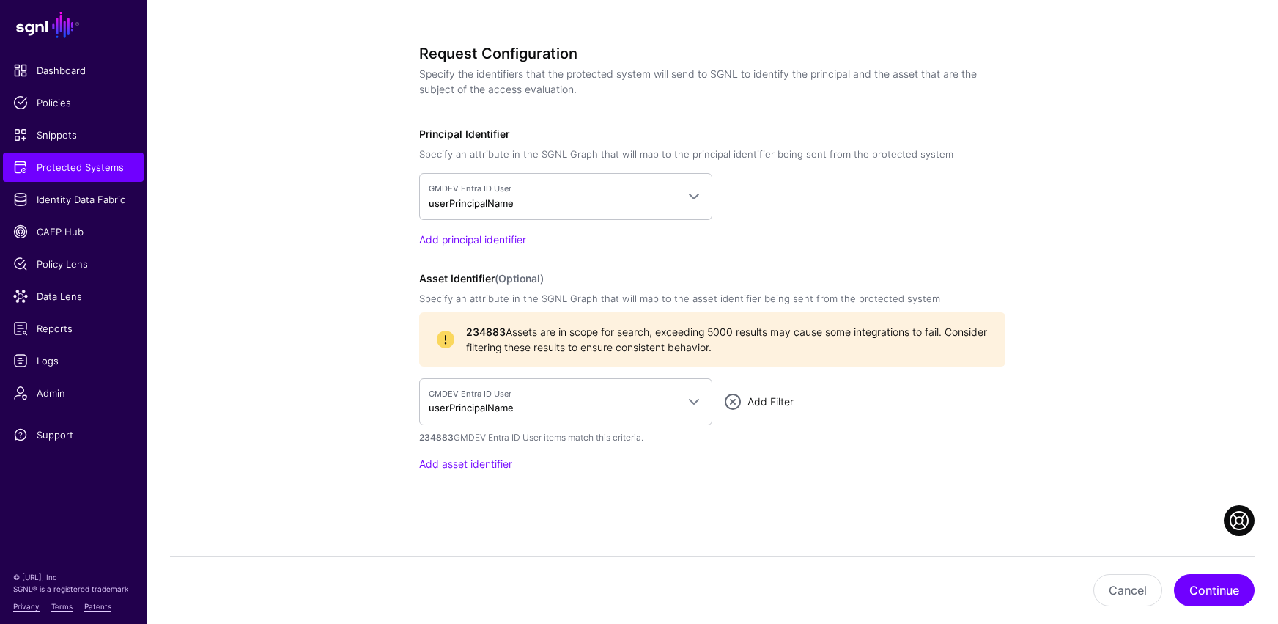
click at [775, 400] on link "Add Filter" at bounding box center [770, 401] width 46 height 12
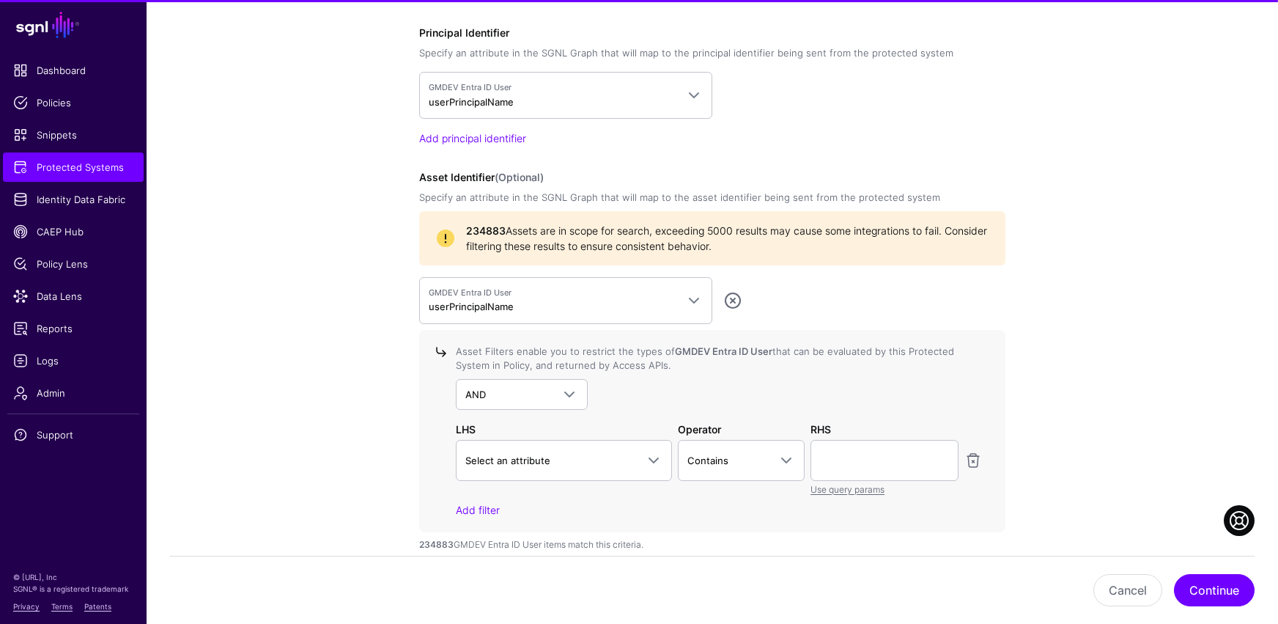
scroll to position [1096, 0]
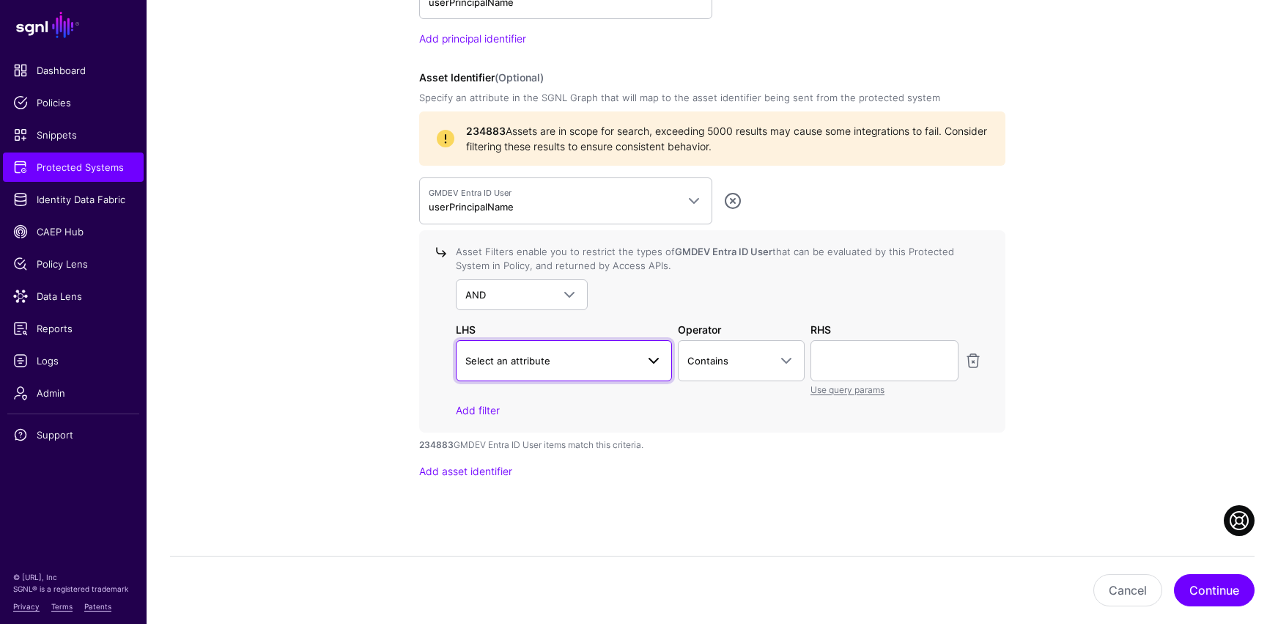
click at [659, 364] on span at bounding box center [654, 361] width 18 height 18
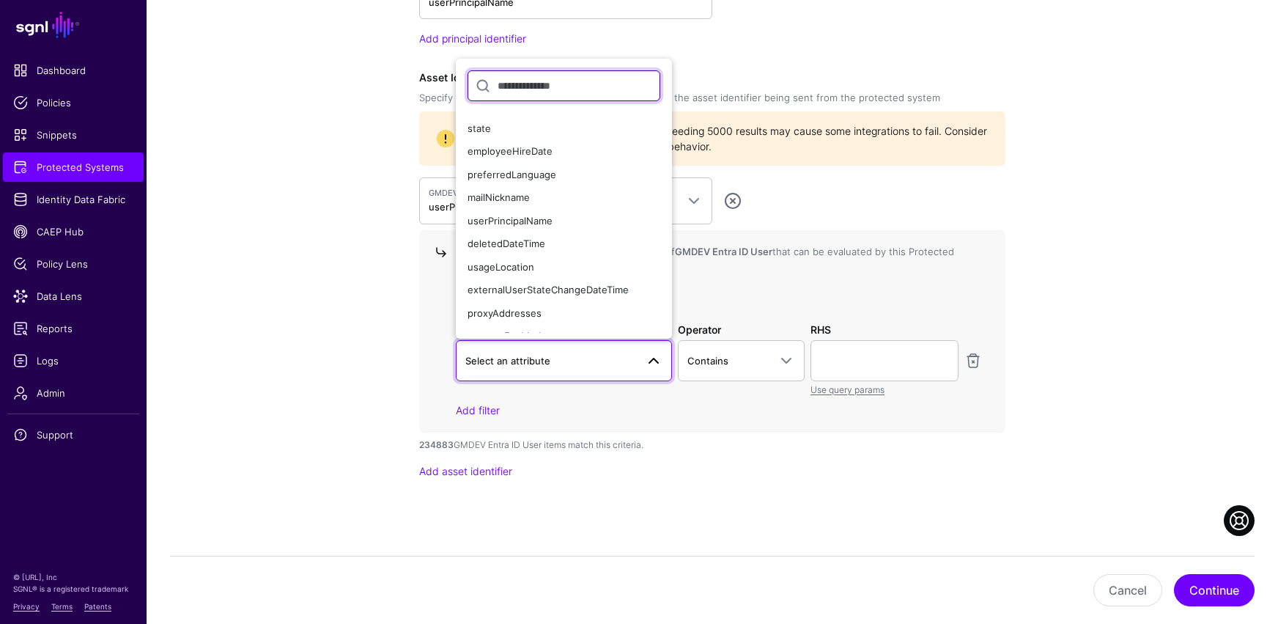
scroll to position [859, 0]
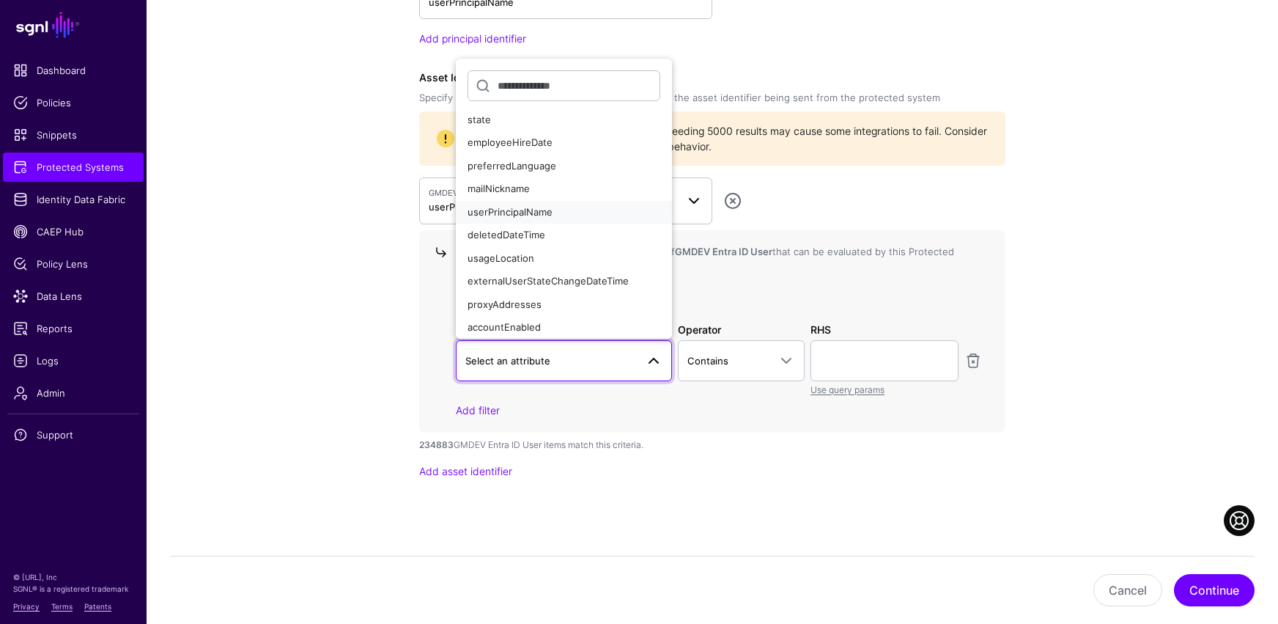
click at [530, 215] on span "userPrincipalName" at bounding box center [510, 212] width 85 height 12
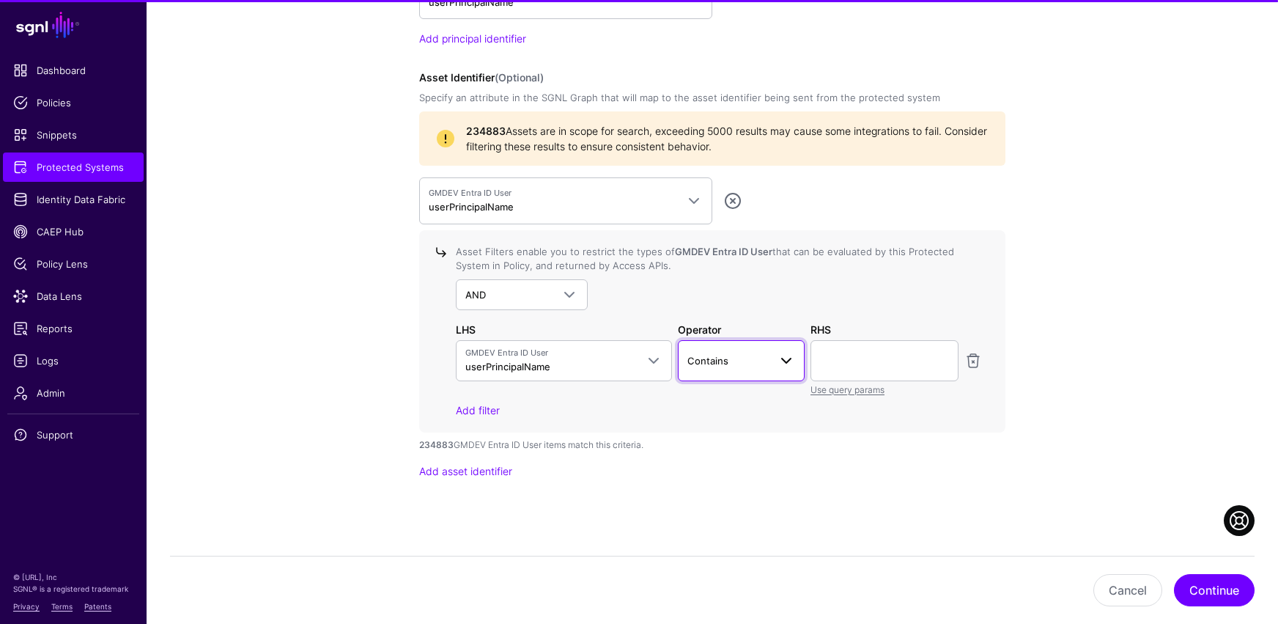
click at [765, 354] on span "Contains" at bounding box center [728, 360] width 82 height 16
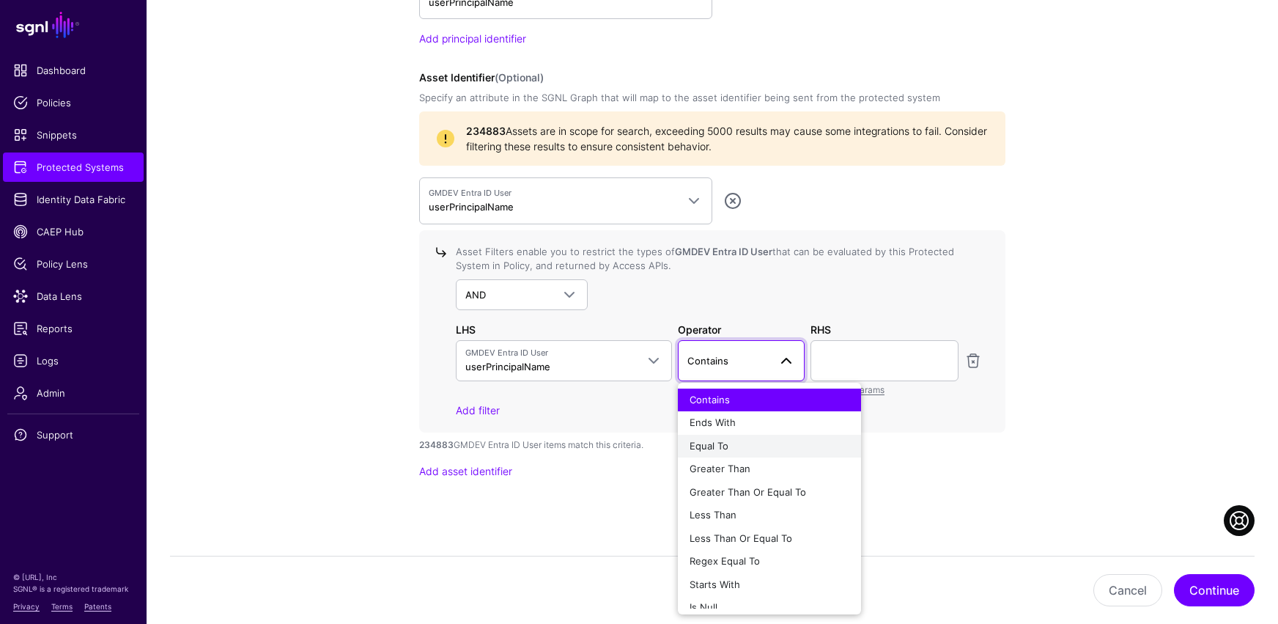
click at [748, 448] on div "Equal To" at bounding box center [770, 446] width 160 height 15
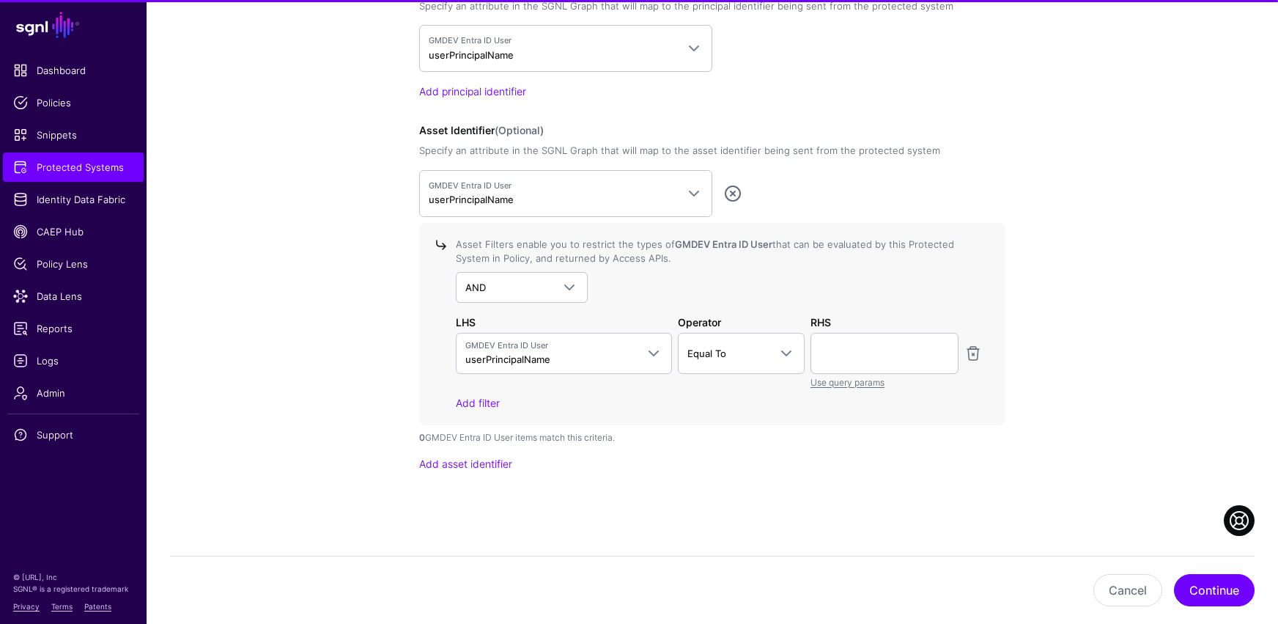
scroll to position [1043, 0]
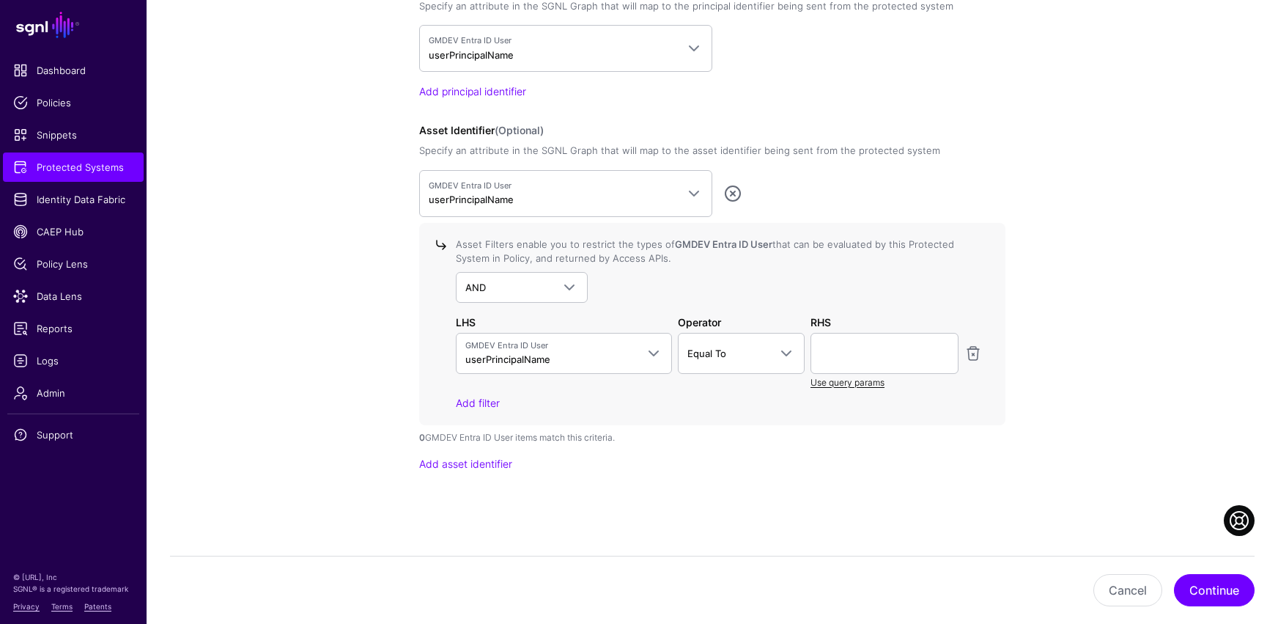
click at [857, 386] on link "Use query params" at bounding box center [847, 382] width 74 height 11
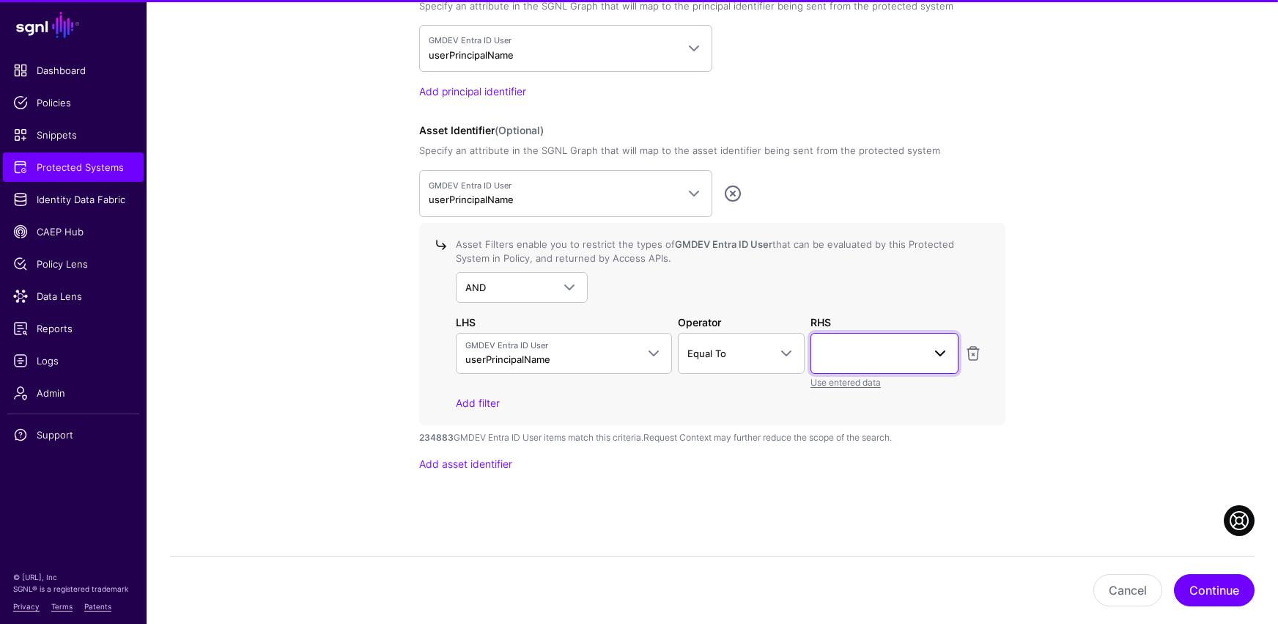
click at [936, 353] on span at bounding box center [940, 353] width 18 height 18
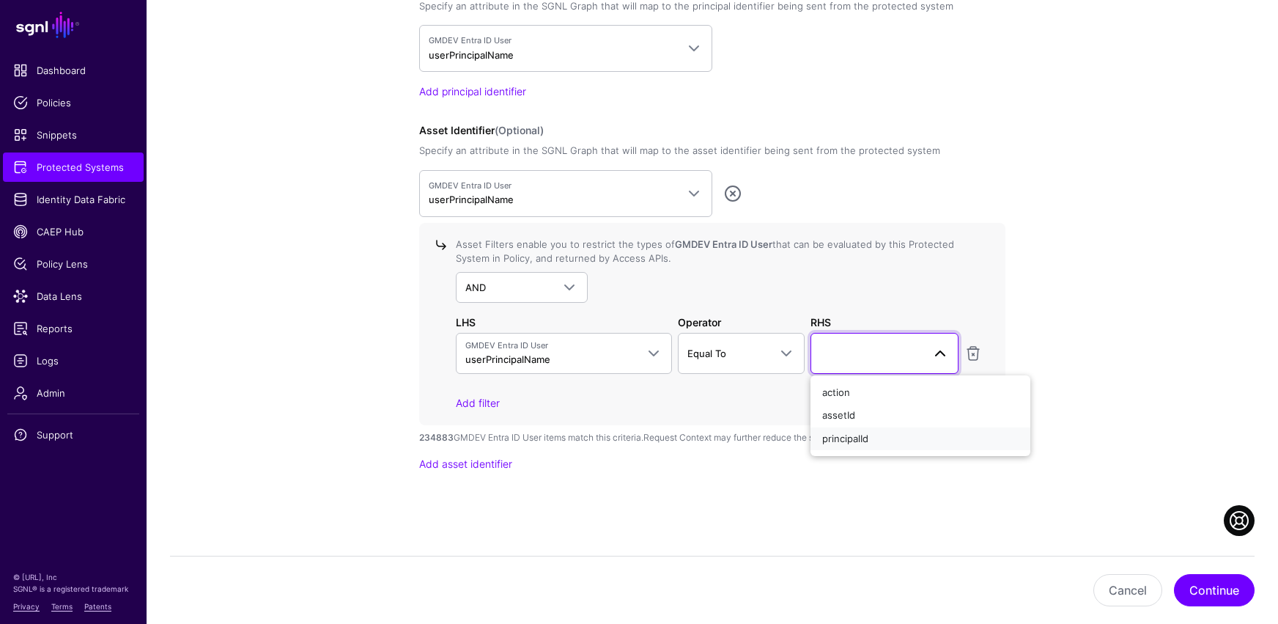
click at [858, 435] on span "principalId" at bounding box center [845, 438] width 46 height 12
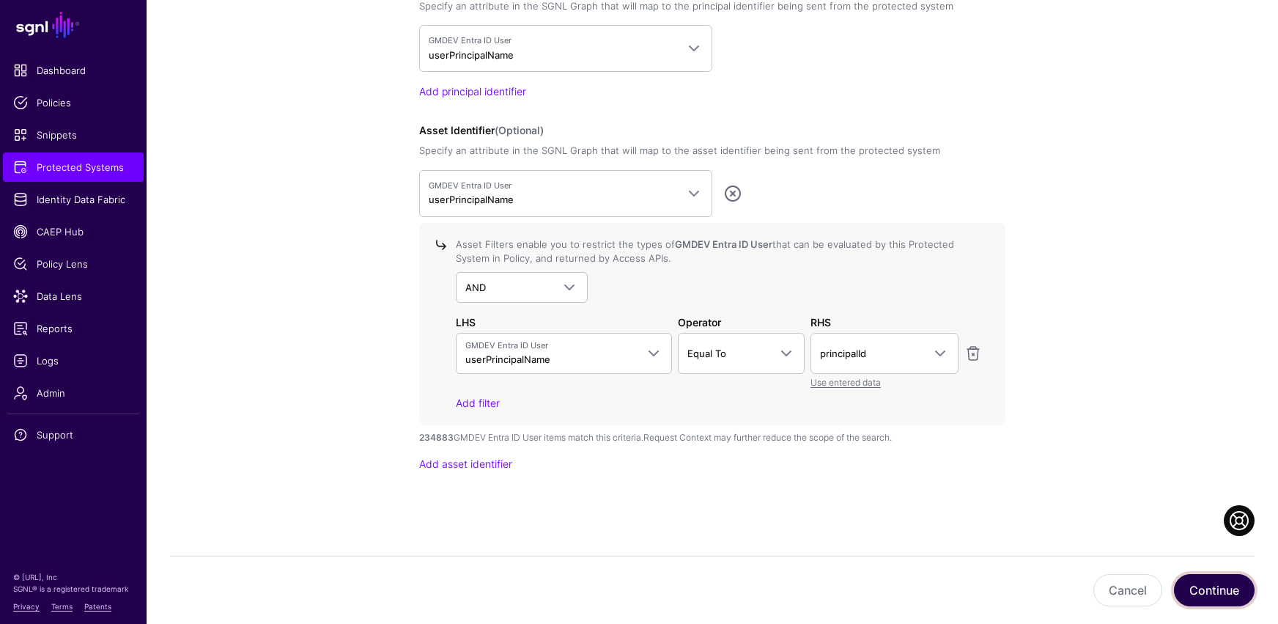
click at [936, 513] on button "Continue" at bounding box center [1214, 590] width 81 height 32
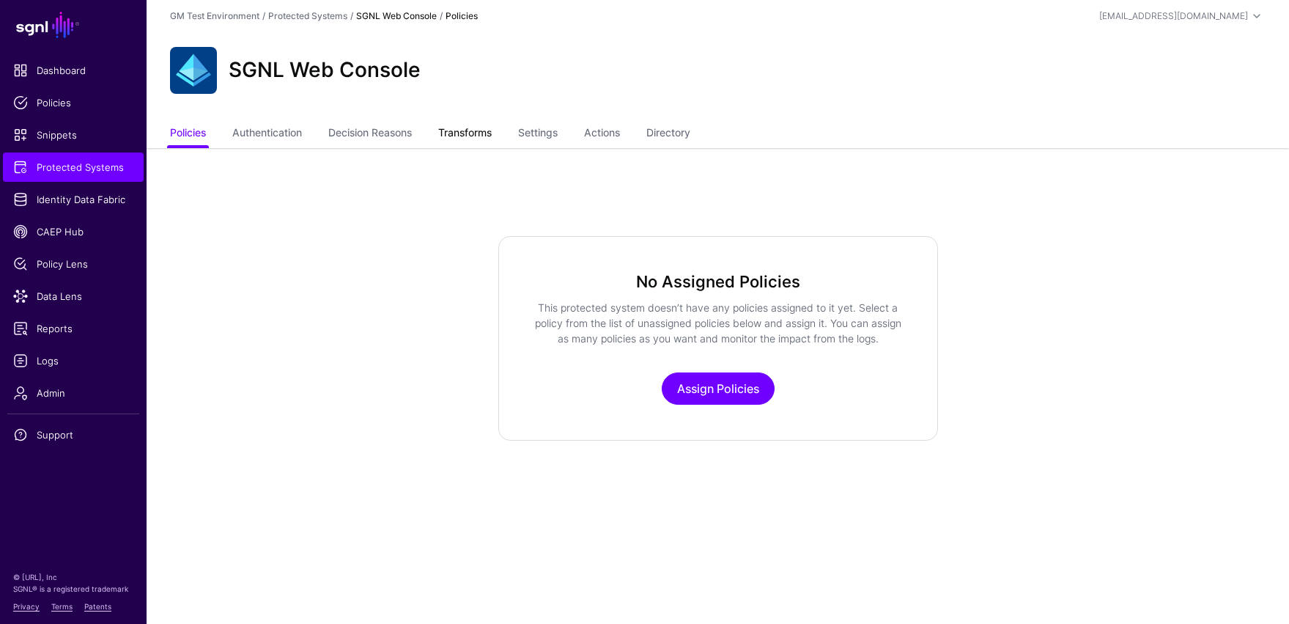
click at [484, 133] on link "Transforms" at bounding box center [464, 134] width 53 height 28
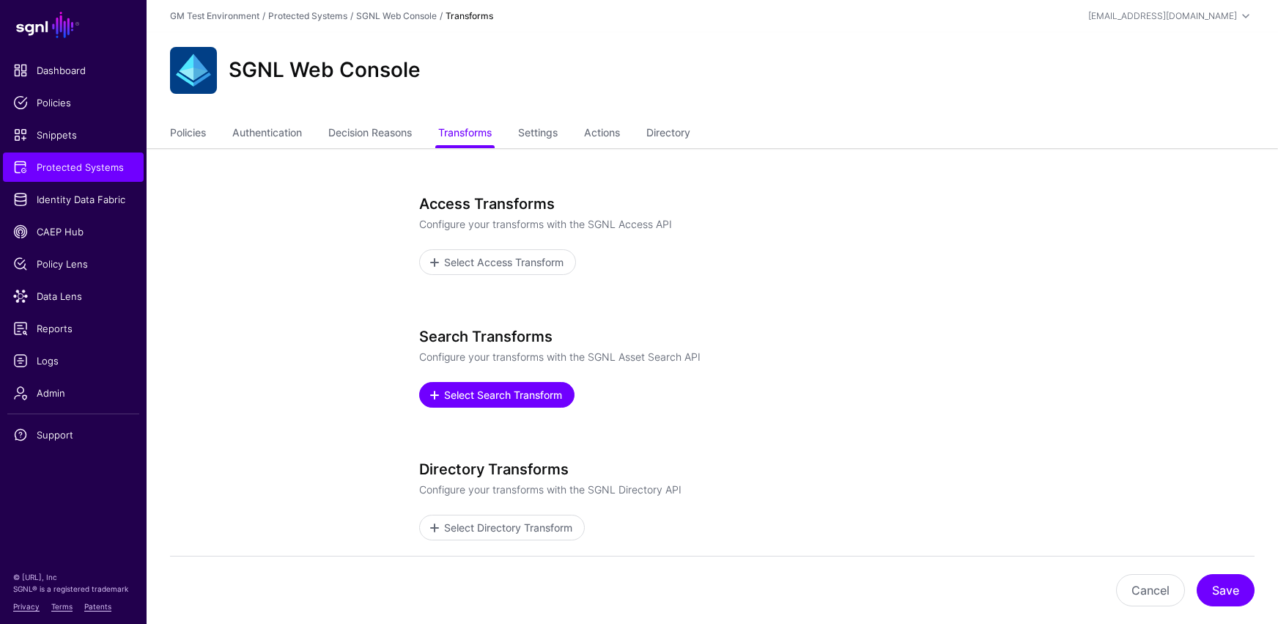
click at [497, 395] on span "Select Search Transform" at bounding box center [504, 394] width 122 height 15
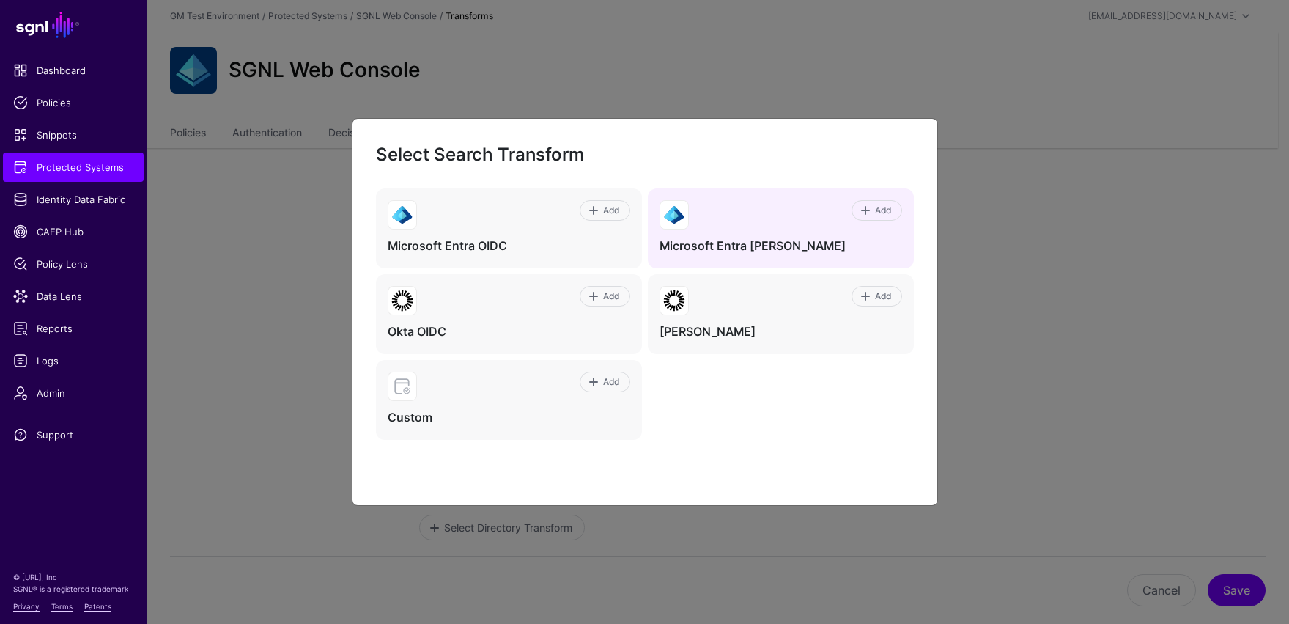
click at [714, 232] on div "Add Microsoft Entra [PERSON_NAME]" at bounding box center [781, 228] width 266 height 80
click at [868, 208] on span at bounding box center [866, 210] width 12 height 12
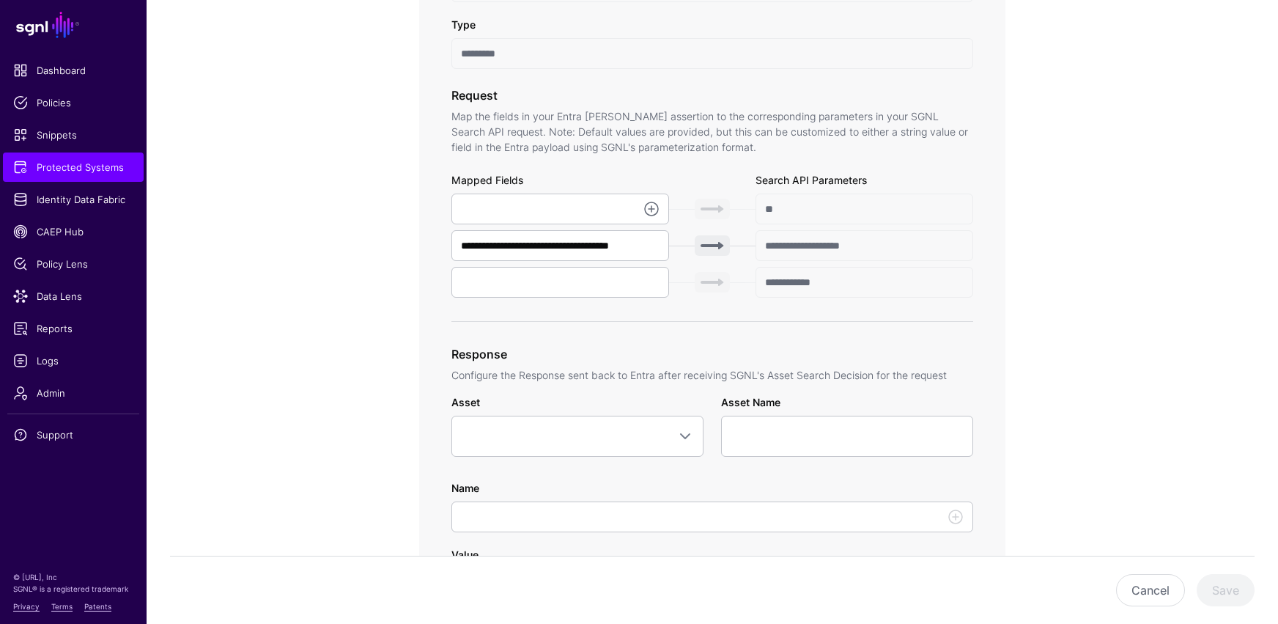
scroll to position [501, 0]
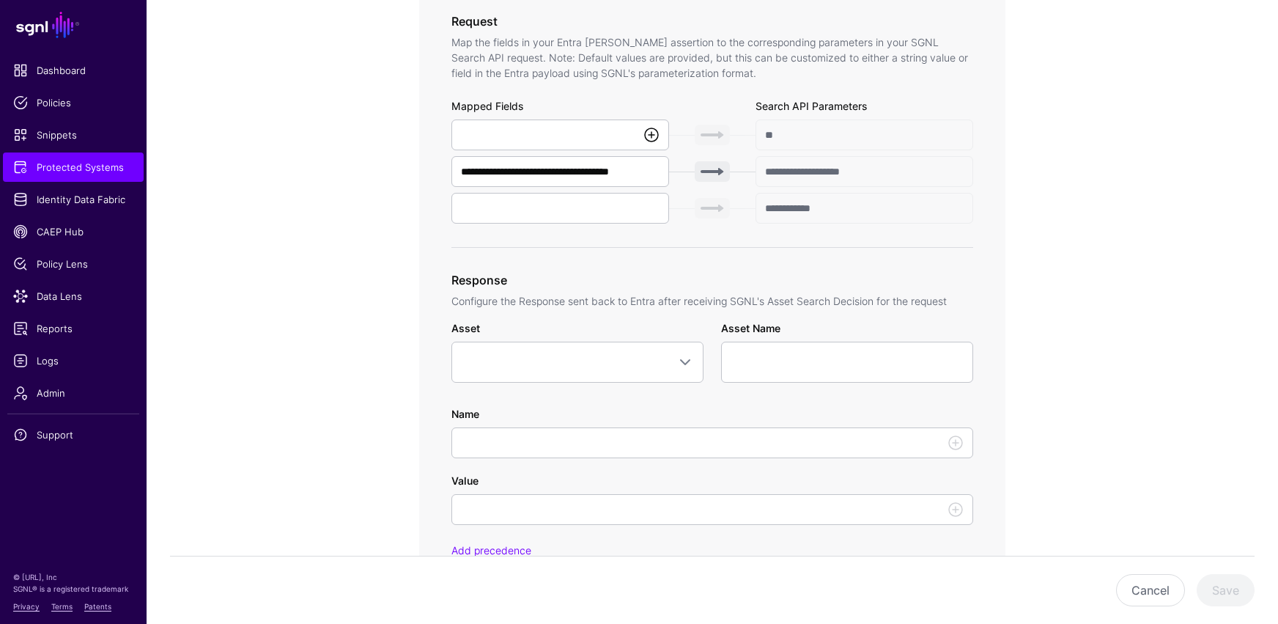
click at [651, 138] on link at bounding box center [652, 135] width 18 height 18
click at [626, 166] on span "{$.data.authenticationContext.user.userPrincipalName}" at bounding box center [589, 167] width 252 height 12
type input "**********"
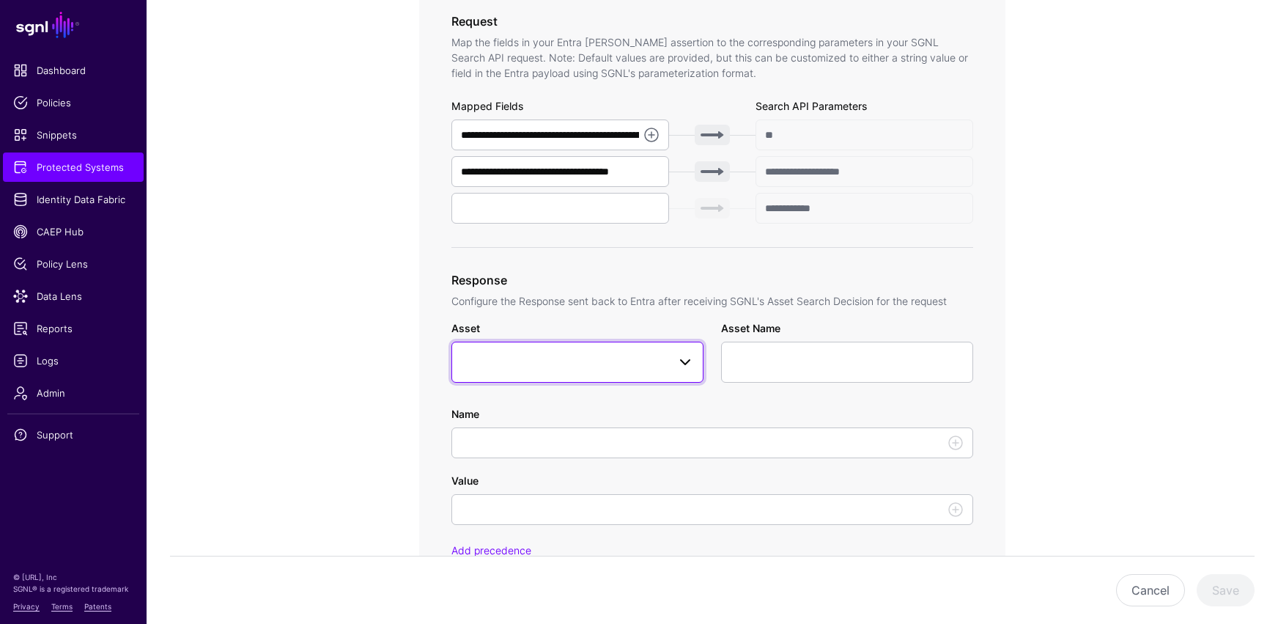
click at [683, 361] on span at bounding box center [685, 362] width 18 height 18
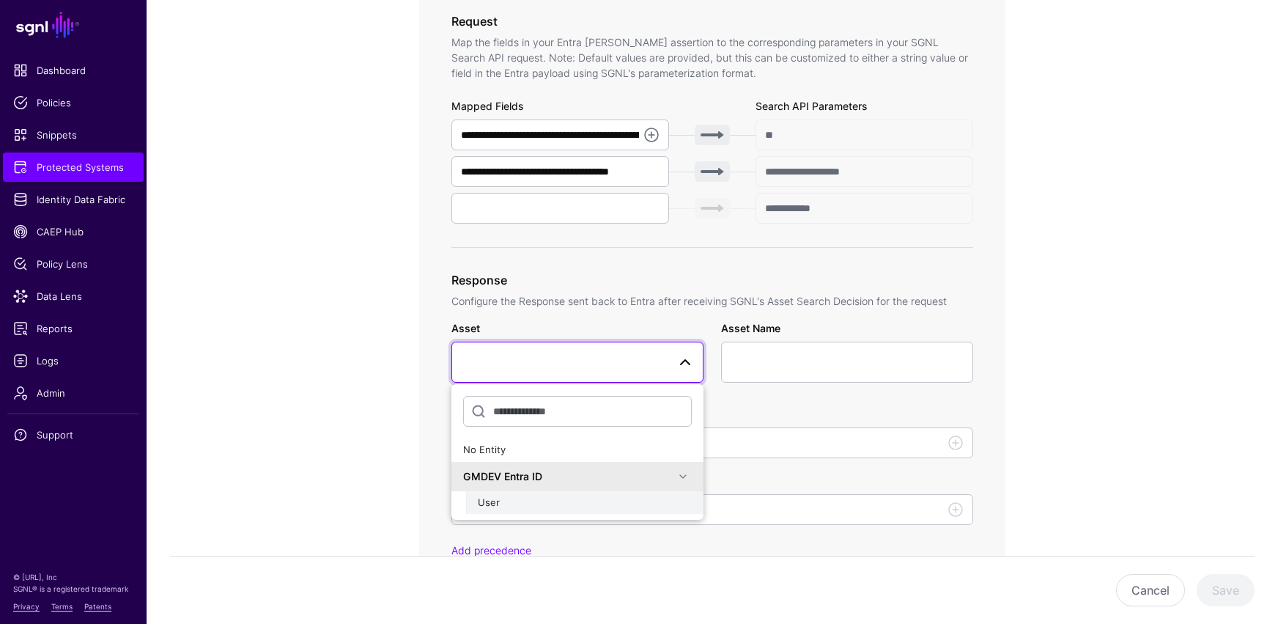
click at [487, 503] on span "User" at bounding box center [489, 502] width 22 height 12
type input "**********"
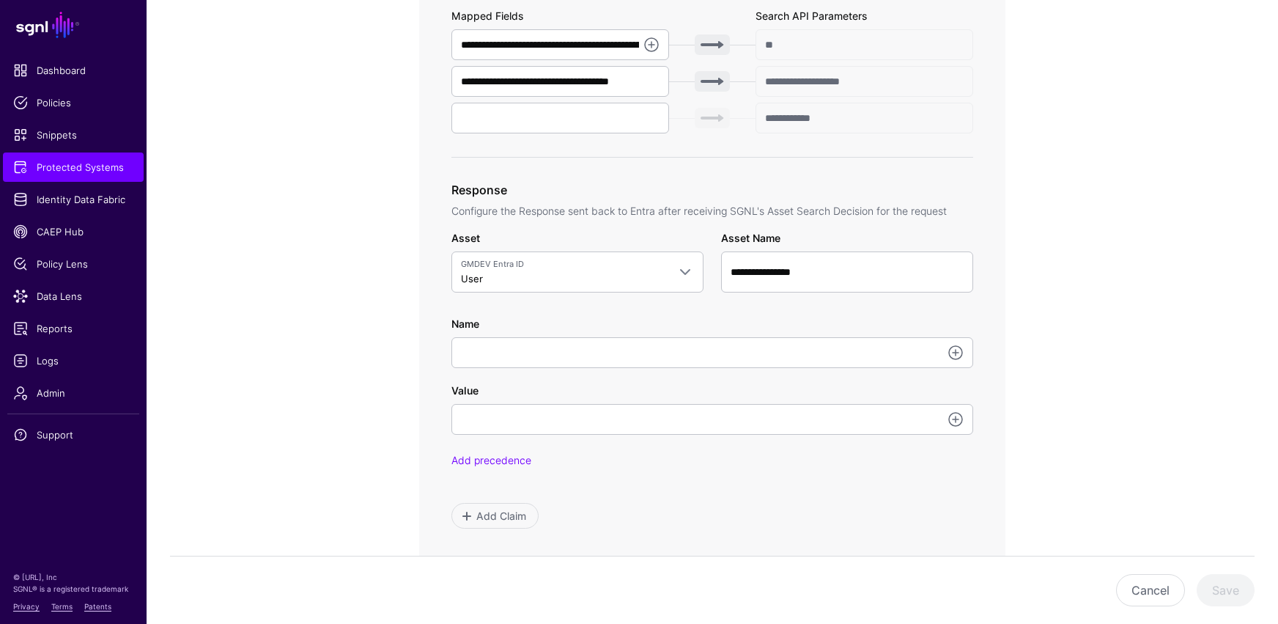
scroll to position [732, 0]
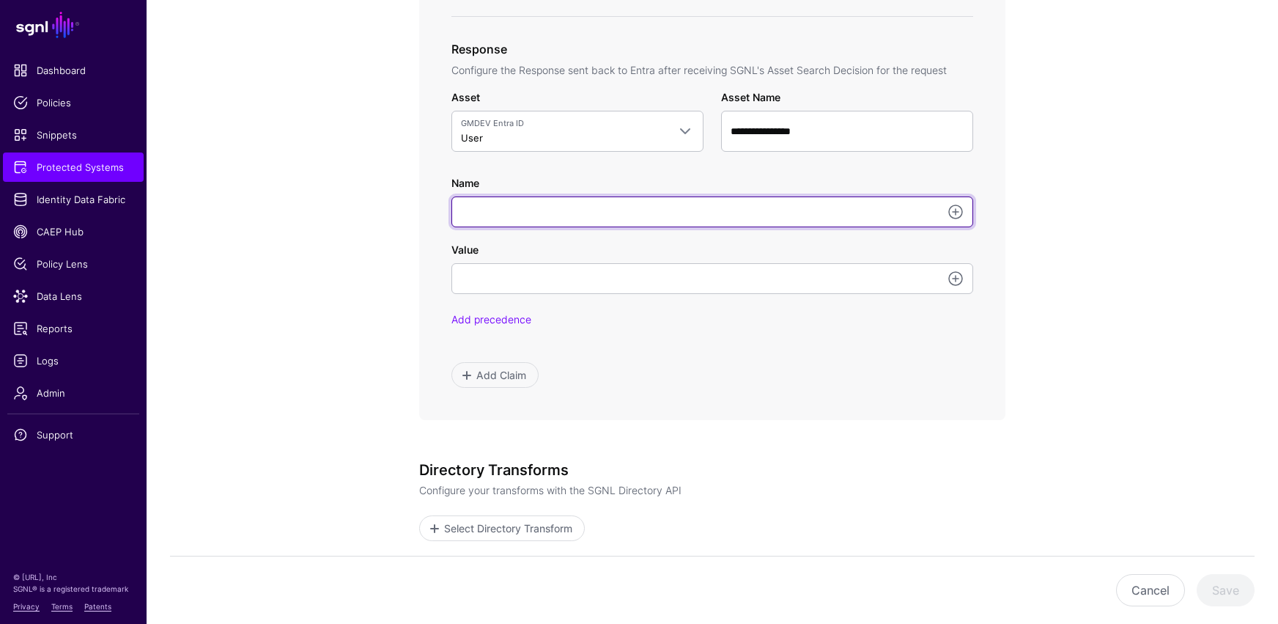
click at [509, 210] on input "Name" at bounding box center [712, 211] width 522 height 31
type input "*********"
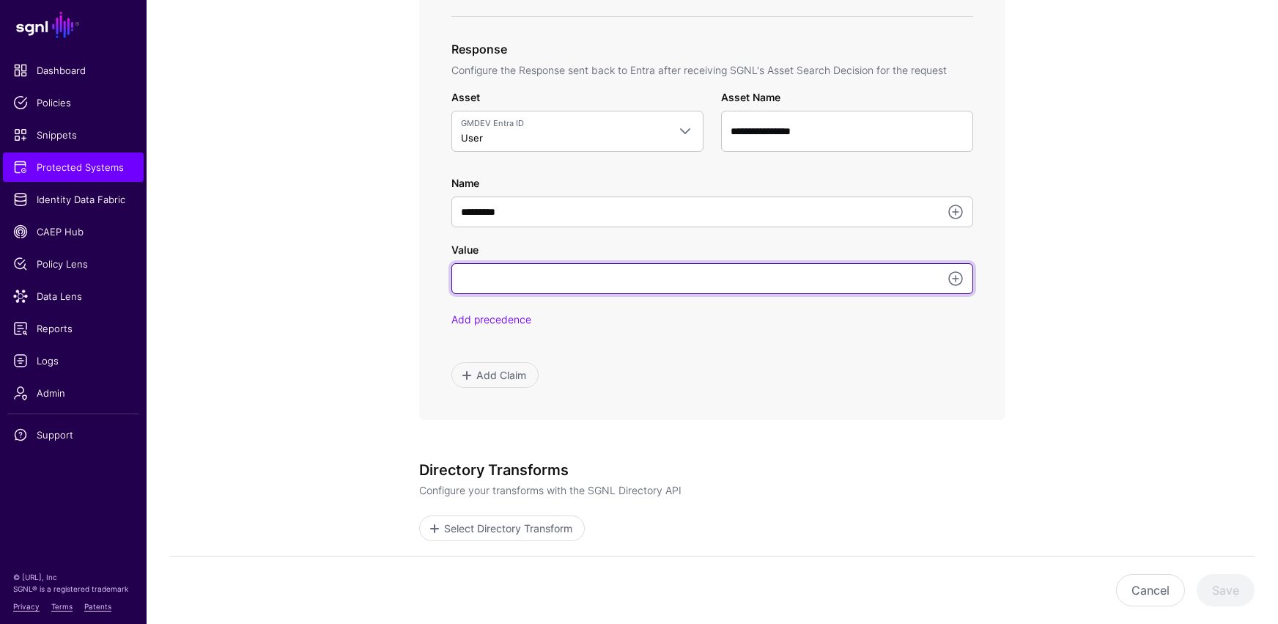
click at [528, 279] on input "Value" at bounding box center [712, 278] width 522 height 31
type input "*****"
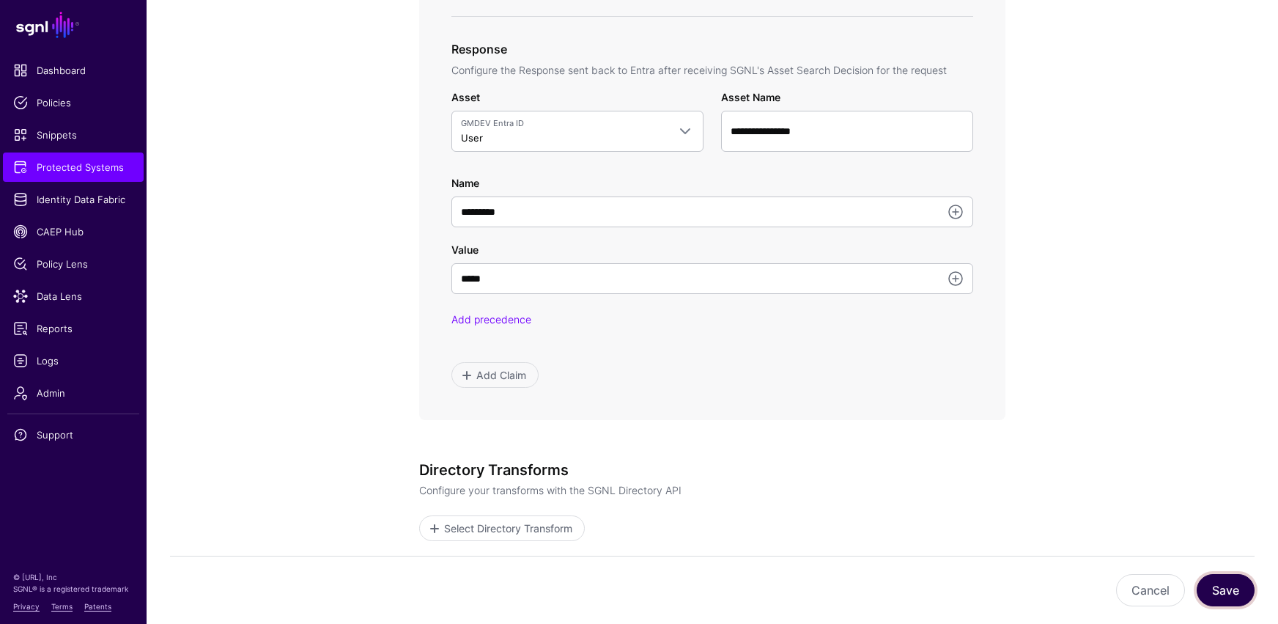
click at [936, 513] on button "Save" at bounding box center [1226, 590] width 58 height 32
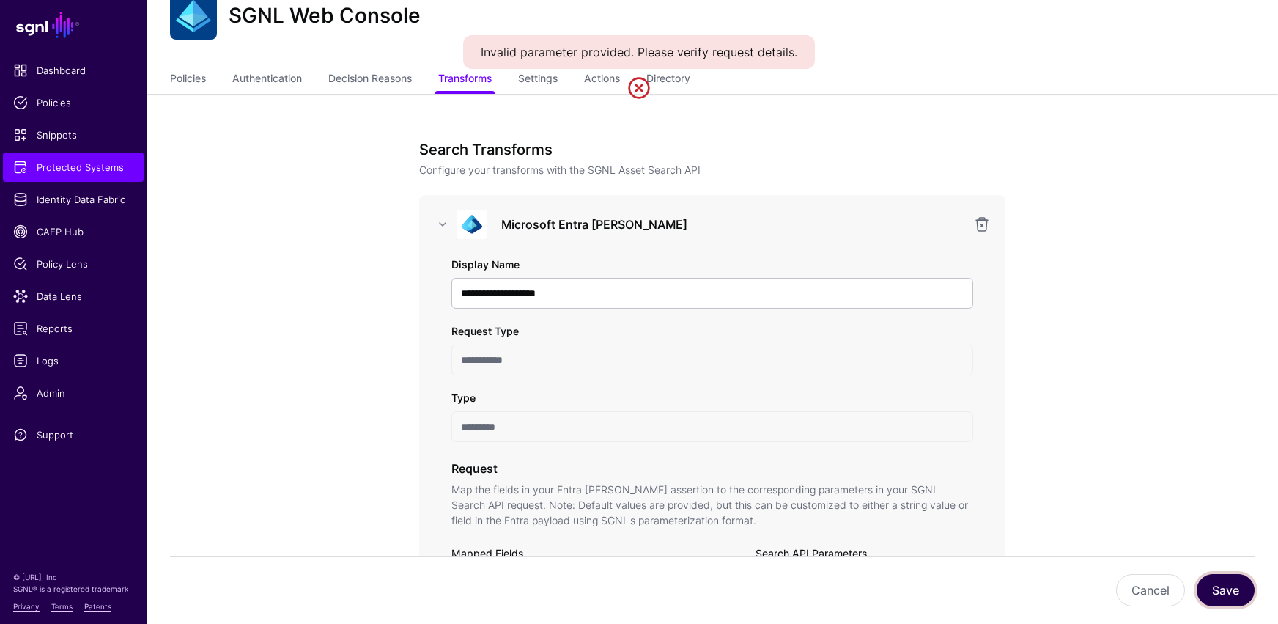
scroll to position [0, 0]
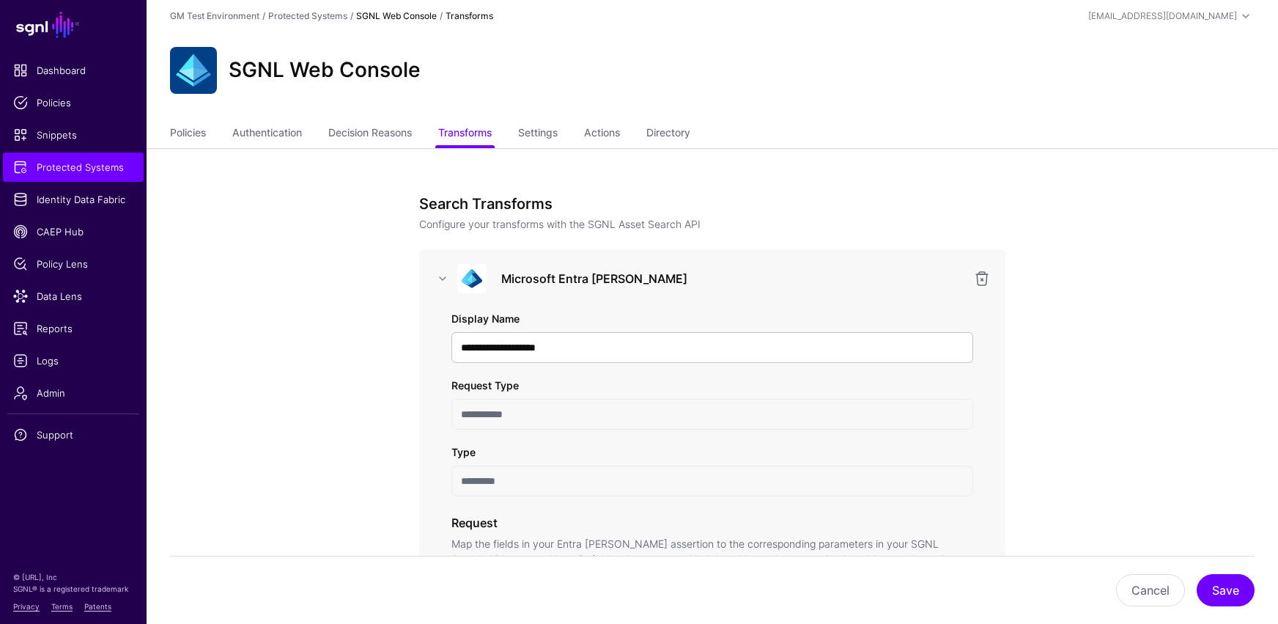
click at [391, 20] on link "SGNL Web Console" at bounding box center [396, 15] width 81 height 11
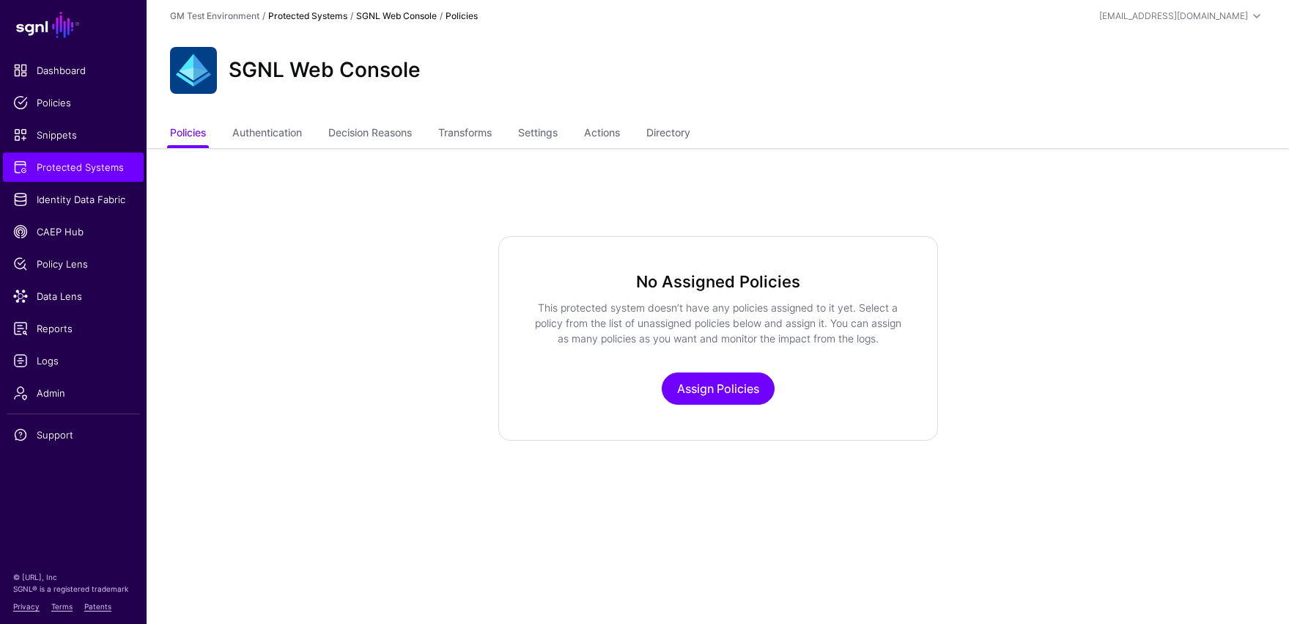
click at [336, 18] on link "Protected Systems" at bounding box center [307, 15] width 79 height 11
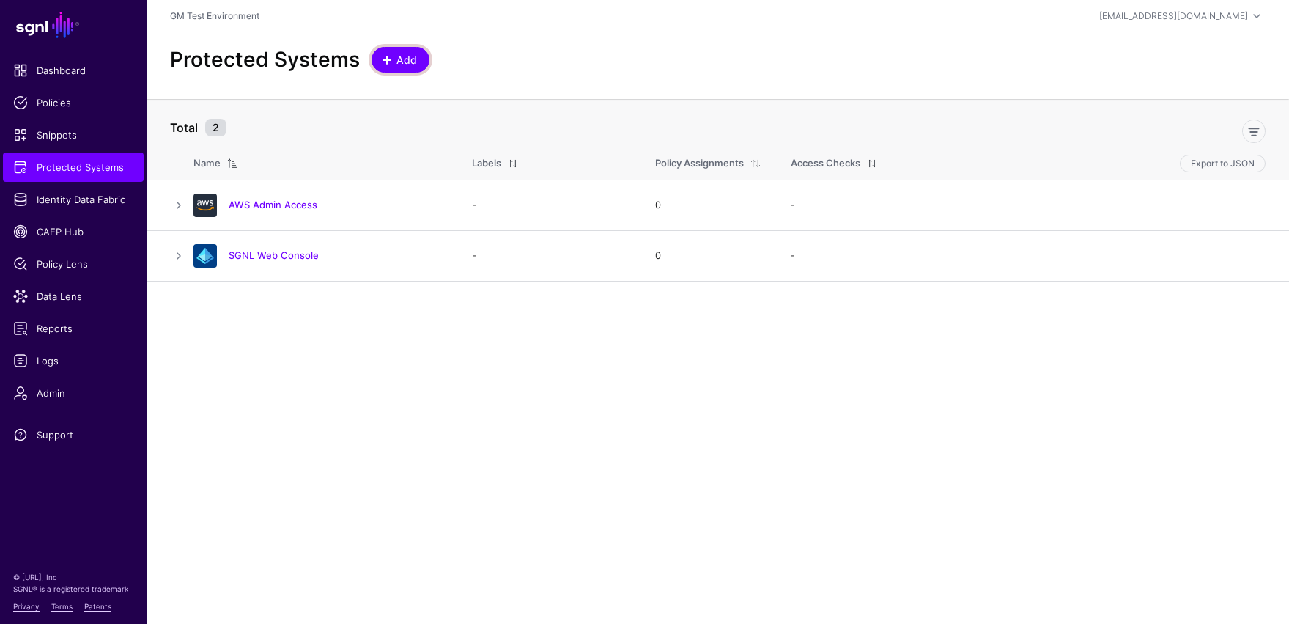
click at [388, 58] on span at bounding box center [387, 60] width 12 height 12
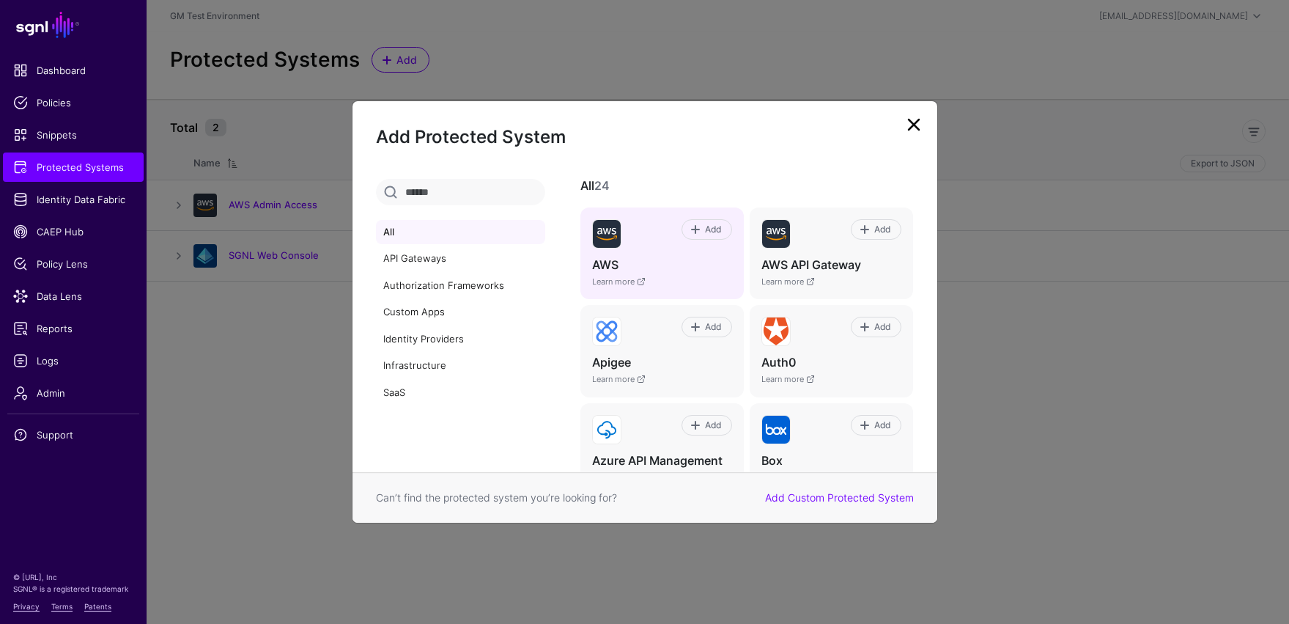
click at [645, 265] on h4 "AWS" at bounding box center [662, 264] width 140 height 15
click at [703, 230] on span "Add" at bounding box center [713, 229] width 20 height 13
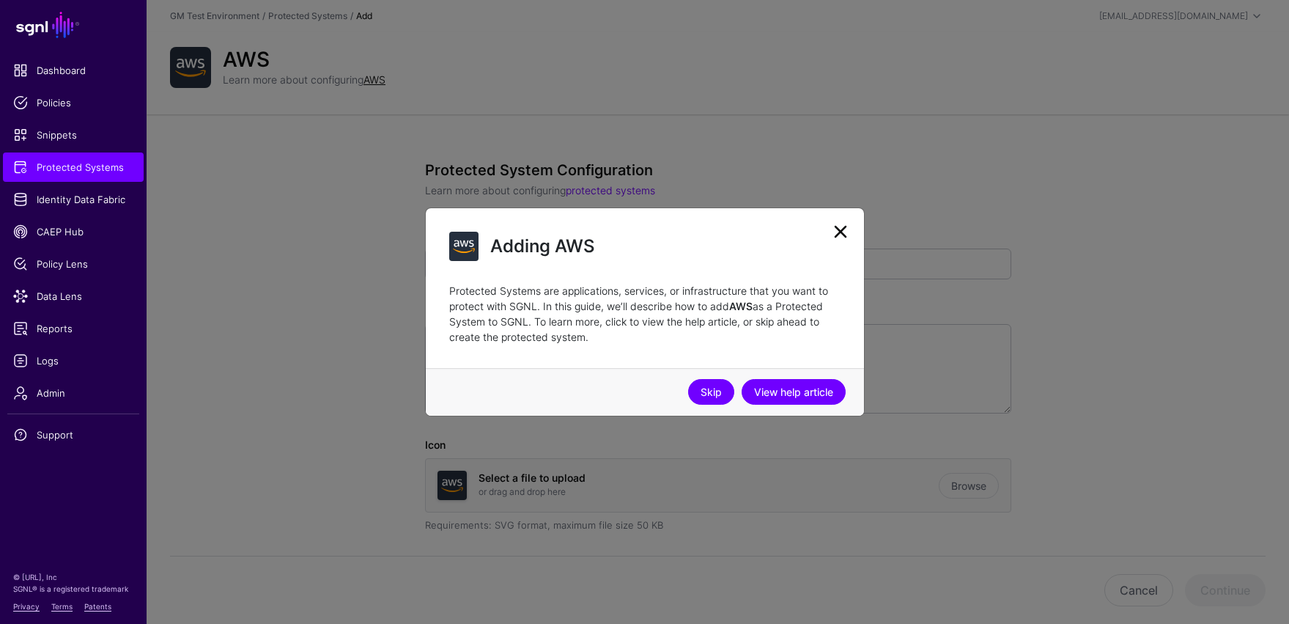
click at [716, 394] on link "Skip" at bounding box center [711, 392] width 46 height 26
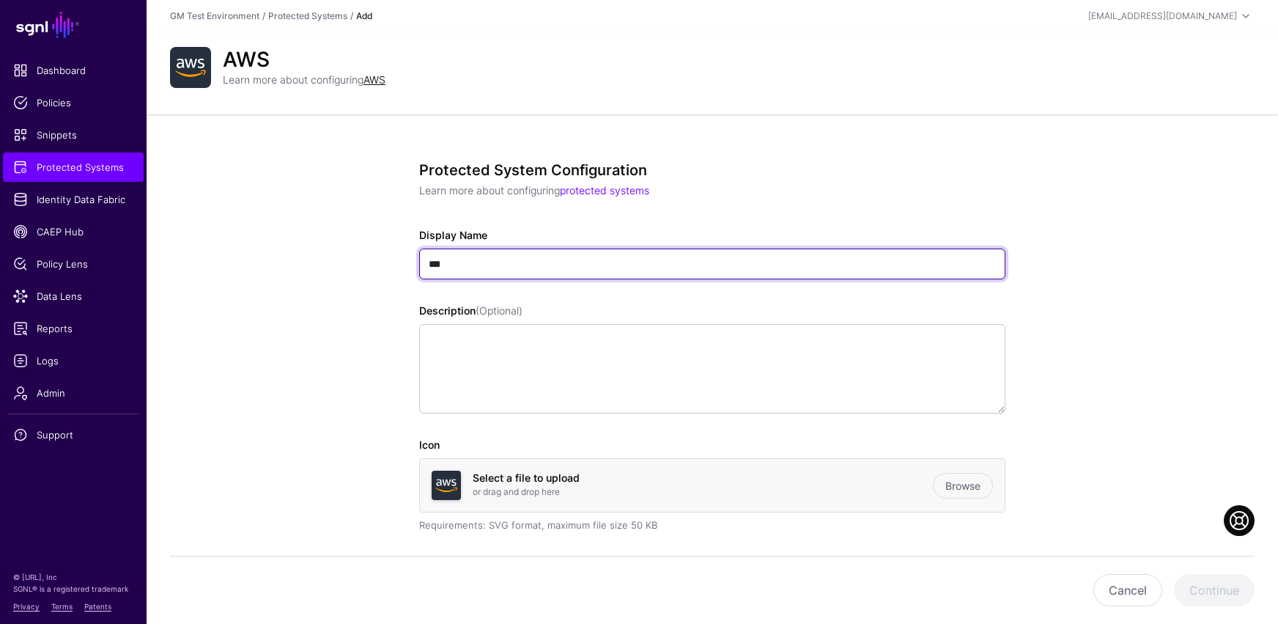
drag, startPoint x: 467, startPoint y: 262, endPoint x: 363, endPoint y: 265, distance: 103.4
type input "**********"
drag, startPoint x: 539, startPoint y: 267, endPoint x: 403, endPoint y: 257, distance: 135.9
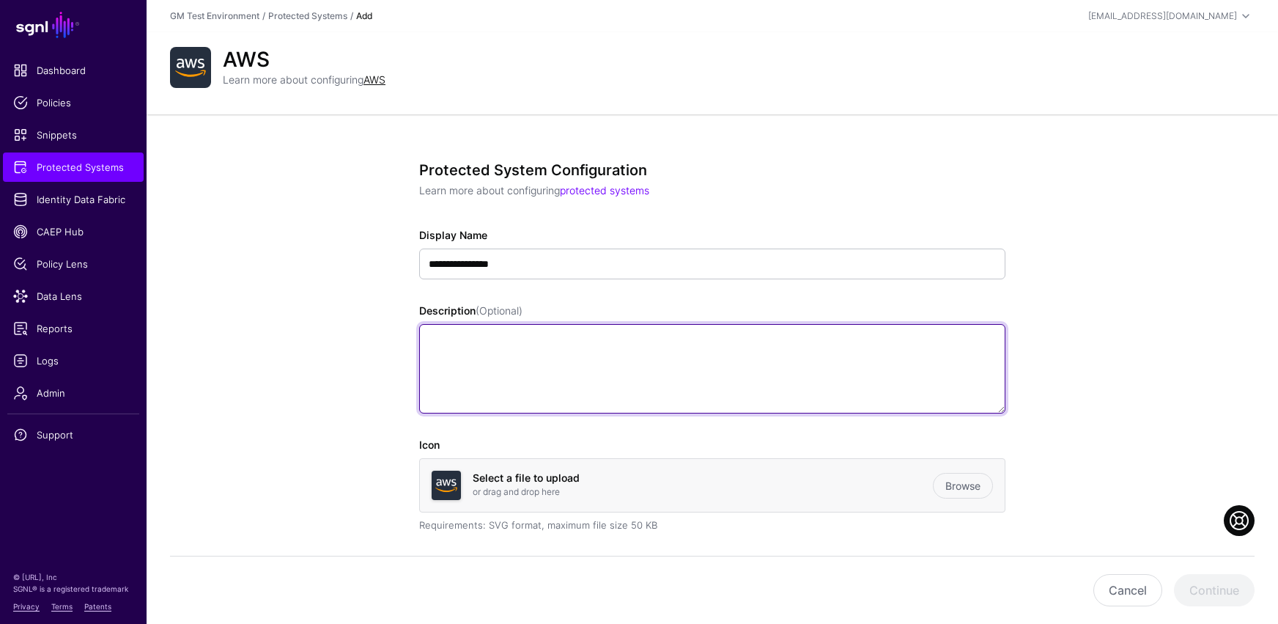
click at [475, 382] on textarea "Description (Optional)" at bounding box center [712, 368] width 586 height 89
paste textarea "**********"
type textarea "**********"
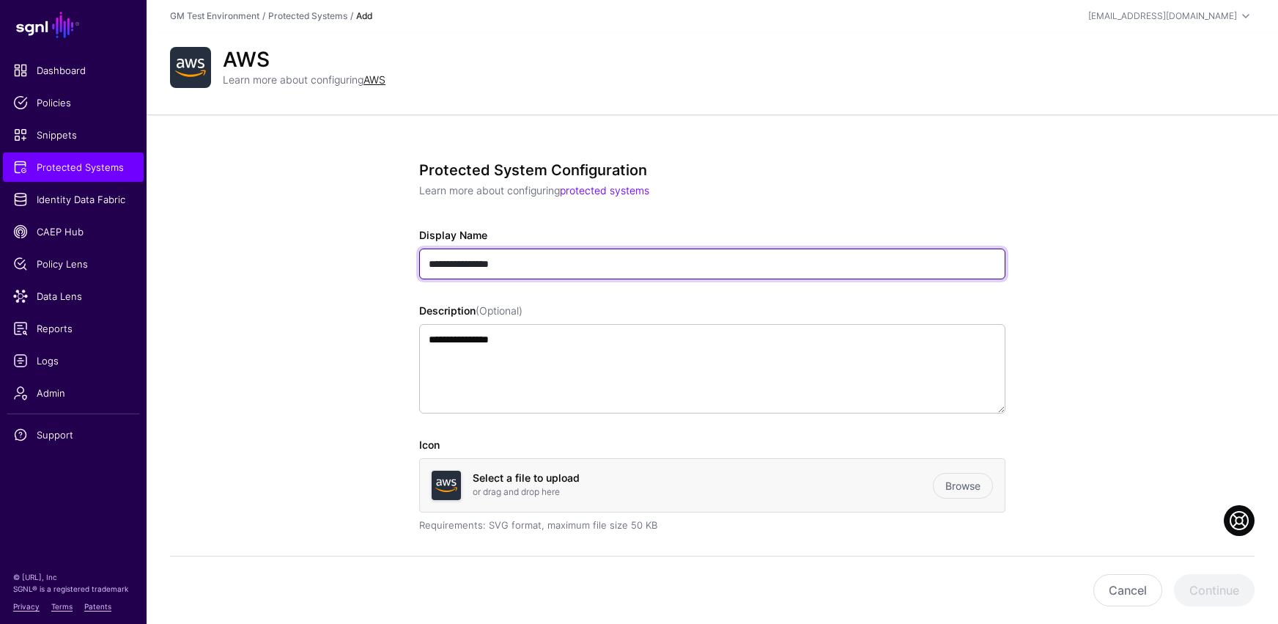
click at [535, 259] on input "**********" at bounding box center [712, 263] width 586 height 31
type input "**********"
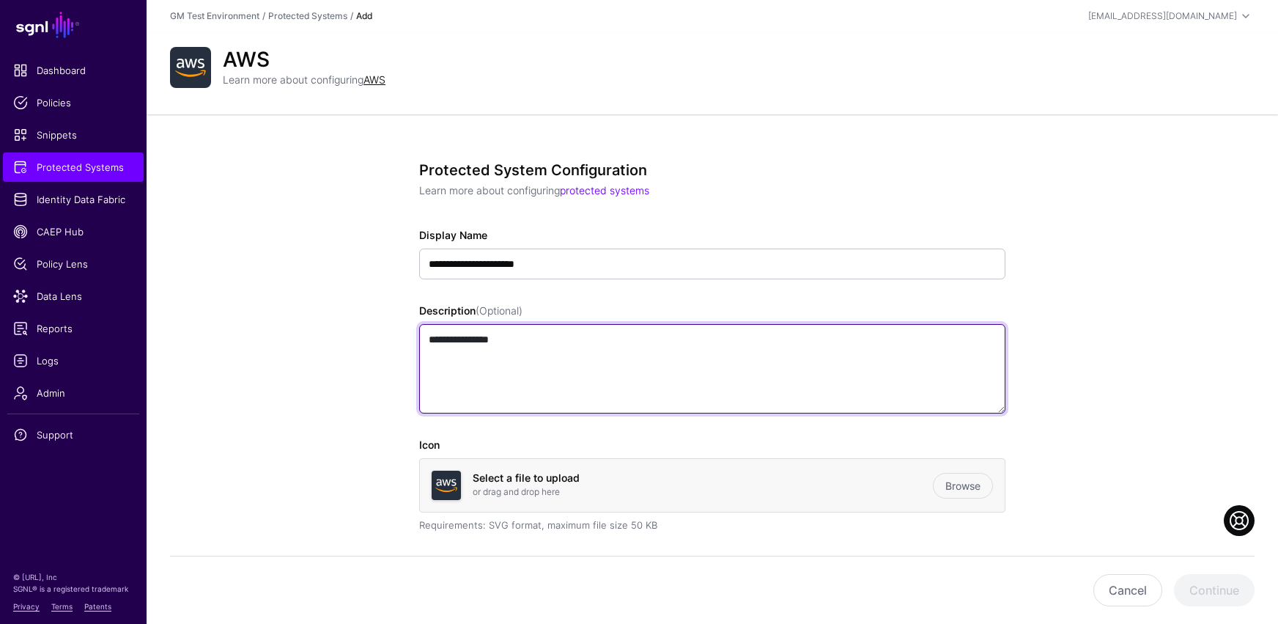
click at [605, 352] on textarea "**********" at bounding box center [712, 368] width 586 height 89
type textarea "**********"
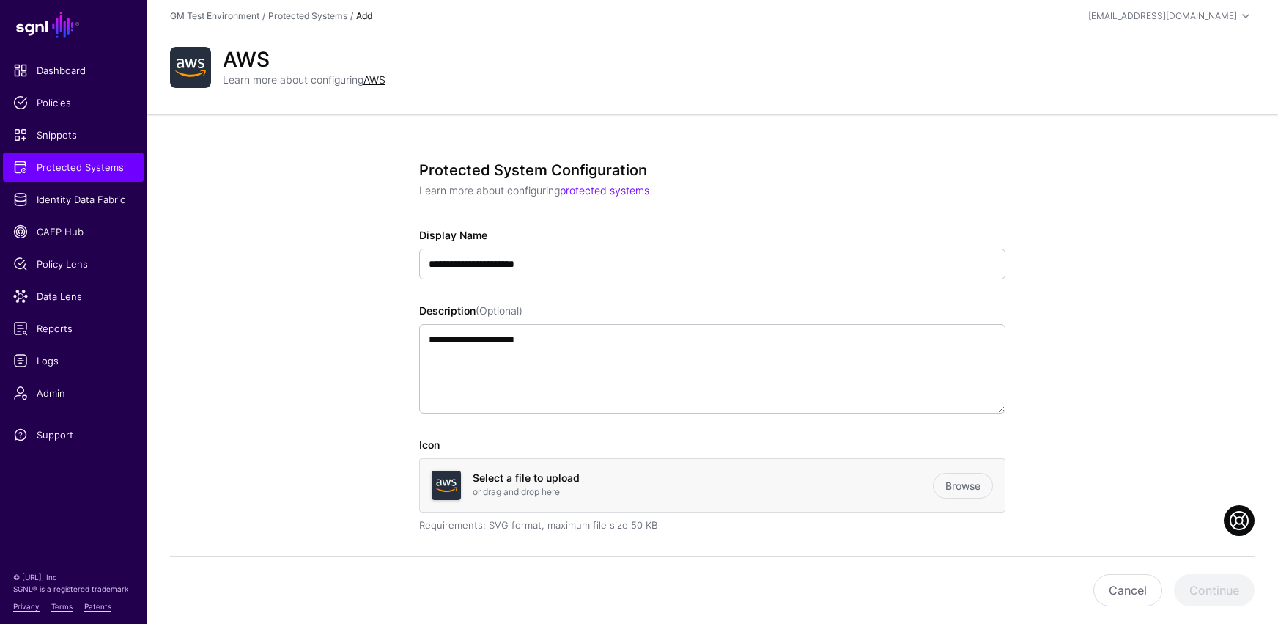
drag, startPoint x: 1129, startPoint y: 434, endPoint x: 1138, endPoint y: 439, distance: 10.2
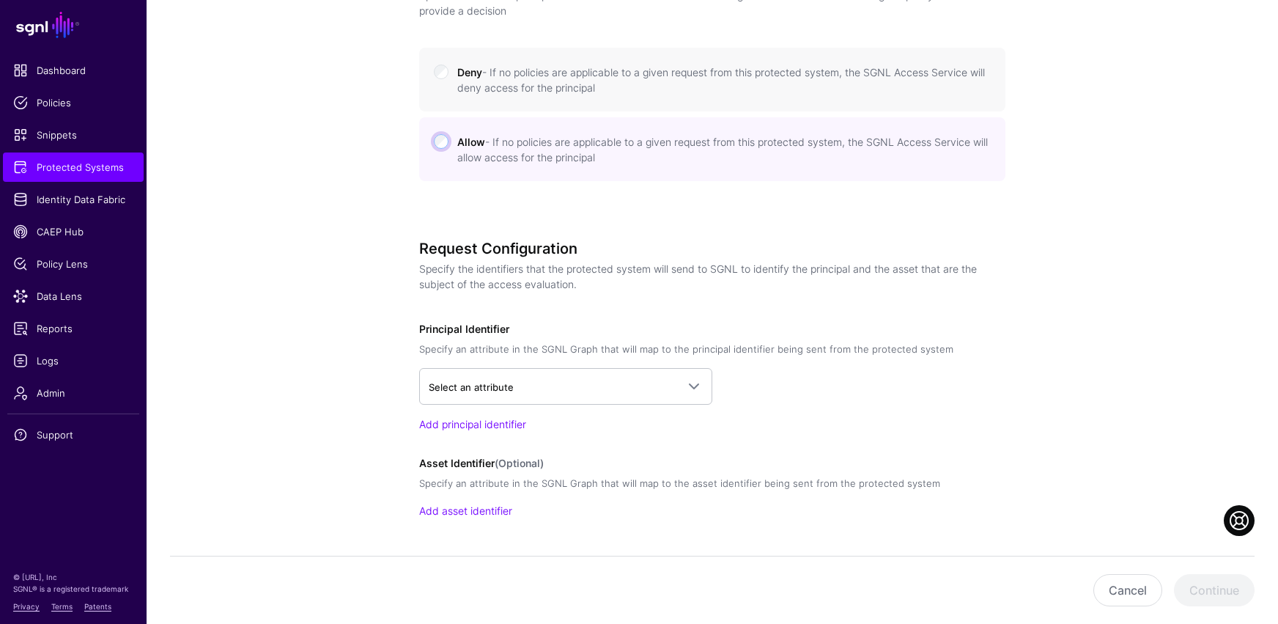
scroll to position [747, 0]
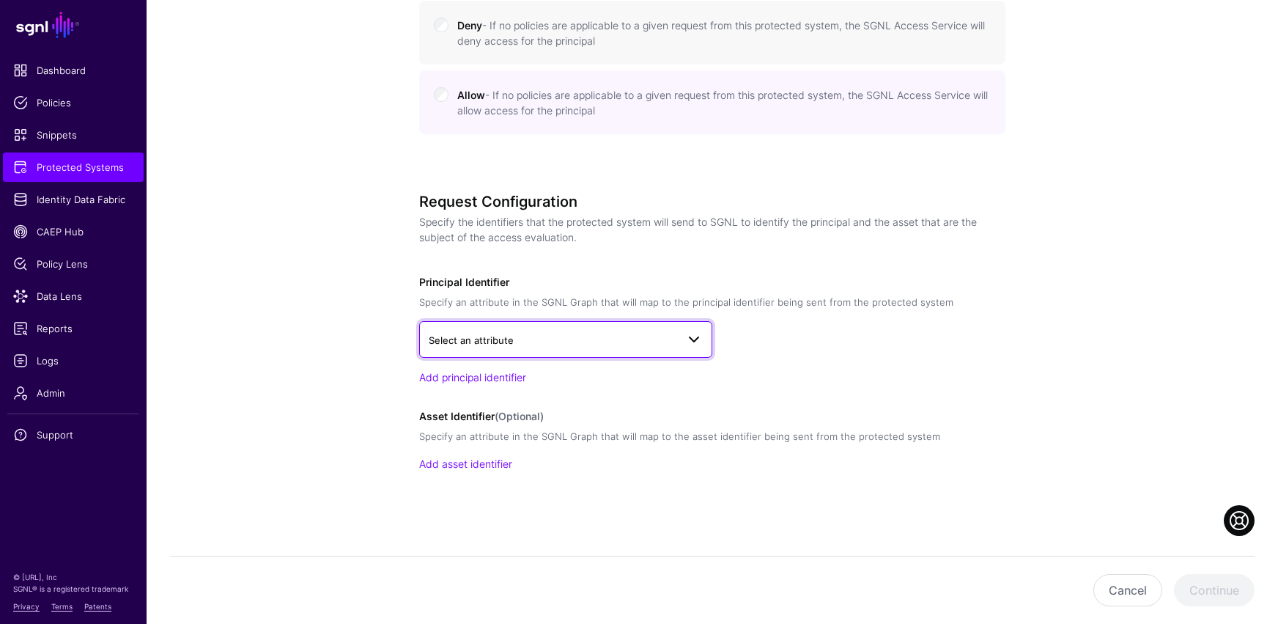
click at [697, 341] on span at bounding box center [694, 339] width 18 height 18
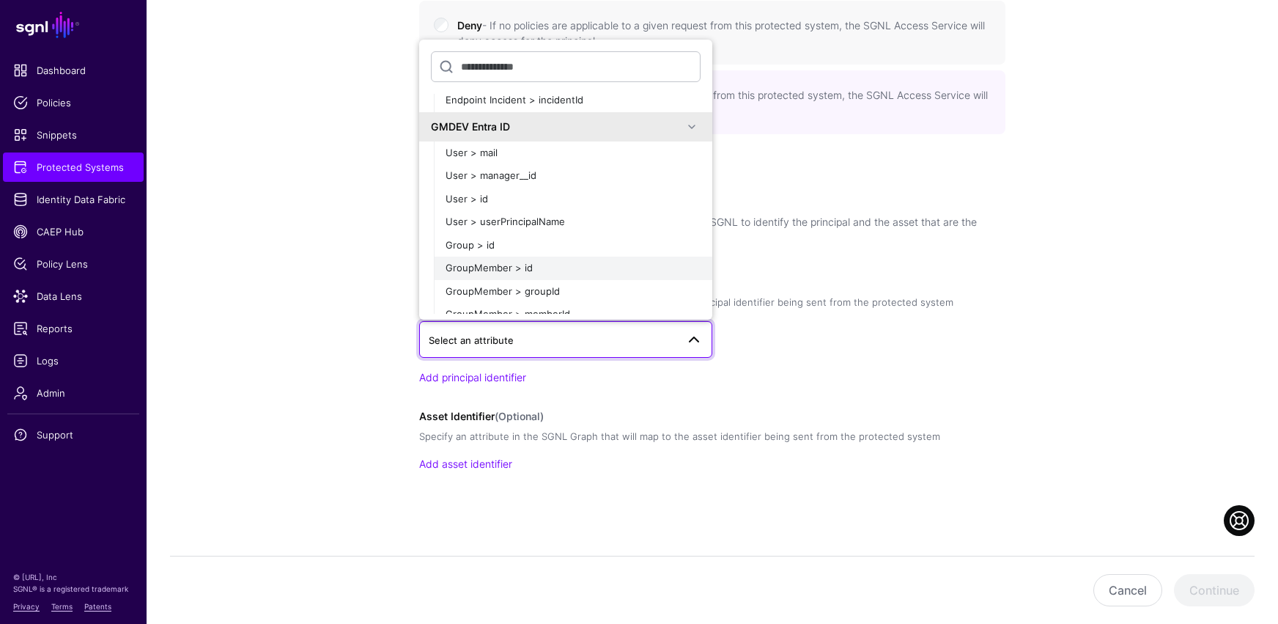
scroll to position [309, 0]
click at [683, 130] on span at bounding box center [692, 129] width 18 height 18
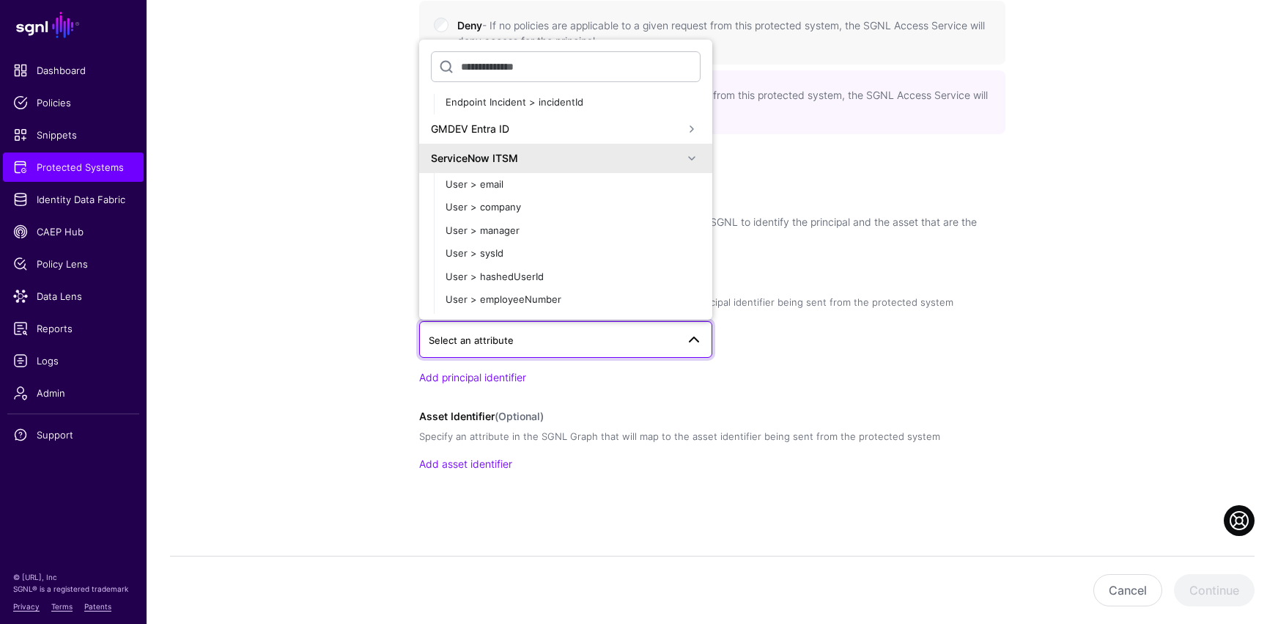
click at [683, 158] on span at bounding box center [692, 158] width 18 height 18
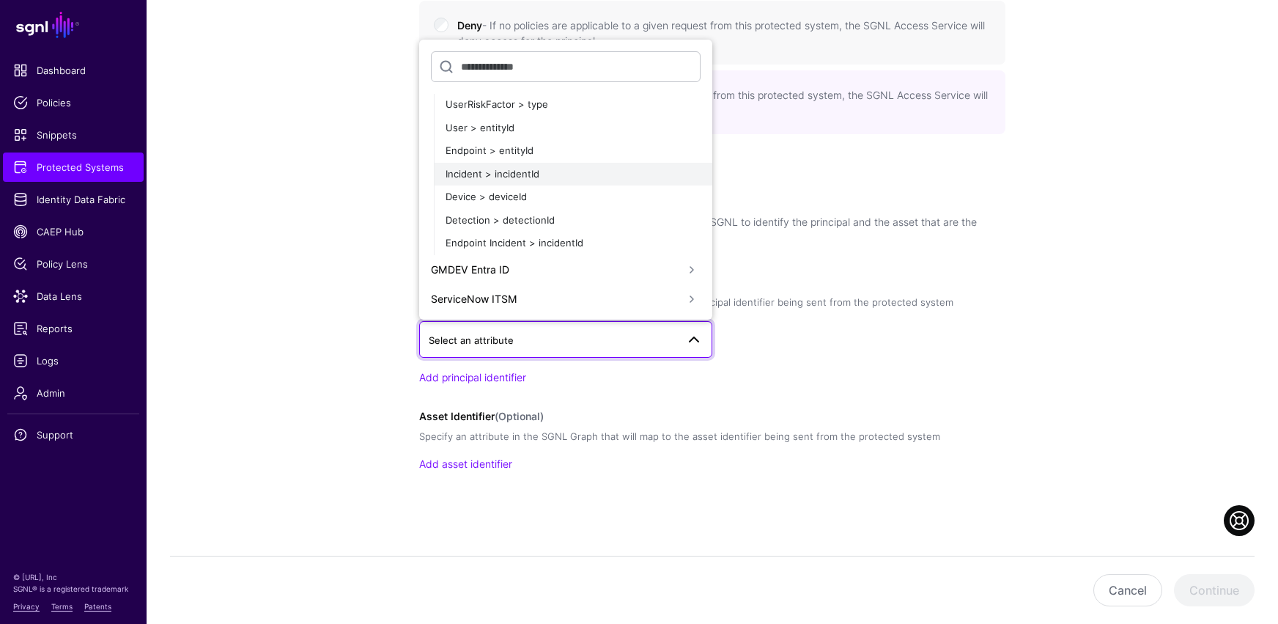
scroll to position [169, 0]
click at [683, 270] on span at bounding box center [692, 270] width 18 height 18
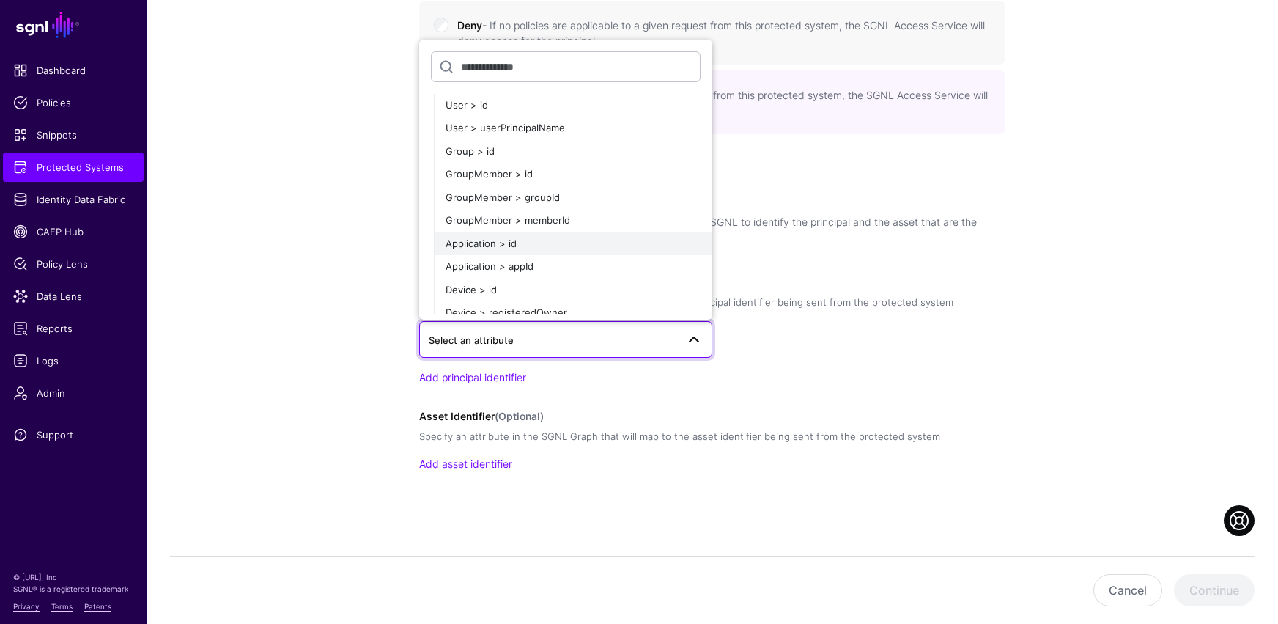
scroll to position [380, 0]
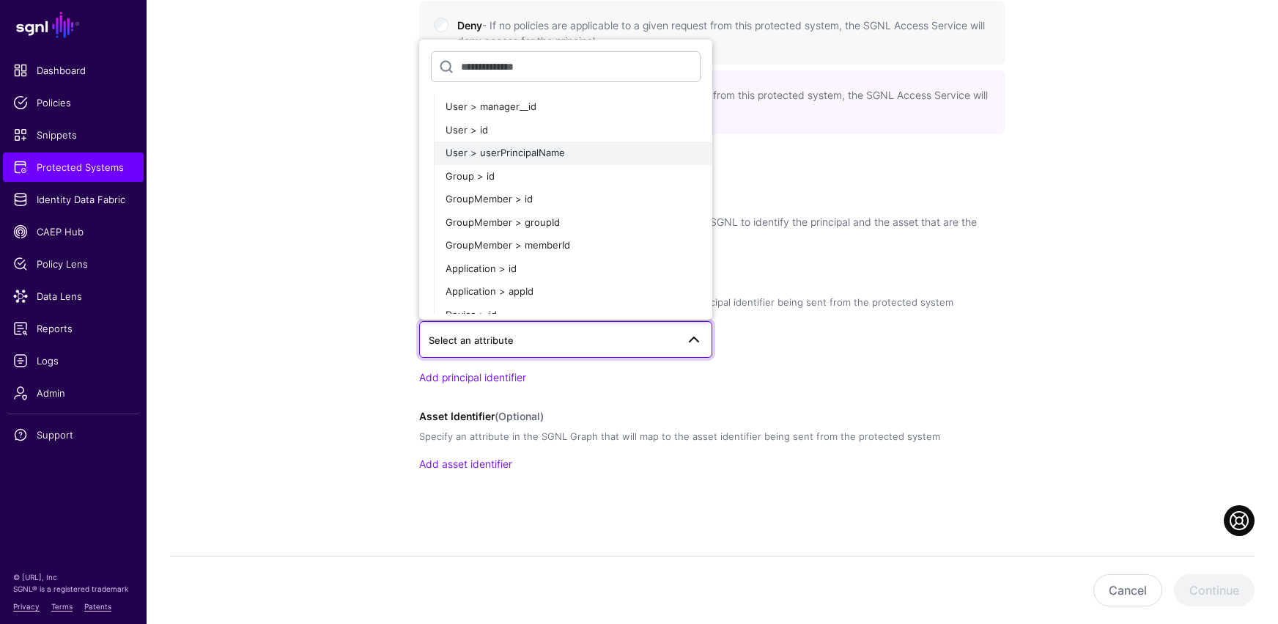
click at [519, 151] on span "User > userPrincipalName" at bounding box center [505, 153] width 119 height 12
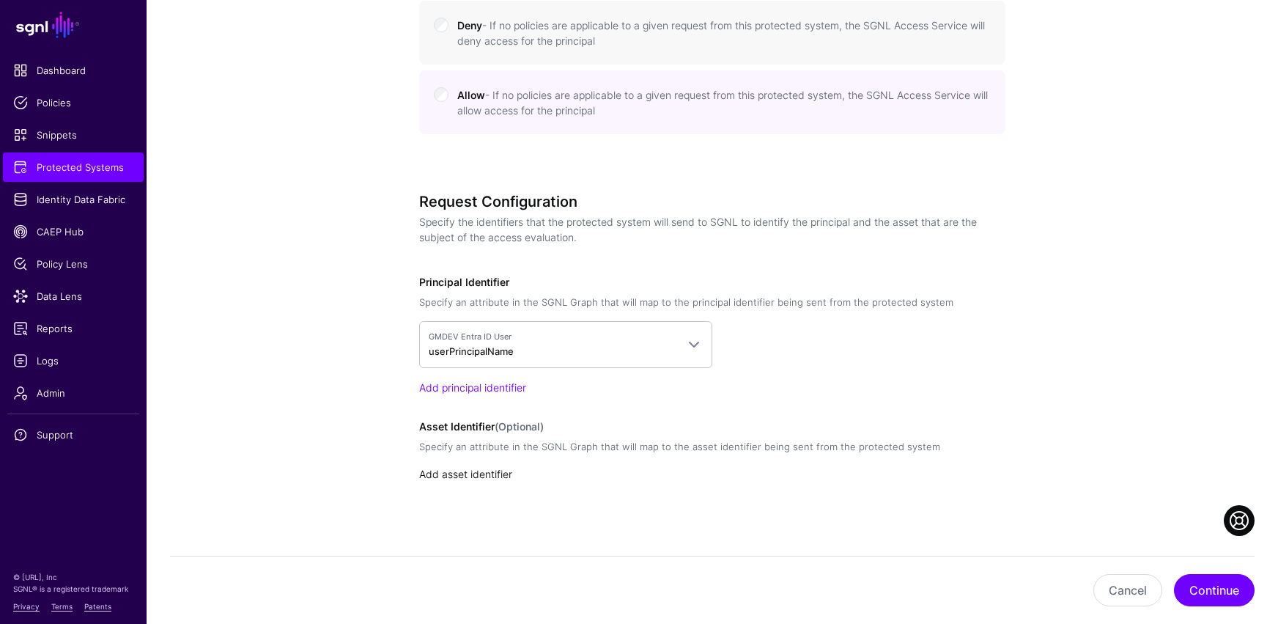
click at [483, 475] on link "Add asset identifier" at bounding box center [465, 474] width 93 height 12
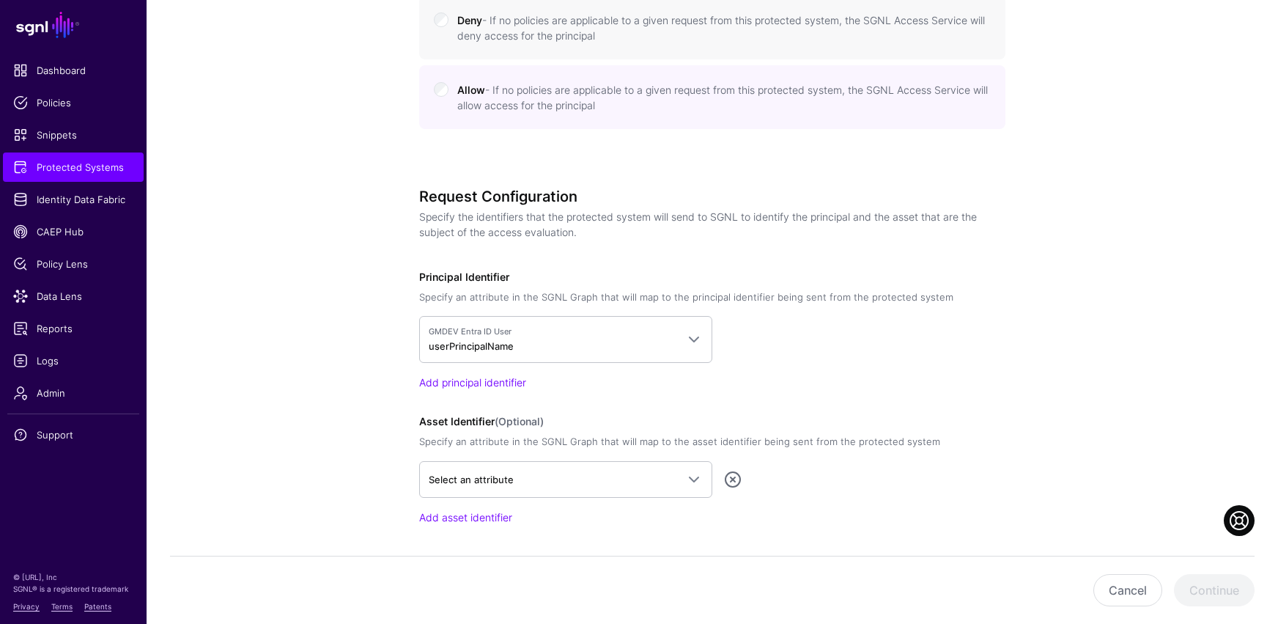
scroll to position [806, 0]
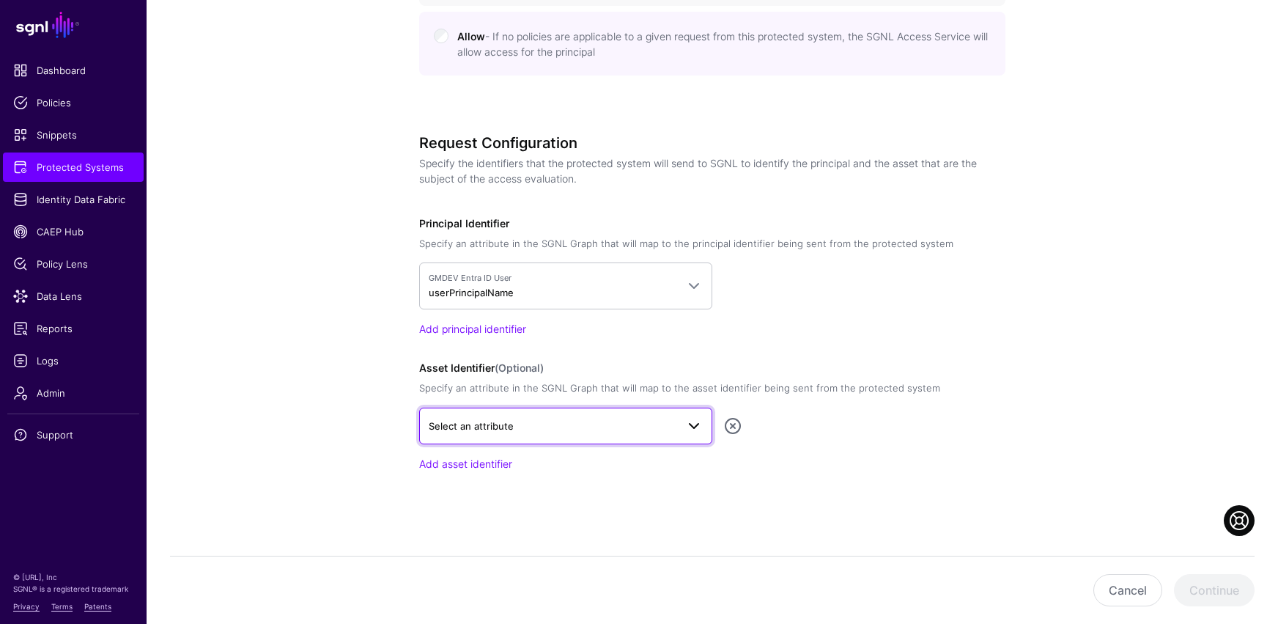
click at [690, 430] on span at bounding box center [694, 426] width 18 height 18
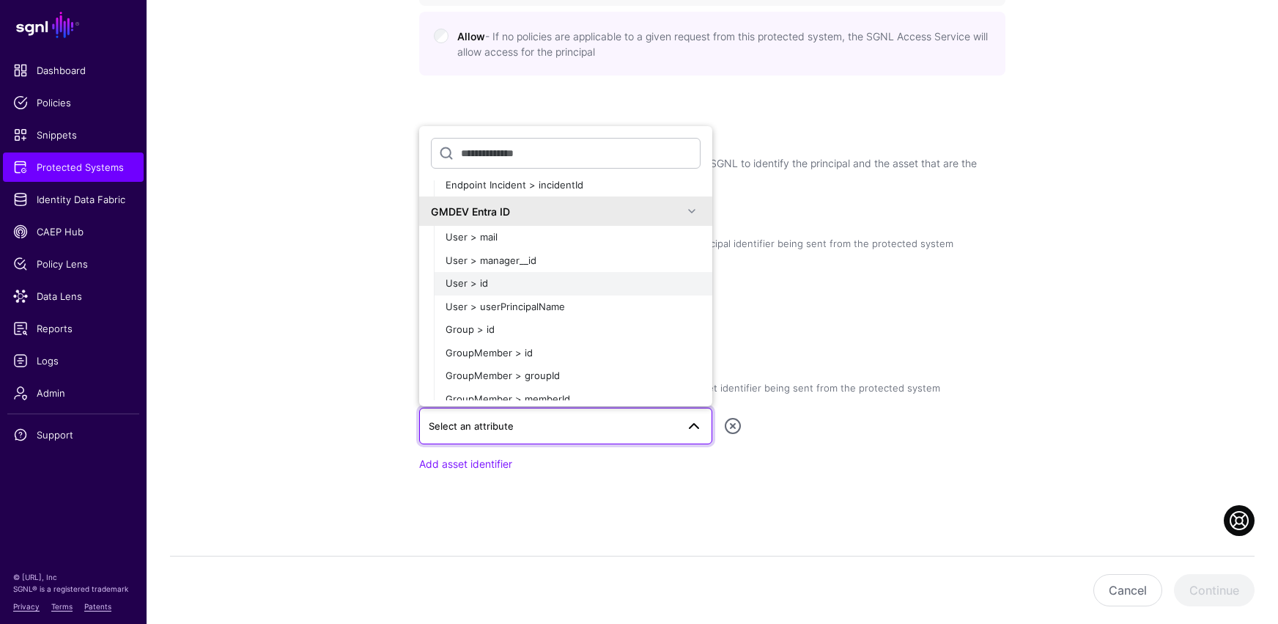
scroll to position [322, 0]
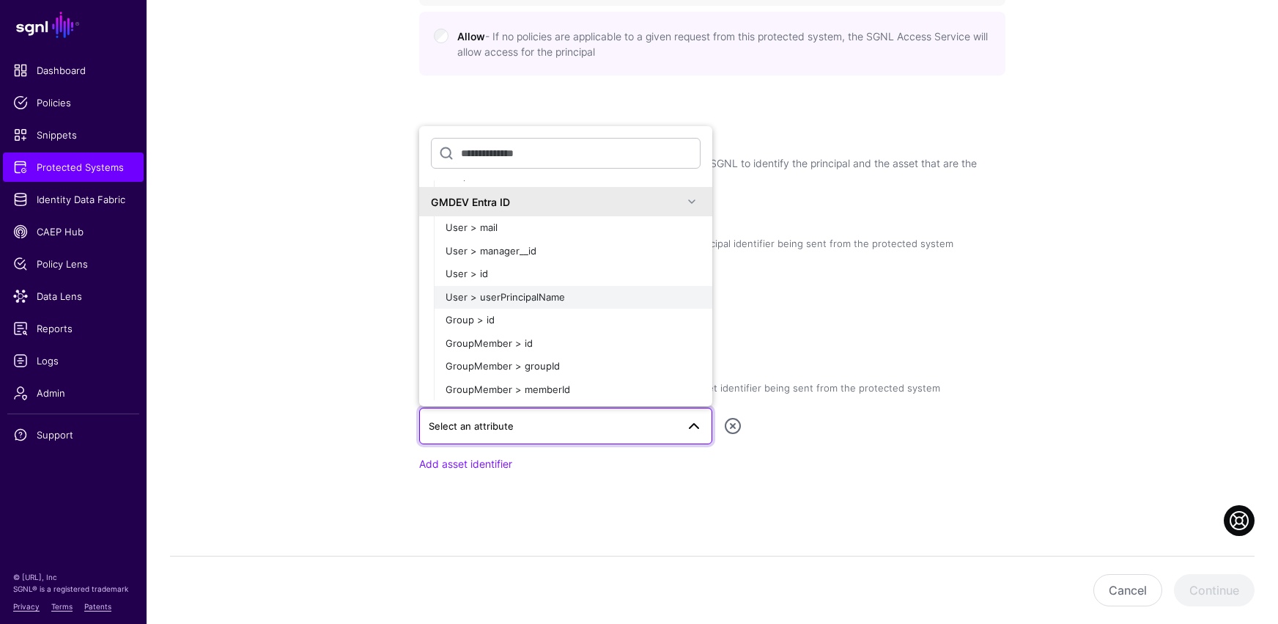
click at [512, 298] on span "User > userPrincipalName" at bounding box center [505, 297] width 119 height 12
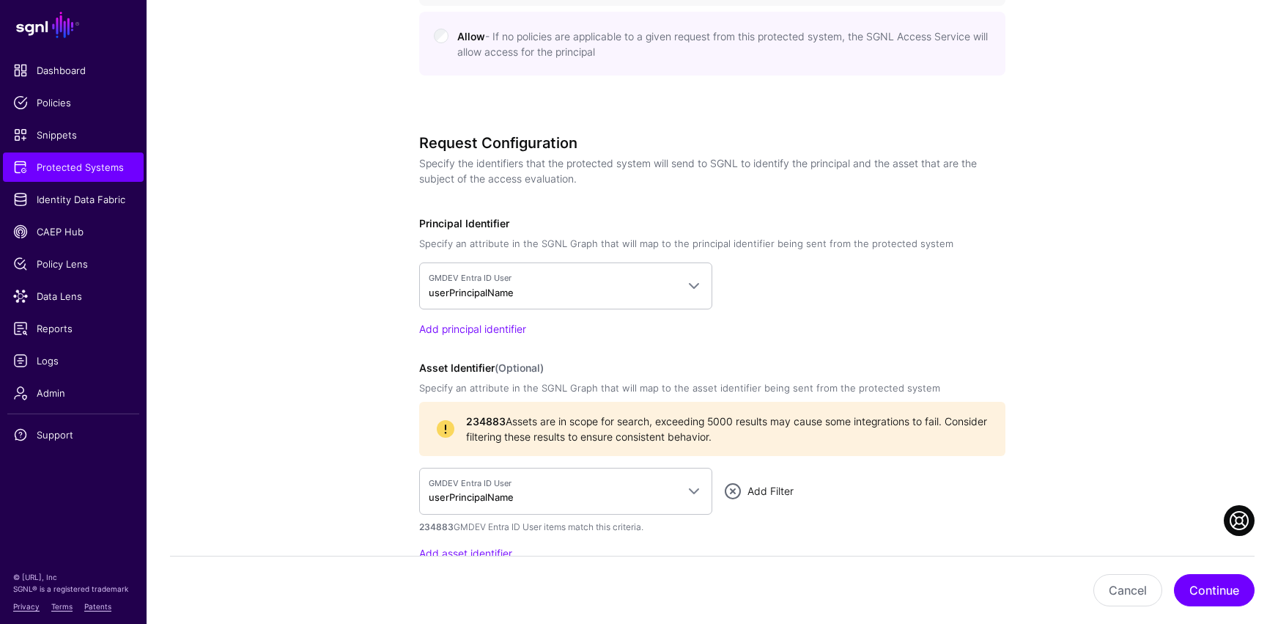
click at [764, 492] on link "Add Filter" at bounding box center [770, 490] width 46 height 12
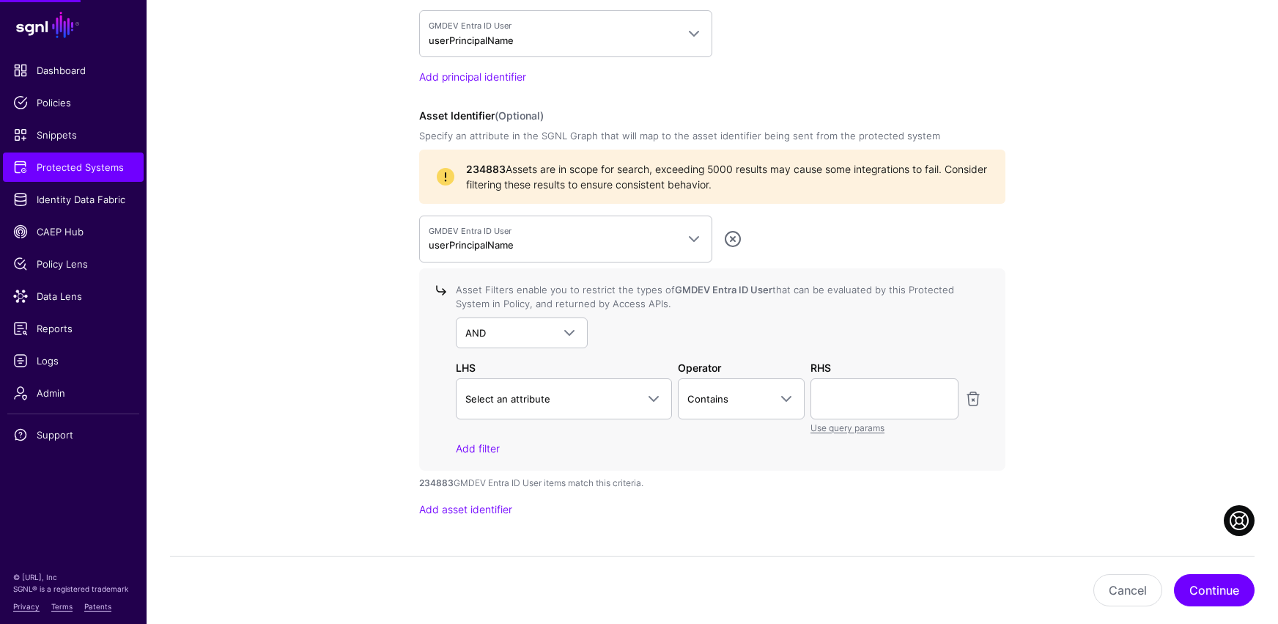
scroll to position [1104, 0]
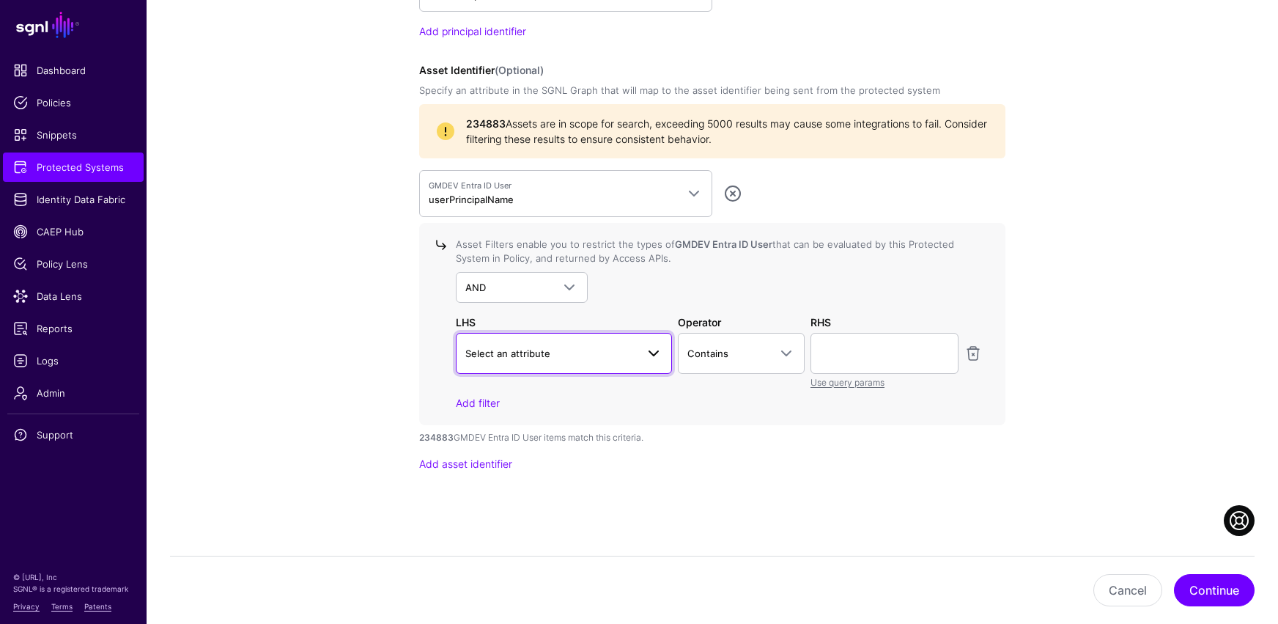
click at [647, 352] on span at bounding box center [654, 353] width 18 height 18
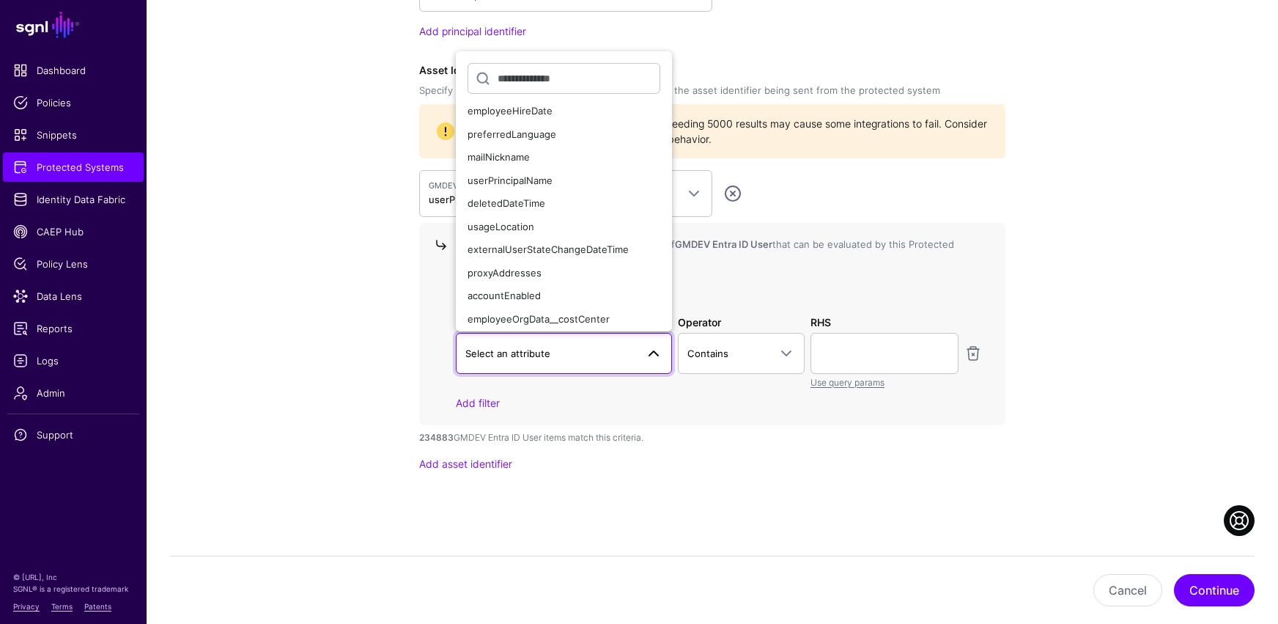
scroll to position [911, 0]
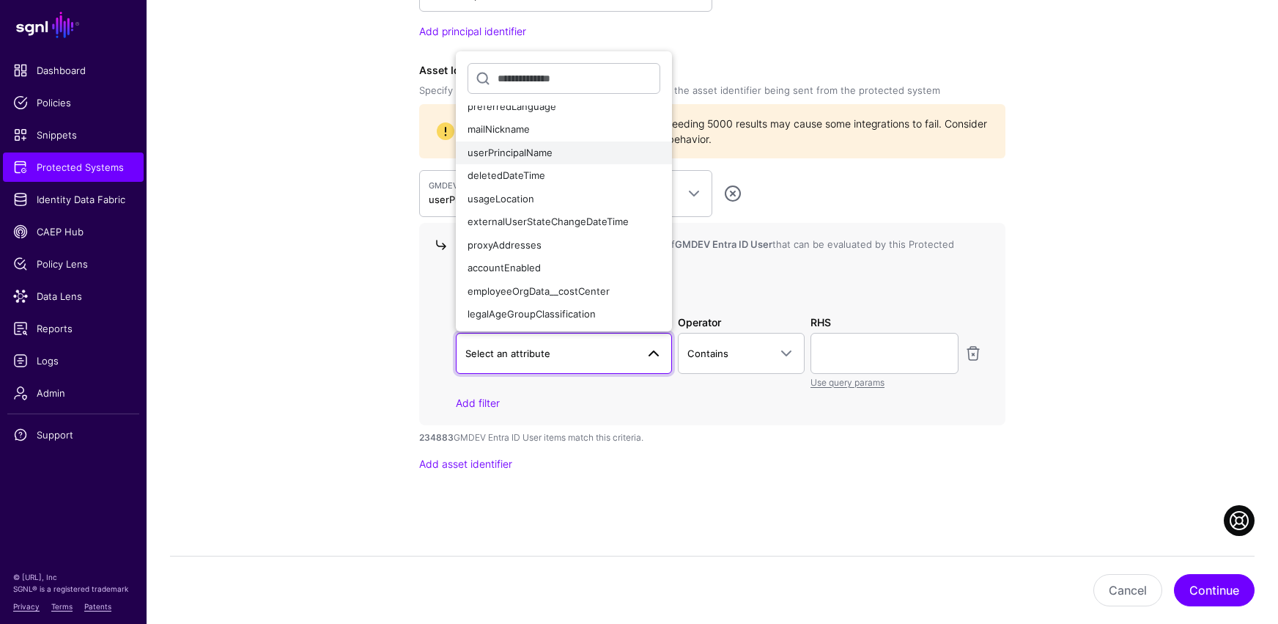
click at [530, 158] on div "userPrincipalName" at bounding box center [564, 153] width 193 height 15
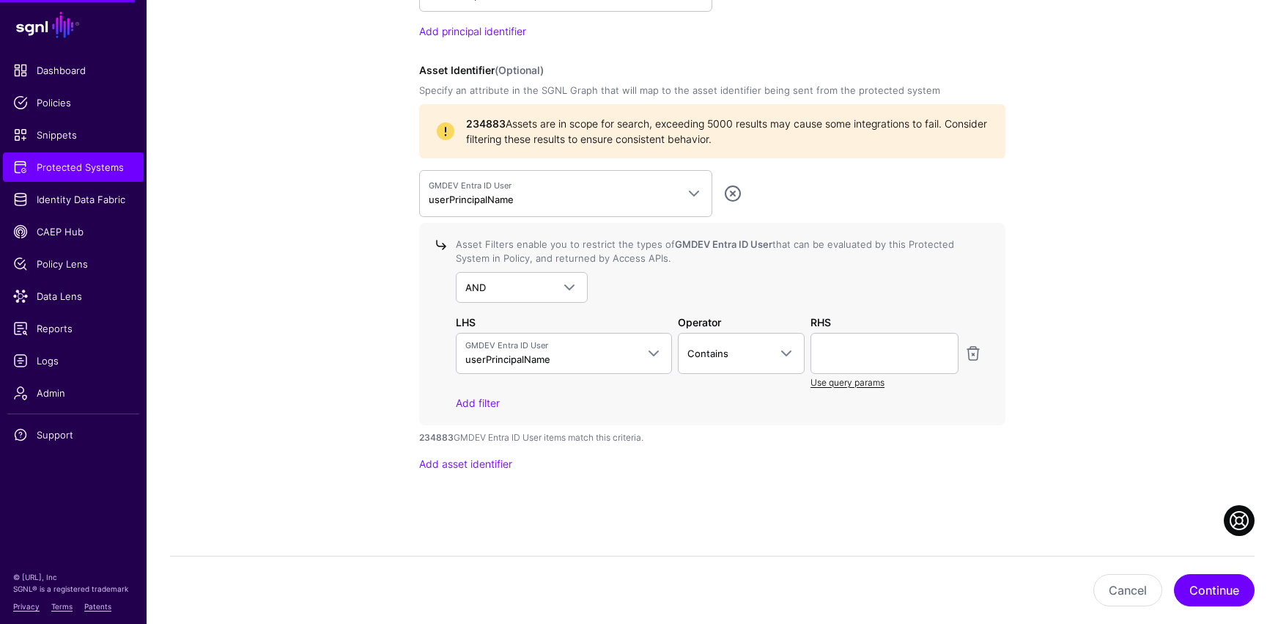
click at [846, 385] on link "Use query params" at bounding box center [847, 382] width 74 height 11
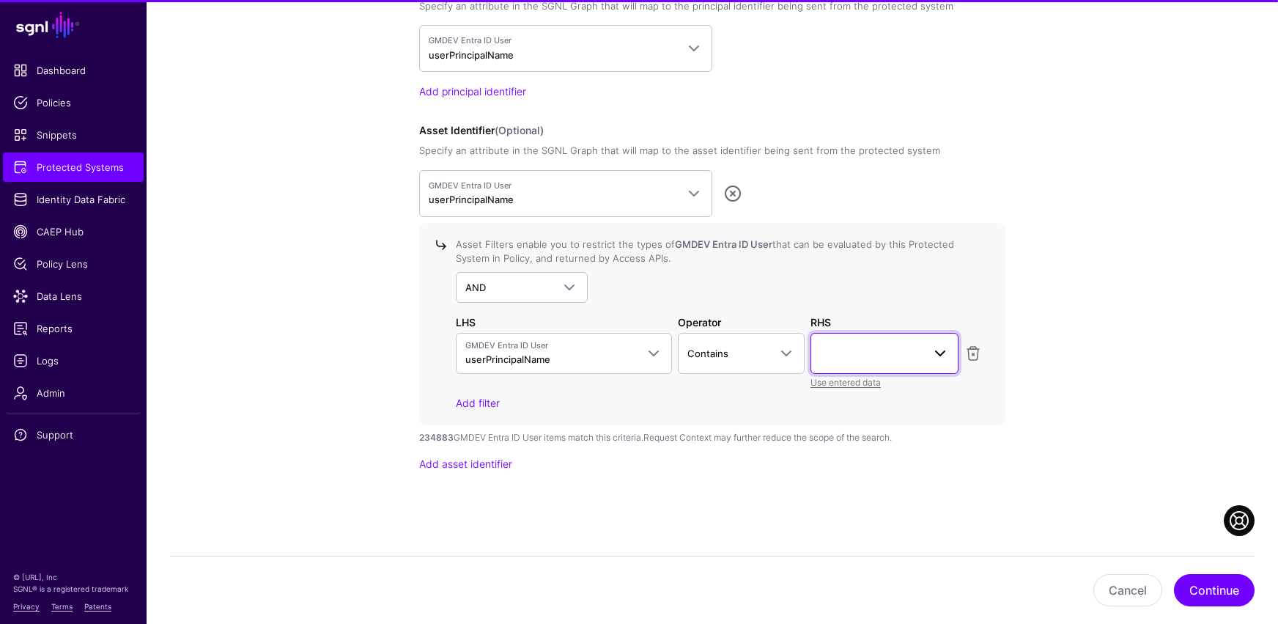
click at [936, 355] on span at bounding box center [940, 353] width 18 height 18
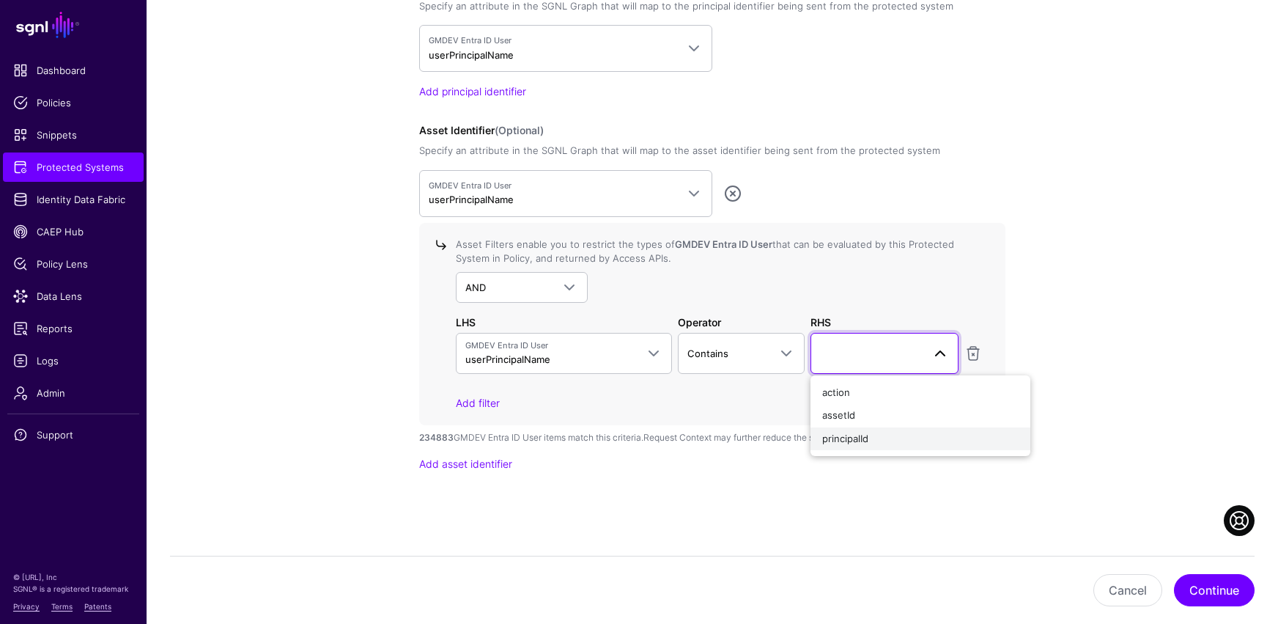
click at [858, 437] on span "principalId" at bounding box center [845, 438] width 46 height 12
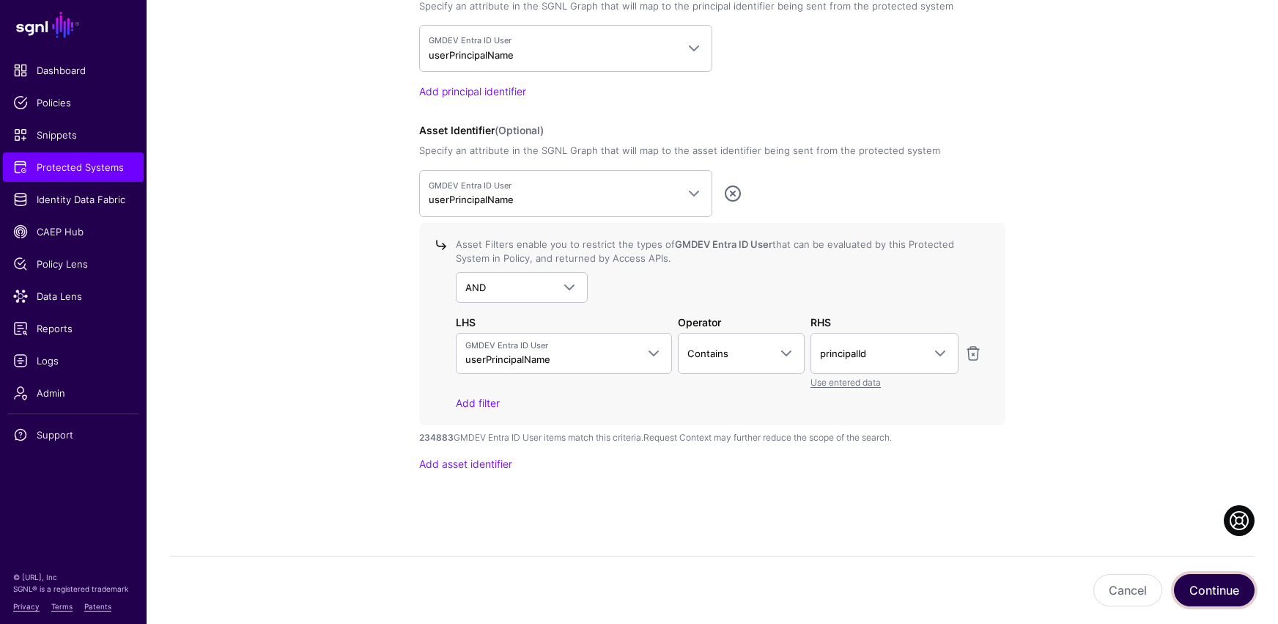
click at [936, 513] on button "Continue" at bounding box center [1214, 590] width 81 height 32
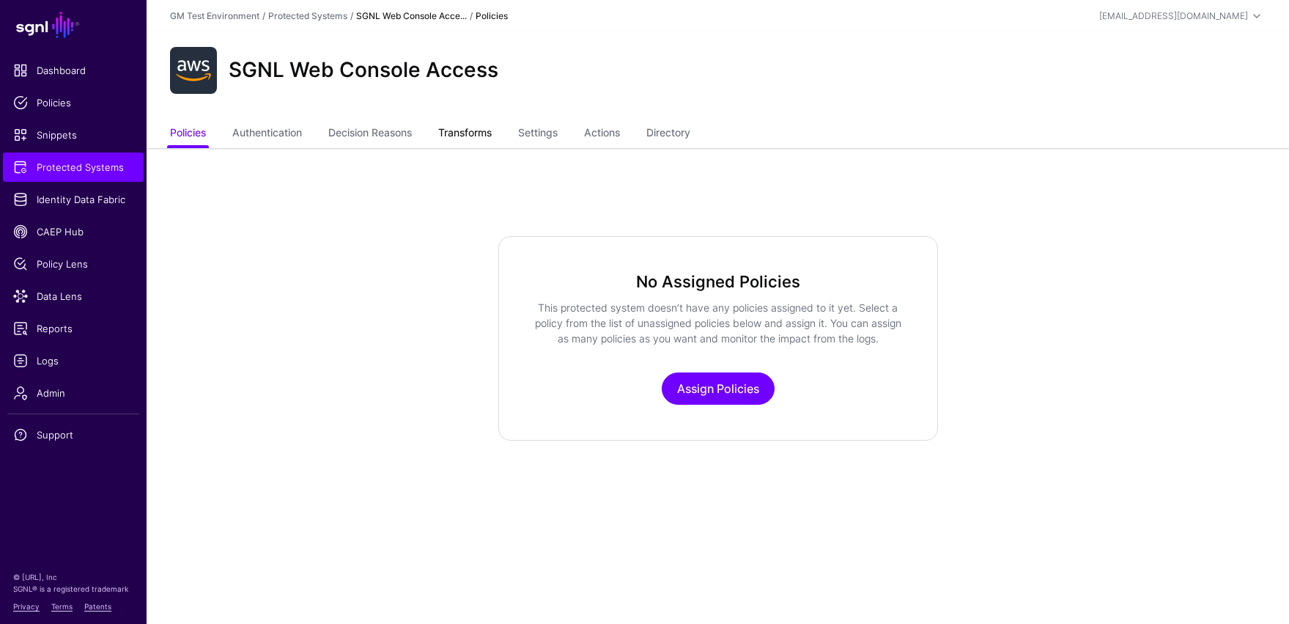
click at [486, 137] on link "Transforms" at bounding box center [464, 134] width 53 height 28
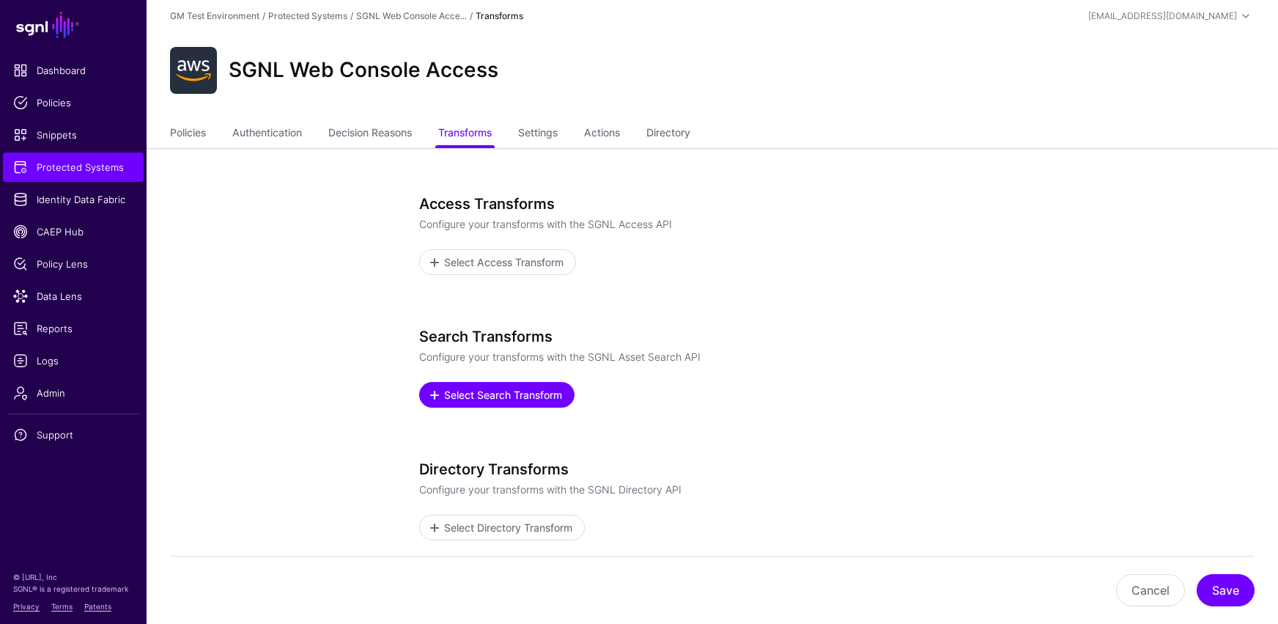
click at [471, 399] on span "Select Search Transform" at bounding box center [504, 394] width 122 height 15
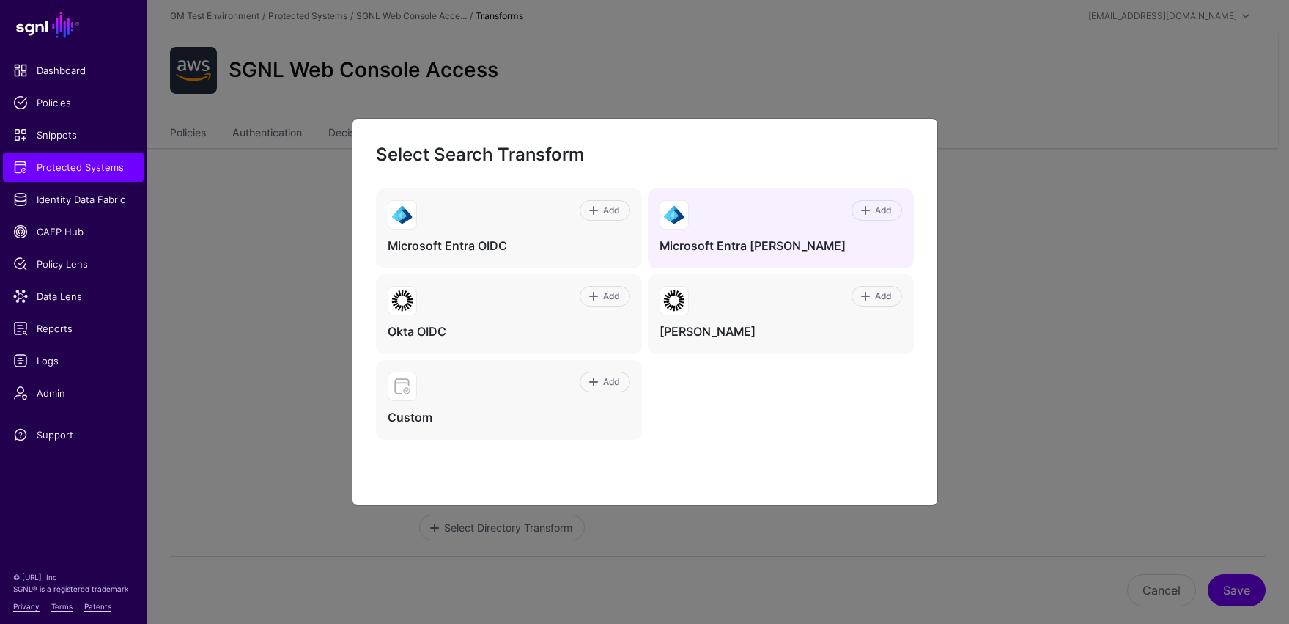
click at [689, 226] on div "Add" at bounding box center [795, 214] width 213 height 29
click at [876, 210] on span "Add" at bounding box center [883, 210] width 20 height 13
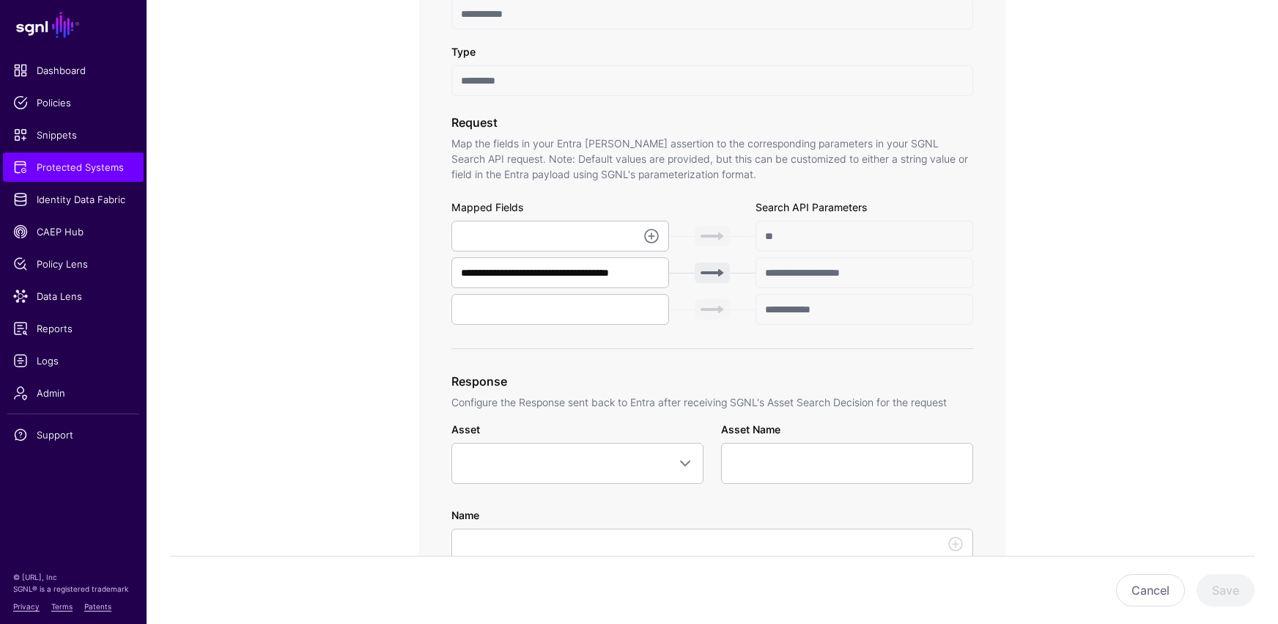
scroll to position [460, 0]
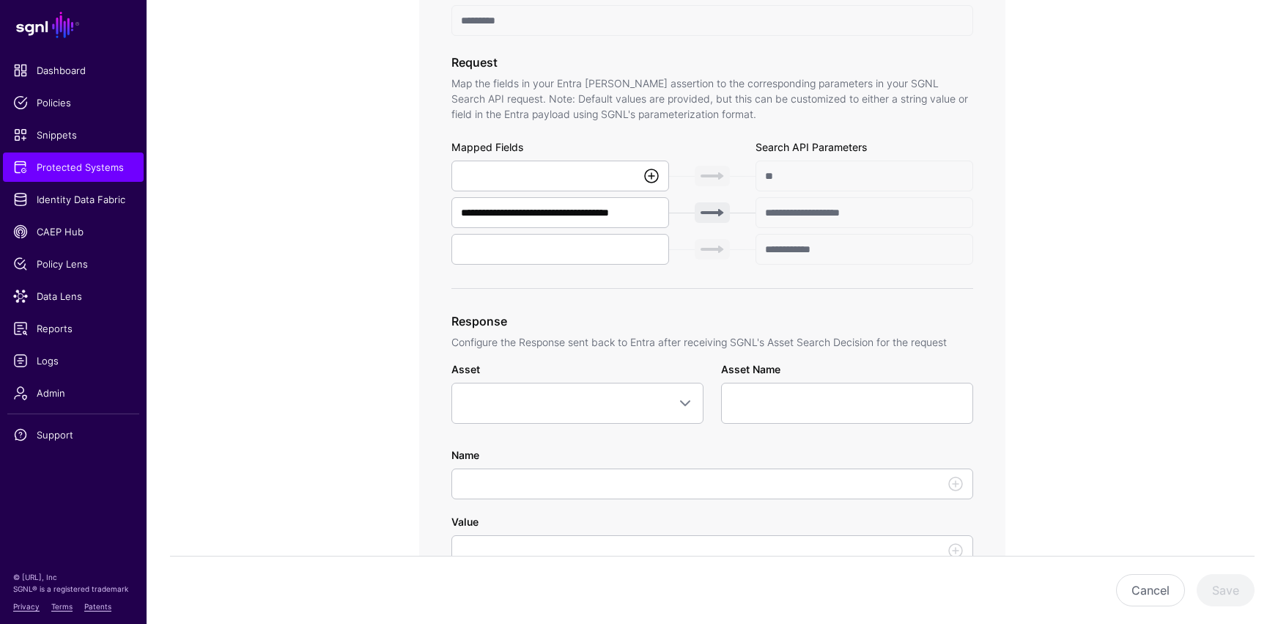
click at [654, 173] on link at bounding box center [652, 176] width 18 height 18
click at [614, 205] on span "{$.data.authenticationContext.user.userPrincipalName}" at bounding box center [589, 208] width 252 height 12
type input "**********"
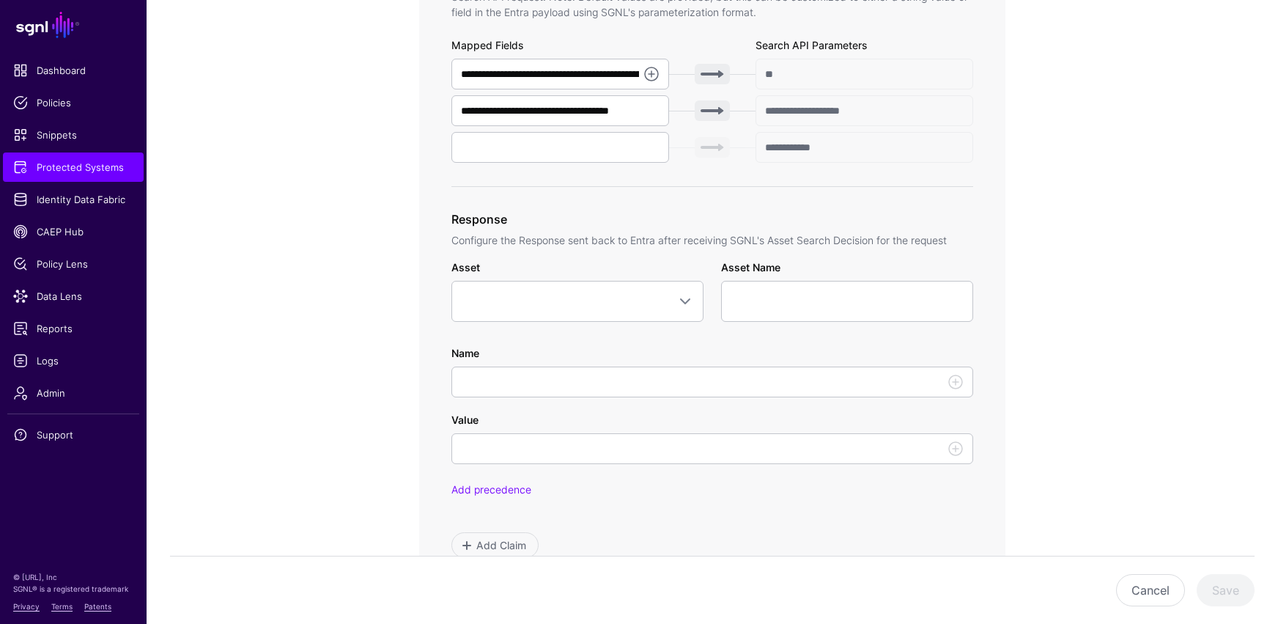
scroll to position [576, 0]
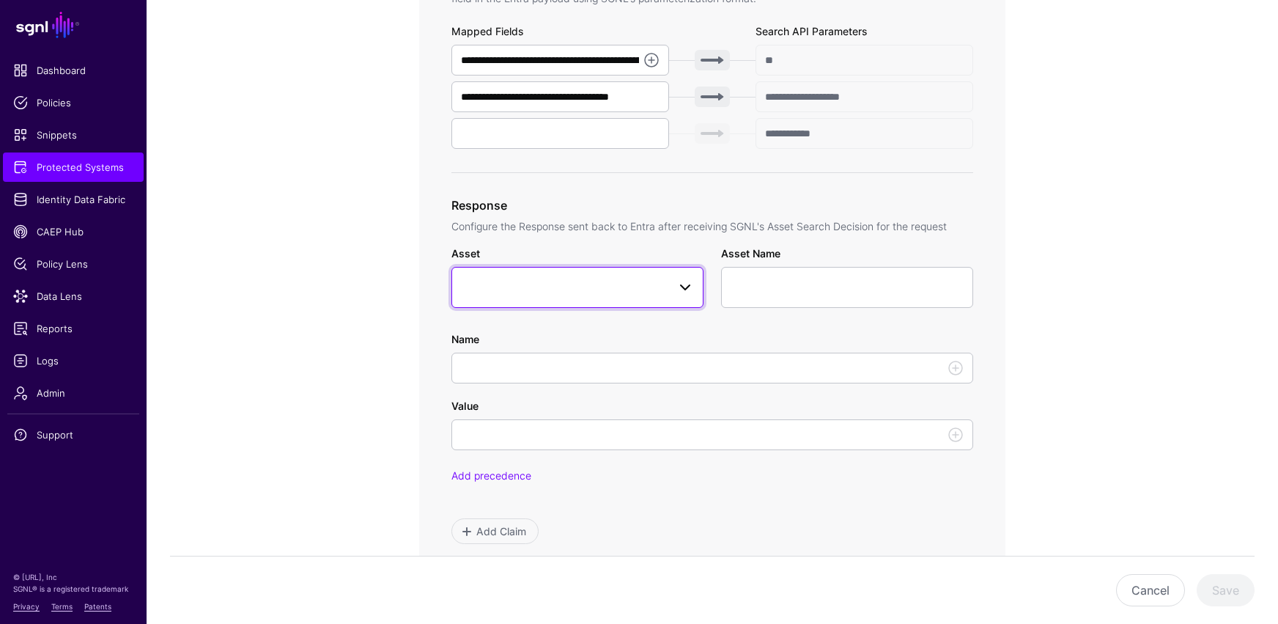
click at [689, 286] on span at bounding box center [685, 287] width 18 height 18
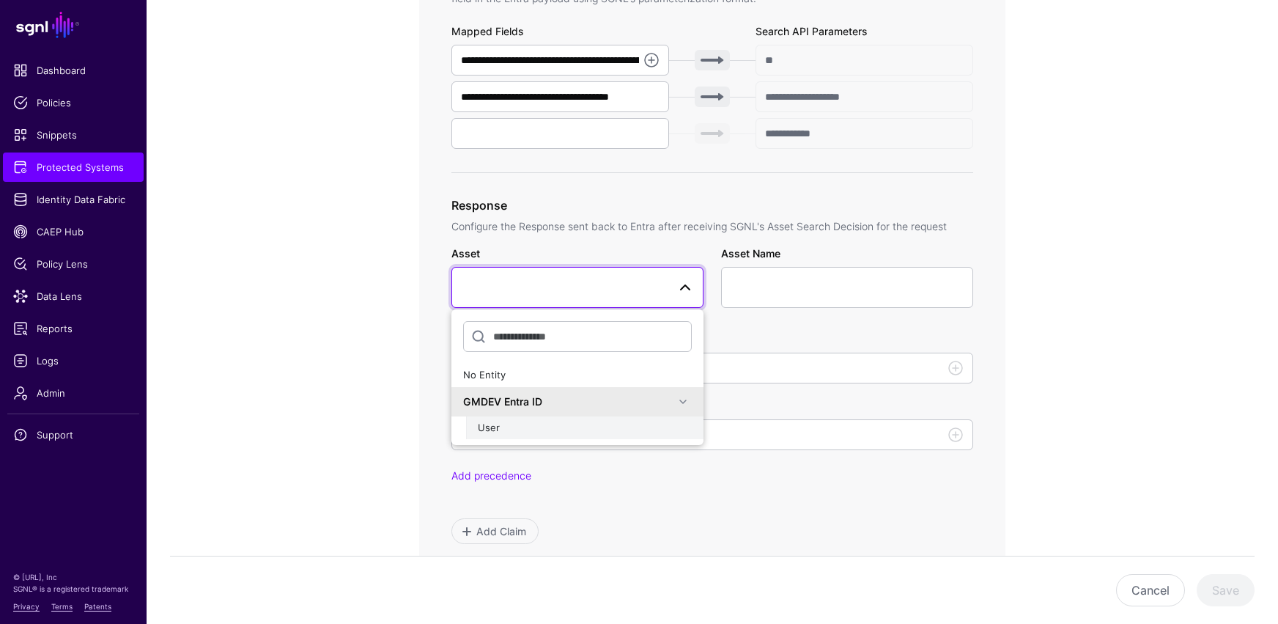
click at [504, 429] on div "User" at bounding box center [585, 428] width 214 height 15
type input "**********"
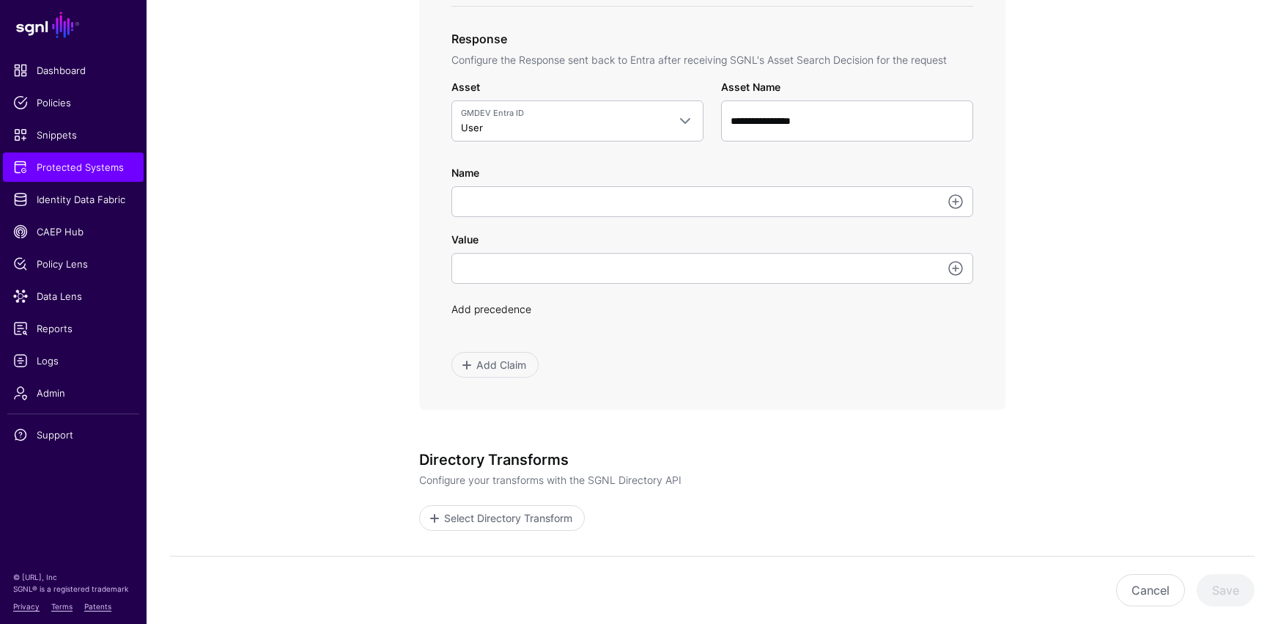
scroll to position [743, 0]
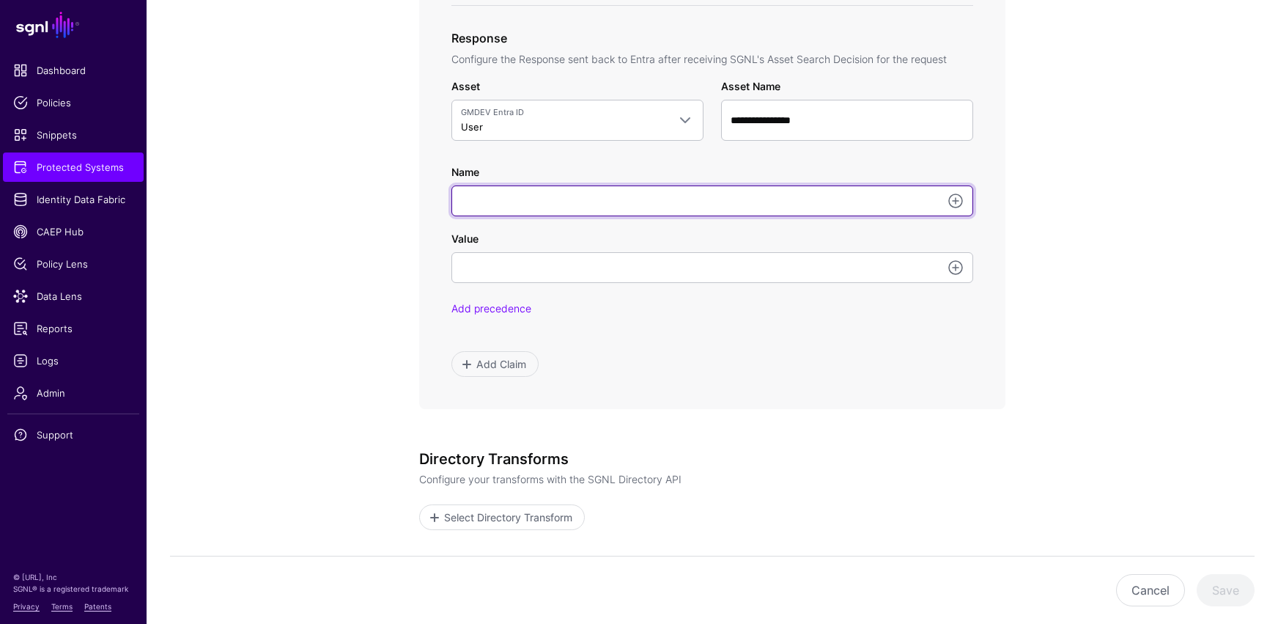
click at [524, 201] on input "Name" at bounding box center [712, 200] width 522 height 31
type input "*********"
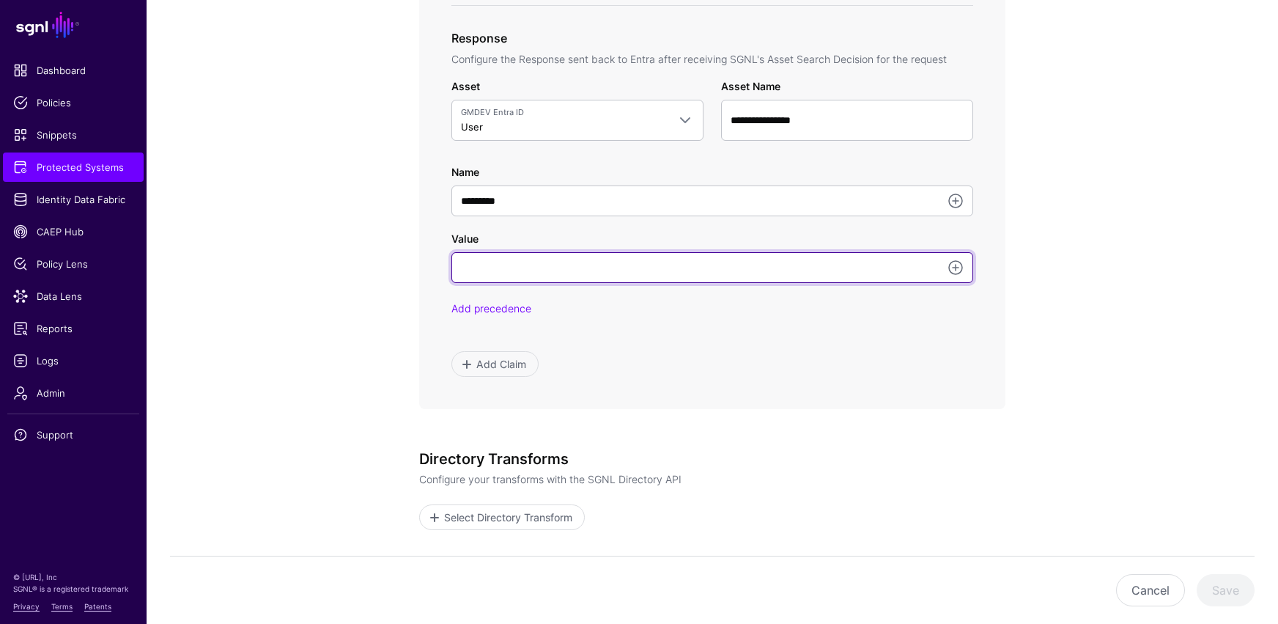
click at [526, 276] on input "Value" at bounding box center [712, 267] width 522 height 31
type input "*****"
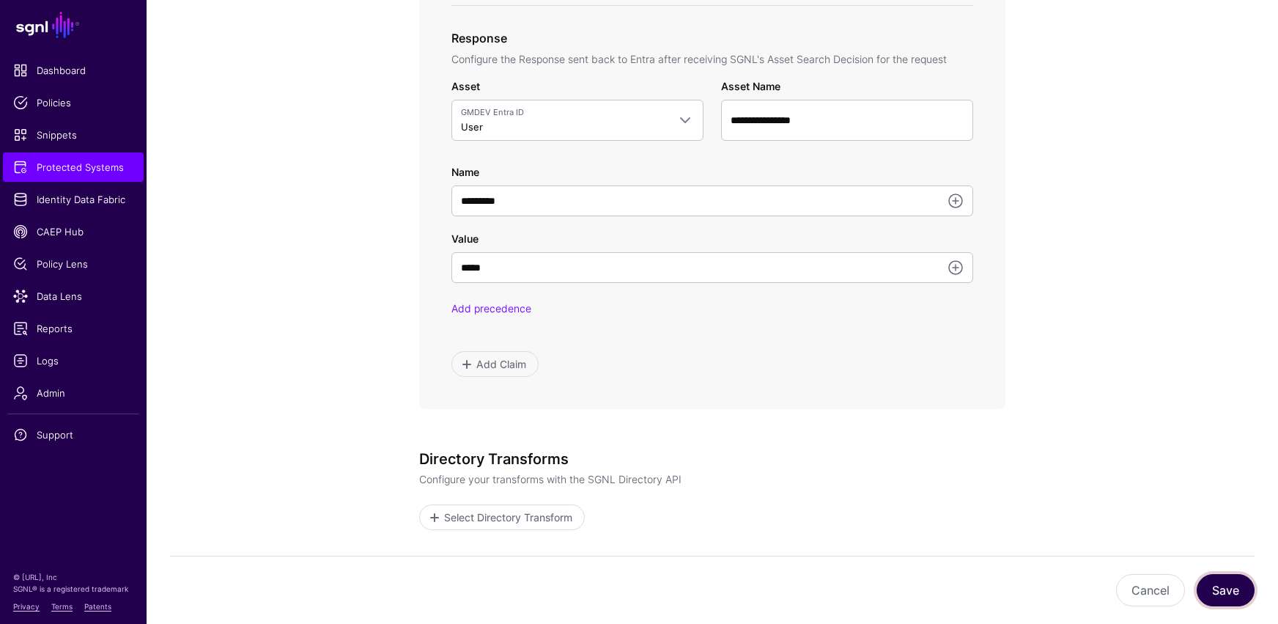
click at [936, 513] on button "Save" at bounding box center [1226, 590] width 58 height 32
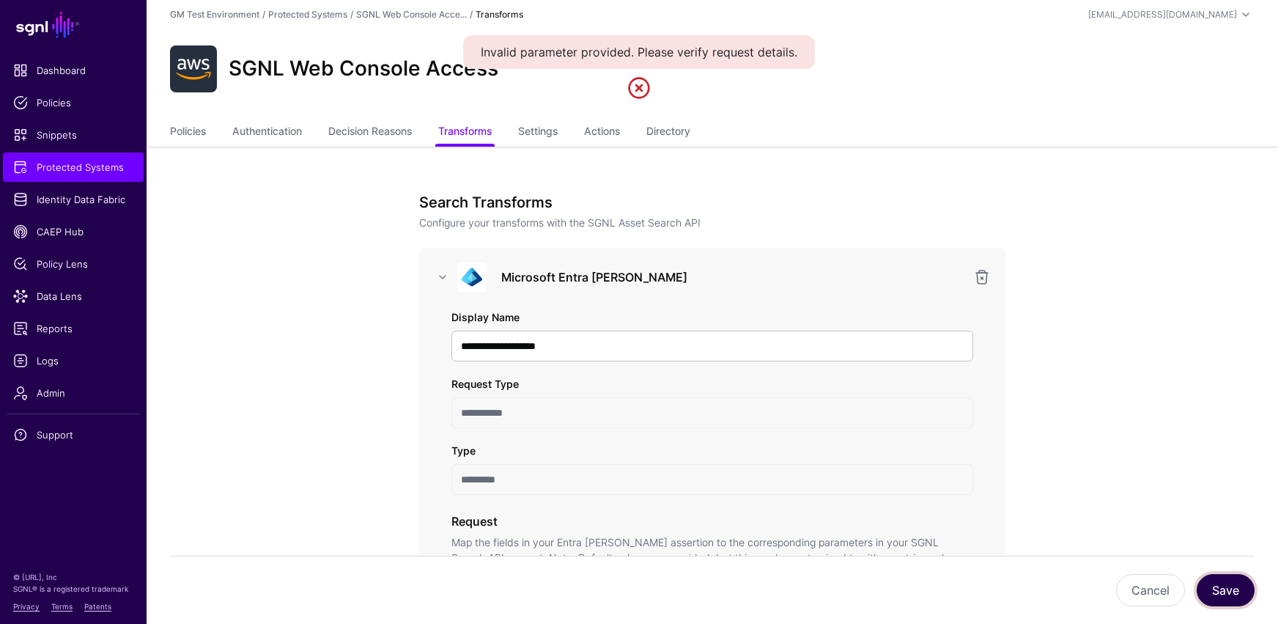
scroll to position [0, 0]
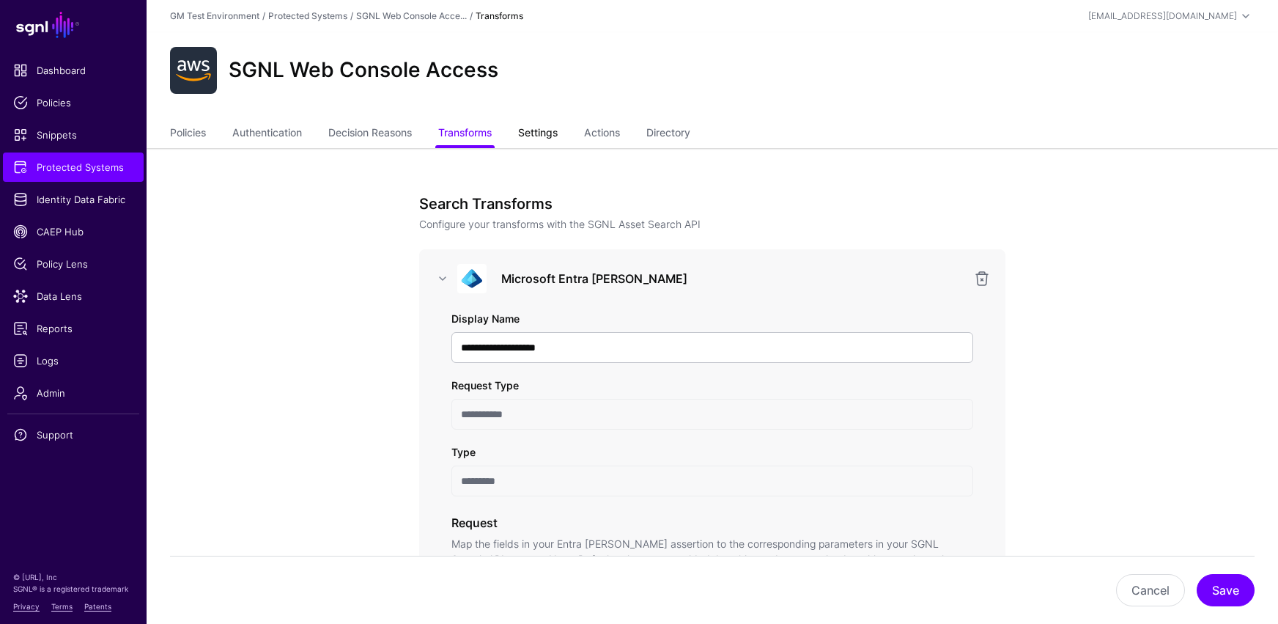
click at [538, 133] on link "Settings" at bounding box center [538, 134] width 40 height 28
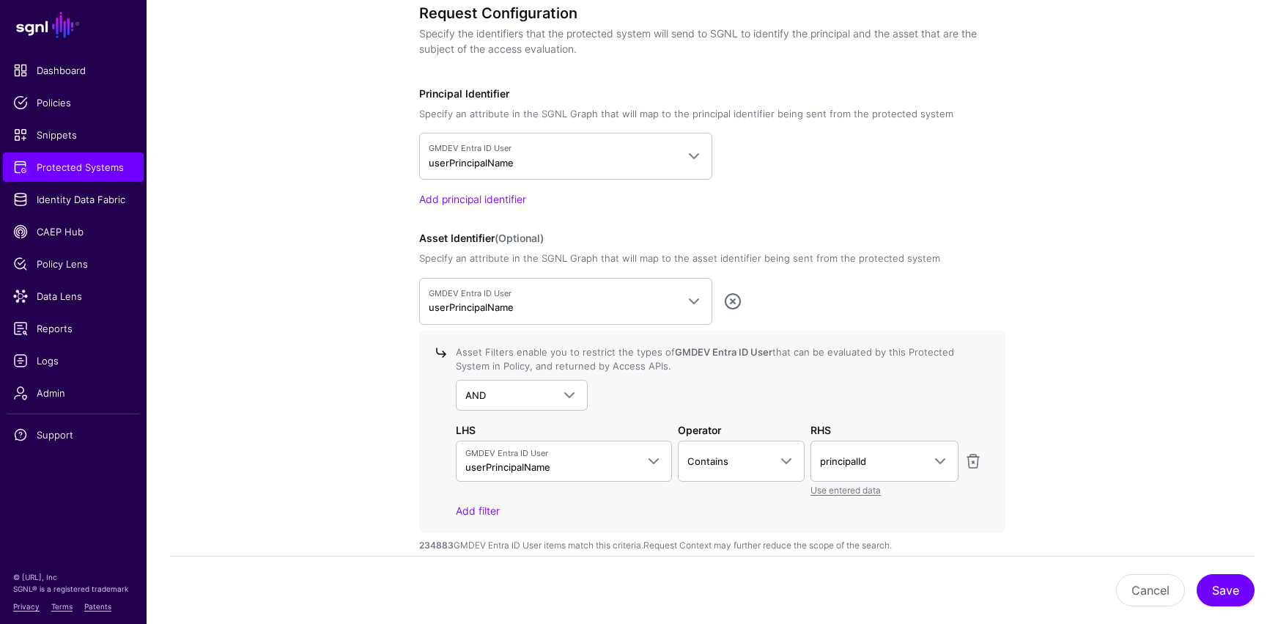
scroll to position [1139, 0]
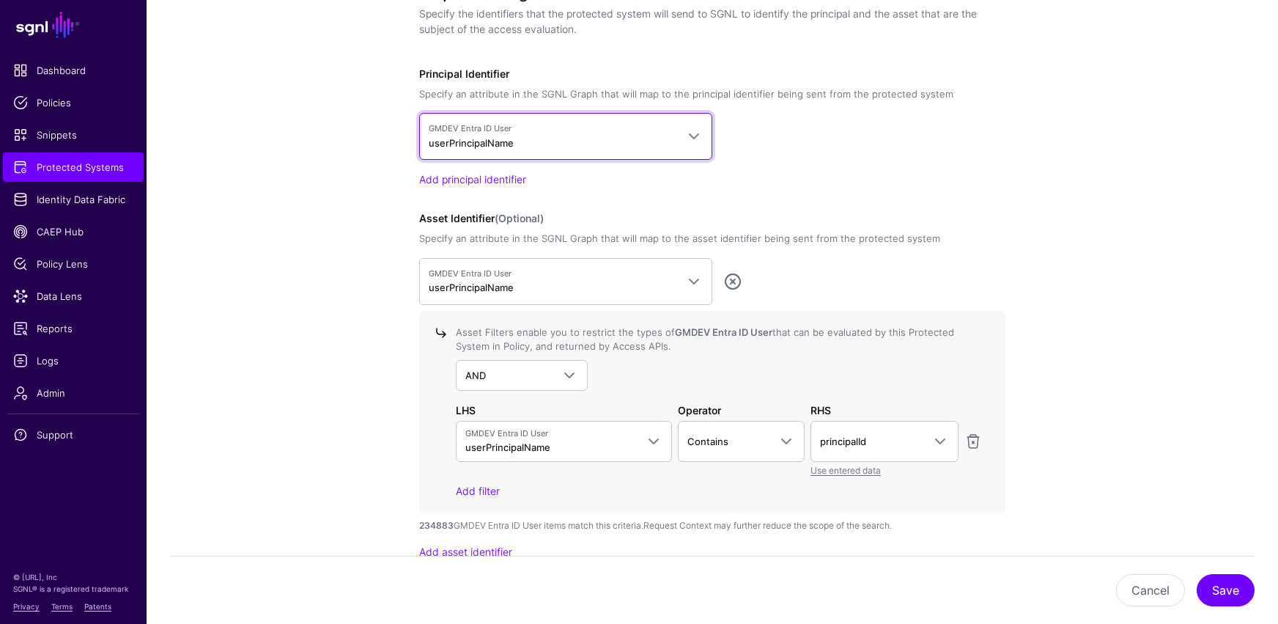
drag, startPoint x: 694, startPoint y: 135, endPoint x: 764, endPoint y: 134, distance: 69.6
click at [764, 134] on div "GMDEV Entra ID User userPrincipalName CrowdStrike GM IncidentAlertEventEntity >…" at bounding box center [712, 136] width 586 height 47
click at [562, 212] on div "Asset Identifier (Optional) Specify an attribute in the SGNL Graph that will ma…" at bounding box center [712, 384] width 586 height 349
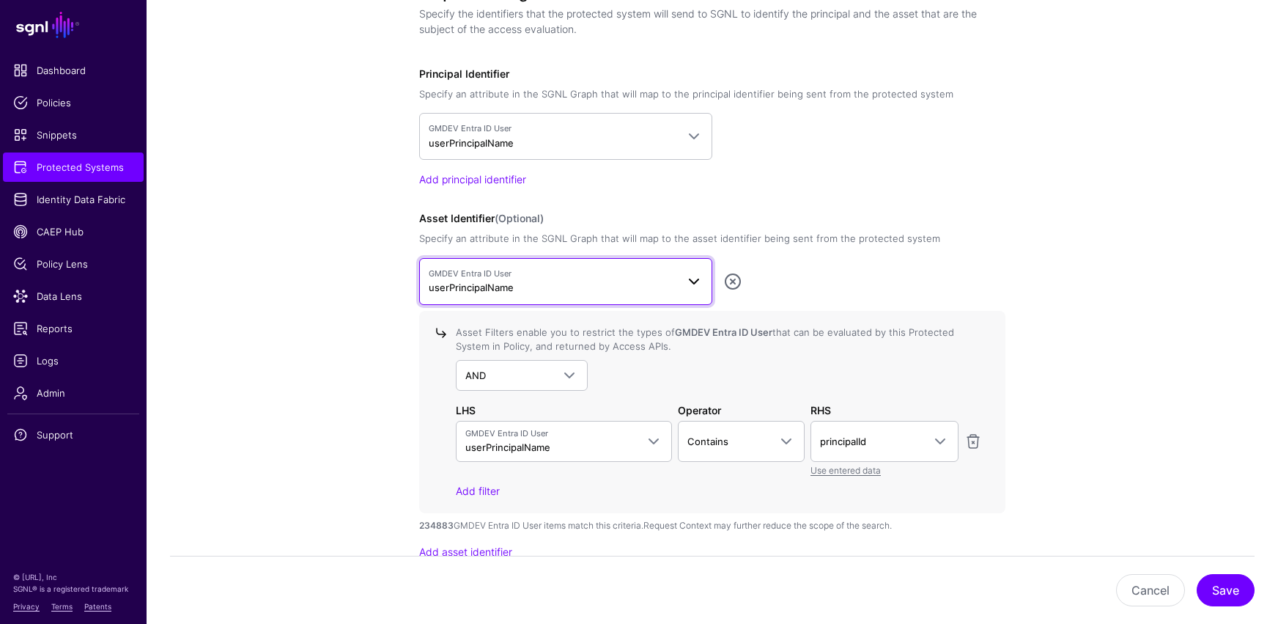
click at [692, 281] on span at bounding box center [694, 282] width 18 height 18
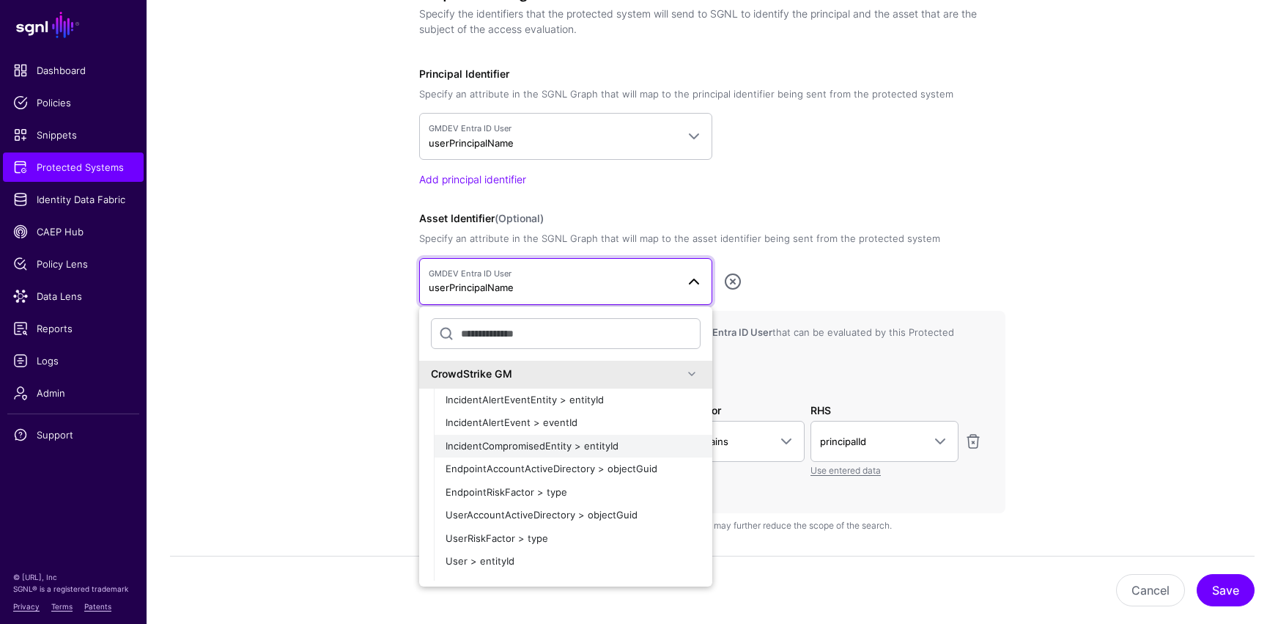
scroll to position [0, 0]
click at [683, 378] on span at bounding box center [692, 375] width 18 height 18
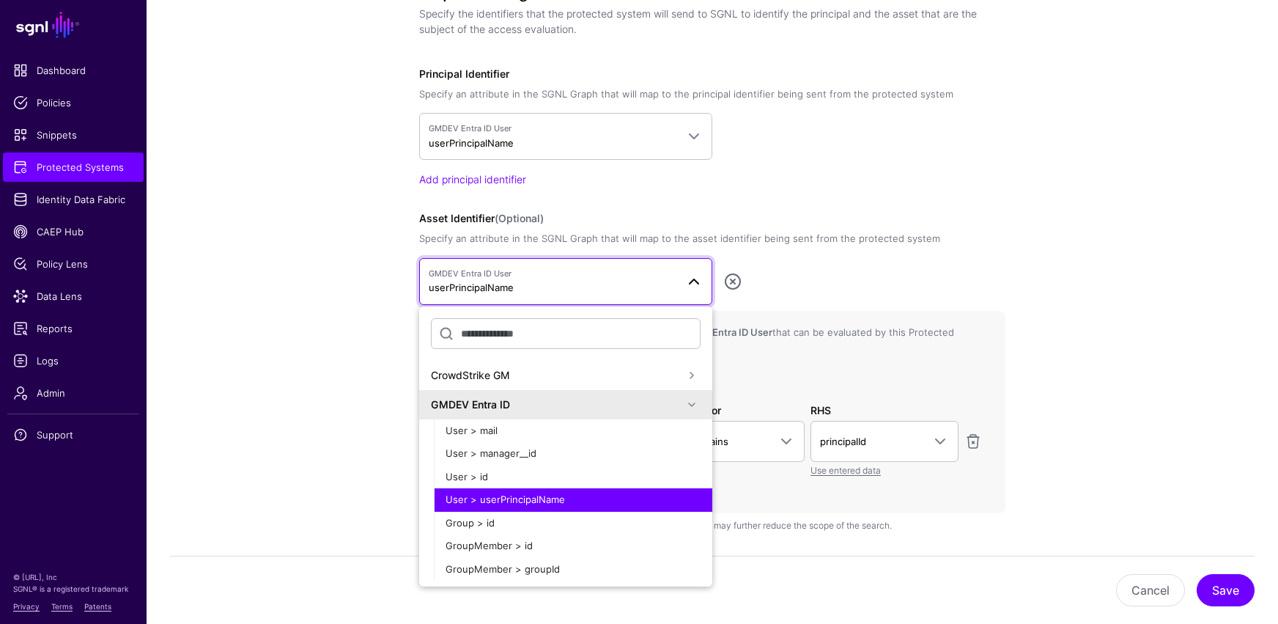
click at [683, 406] on span at bounding box center [692, 405] width 18 height 18
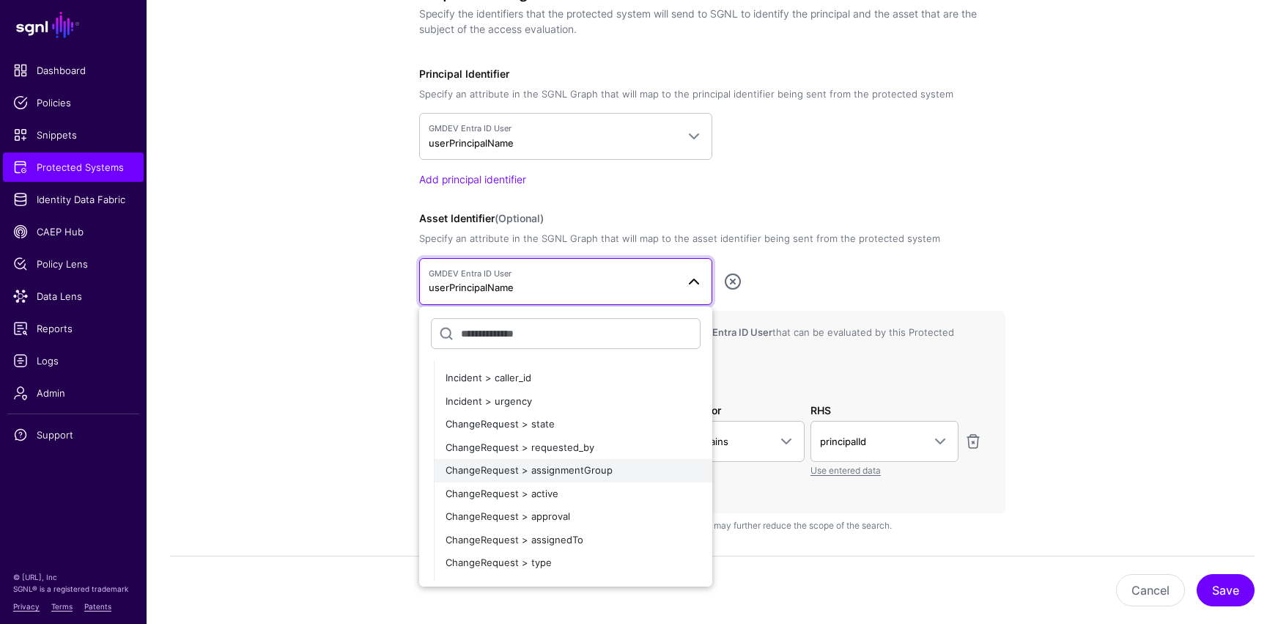
scroll to position [753, 0]
click at [497, 513] on span "ChangeRequest > assignedTo" at bounding box center [515, 537] width 138 height 12
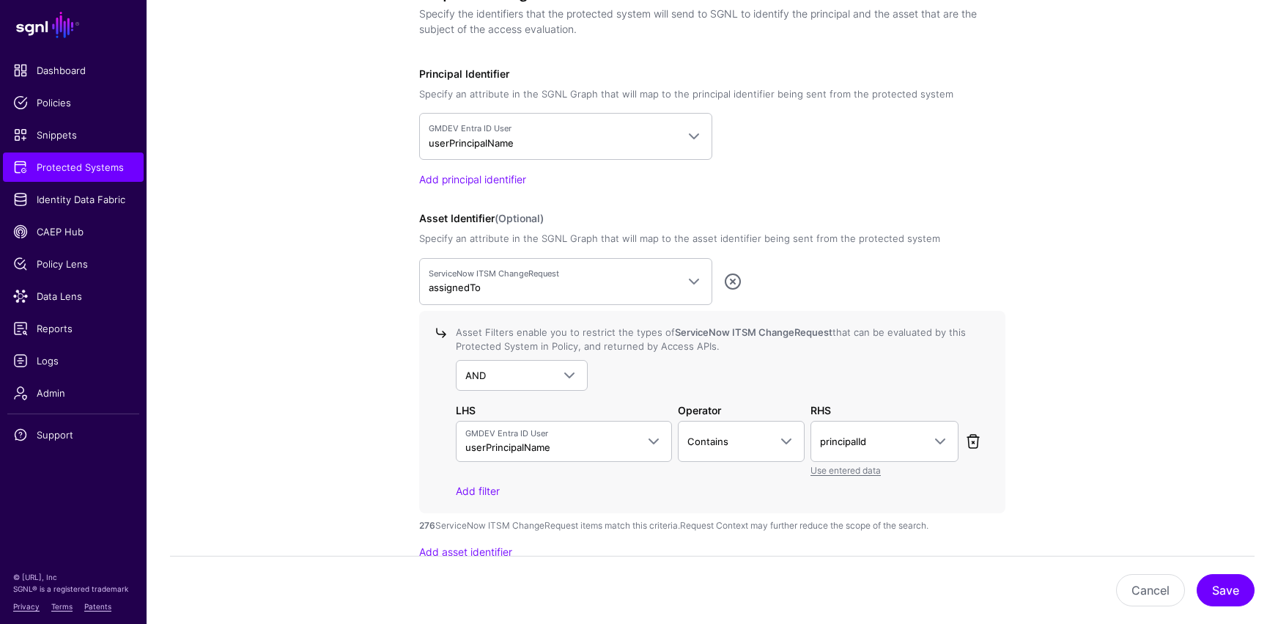
click at [936, 443] on link at bounding box center [973, 441] width 18 height 18
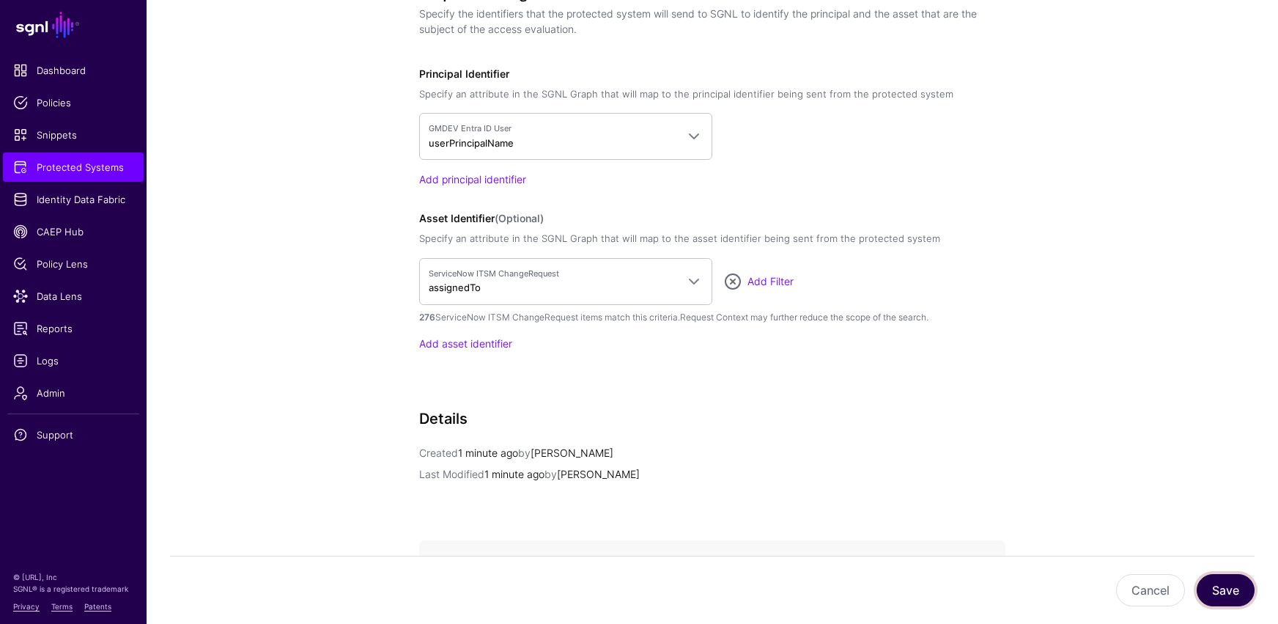
click at [936, 513] on button "Save" at bounding box center [1226, 590] width 58 height 32
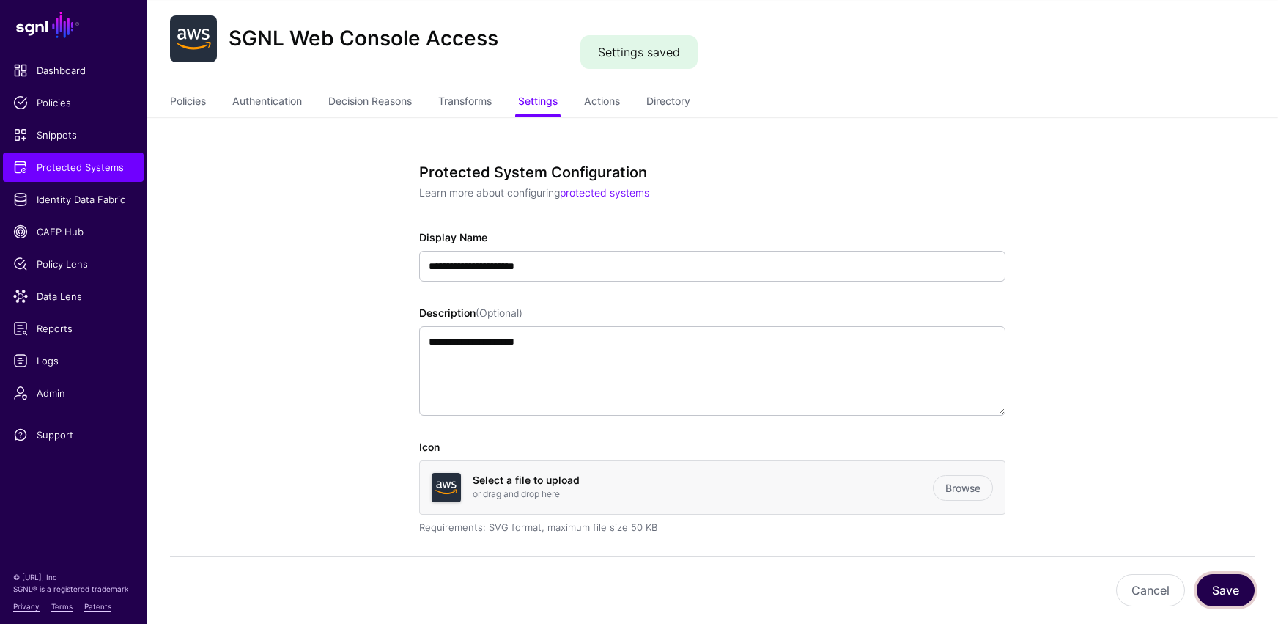
scroll to position [18, 0]
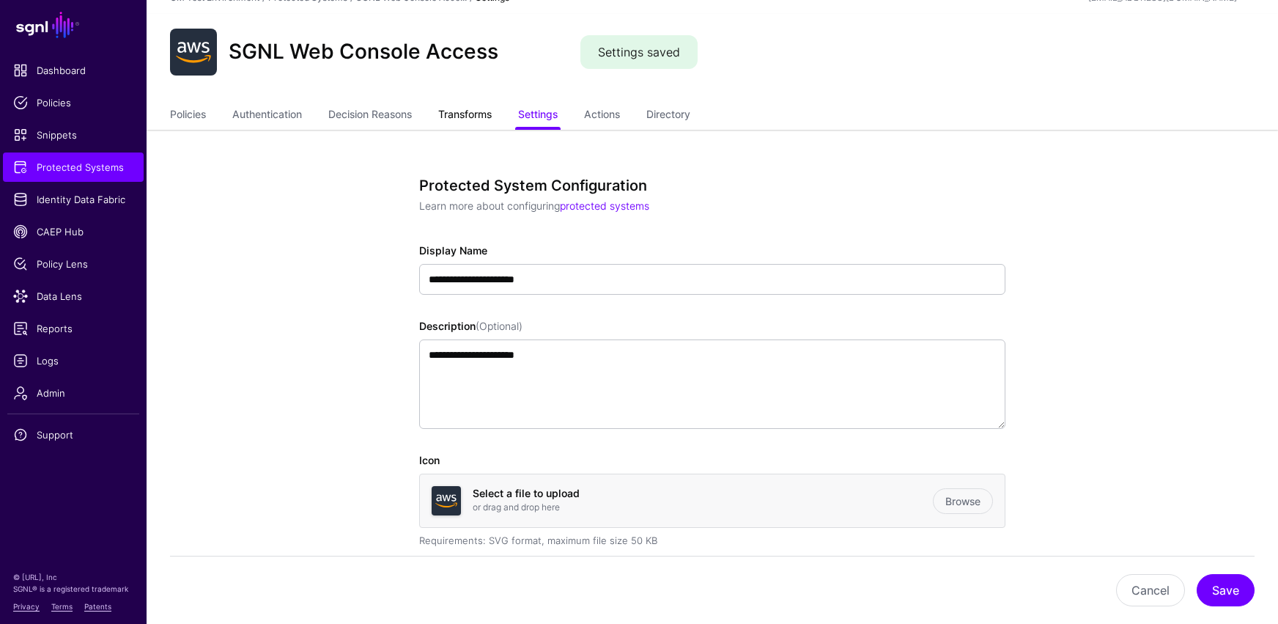
click at [473, 112] on link "Transforms" at bounding box center [464, 116] width 53 height 28
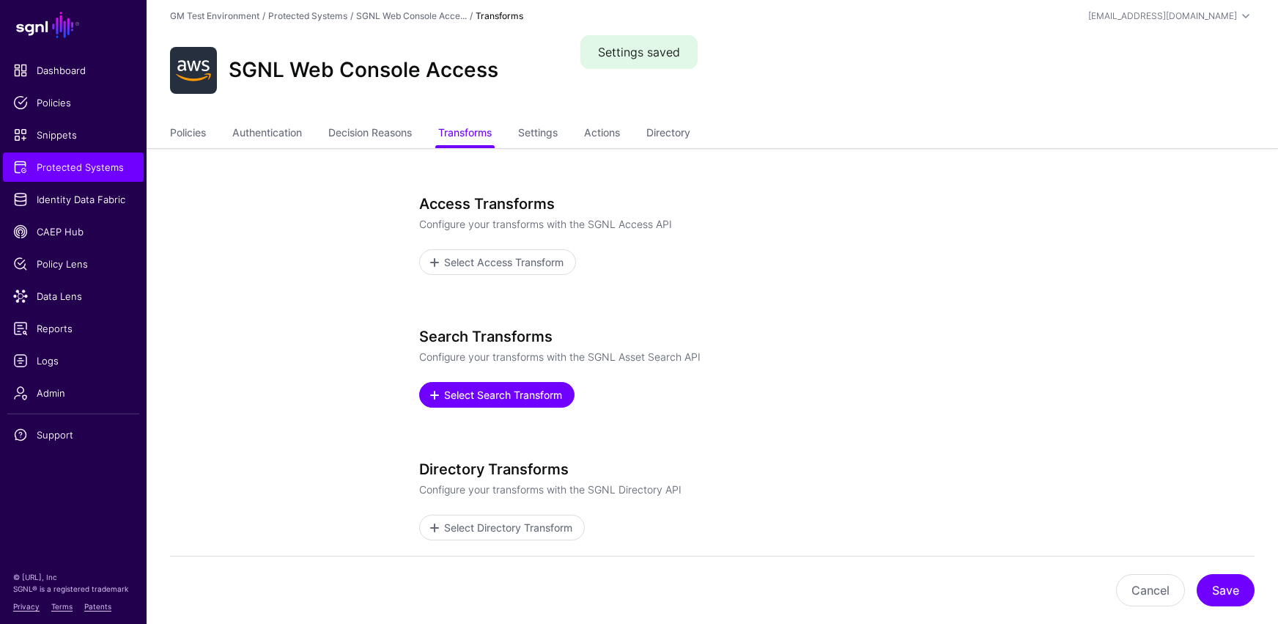
click at [458, 396] on span "Select Search Transform" at bounding box center [504, 394] width 122 height 15
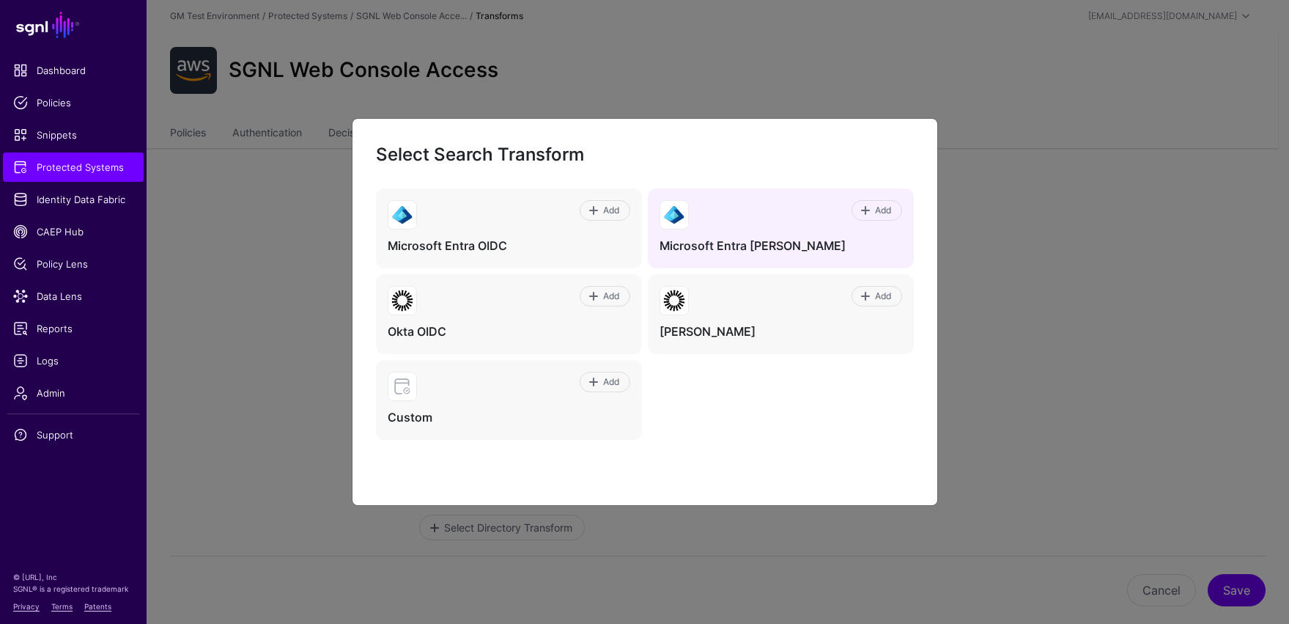
click at [754, 245] on h4 "Microsoft Entra [PERSON_NAME]" at bounding box center [781, 245] width 243 height 15
click at [862, 212] on span at bounding box center [866, 210] width 12 height 12
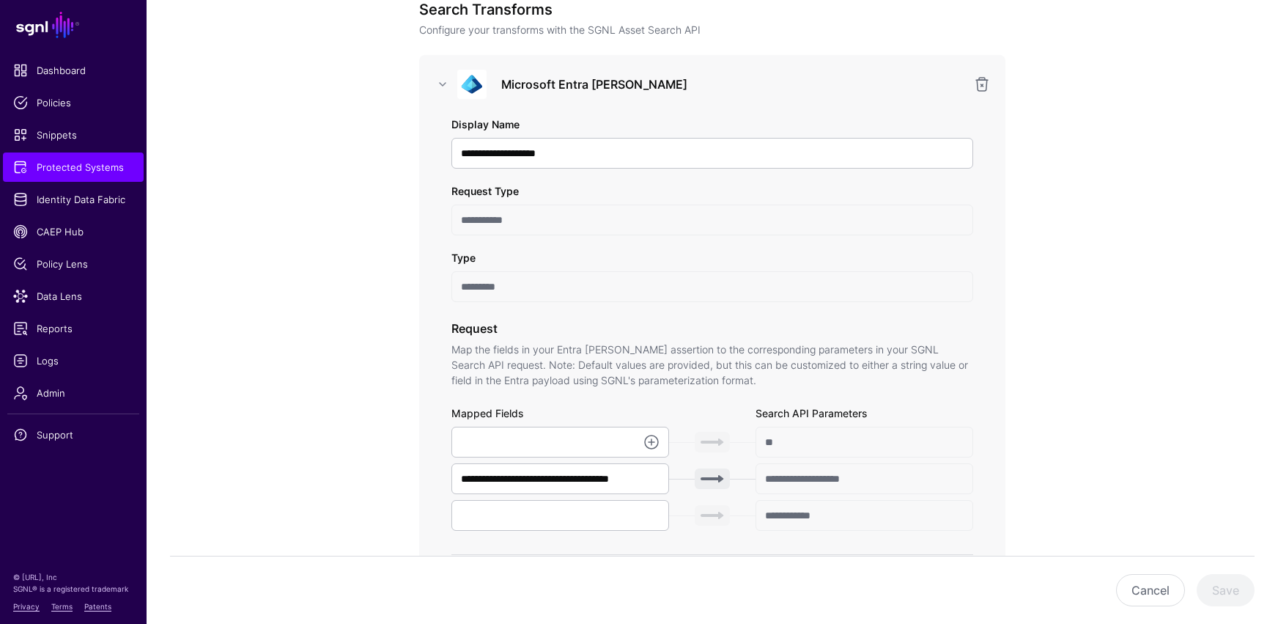
scroll to position [204, 0]
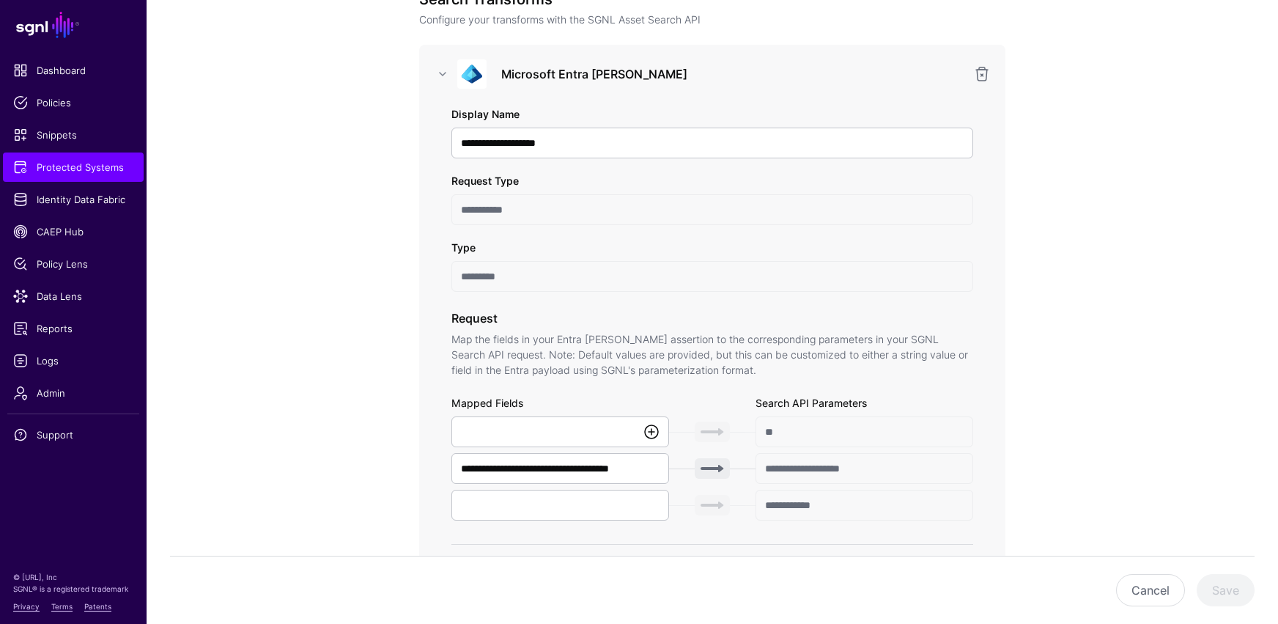
click at [651, 438] on link at bounding box center [652, 432] width 18 height 18
click at [605, 462] on span "{$.data.authenticationContext.user.userPrincipalName}" at bounding box center [589, 464] width 252 height 12
type input "**********"
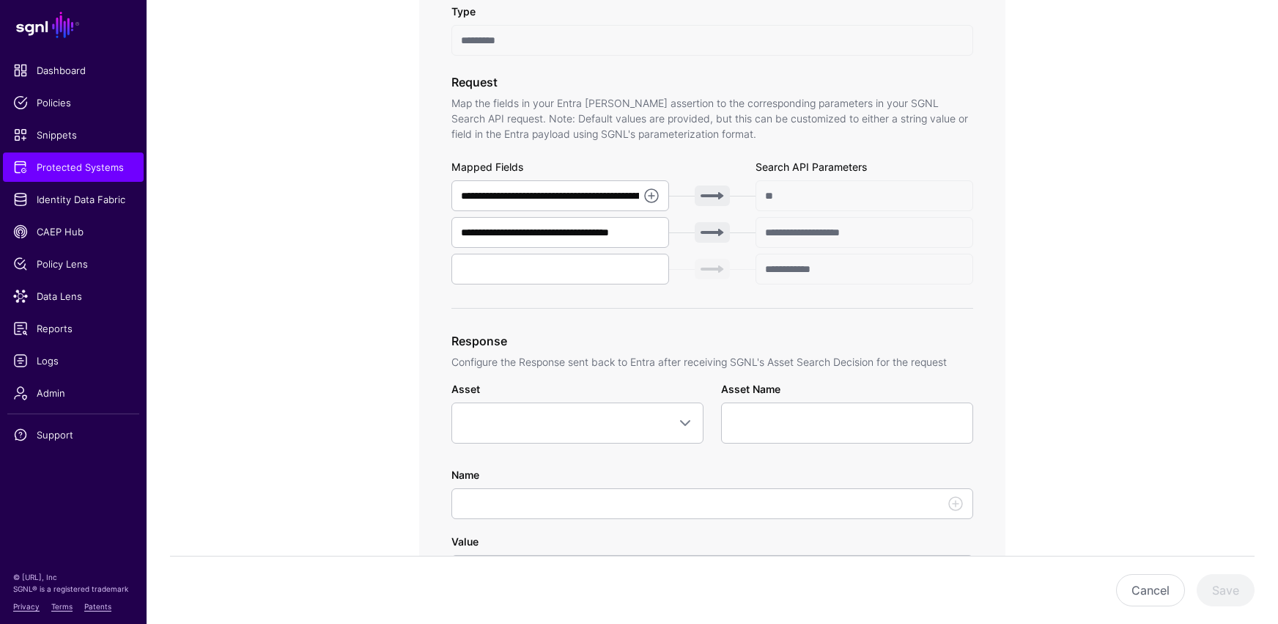
scroll to position [441, 0]
click at [686, 421] on span at bounding box center [685, 422] width 18 height 18
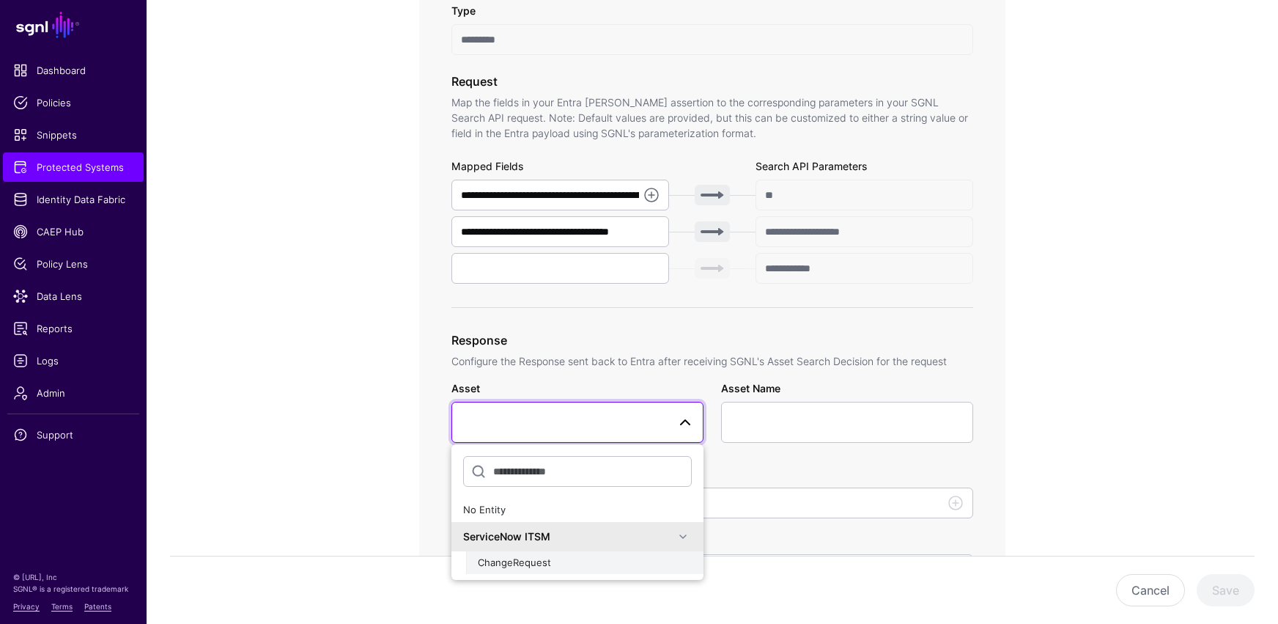
click at [525, 513] on span "ChangeRequest" at bounding box center [514, 562] width 73 height 12
type input "**********"
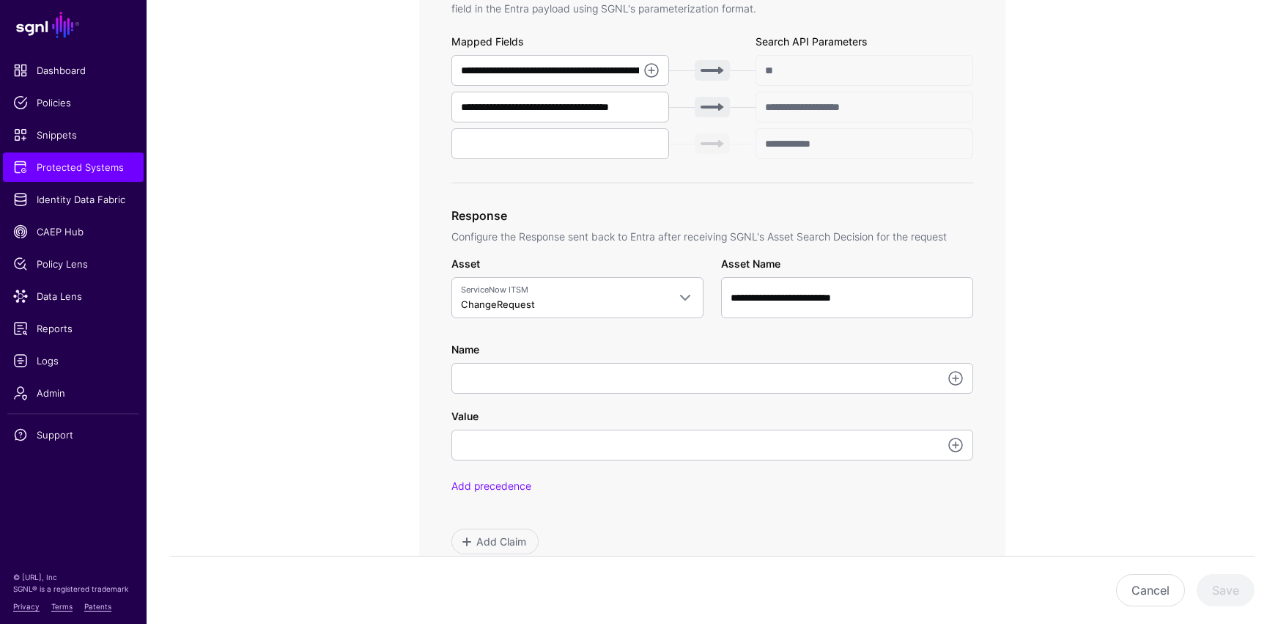
scroll to position [569, 0]
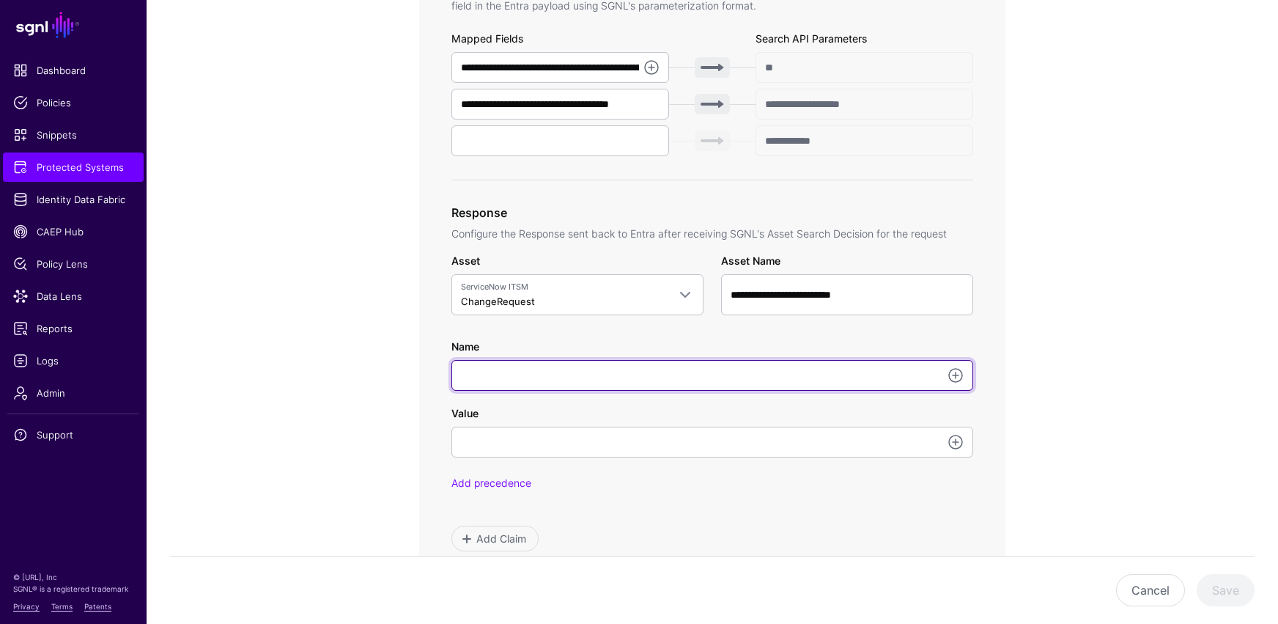
click at [495, 374] on input "Name" at bounding box center [712, 375] width 522 height 31
type input "*********"
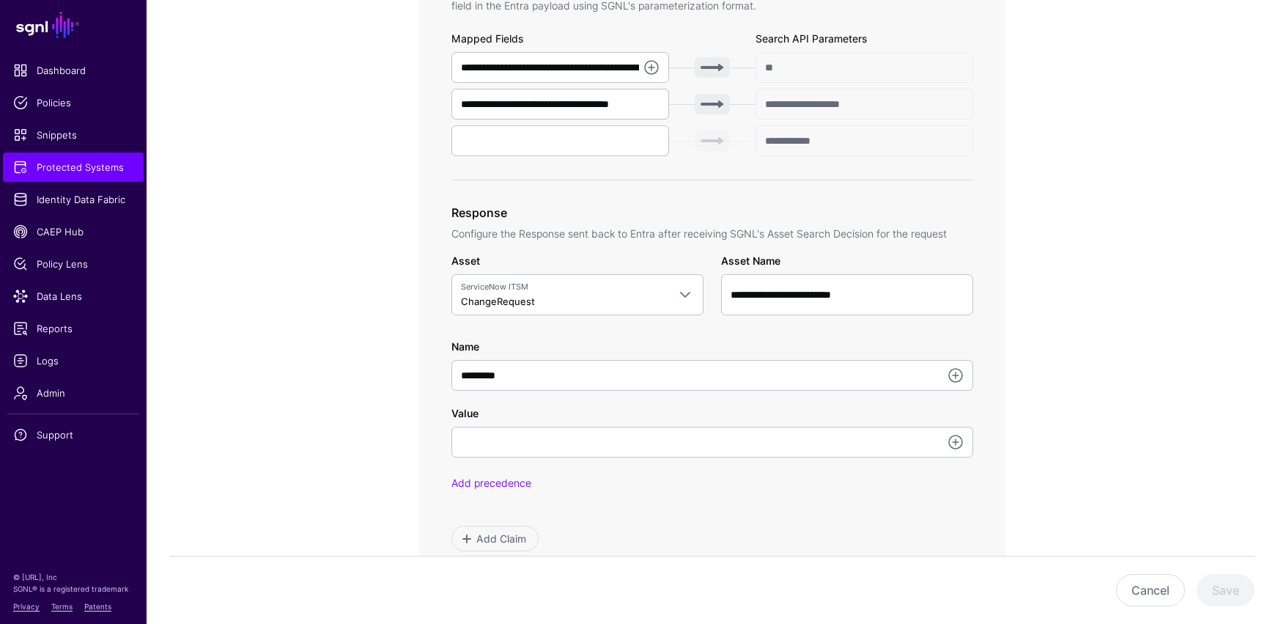
click at [511, 462] on div "Value Add precedence" at bounding box center [712, 447] width 522 height 85
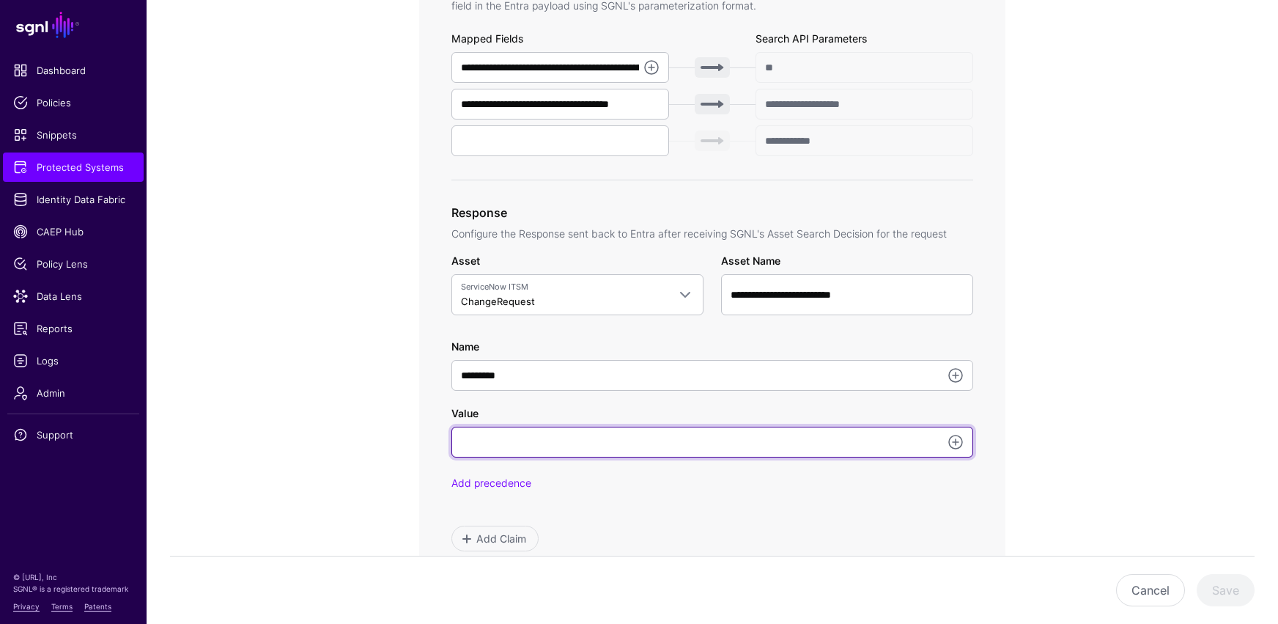
click at [511, 453] on input "Value" at bounding box center [712, 441] width 522 height 31
type input "*****"
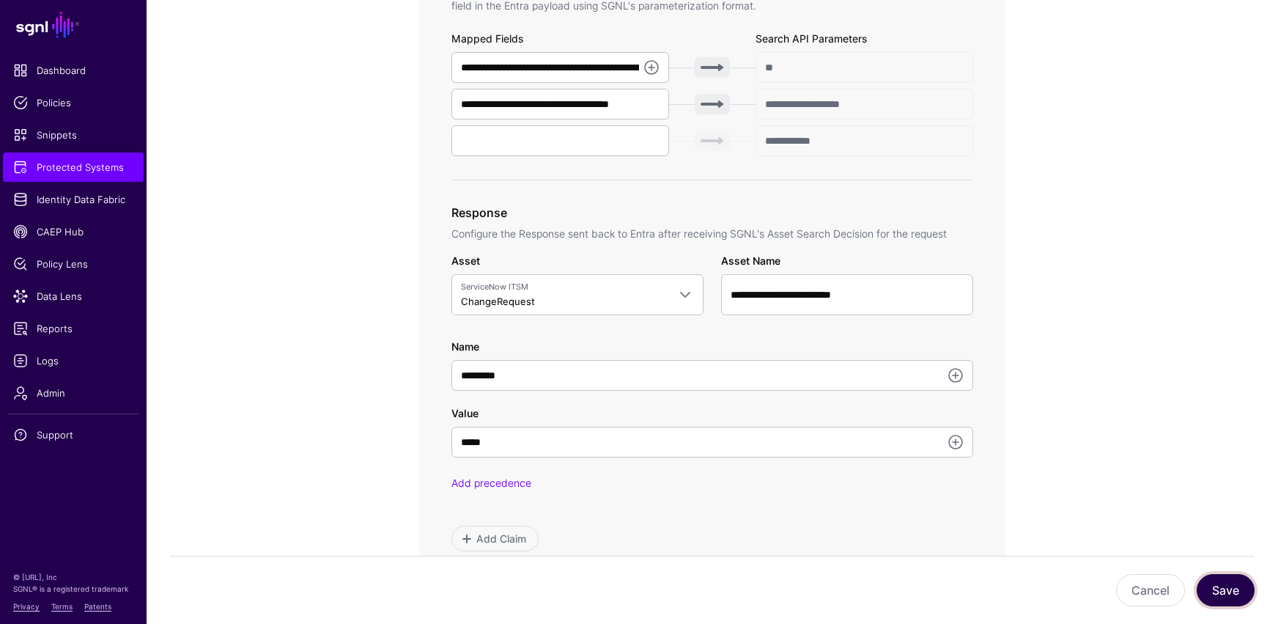
click at [936, 513] on button "Save" at bounding box center [1226, 590] width 58 height 32
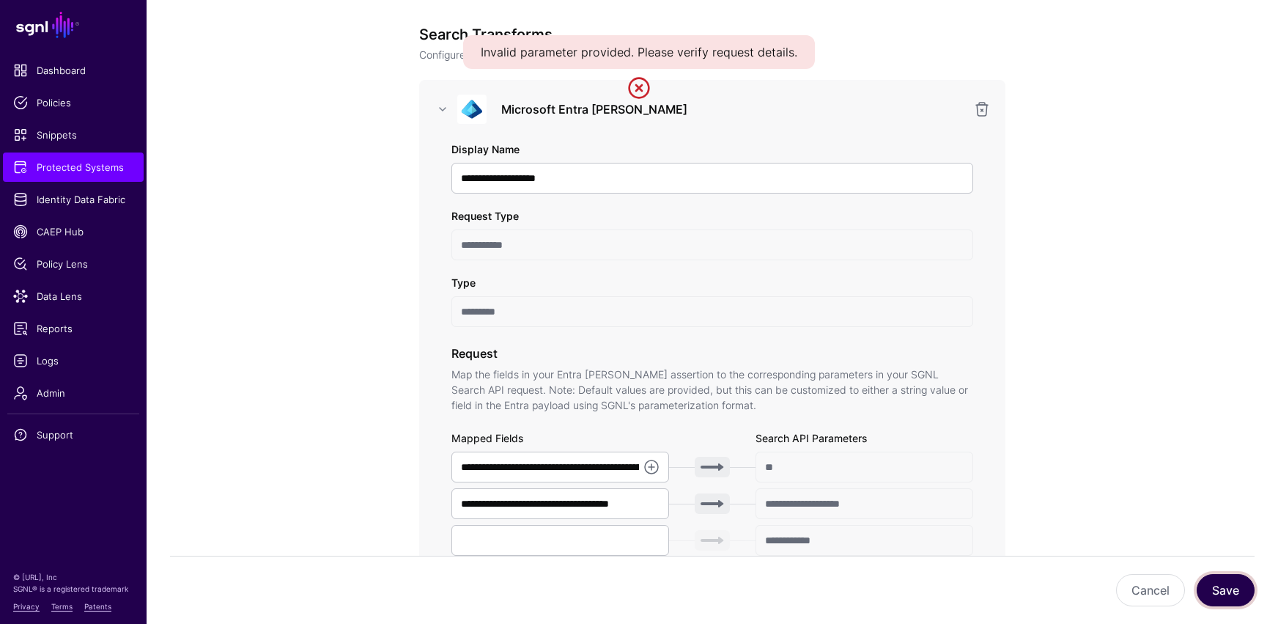
scroll to position [0, 0]
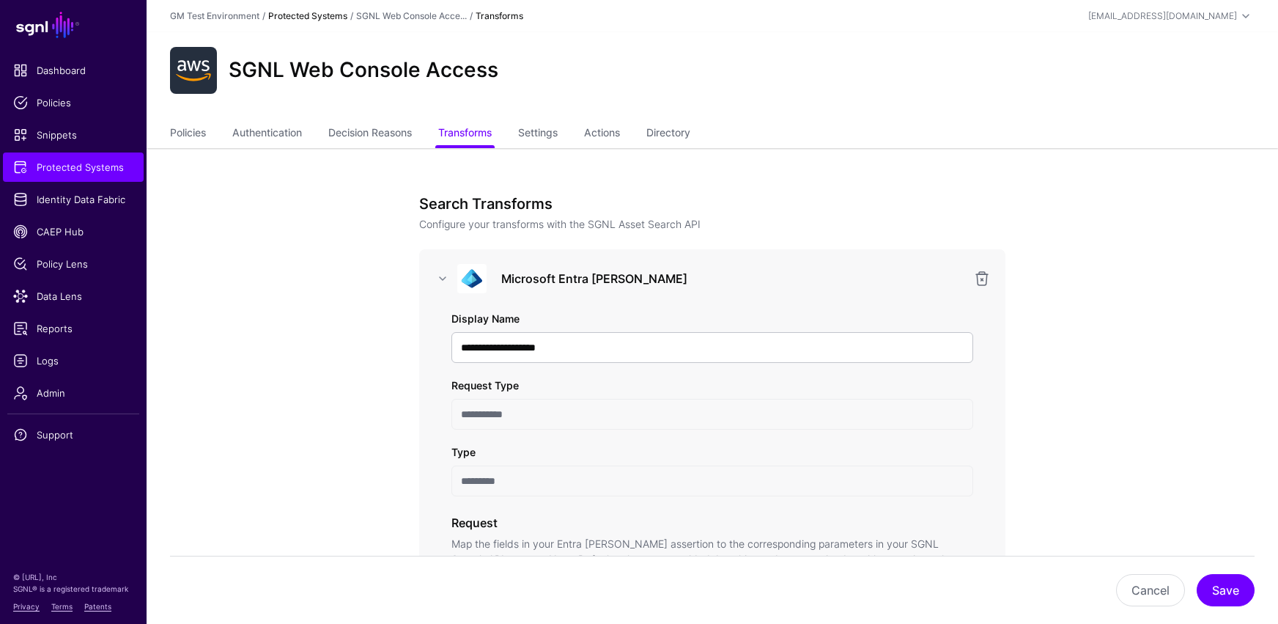
click at [320, 18] on link "Protected Systems" at bounding box center [307, 15] width 79 height 11
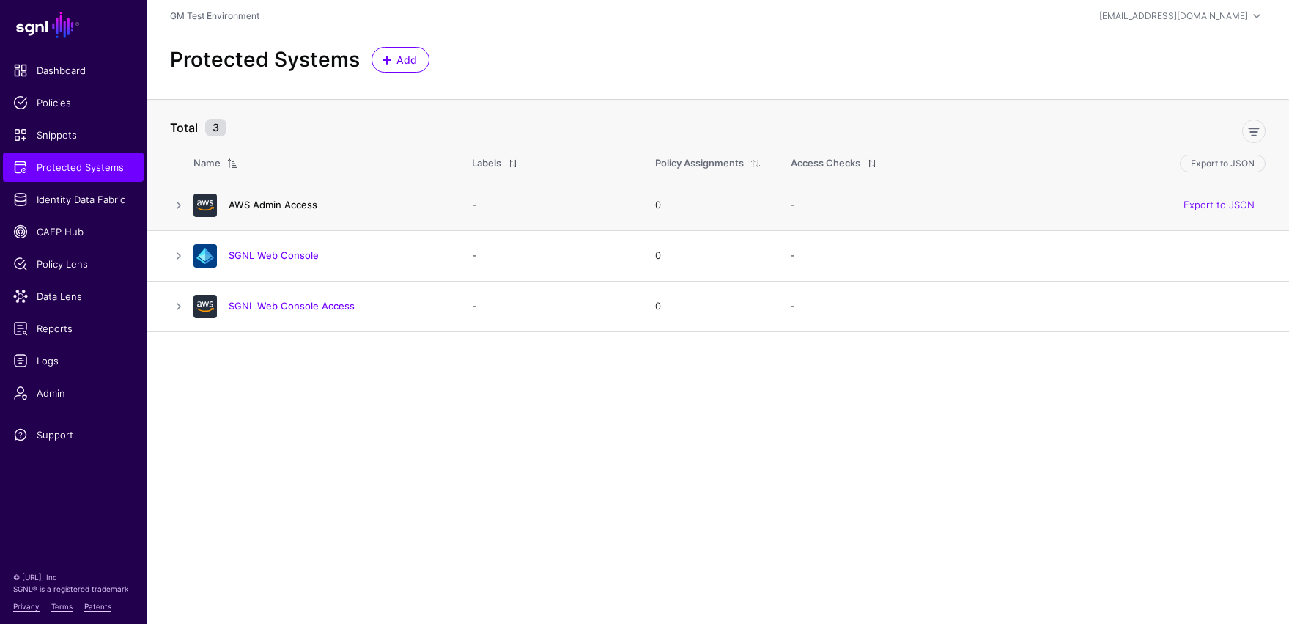
click at [255, 206] on link "AWS Admin Access" at bounding box center [273, 205] width 89 height 12
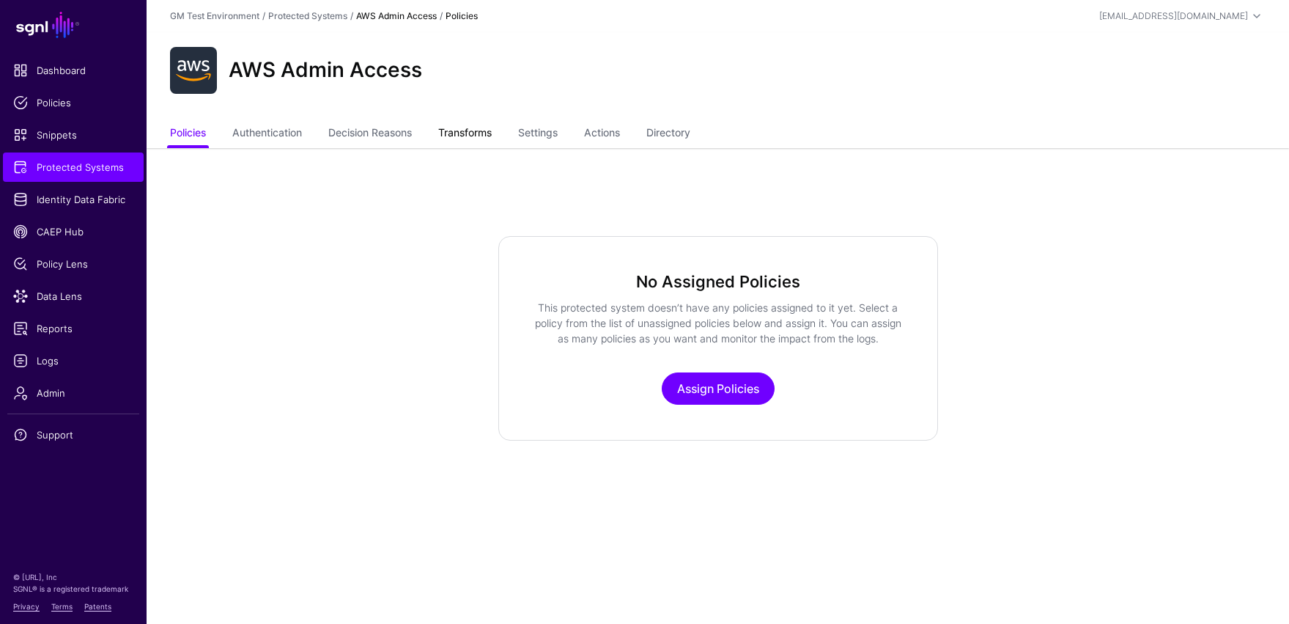
click at [475, 132] on link "Transforms" at bounding box center [464, 134] width 53 height 28
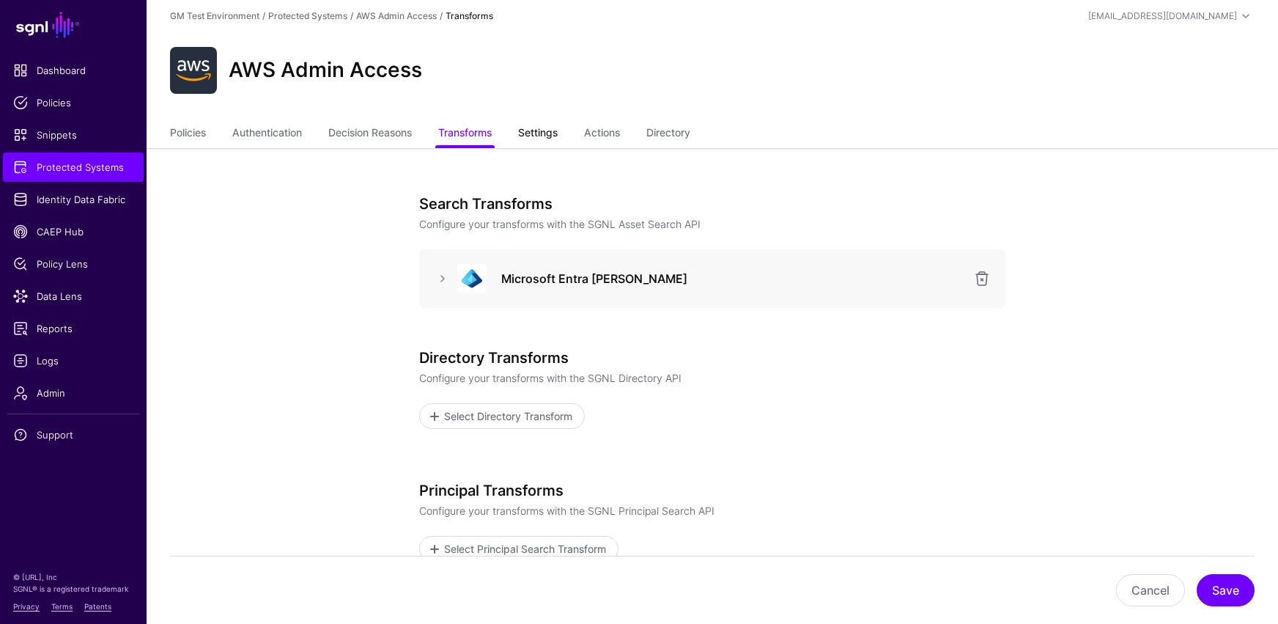
click at [544, 134] on link "Settings" at bounding box center [538, 134] width 40 height 28
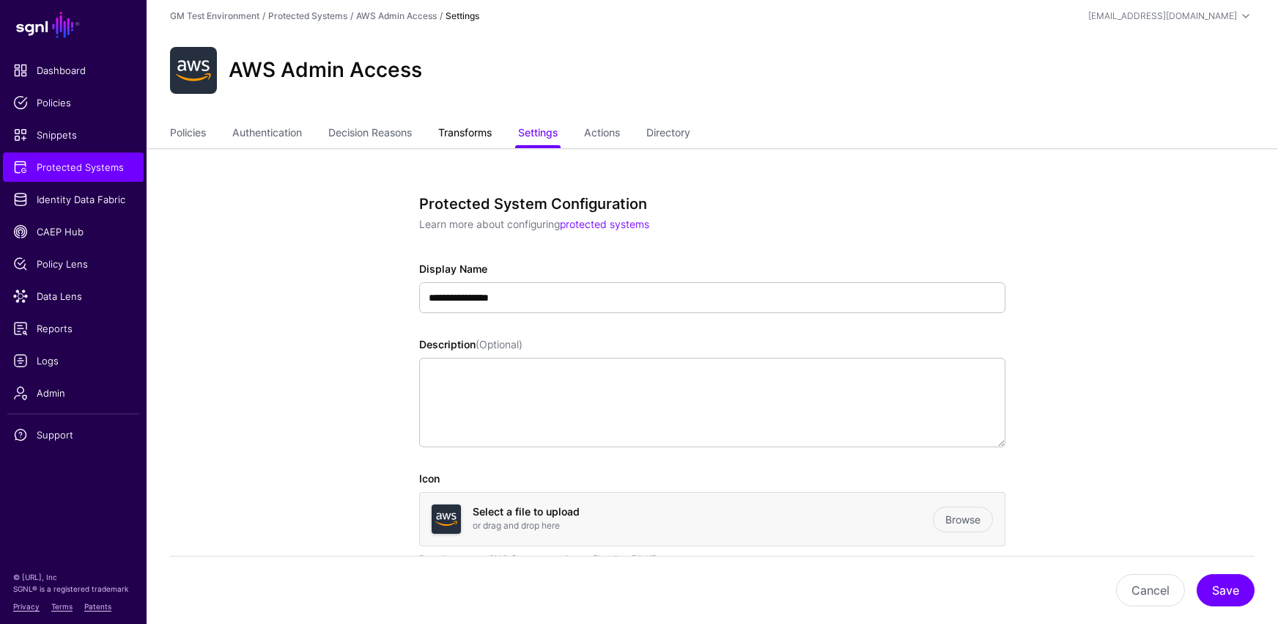
click at [468, 136] on link "Transforms" at bounding box center [464, 134] width 53 height 28
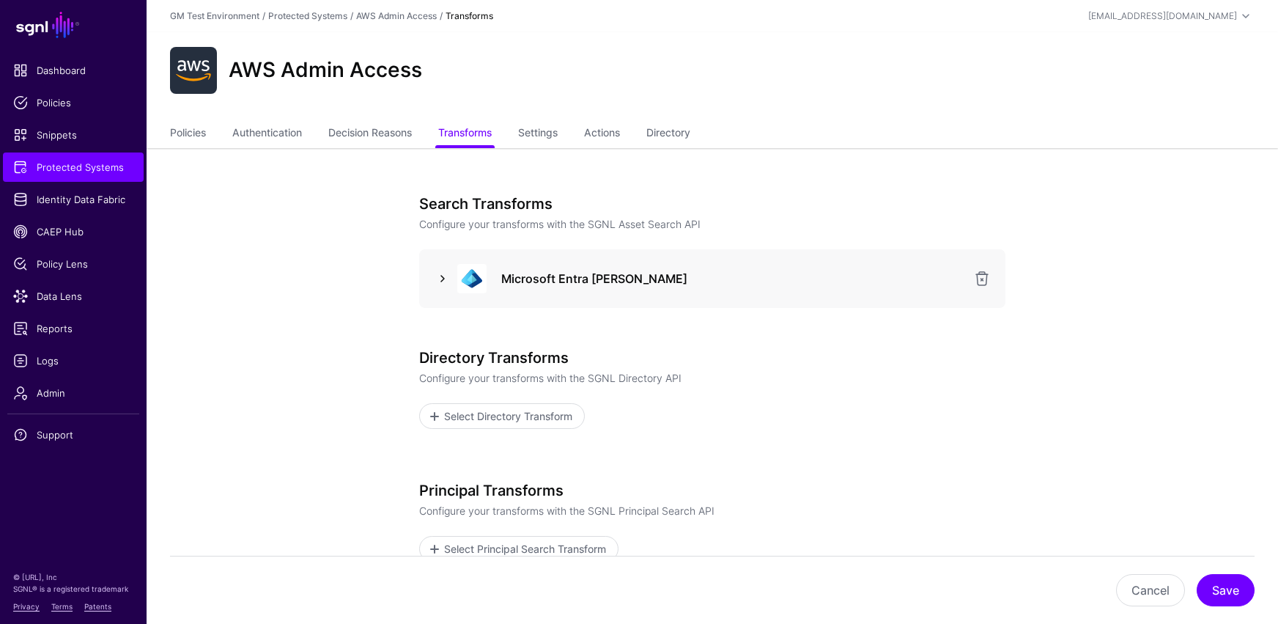
click at [443, 277] on link at bounding box center [443, 279] width 18 height 18
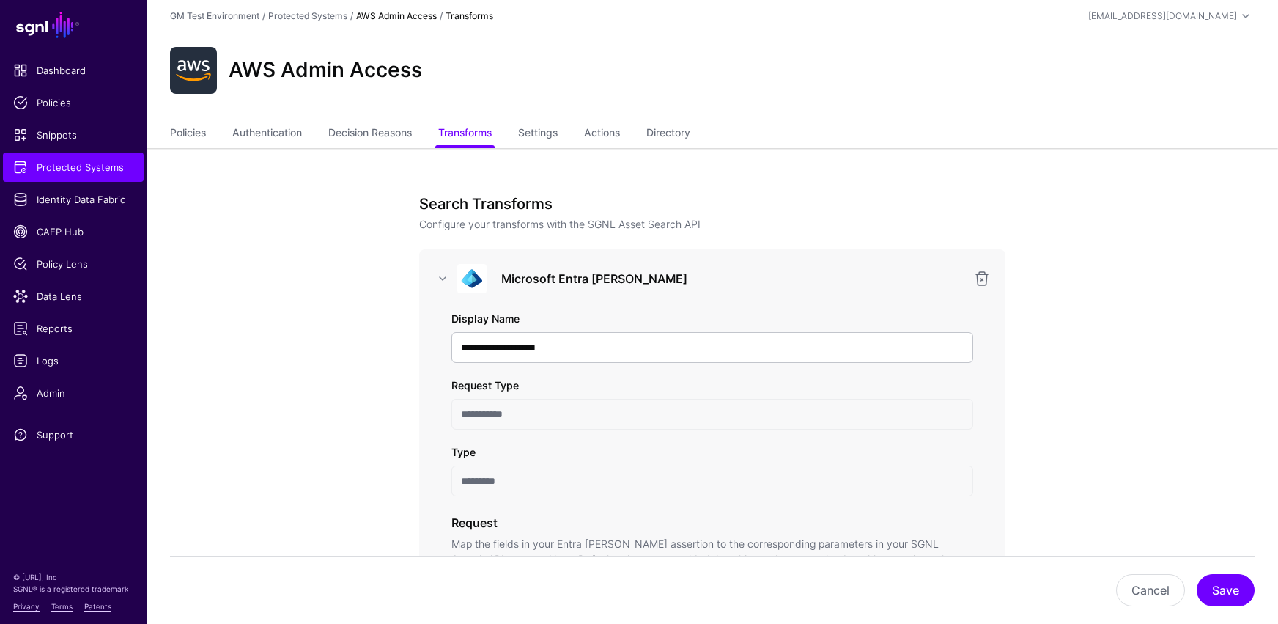
click at [377, 18] on link "AWS Admin Access" at bounding box center [396, 15] width 81 height 11
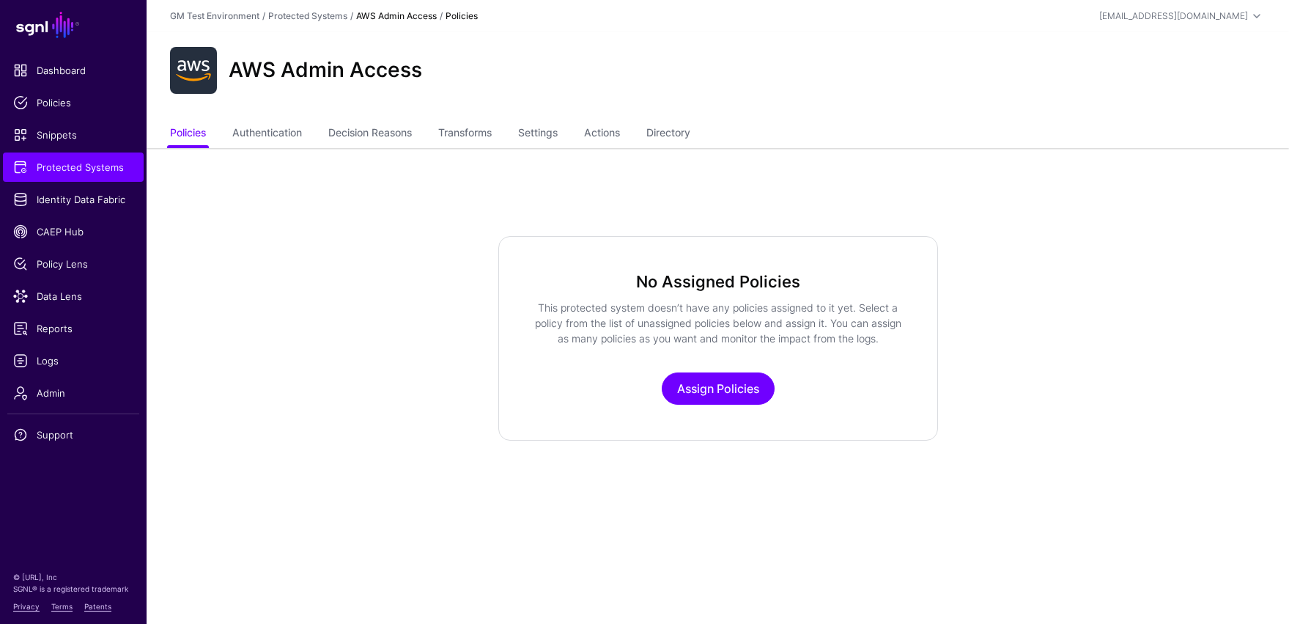
click at [335, 20] on link "Protected Systems" at bounding box center [307, 15] width 79 height 11
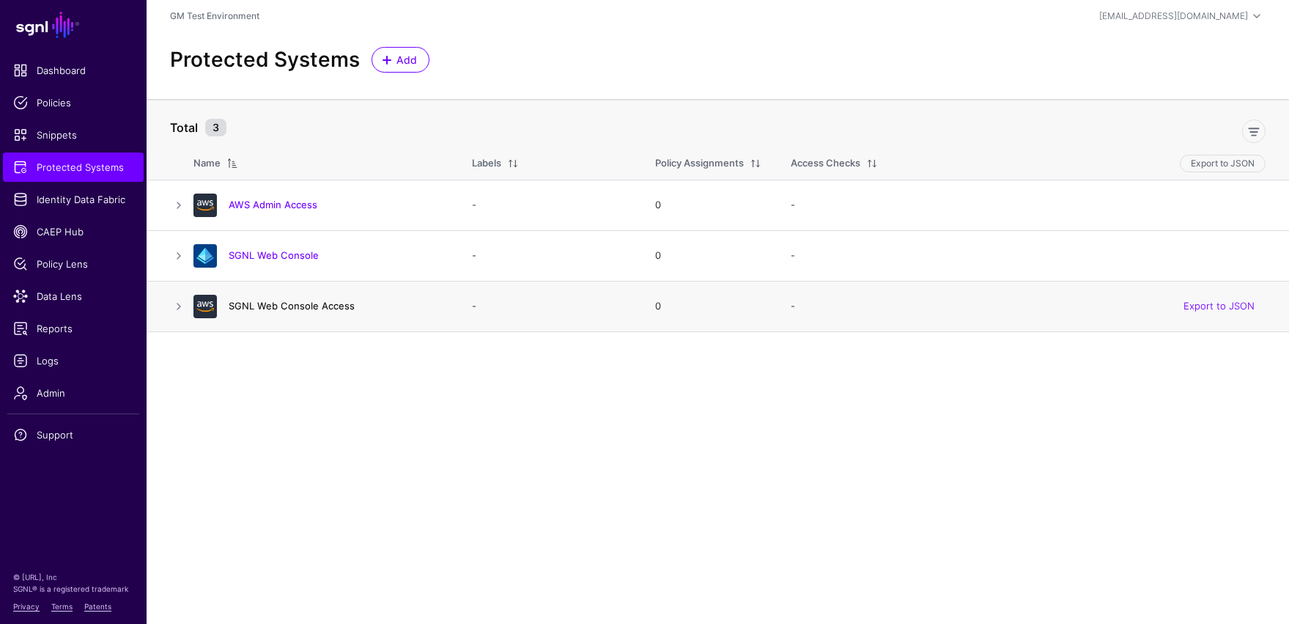
click at [263, 309] on link "SGNL Web Console Access" at bounding box center [292, 306] width 126 height 12
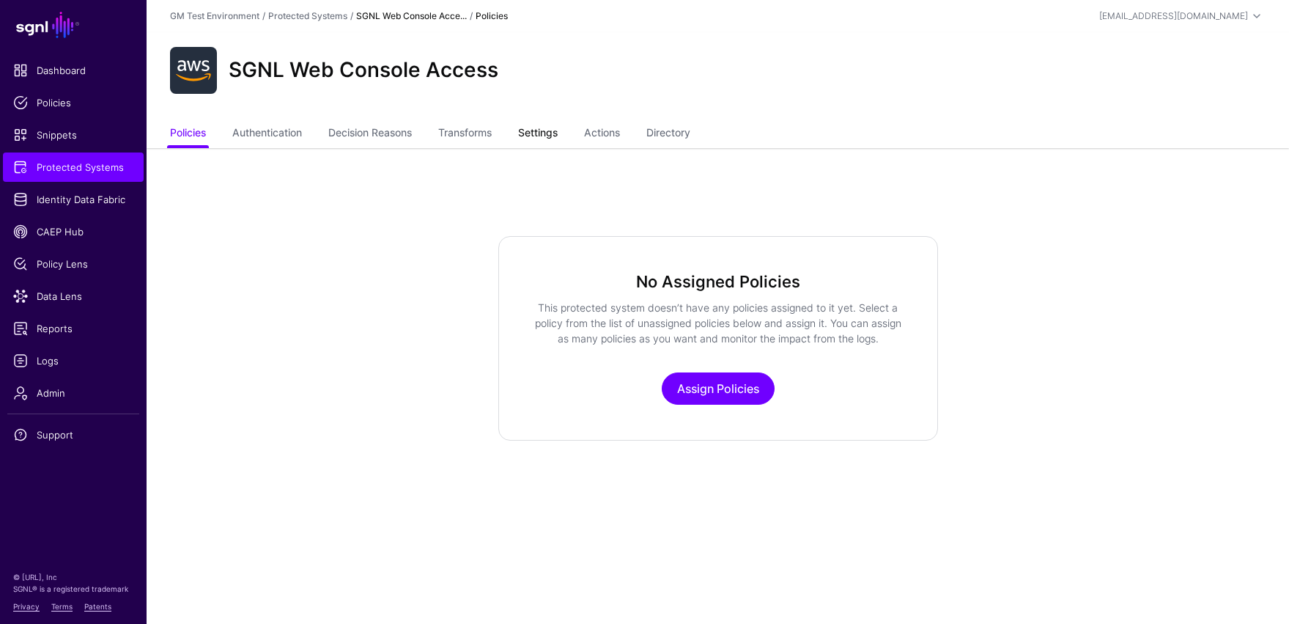
click at [542, 136] on link "Settings" at bounding box center [538, 134] width 40 height 28
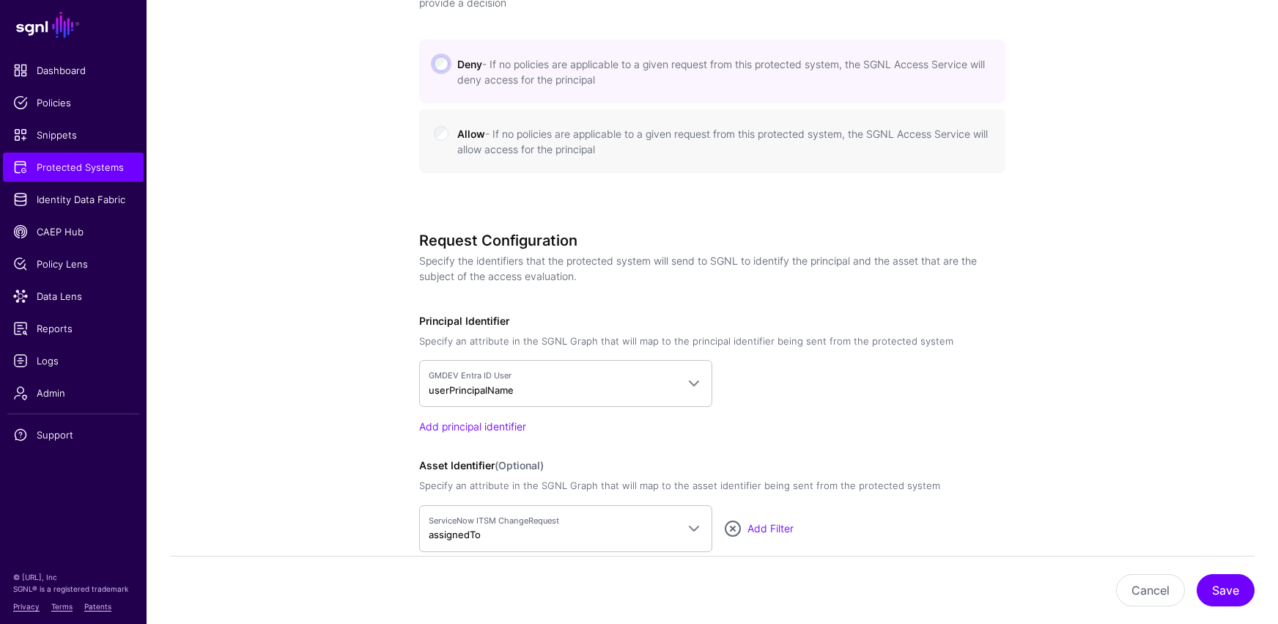
scroll to position [1096, 0]
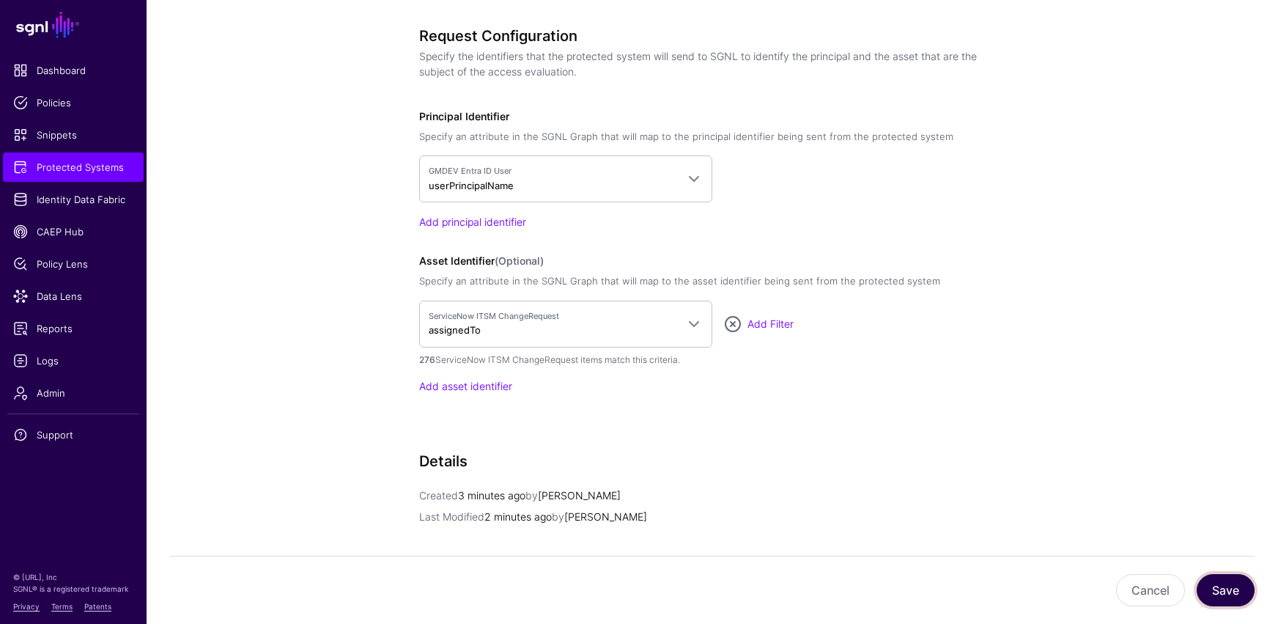
click at [936, 513] on button "Save" at bounding box center [1226, 590] width 58 height 32
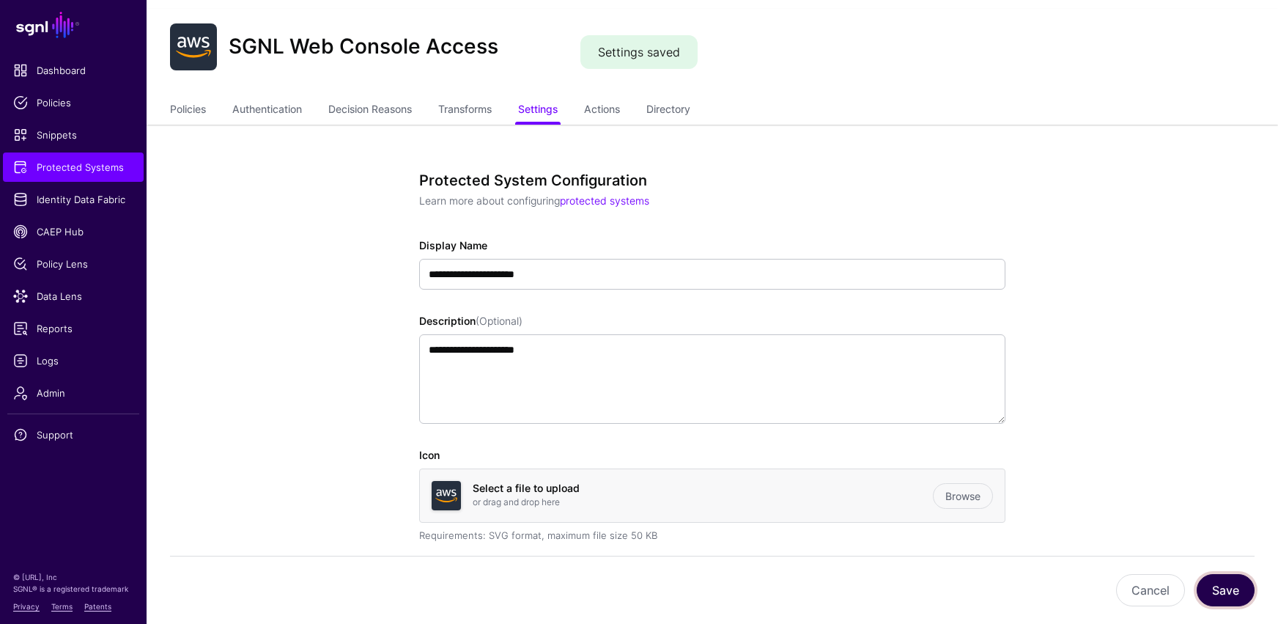
scroll to position [0, 0]
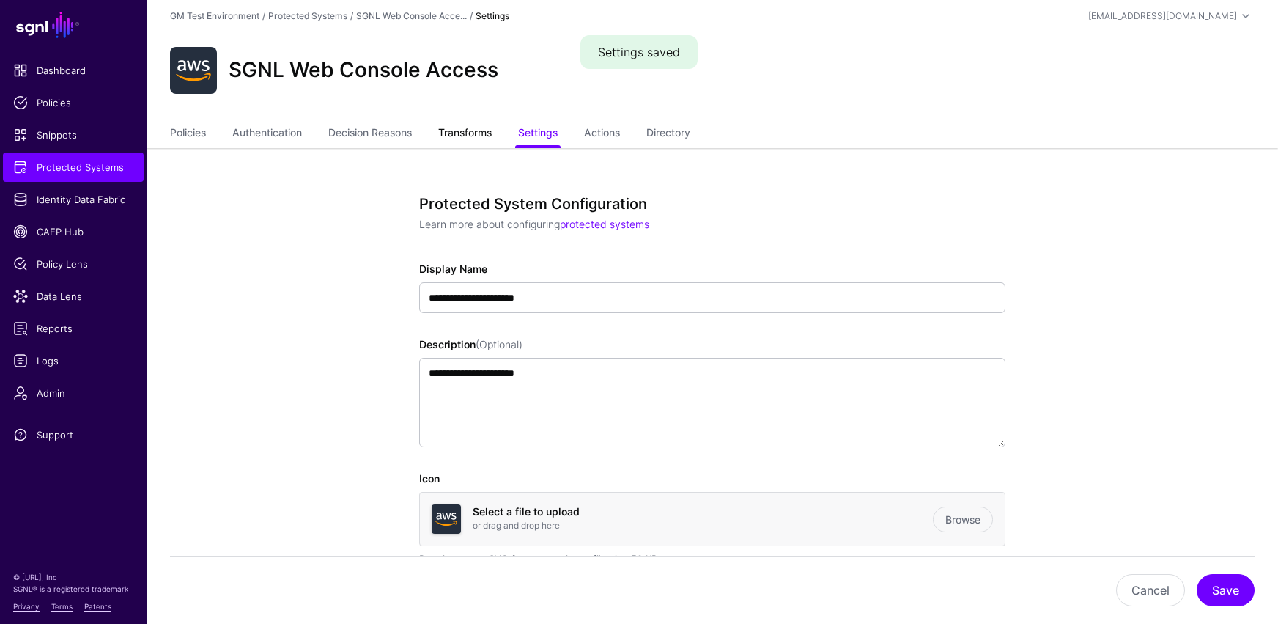
click at [476, 136] on link "Transforms" at bounding box center [464, 134] width 53 height 28
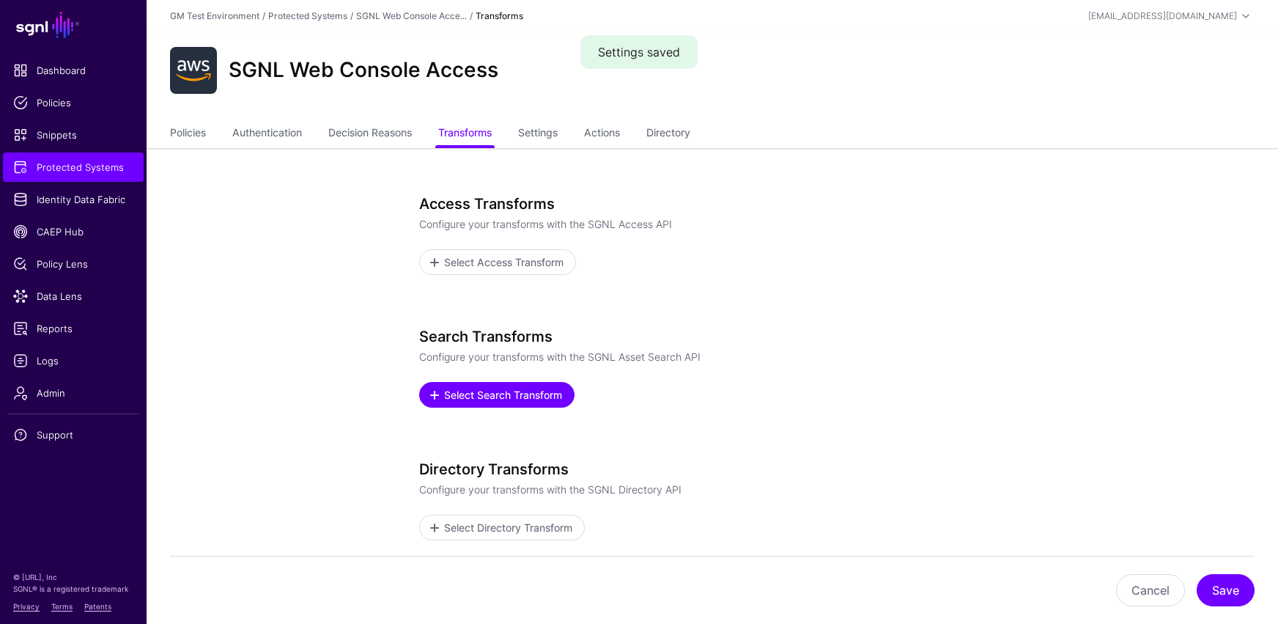
click at [467, 397] on span "Select Search Transform" at bounding box center [504, 394] width 122 height 15
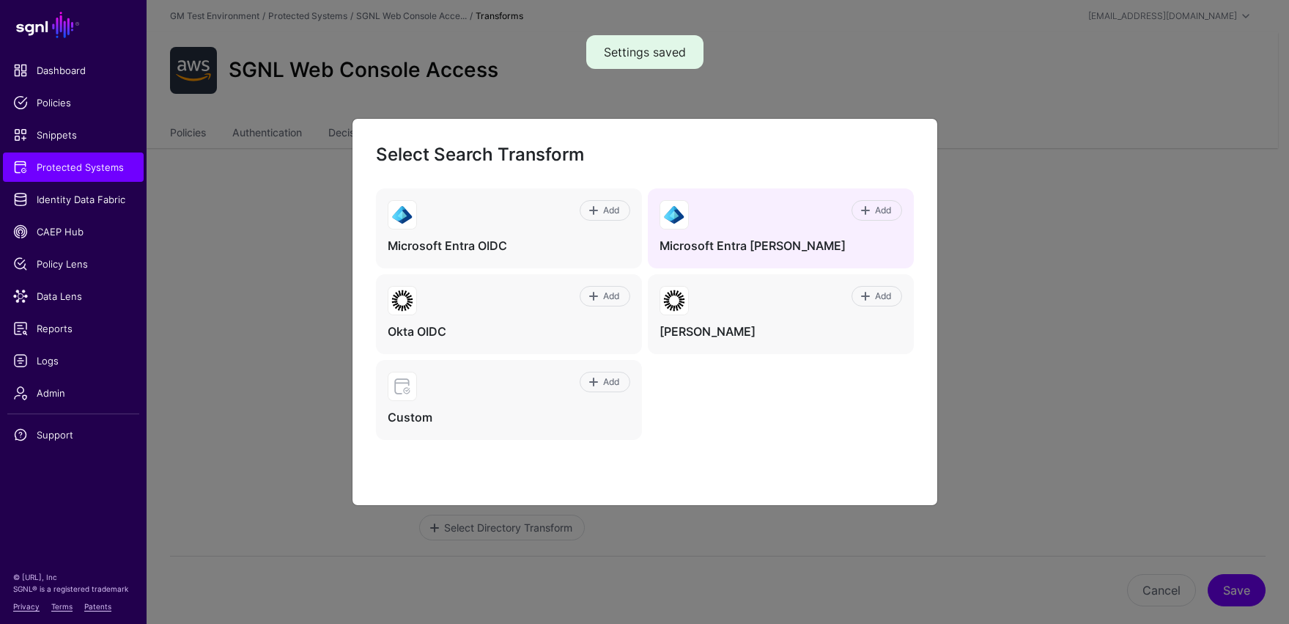
click at [706, 238] on h4 "Microsoft Entra [PERSON_NAME]" at bounding box center [781, 245] width 243 height 15
click at [869, 213] on span at bounding box center [866, 210] width 12 height 12
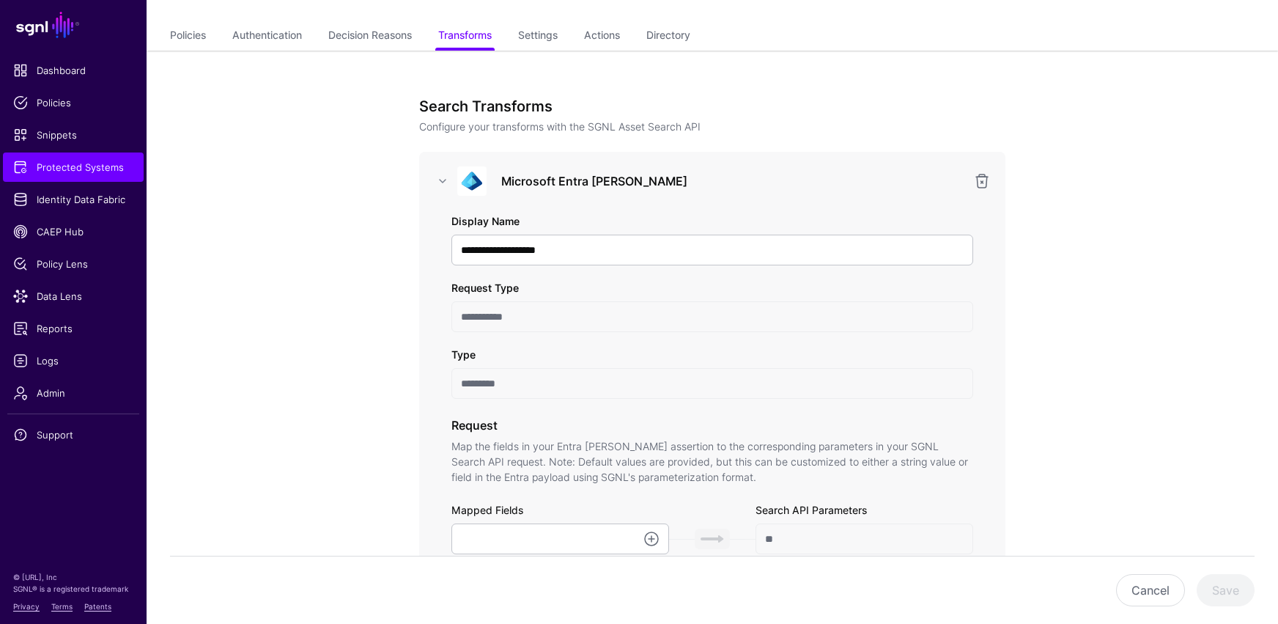
scroll to position [208, 0]
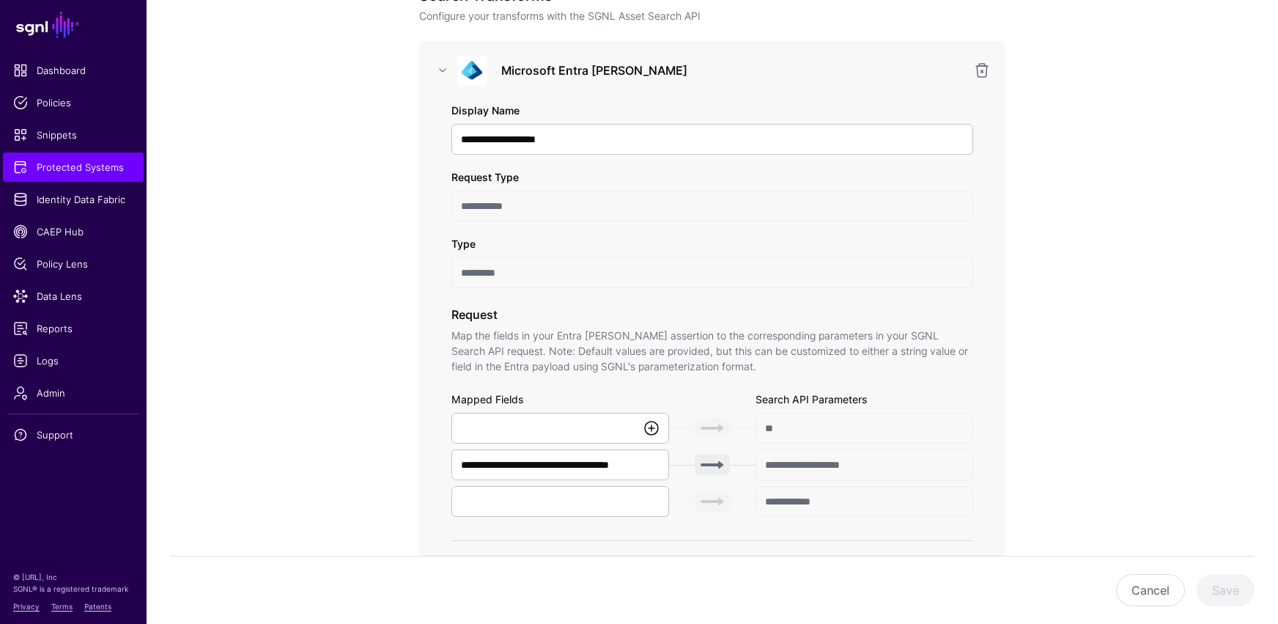
click at [652, 428] on link at bounding box center [652, 428] width 18 height 18
click at [593, 460] on span "{$.data.authenticationContext.user.userPrincipalName}" at bounding box center [589, 460] width 252 height 12
type input "**********"
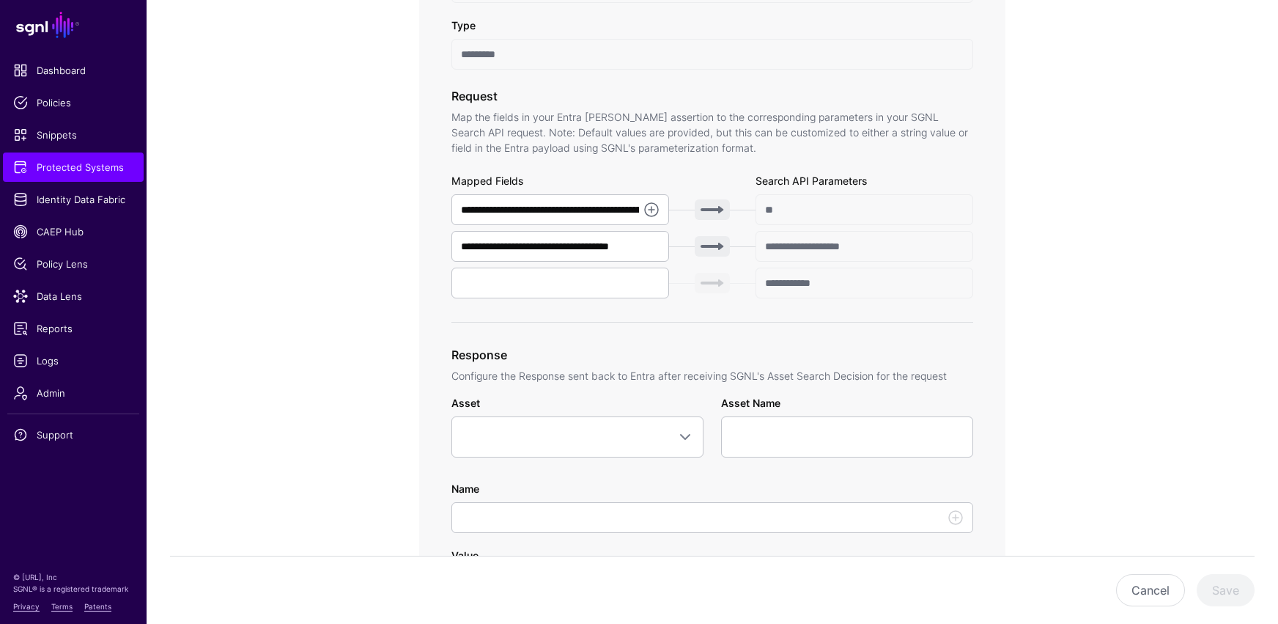
scroll to position [455, 0]
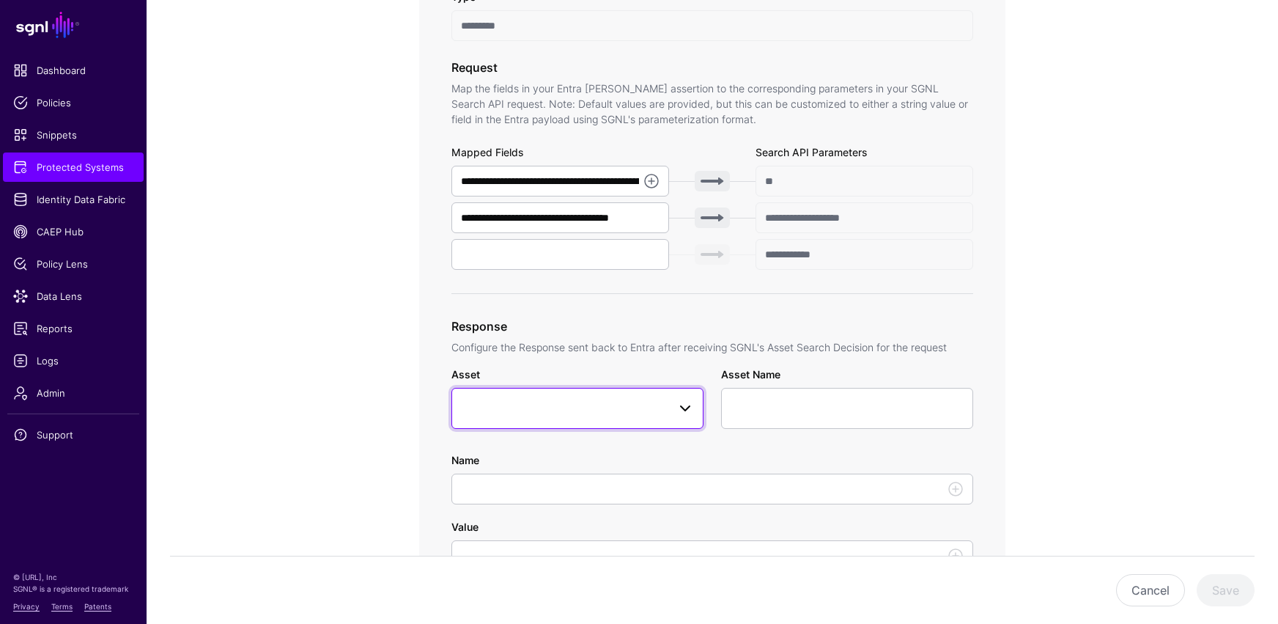
click at [681, 413] on span at bounding box center [685, 408] width 18 height 18
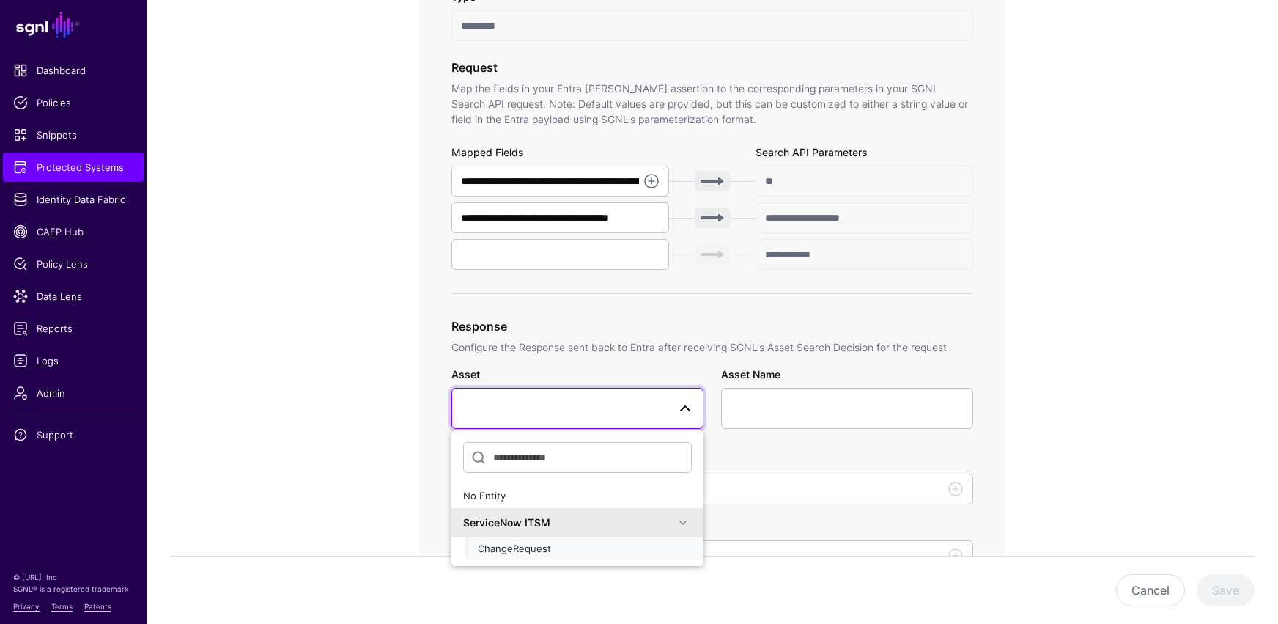
drag, startPoint x: 529, startPoint y: 551, endPoint x: 505, endPoint y: 547, distance: 24.6
click at [529, 513] on span "ChangeRequest" at bounding box center [514, 548] width 73 height 12
type input "**********"
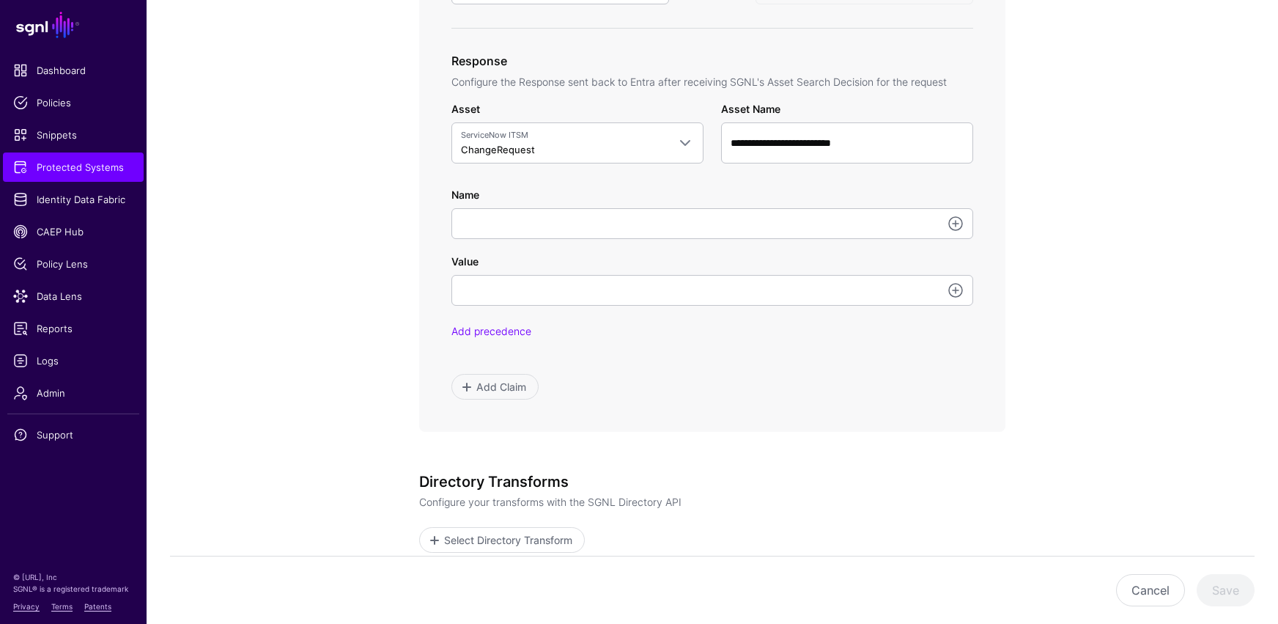
scroll to position [723, 0]
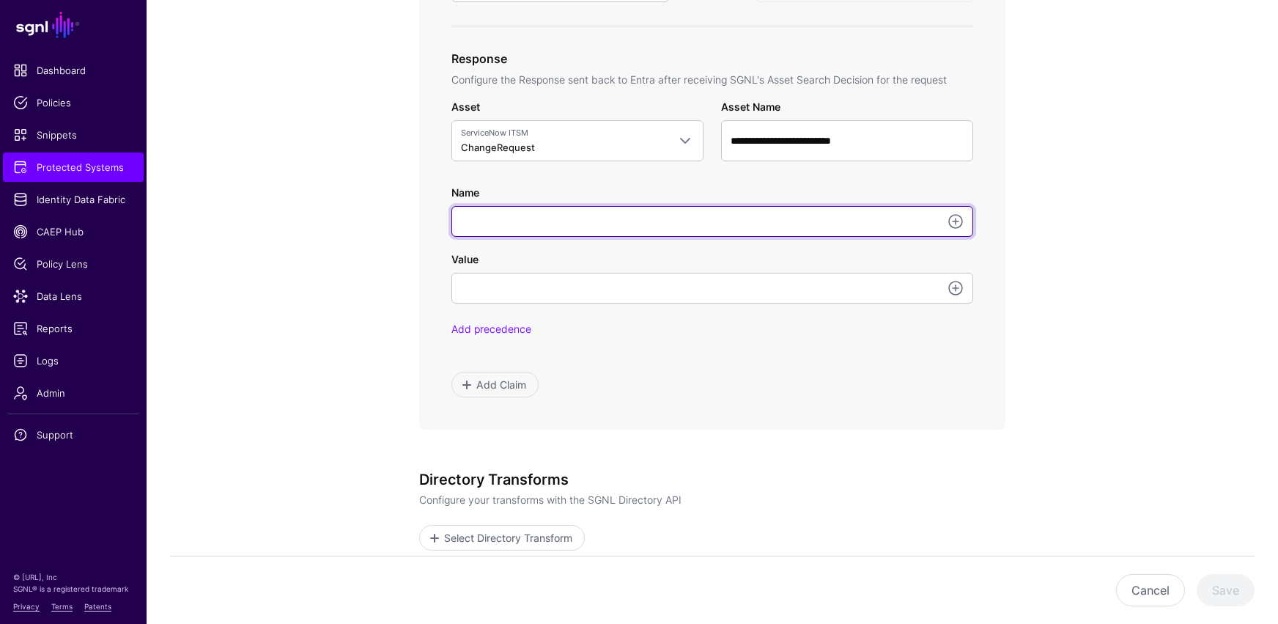
click at [498, 219] on input "Name" at bounding box center [712, 221] width 522 height 31
type input "*********"
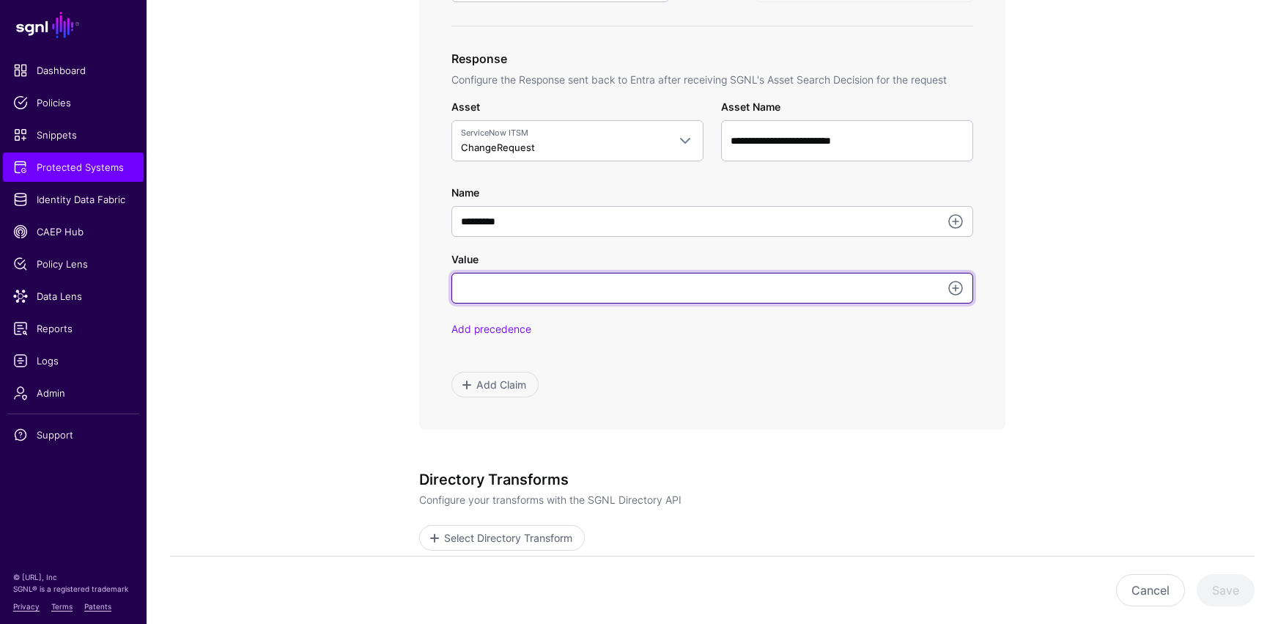
click at [526, 289] on input "Value" at bounding box center [712, 288] width 522 height 31
type input "*****"
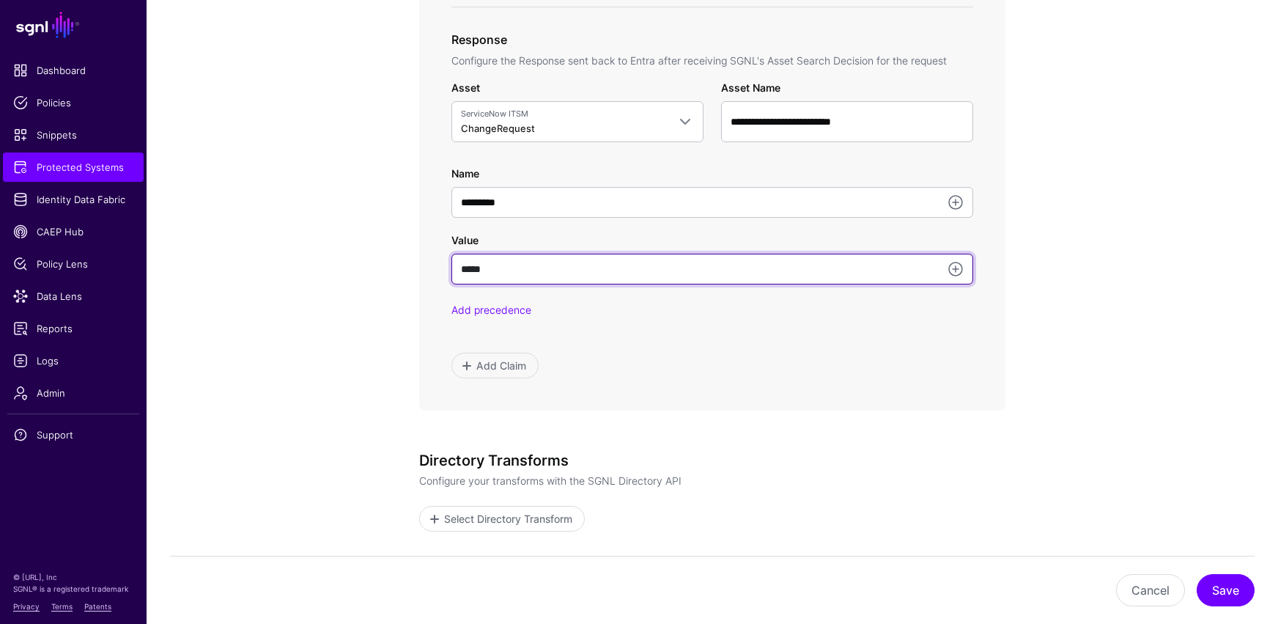
scroll to position [830, 0]
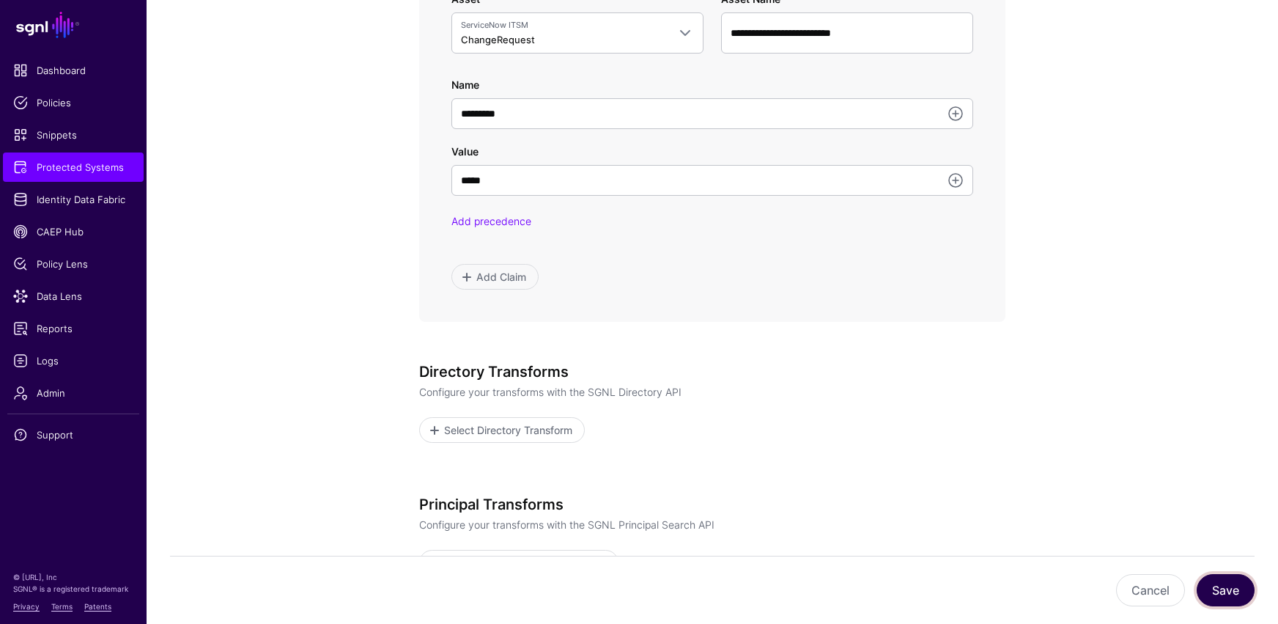
click at [936, 513] on button "Save" at bounding box center [1226, 590] width 58 height 32
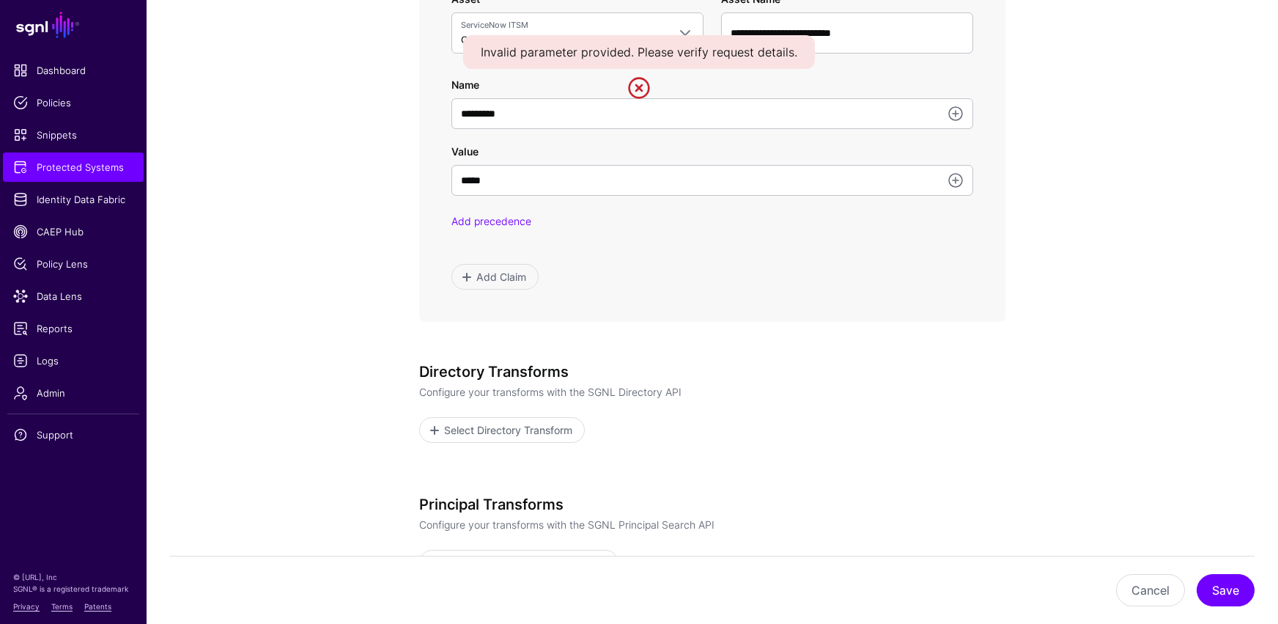
click at [640, 89] on link at bounding box center [638, 87] width 23 height 23
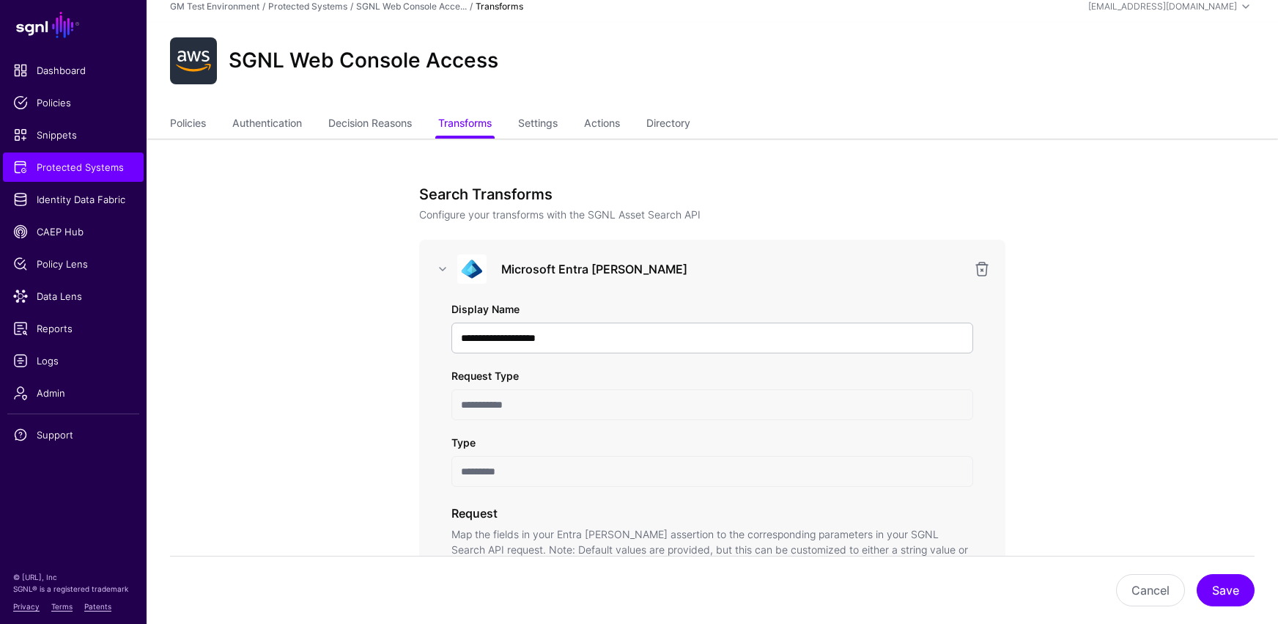
scroll to position [0, 0]
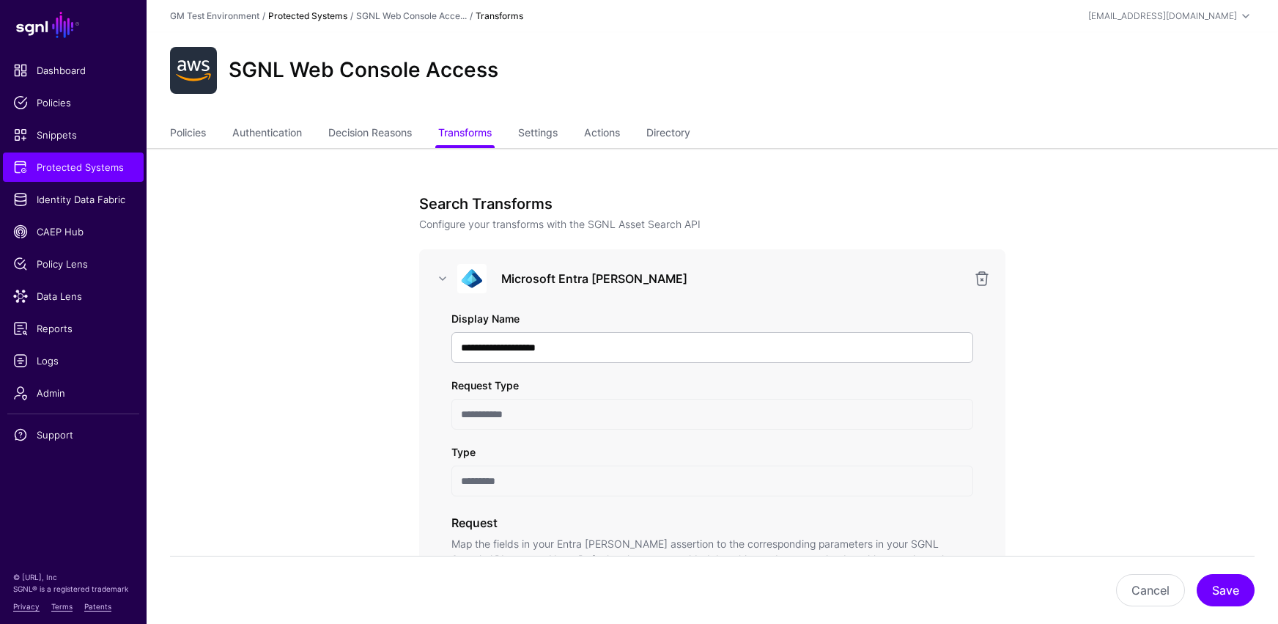
click at [292, 15] on link "Protected Systems" at bounding box center [307, 15] width 79 height 11
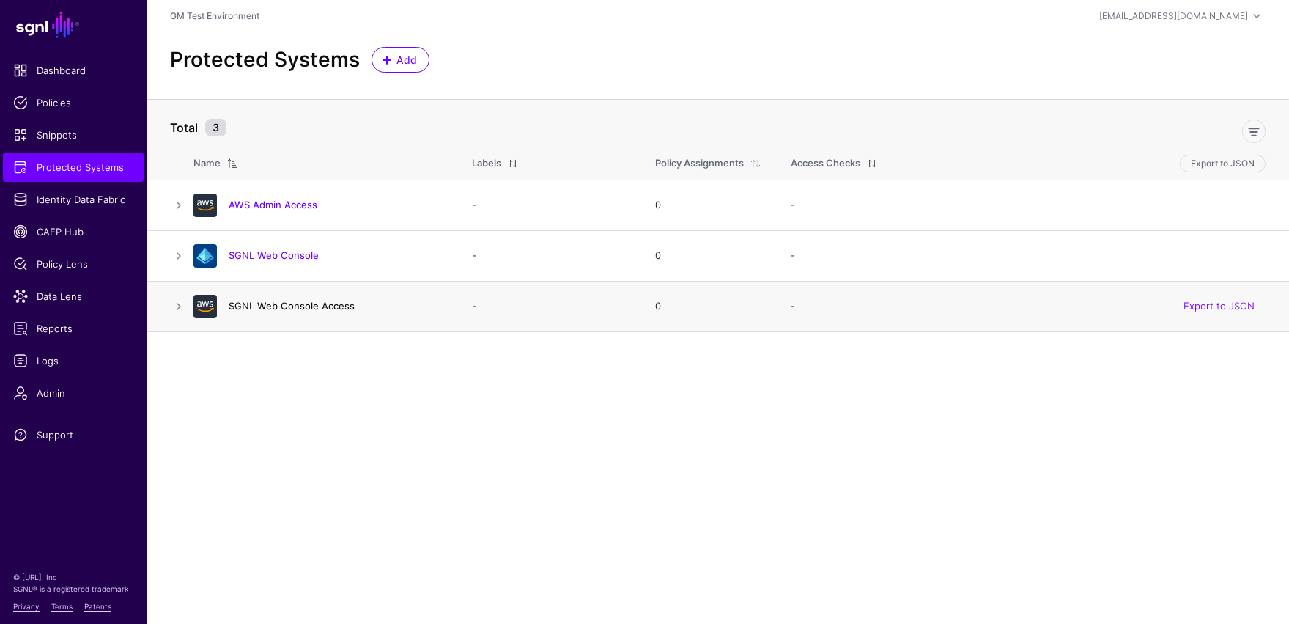
click at [295, 307] on link "SGNL Web Console Access" at bounding box center [292, 306] width 126 height 12
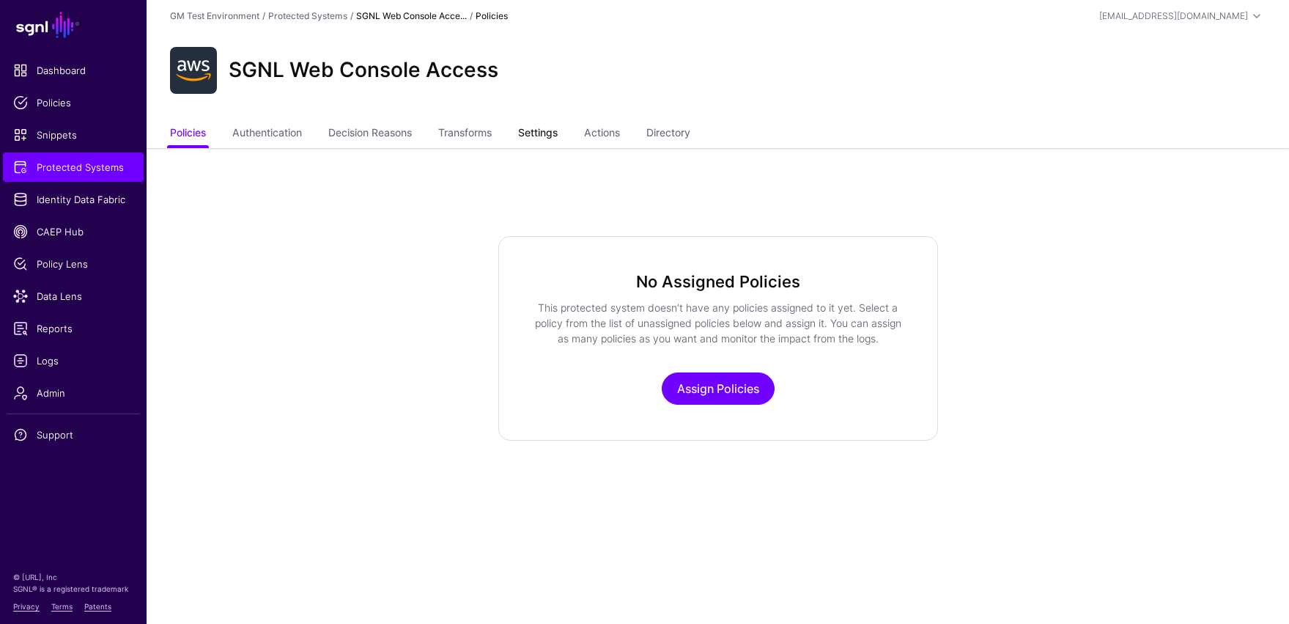
click at [538, 136] on link "Settings" at bounding box center [538, 134] width 40 height 28
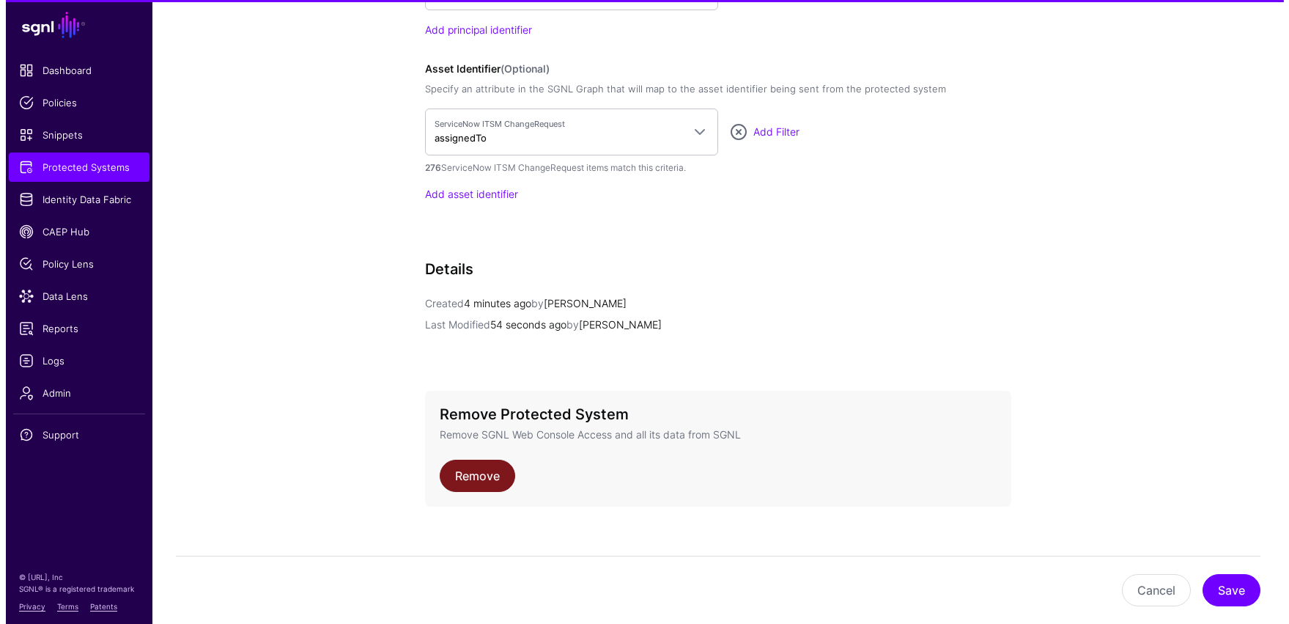
scroll to position [1306, 0]
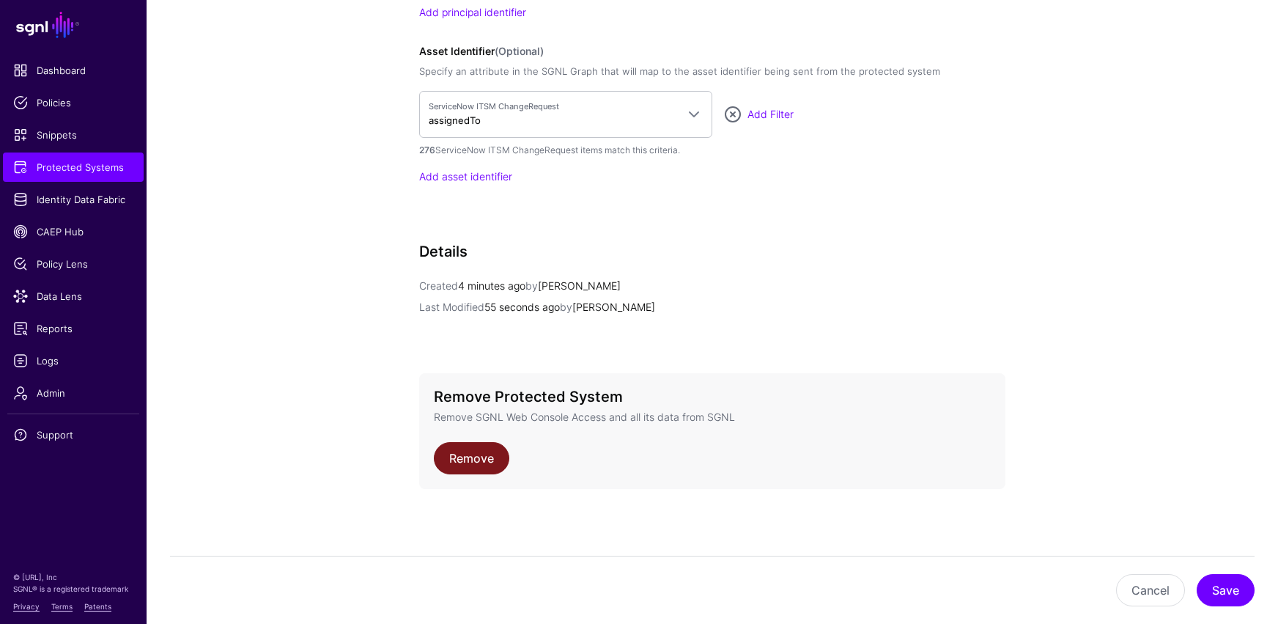
click at [462, 467] on link "Remove" at bounding box center [471, 458] width 75 height 32
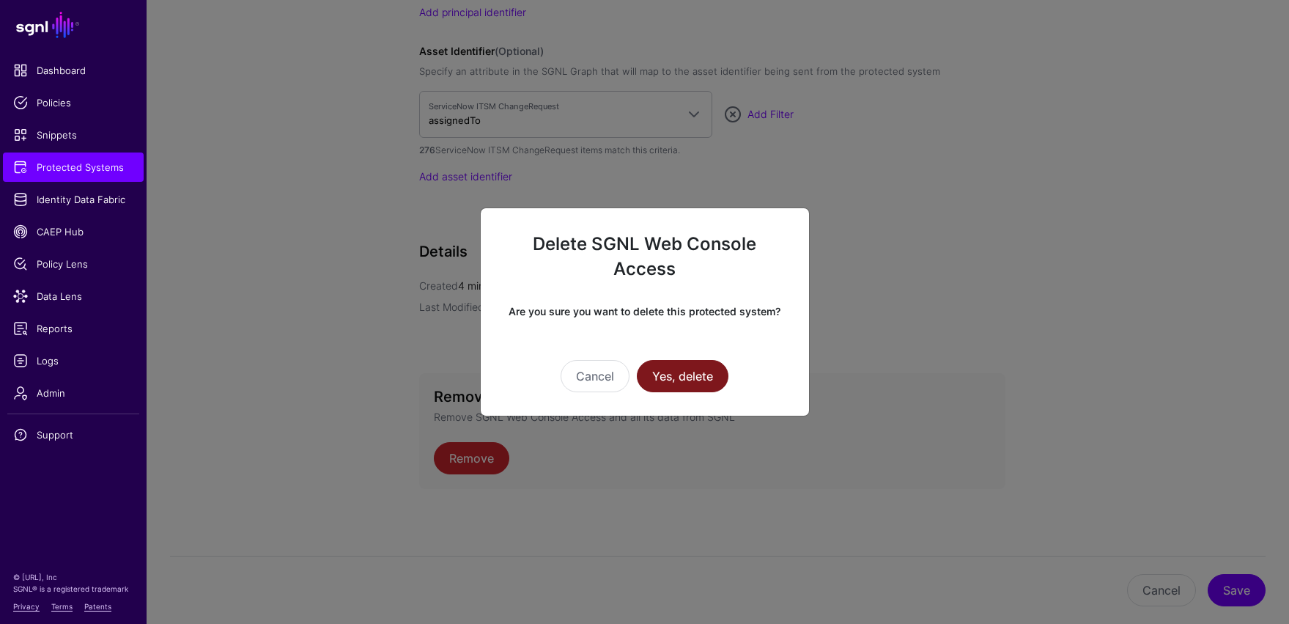
click at [680, 379] on button "Yes, delete" at bounding box center [683, 376] width 92 height 32
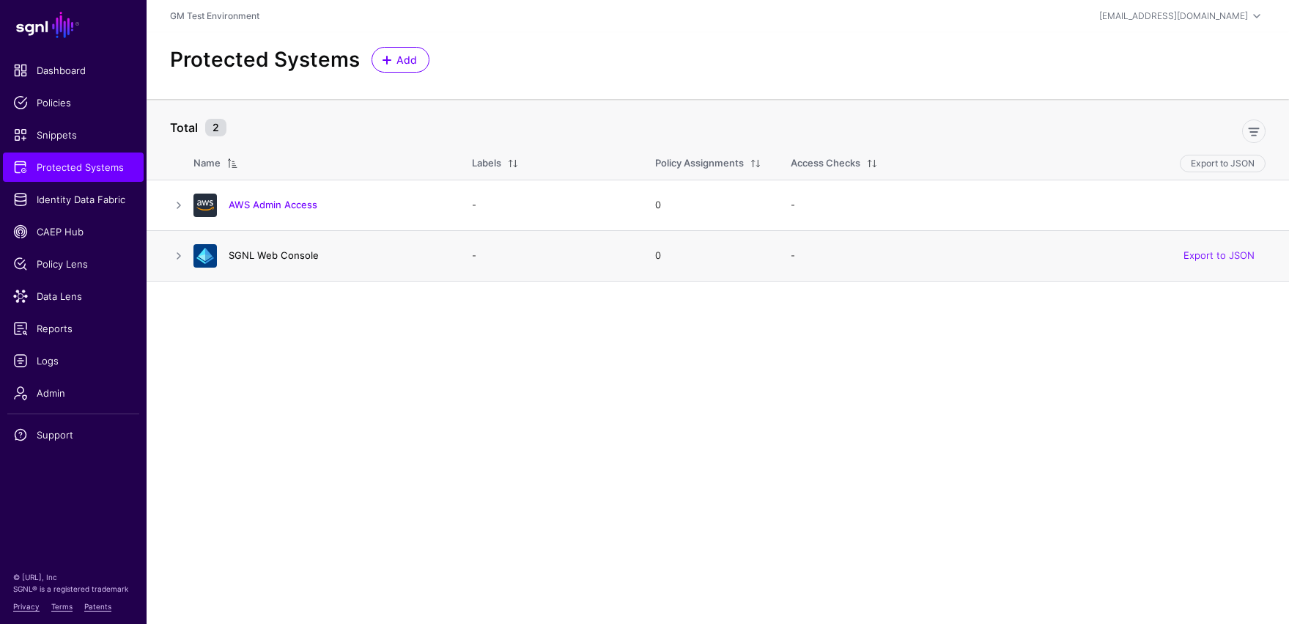
click at [268, 260] on link "SGNL Web Console" at bounding box center [274, 255] width 90 height 12
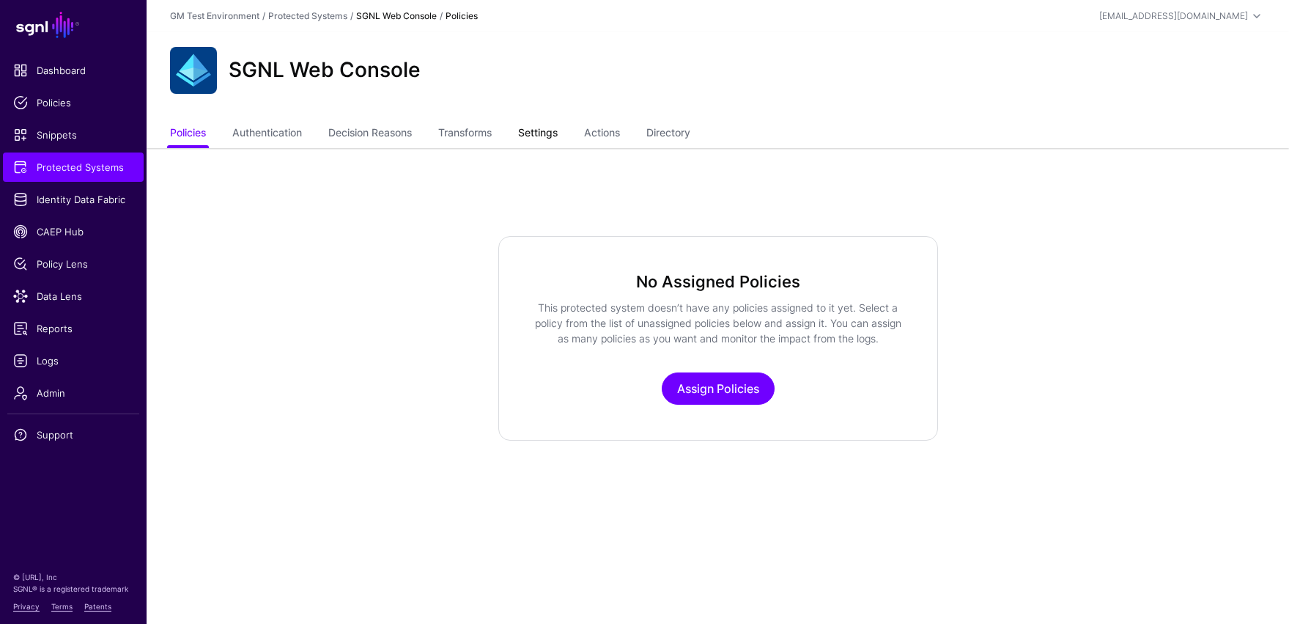
click at [550, 136] on link "Settings" at bounding box center [538, 134] width 40 height 28
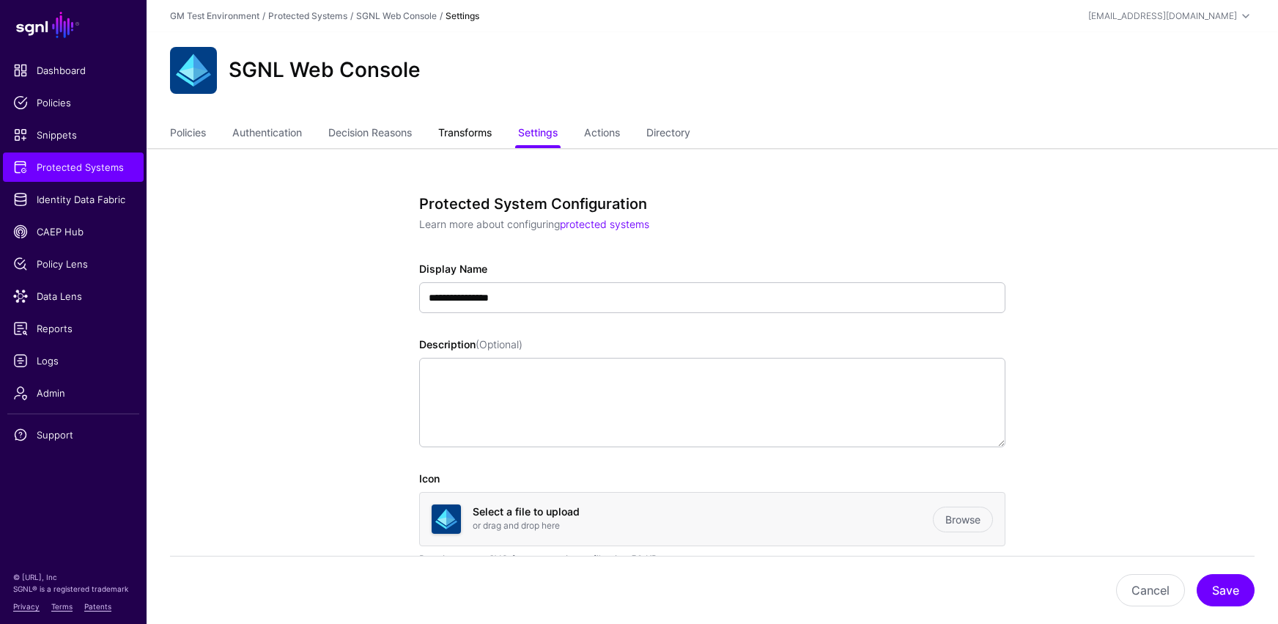
click at [467, 135] on link "Transforms" at bounding box center [464, 134] width 53 height 28
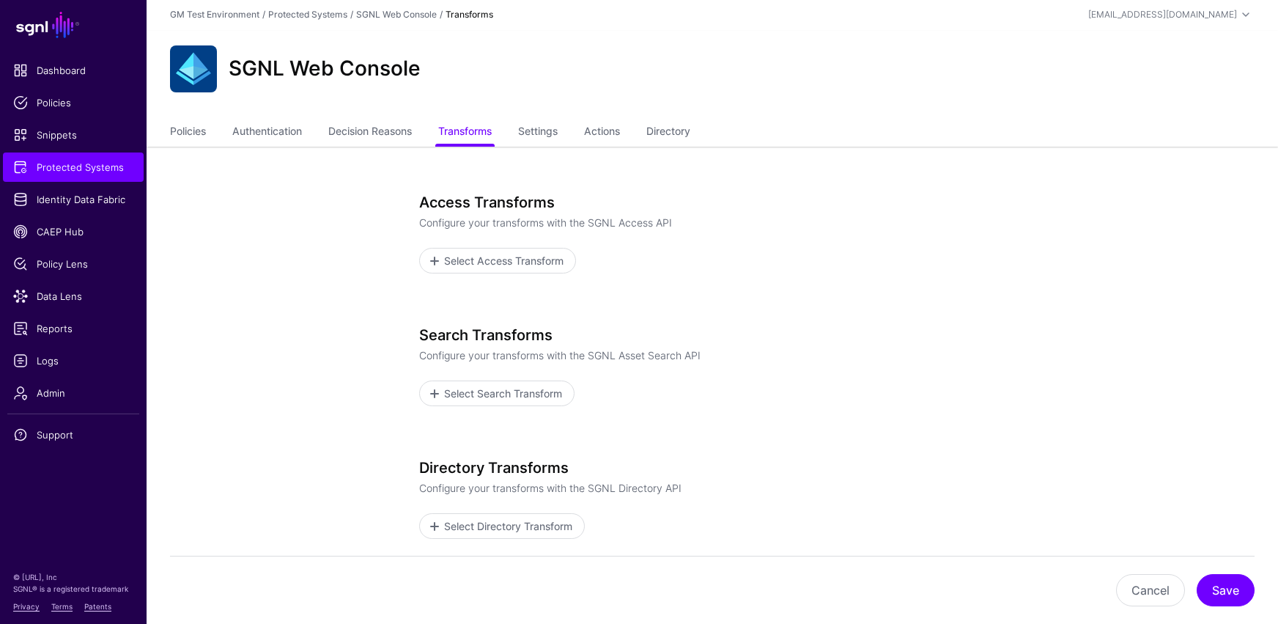
scroll to position [3, 0]
click at [462, 390] on span "Select Search Transform" at bounding box center [504, 391] width 122 height 15
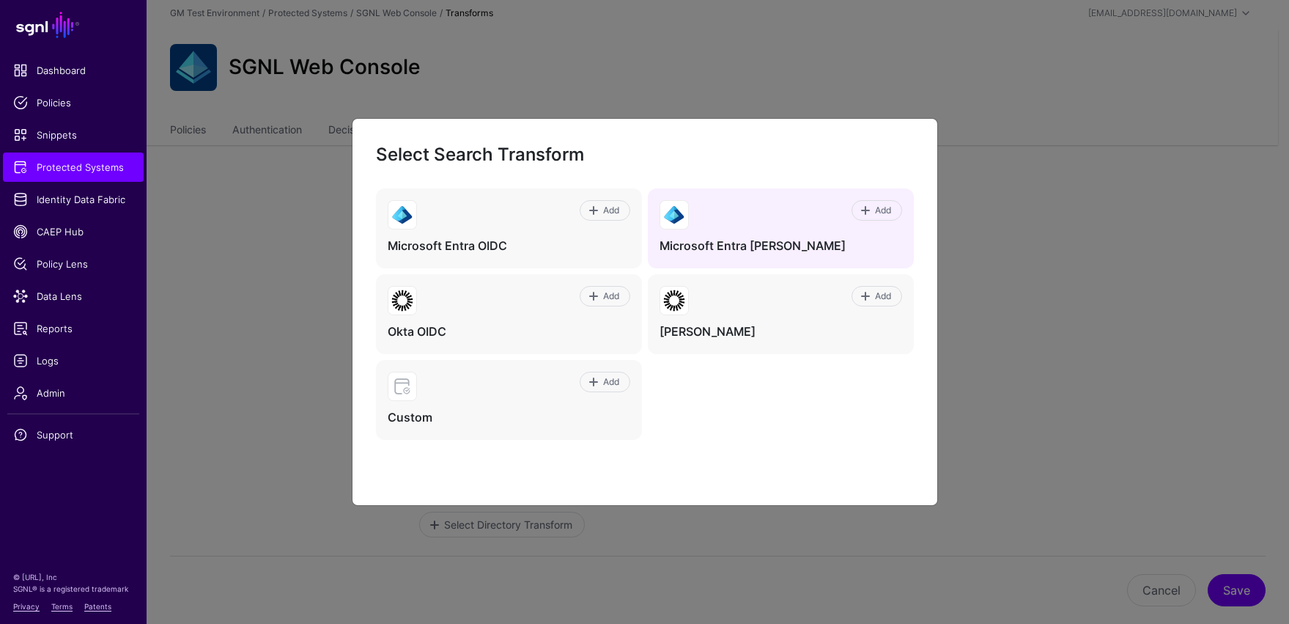
click at [705, 234] on div "Add Microsoft Entra [PERSON_NAME]" at bounding box center [781, 228] width 266 height 80
click at [679, 218] on img at bounding box center [674, 215] width 28 height 28
click at [878, 211] on span "Add" at bounding box center [883, 210] width 20 height 13
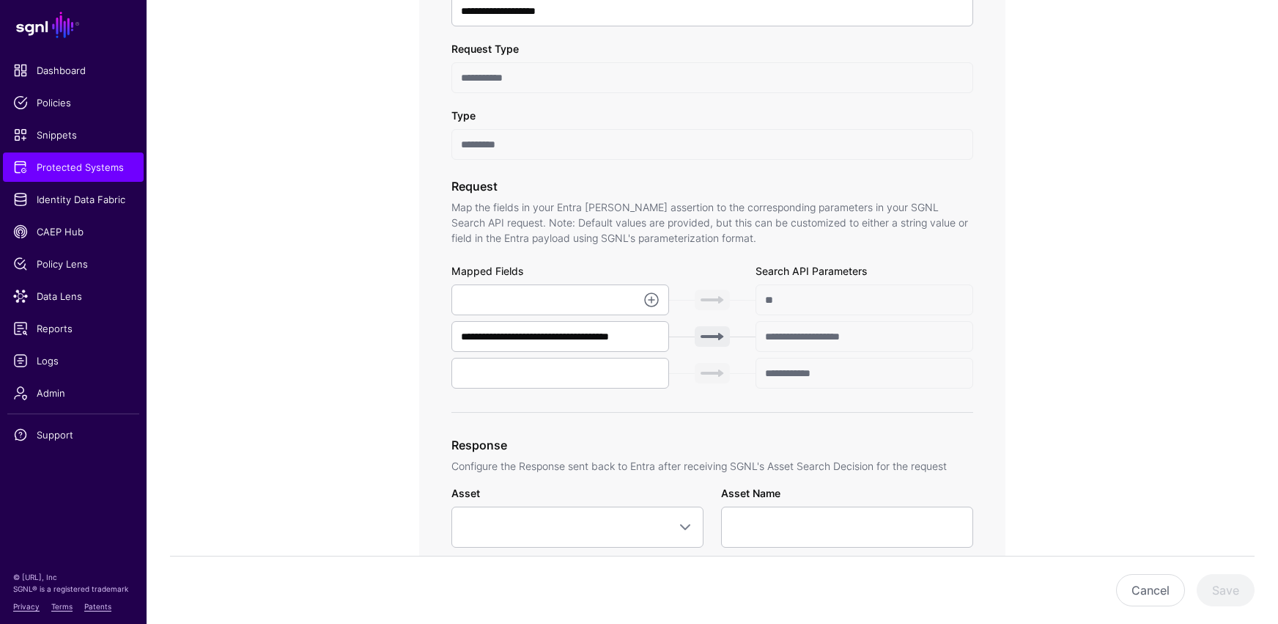
scroll to position [340, 0]
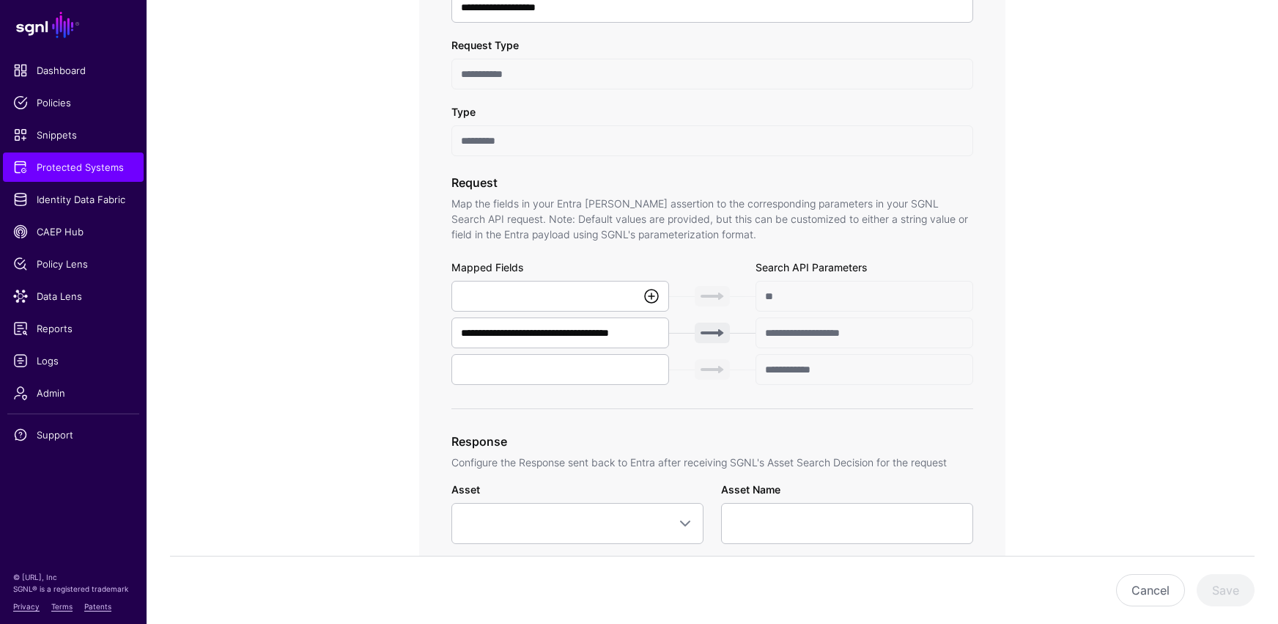
click at [653, 298] on link at bounding box center [652, 296] width 18 height 18
click at [627, 326] on span "{$.data.authenticationContext.user.userPrincipalName}" at bounding box center [589, 328] width 252 height 12
type input "**********"
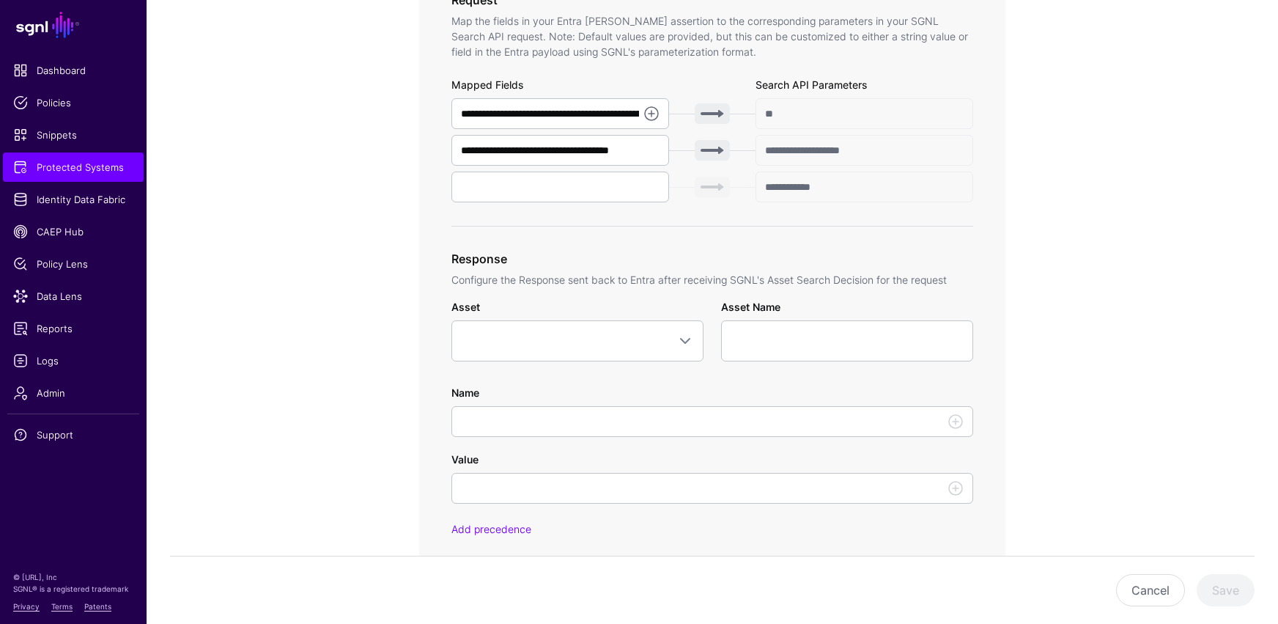
scroll to position [573, 0]
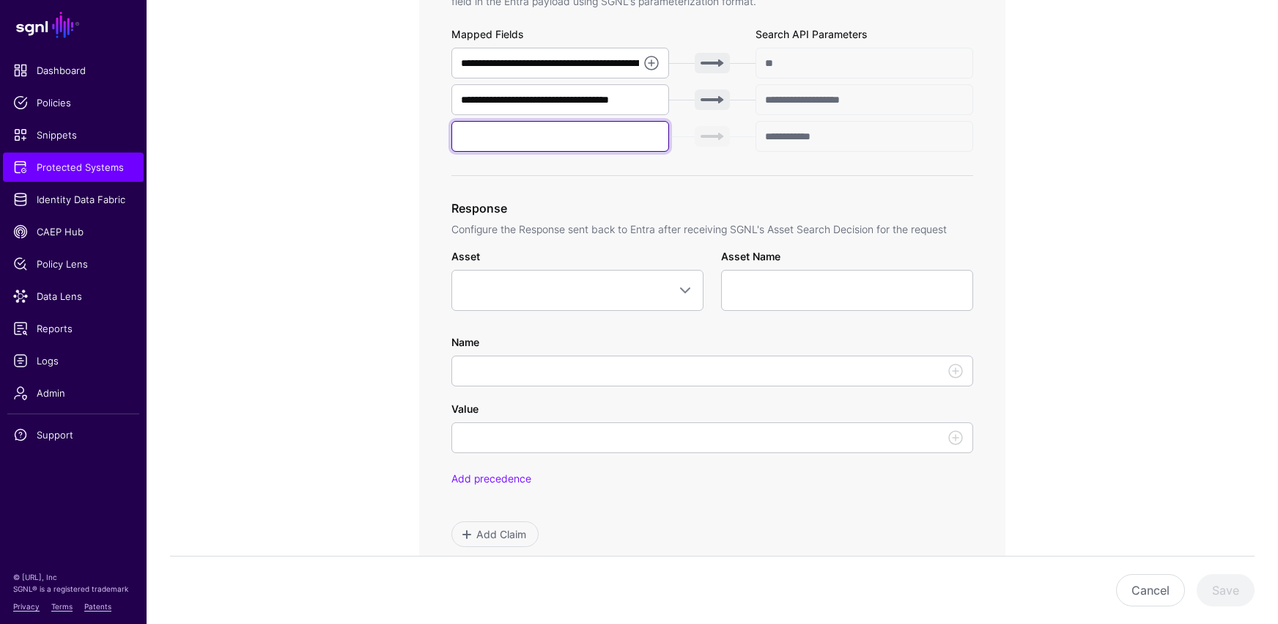
click at [568, 145] on input "text" at bounding box center [560, 136] width 218 height 31
type input "******"
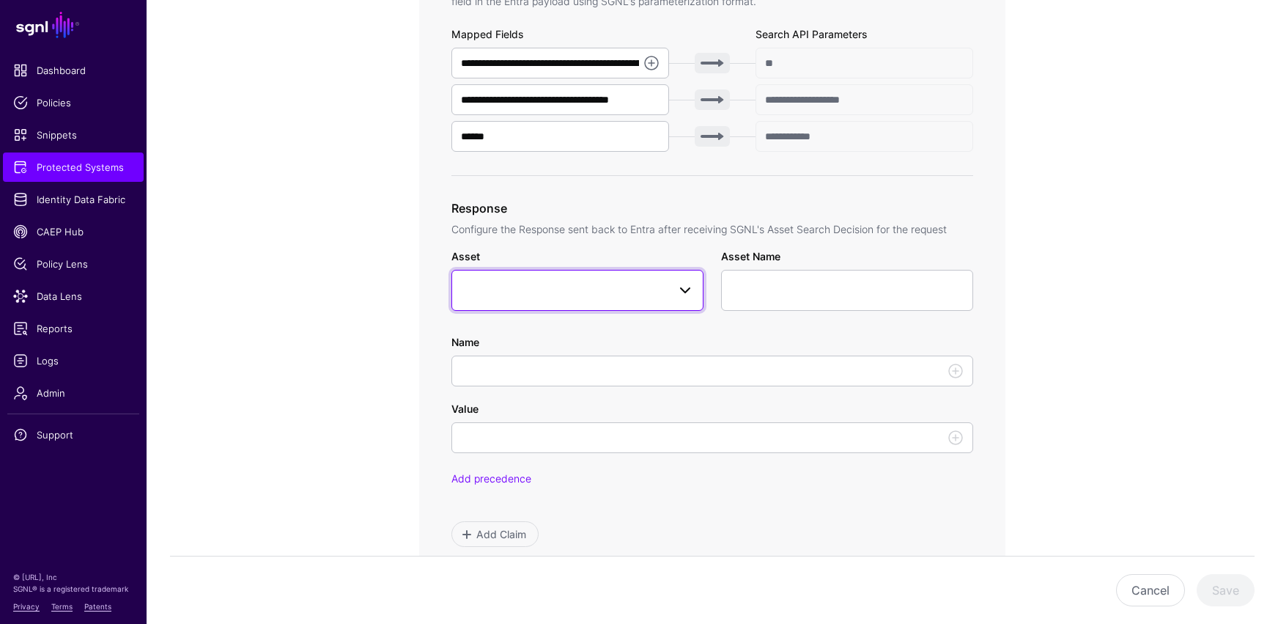
click at [592, 298] on span at bounding box center [577, 290] width 233 height 18
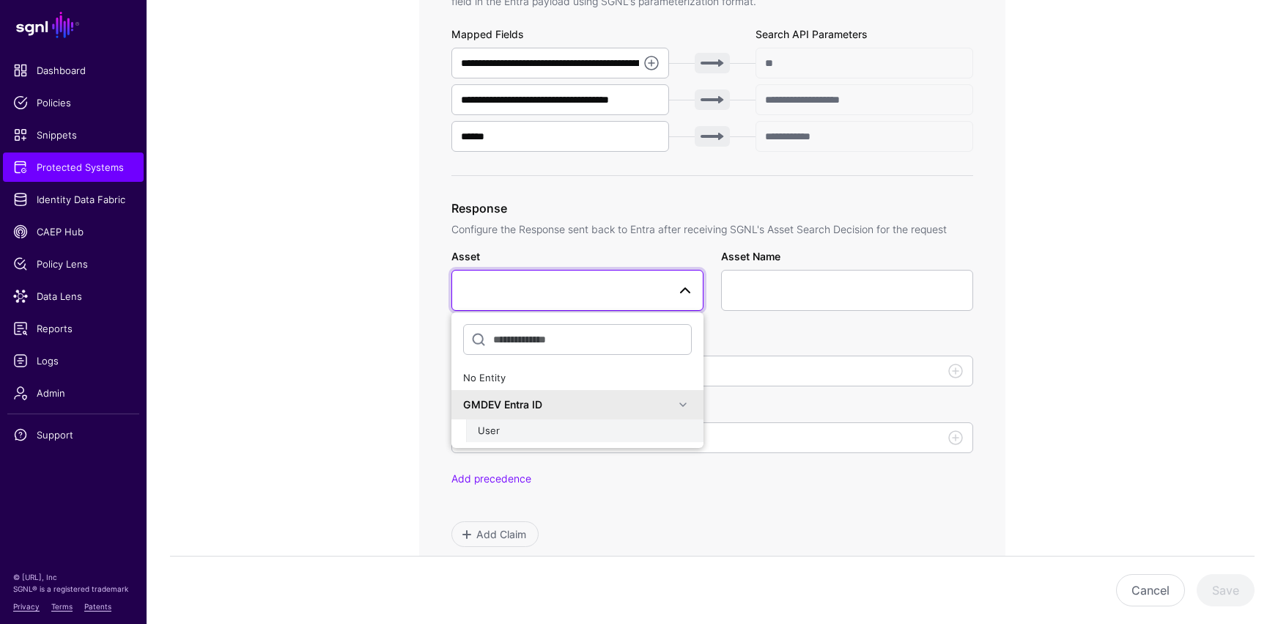
click at [503, 428] on div "User" at bounding box center [585, 431] width 214 height 15
type input "**********"
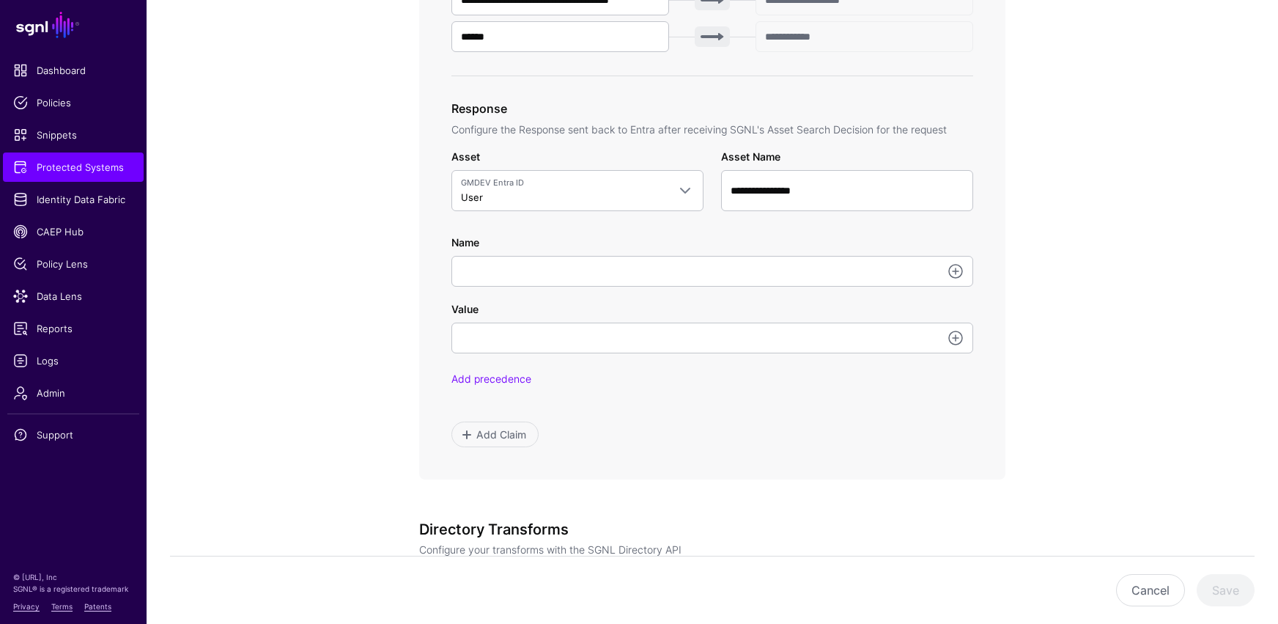
scroll to position [676, 0]
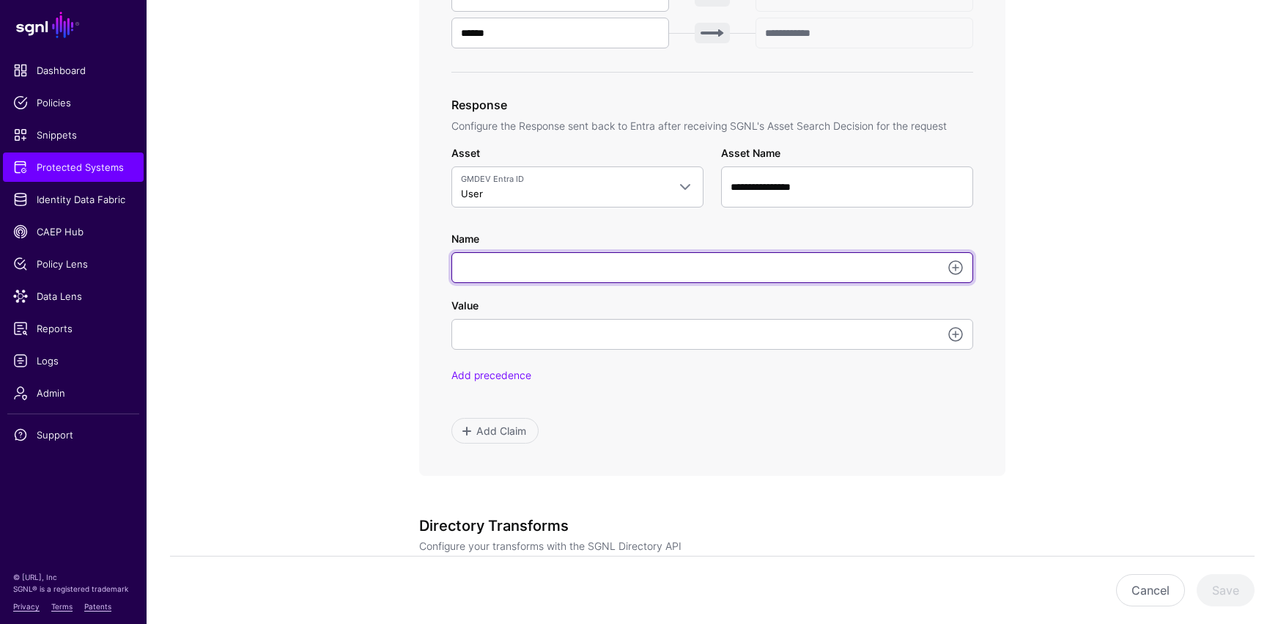
click at [501, 276] on input "Name" at bounding box center [712, 267] width 522 height 31
type input "*********"
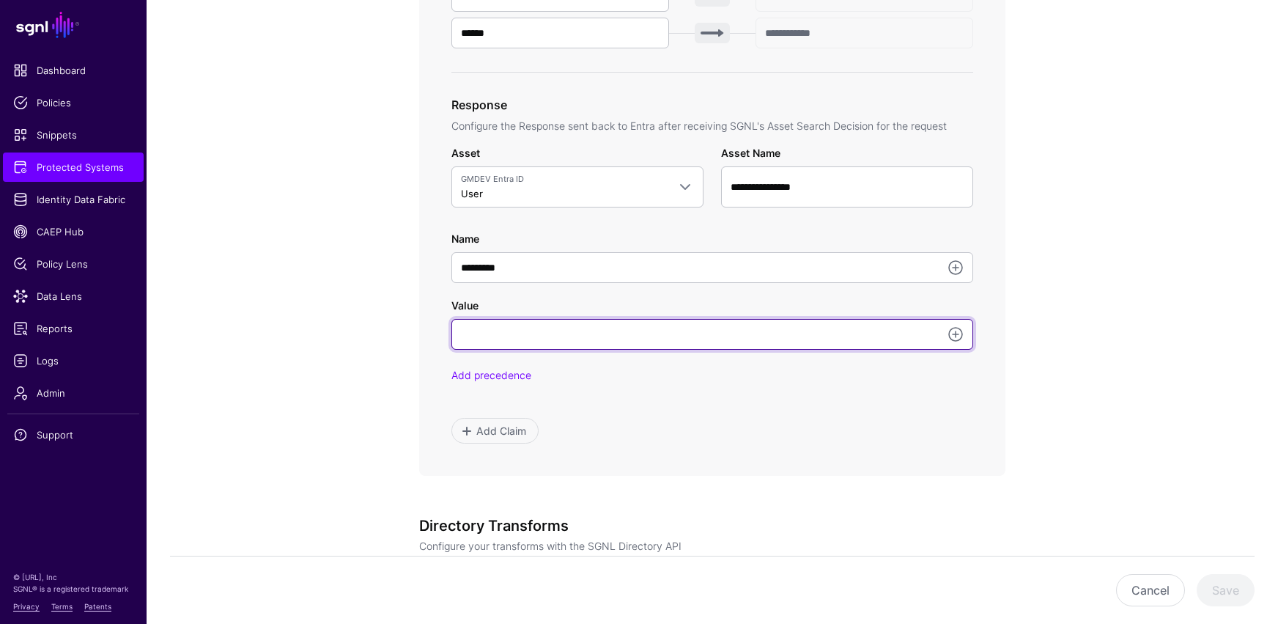
click at [519, 343] on input "Value" at bounding box center [712, 334] width 522 height 31
type input "*****"
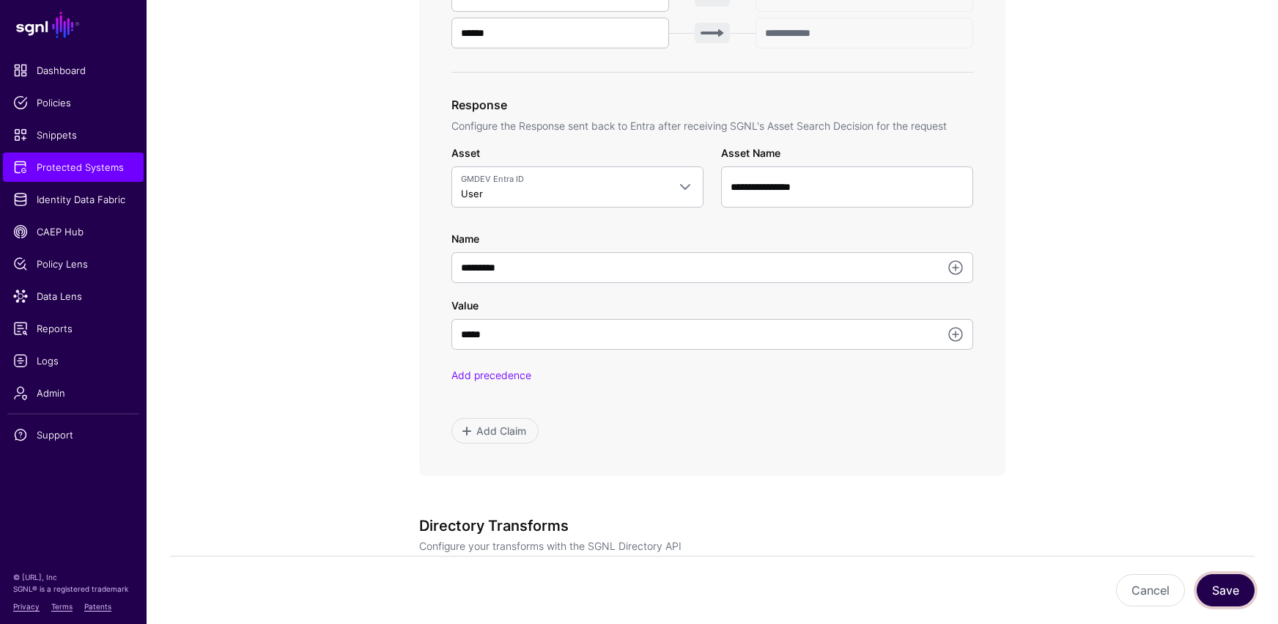
click at [936, 513] on button "Save" at bounding box center [1226, 590] width 58 height 32
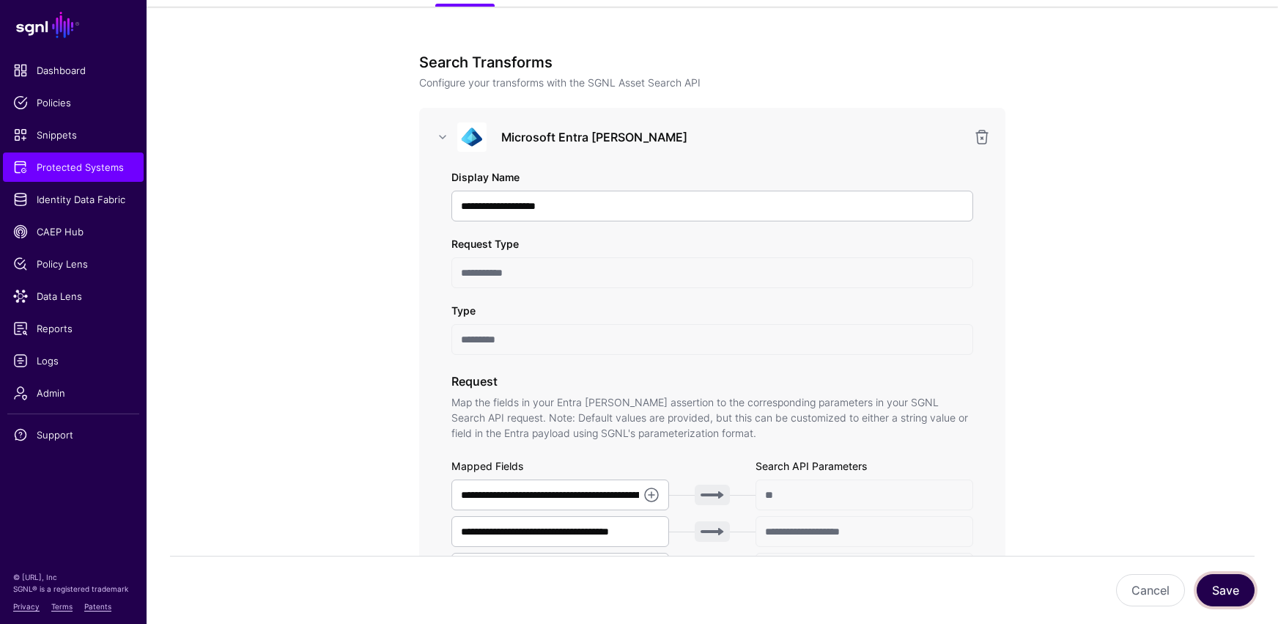
scroll to position [0, 0]
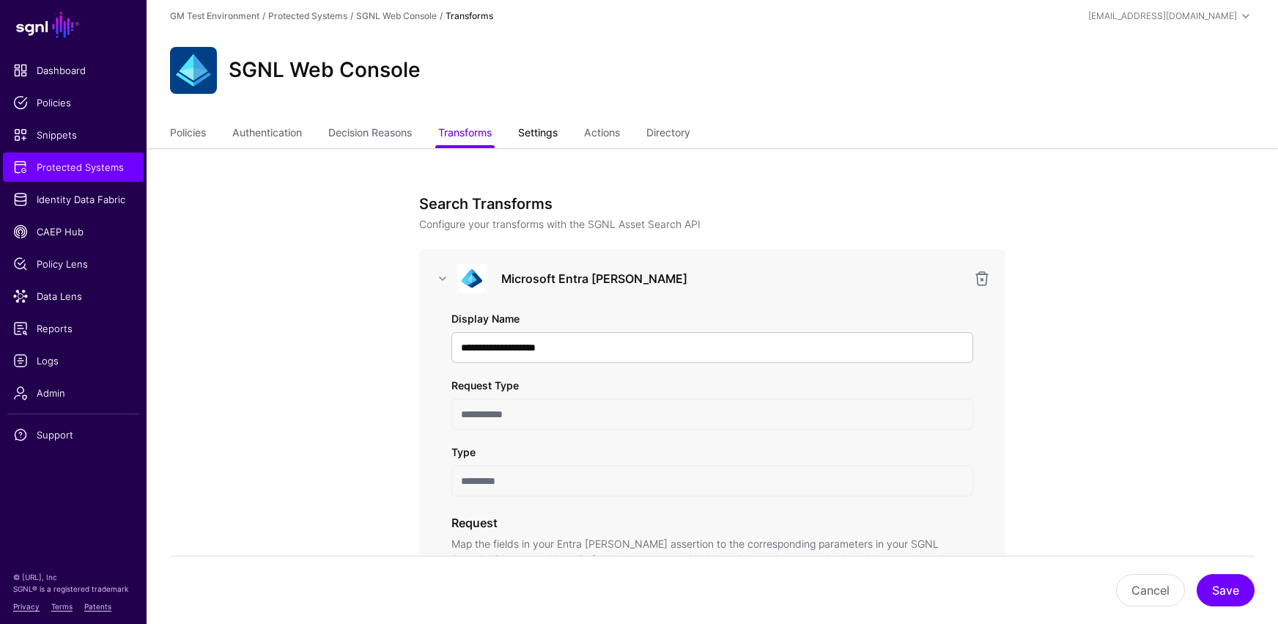
click at [545, 134] on link "Settings" at bounding box center [538, 134] width 40 height 28
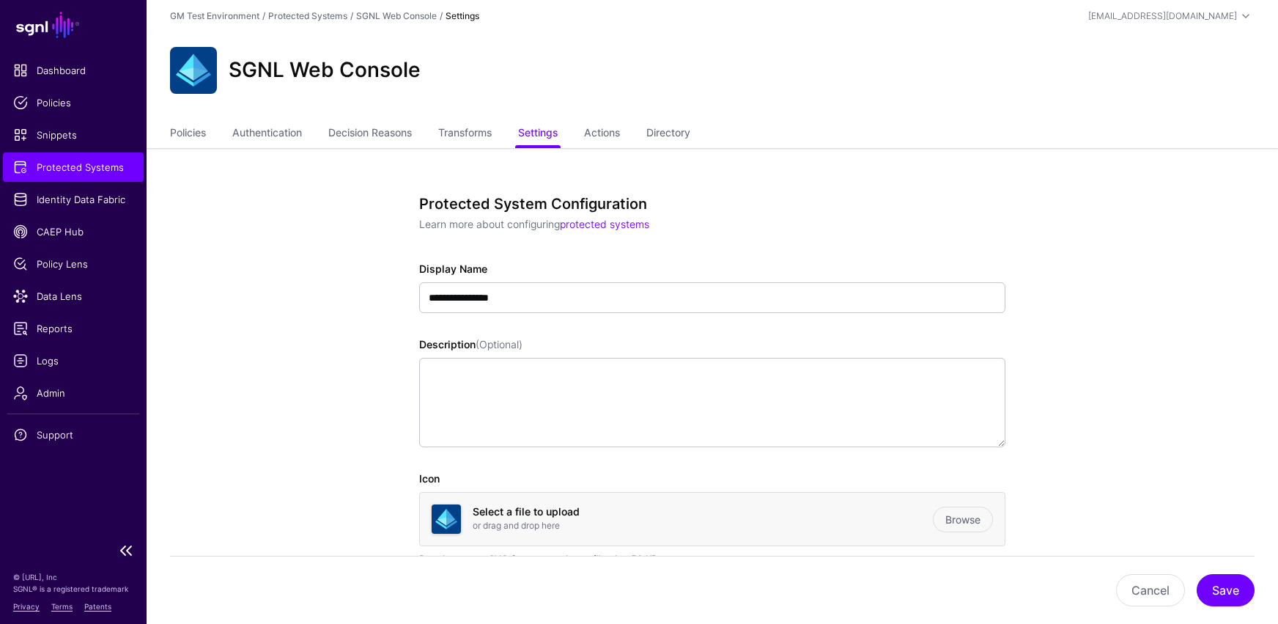
click at [78, 169] on span "Protected Systems" at bounding box center [73, 167] width 120 height 15
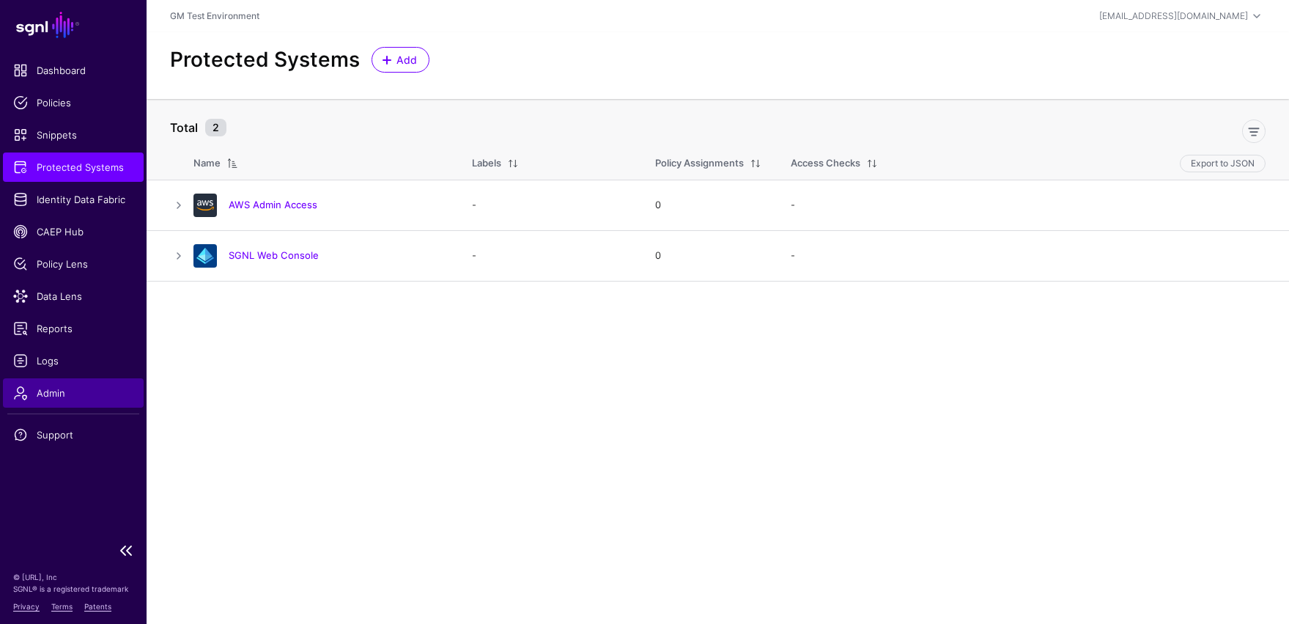
click at [43, 394] on span "Admin" at bounding box center [73, 392] width 120 height 15
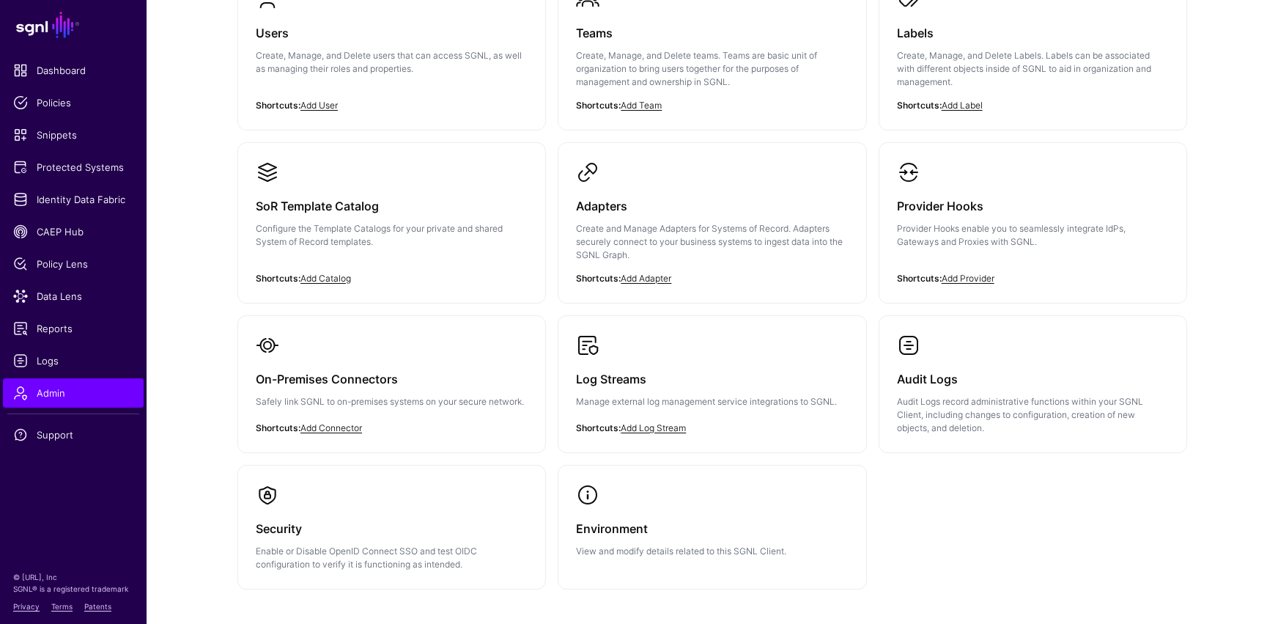
scroll to position [189, 0]
click at [936, 278] on link "Add Provider" at bounding box center [968, 276] width 53 height 11
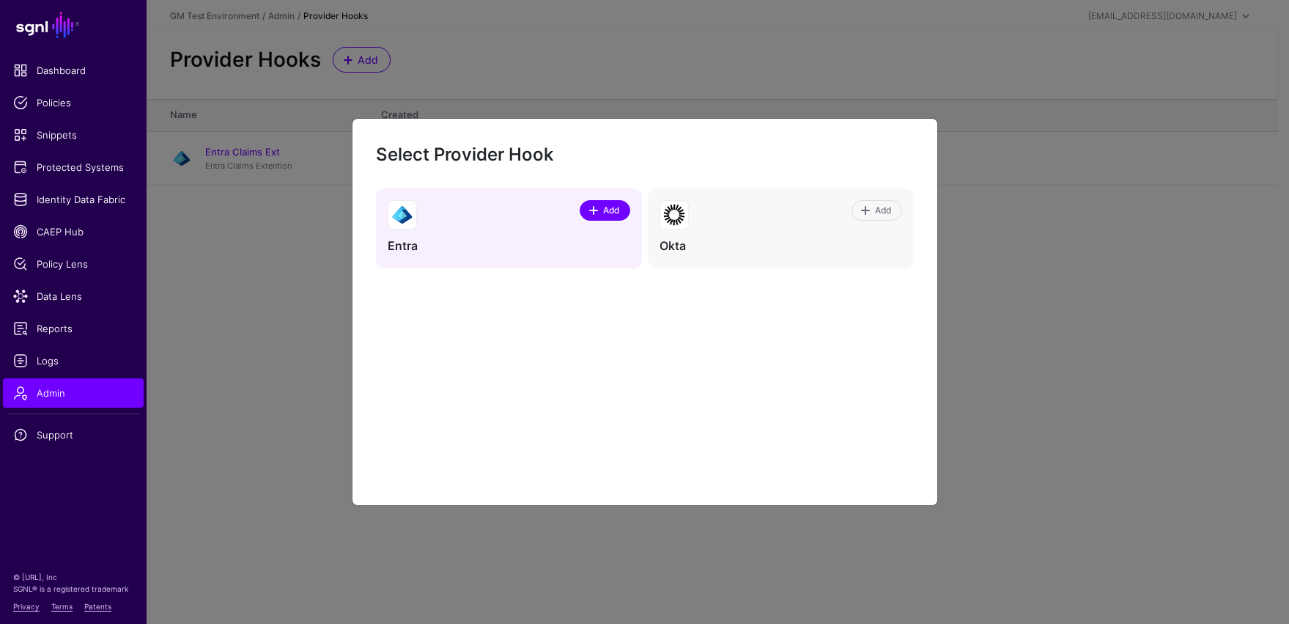
click at [594, 211] on span at bounding box center [594, 210] width 12 height 12
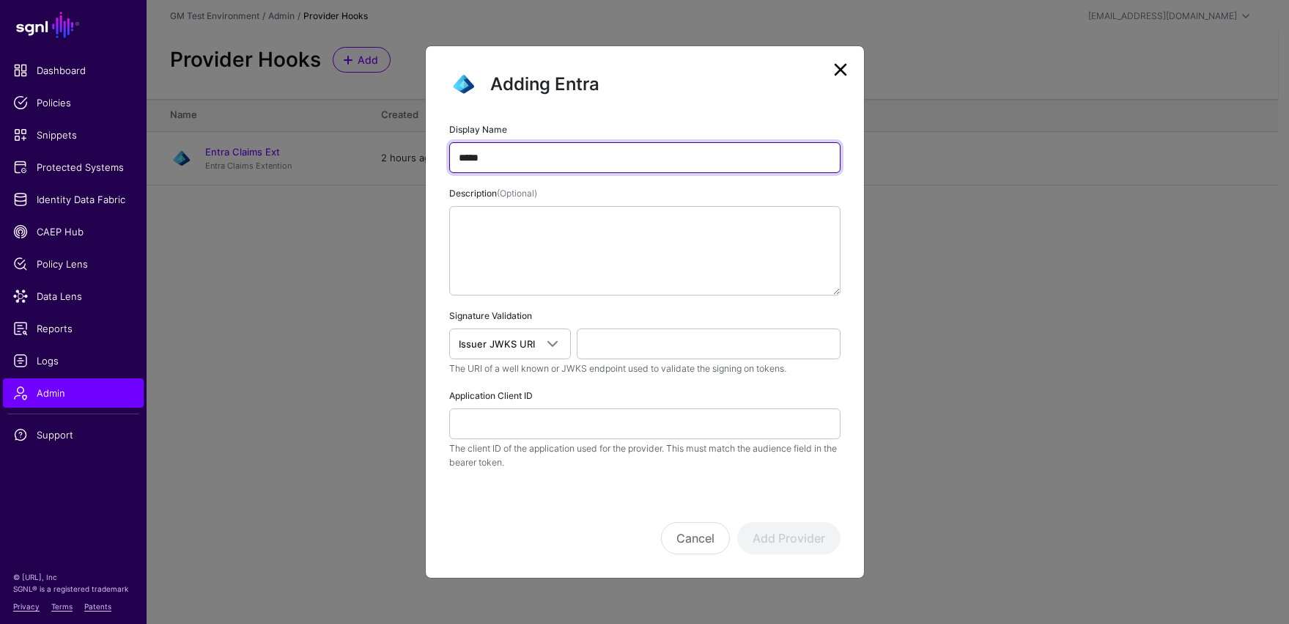
click at [493, 160] on input "*****" at bounding box center [644, 157] width 391 height 31
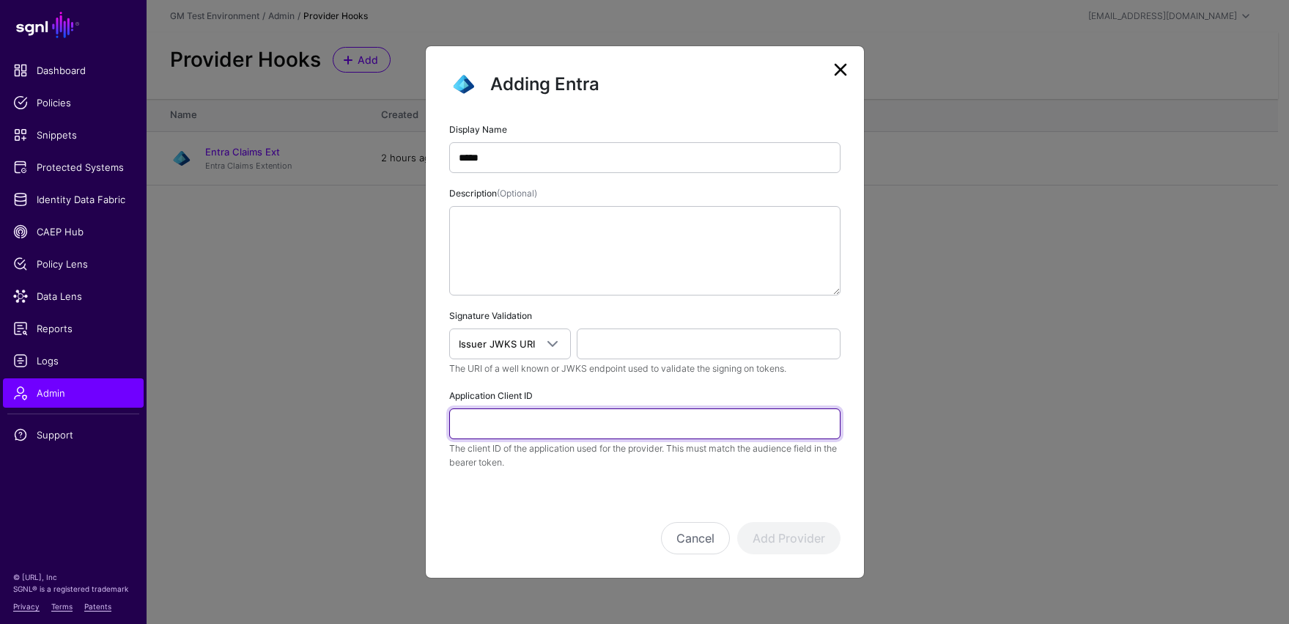
click at [518, 424] on input "Application Client ID" at bounding box center [644, 423] width 391 height 31
paste input "**********"
type input "**********"
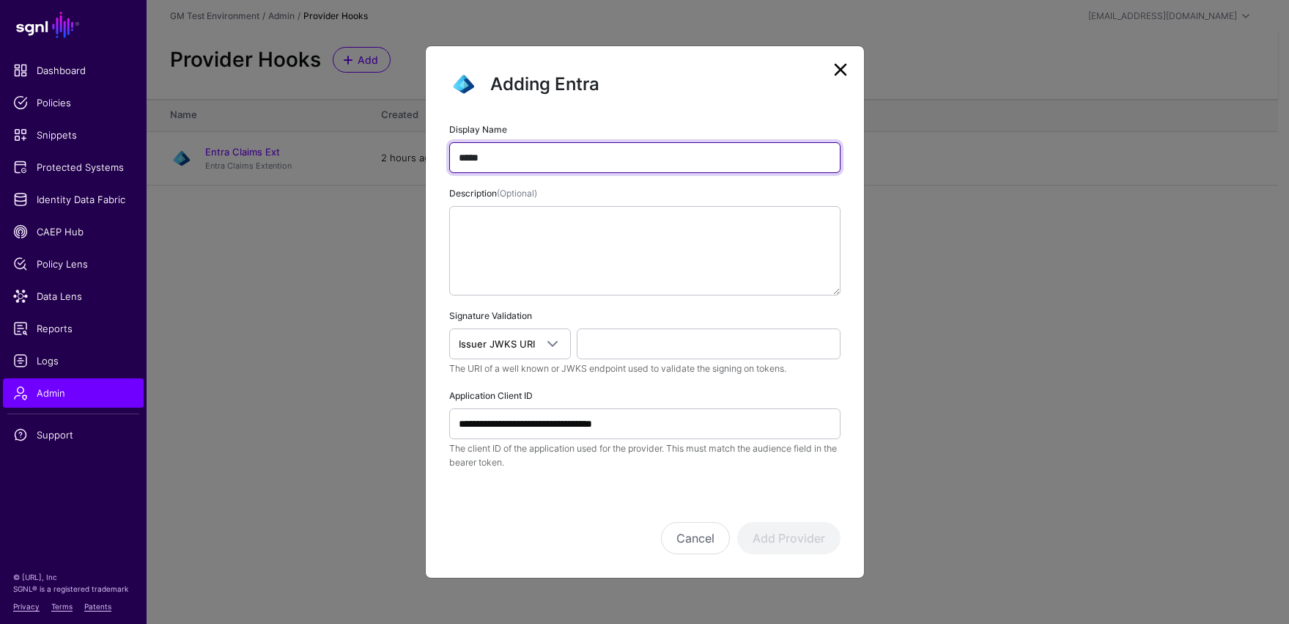
click at [489, 163] on input "*****" at bounding box center [644, 157] width 391 height 31
type input "**********"
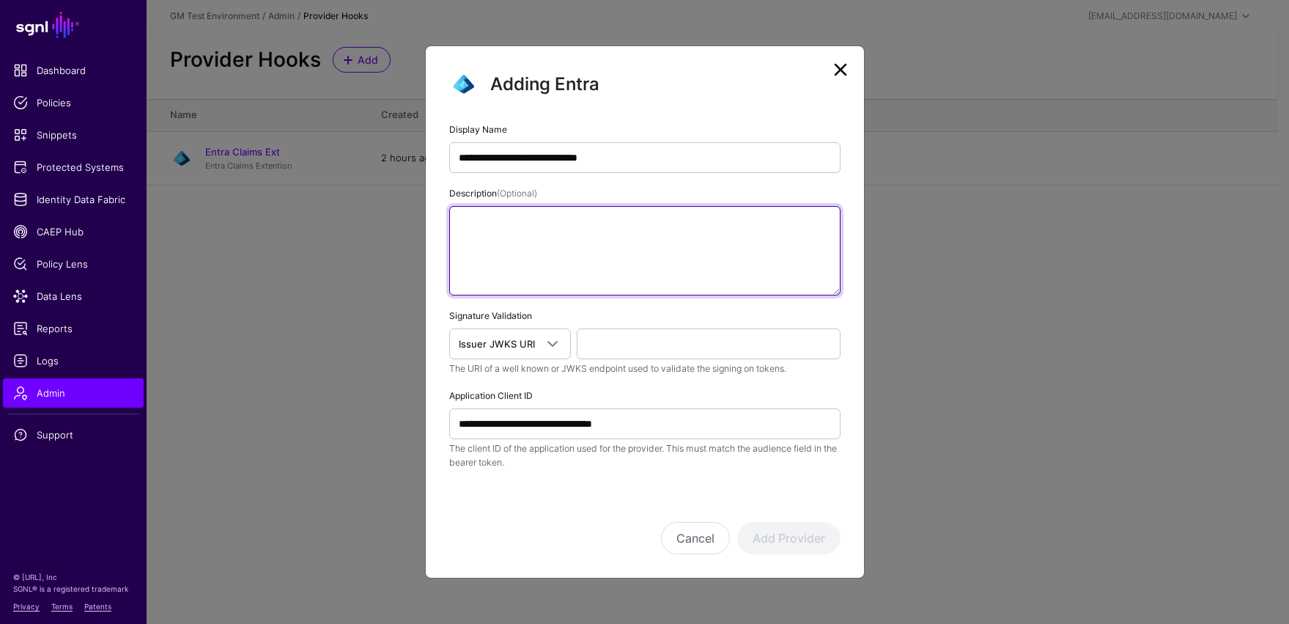
click at [596, 270] on textarea "Description (Optional)" at bounding box center [644, 250] width 391 height 89
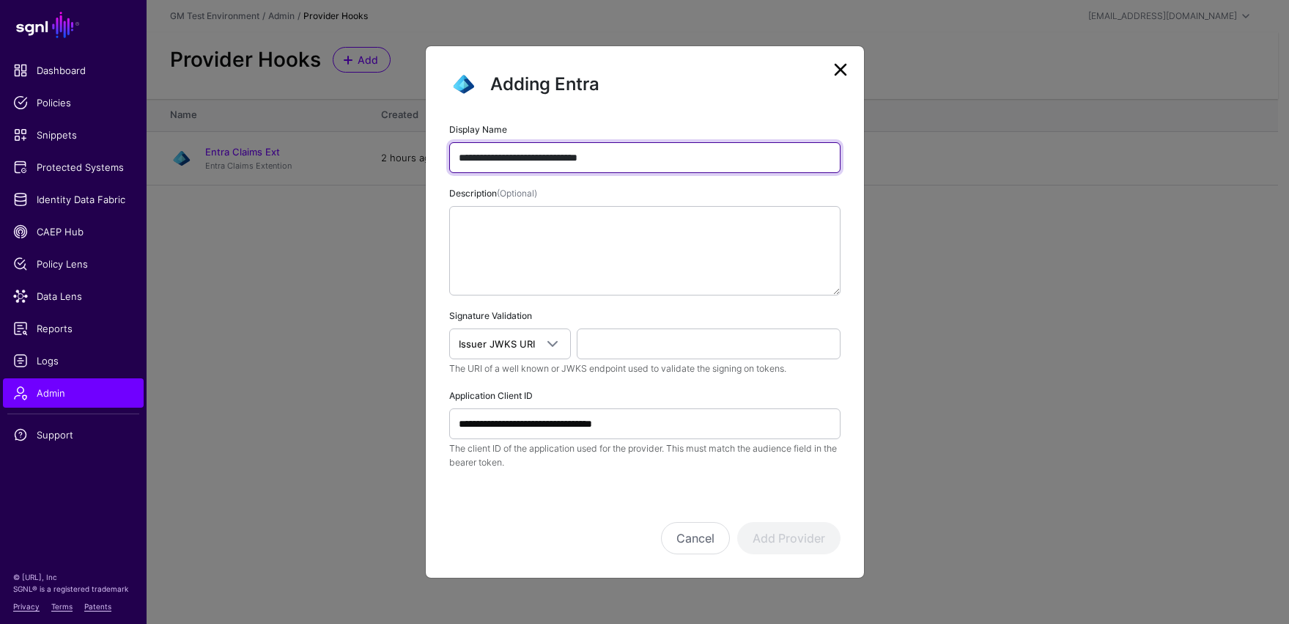
drag, startPoint x: 665, startPoint y: 162, endPoint x: 437, endPoint y: 149, distance: 227.5
click at [437, 149] on div "**********" at bounding box center [645, 295] width 438 height 348
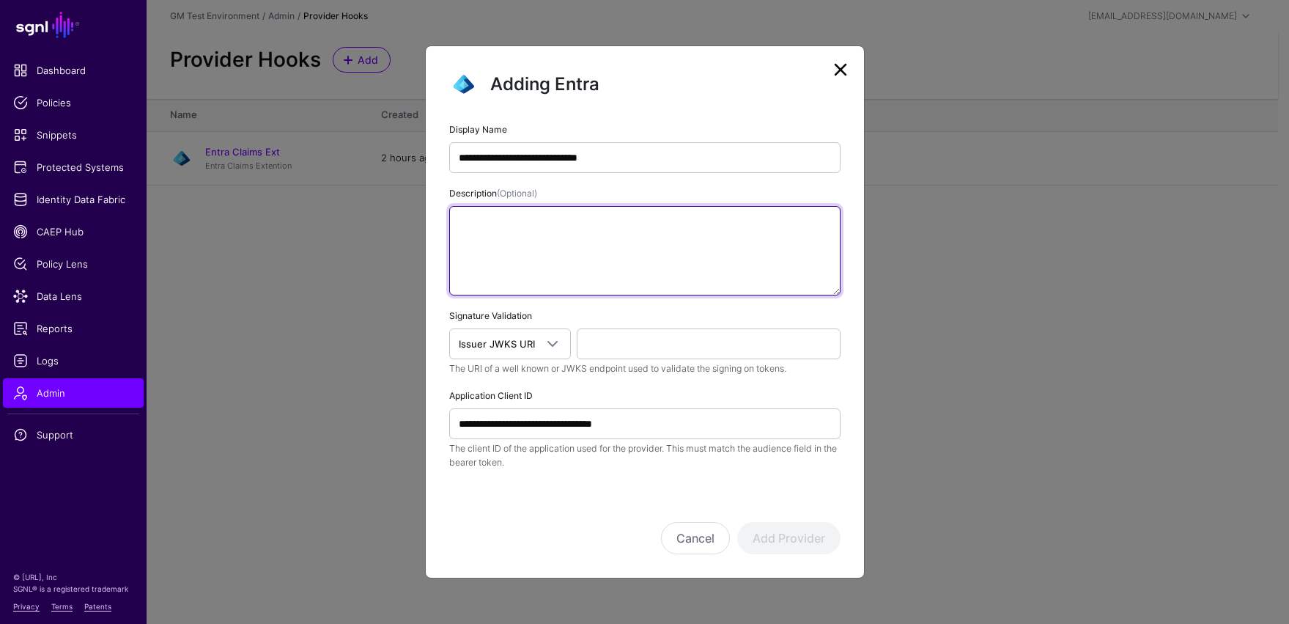
click at [509, 250] on textarea "Description (Optional)" at bounding box center [644, 250] width 391 height 89
paste textarea "**********"
type textarea "**********"
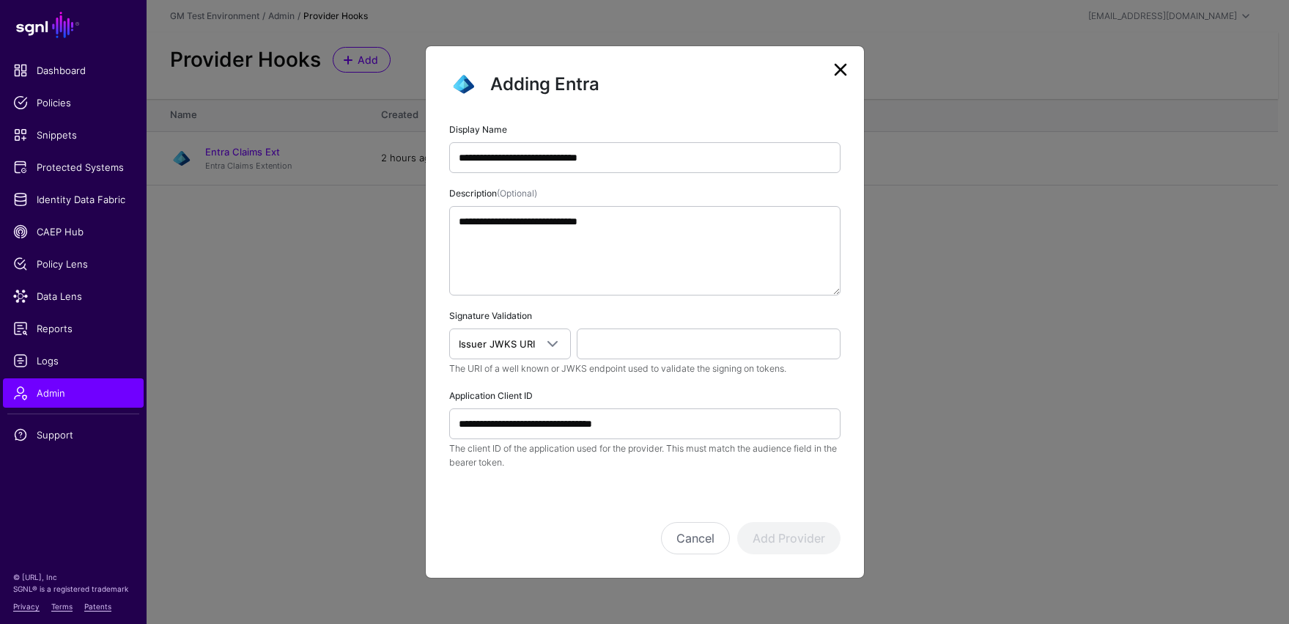
click at [583, 513] on div "Cancel Add Provider" at bounding box center [644, 517] width 391 height 73
click at [555, 347] on span at bounding box center [553, 344] width 18 height 18
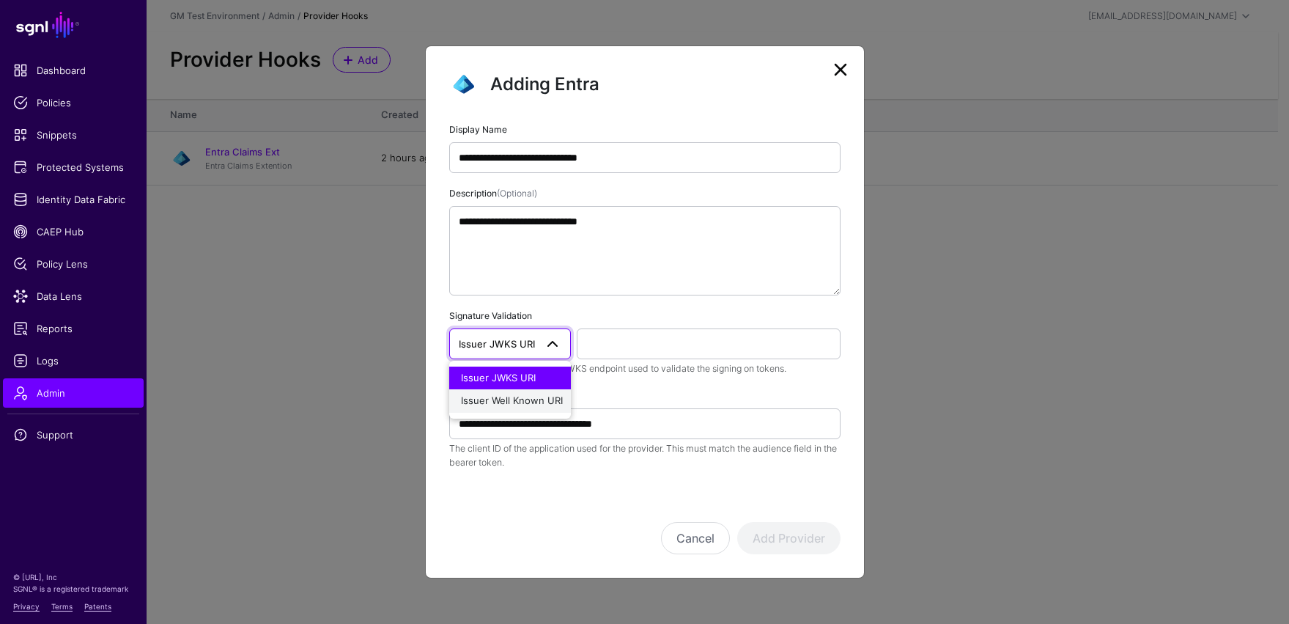
click at [514, 402] on span "Issuer Well Known URI" at bounding box center [512, 400] width 102 height 12
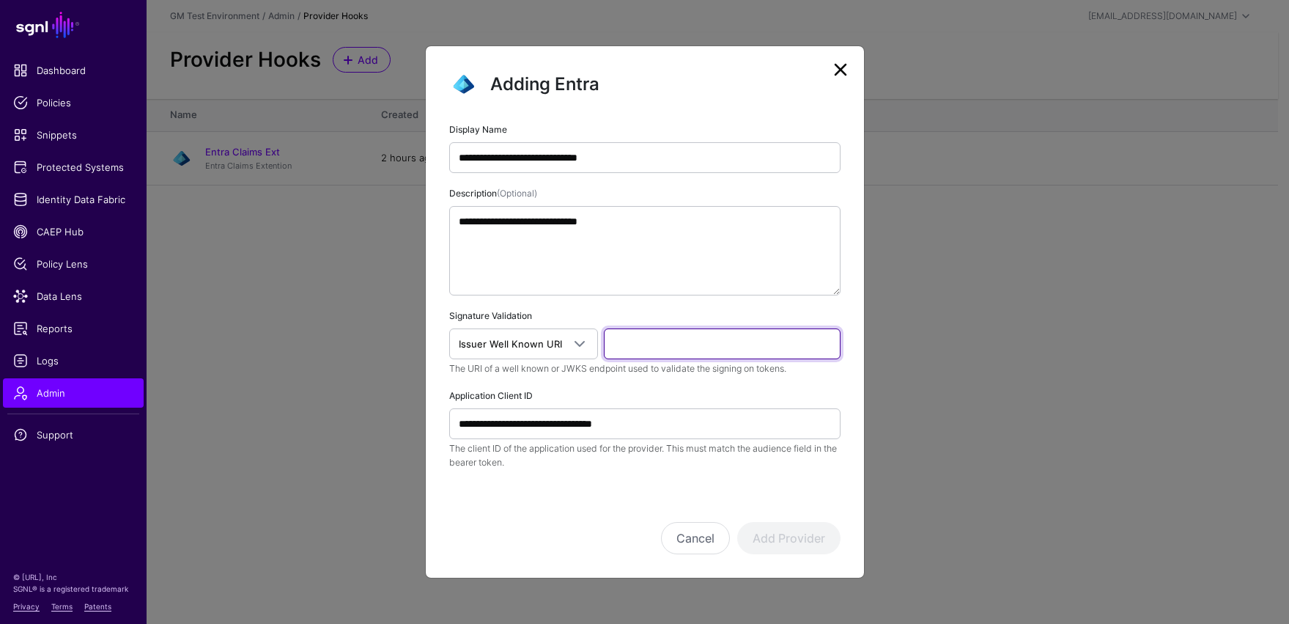
click at [627, 346] on input "text" at bounding box center [722, 343] width 237 height 31
paste input "**********"
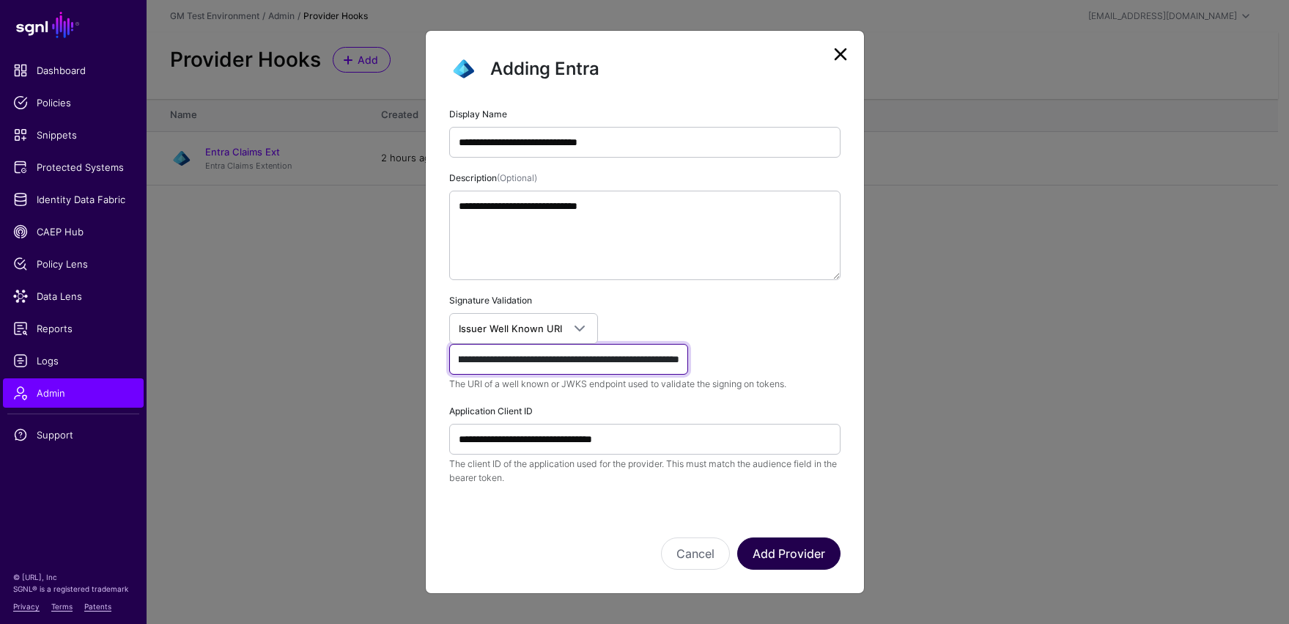
type input "**********"
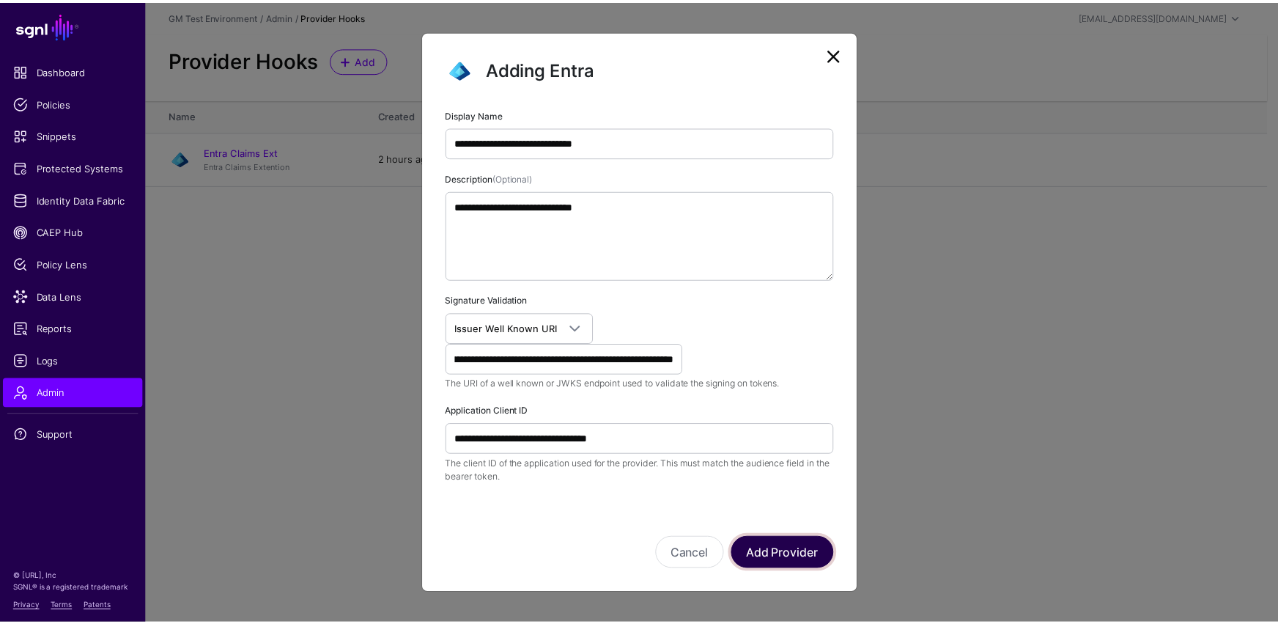
scroll to position [0, 0]
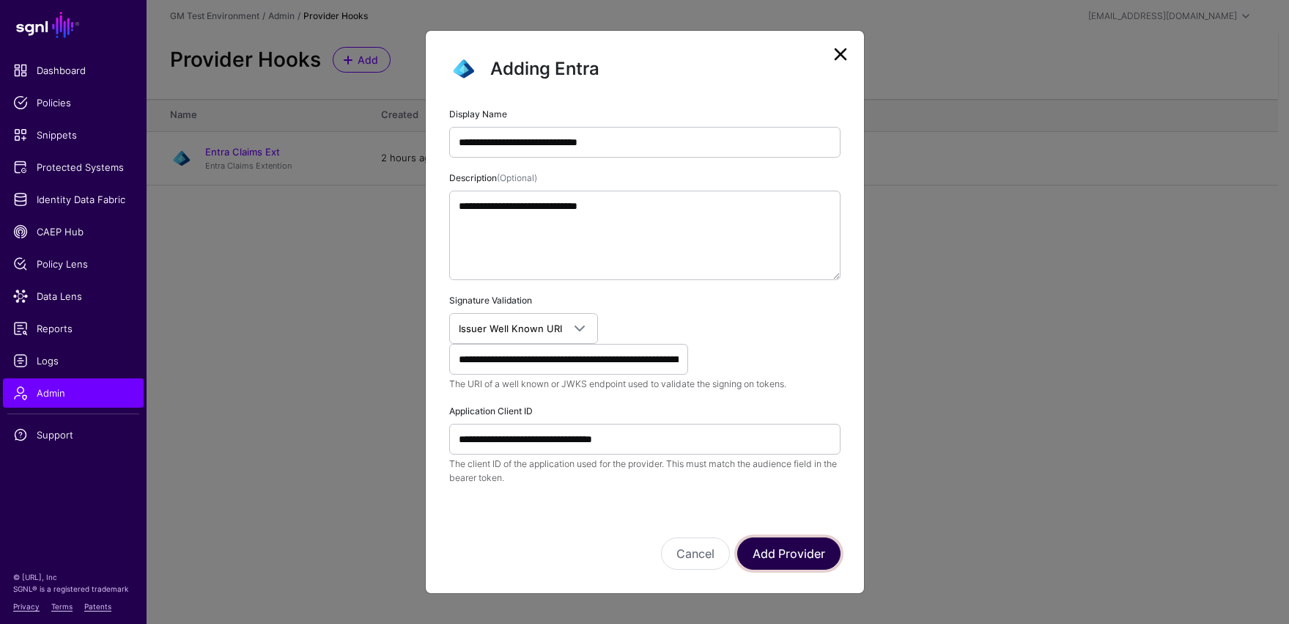
click at [777, 513] on button "Add Provider" at bounding box center [788, 553] width 103 height 32
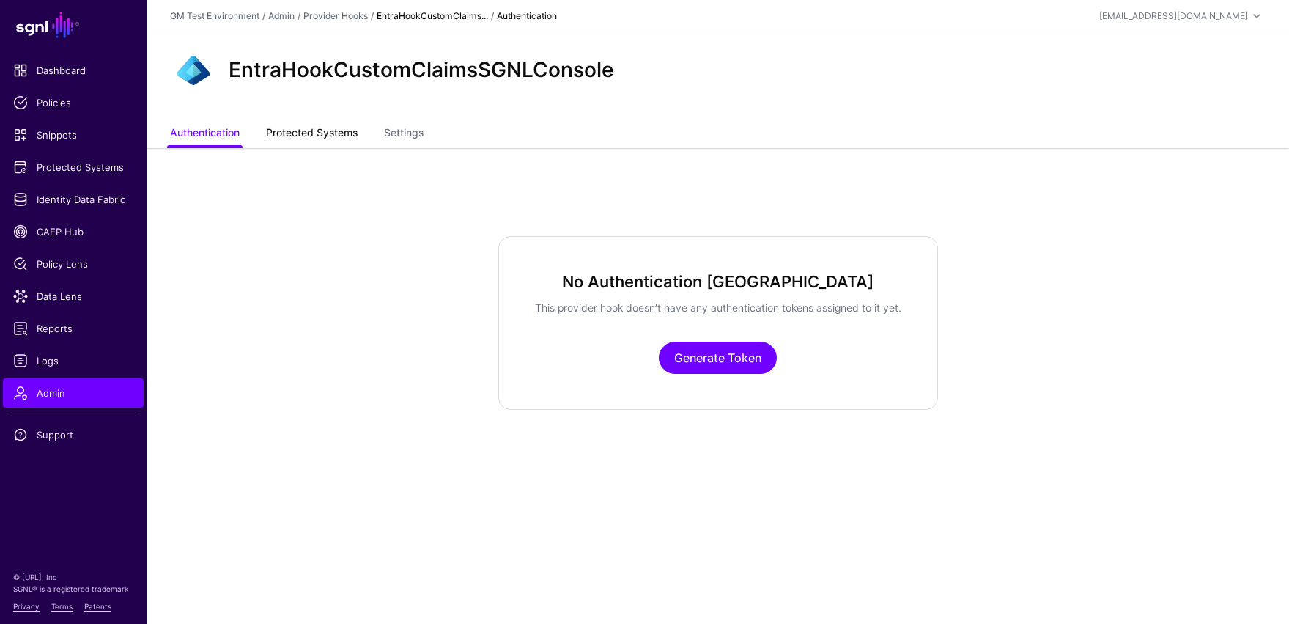
click at [315, 135] on link "Protected Systems" at bounding box center [312, 134] width 92 height 28
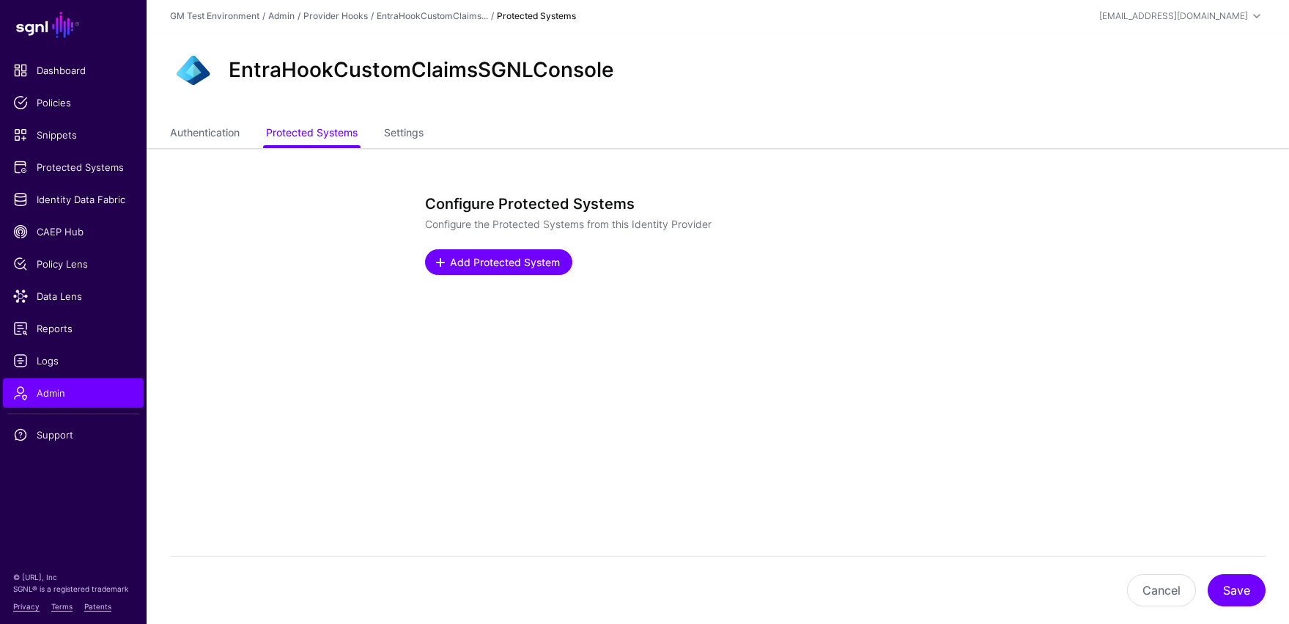
click at [448, 264] on span "Add Protected System" at bounding box center [505, 261] width 114 height 15
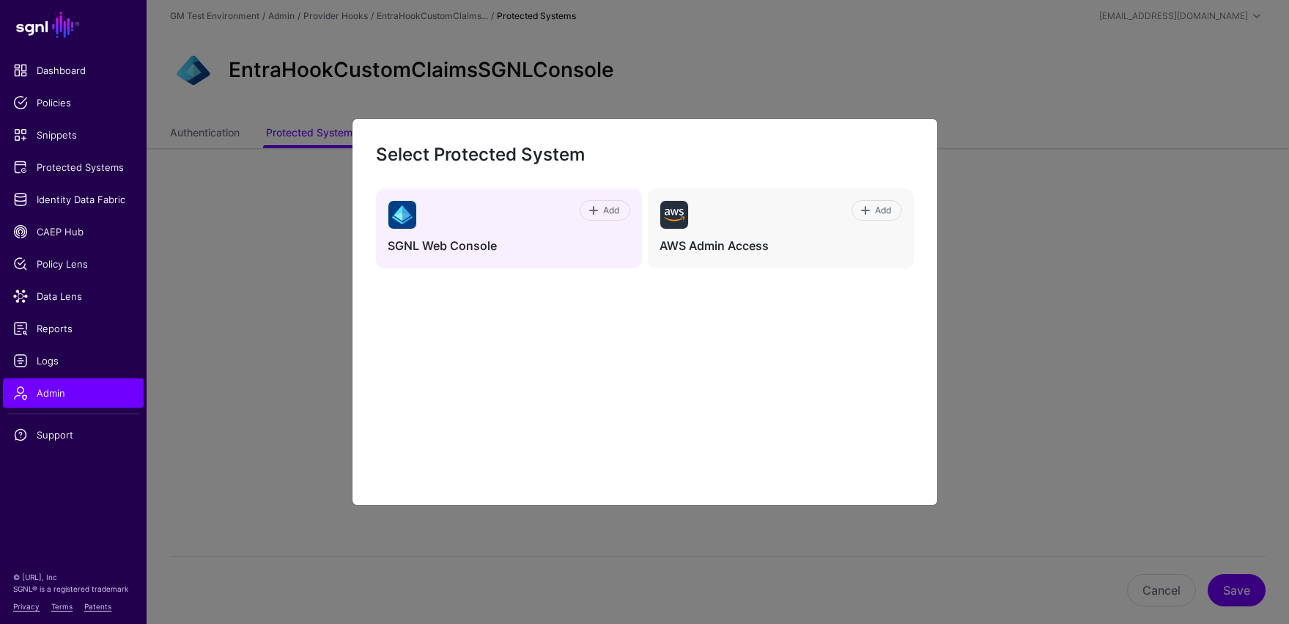
click at [448, 246] on h4 "SGNL Web Console" at bounding box center [509, 245] width 243 height 15
